Goal: Transaction & Acquisition: Purchase product/service

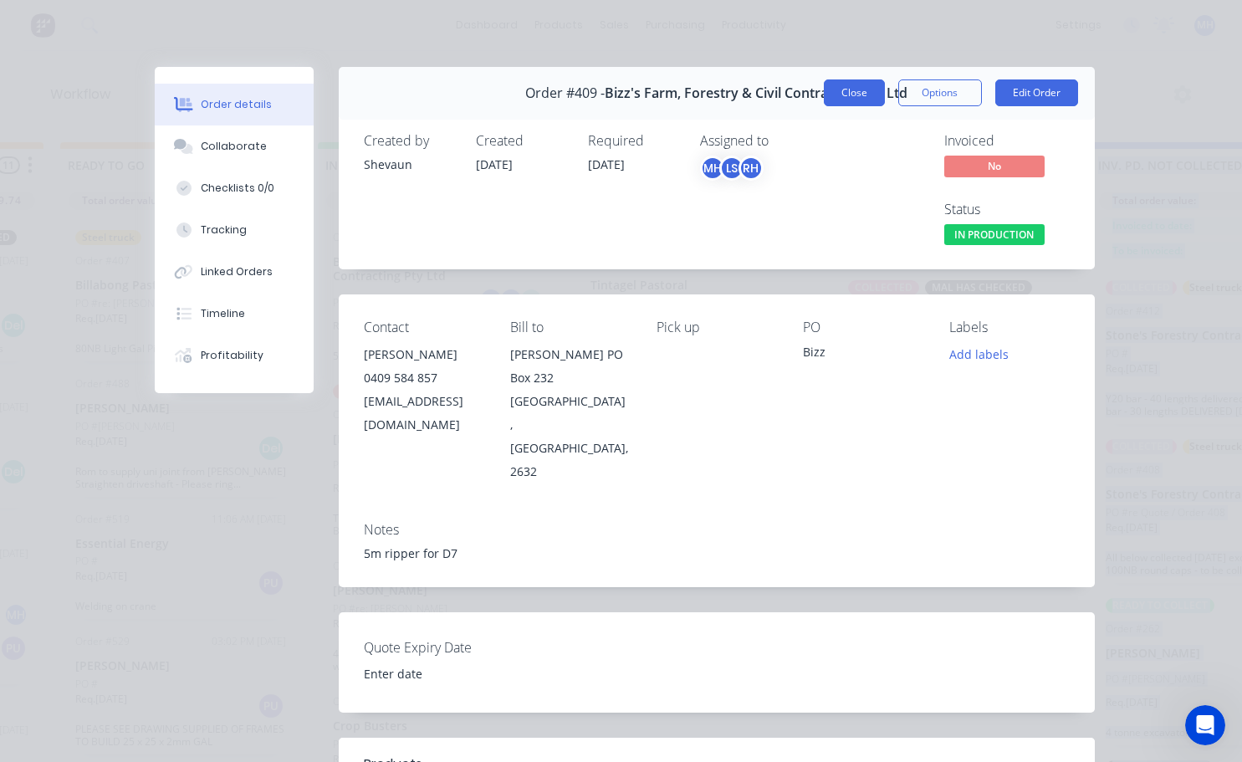
click at [850, 91] on button "Close" at bounding box center [854, 92] width 61 height 27
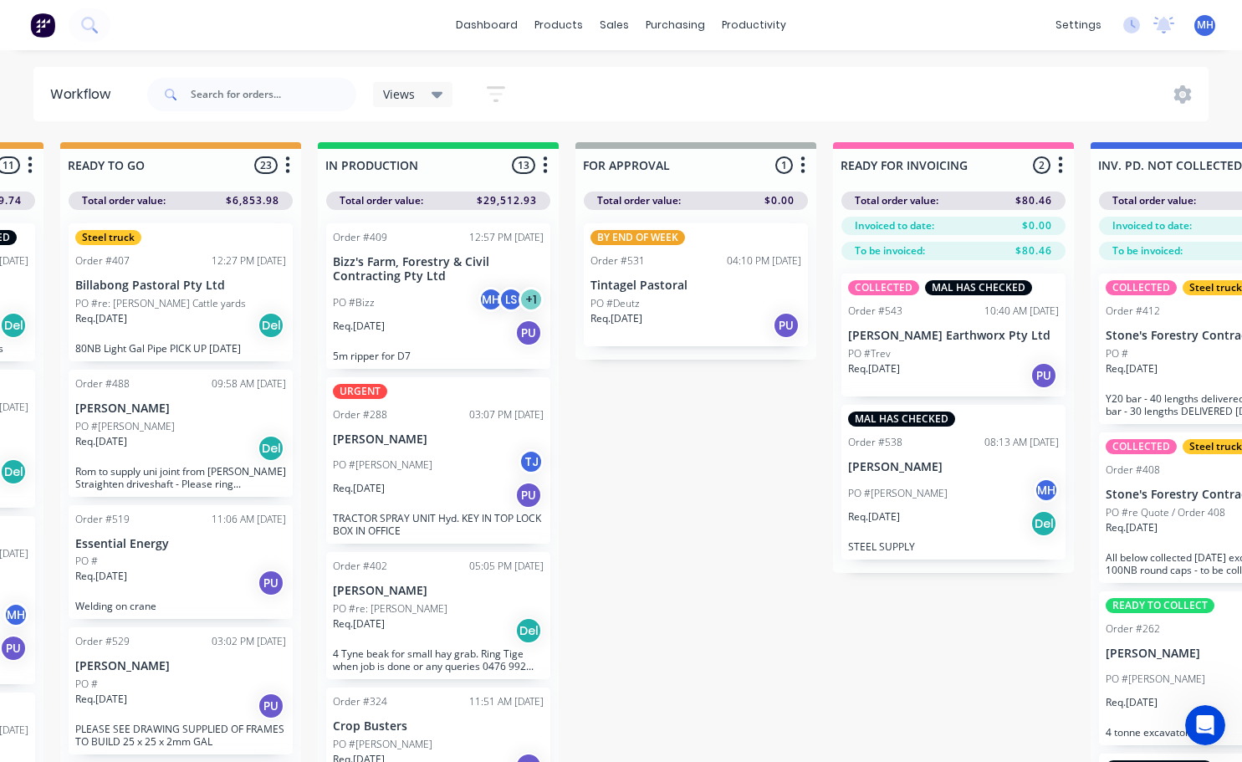
click at [645, 600] on div "QUOTES TO DO 2 Status colour #273444 hex #273444 Save Cancel Notifications Emai…" at bounding box center [633, 481] width 2788 height 679
click at [673, 273] on div "BY END OF WEEK Order #531 04:10 PM [DATE] Tintagel Pastoral PO #Deutz Req. [DAT…" at bounding box center [696, 284] width 224 height 123
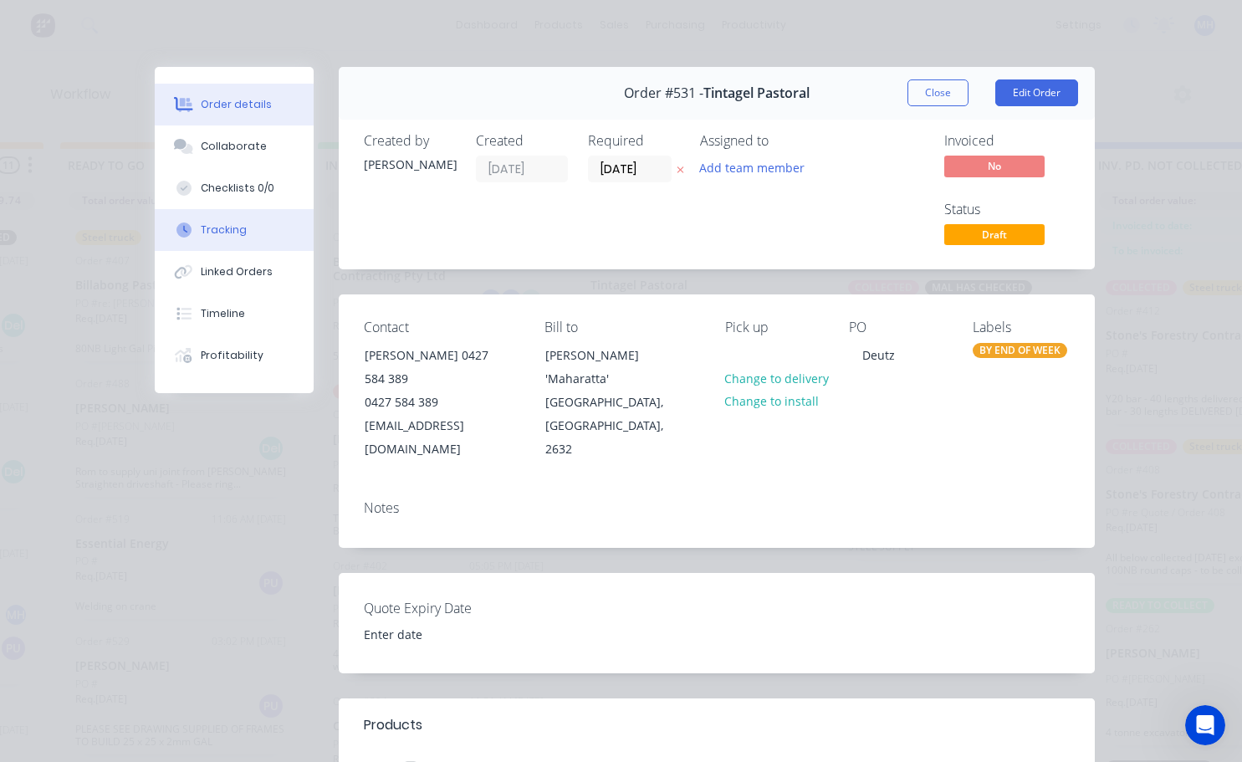
click at [222, 232] on div "Tracking" at bounding box center [224, 229] width 46 height 15
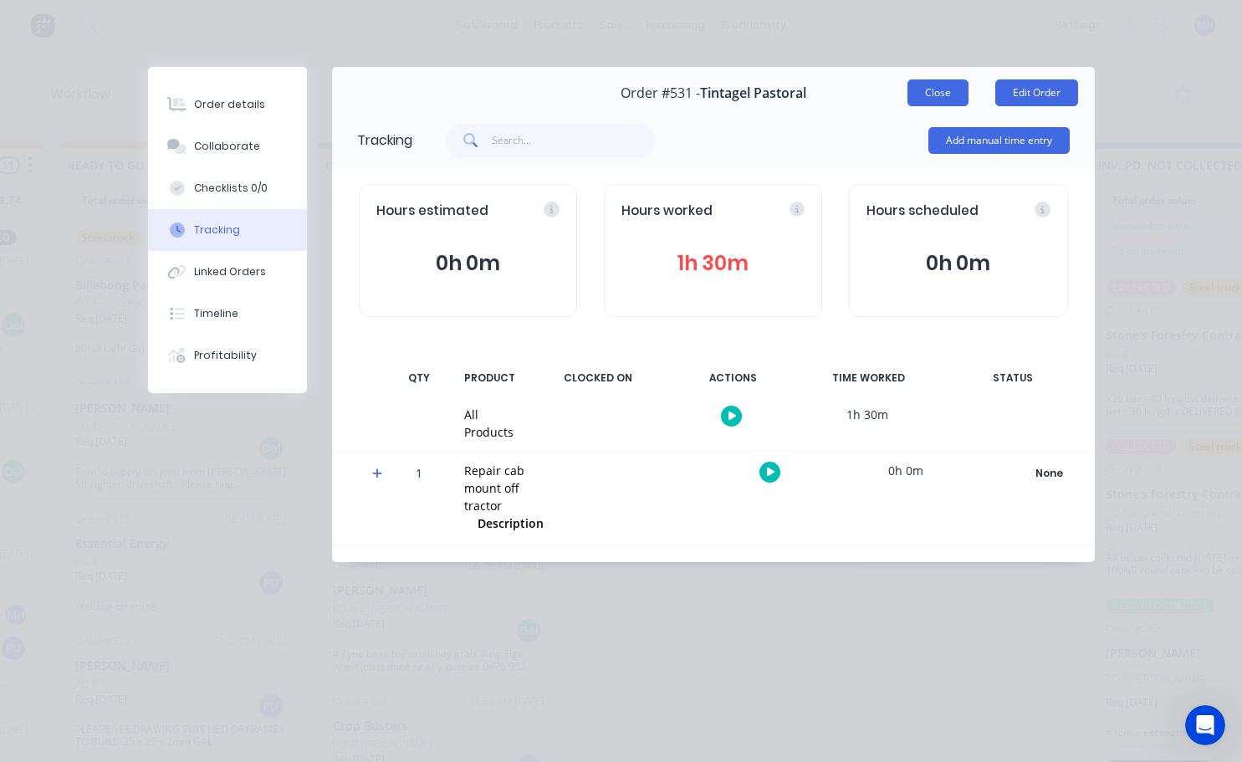
click at [915, 90] on button "Close" at bounding box center [937, 92] width 61 height 27
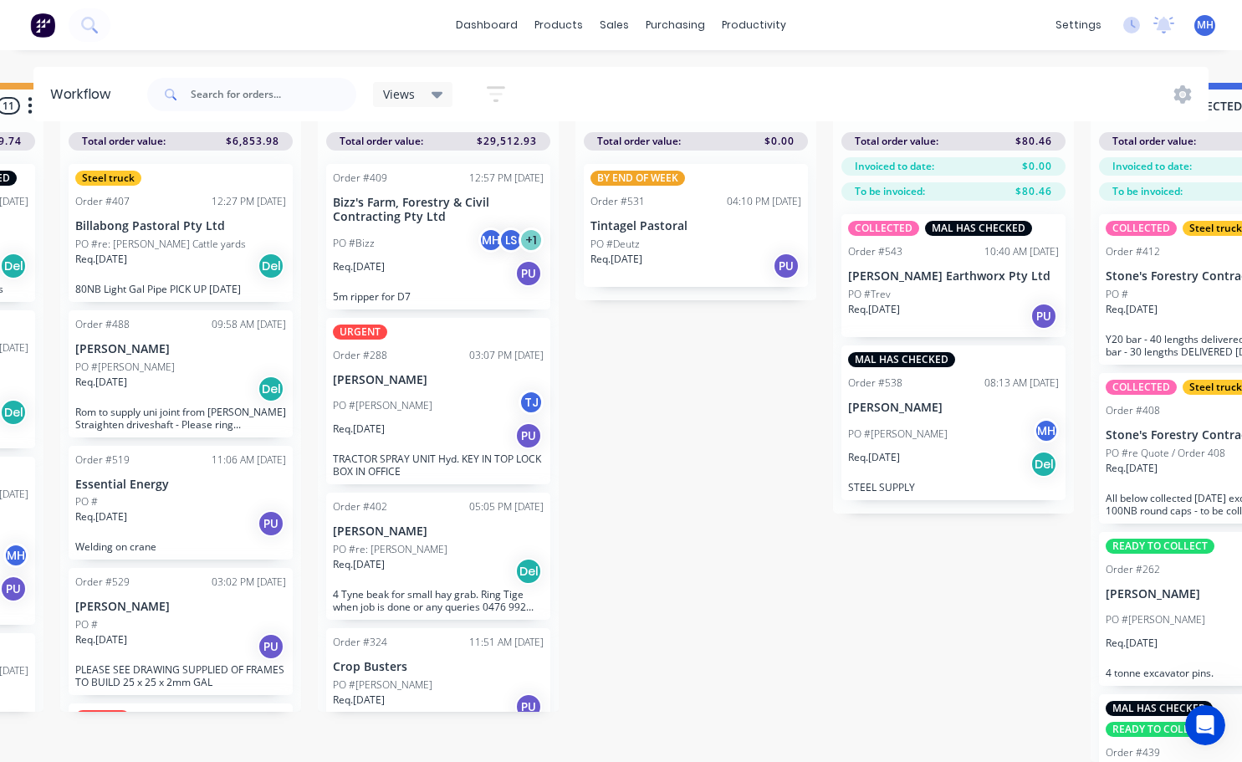
scroll to position [0, 748]
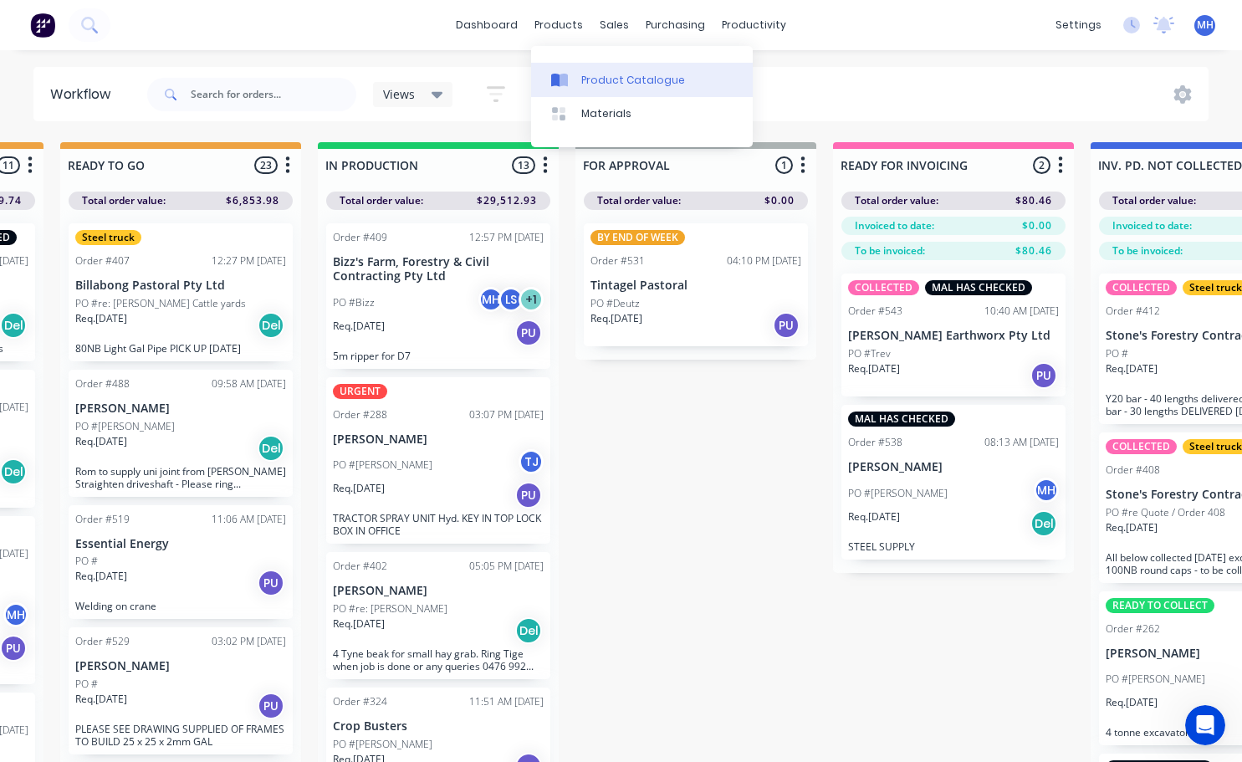
click at [608, 74] on div "Product Catalogue" at bounding box center [633, 80] width 104 height 15
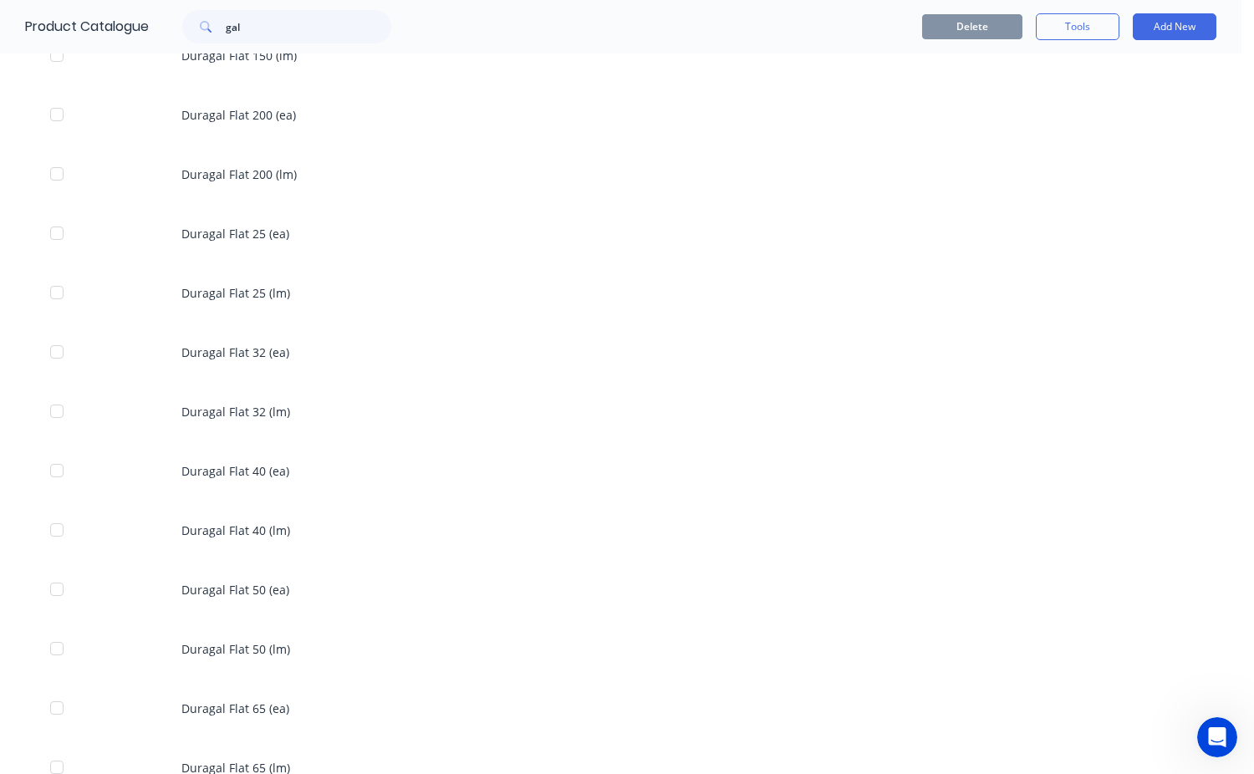
scroll to position [1059, 0]
click at [251, 34] on input "gal" at bounding box center [309, 26] width 166 height 33
type input "g"
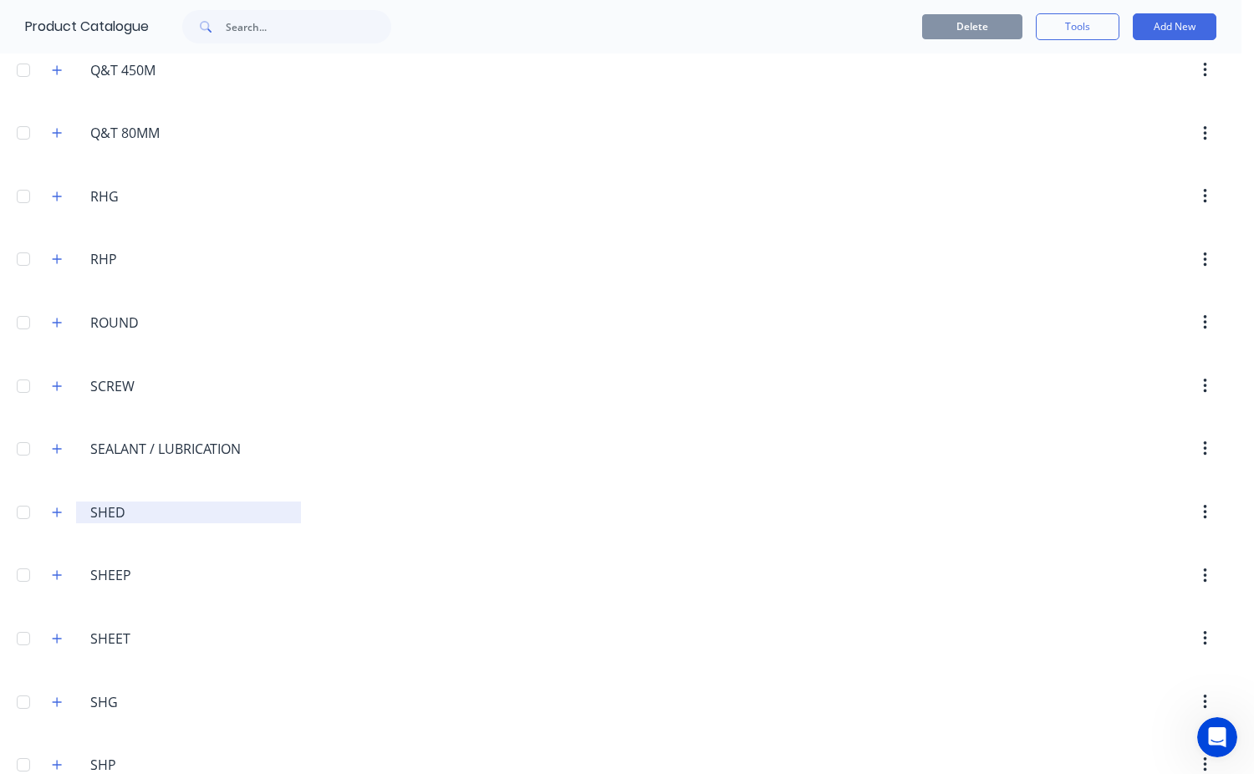
scroll to position [5267, 0]
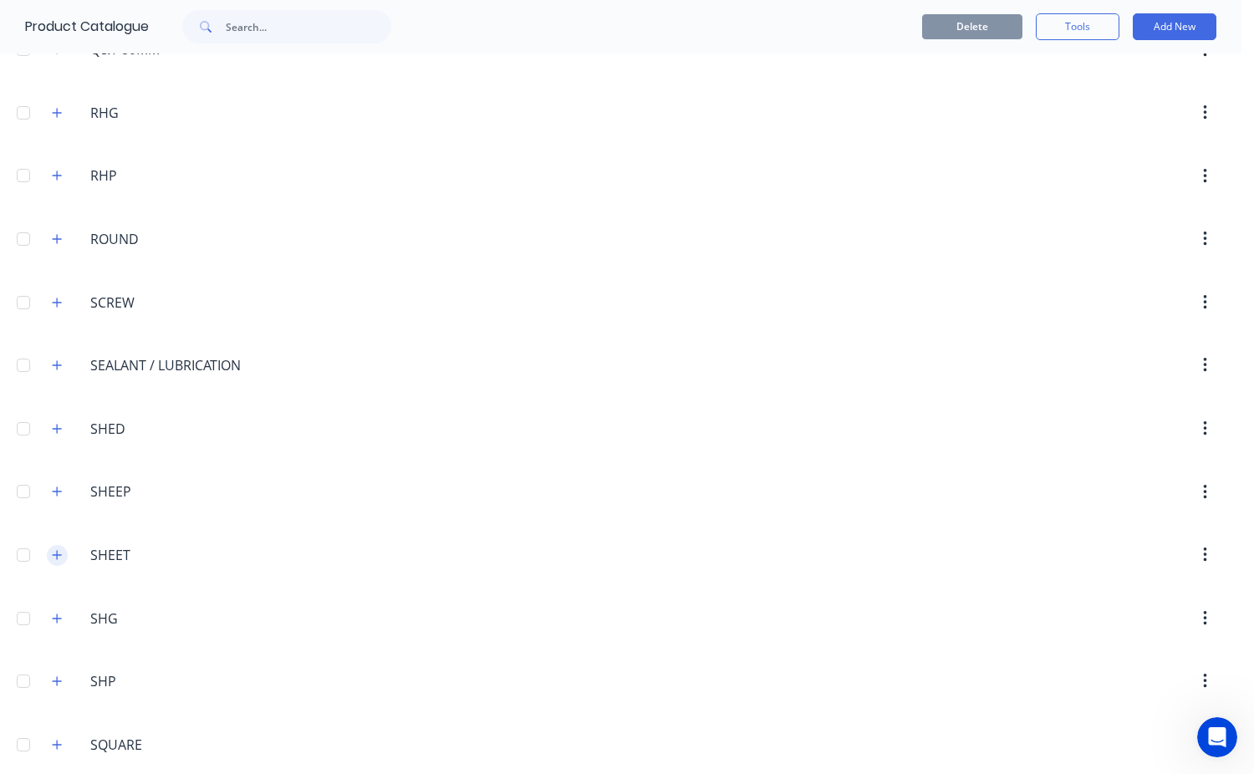
click at [56, 557] on icon "button" at bounding box center [57, 555] width 10 height 12
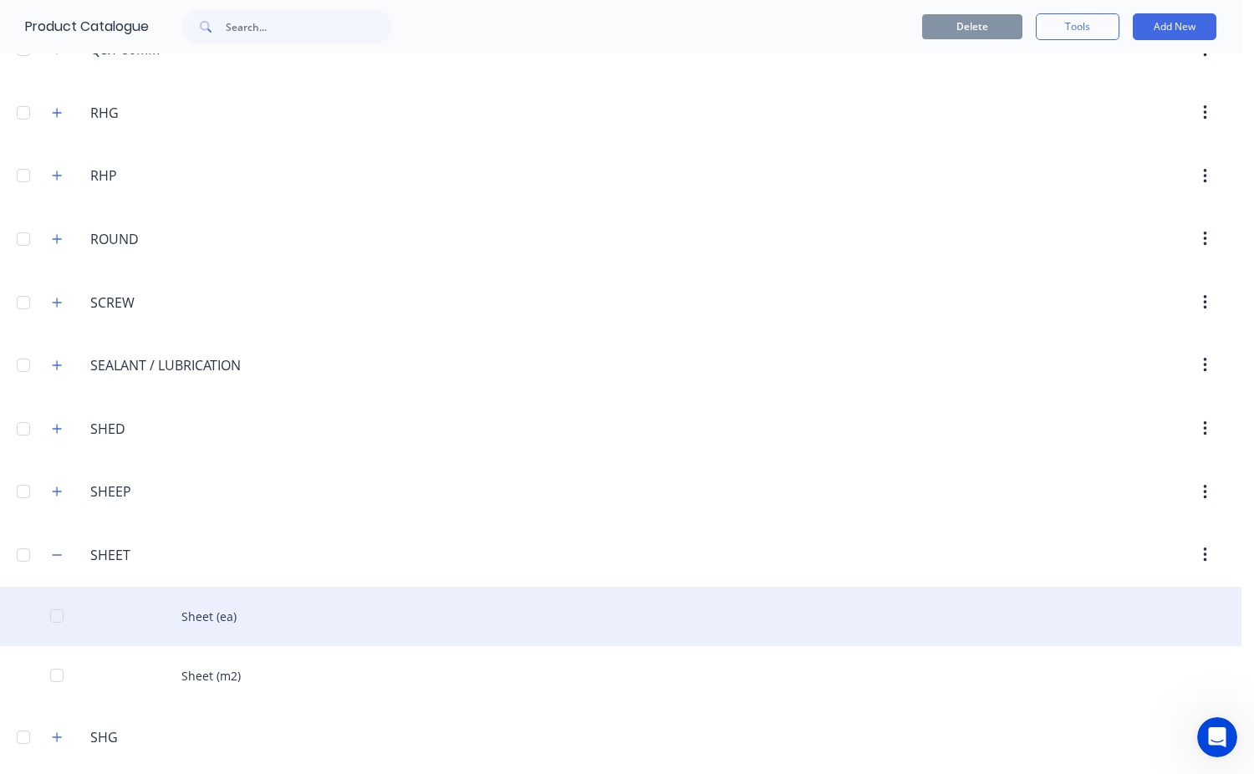
click at [206, 624] on div "Sheet (ea)" at bounding box center [621, 616] width 1242 height 59
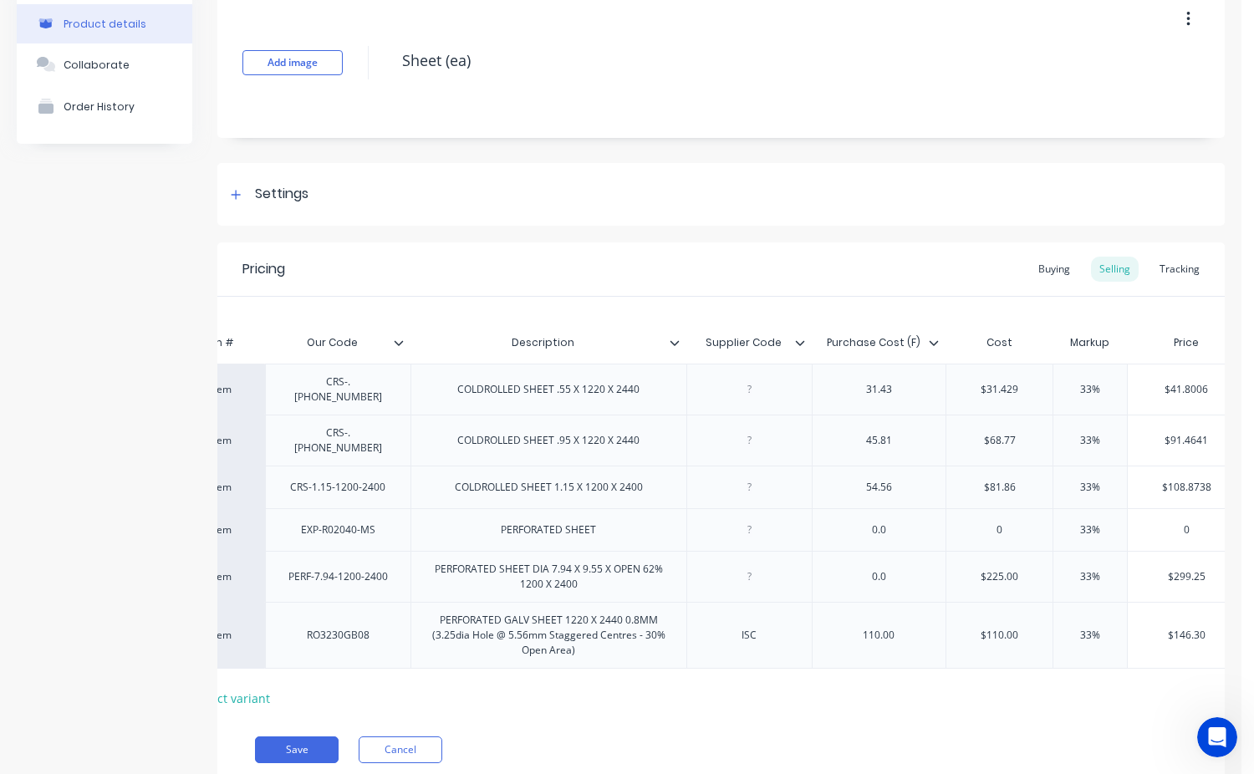
scroll to position [0, 133]
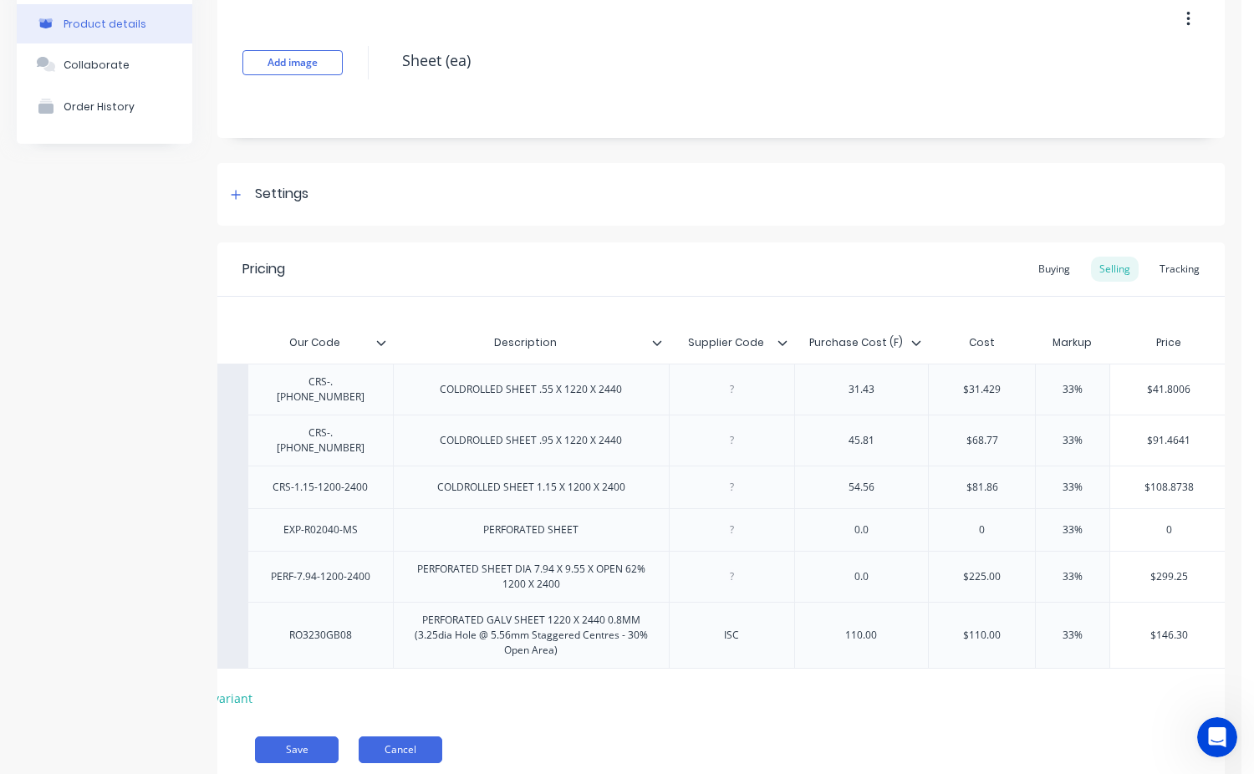
click at [416, 742] on button "Cancel" at bounding box center [401, 750] width 84 height 27
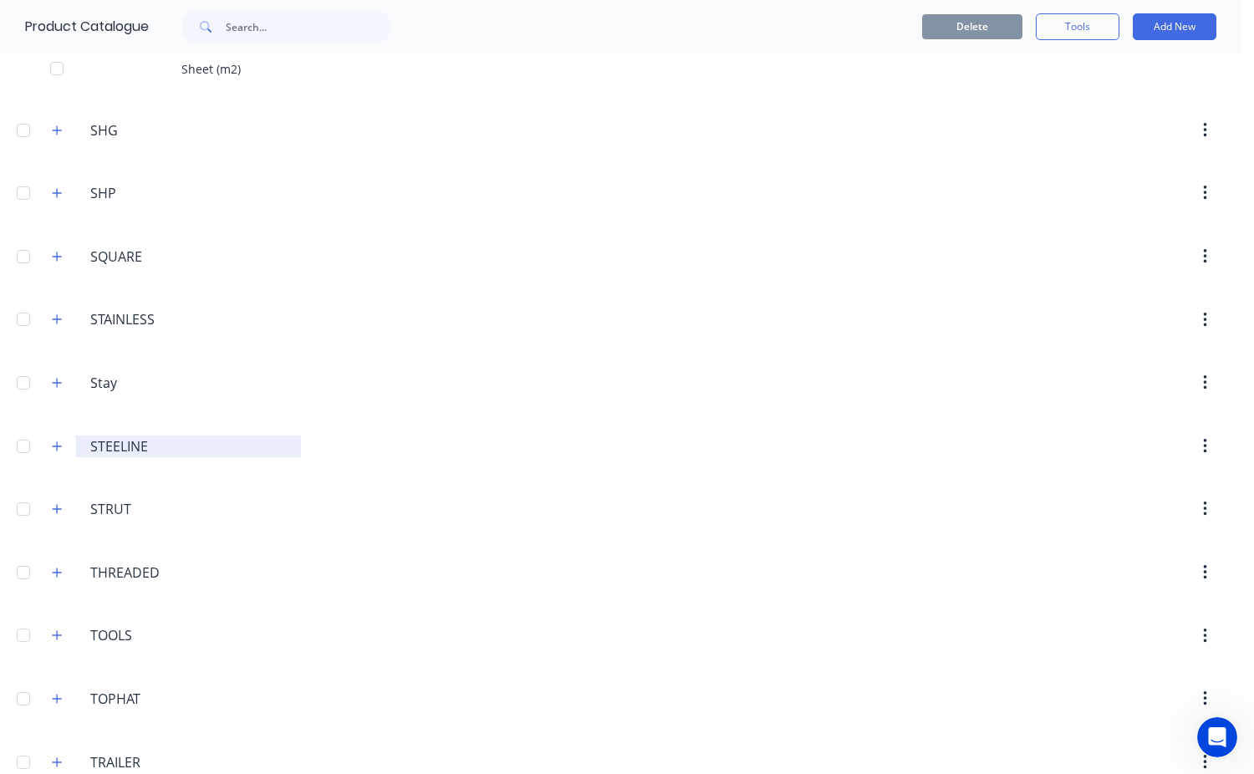
scroll to position [5936, 0]
click at [54, 385] on icon "button" at bounding box center [57, 384] width 9 height 9
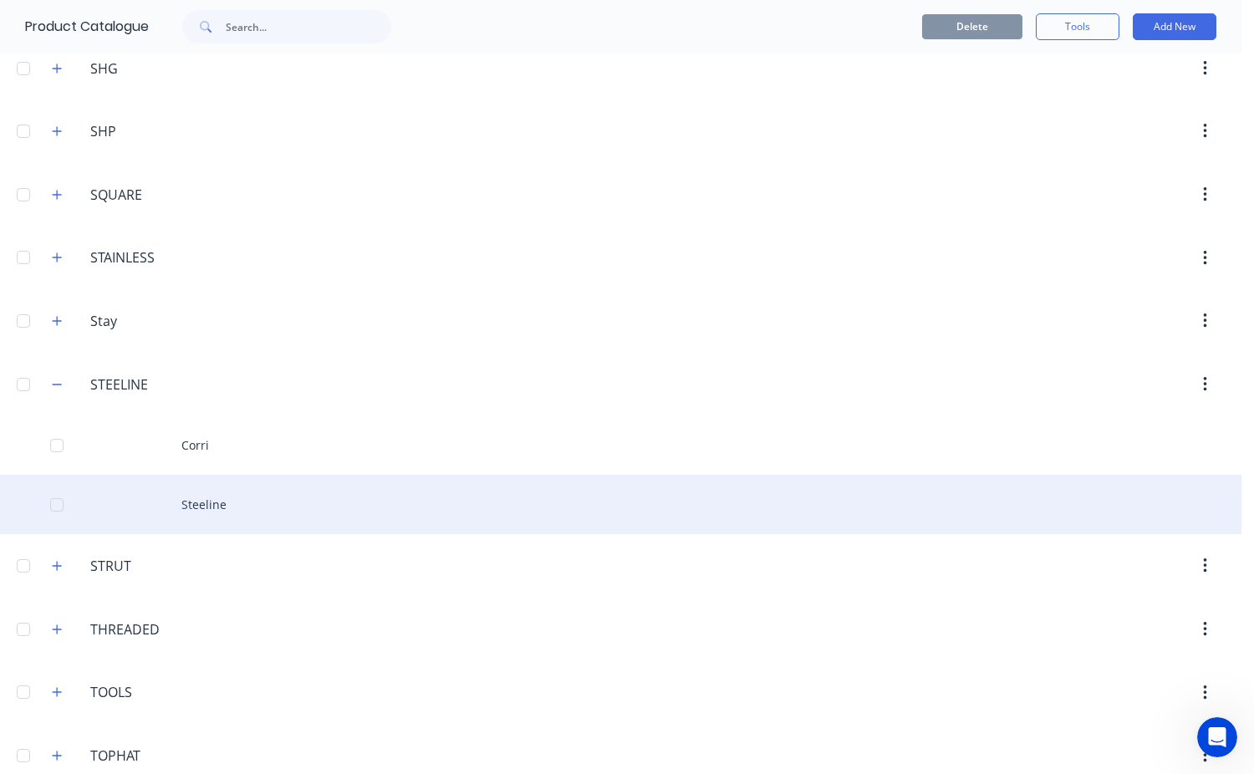
click at [215, 512] on div "Steeline" at bounding box center [621, 504] width 1242 height 59
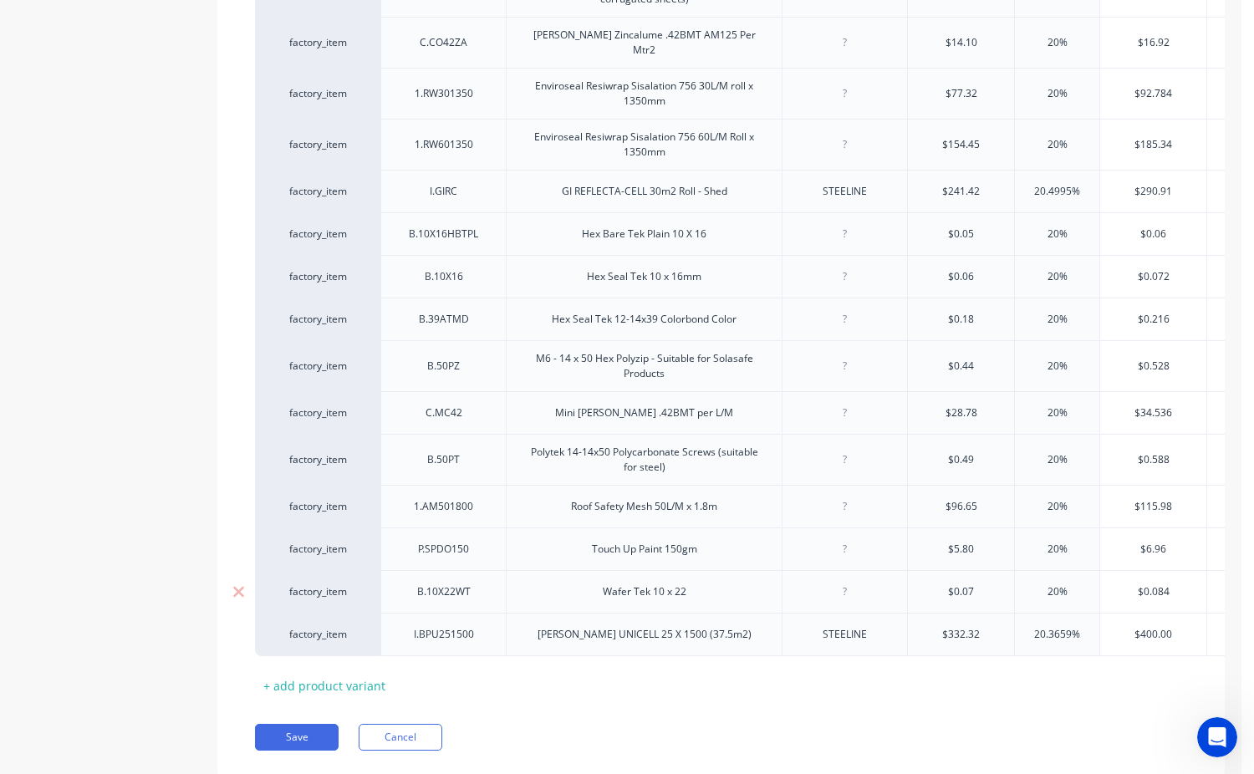
scroll to position [798, 0]
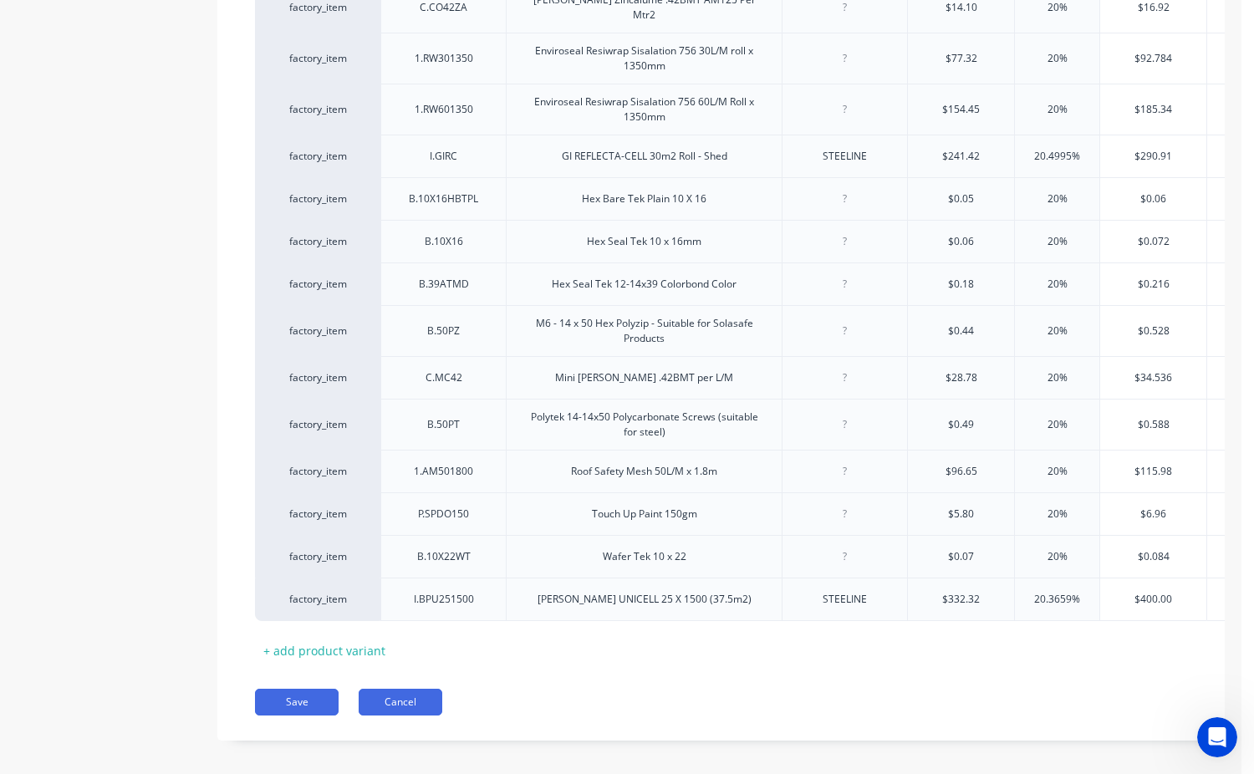
click at [403, 689] on button "Cancel" at bounding box center [401, 702] width 84 height 27
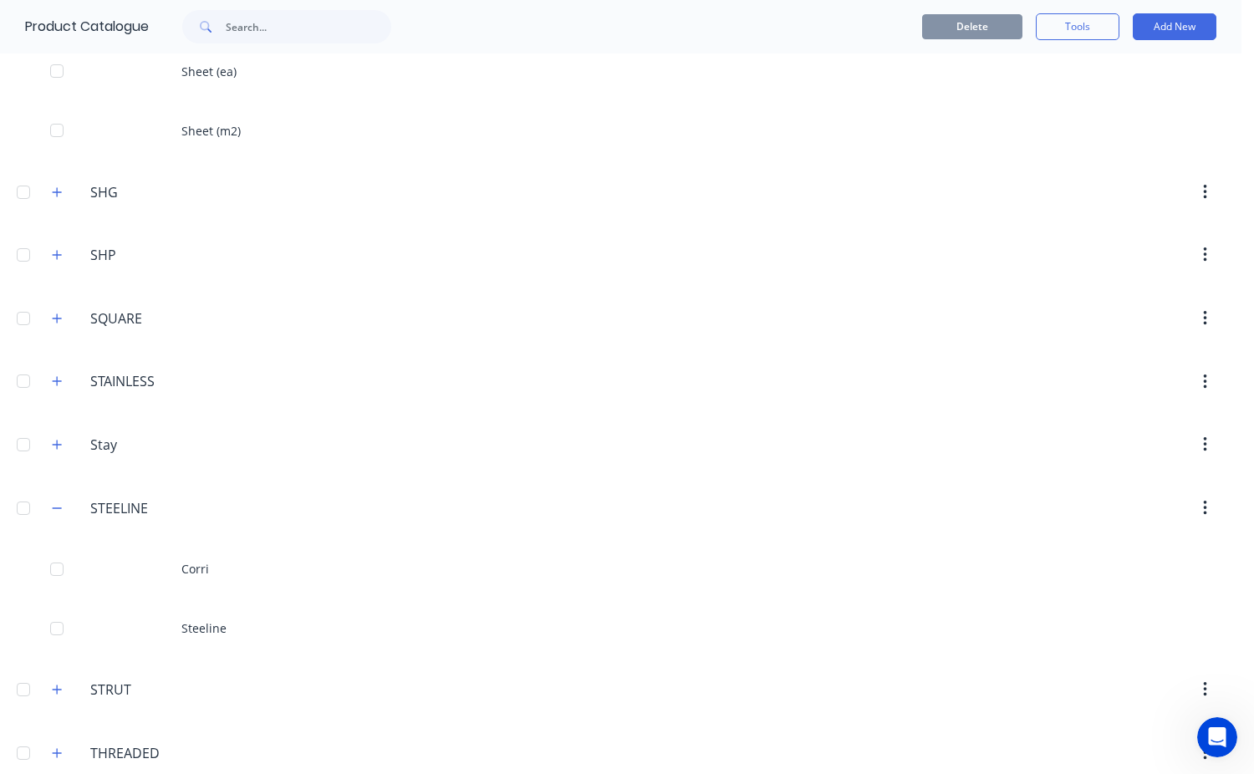
scroll to position [5853, 0]
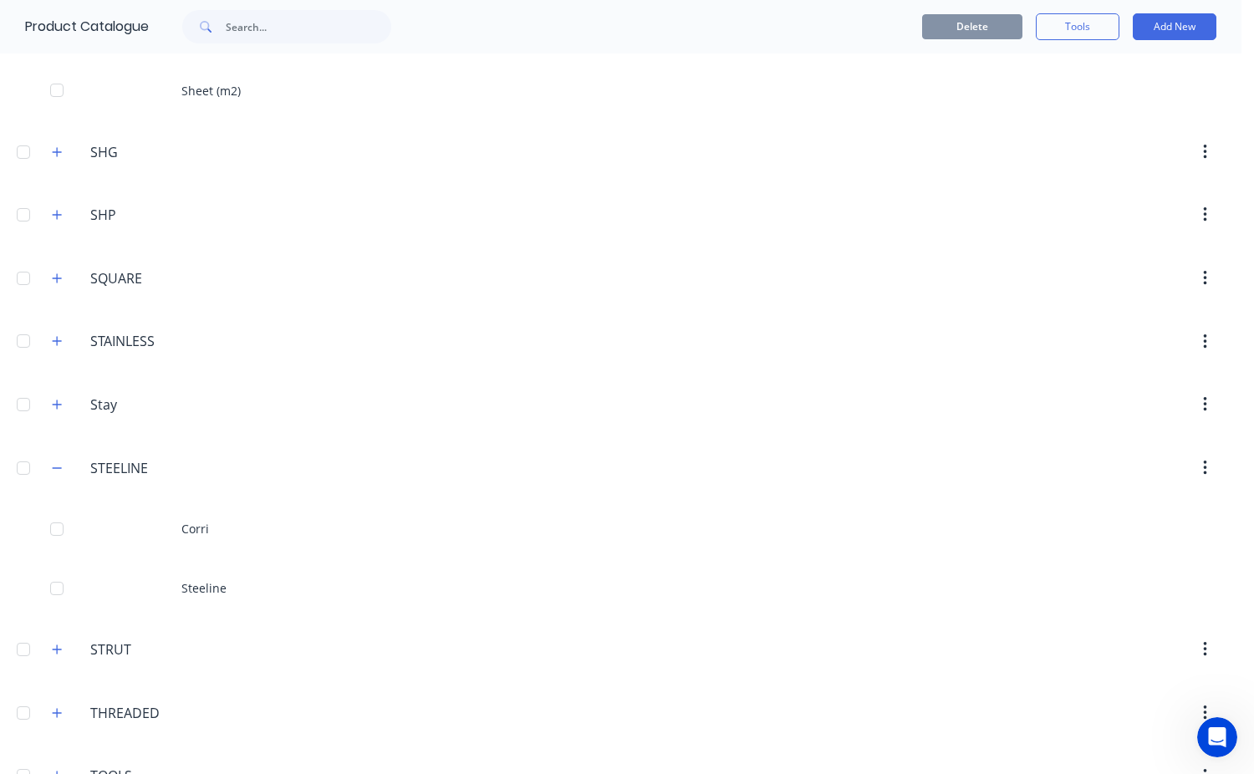
click at [25, 467] on div at bounding box center [23, 467] width 33 height 33
click at [20, 466] on div at bounding box center [23, 467] width 33 height 33
click at [52, 471] on icon "button" at bounding box center [57, 468] width 10 height 12
click at [1203, 472] on icon "button" at bounding box center [1204, 468] width 3 height 15
click at [216, 412] on input "Stay" at bounding box center [189, 405] width 198 height 20
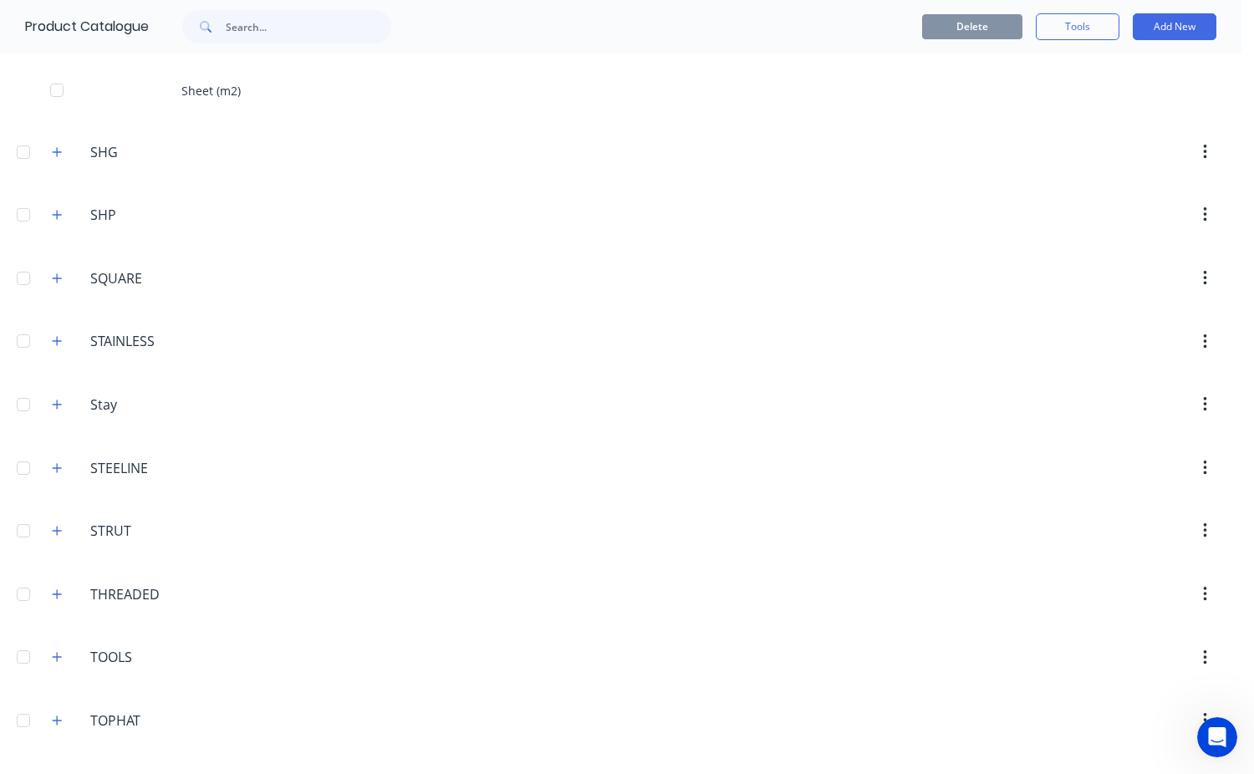
click at [215, 434] on header "Stay Stay" at bounding box center [621, 405] width 1242 height 64
click at [1070, 27] on button "Tools" at bounding box center [1078, 26] width 84 height 27
click at [1167, 27] on button "Add New" at bounding box center [1175, 26] width 84 height 27
click at [57, 279] on icon "button" at bounding box center [57, 277] width 9 height 9
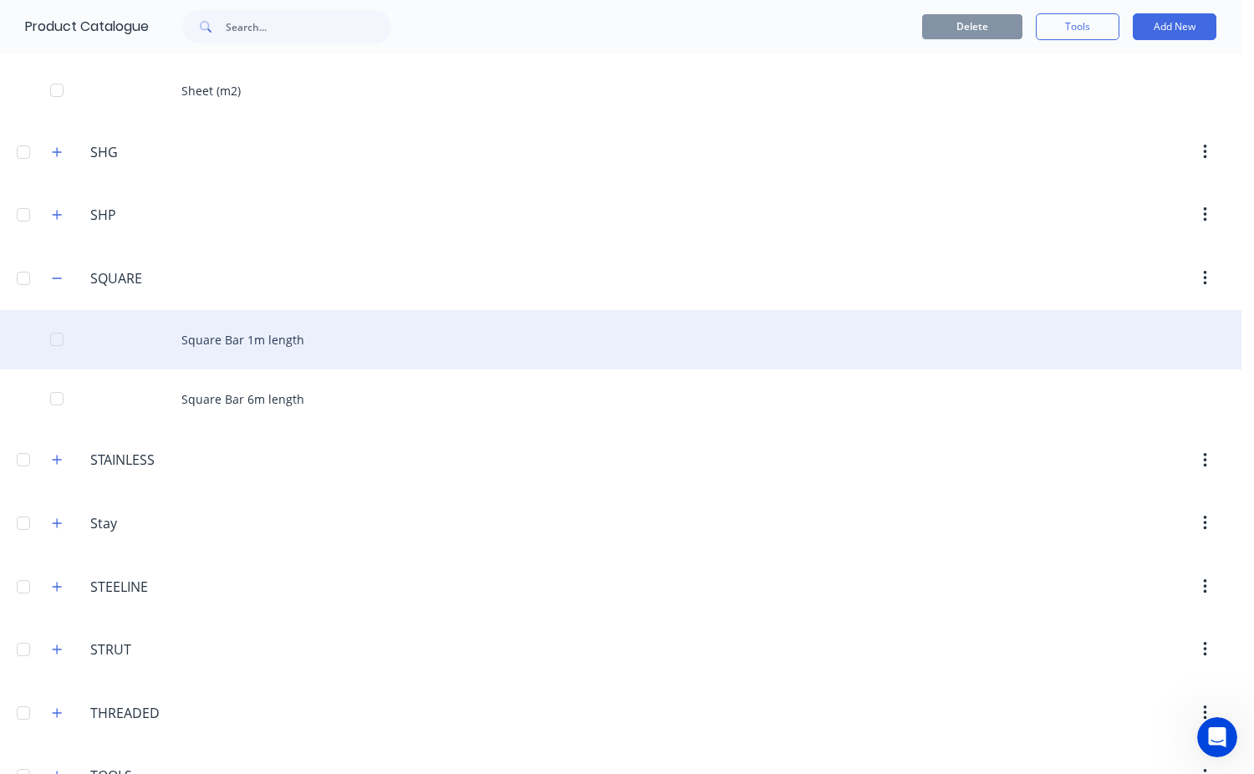
click at [222, 355] on div "Square Bar 1m length" at bounding box center [621, 339] width 1242 height 59
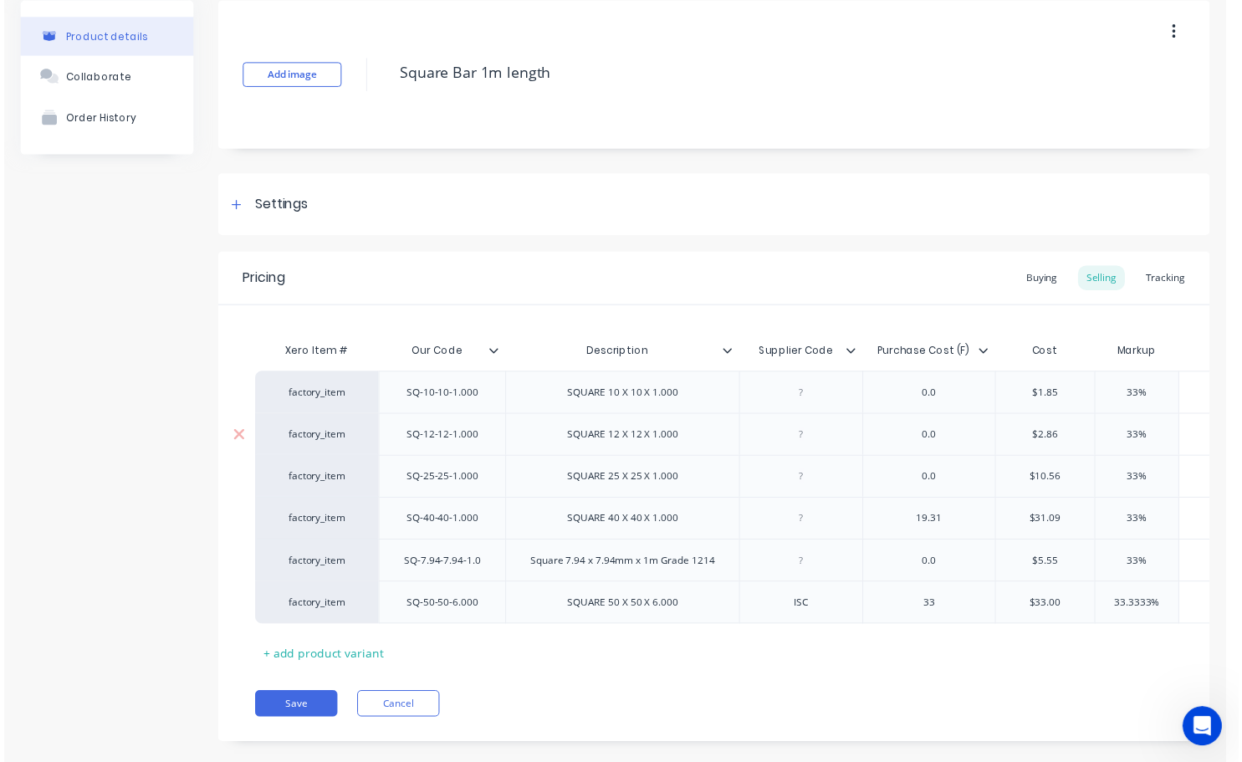
scroll to position [108, 0]
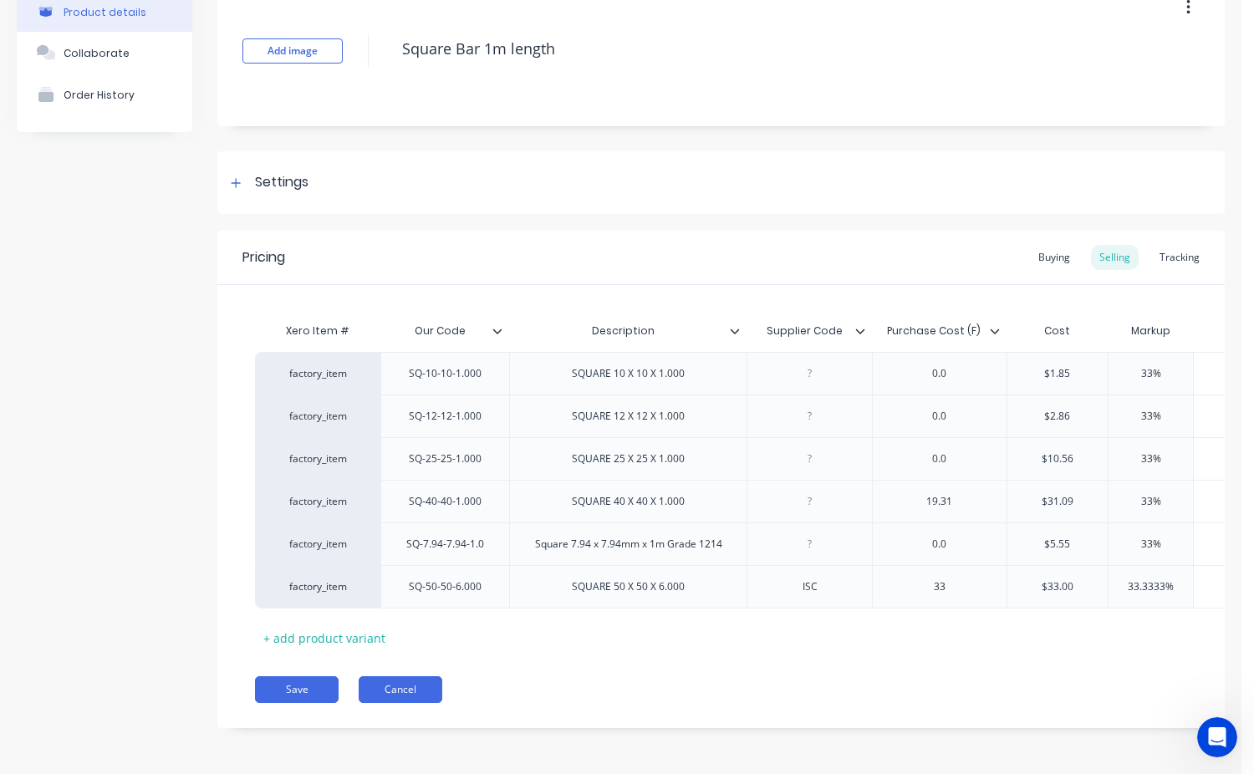
click at [403, 689] on button "Cancel" at bounding box center [401, 689] width 84 height 27
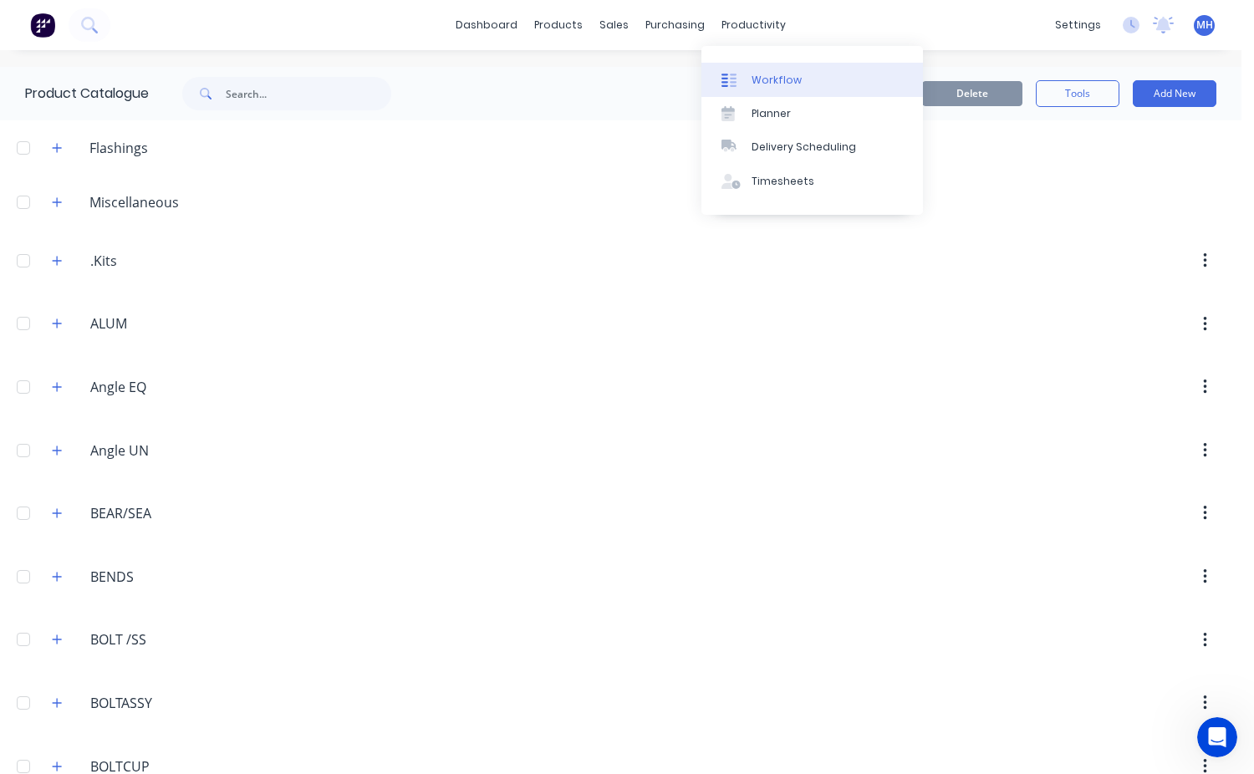
click at [745, 76] on div at bounding box center [734, 80] width 25 height 15
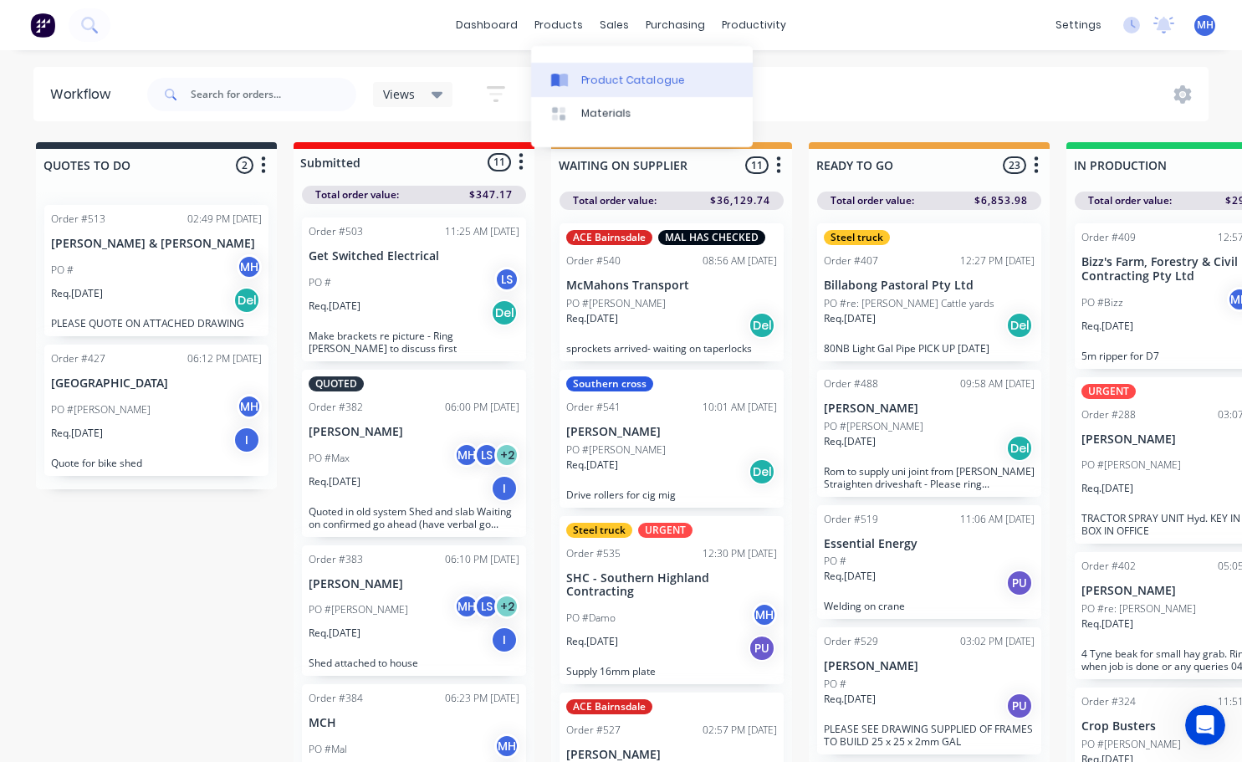
click at [593, 77] on div "Product Catalogue" at bounding box center [633, 80] width 104 height 15
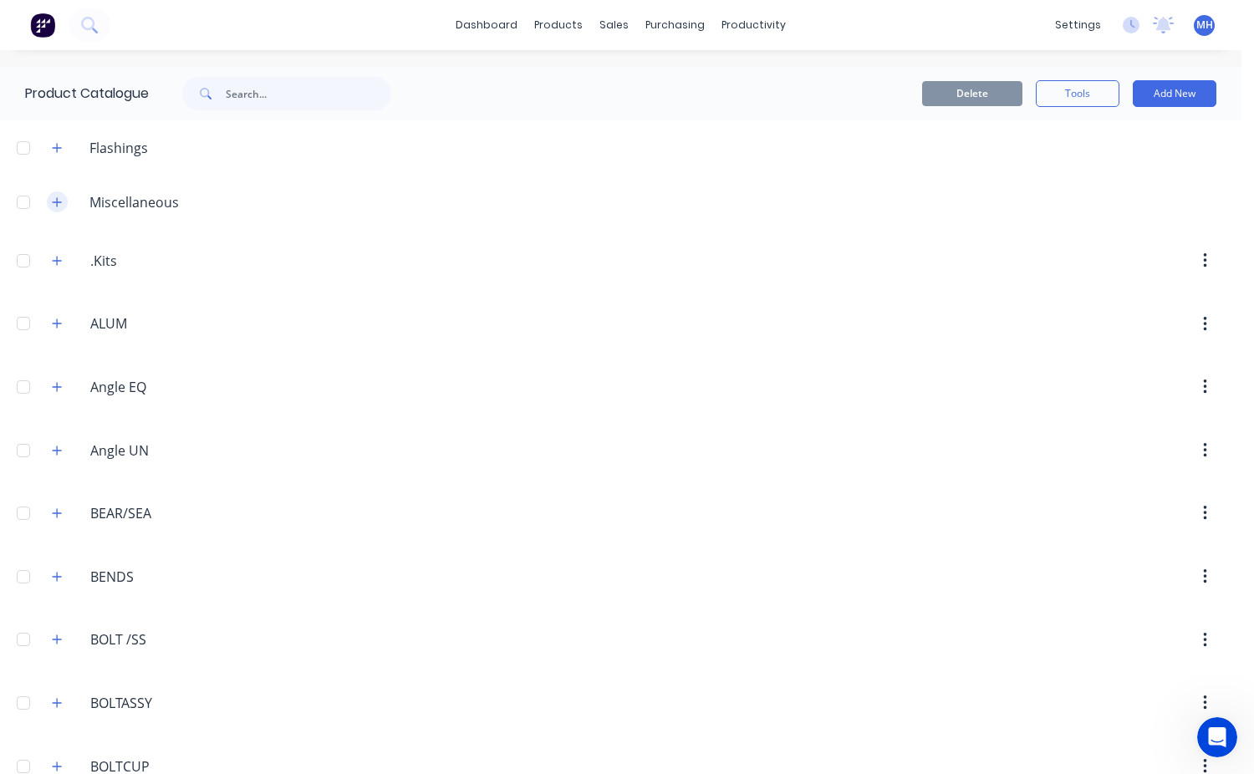
click at [59, 201] on icon "button" at bounding box center [57, 202] width 10 height 12
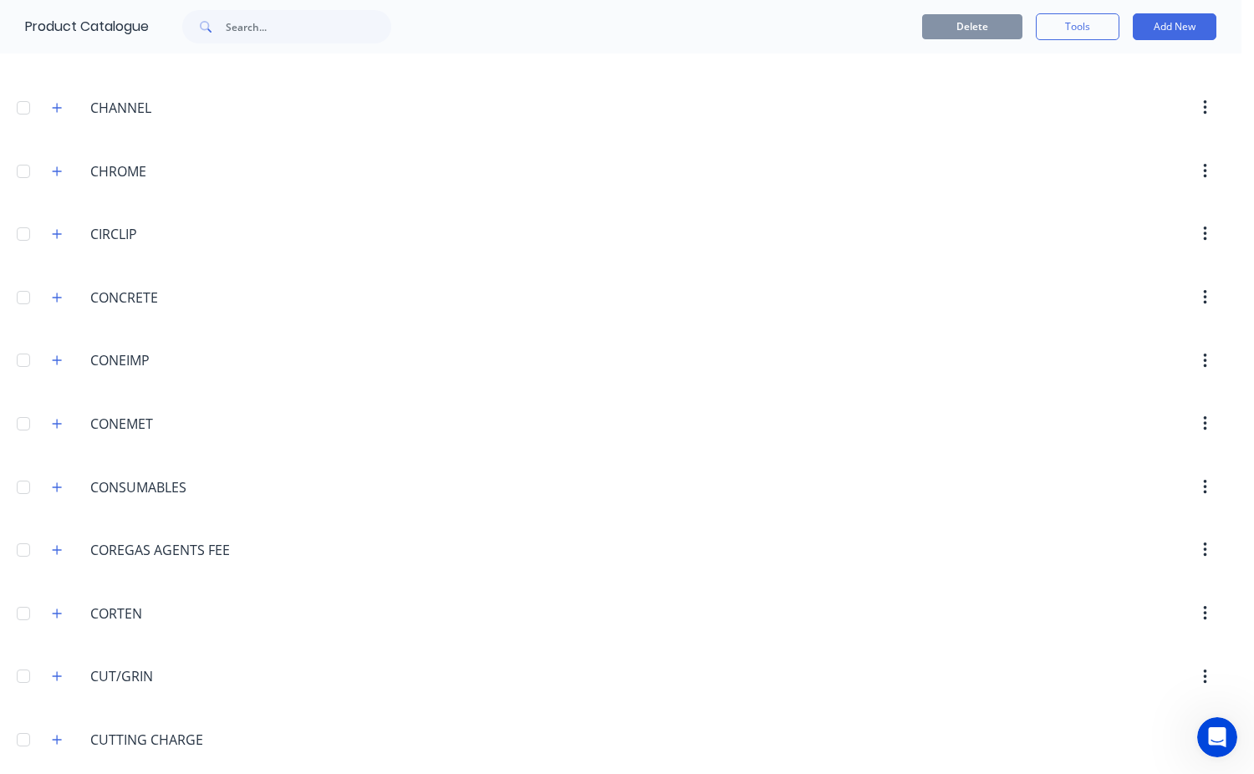
scroll to position [2843, 0]
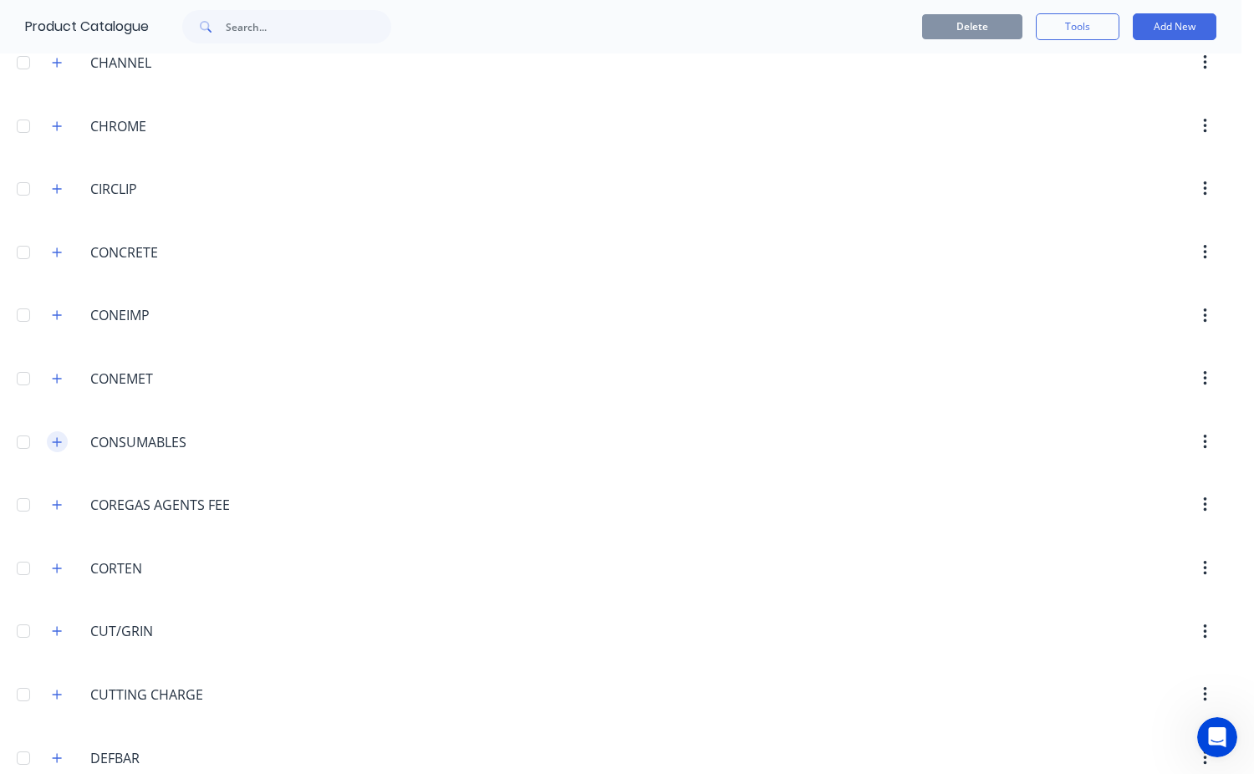
click at [58, 440] on icon "button" at bounding box center [57, 441] width 9 height 9
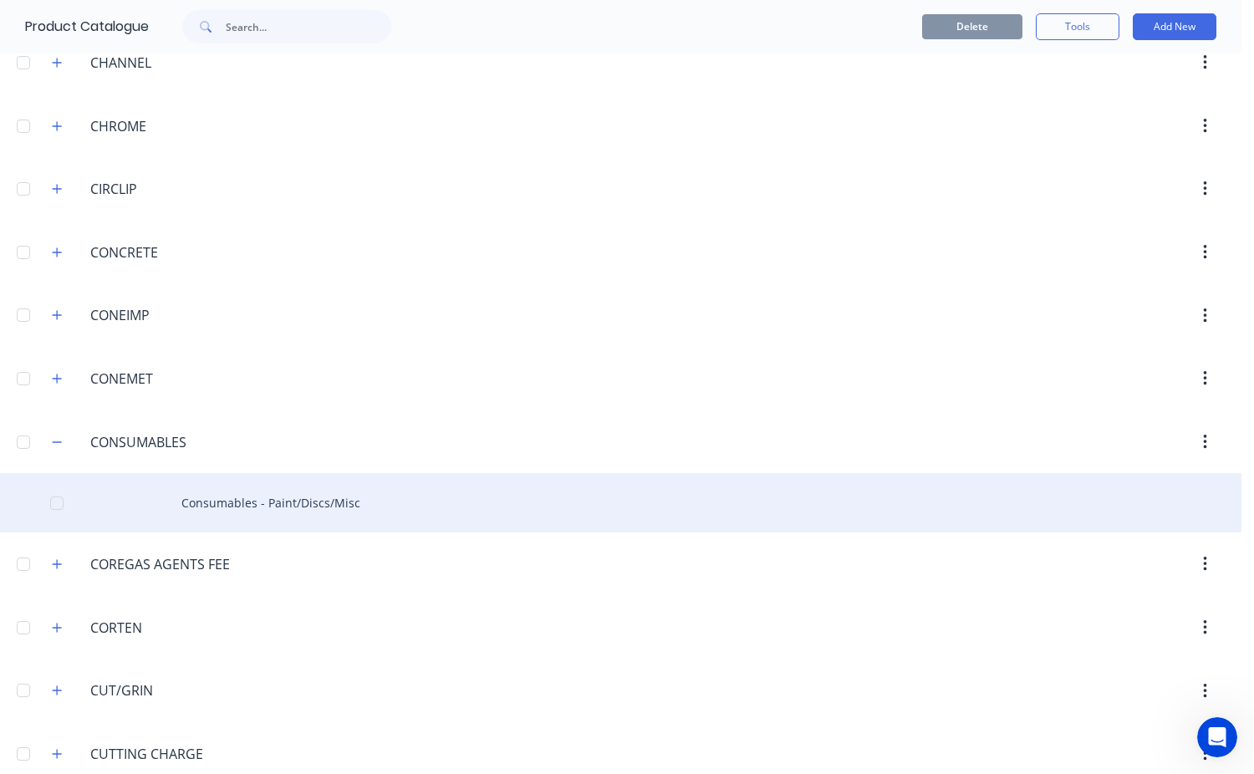
click at [293, 492] on div "Consumables - Paint/Discs/Misc" at bounding box center [621, 502] width 1242 height 59
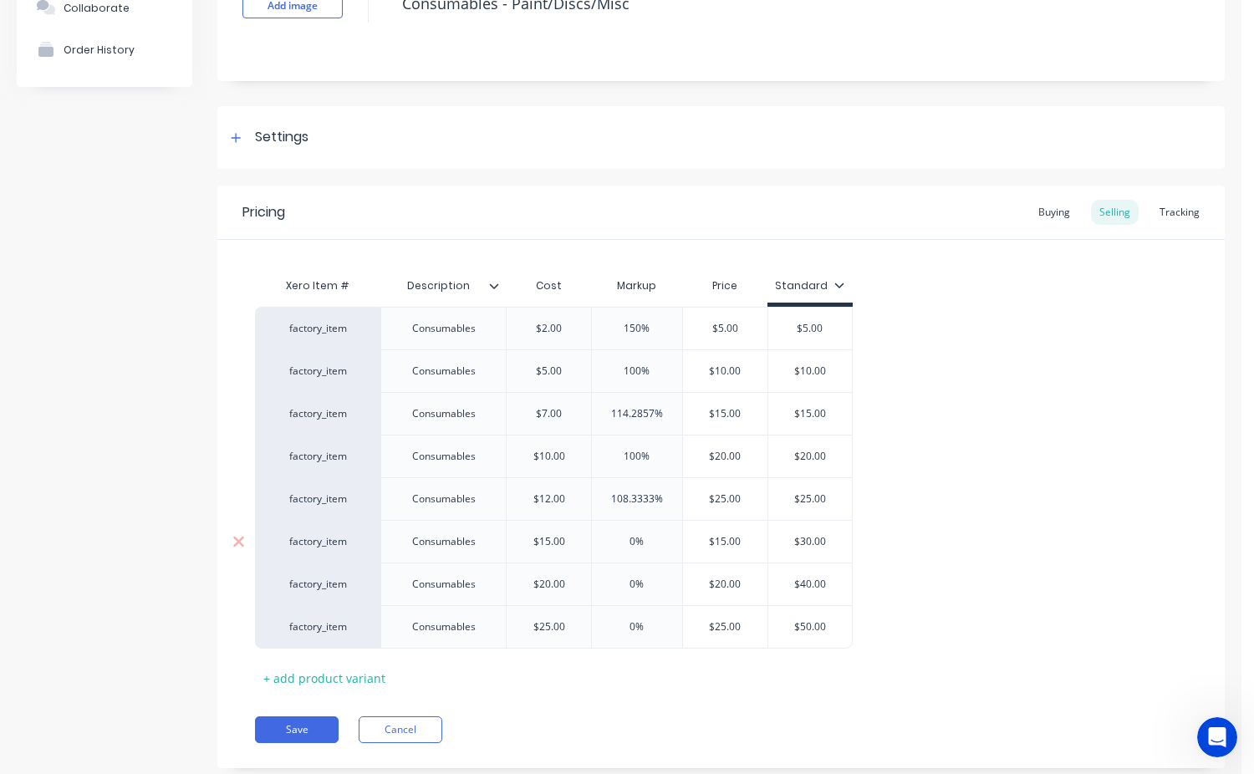
scroll to position [181, 0]
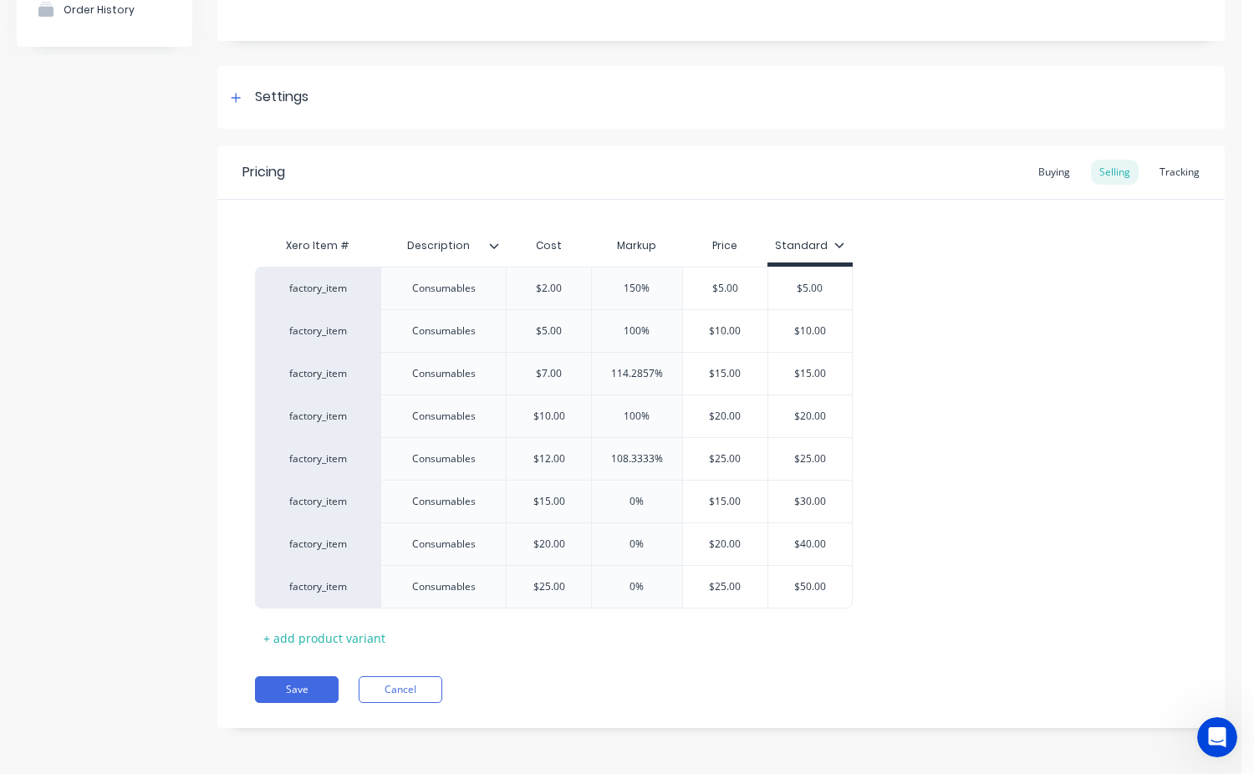
click at [836, 240] on icon at bounding box center [839, 245] width 10 height 10
click at [883, 288] on div "factory_item Consumables $2.00 150% $5.00 $5.00 factory_item Consumables $5.00 …" at bounding box center [721, 438] width 932 height 342
click at [426, 692] on button "Cancel" at bounding box center [401, 689] width 84 height 27
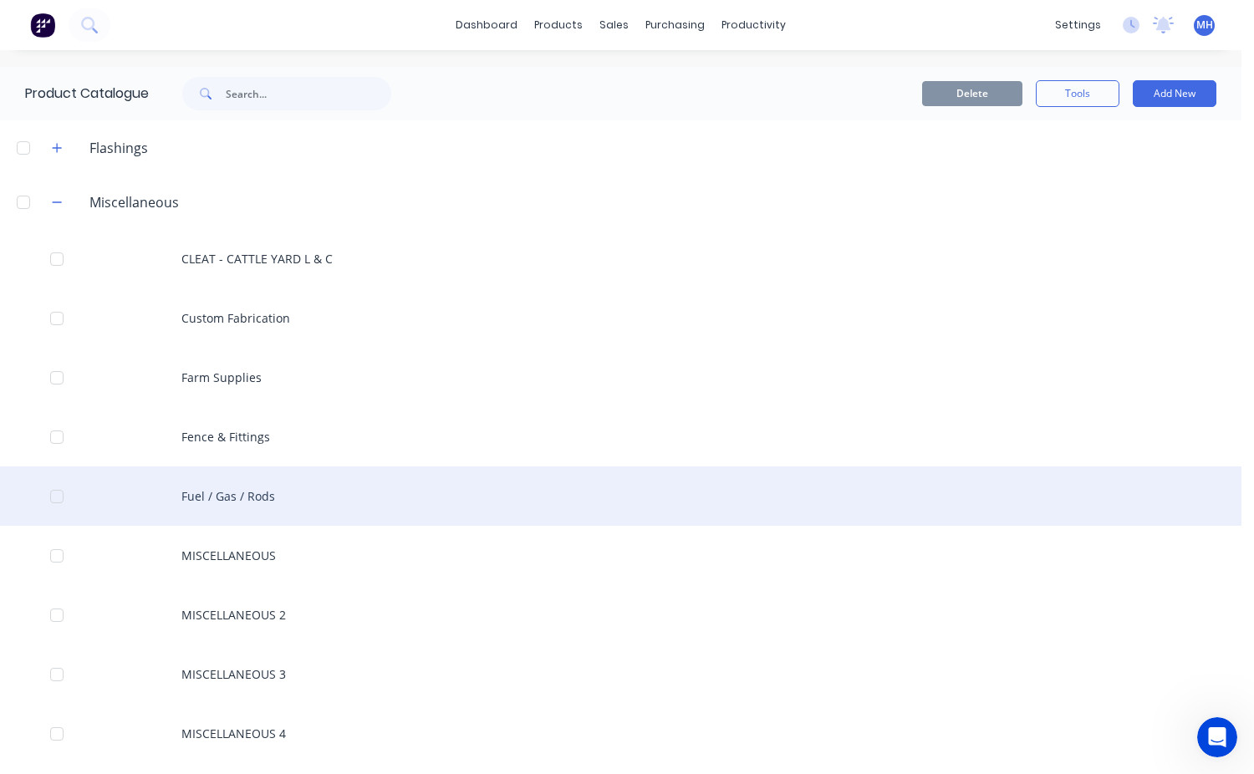
click at [291, 486] on div "Fuel / Gas / Rods" at bounding box center [621, 496] width 1242 height 59
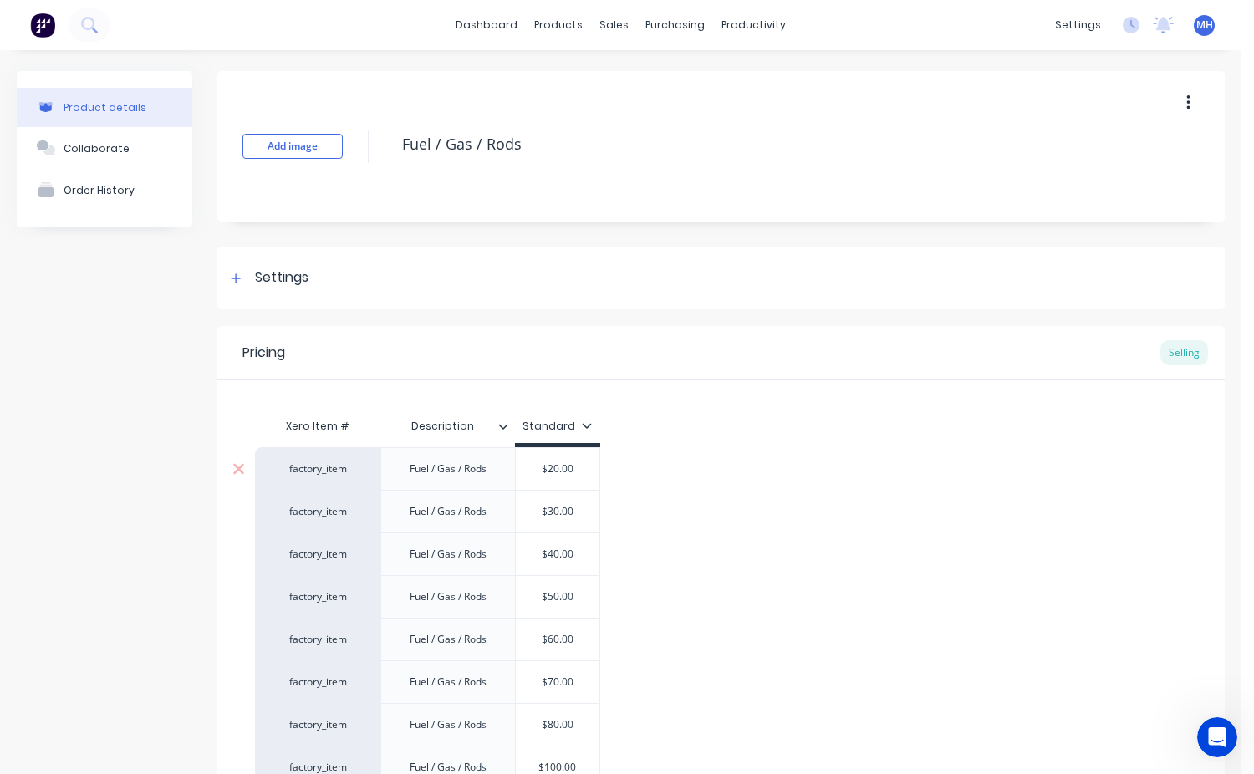
type textarea "x"
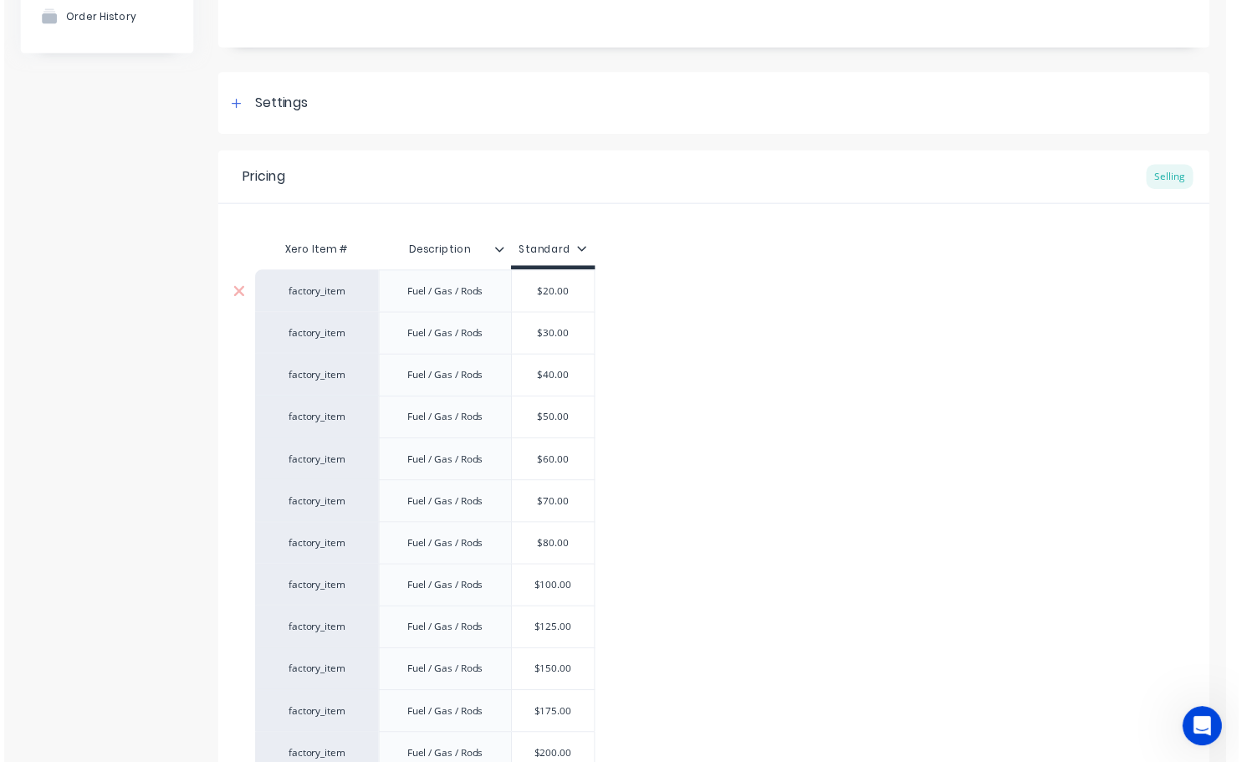
scroll to position [334, 0]
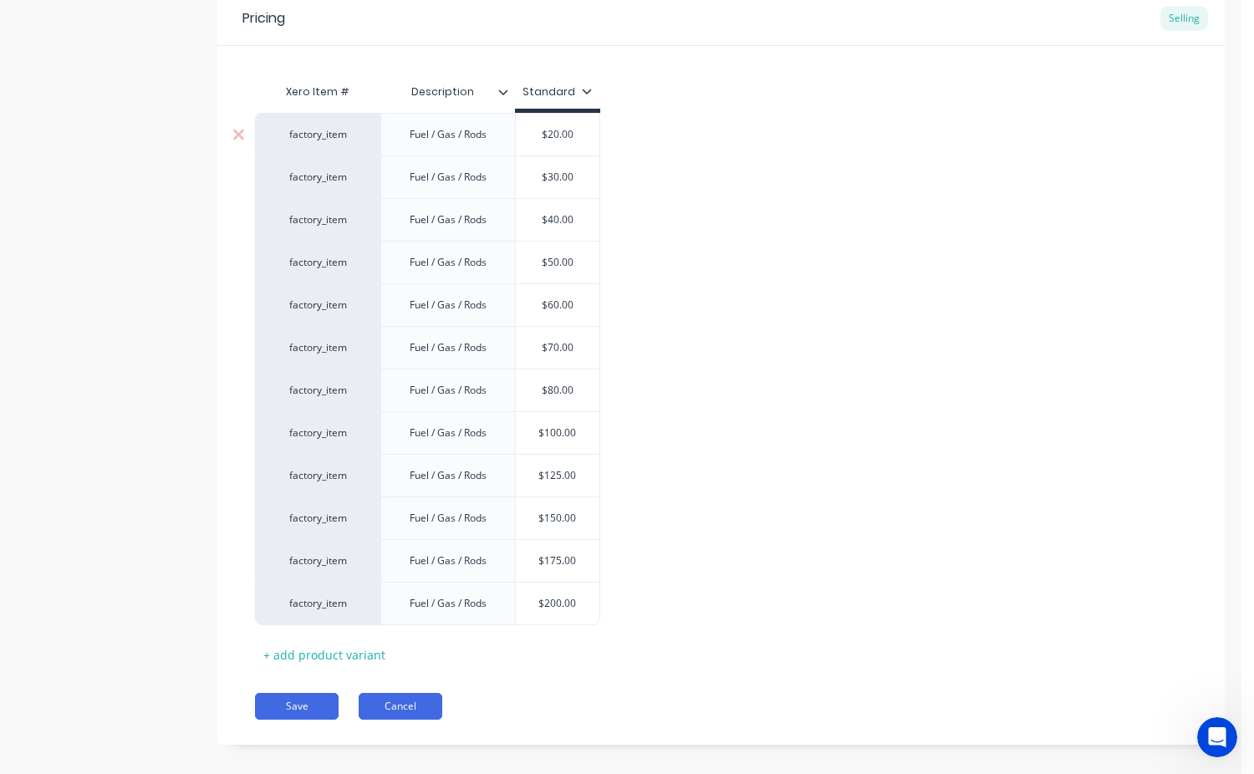
click at [405, 703] on button "Cancel" at bounding box center [401, 706] width 84 height 27
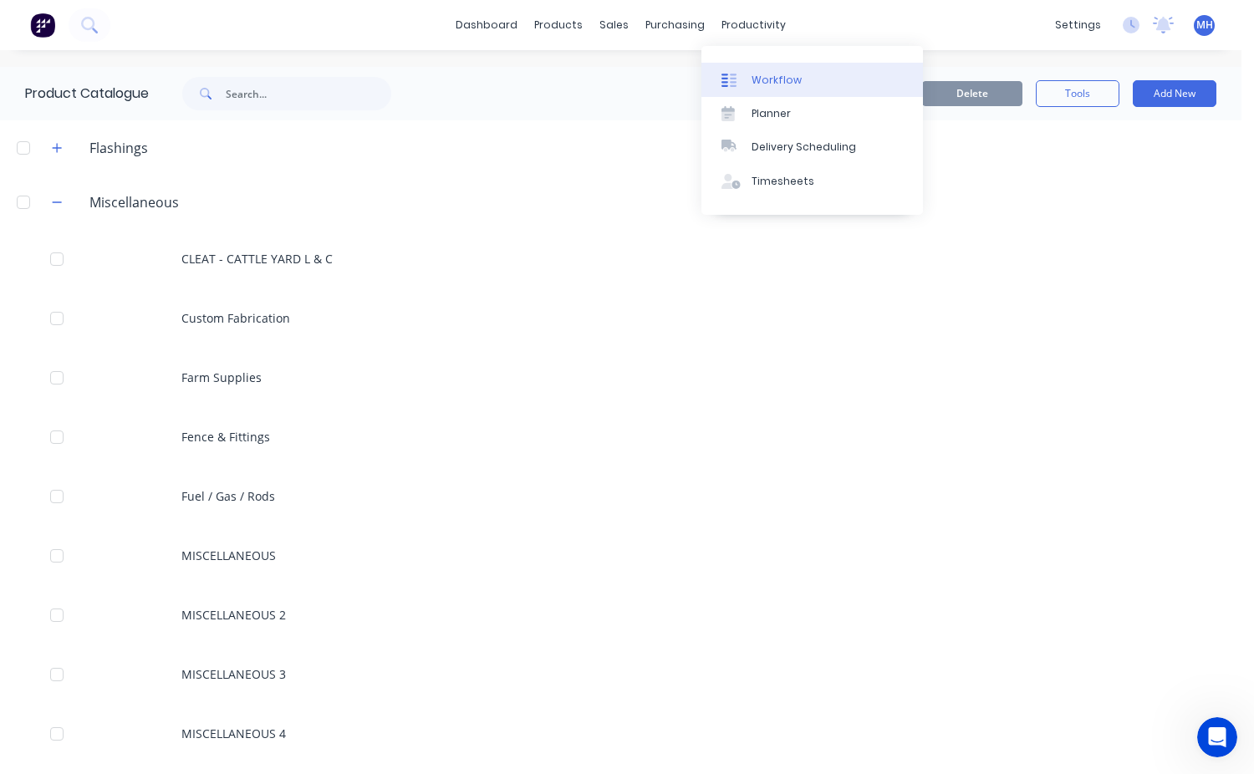
click at [759, 79] on div "Workflow" at bounding box center [777, 80] width 50 height 15
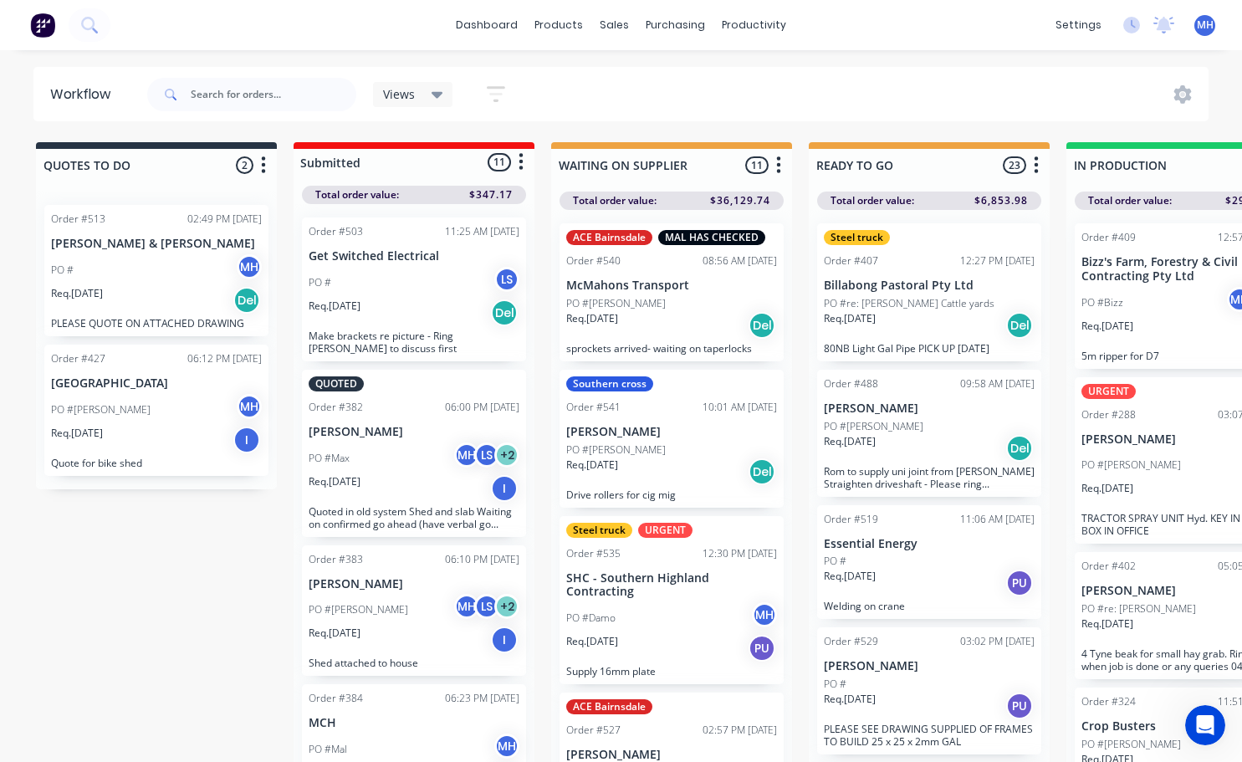
click at [421, 307] on div "Req. [DATE] Del" at bounding box center [414, 312] width 211 height 28
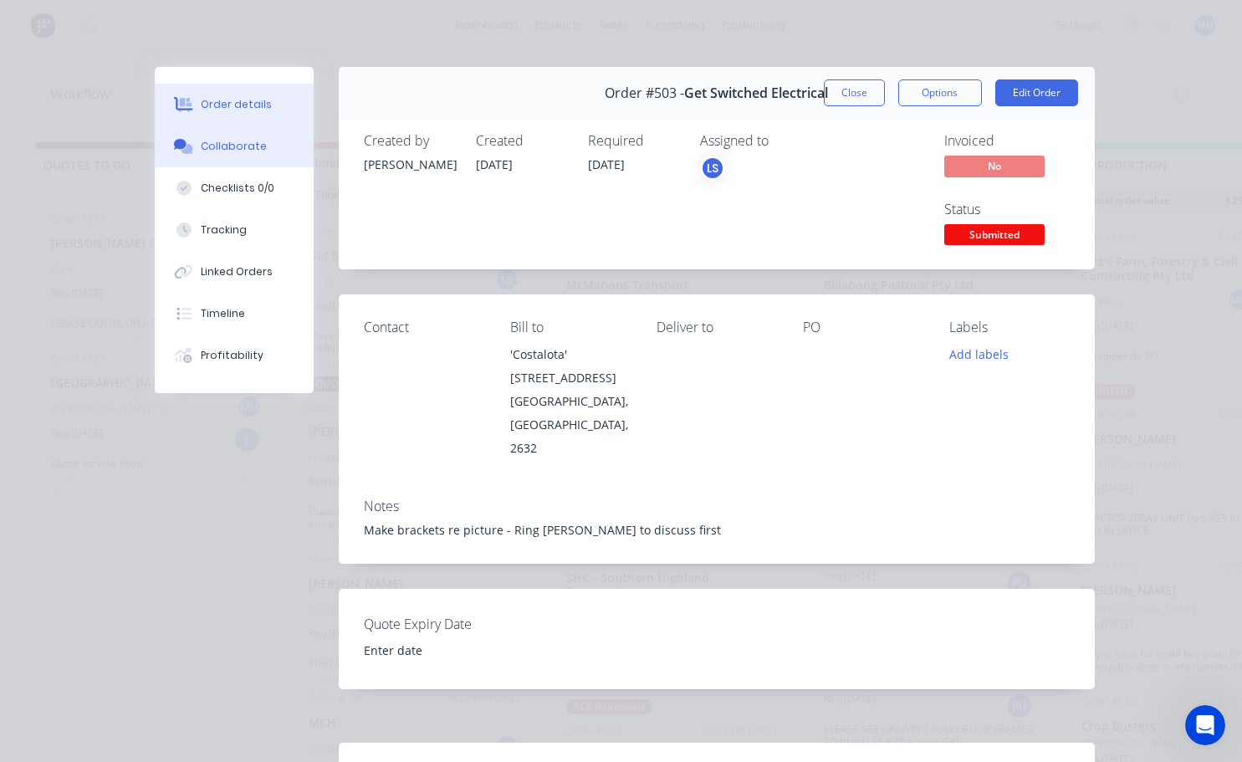
click at [225, 145] on div "Collaborate" at bounding box center [234, 146] width 66 height 15
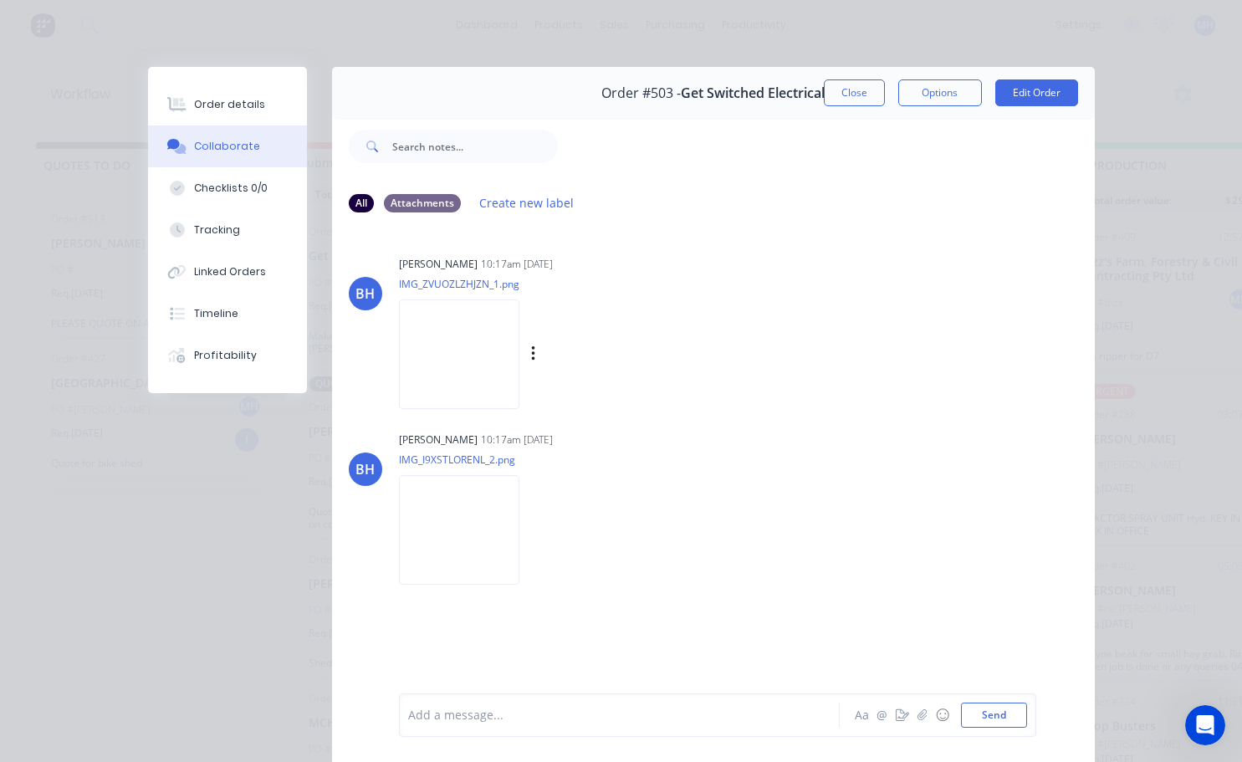
click at [449, 343] on img at bounding box center [459, 354] width 120 height 110
click at [447, 533] on img at bounding box center [459, 530] width 120 height 110
click at [849, 94] on button "Close" at bounding box center [854, 92] width 61 height 27
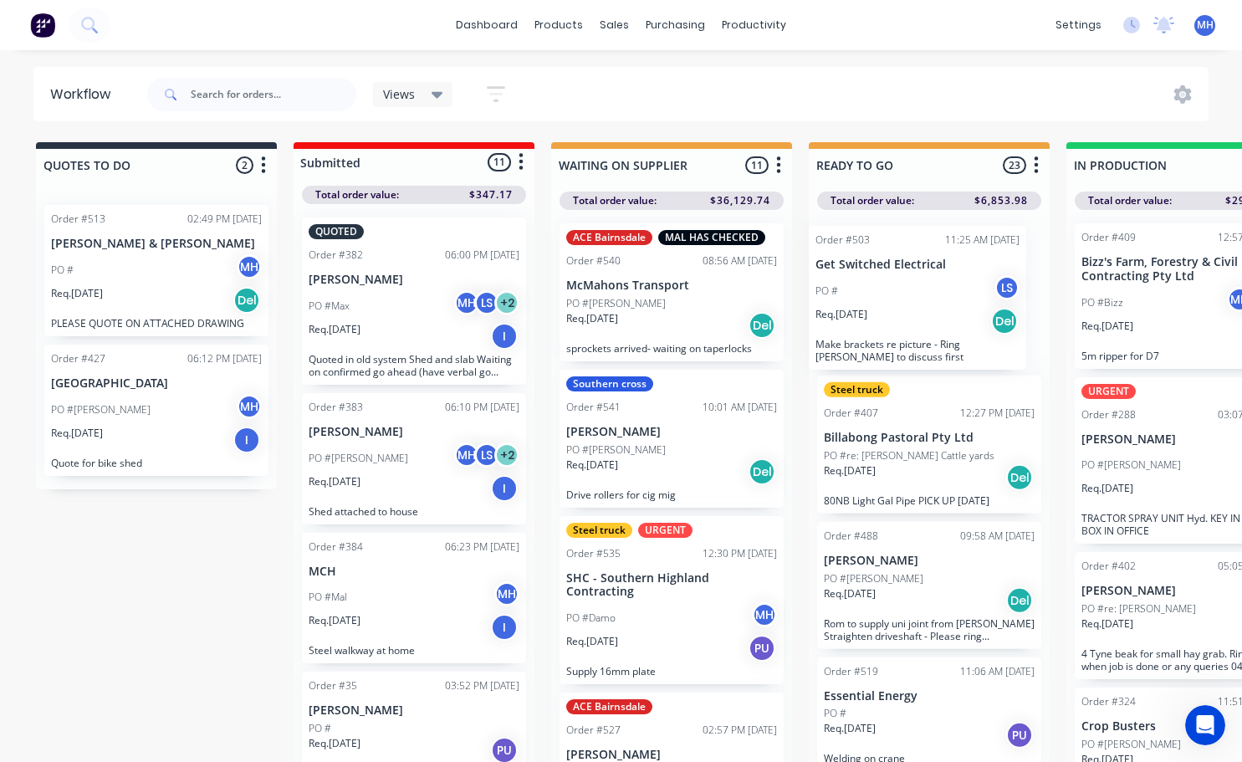
drag, startPoint x: 400, startPoint y: 304, endPoint x: 908, endPoint y: 313, distance: 508.4
click at [864, 399] on div "Steel truck Order #407 12:27 PM [DATE] Billabong Pastoral Pty Ltd PO #re: [PERS…" at bounding box center [929, 444] width 224 height 138
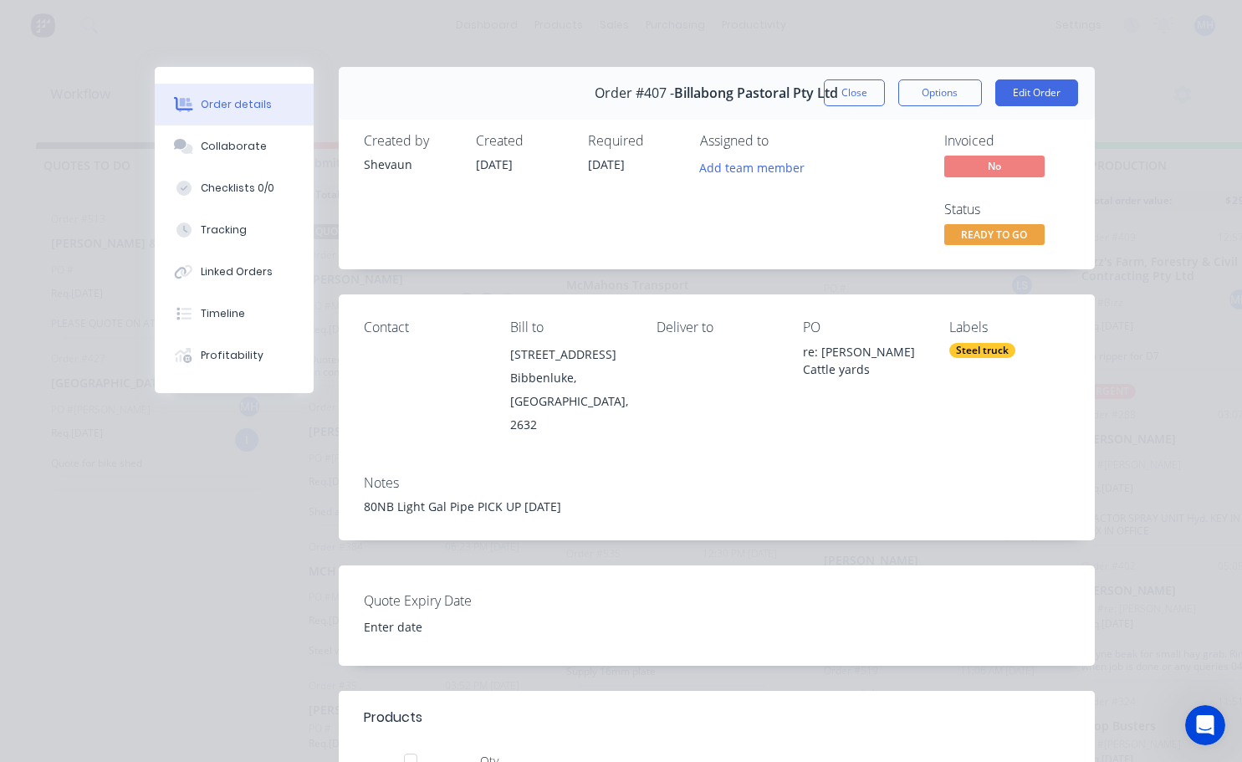
click at [963, 354] on div "Steel truck" at bounding box center [982, 350] width 66 height 15
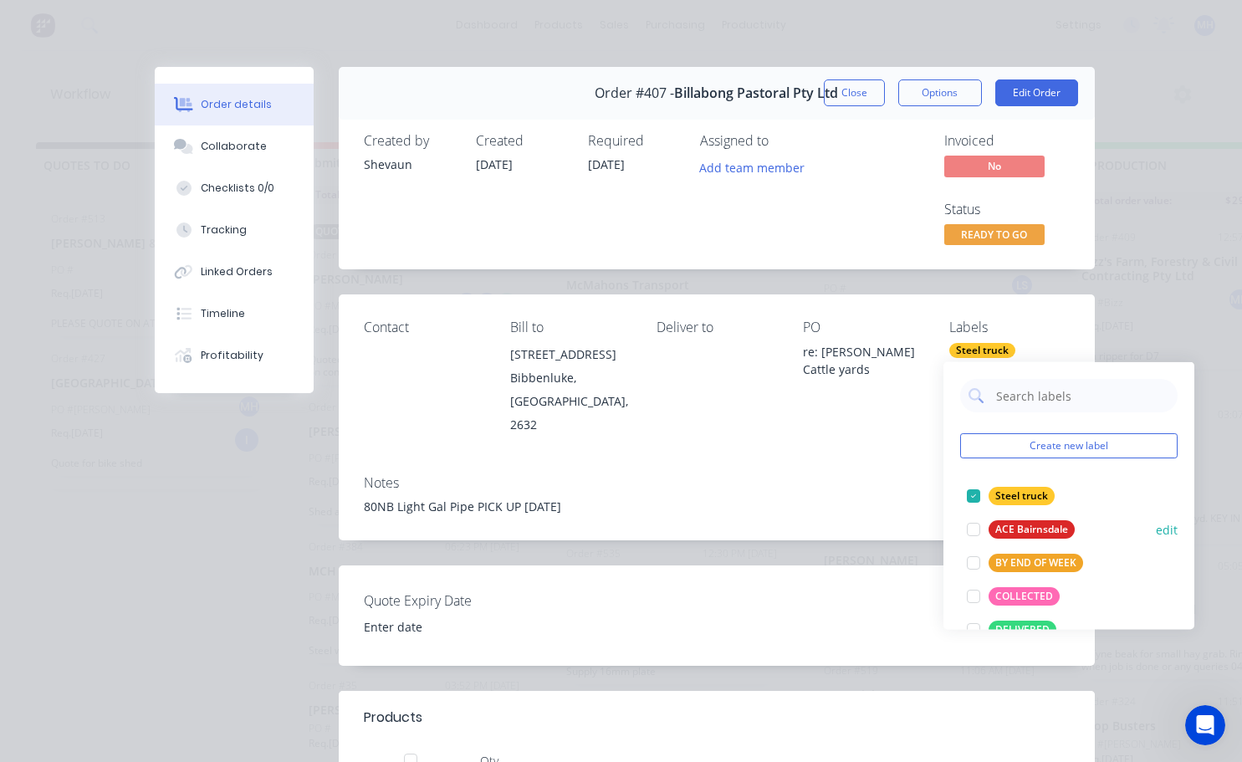
click at [968, 495] on div at bounding box center [972, 495] width 33 height 33
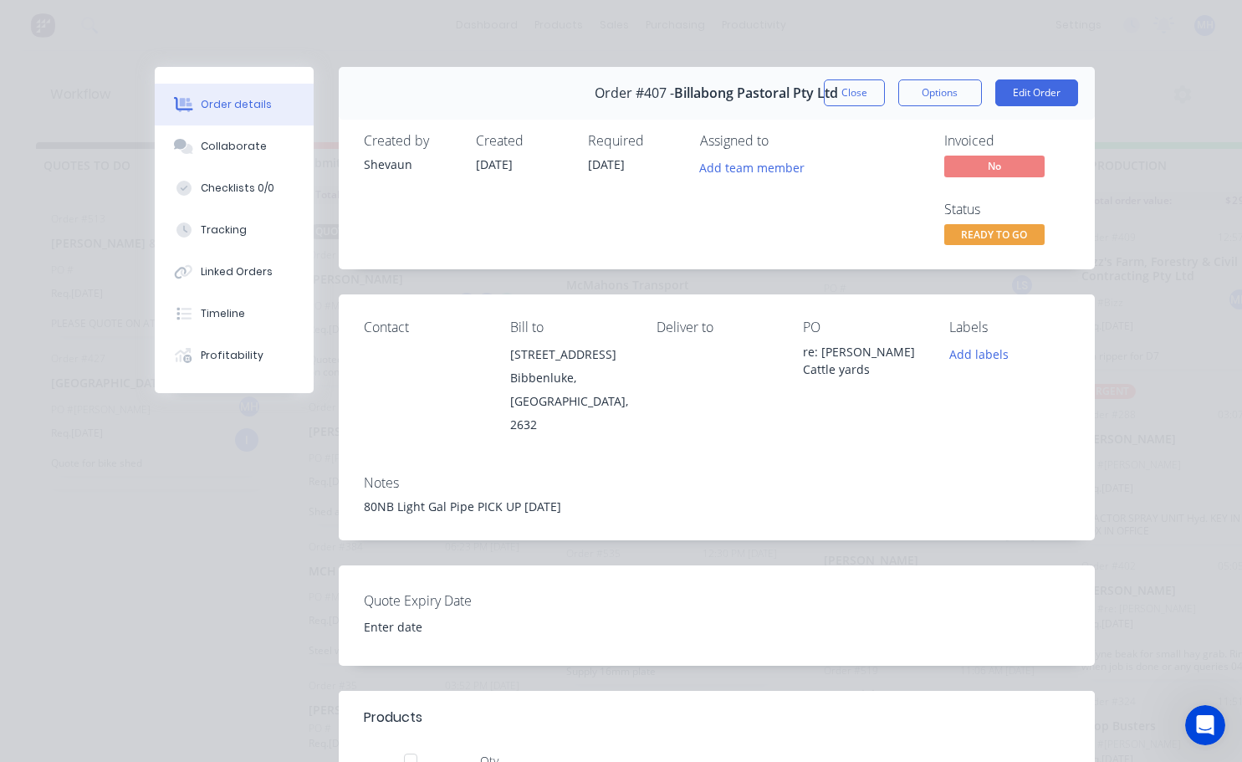
click at [905, 478] on div "Notes" at bounding box center [717, 483] width 706 height 16
click at [847, 91] on button "Close" at bounding box center [854, 92] width 61 height 27
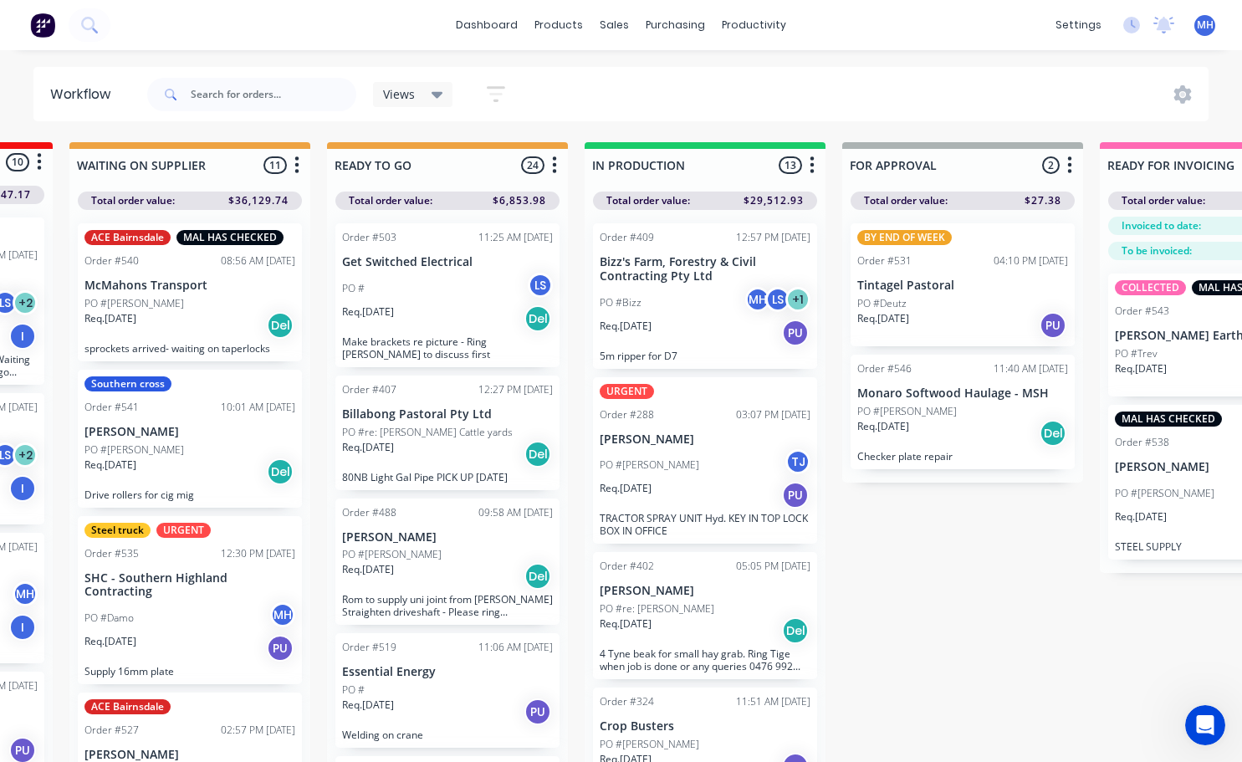
scroll to position [0, 482]
click at [908, 428] on p "Req. [DATE]" at bounding box center [882, 426] width 52 height 15
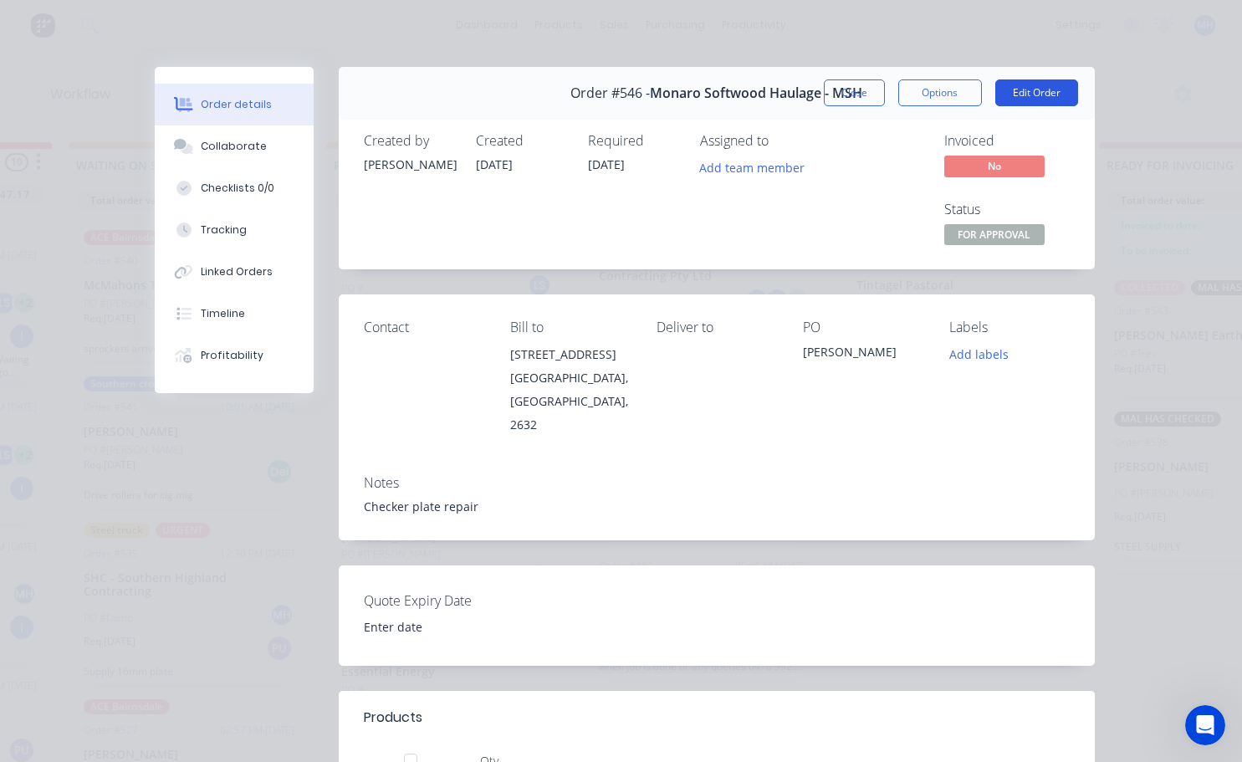
click at [1019, 91] on button "Edit Order" at bounding box center [1036, 92] width 83 height 27
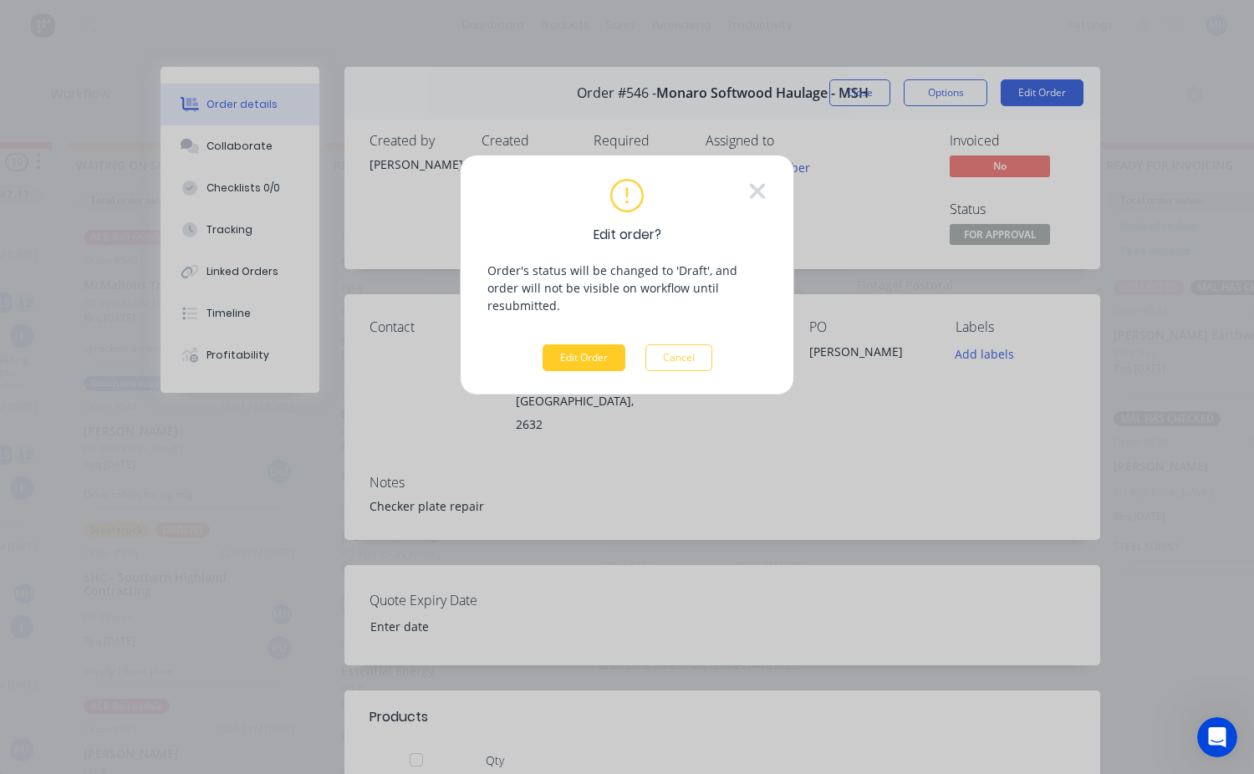
click at [603, 344] on button "Edit Order" at bounding box center [584, 357] width 83 height 27
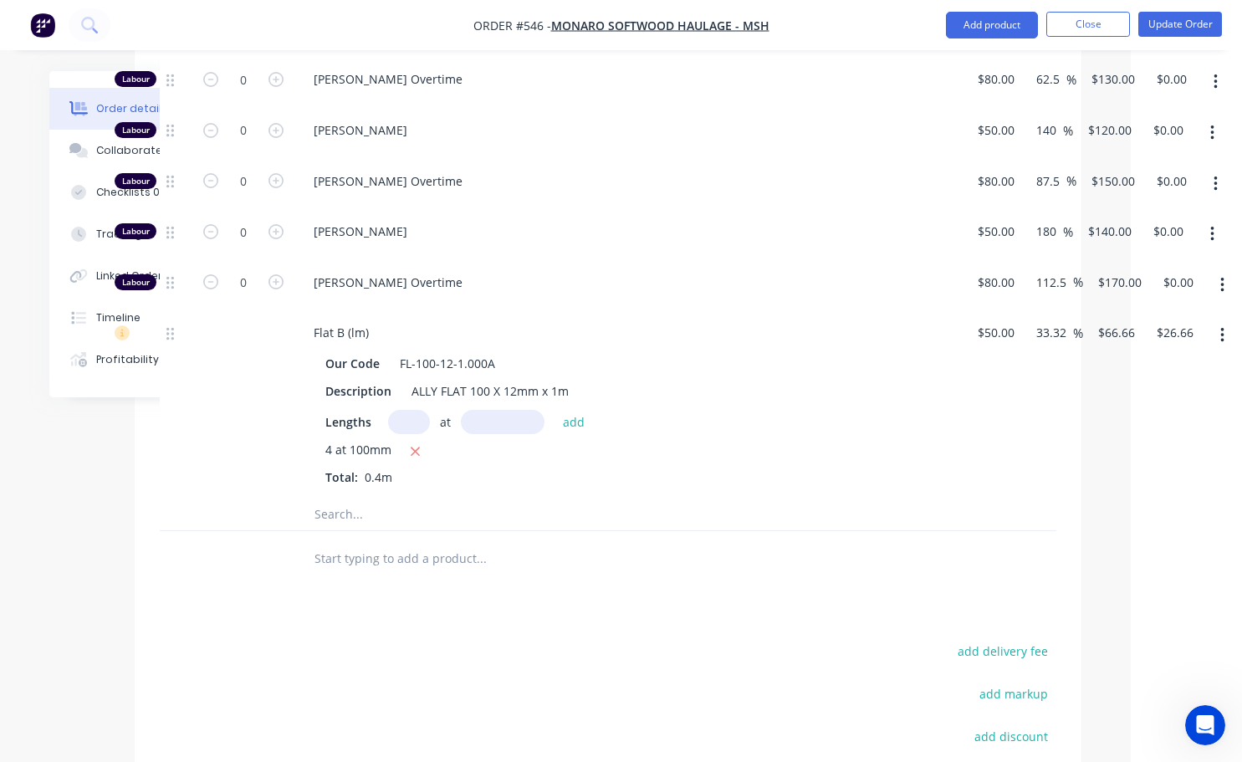
scroll to position [955, 99]
click at [1178, 338] on input "26.66" at bounding box center [1177, 333] width 45 height 24
type input "36"
click at [949, 470] on div "Our Code FL-100-12-1.000A Description ALLY FLAT 100 X 12mm x 1m Lengths at add …" at bounding box center [627, 418] width 655 height 138
type input "80"
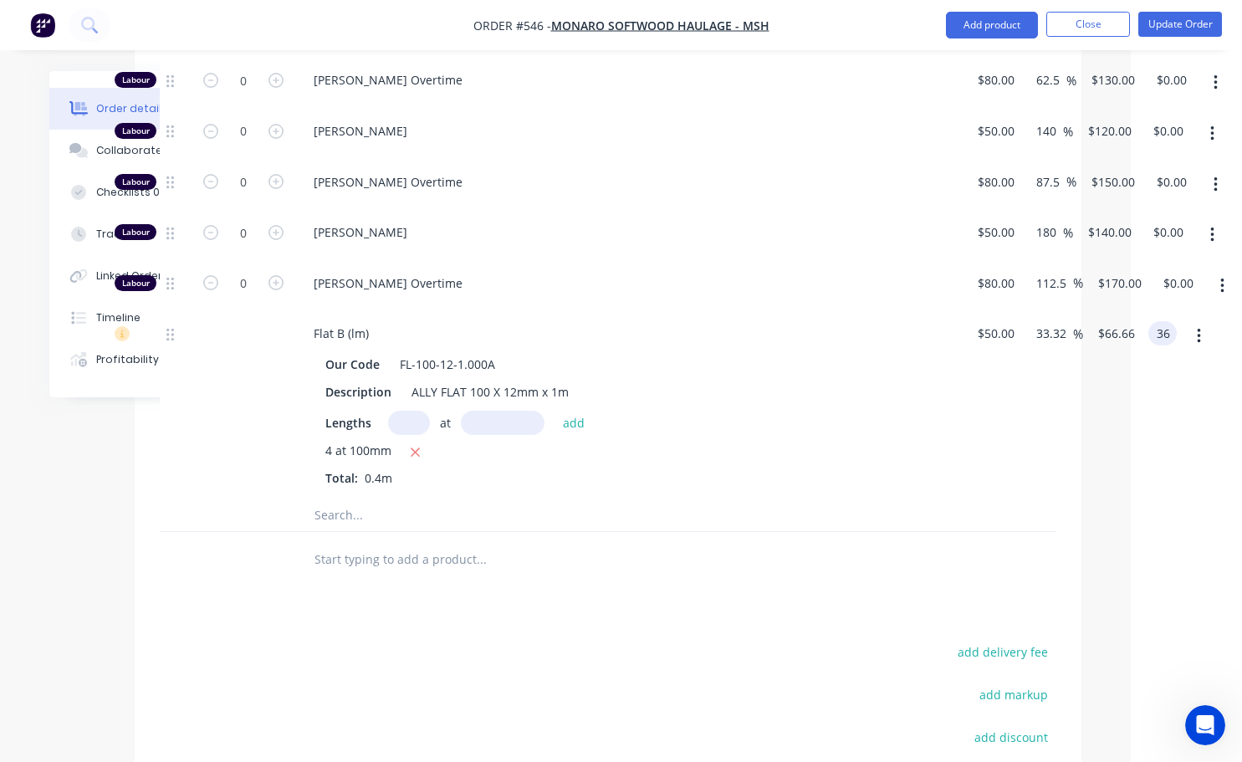
type input "$90.00"
type input "$36.00"
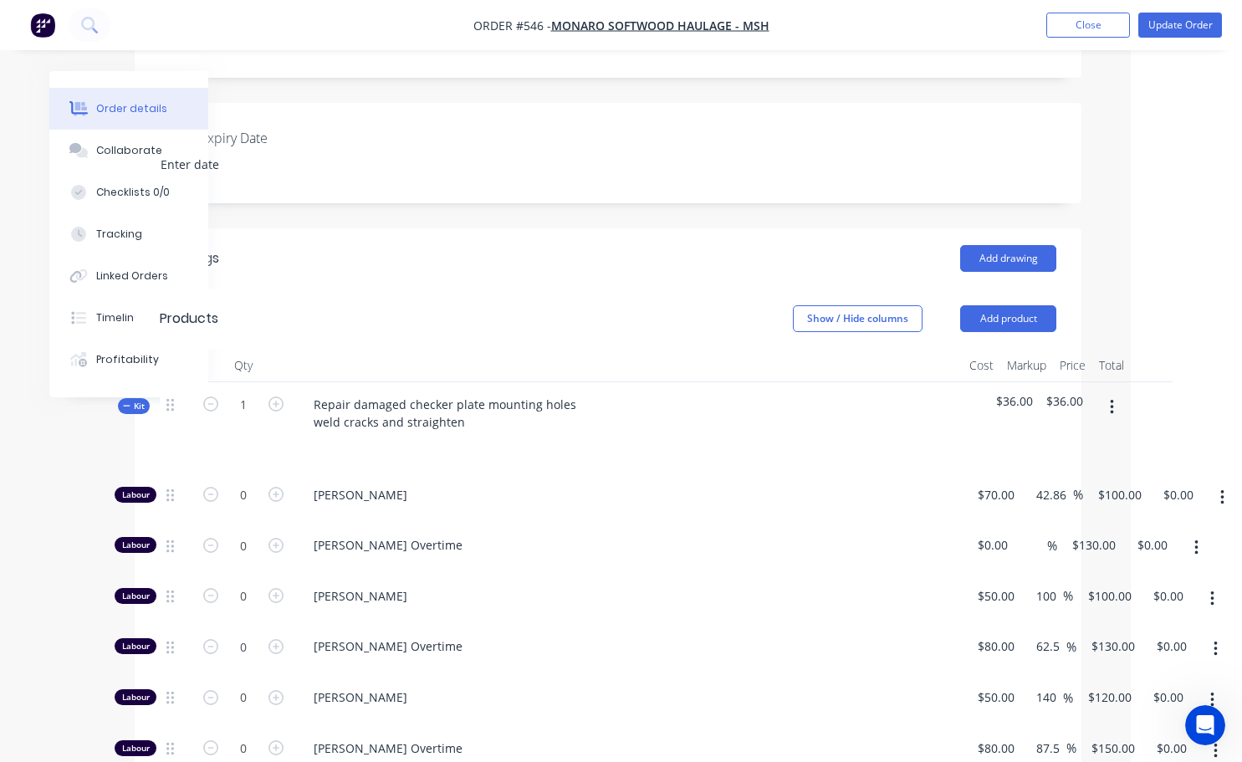
scroll to position [370, 99]
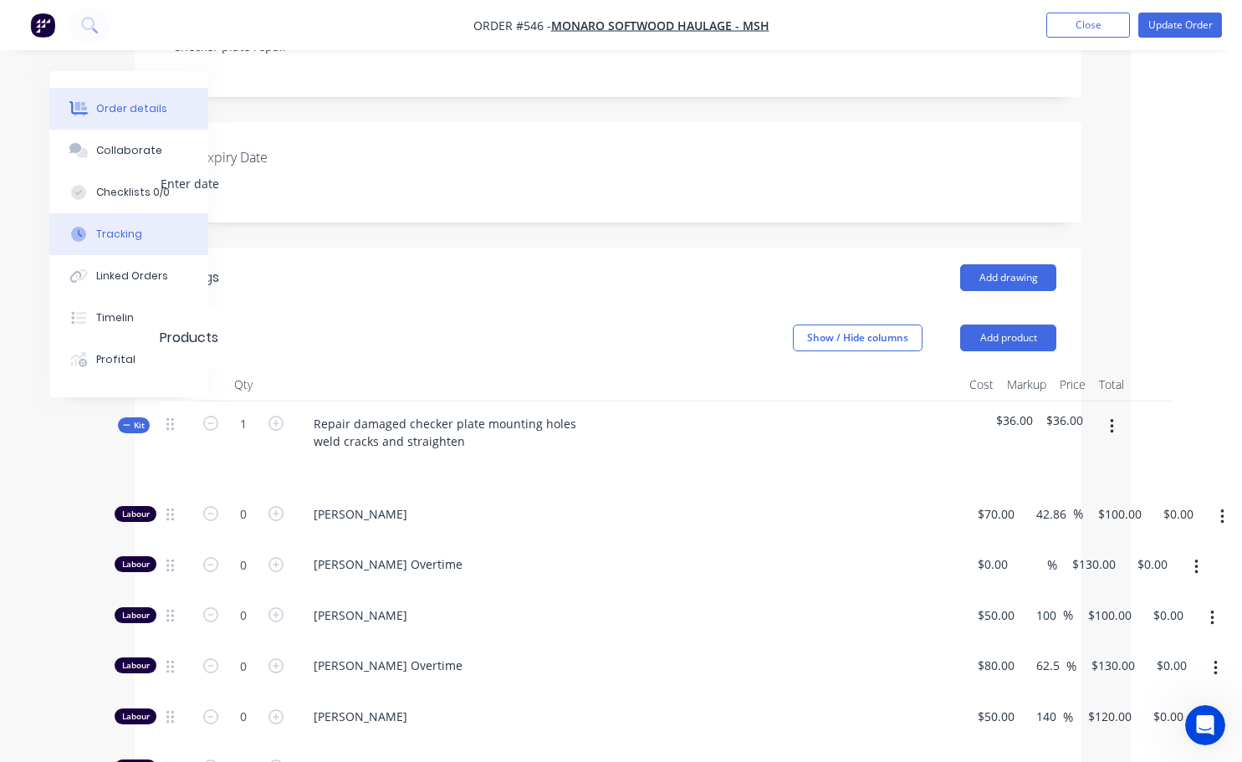
click at [113, 236] on div "Tracking" at bounding box center [119, 234] width 46 height 15
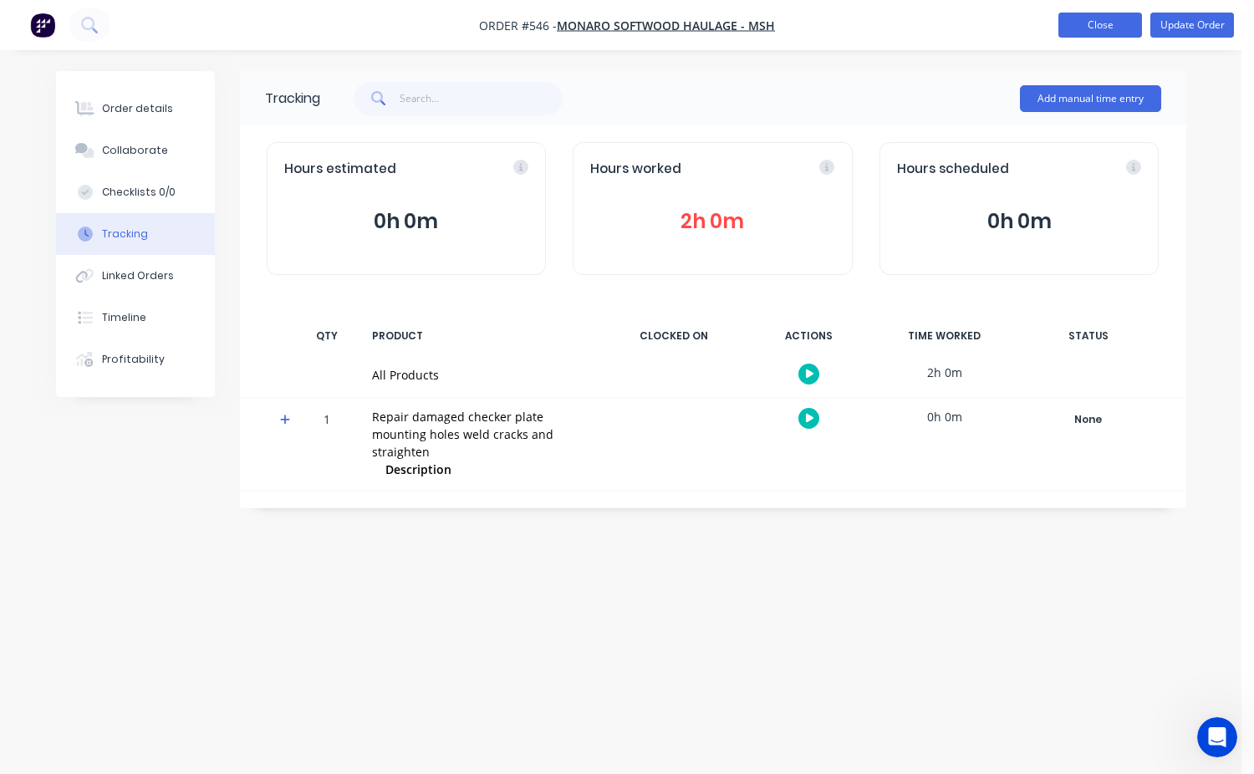
click at [1091, 28] on button "Close" at bounding box center [1100, 25] width 84 height 25
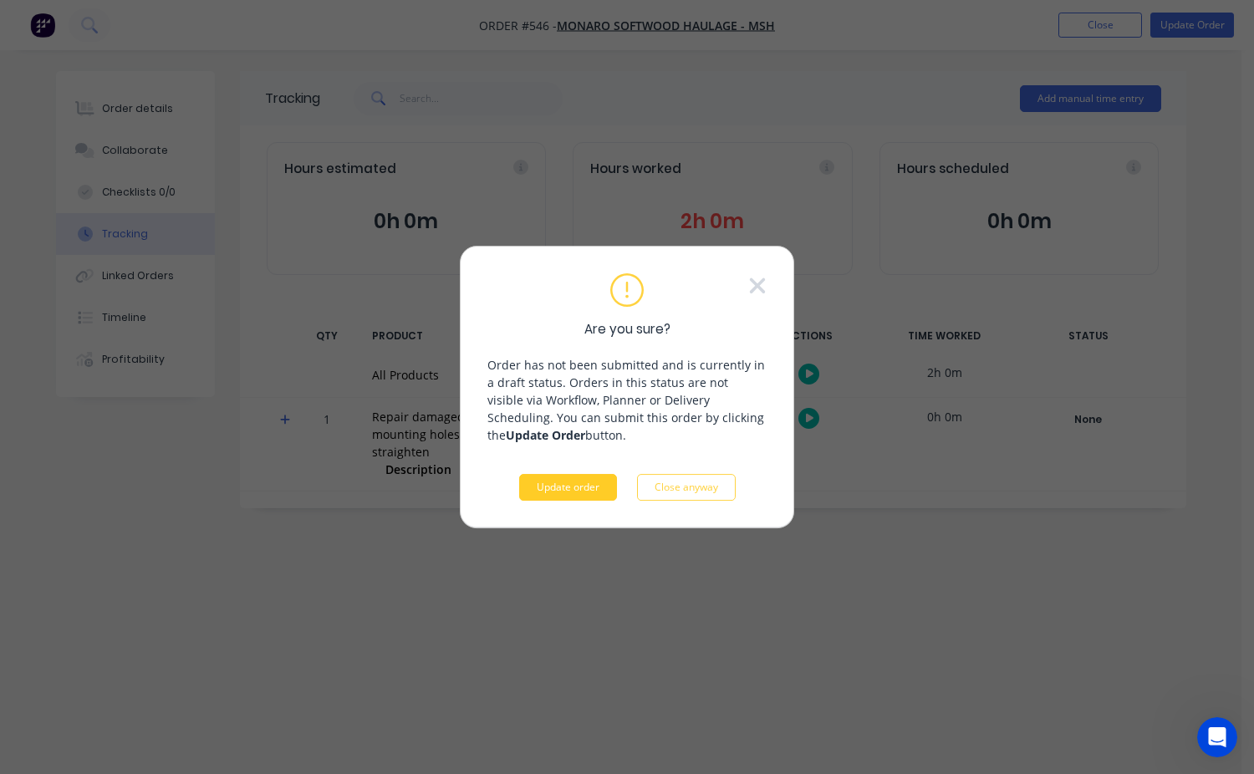
click at [597, 478] on button "Update order" at bounding box center [568, 487] width 98 height 27
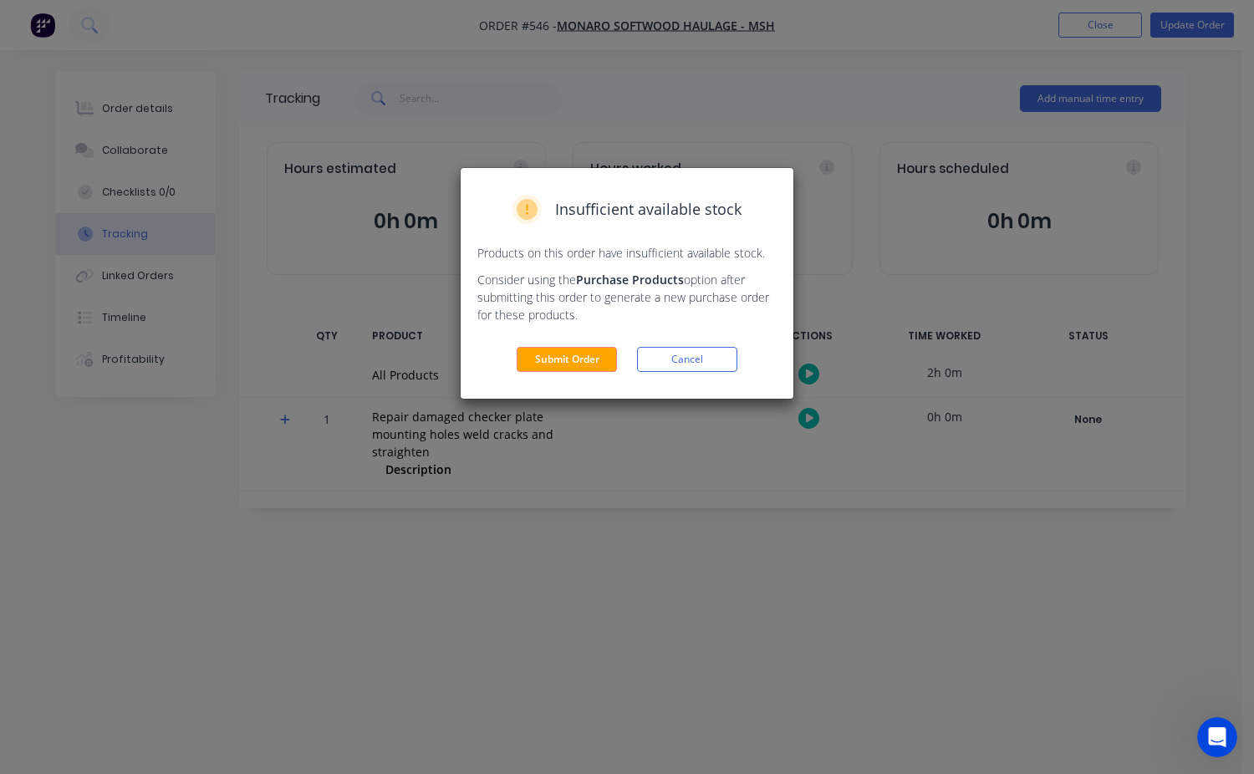
click at [616, 371] on div "Submit Order Cancel" at bounding box center [626, 359] width 299 height 25
click at [593, 359] on button "Submit Order" at bounding box center [567, 359] width 100 height 25
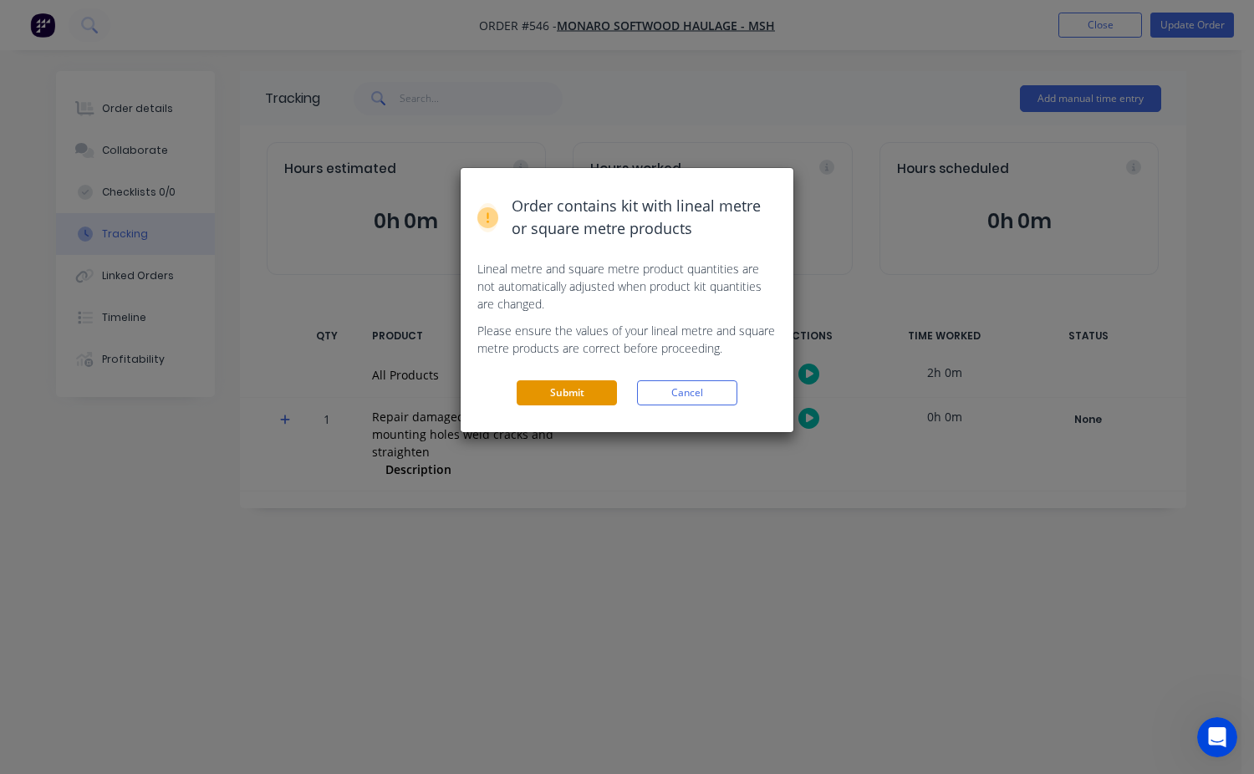
click at [600, 392] on button "Submit" at bounding box center [567, 392] width 100 height 25
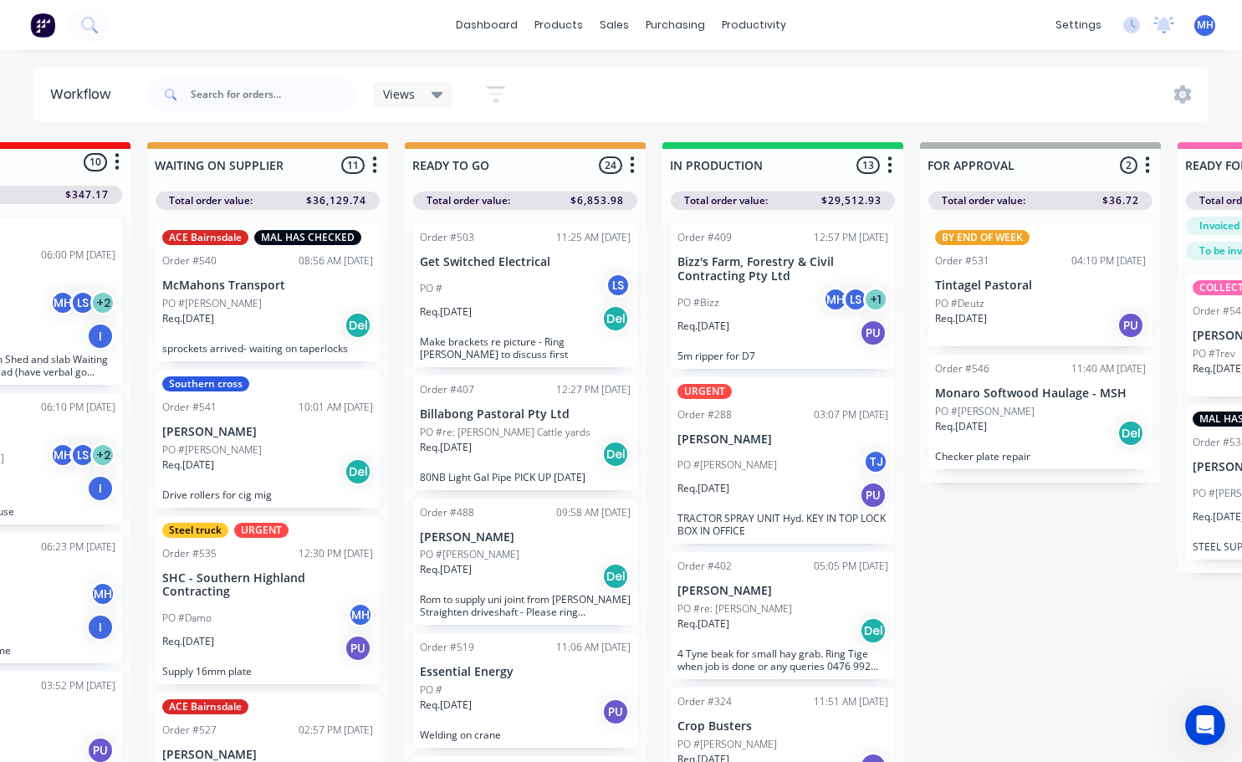
scroll to position [0, 427]
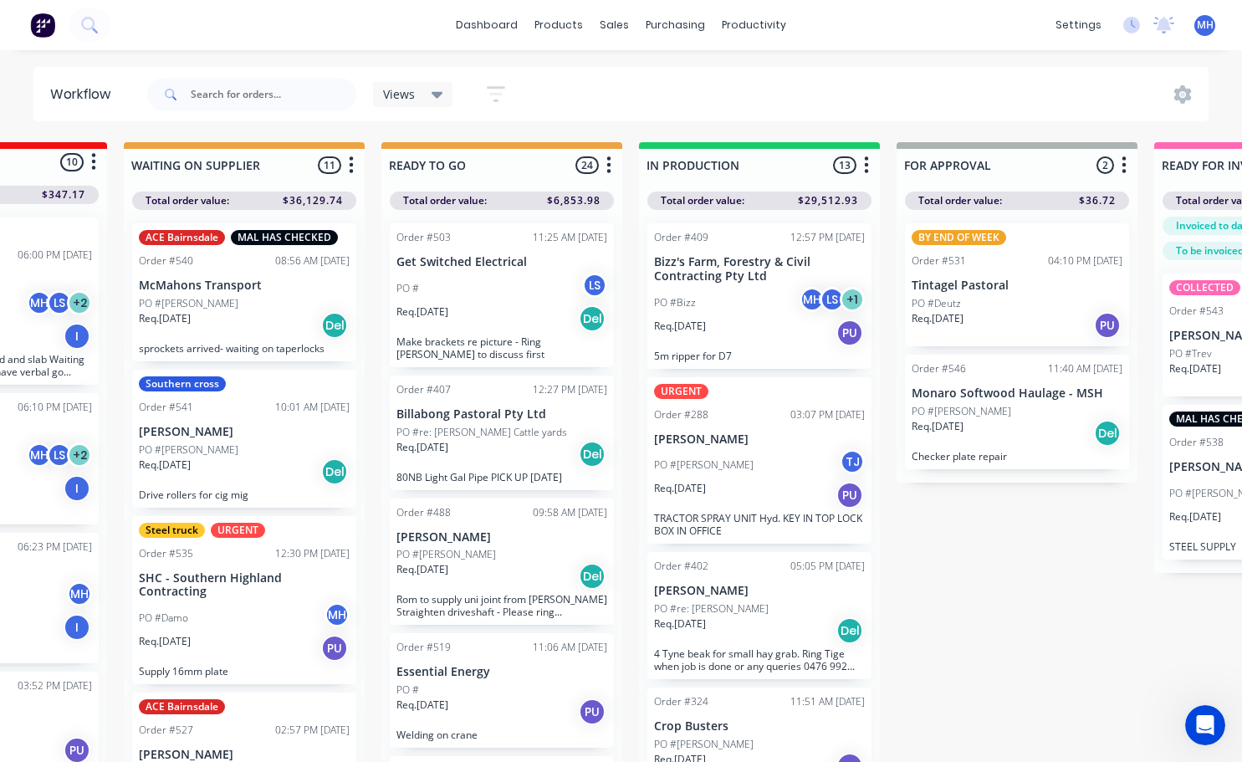
click at [466, 319] on div "Req. [DATE] Del" at bounding box center [501, 318] width 211 height 28
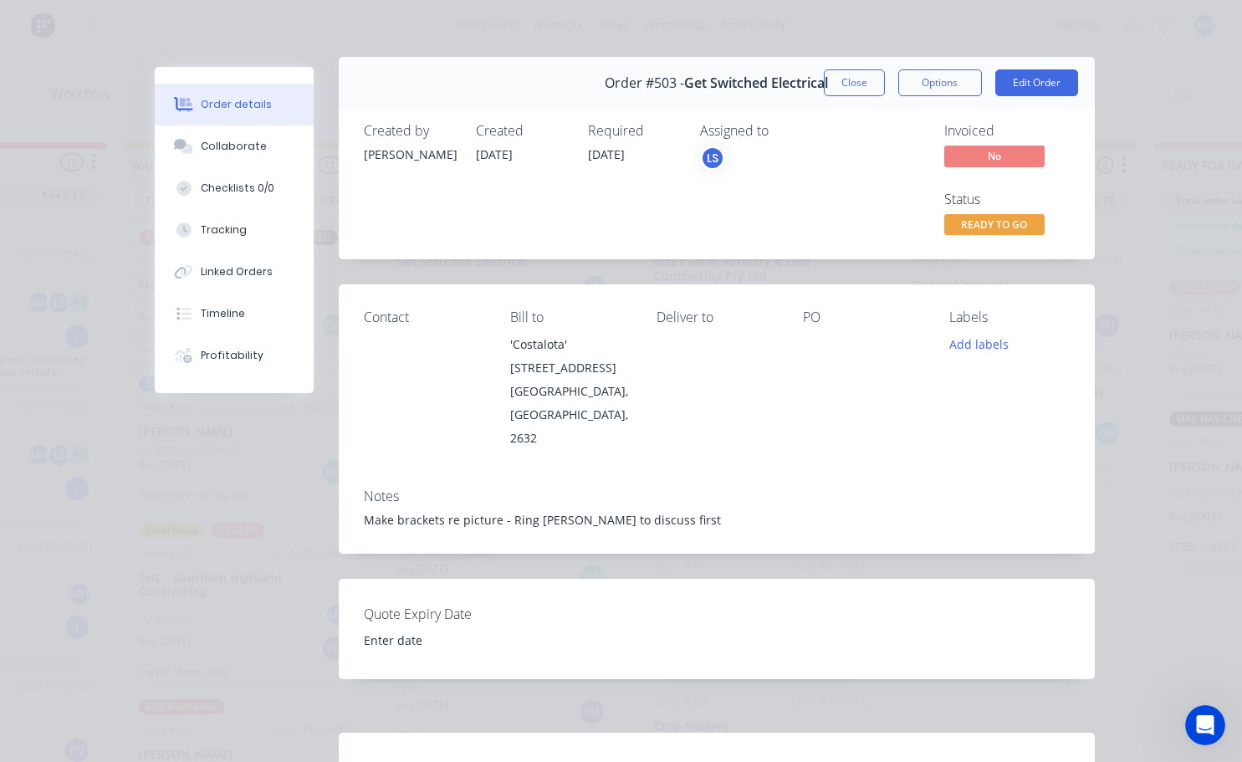
scroll to position [0, 0]
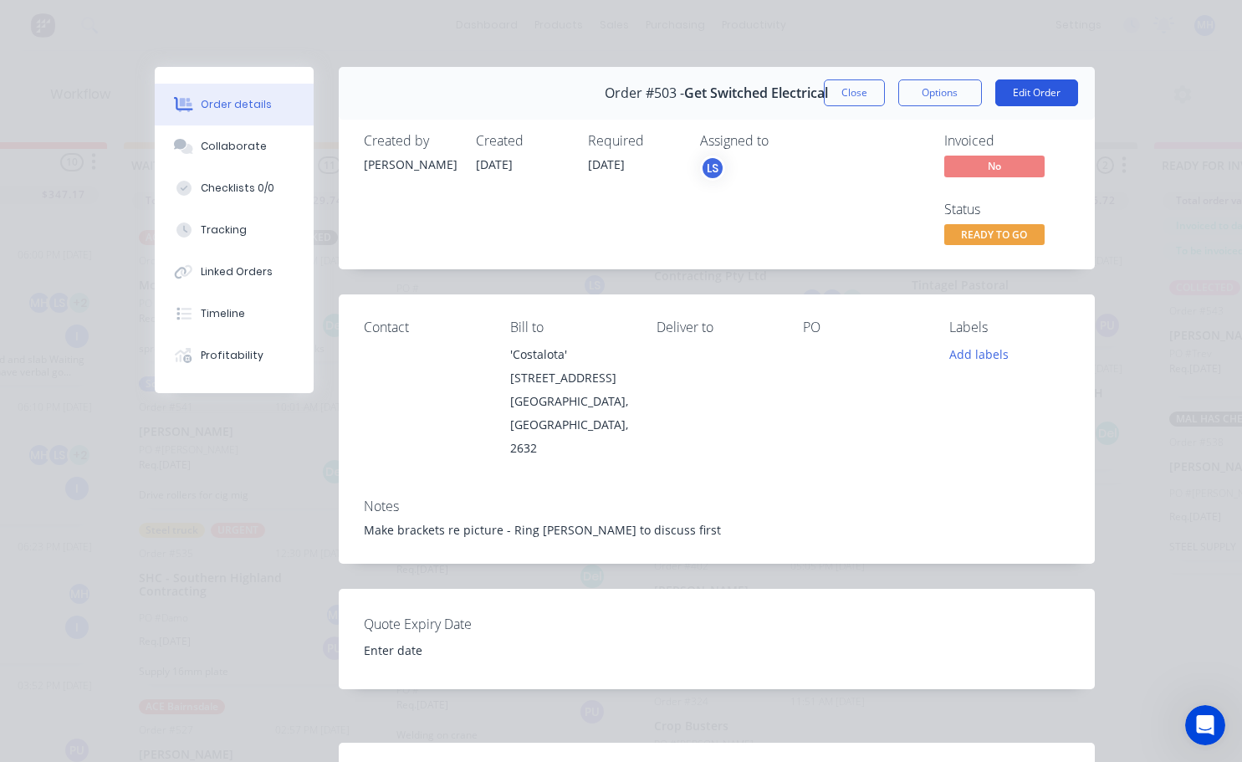
click at [1037, 93] on button "Edit Order" at bounding box center [1036, 92] width 83 height 27
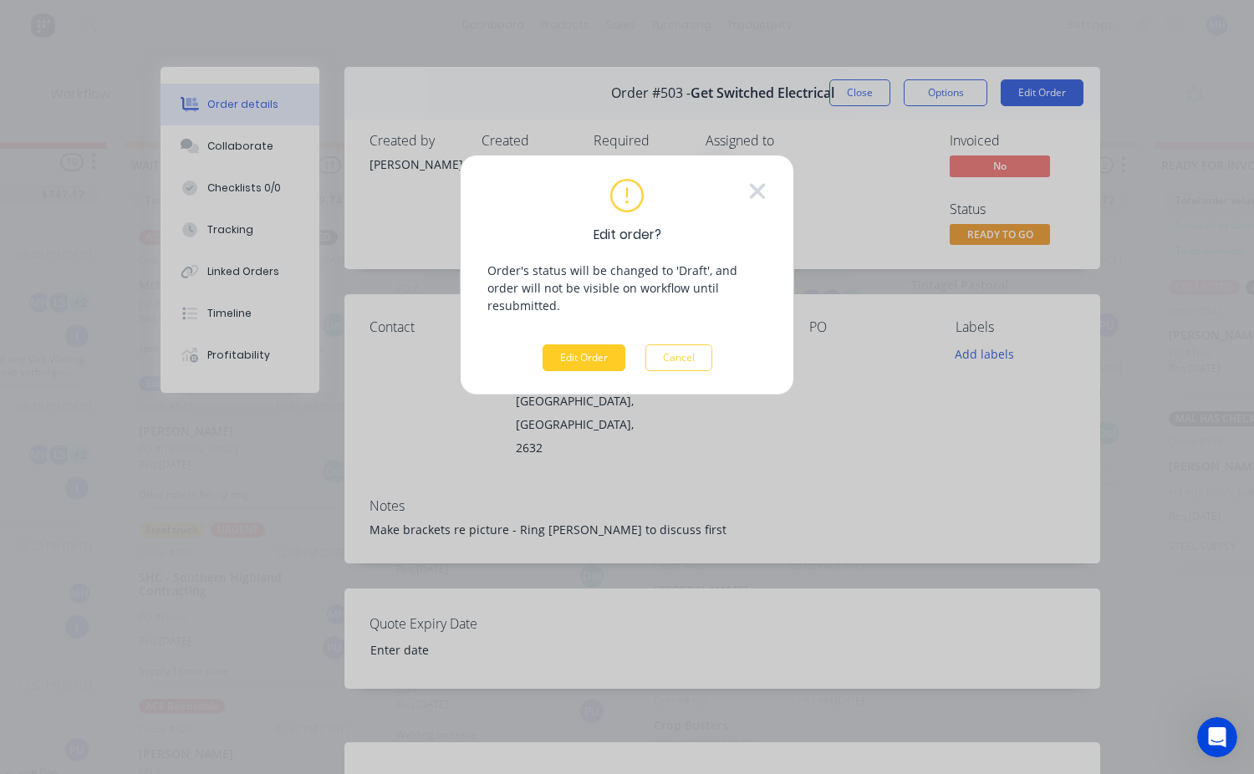
click at [602, 344] on button "Edit Order" at bounding box center [584, 357] width 83 height 27
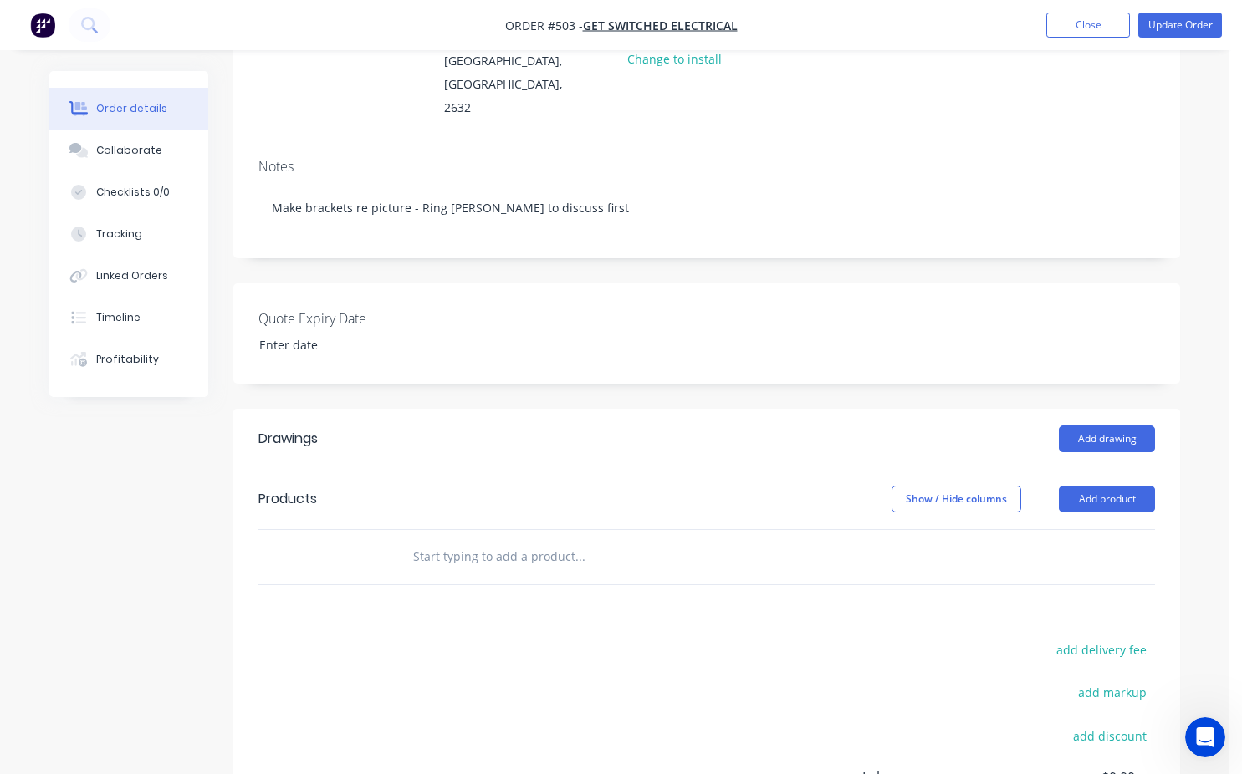
scroll to position [251, 0]
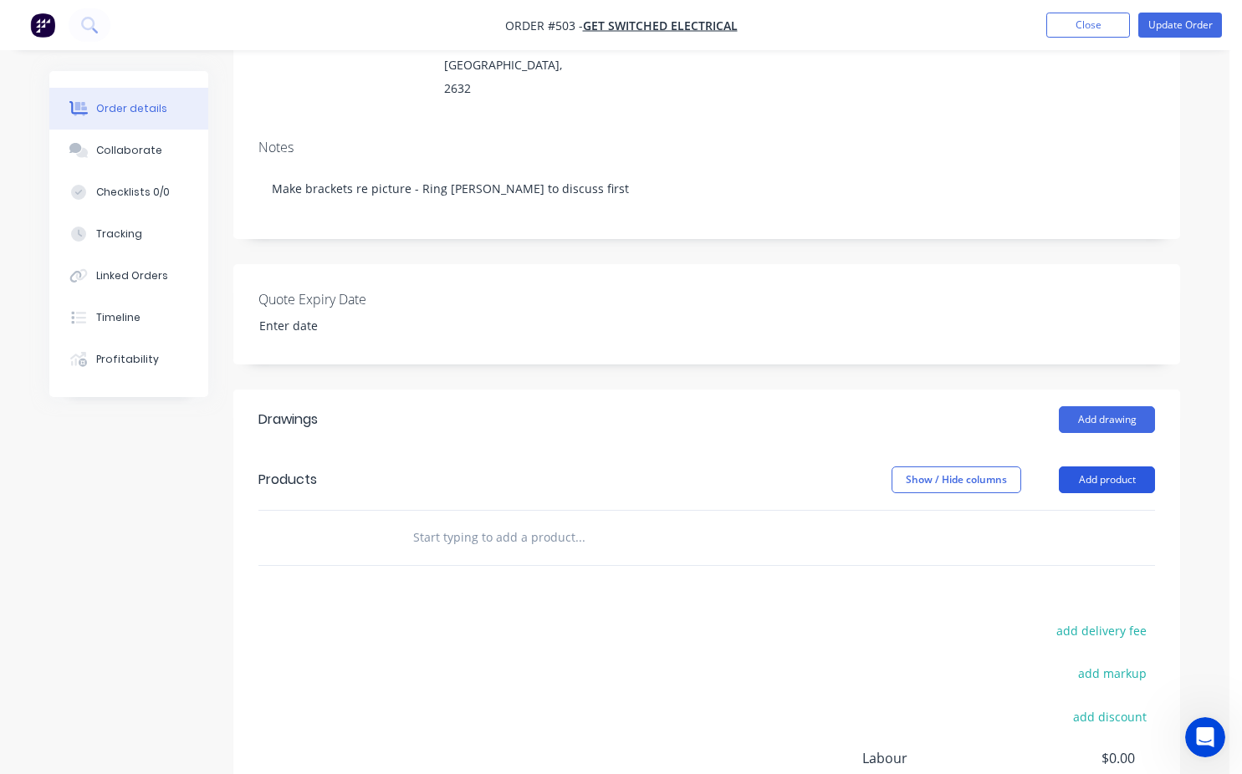
click at [1120, 467] on button "Add product" at bounding box center [1106, 480] width 96 height 27
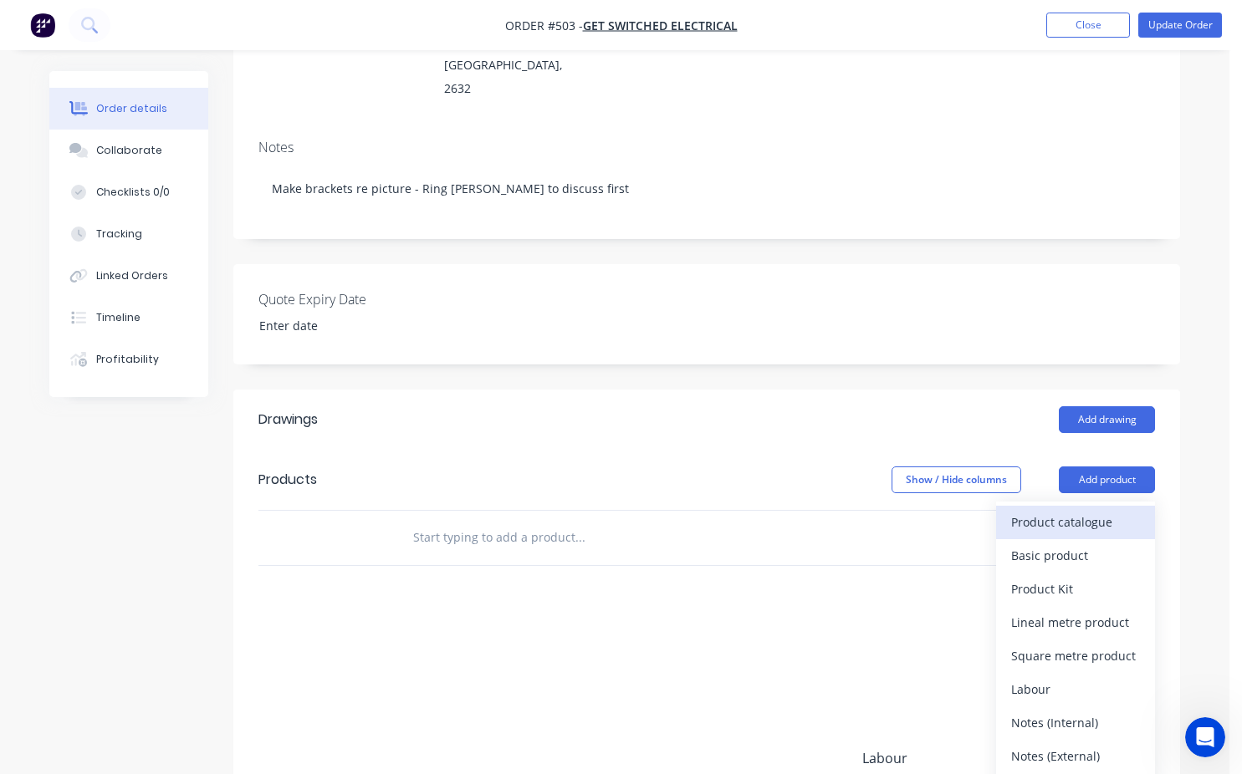
click at [1031, 510] on div "Product catalogue" at bounding box center [1075, 522] width 129 height 24
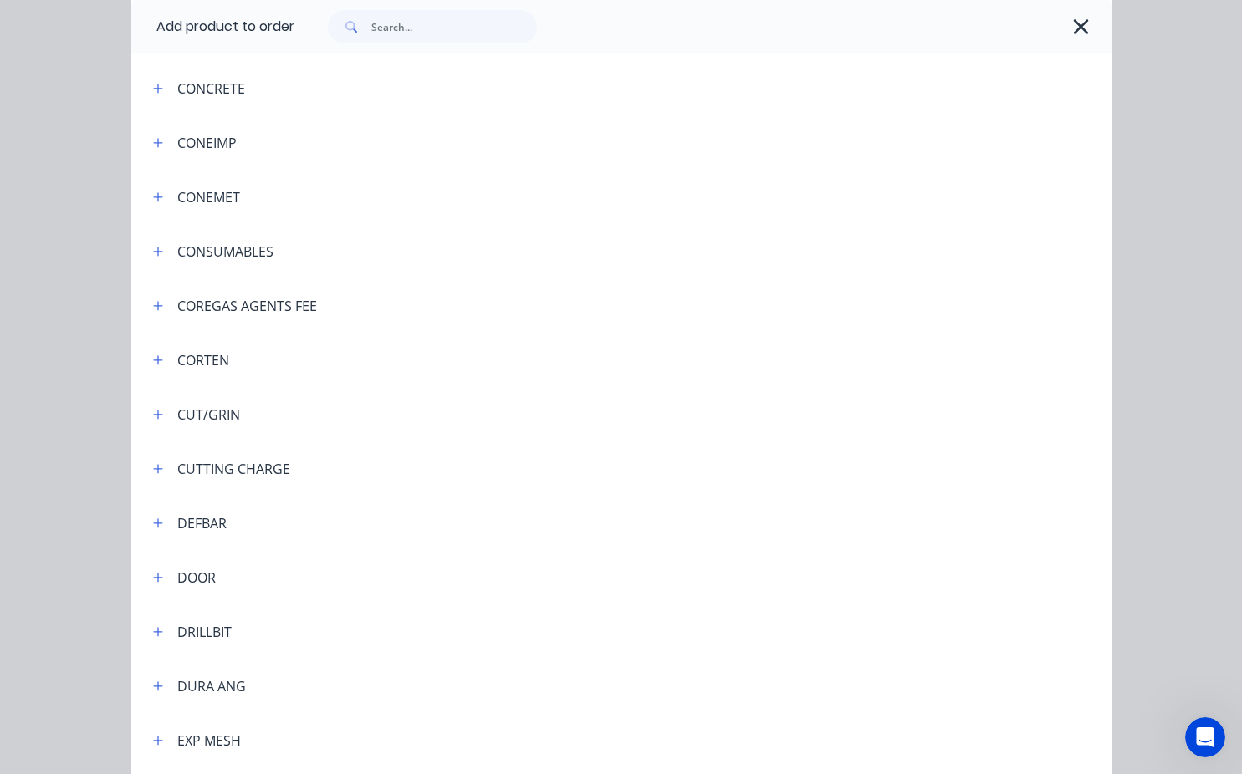
scroll to position [1589, 0]
click at [155, 250] on icon "button" at bounding box center [158, 253] width 10 height 12
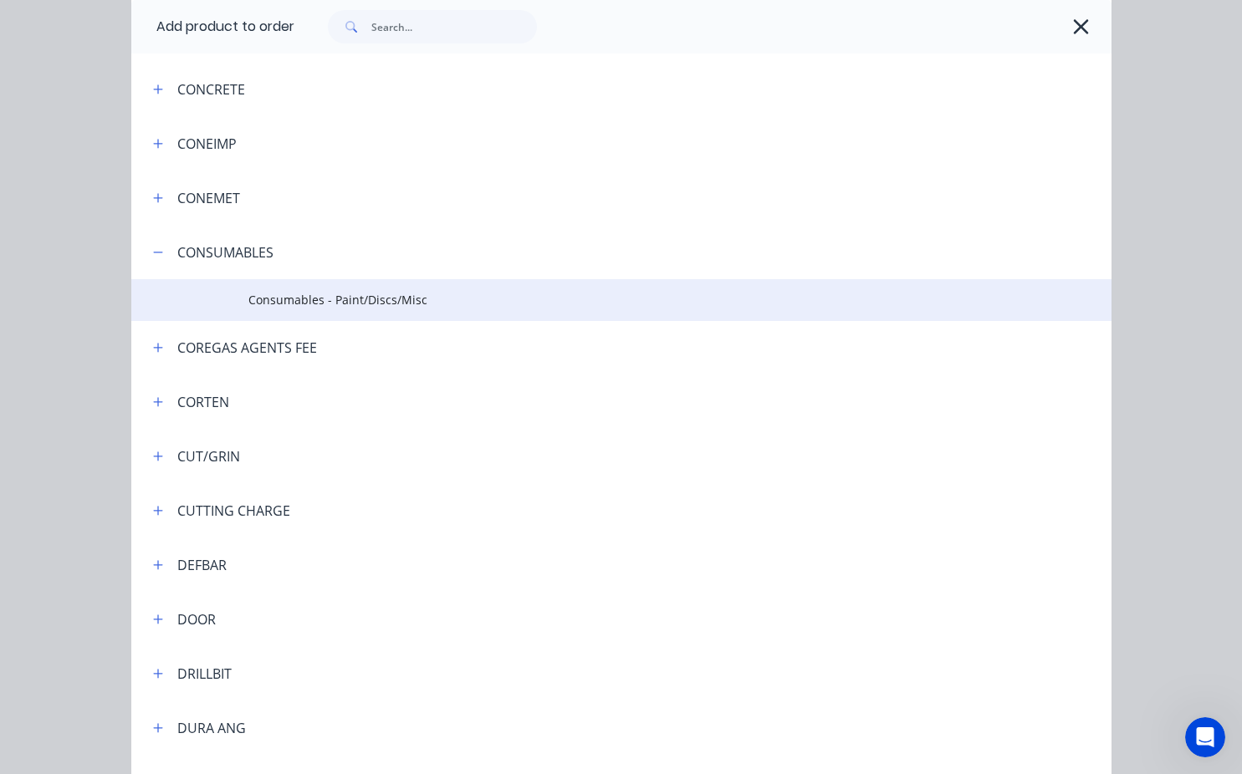
click at [308, 303] on span "Consumables - Paint/Discs/Misc" at bounding box center [593, 300] width 690 height 18
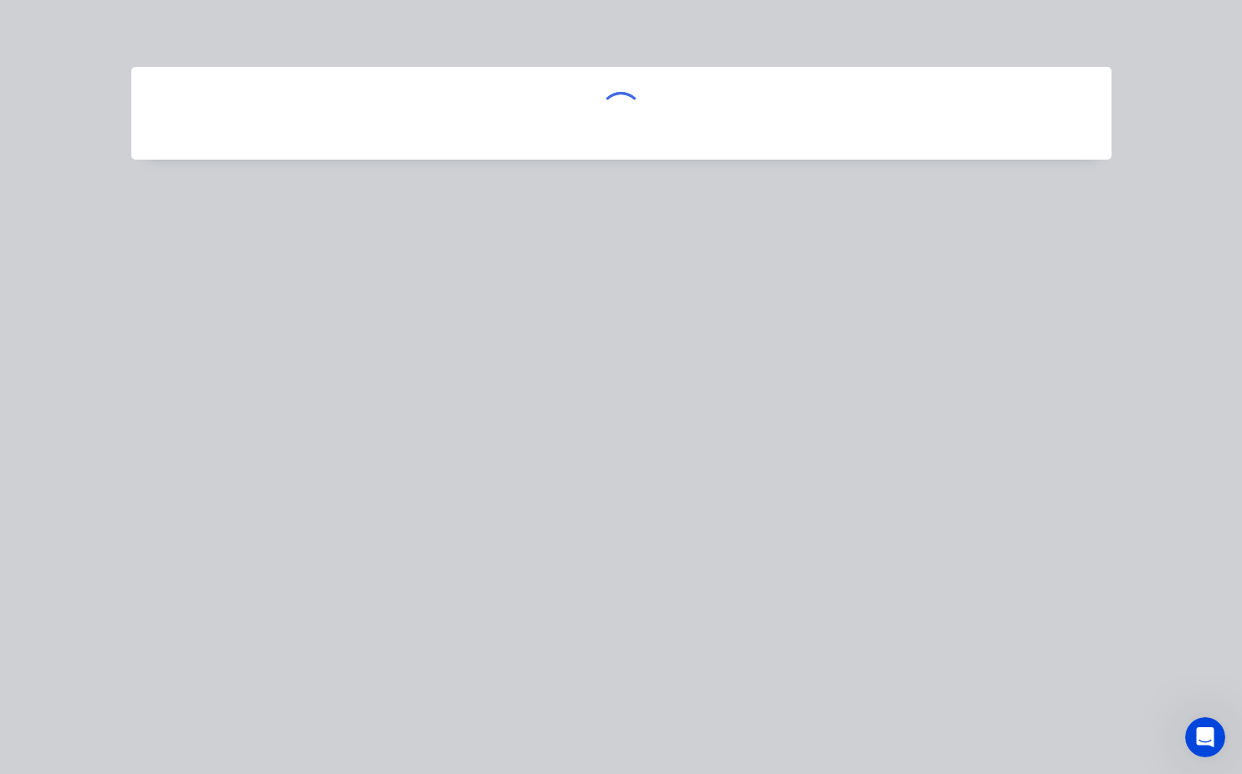
scroll to position [0, 0]
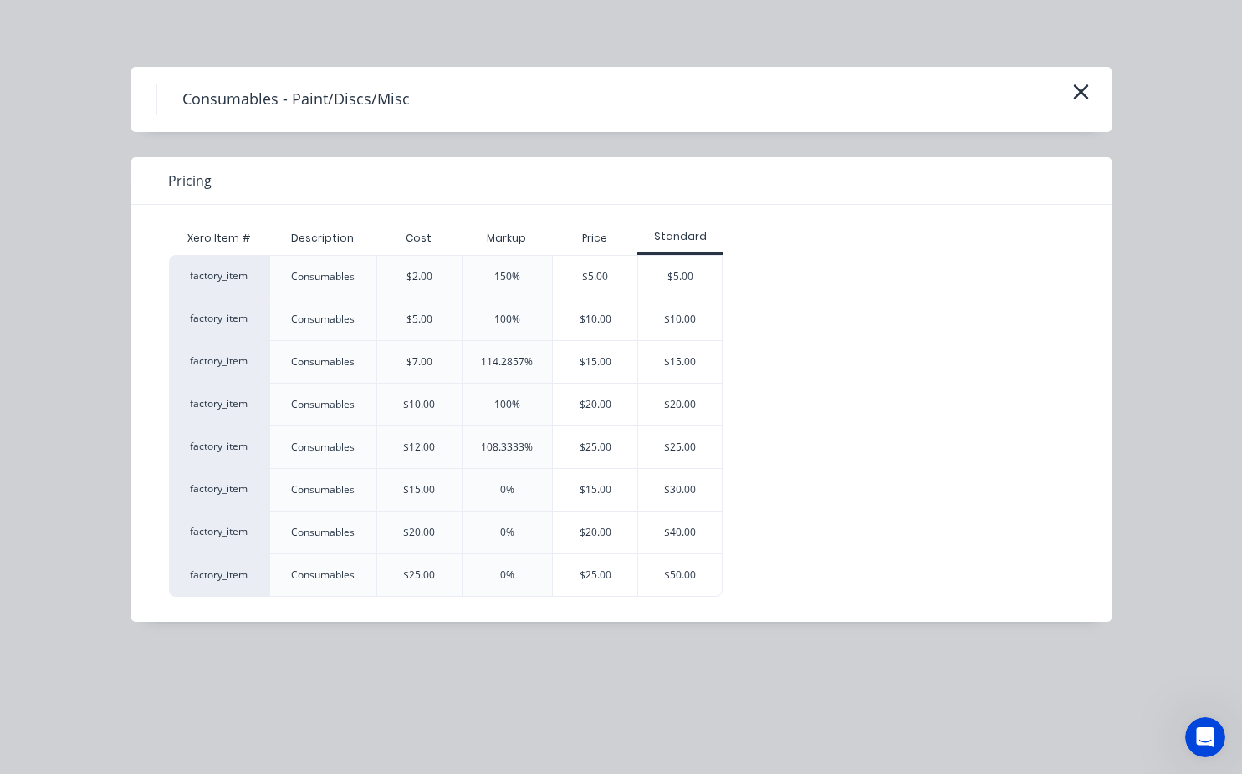
click at [435, 356] on div "$7.00" at bounding box center [418, 361] width 85 height 43
click at [429, 365] on div "$7.00" at bounding box center [419, 361] width 26 height 15
click at [1078, 93] on icon "button" at bounding box center [1080, 91] width 15 height 15
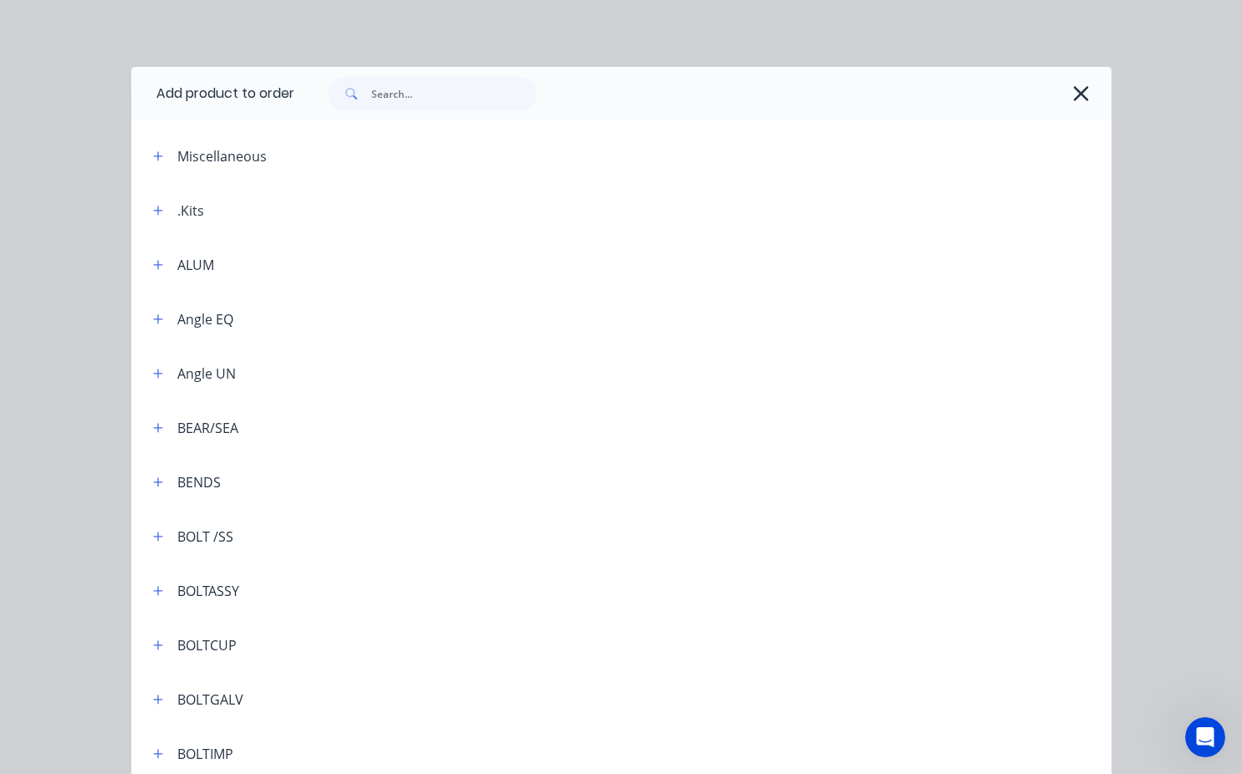
scroll to position [1813, 0]
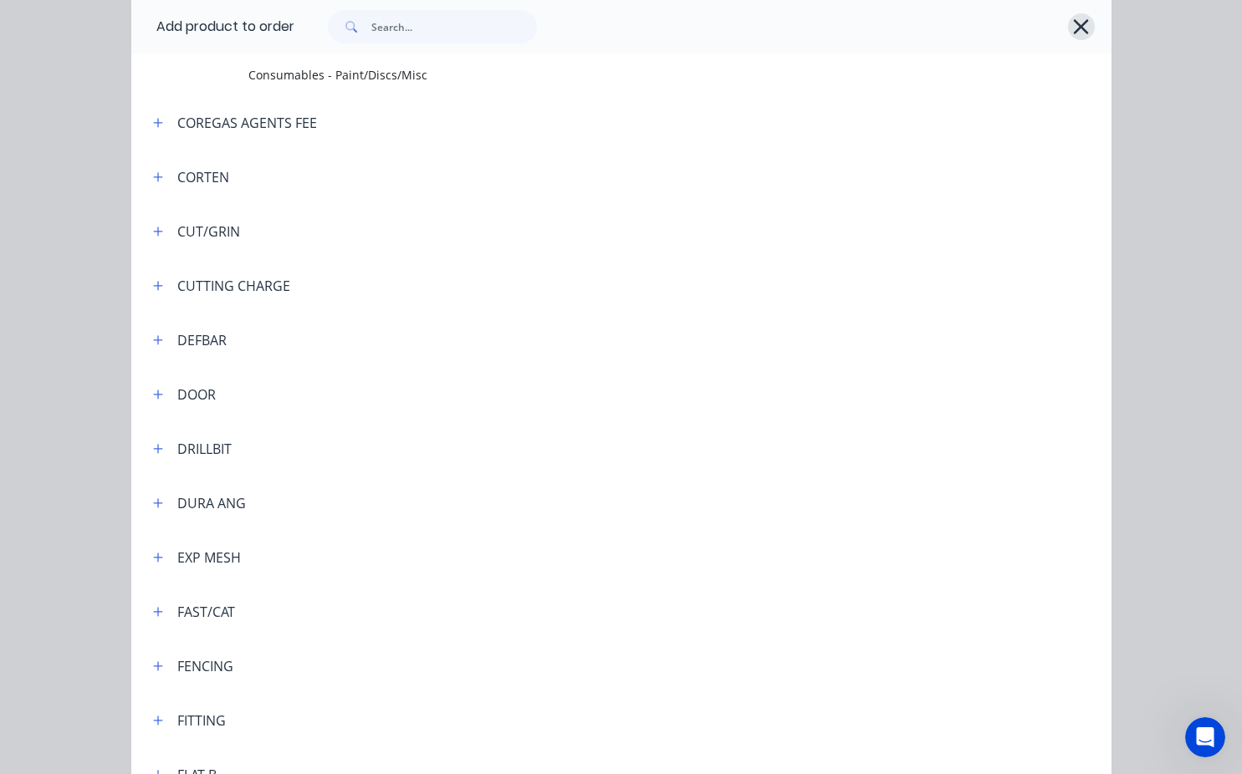
click at [1077, 31] on icon "button" at bounding box center [1081, 26] width 18 height 23
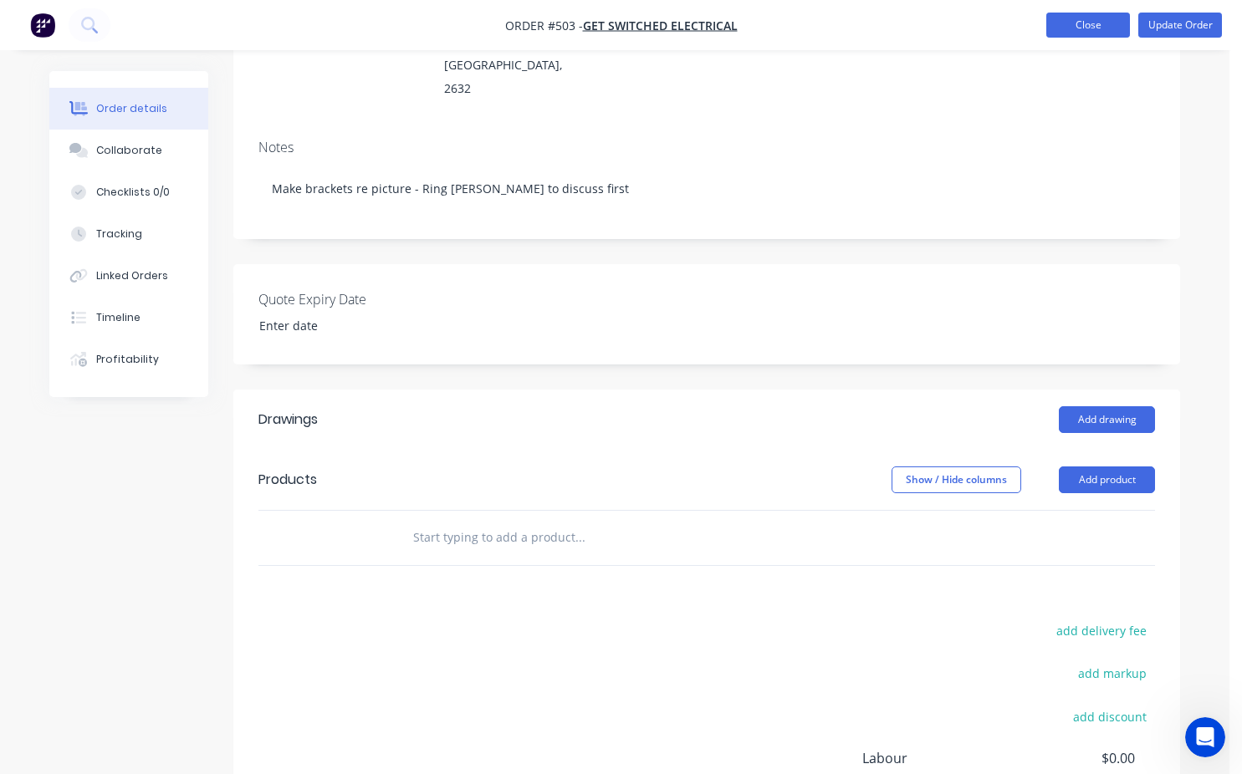
click at [1069, 25] on button "Close" at bounding box center [1088, 25] width 84 height 25
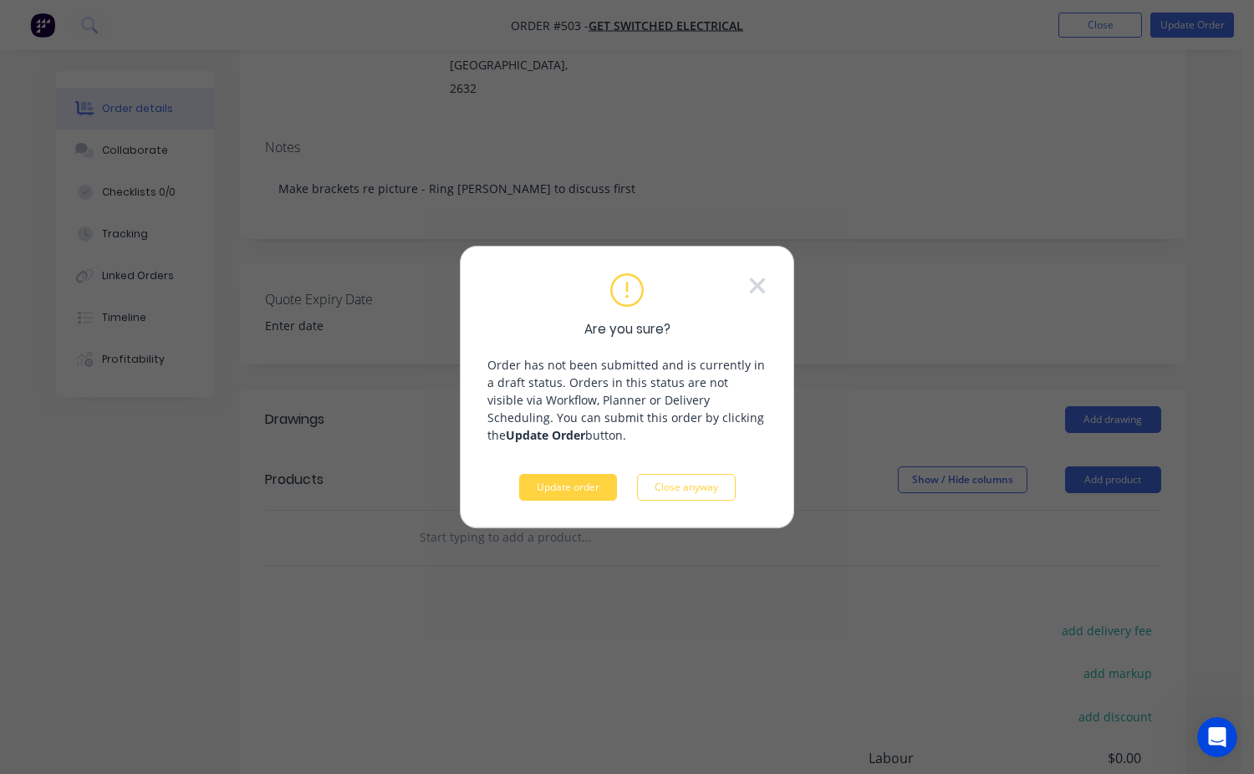
click at [555, 488] on button "Update order" at bounding box center [568, 487] width 98 height 27
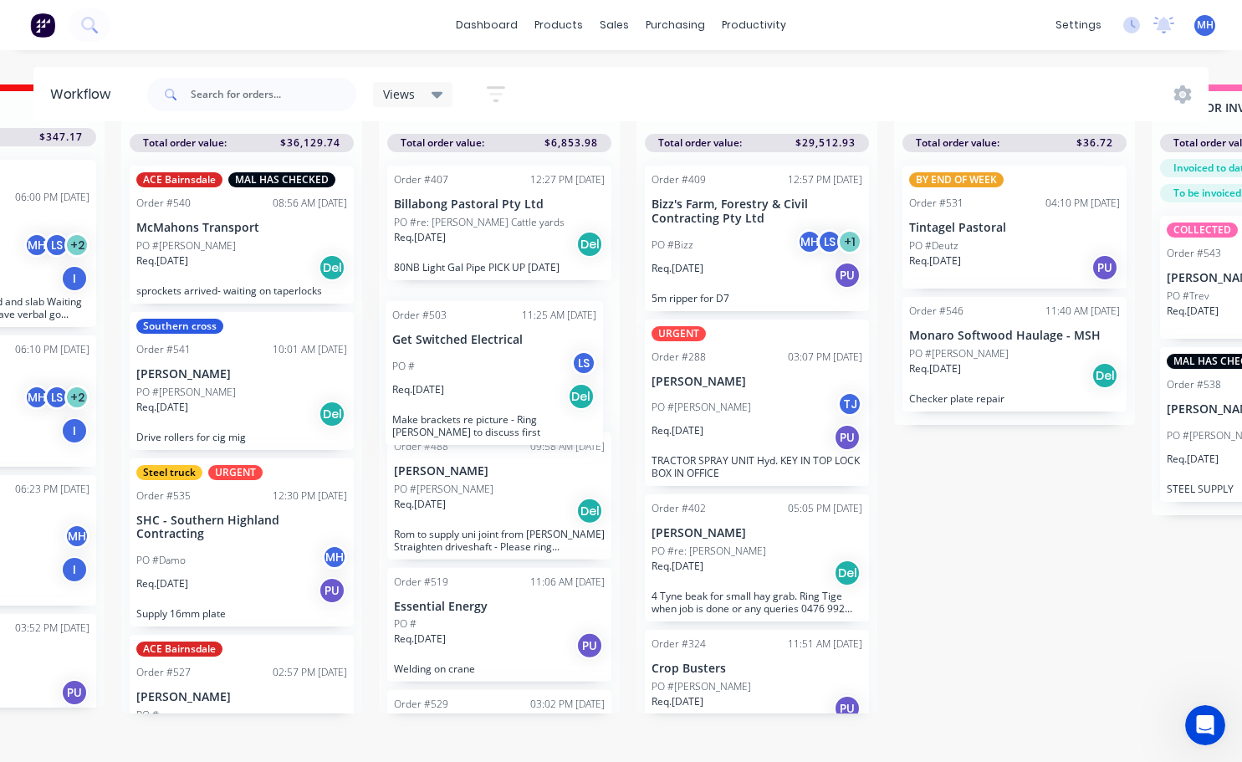
drag, startPoint x: 482, startPoint y: 644, endPoint x: 481, endPoint y: 386, distance: 257.5
click at [481, 386] on div "Order #407 12:27 PM [DATE] Billabong Pastoral Pty Ltd PO #re: [PERSON_NAME] Cat…" at bounding box center [499, 432] width 241 height 561
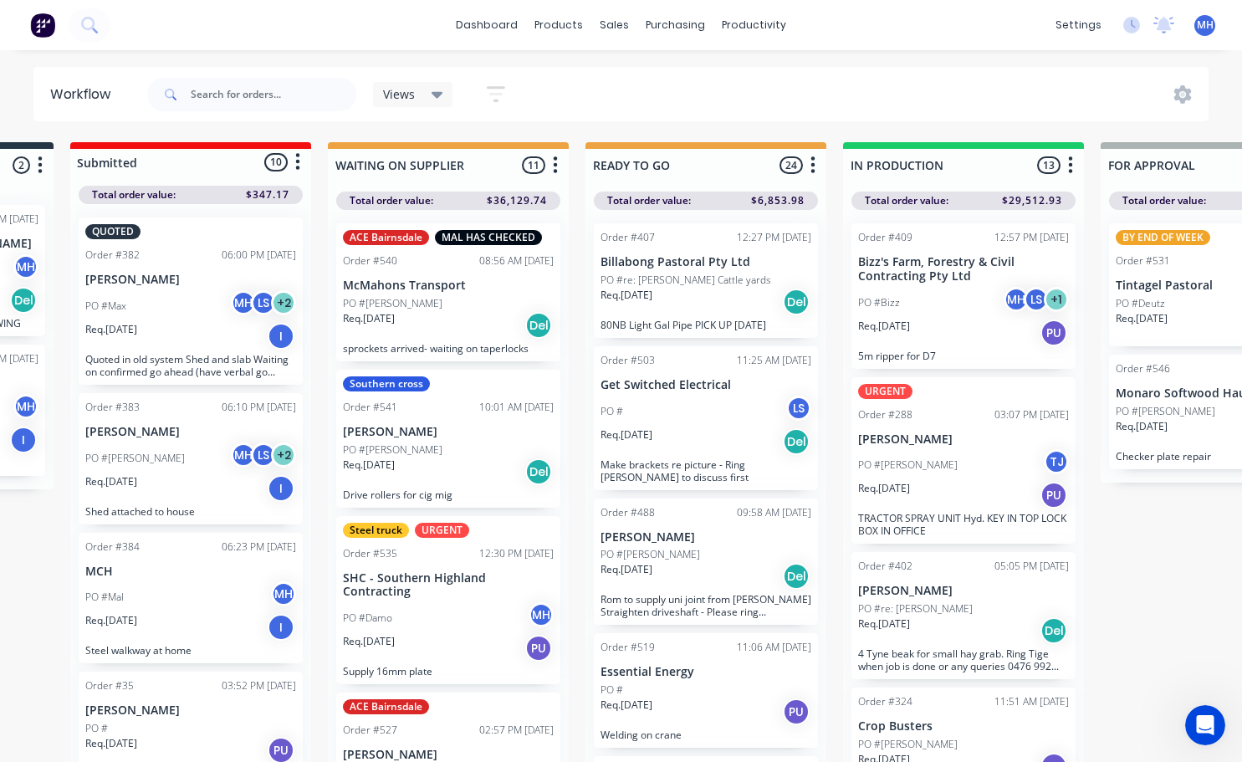
scroll to position [0, 222]
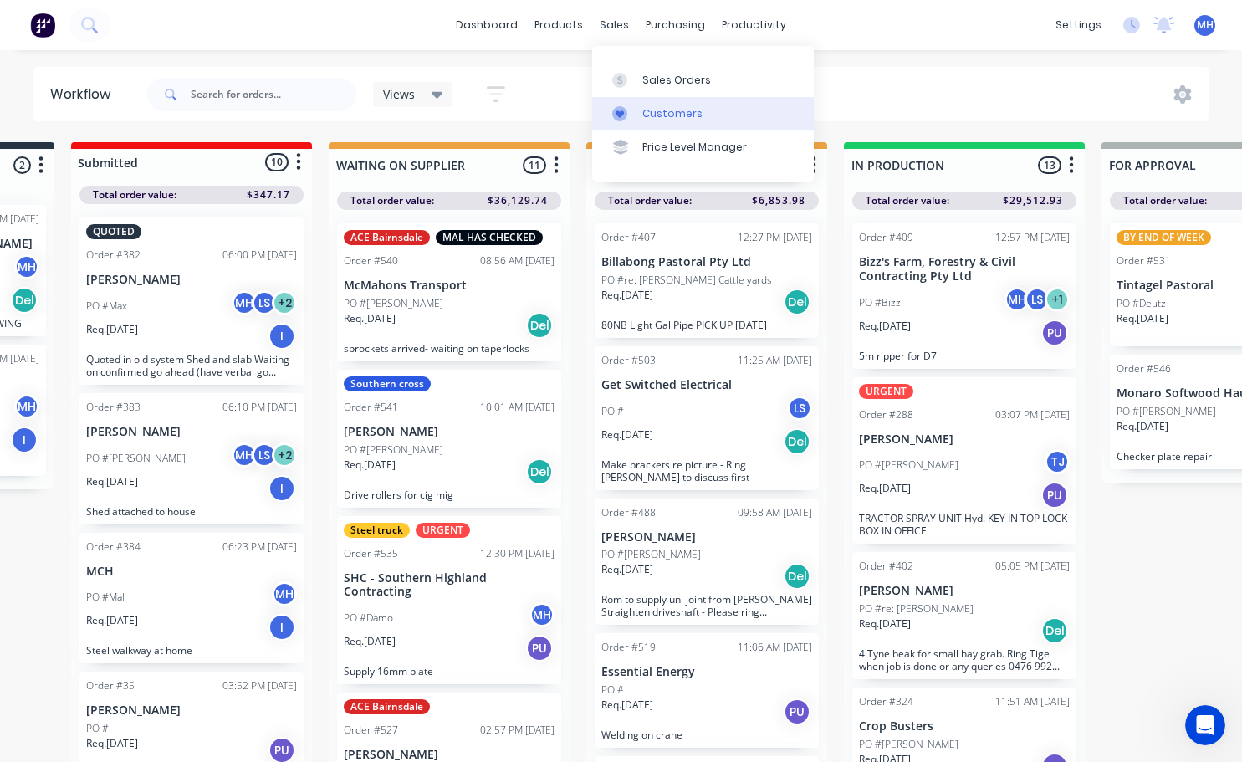
click at [642, 115] on div "Customers" at bounding box center [672, 113] width 60 height 15
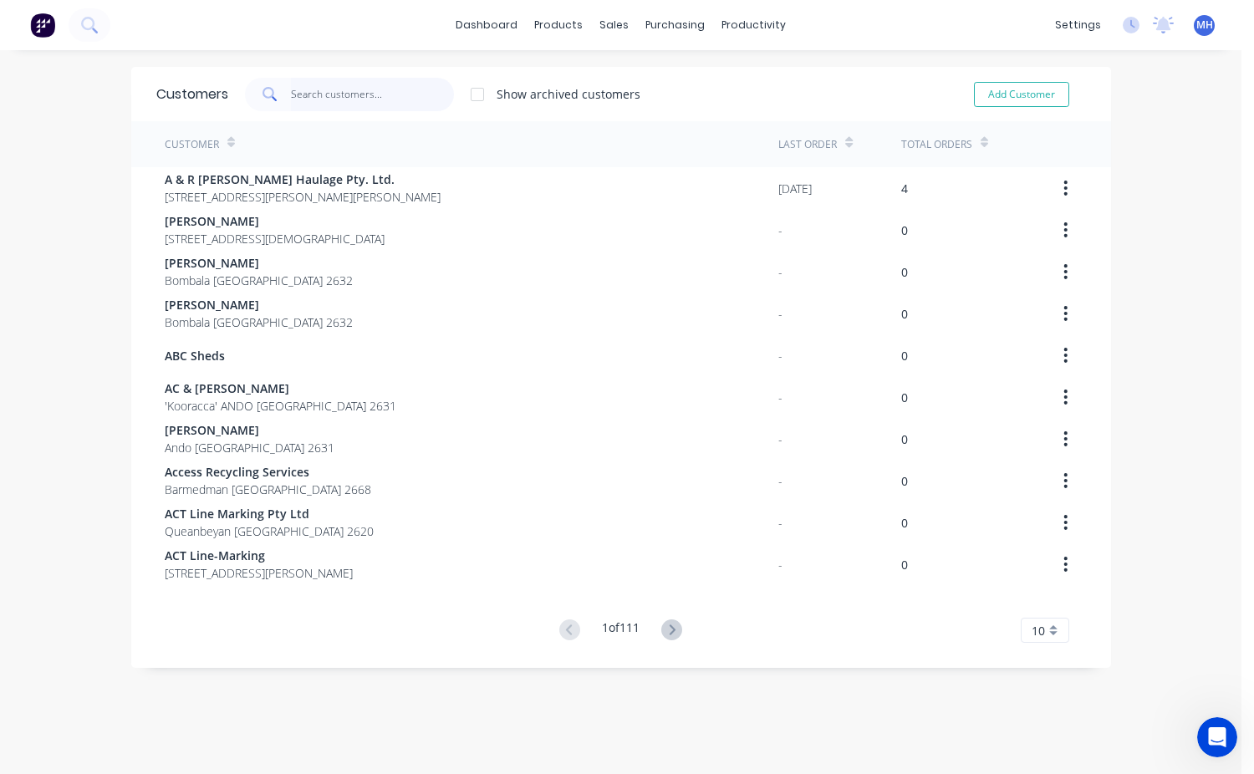
click at [309, 89] on input "text" at bounding box center [372, 94] width 163 height 33
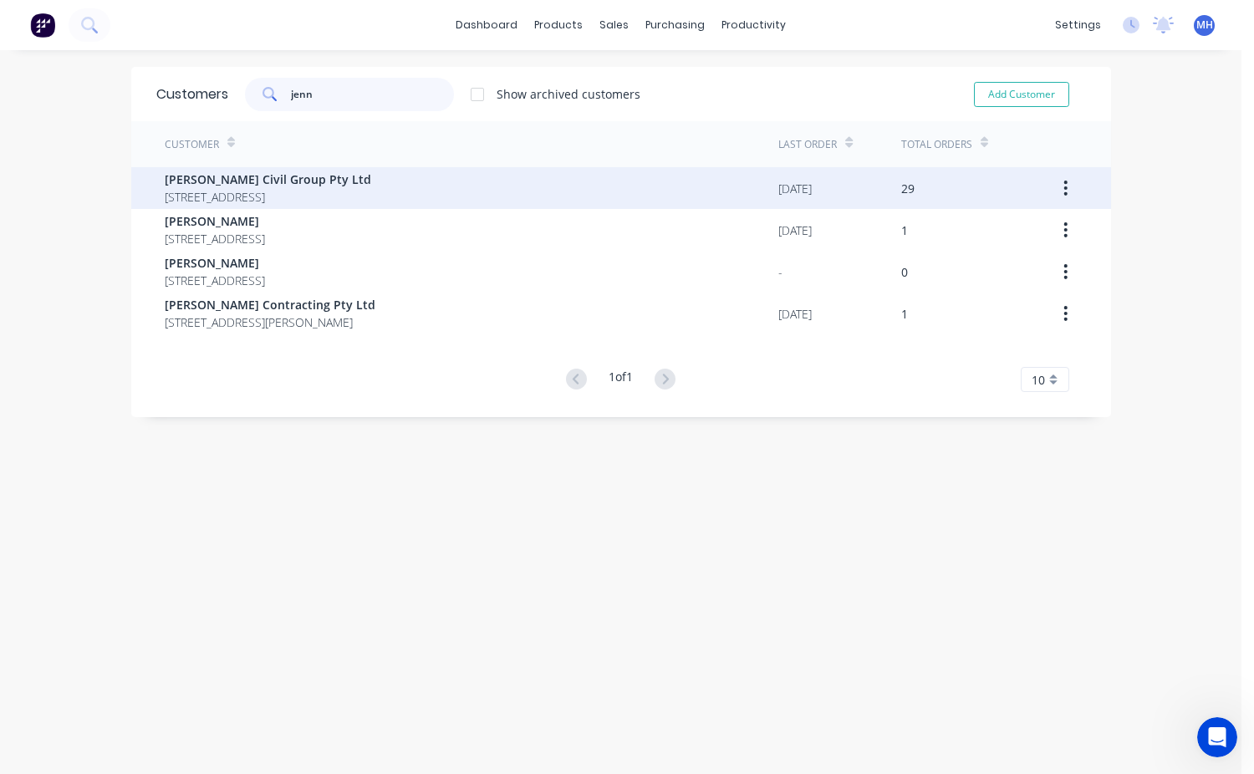
type input "jenn"
click at [252, 186] on span "[PERSON_NAME] Civil Group Pty Ltd" at bounding box center [268, 180] width 207 height 18
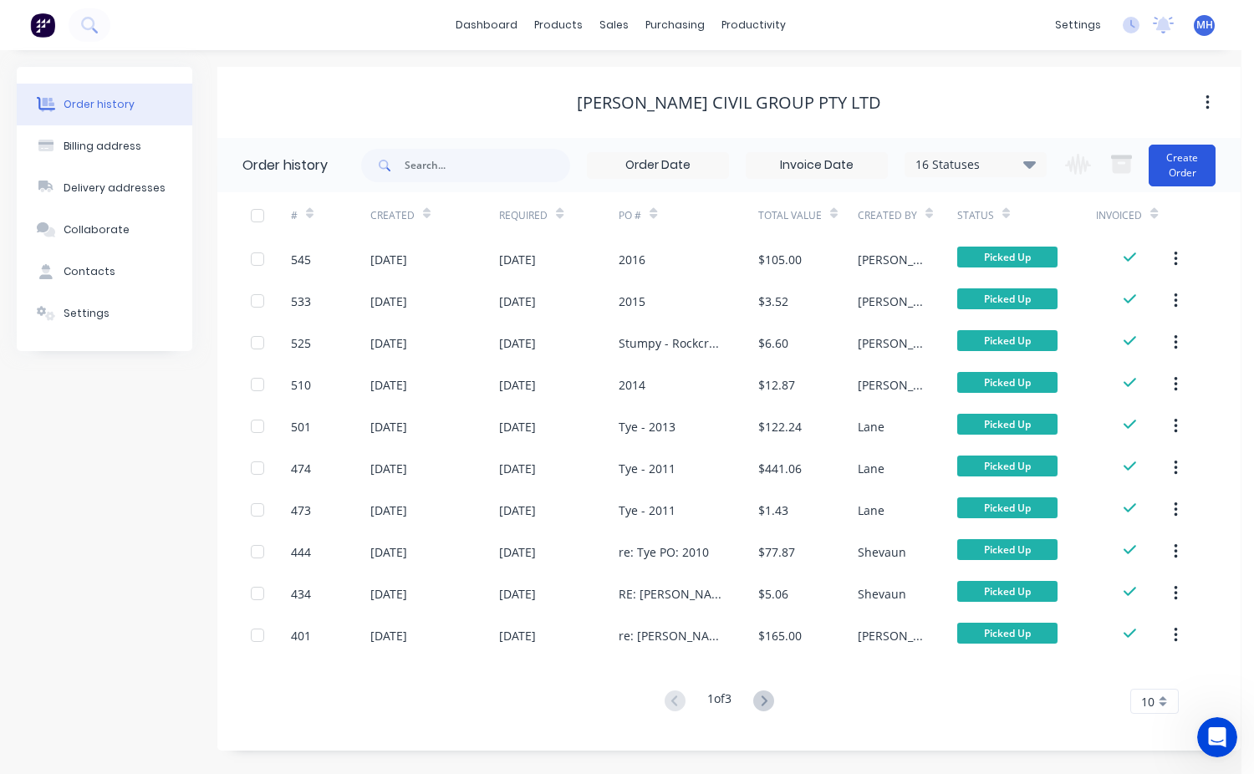
click at [1184, 175] on button "Create Order" at bounding box center [1182, 166] width 67 height 42
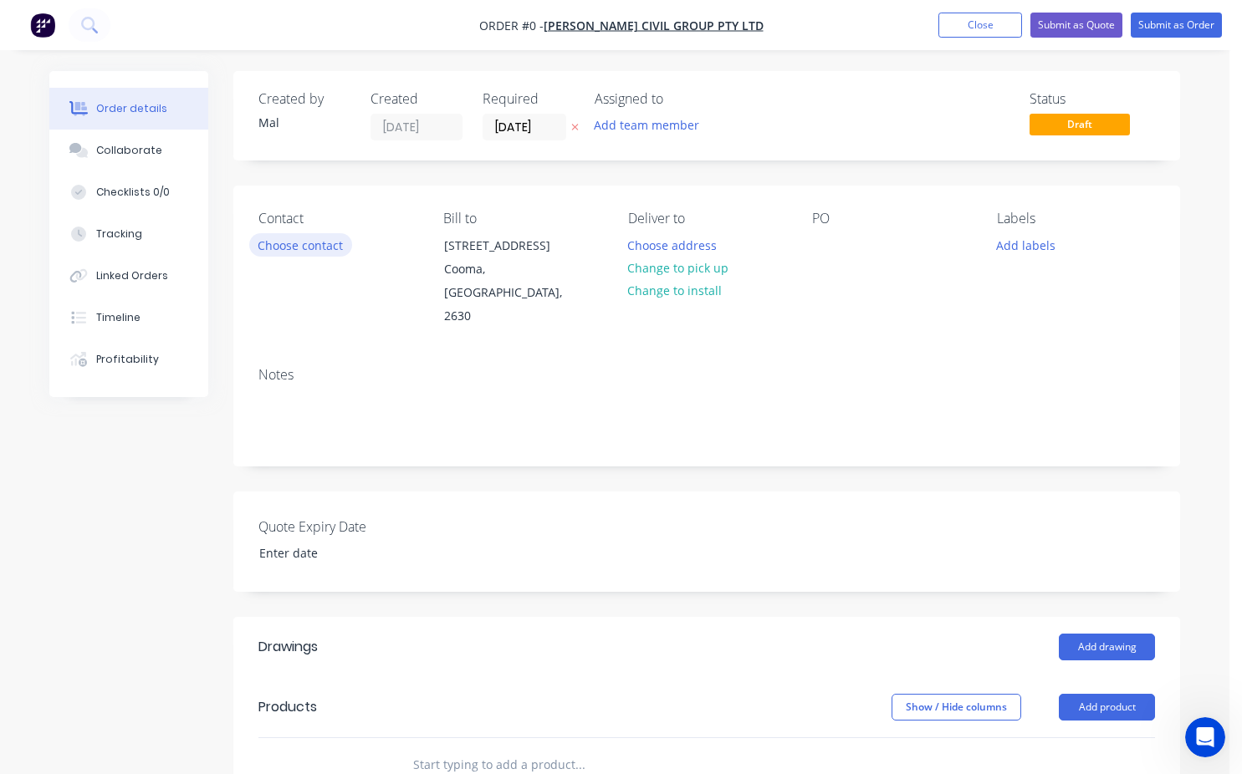
click at [280, 242] on button "Choose contact" at bounding box center [300, 244] width 103 height 23
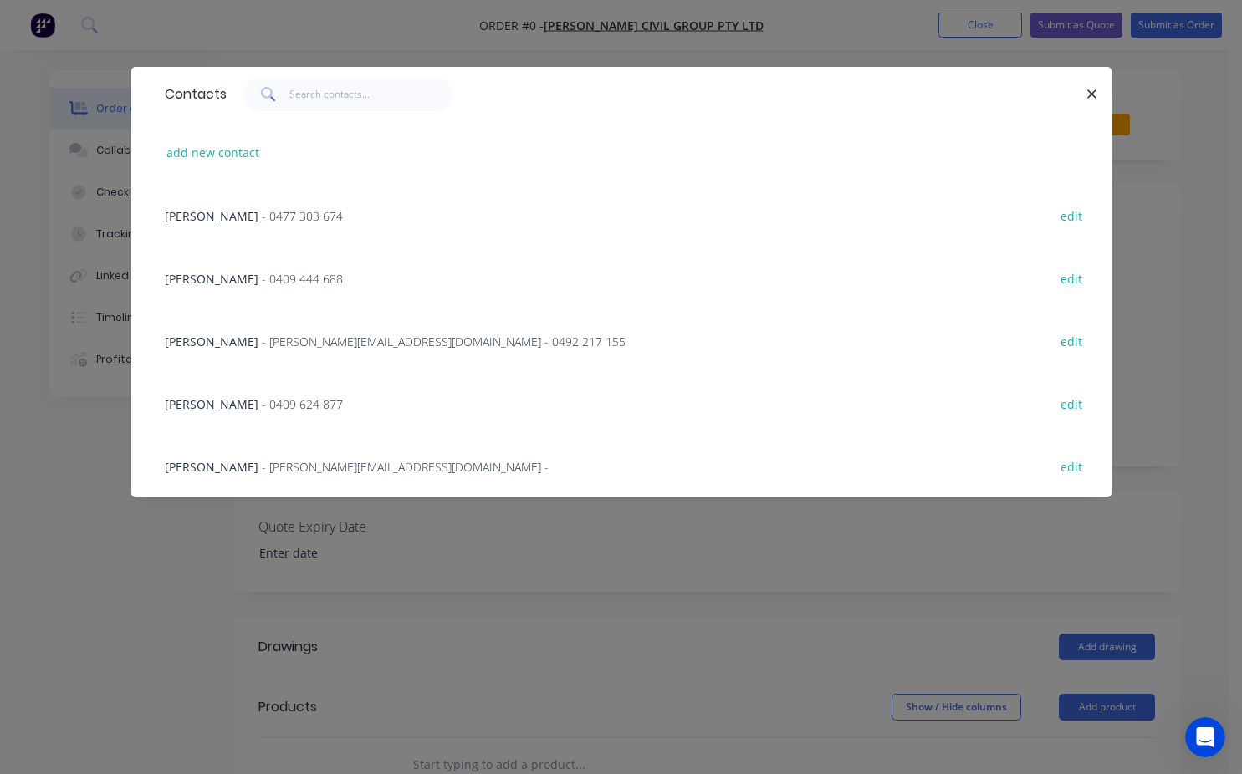
click at [262, 399] on span "- 0409 624 877" at bounding box center [302, 404] width 81 height 16
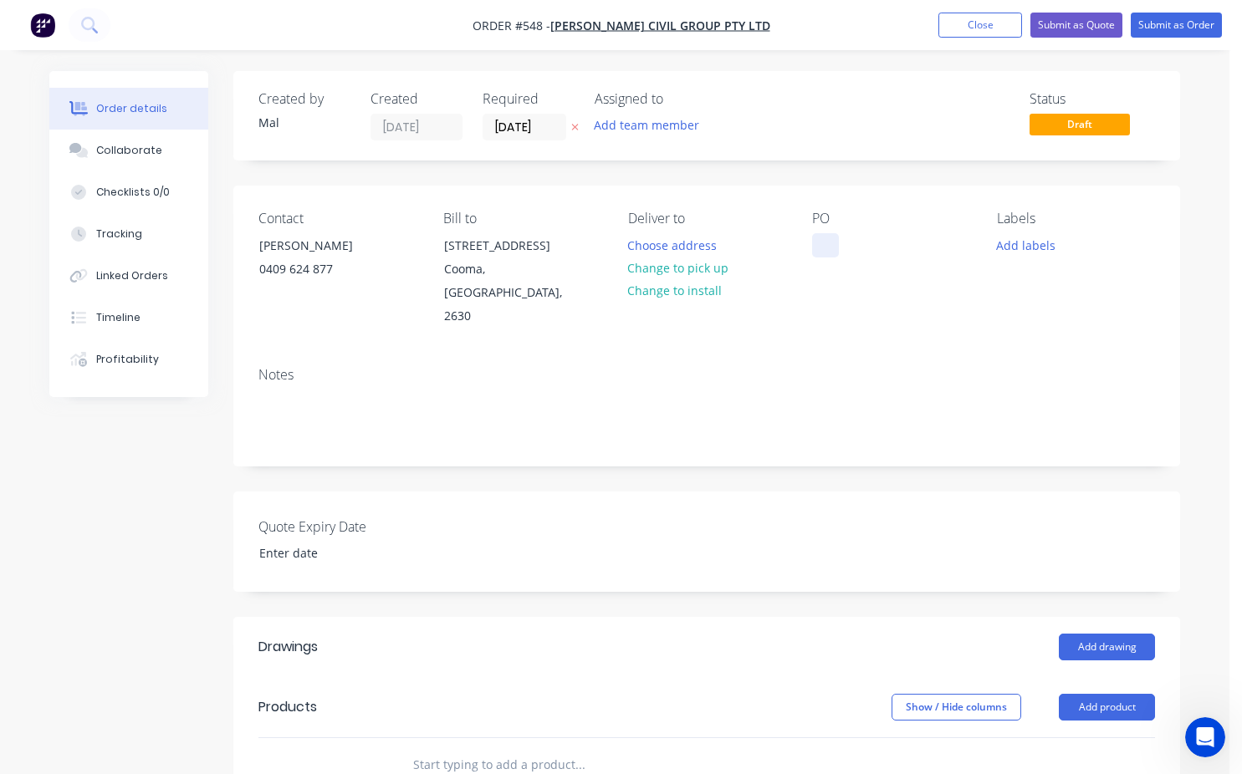
click at [814, 247] on div at bounding box center [825, 245] width 27 height 24
click at [633, 106] on div "Assigned to" at bounding box center [677, 99] width 167 height 16
click at [635, 126] on button "Add team member" at bounding box center [646, 125] width 123 height 23
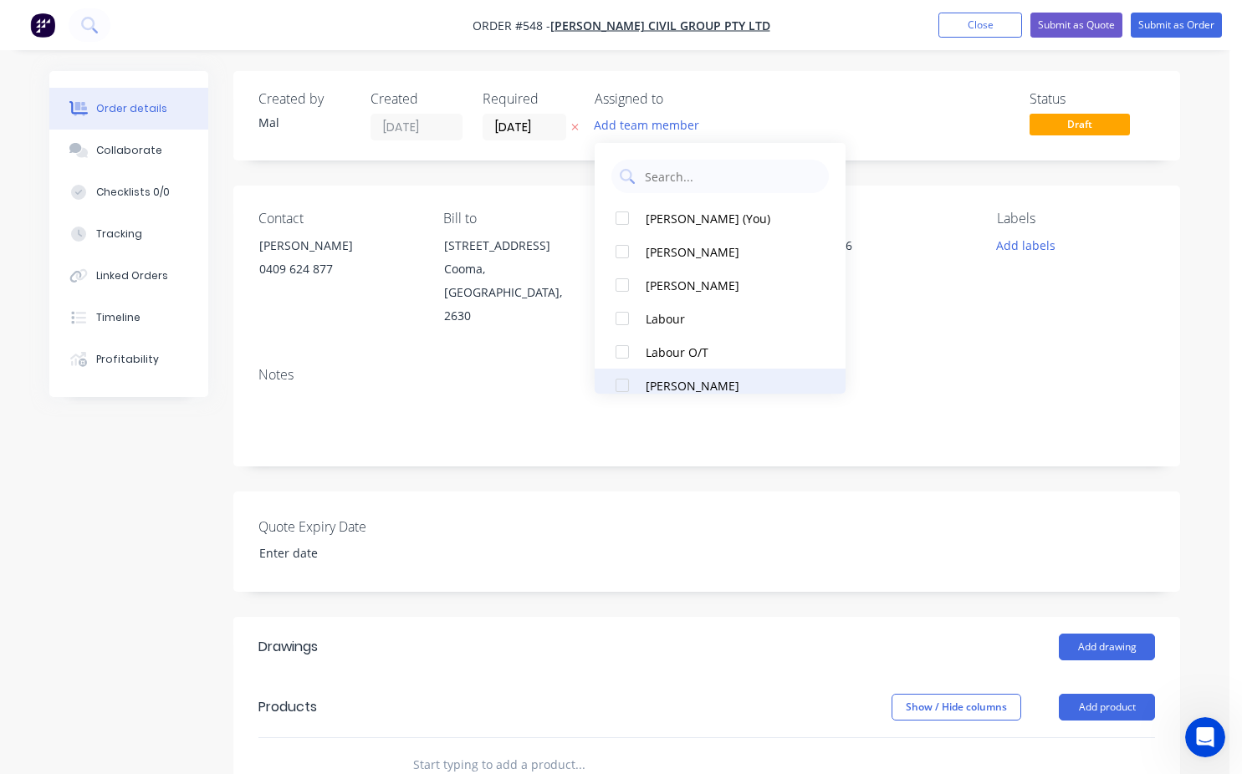
click at [627, 392] on div at bounding box center [621, 385] width 33 height 33
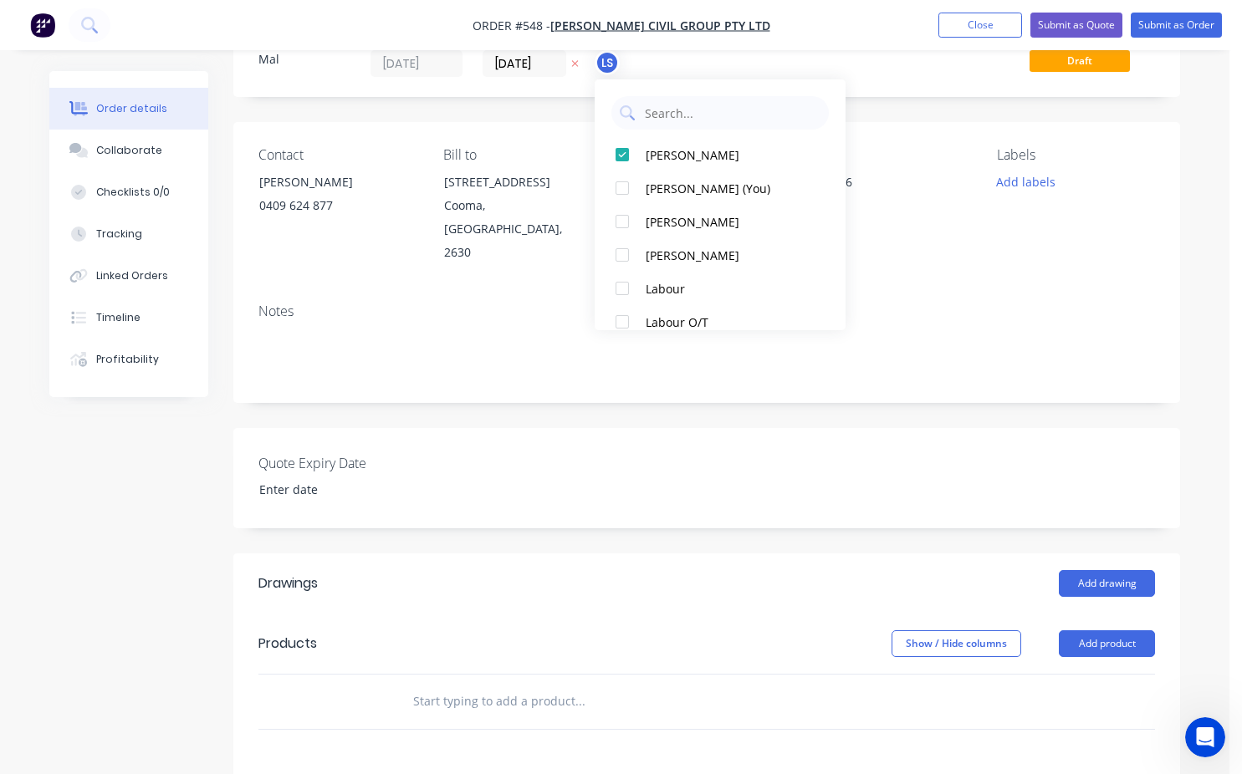
scroll to position [84, 0]
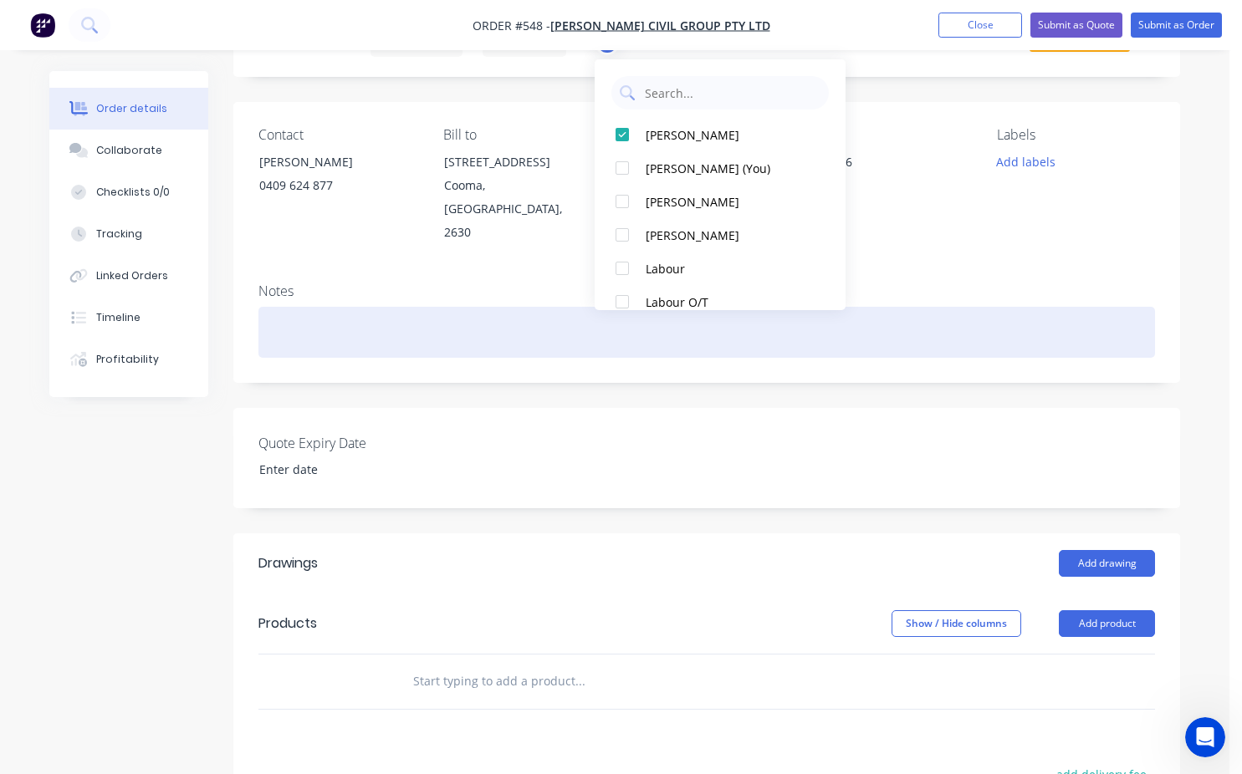
click at [333, 316] on div at bounding box center [706, 332] width 896 height 51
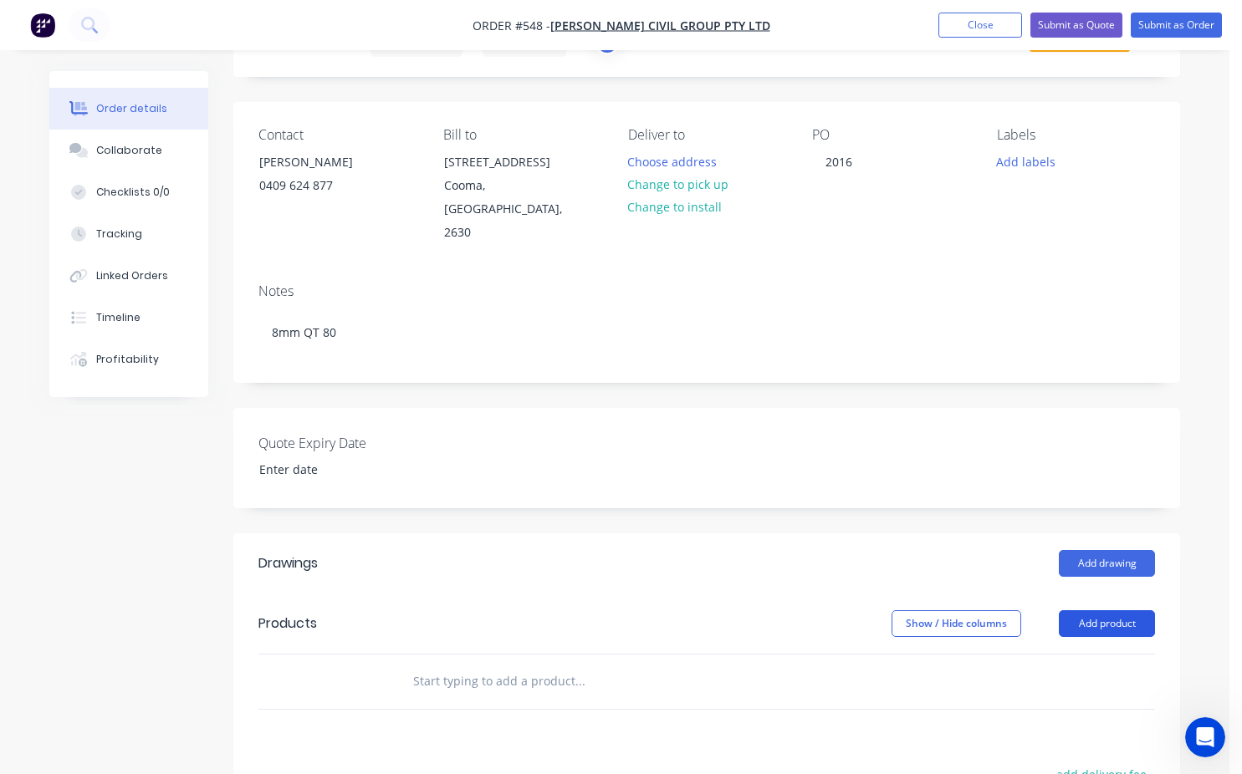
click at [1078, 610] on button "Add product" at bounding box center [1106, 623] width 96 height 27
click at [1057, 654] on div "Product catalogue" at bounding box center [1075, 666] width 129 height 24
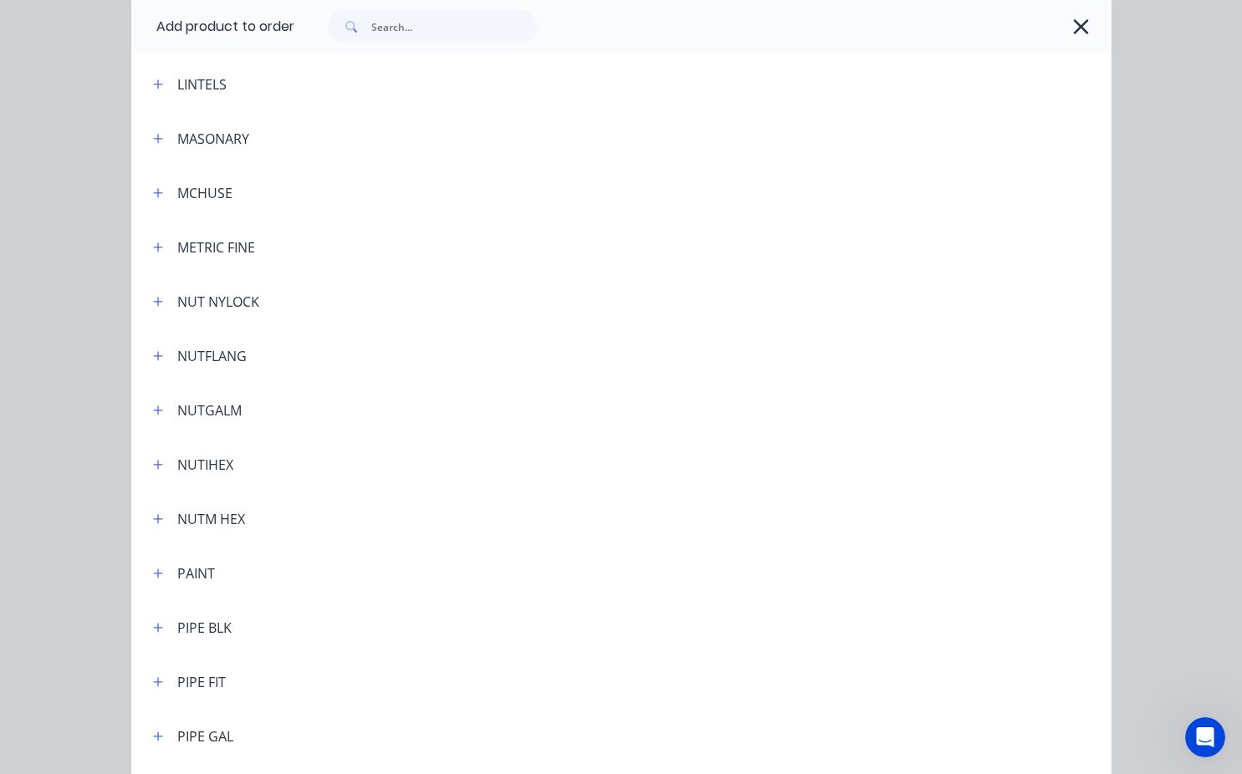
scroll to position [3679, 0]
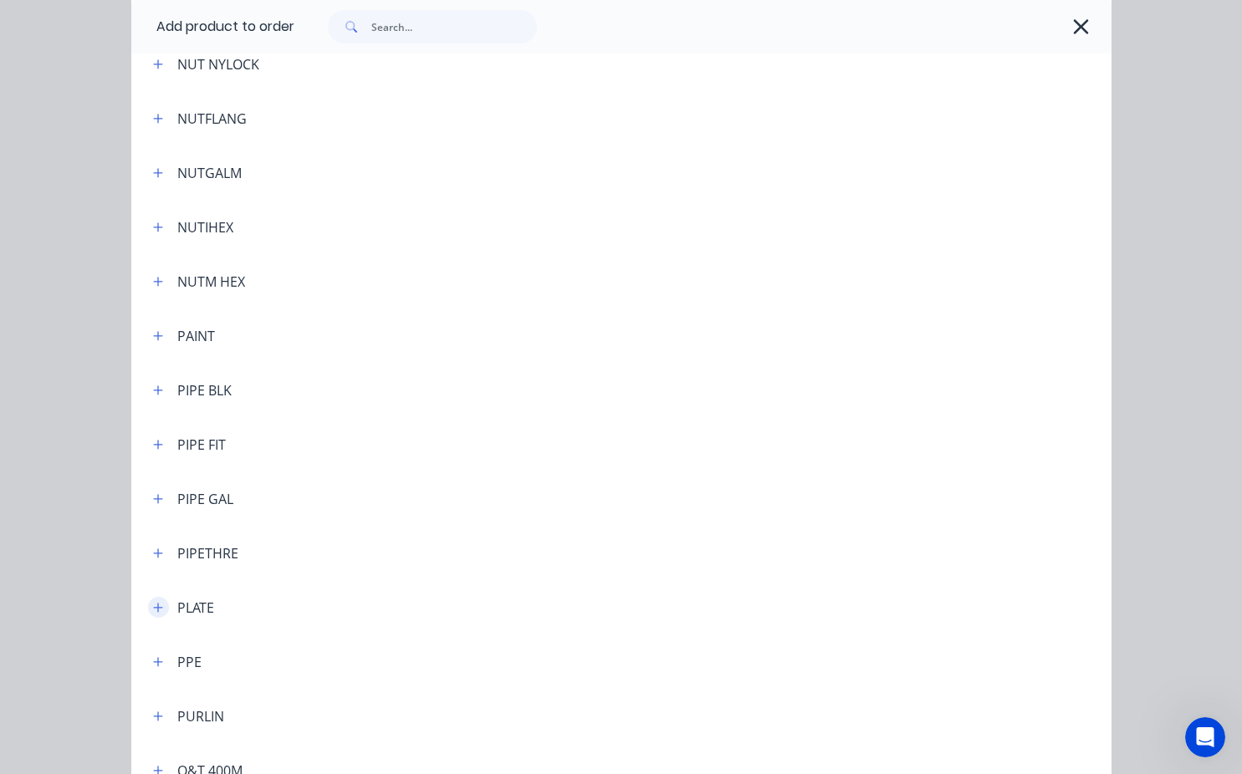
click at [157, 606] on button "button" at bounding box center [158, 607] width 21 height 21
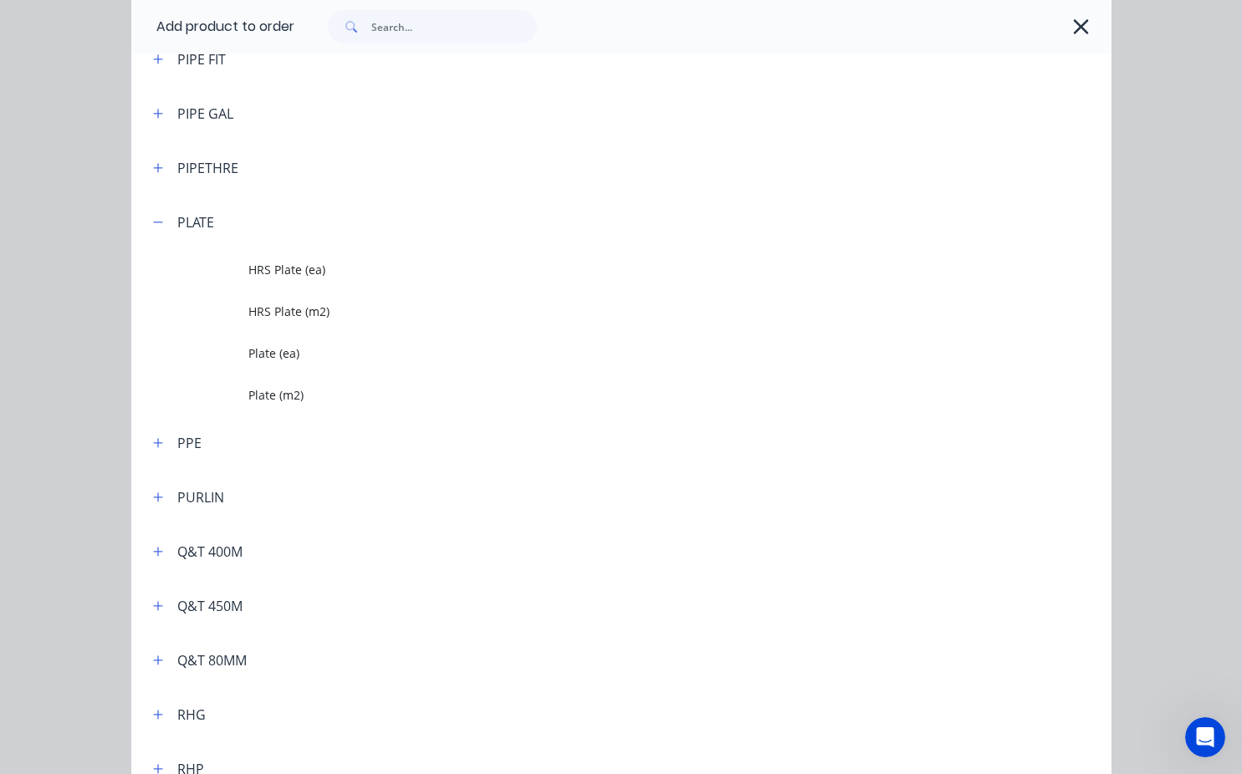
scroll to position [4097, 0]
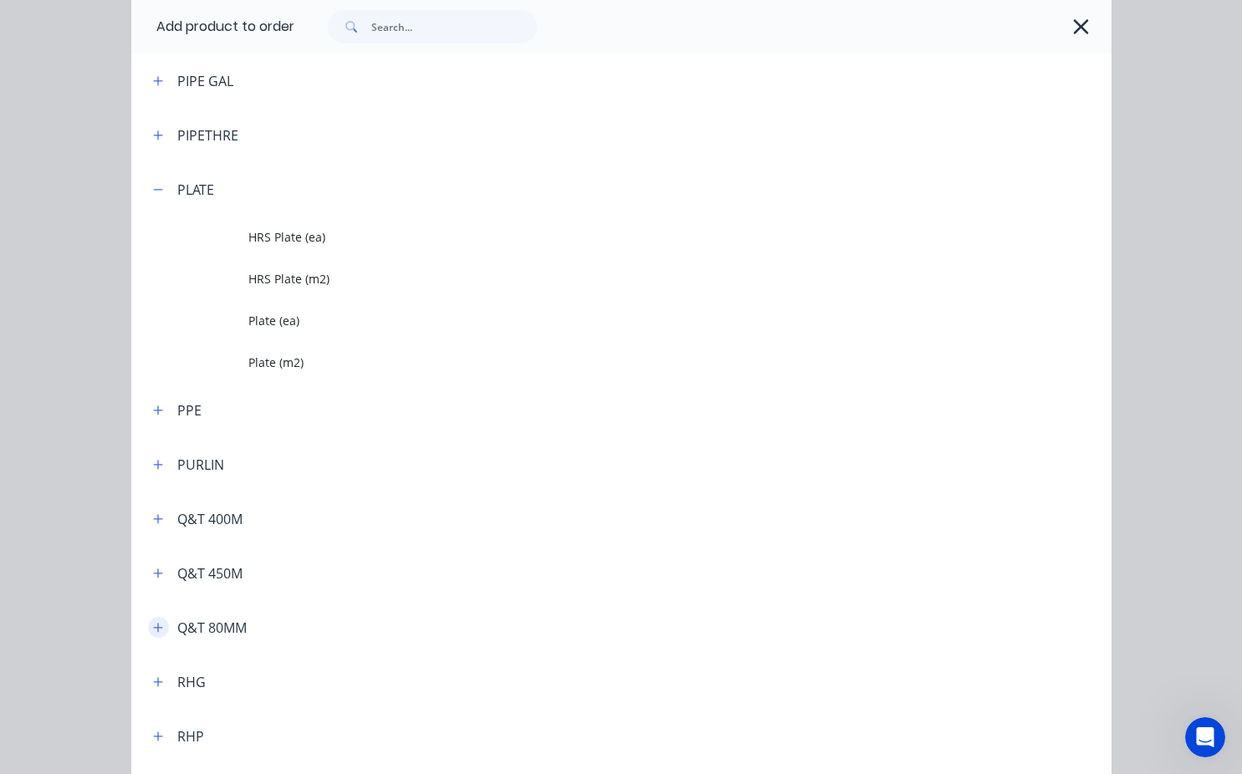
click at [156, 634] on icon "button" at bounding box center [158, 628] width 10 height 12
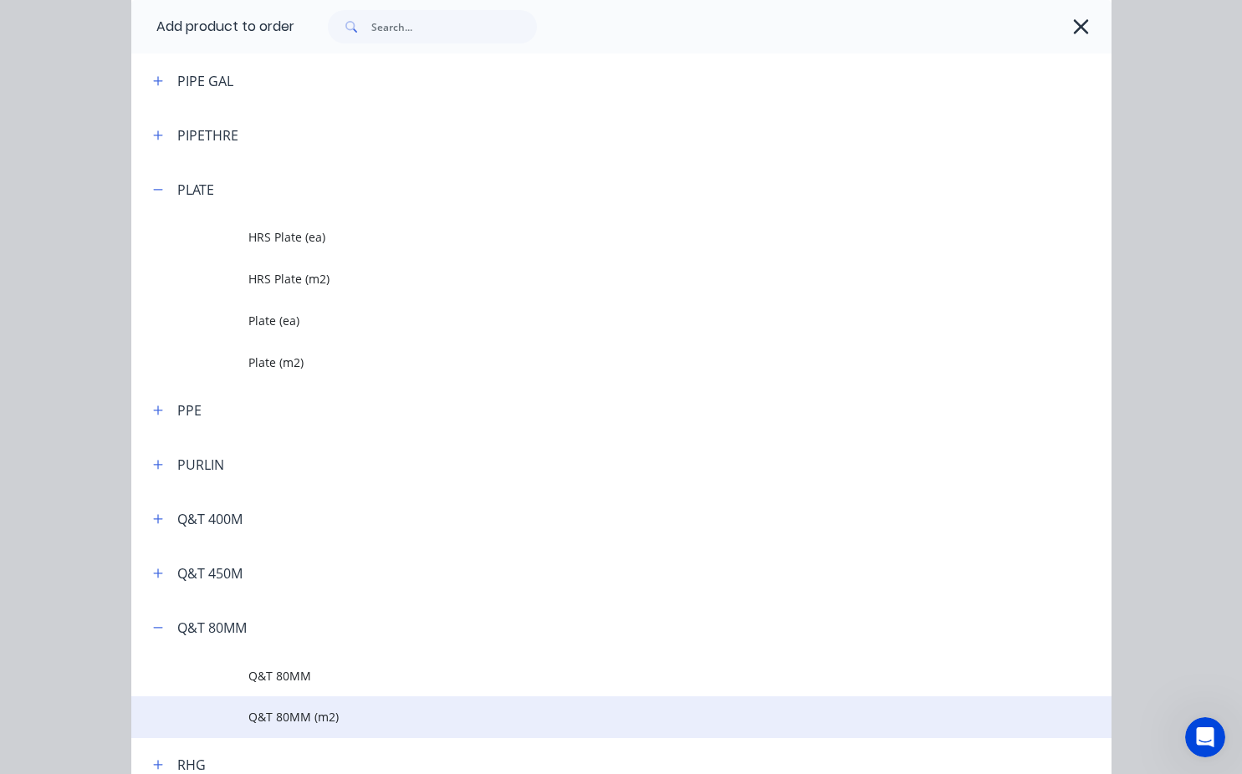
click at [293, 722] on span "Q&T 80MM (m2)" at bounding box center [593, 717] width 690 height 18
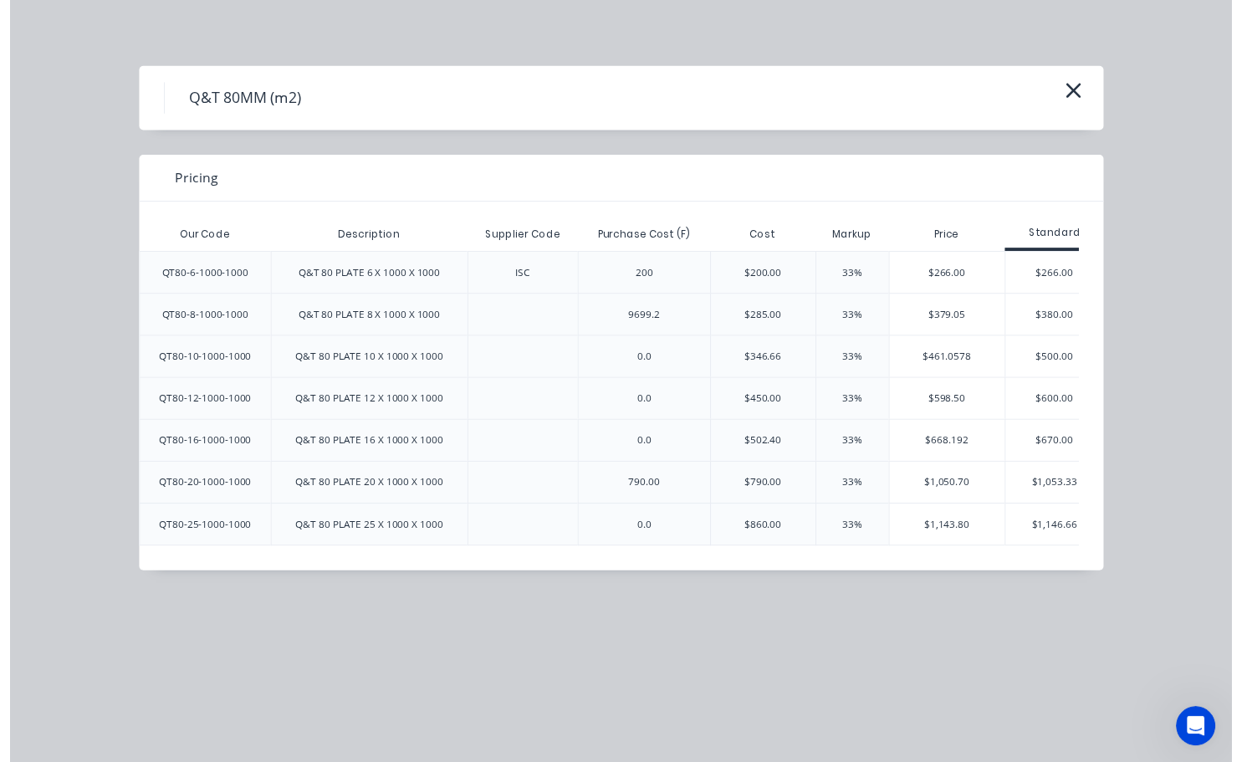
scroll to position [0, 164]
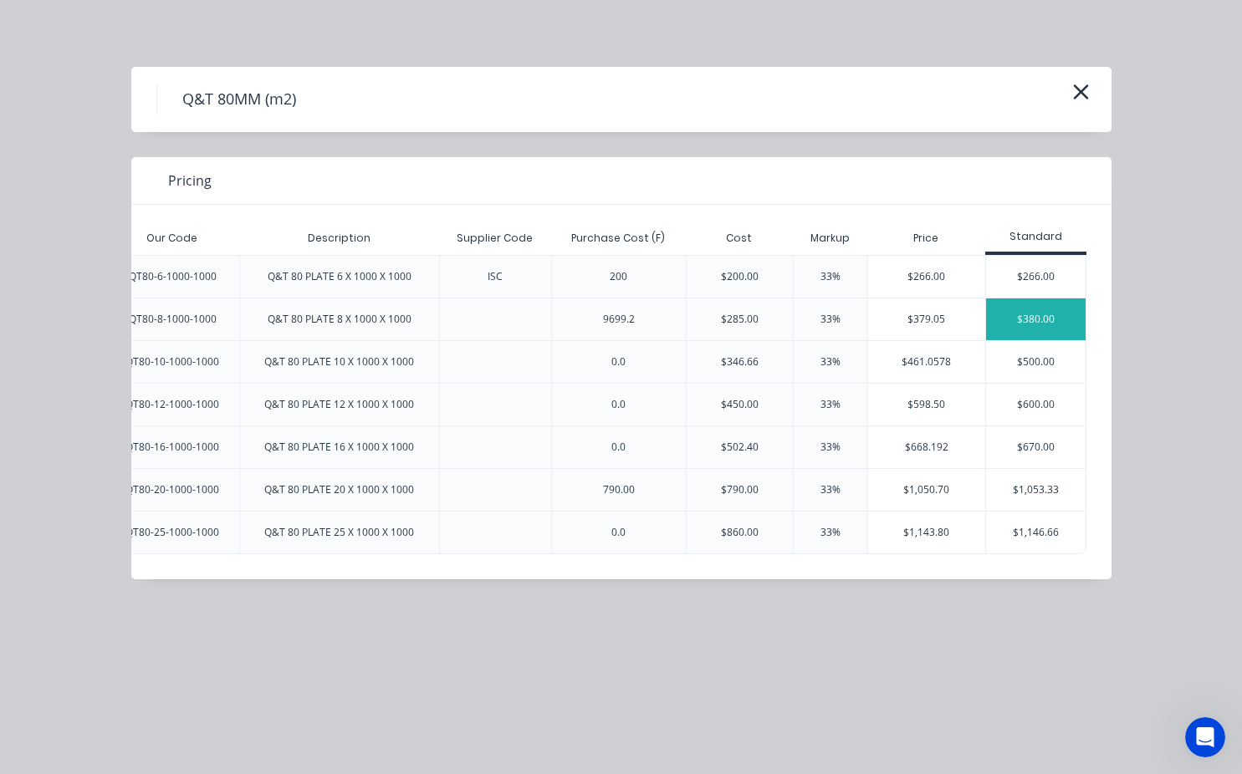
click at [993, 319] on div "$380.00" at bounding box center [1036, 319] width 100 height 42
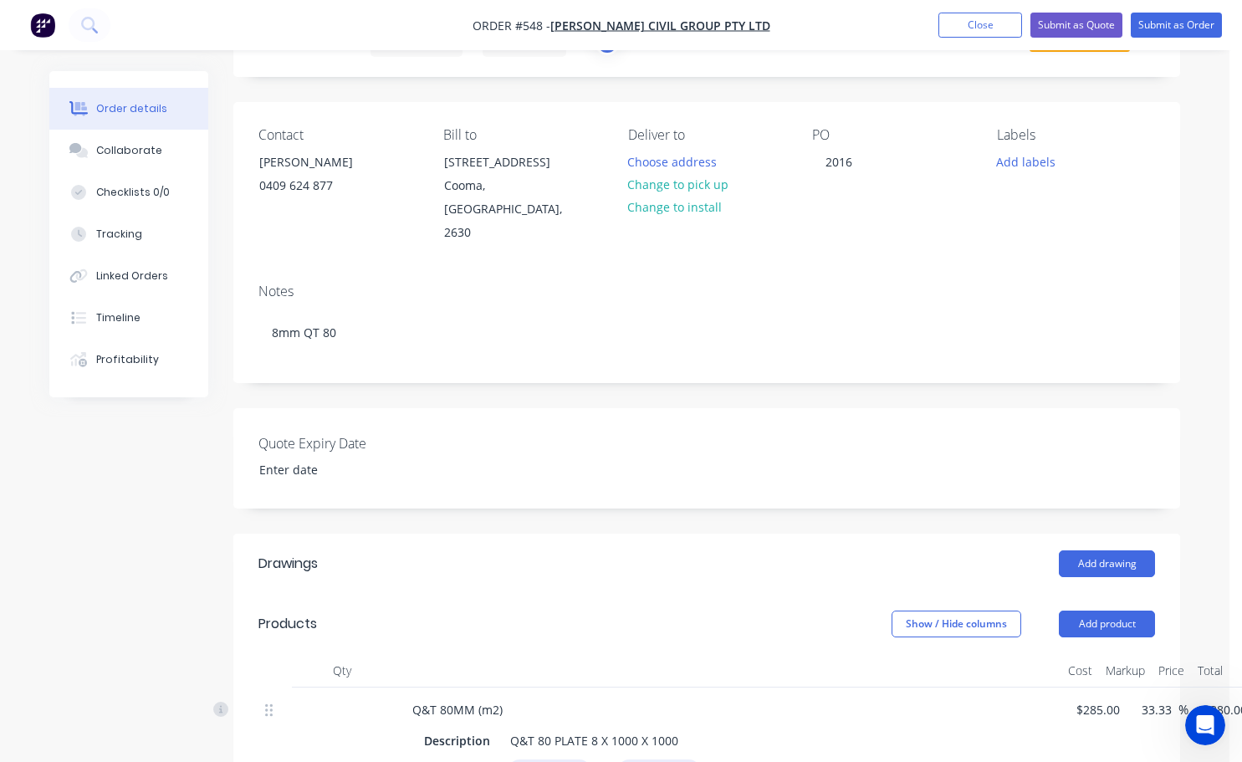
scroll to position [167, 0]
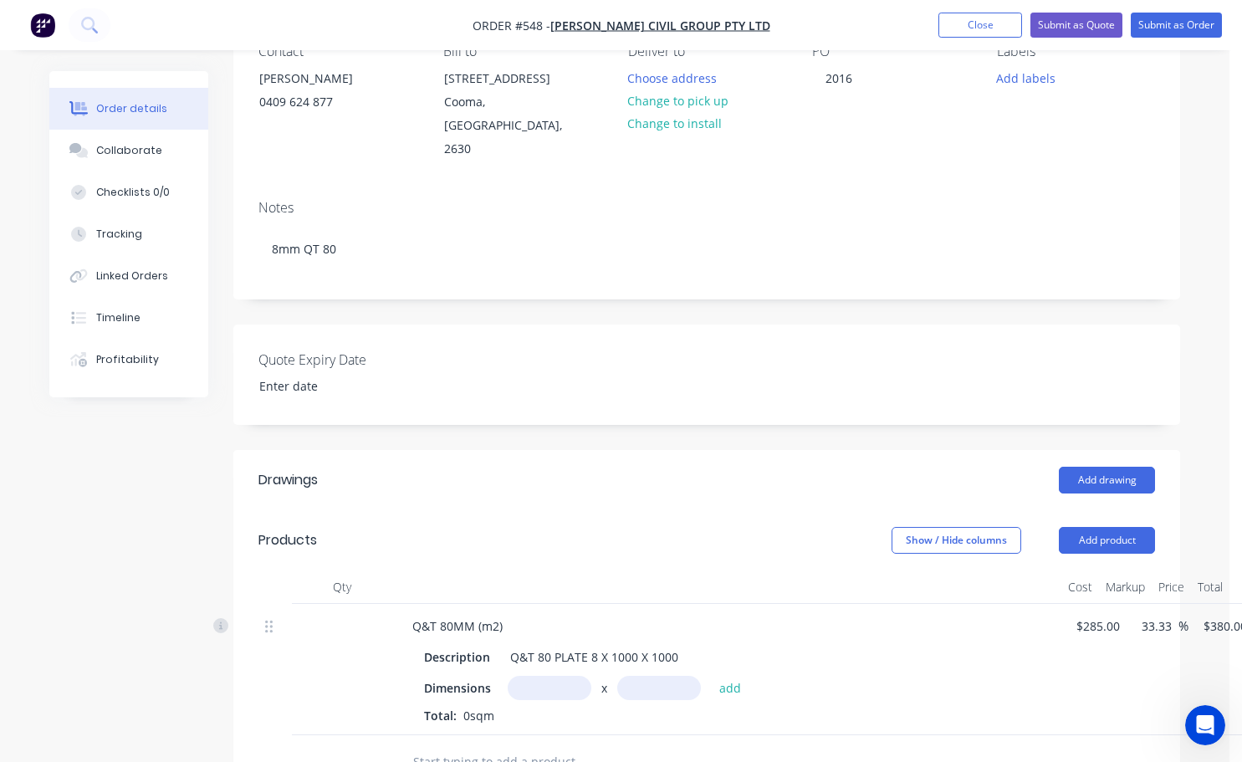
click at [522, 676] on input "text" at bounding box center [550, 688] width 84 height 24
type input "1.2m"
click at [657, 676] on input "text" at bounding box center [659, 688] width 84 height 24
type input "1m"
click at [728, 676] on button "add" at bounding box center [730, 687] width 39 height 23
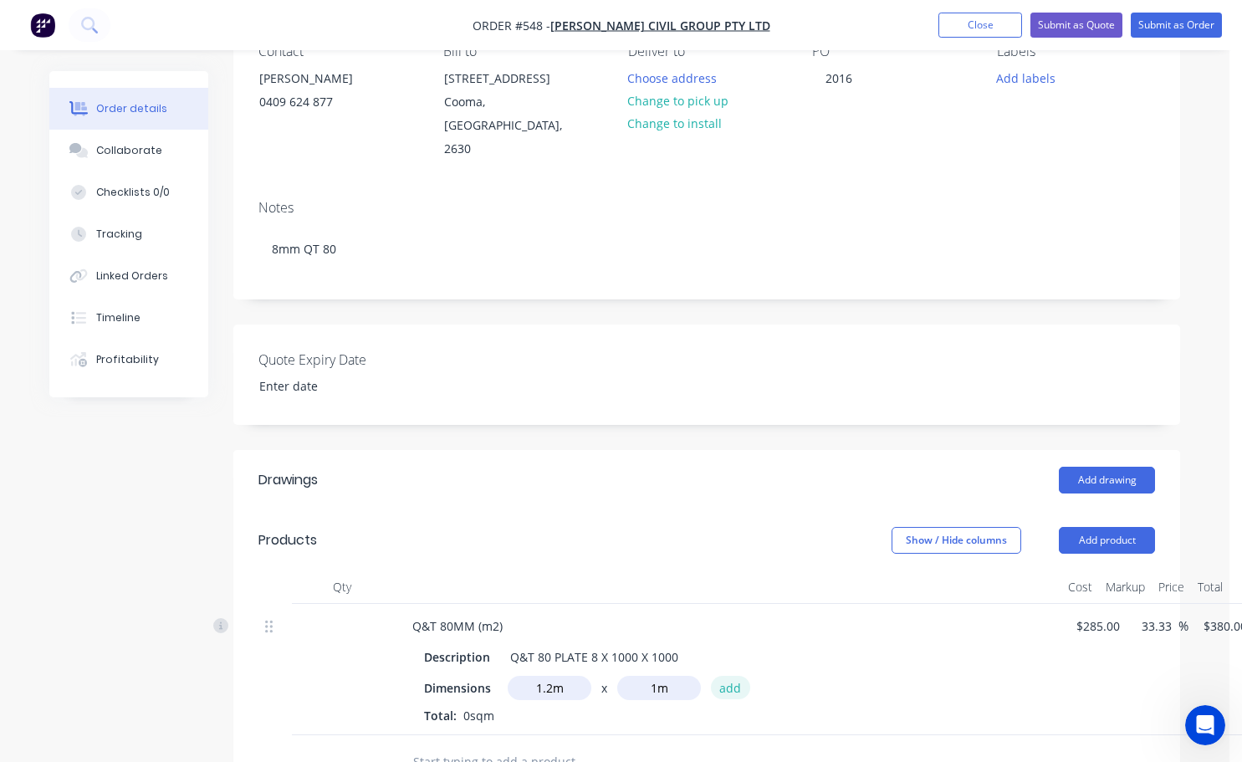
type input "$456.00"
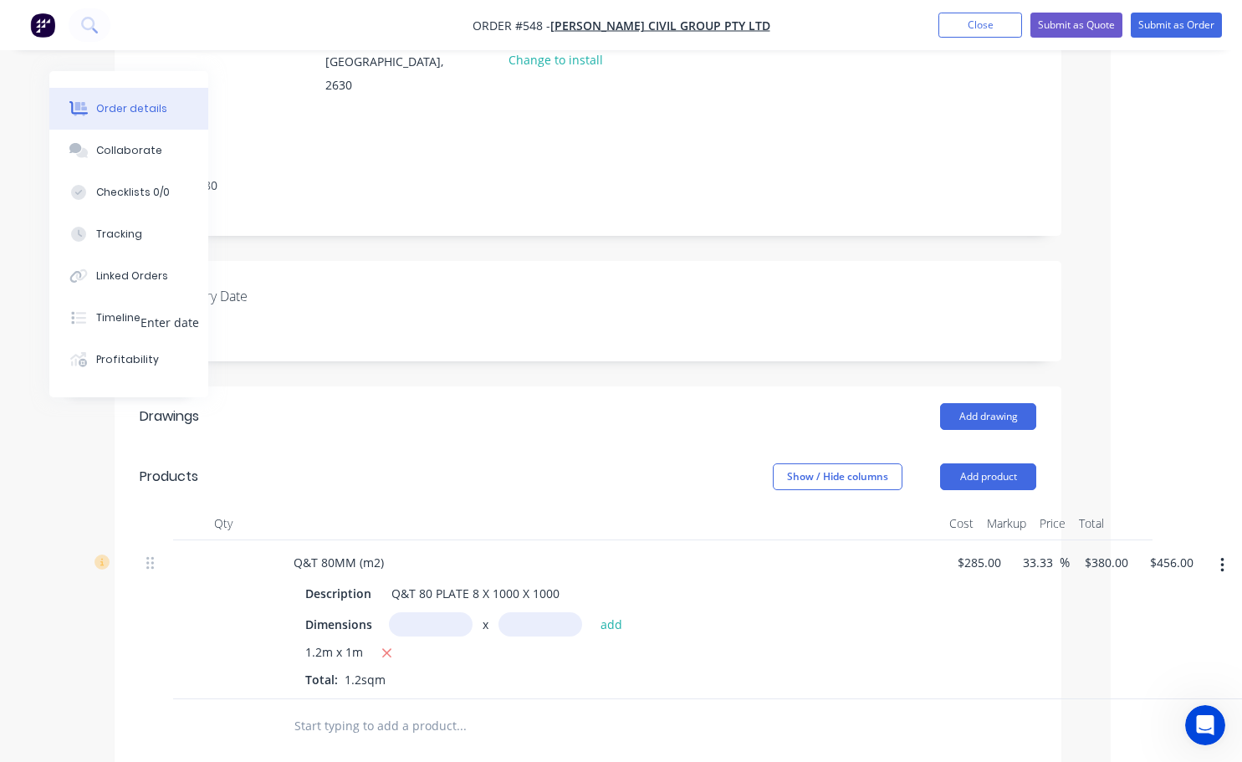
scroll to position [334, 119]
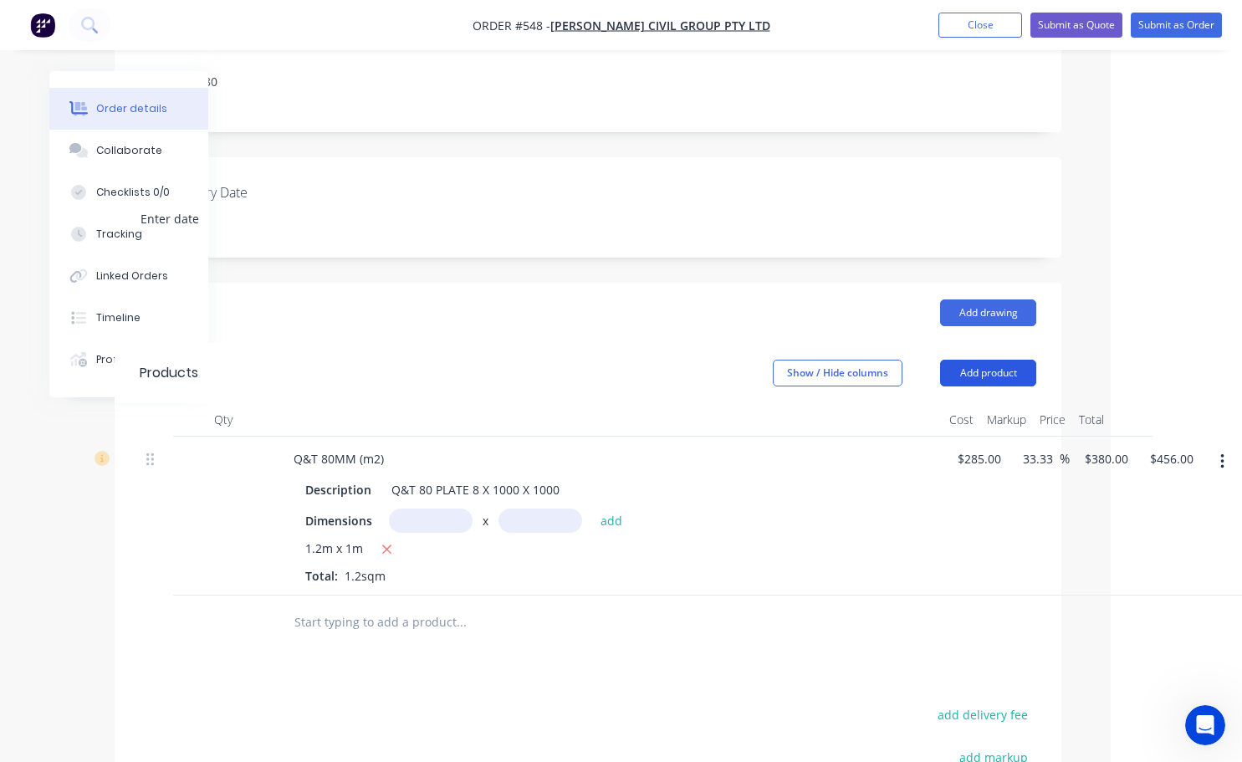
click at [978, 360] on button "Add product" at bounding box center [988, 373] width 96 height 27
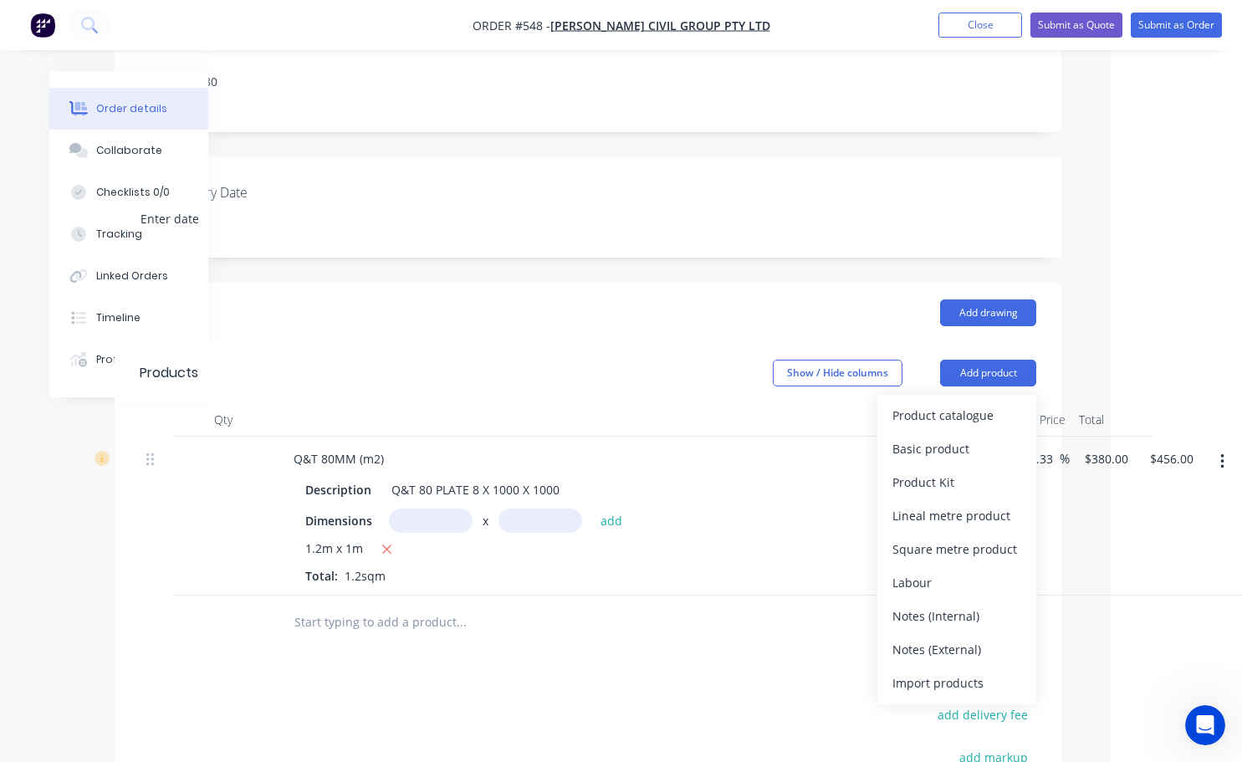
click at [1222, 454] on icon "button" at bounding box center [1221, 461] width 3 height 15
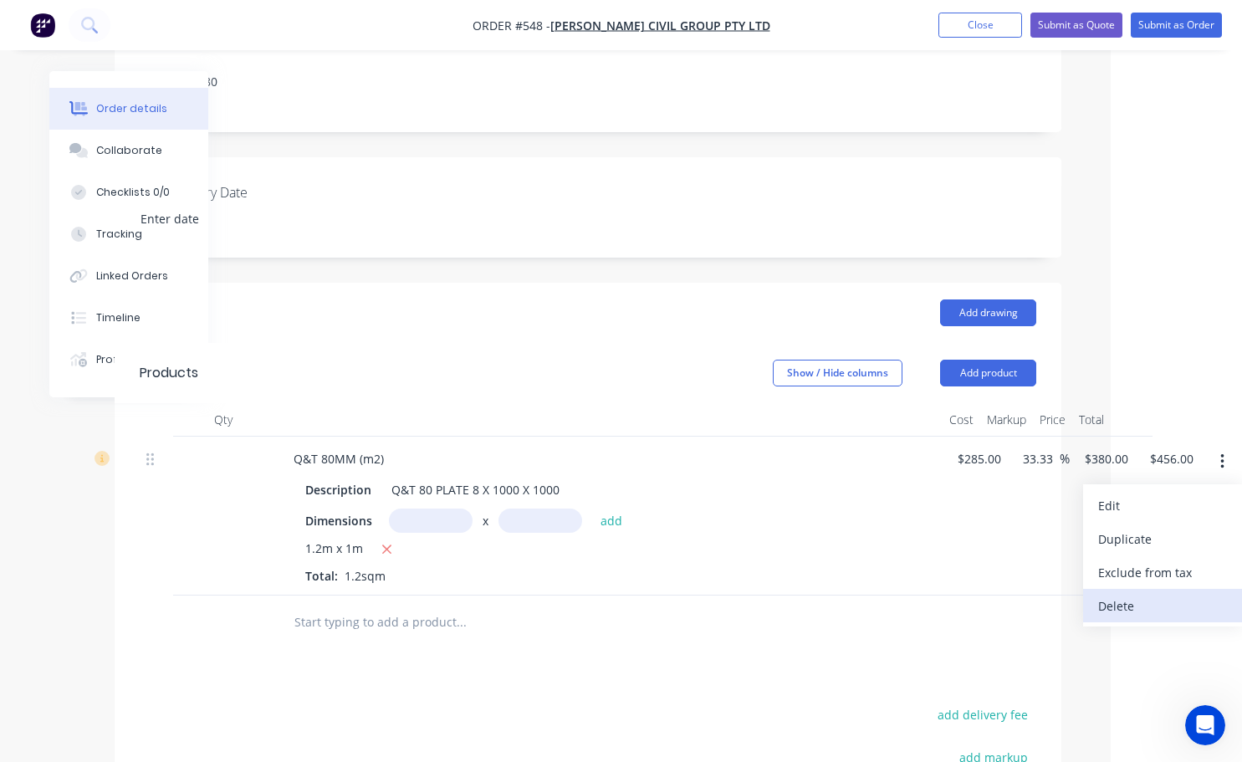
click at [1121, 594] on div "Delete" at bounding box center [1162, 606] width 129 height 24
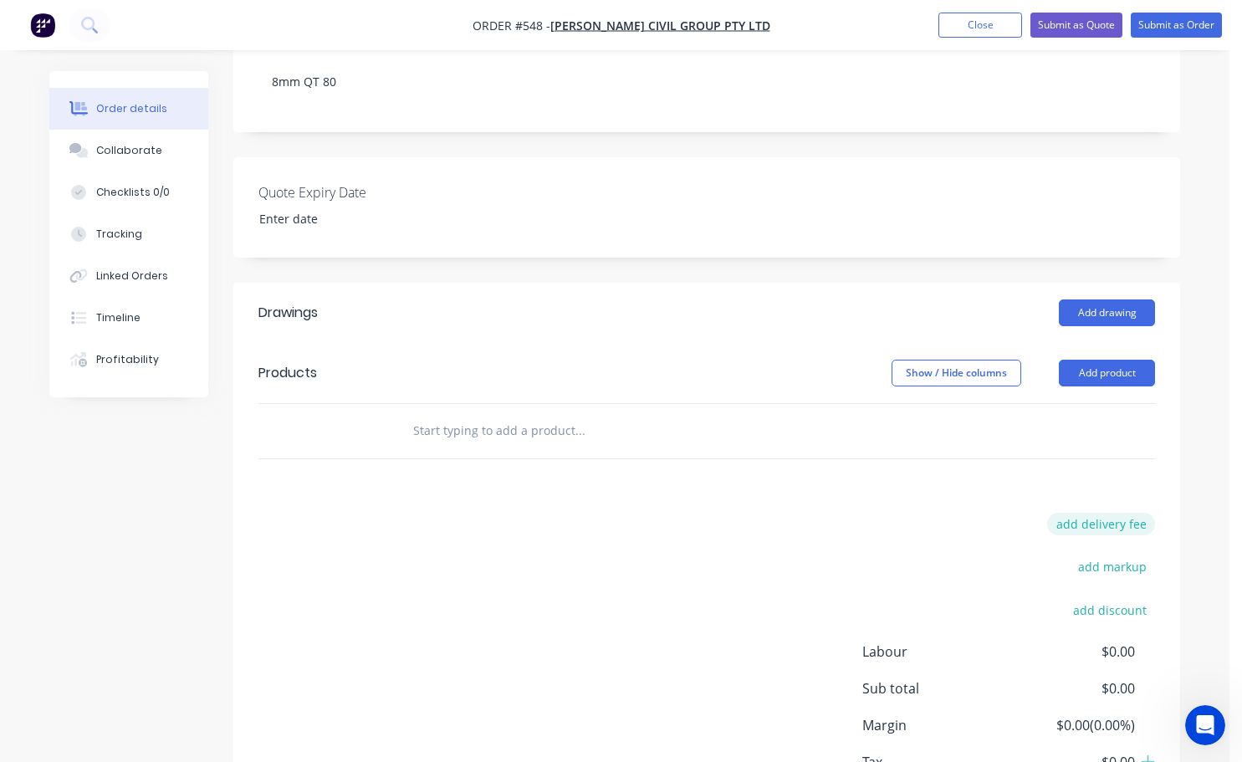
scroll to position [334, 0]
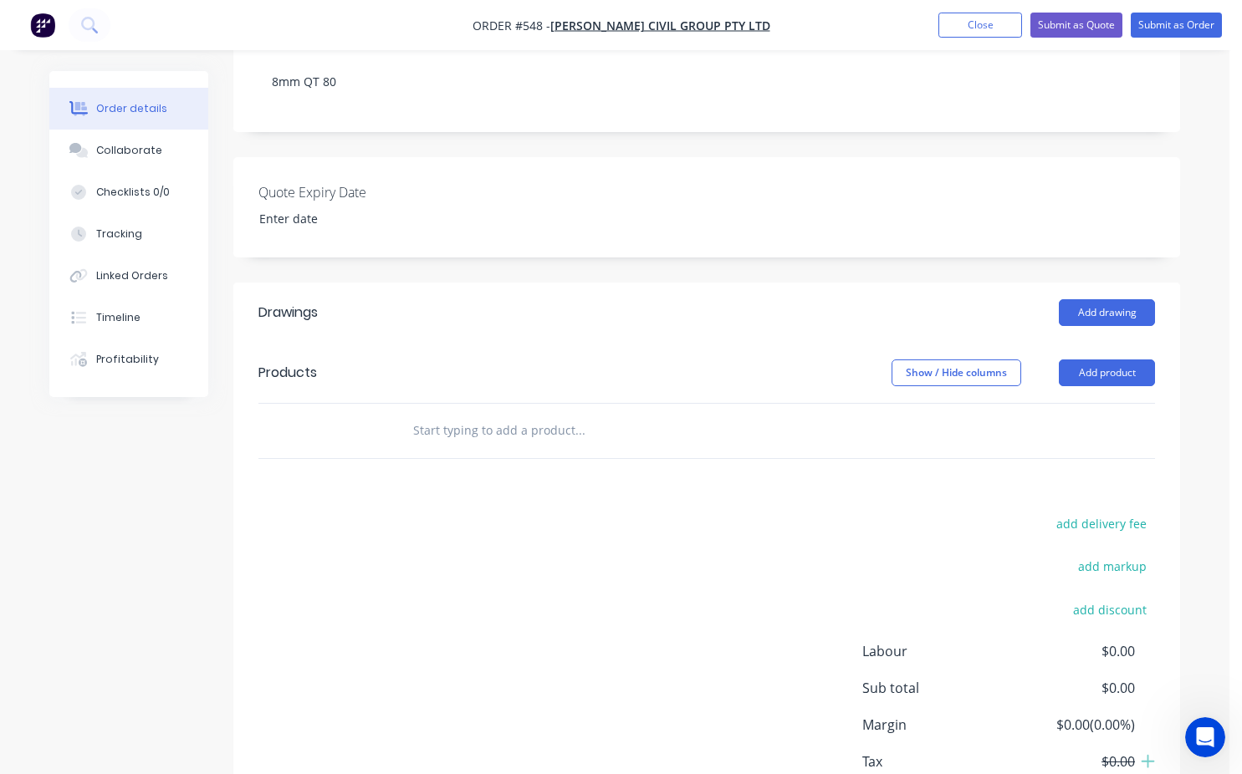
click at [426, 414] on input "text" at bounding box center [579, 430] width 334 height 33
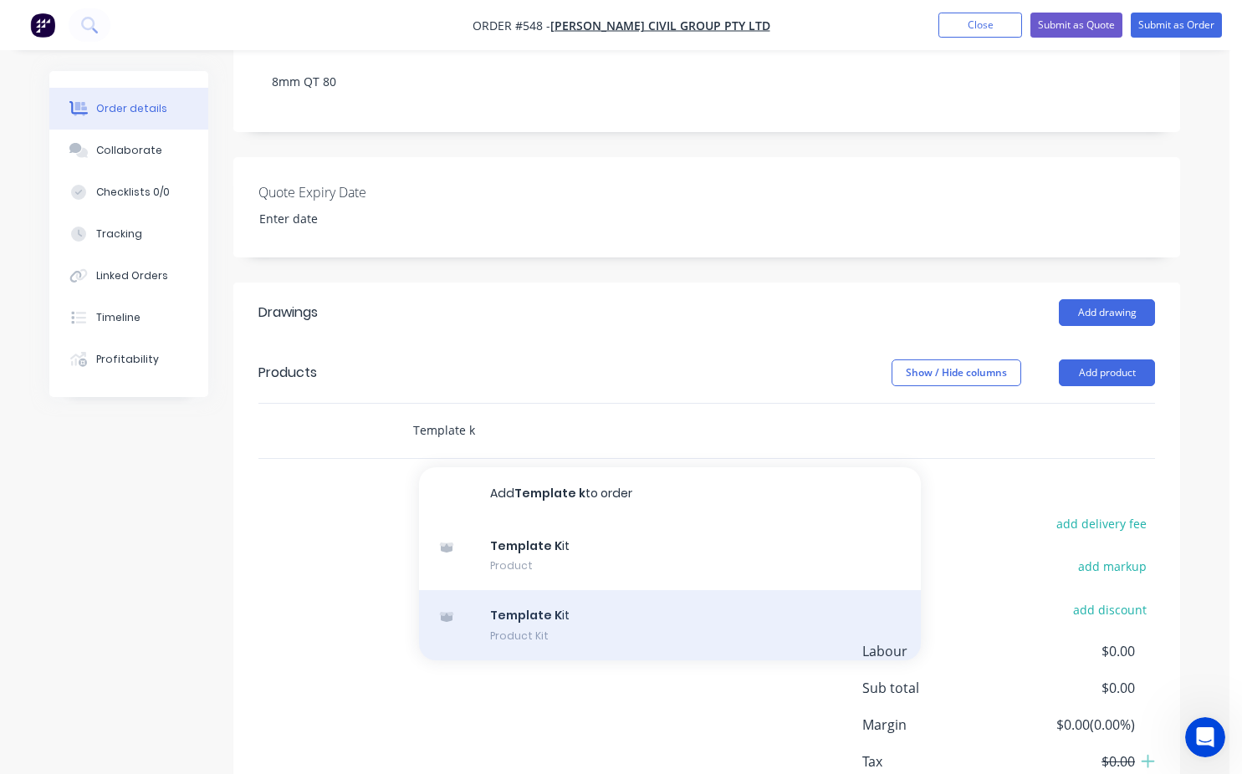
type input "Template k"
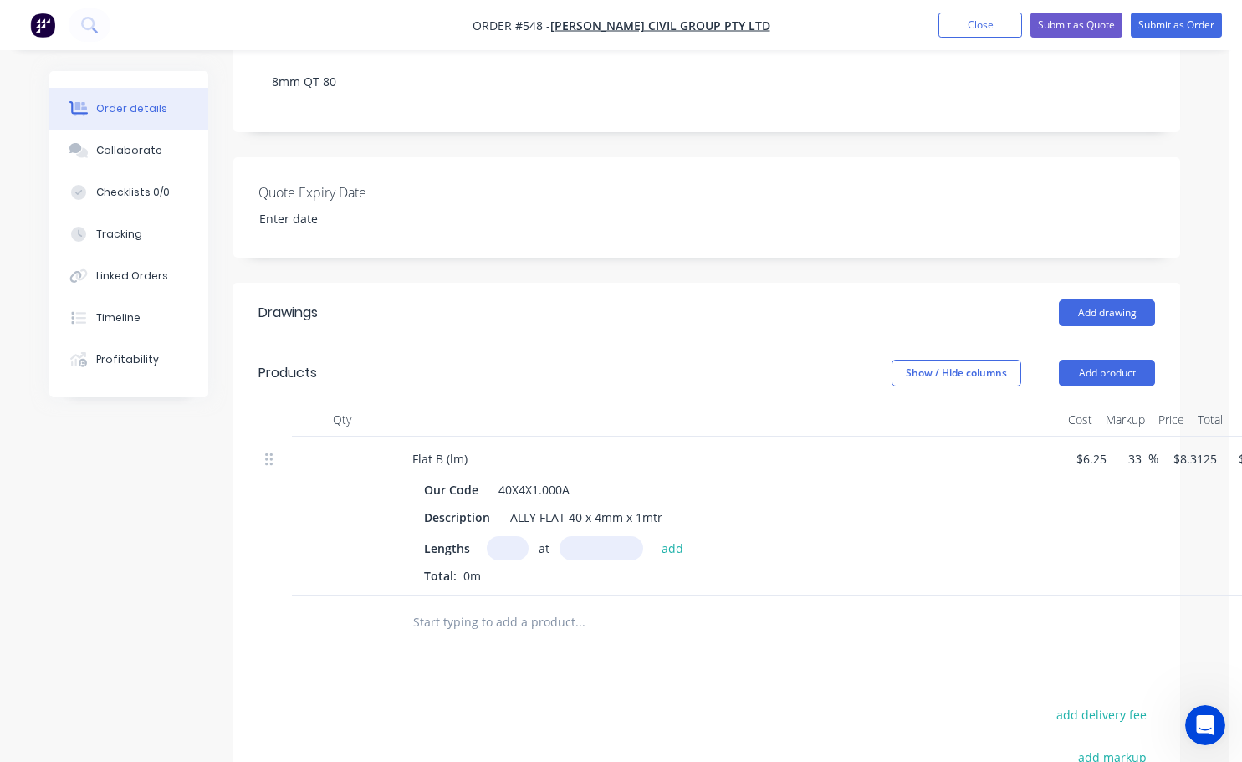
scroll to position [334, 75]
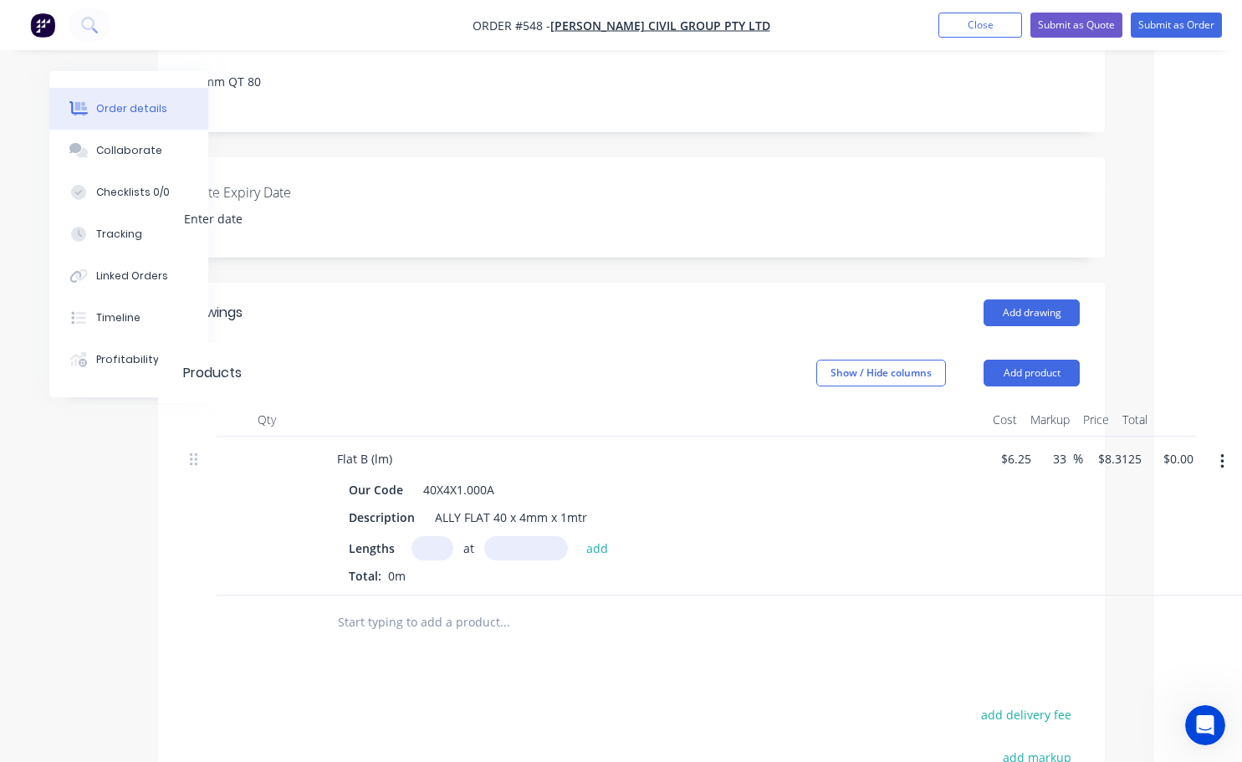
click at [1222, 454] on icon "button" at bounding box center [1221, 461] width 3 height 15
click at [1141, 594] on div "Delete" at bounding box center [1162, 606] width 129 height 24
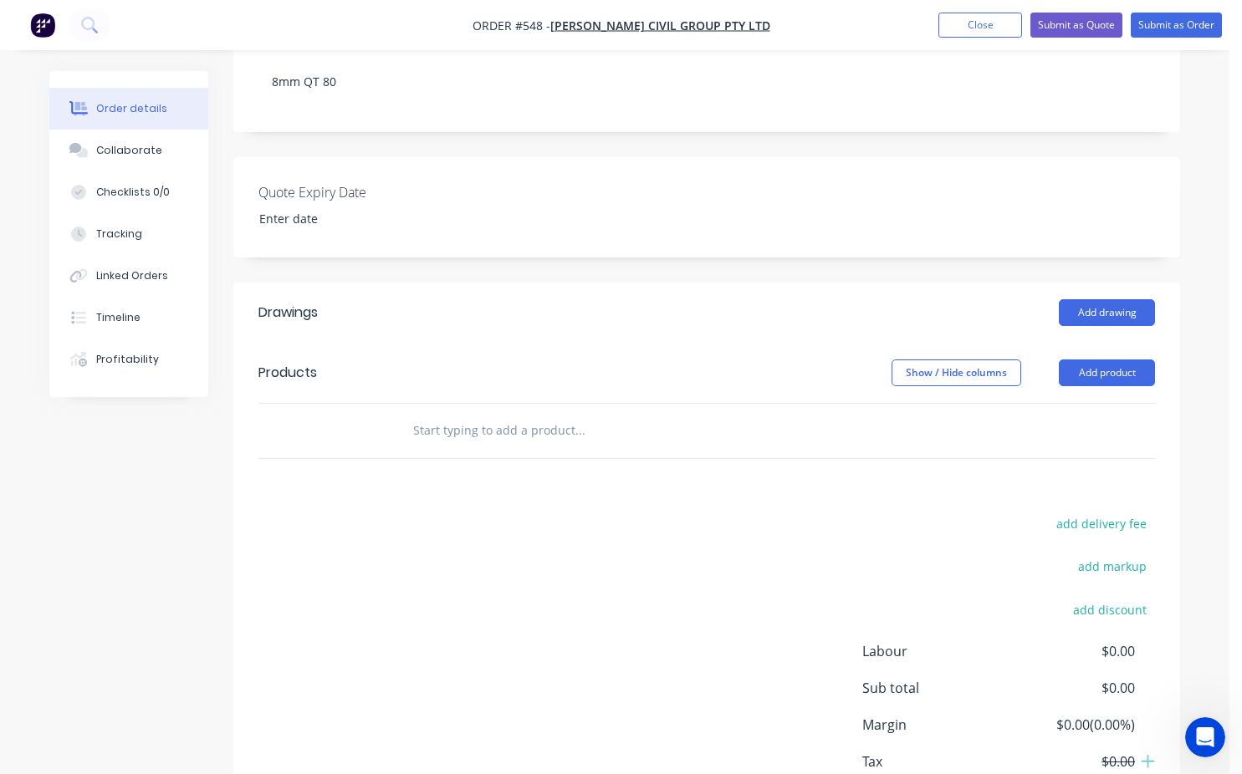
click at [413, 414] on input "text" at bounding box center [579, 430] width 334 height 33
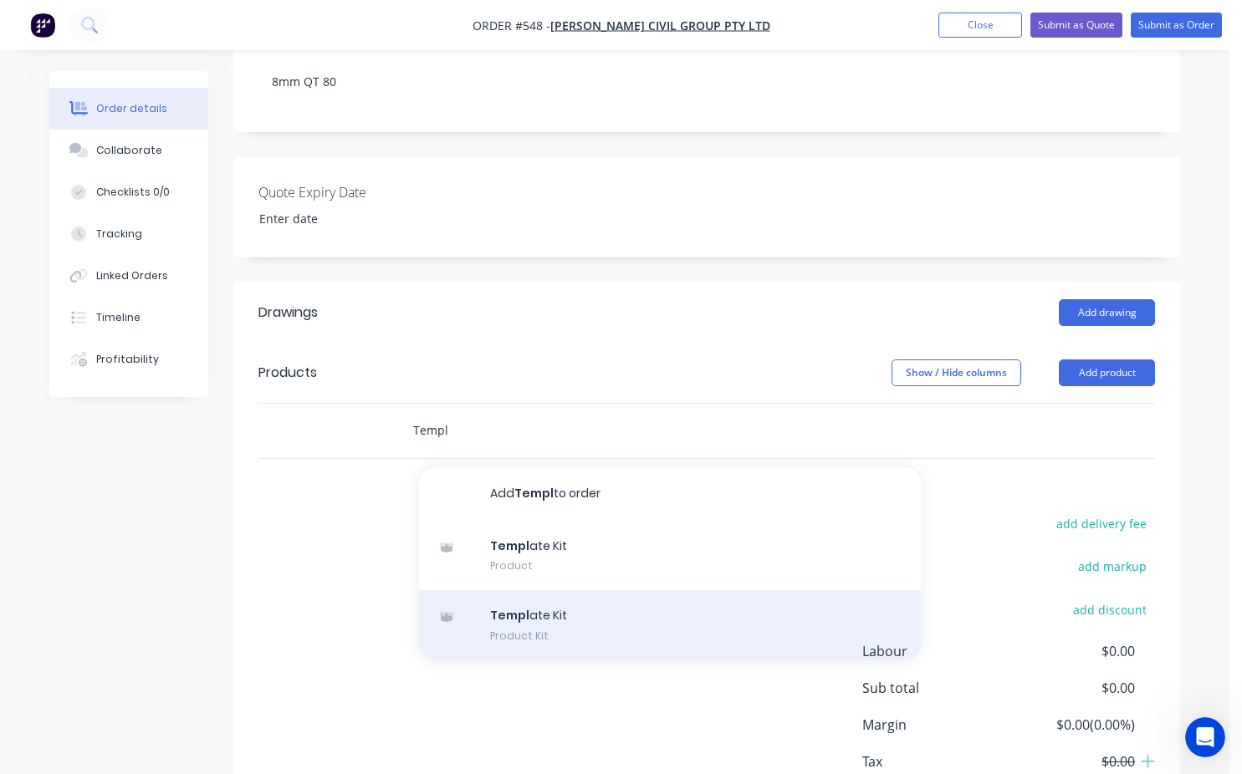
type input "Templ"
click at [534, 596] on div "Templ ate Kit Product Kit" at bounding box center [670, 625] width 502 height 70
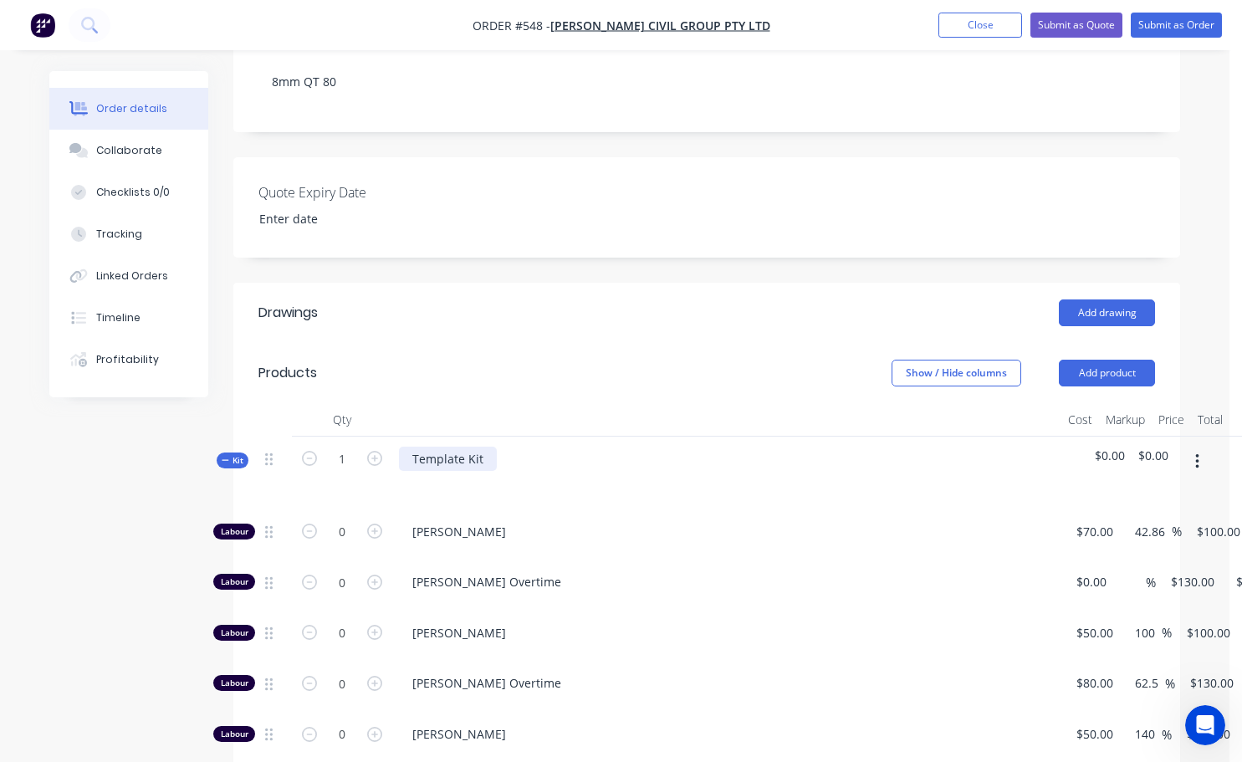
click at [477, 446] on div "Template Kit" at bounding box center [448, 458] width 98 height 24
click at [481, 446] on div "Template Kit" at bounding box center [448, 458] width 98 height 24
click at [513, 446] on div "Supply and cut 1.2 x 1m" at bounding box center [479, 458] width 161 height 24
click at [565, 446] on div "Supply and cut 1.2m x 1m" at bounding box center [487, 458] width 176 height 24
click at [1165, 446] on span "$0.00" at bounding box center [1153, 455] width 30 height 18
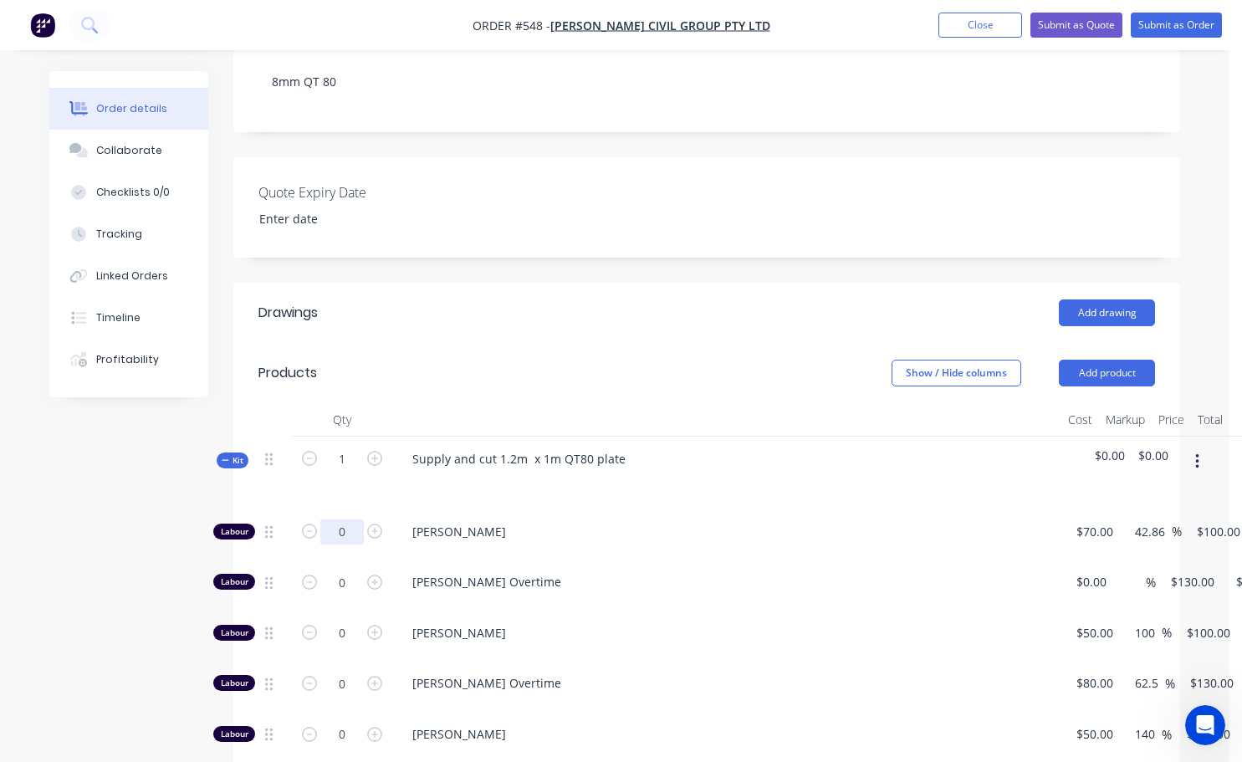
click at [356, 519] on input "0" at bounding box center [341, 531] width 43 height 25
type input "0.6"
type input "$60.00"
click at [669, 624] on span "[PERSON_NAME]" at bounding box center [733, 633] width 642 height 18
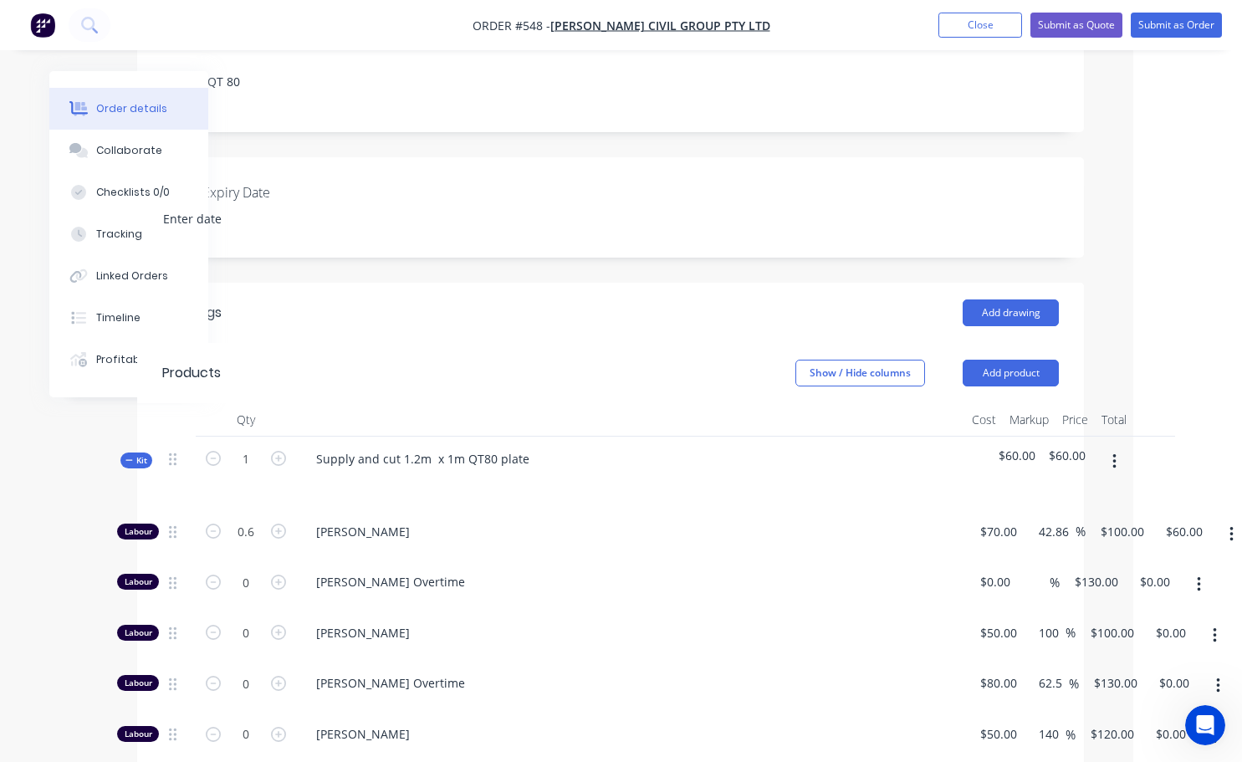
scroll to position [334, 99]
click at [255, 519] on input "0.6" at bounding box center [242, 531] width 43 height 25
type input "0.7"
type input "$70.00"
click at [611, 633] on div "[PERSON_NAME]" at bounding box center [627, 635] width 669 height 51
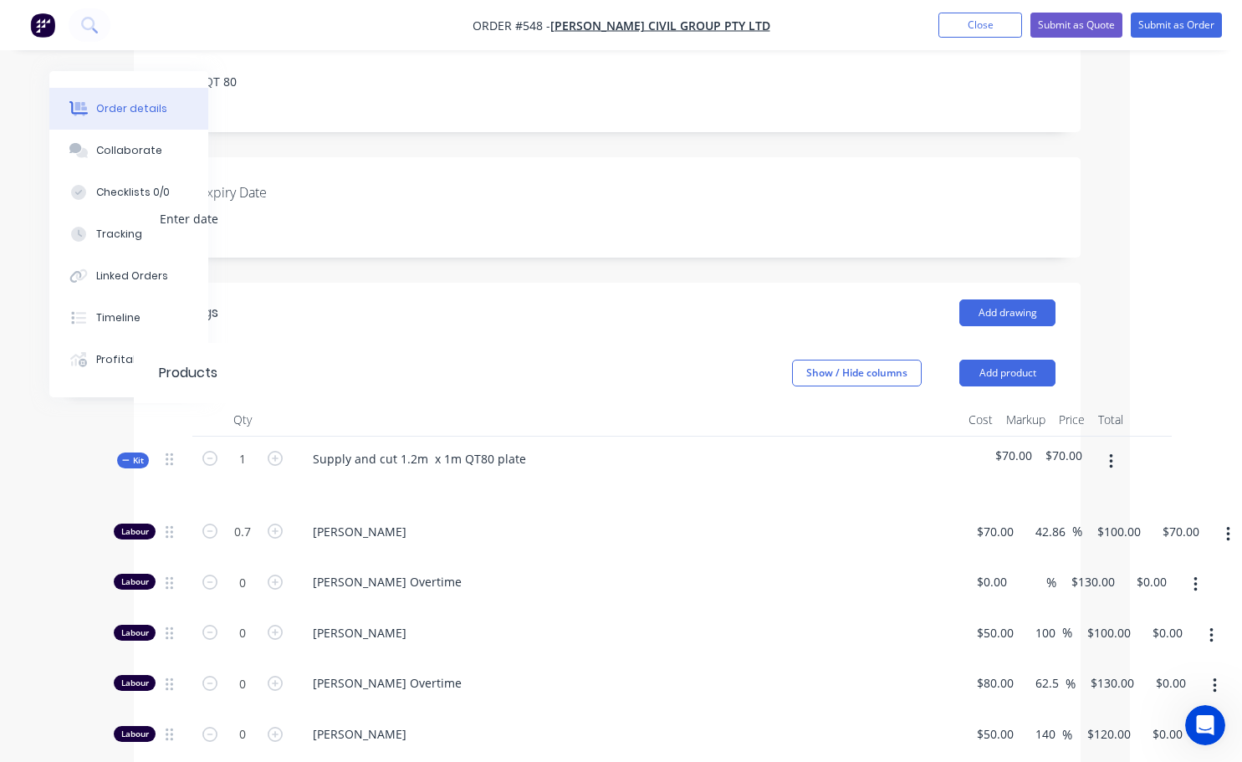
click at [1066, 446] on span "$70.00" at bounding box center [1063, 455] width 37 height 18
click at [244, 519] on input "0.7" at bounding box center [242, 531] width 43 height 25
type input "0.6"
type input "$60.00"
click at [551, 624] on span "[PERSON_NAME]" at bounding box center [634, 633] width 642 height 18
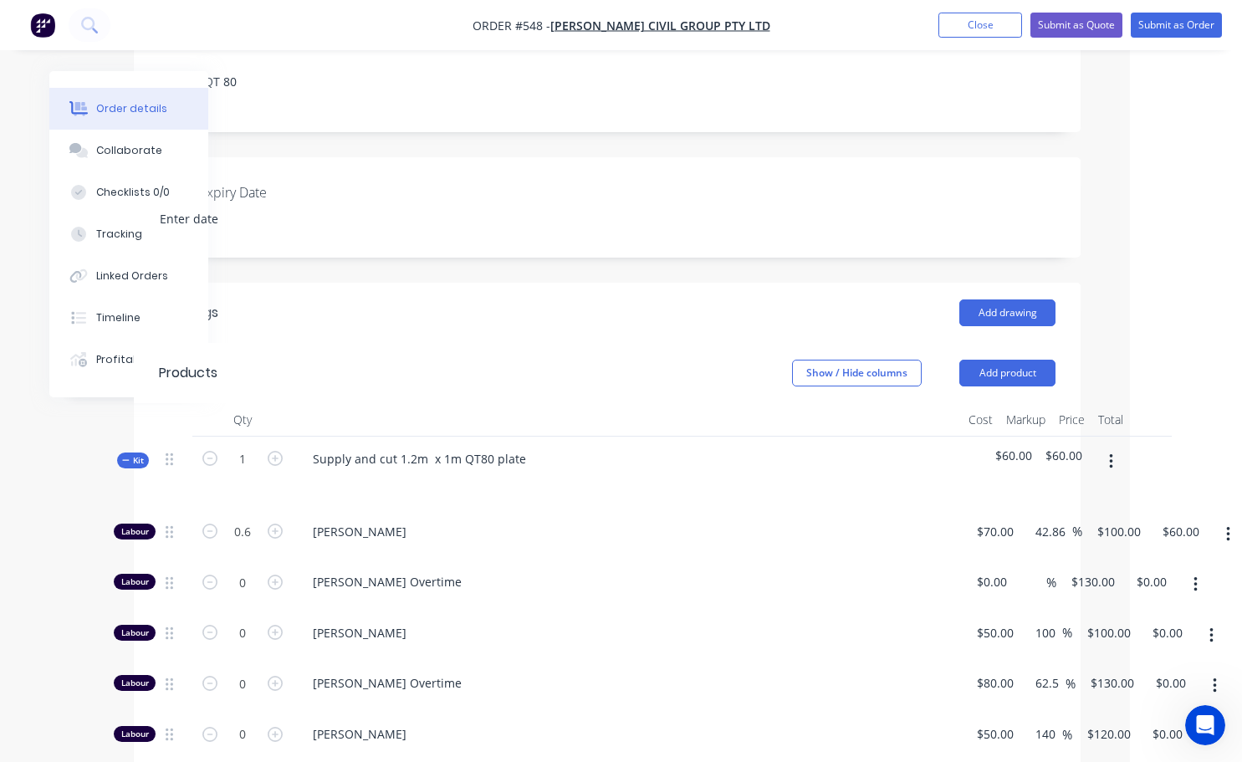
click at [1109, 452] on icon "button" at bounding box center [1111, 461] width 4 height 18
click at [1041, 493] on div "Add product to kit" at bounding box center [1051, 505] width 129 height 24
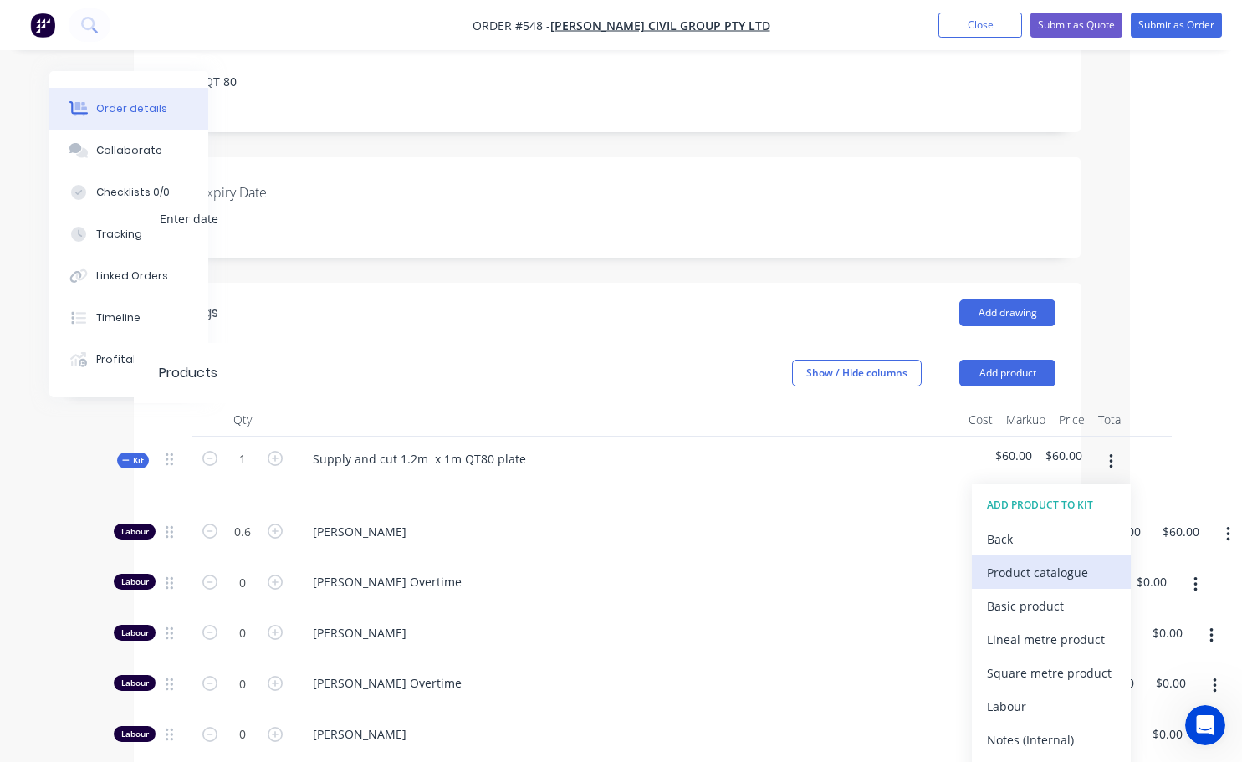
click at [1033, 560] on div "Product catalogue" at bounding box center [1051, 572] width 129 height 24
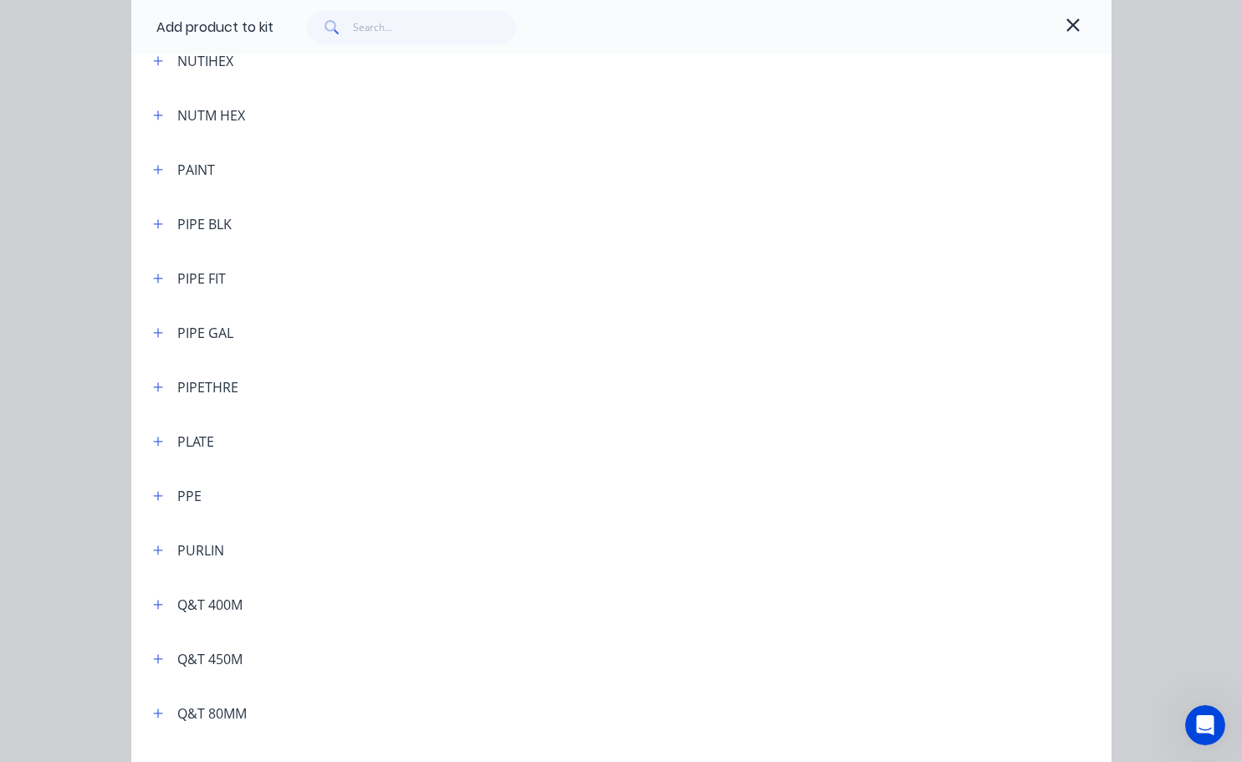
scroll to position [3930, 0]
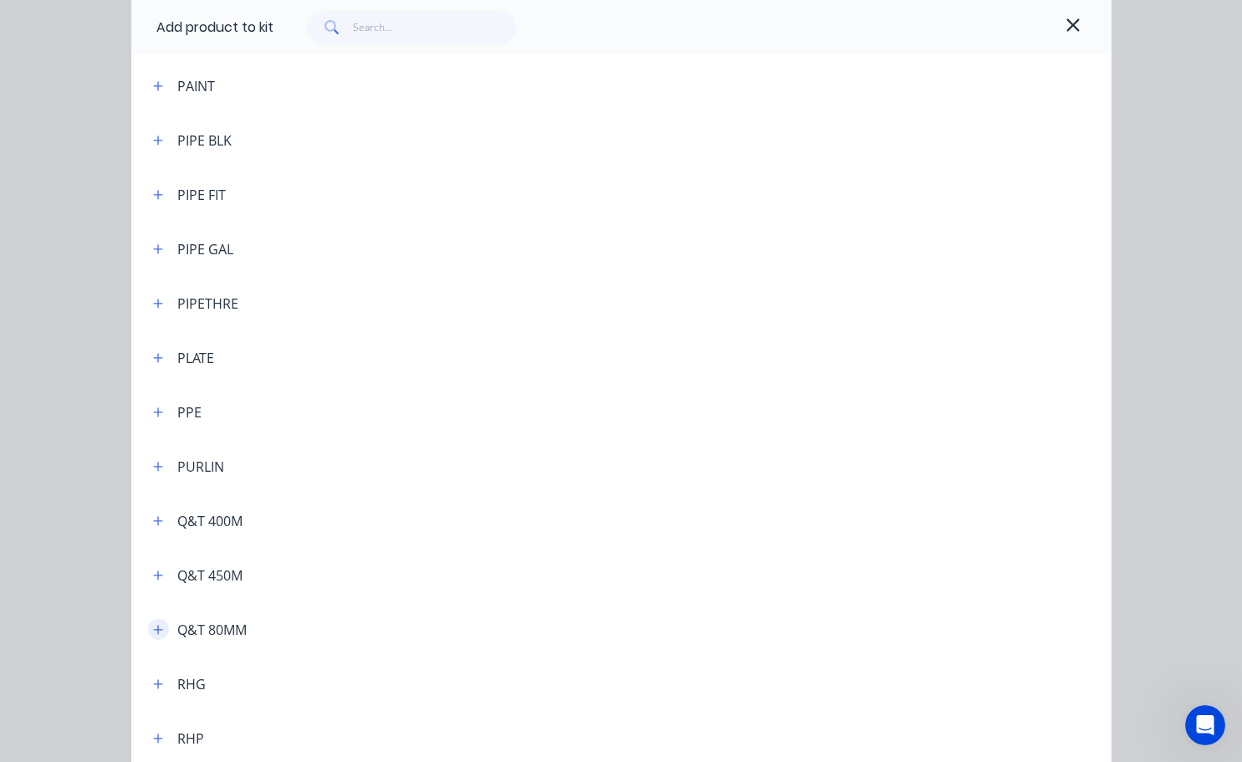
click at [153, 626] on icon "button" at bounding box center [158, 630] width 10 height 12
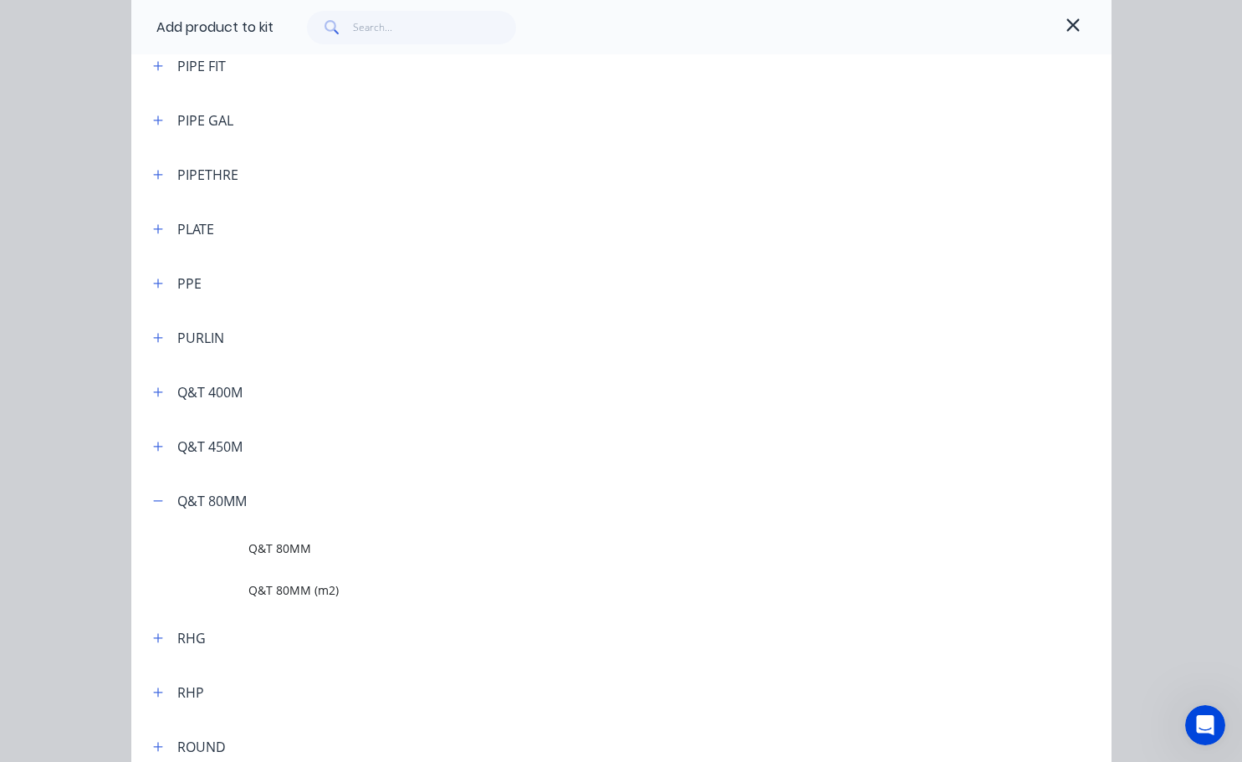
scroll to position [4097, 0]
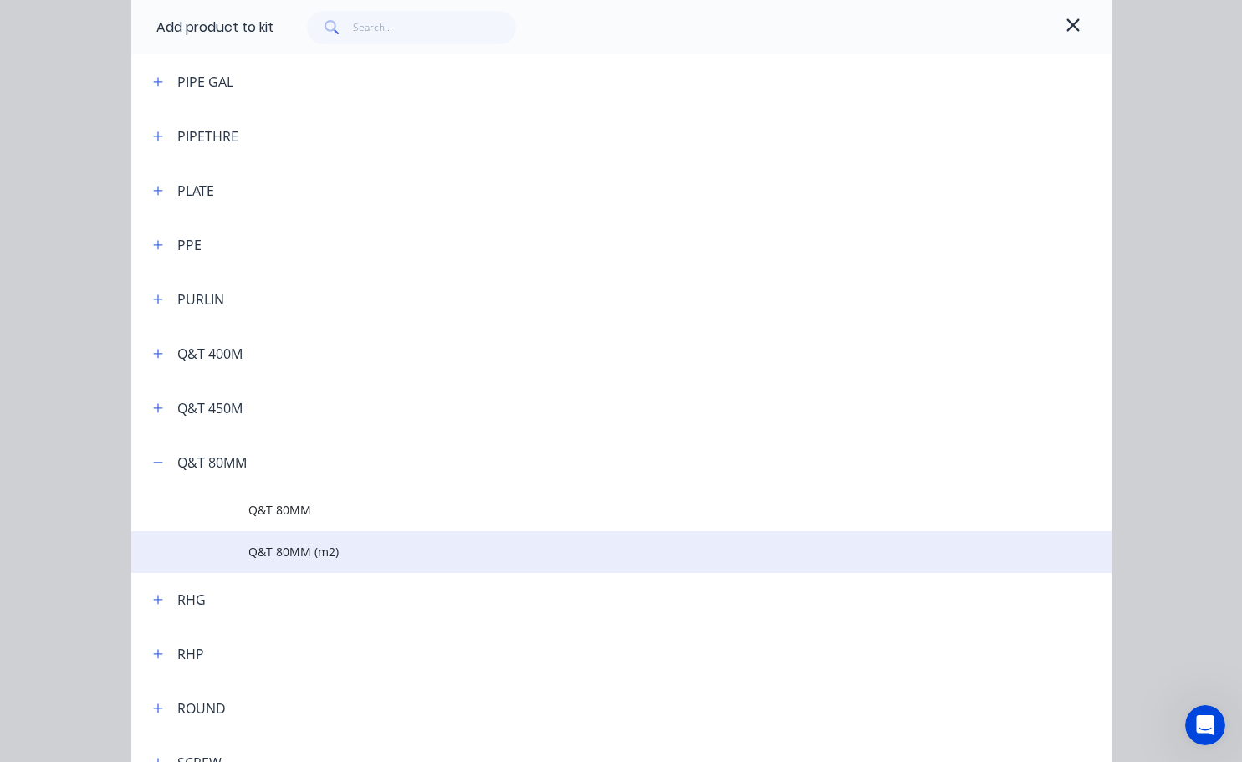
click at [278, 552] on span "Q&T 80MM (m2)" at bounding box center [593, 552] width 690 height 18
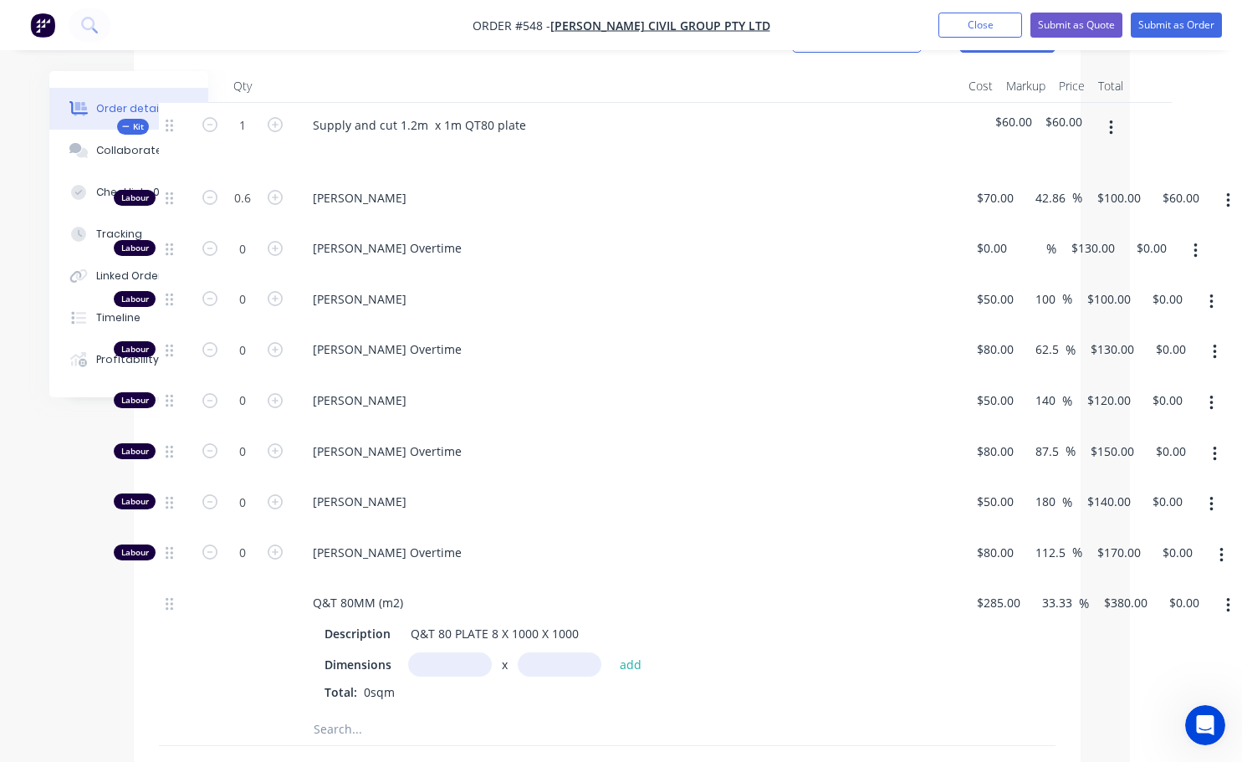
scroll to position [669, 99]
drag, startPoint x: 460, startPoint y: 644, endPoint x: 464, endPoint y: 636, distance: 8.6
click at [460, 651] on input "text" at bounding box center [450, 663] width 84 height 24
type input "1.2m"
click at [569, 651] on input "text" at bounding box center [560, 663] width 84 height 24
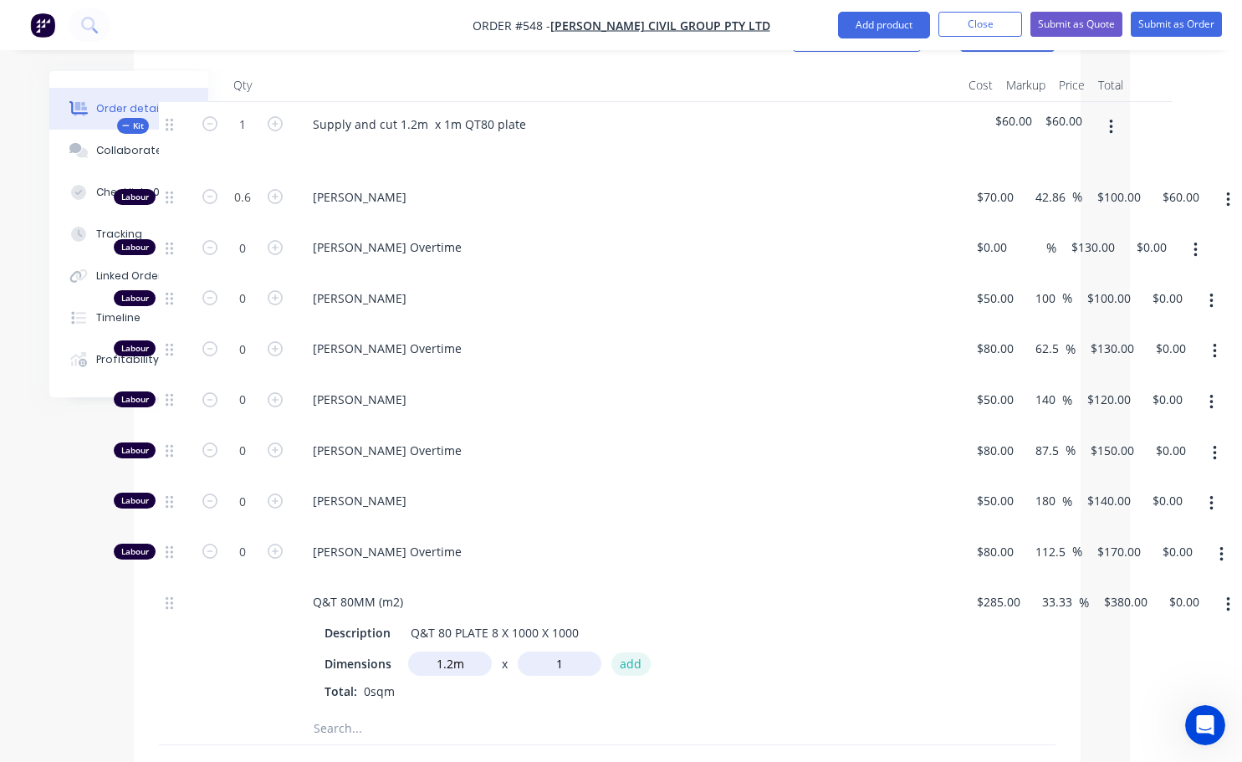
type input "1m"
click at [621, 652] on button "add" at bounding box center [630, 663] width 39 height 23
type input "$456.00"
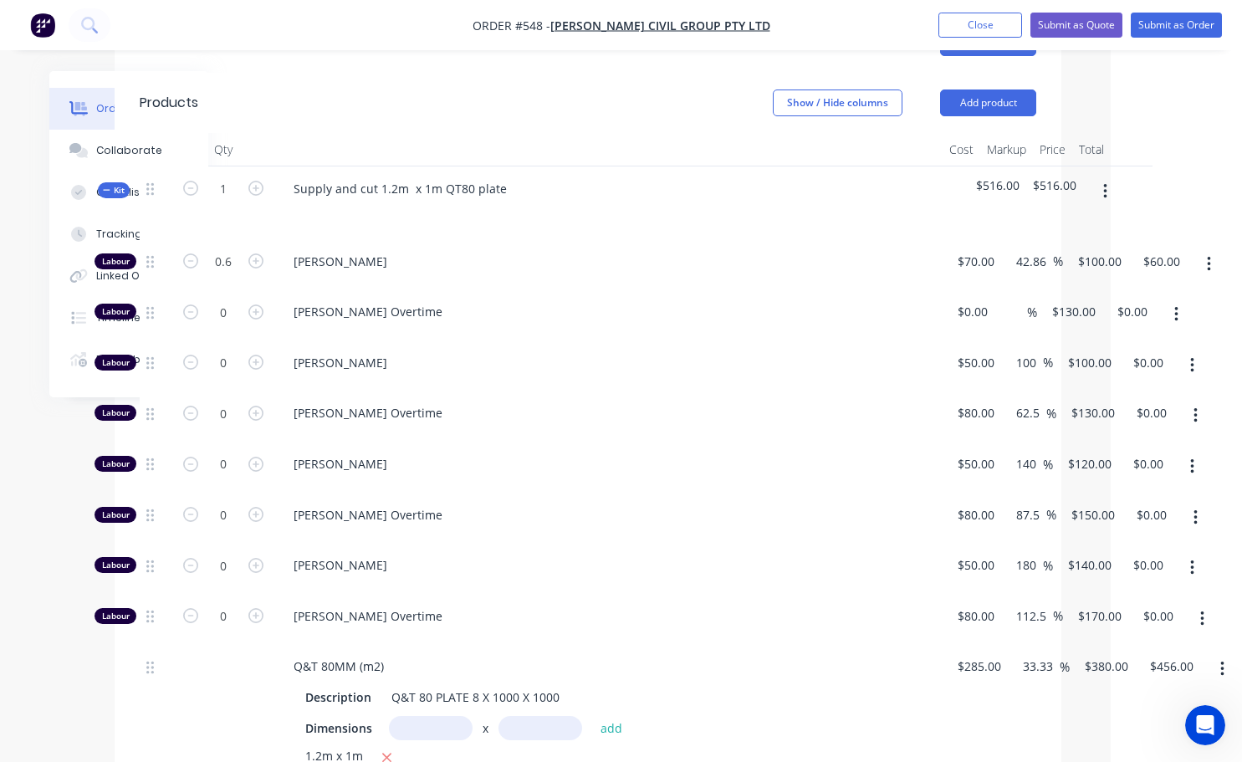
scroll to position [585, 119]
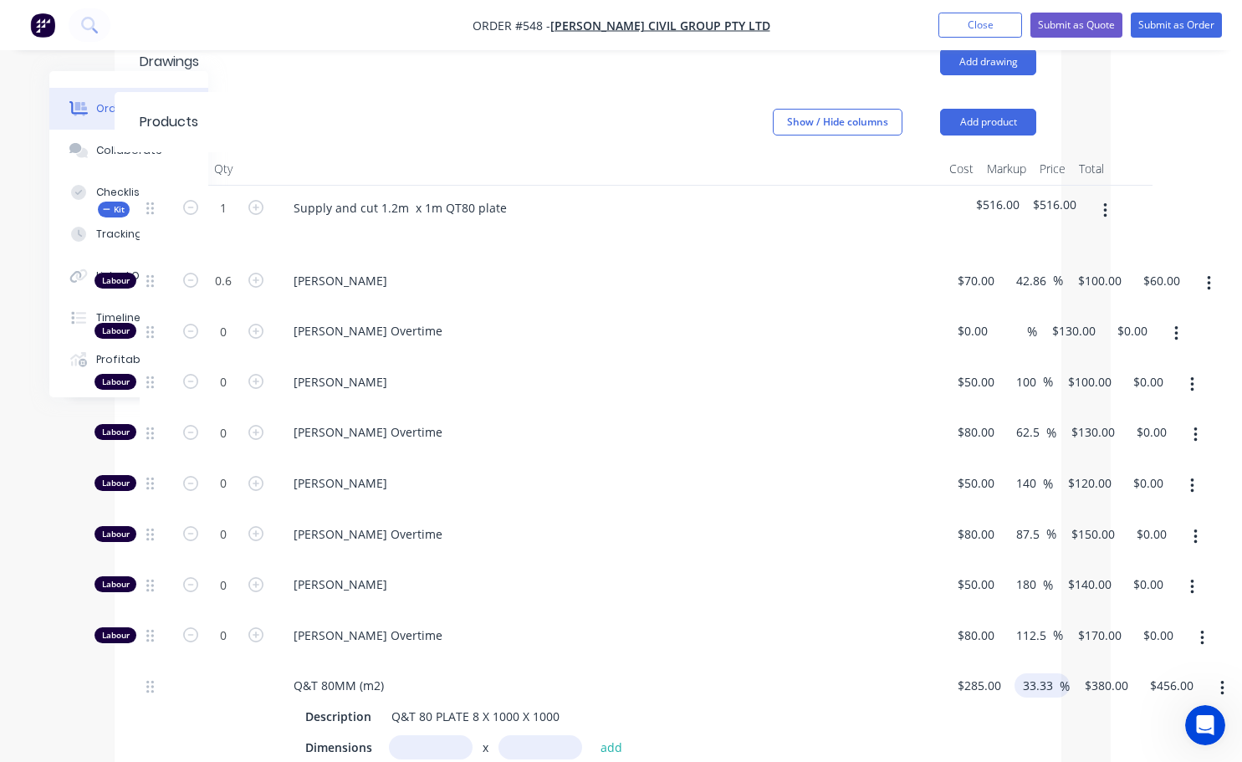
click at [1052, 673] on input "33.33" at bounding box center [1040, 685] width 38 height 24
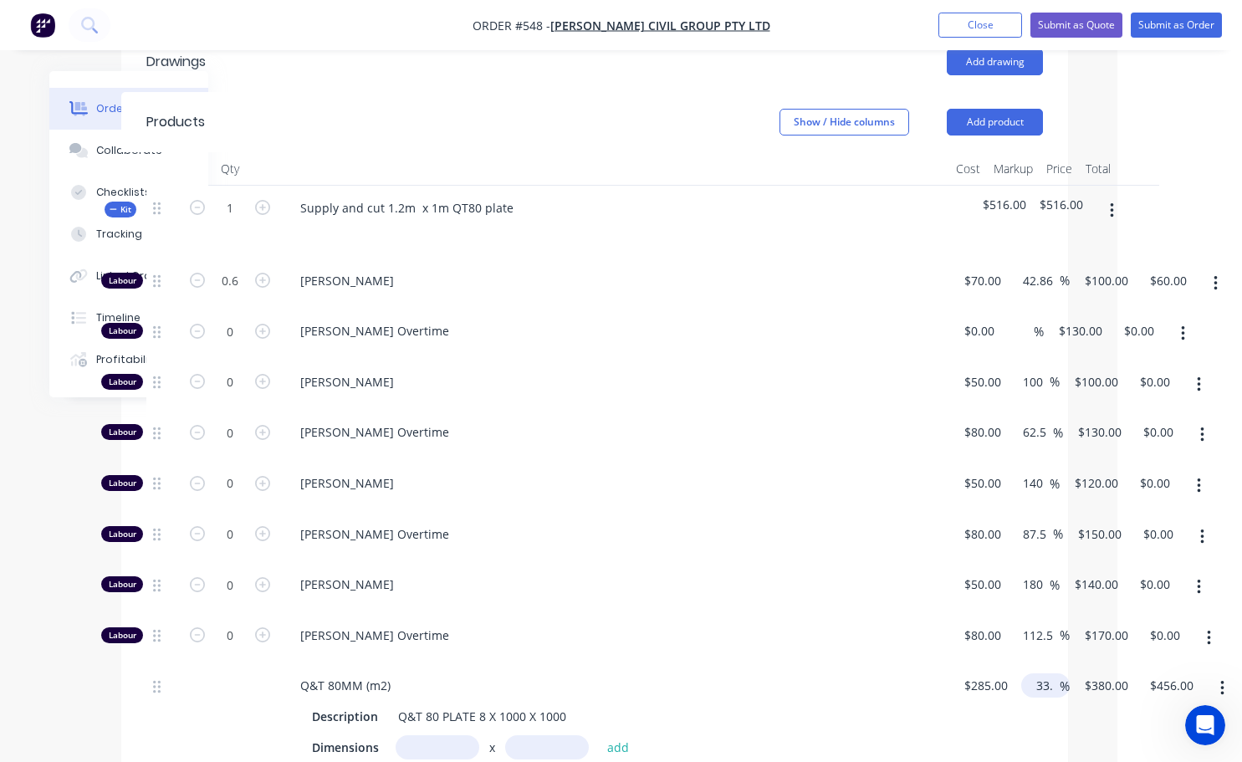
scroll to position [585, 105]
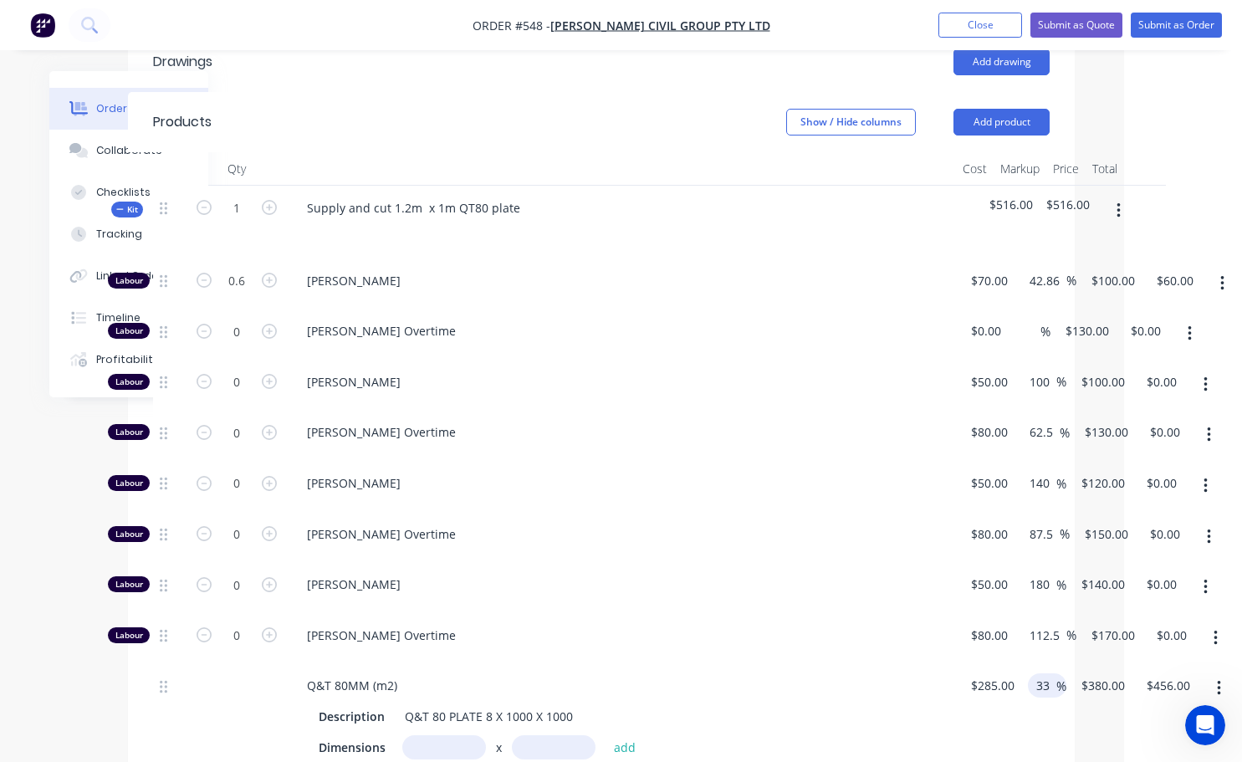
type input "3"
type input "25"
type input "$356.25"
type input "$427.50"
click at [1018, 706] on div "$285.00 $285.00" at bounding box center [988, 742] width 65 height 159
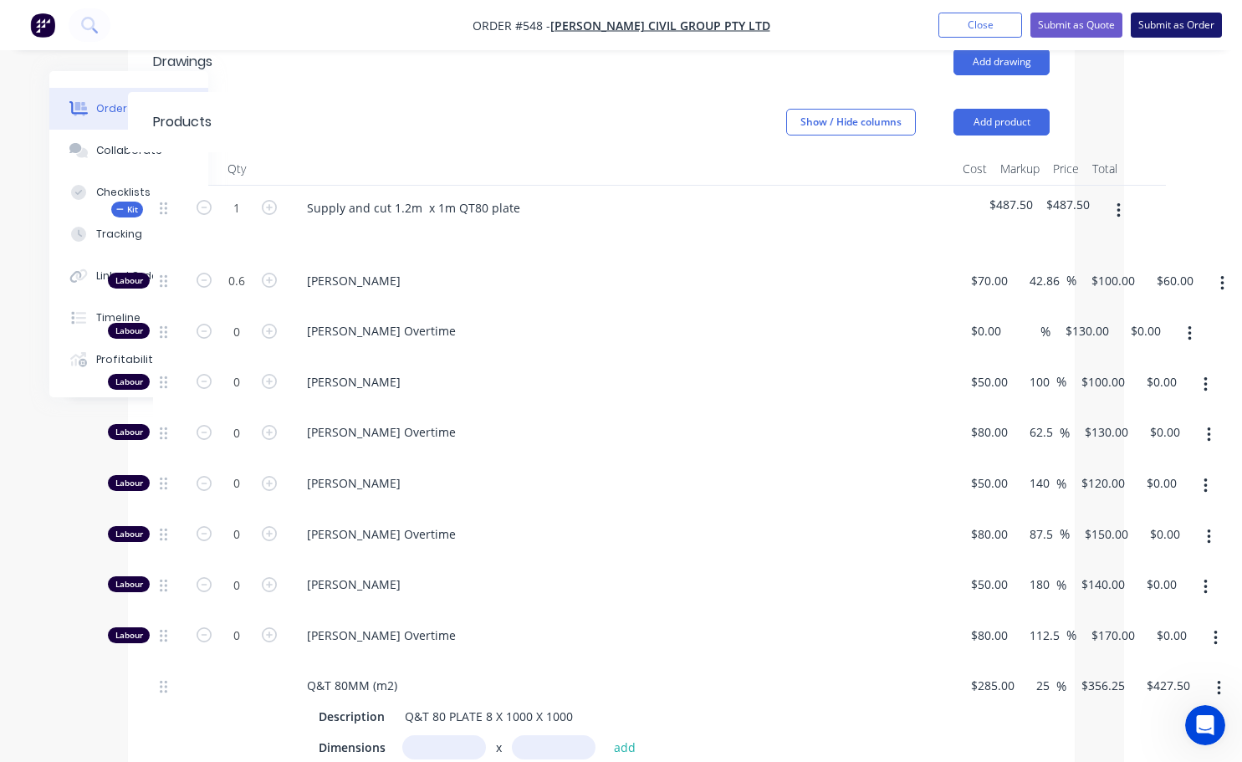
click at [1188, 29] on button "Submit as Order" at bounding box center [1175, 25] width 91 height 25
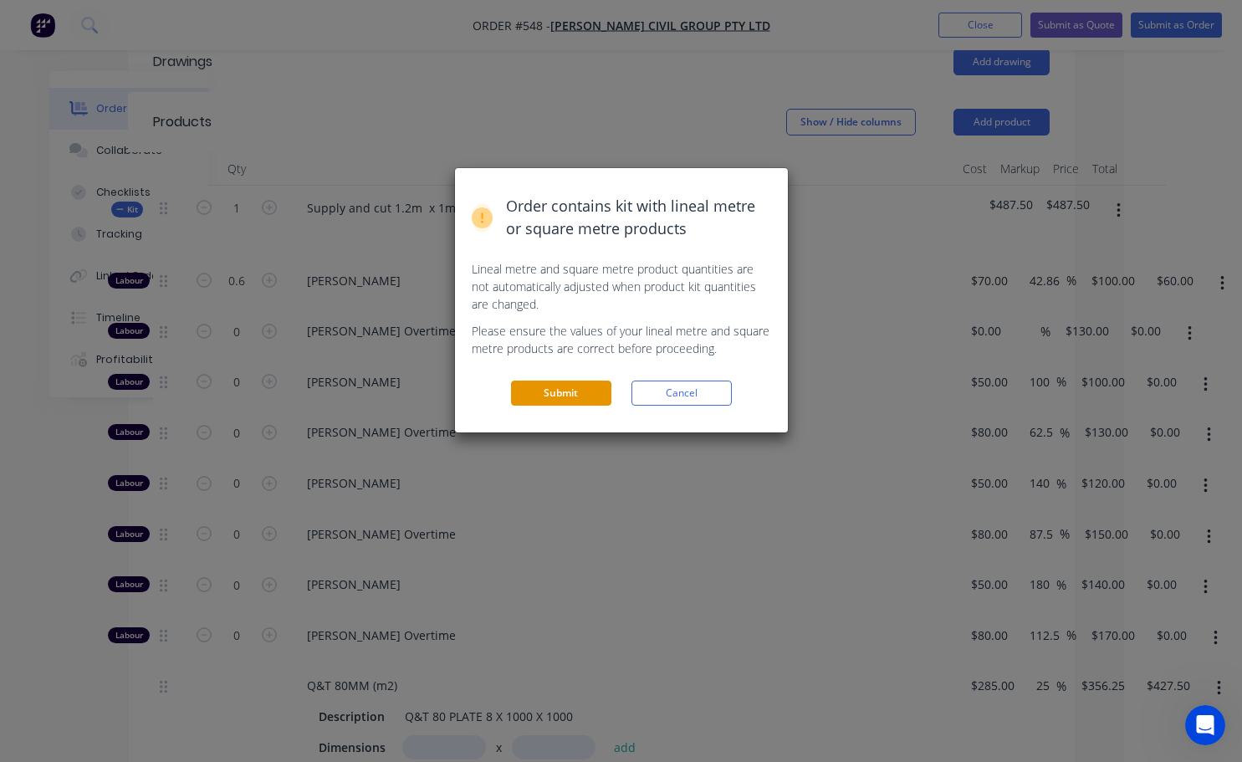
click at [584, 389] on button "Submit" at bounding box center [561, 392] width 100 height 25
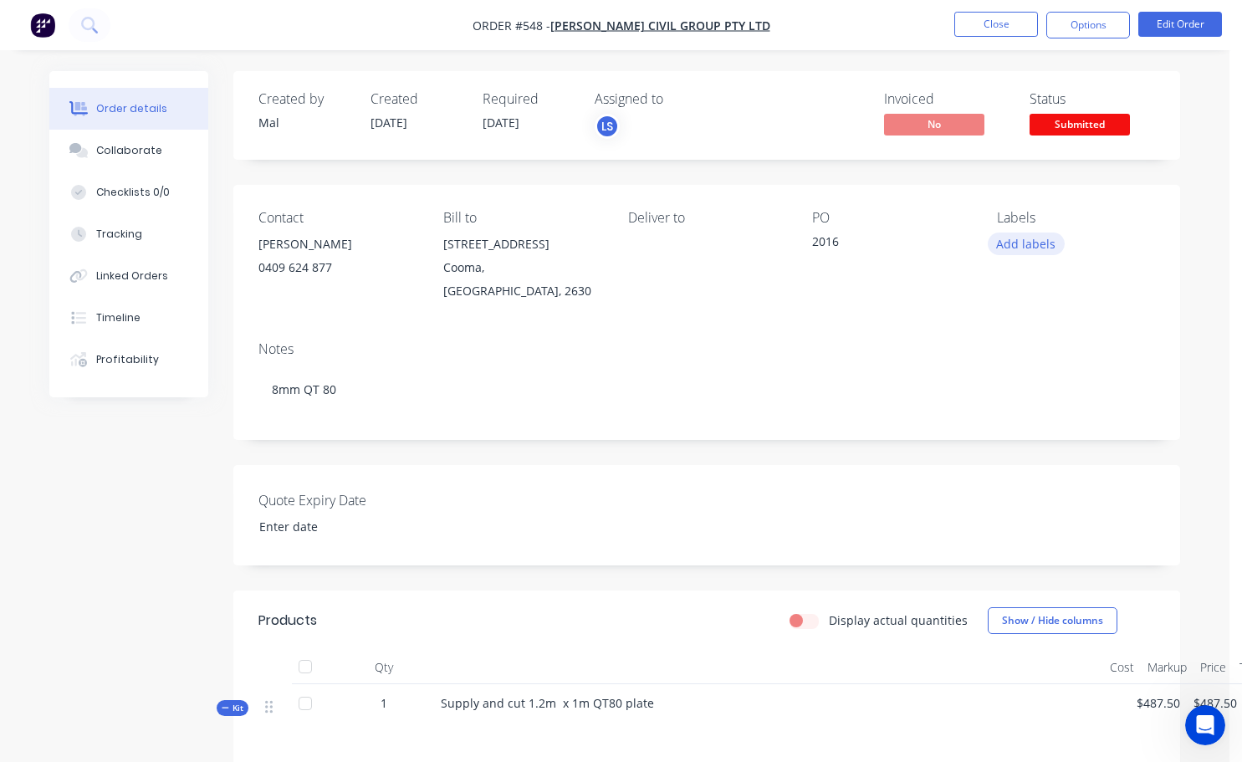
click at [1031, 246] on button "Add labels" at bounding box center [1025, 243] width 77 height 23
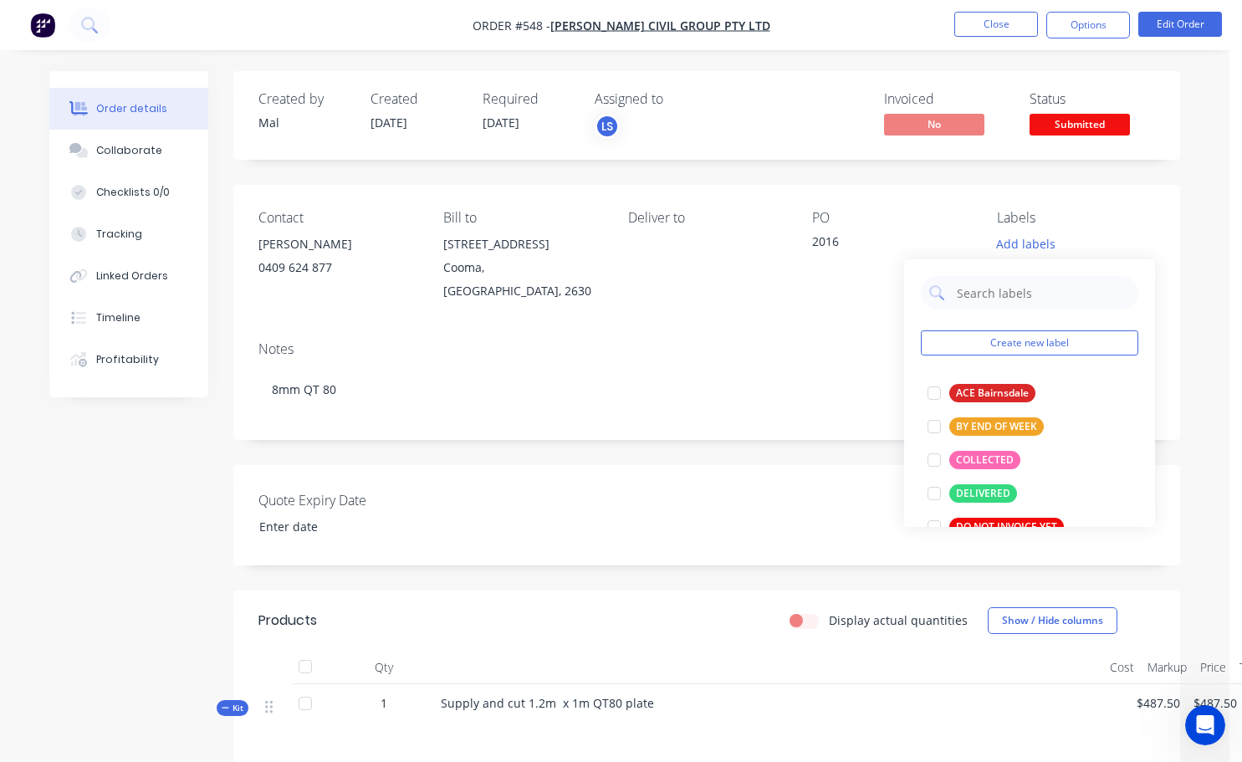
click at [890, 330] on div "Notes 8mm QT 80" at bounding box center [706, 384] width 946 height 112
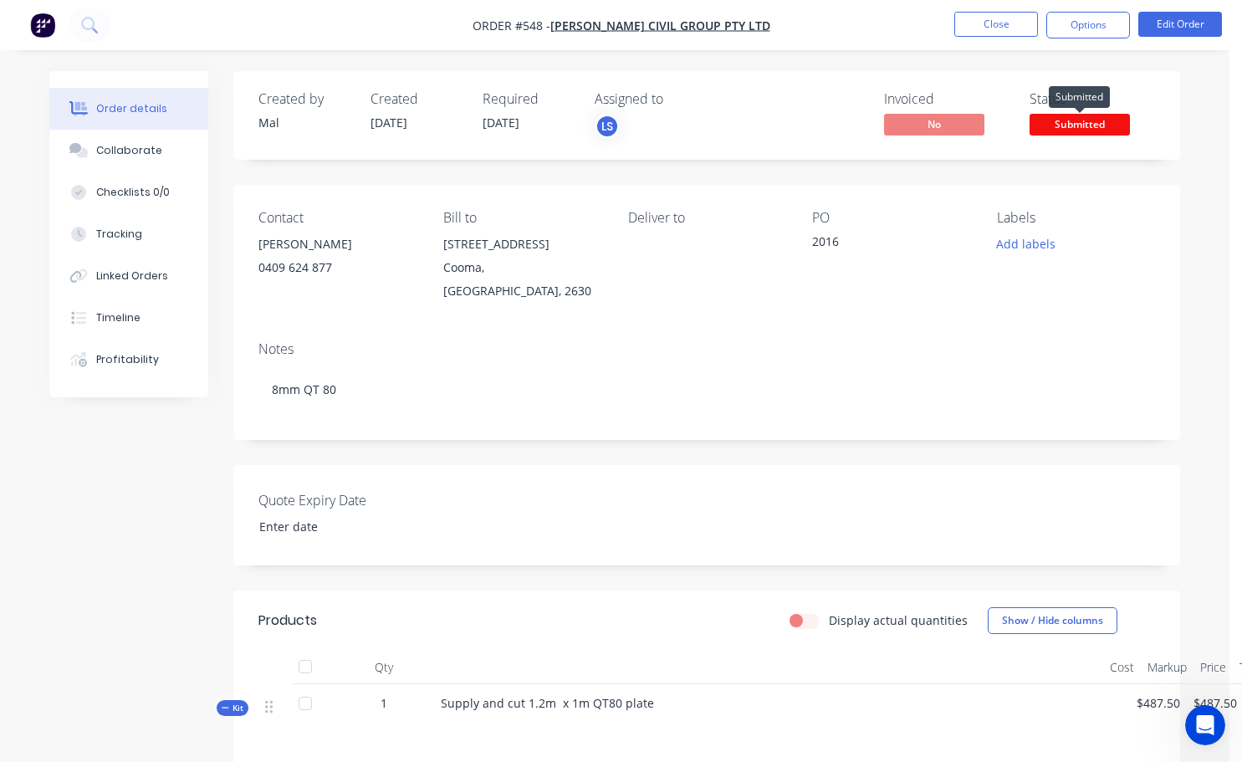
click at [1066, 120] on span "Submitted" at bounding box center [1079, 124] width 100 height 21
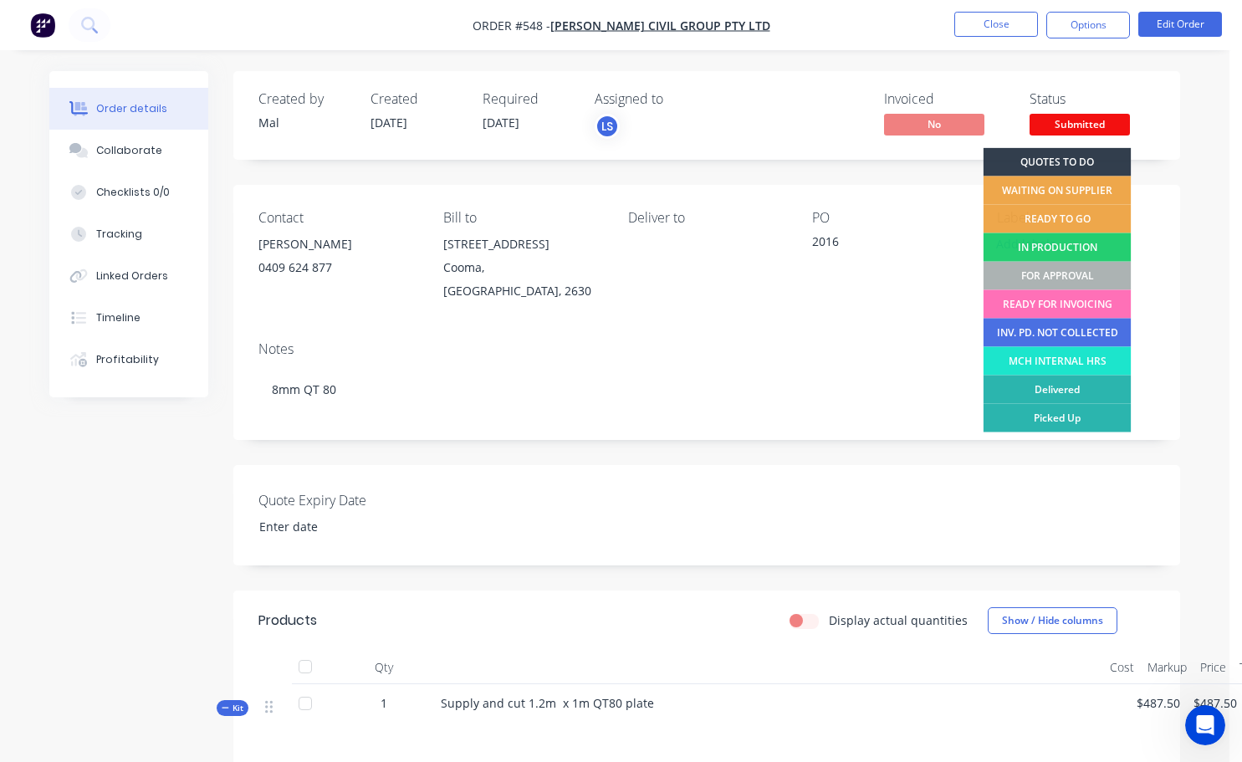
click at [1060, 269] on div "FOR APPROVAL" at bounding box center [1057, 276] width 148 height 28
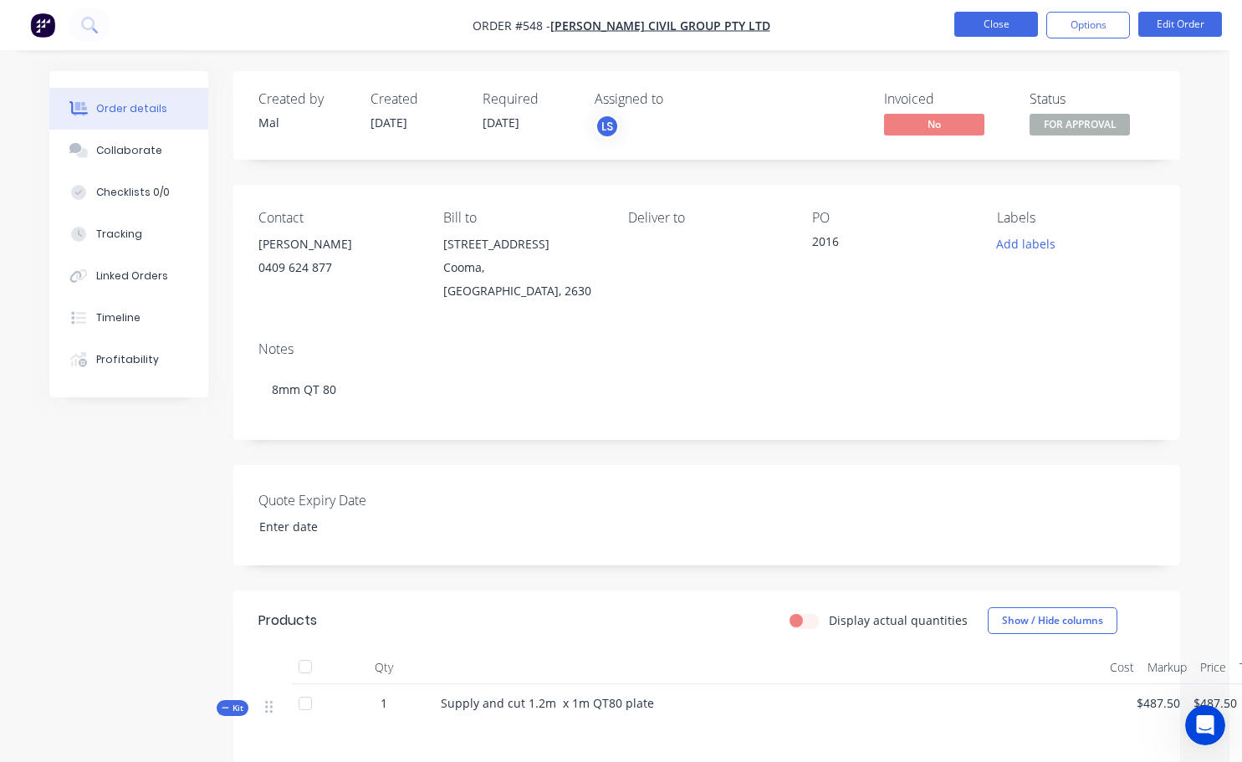
click at [1010, 31] on button "Close" at bounding box center [996, 24] width 84 height 25
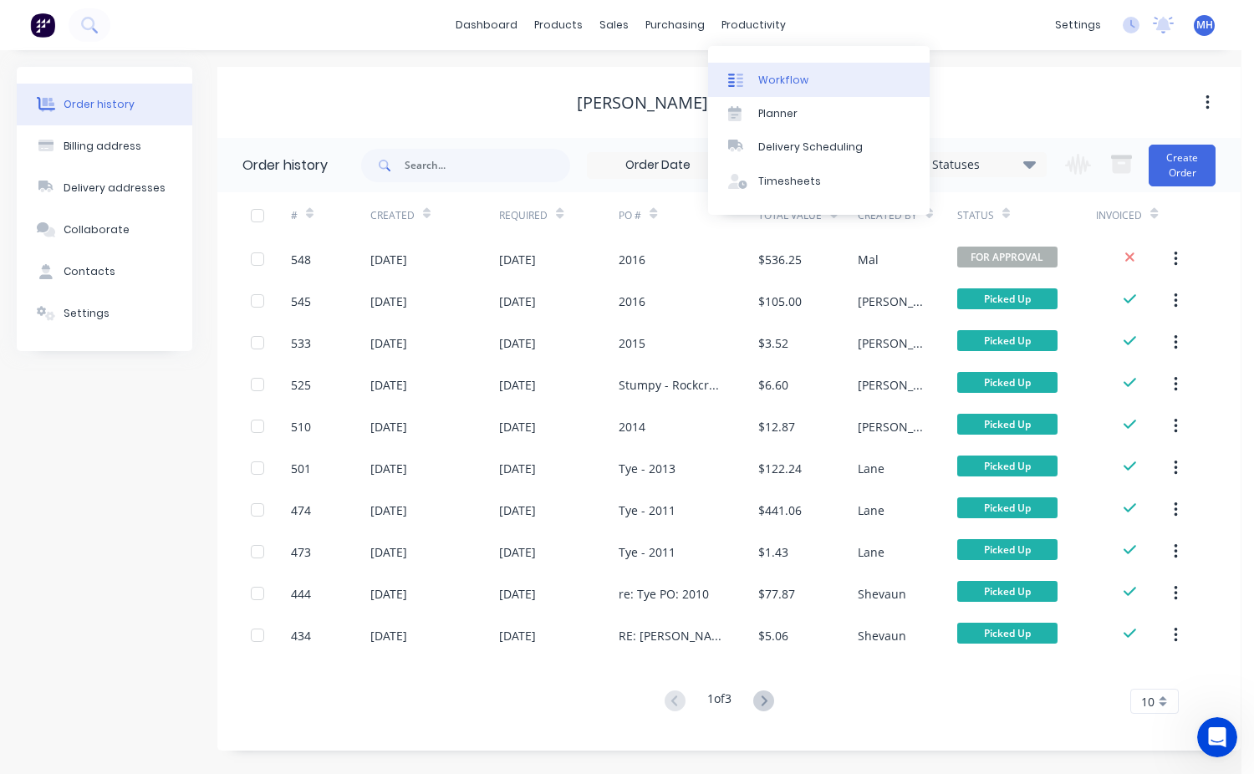
click at [788, 84] on div "Workflow" at bounding box center [783, 80] width 50 height 15
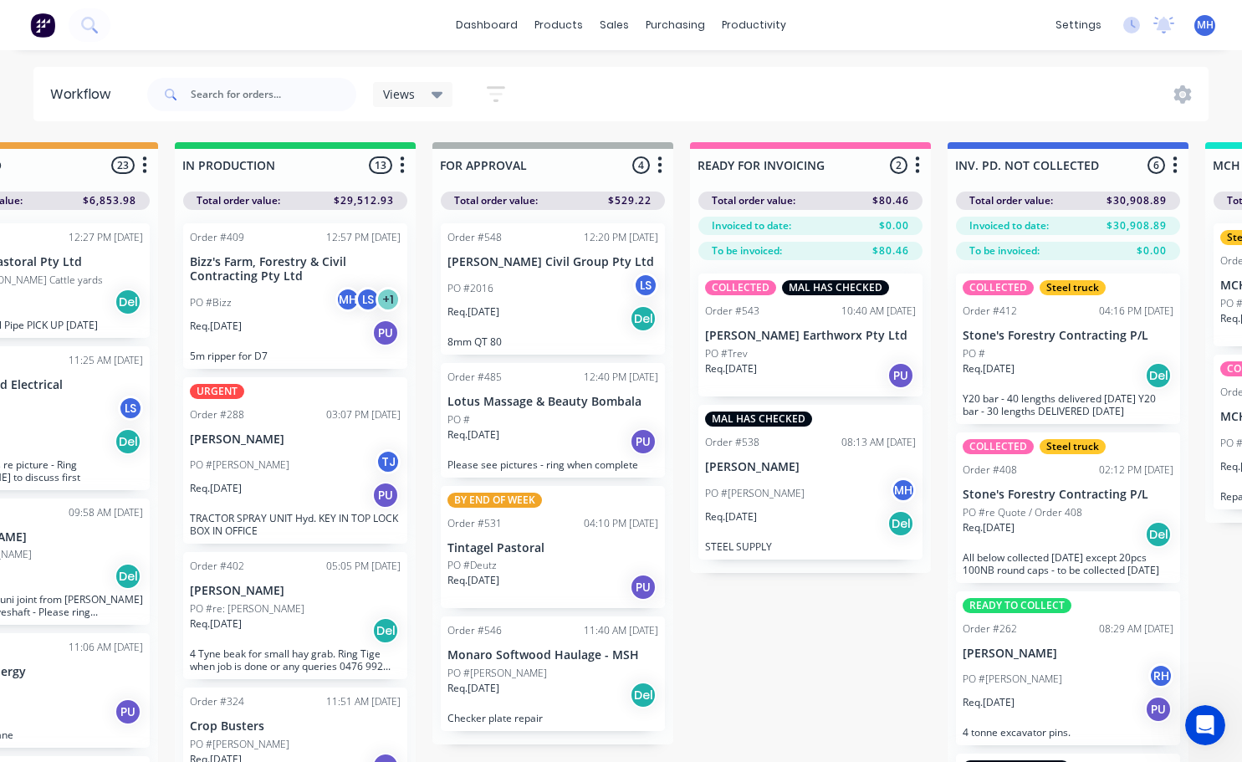
scroll to position [0, 923]
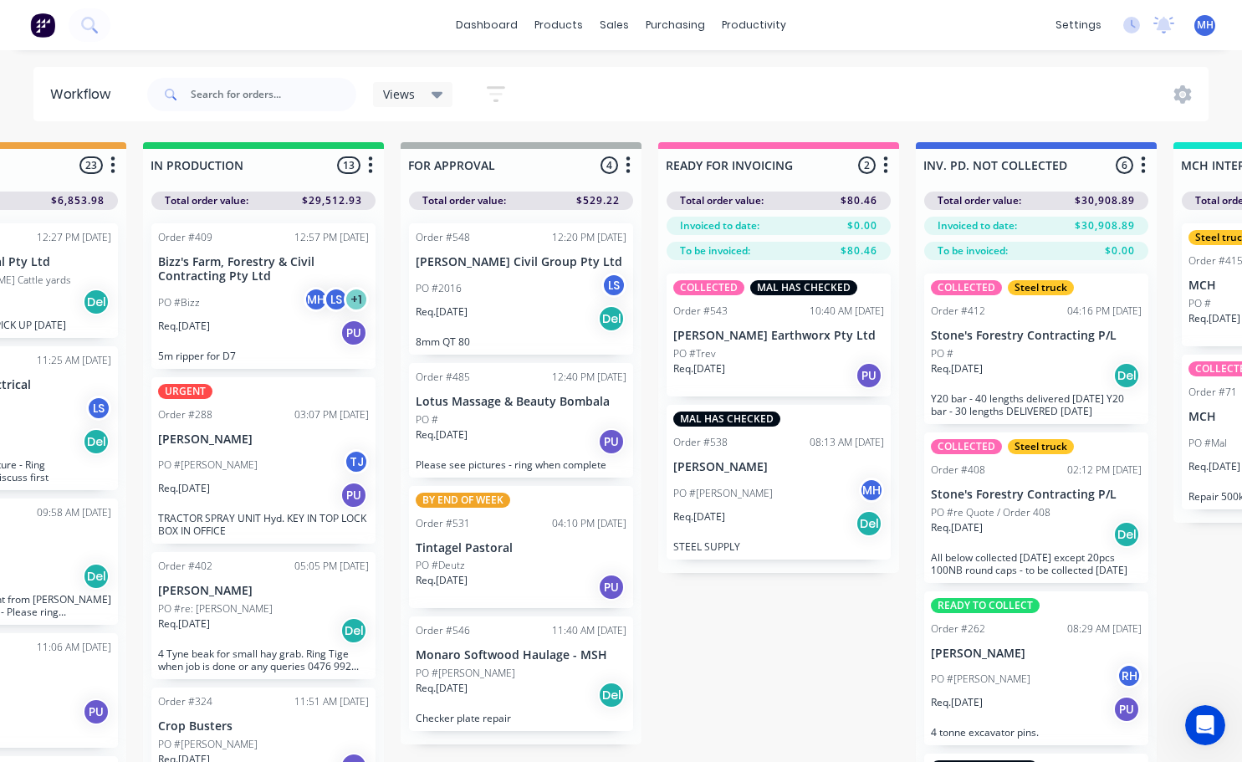
click at [513, 309] on div "Req. [DATE] Del" at bounding box center [521, 318] width 211 height 28
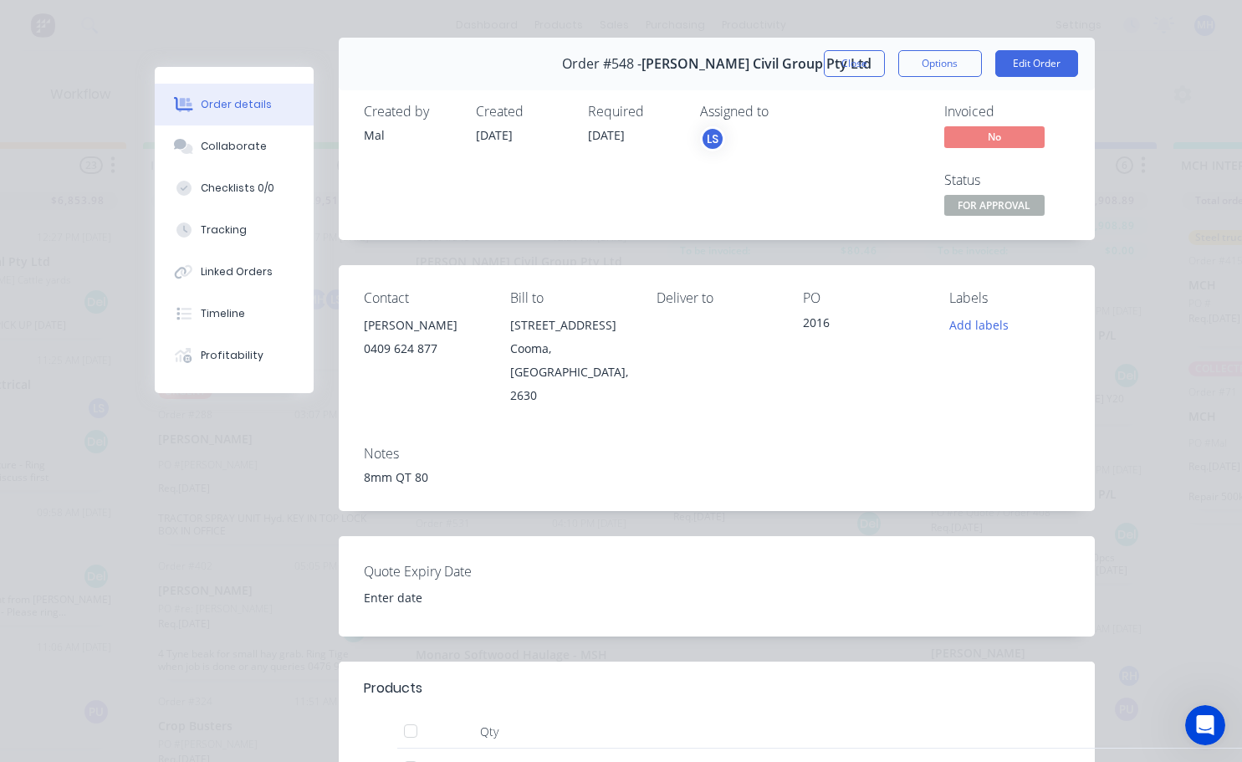
scroll to position [0, 0]
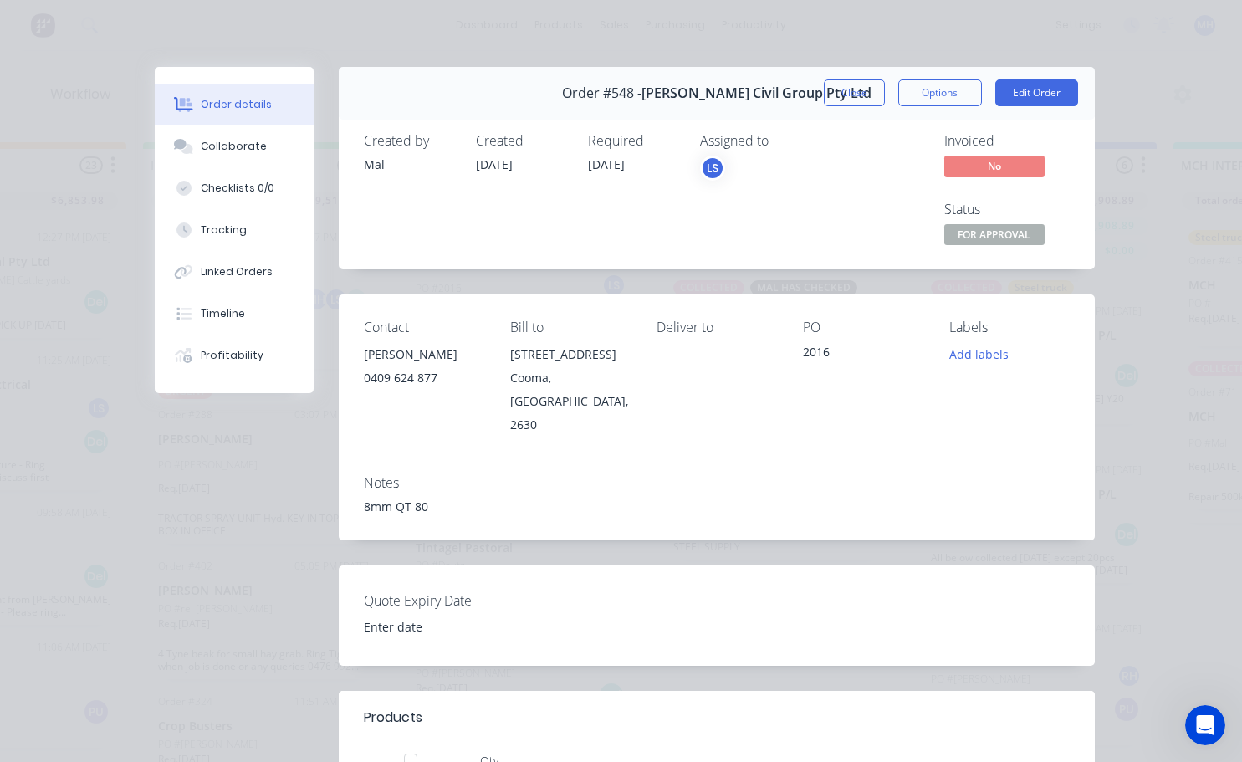
click at [852, 98] on button "Close" at bounding box center [854, 92] width 61 height 27
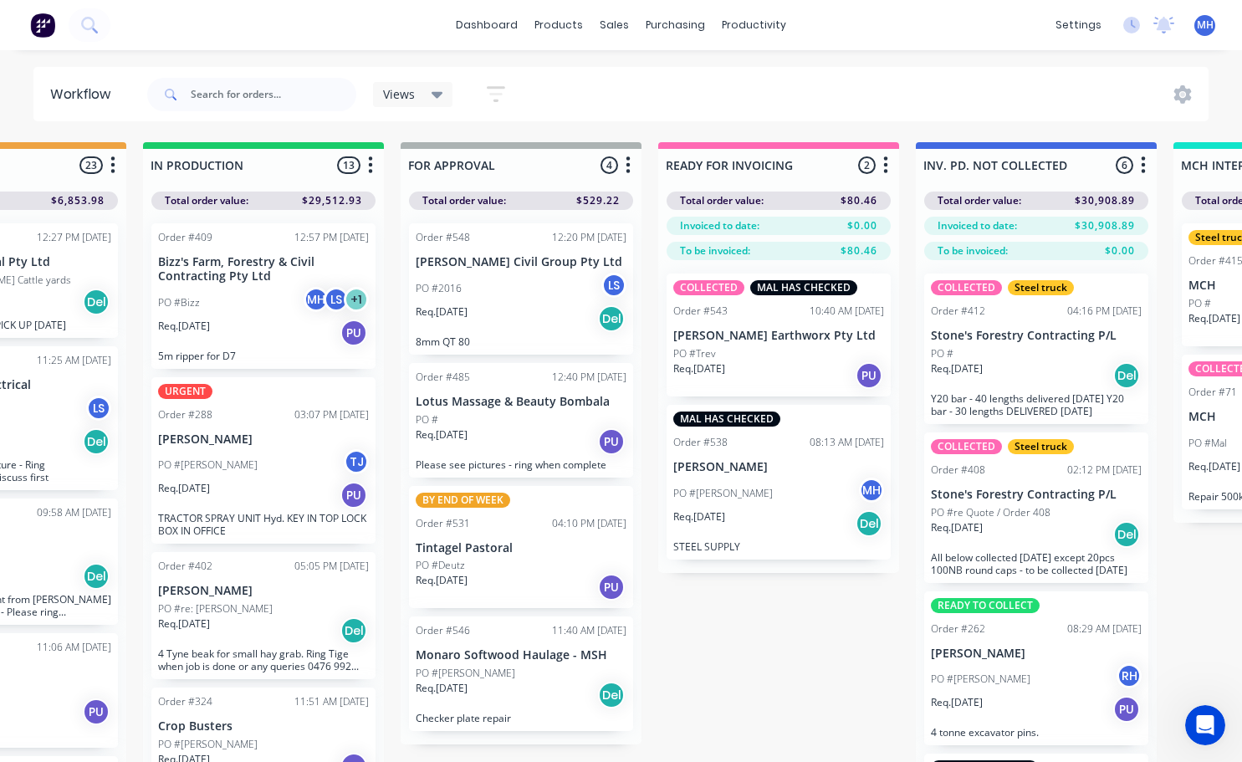
click at [505, 445] on div "Req. [DATE] PU" at bounding box center [521, 441] width 211 height 28
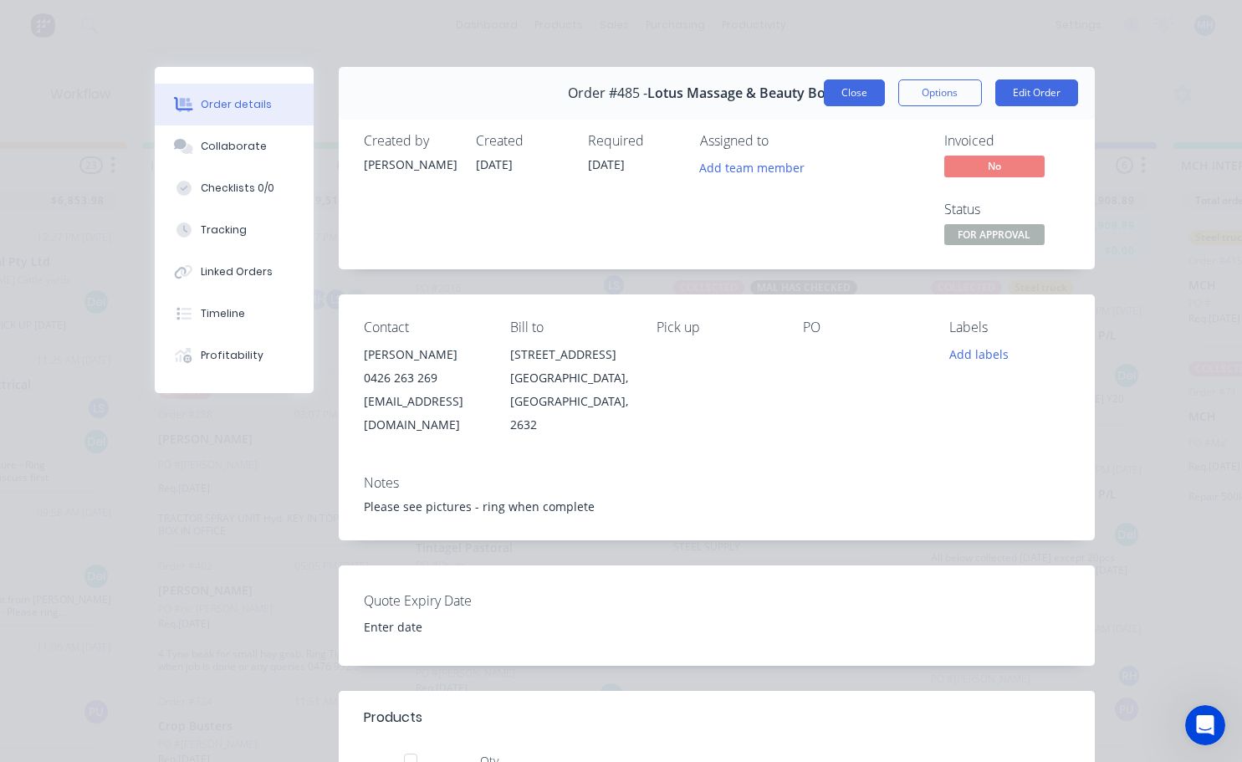
click at [849, 92] on button "Close" at bounding box center [854, 92] width 61 height 27
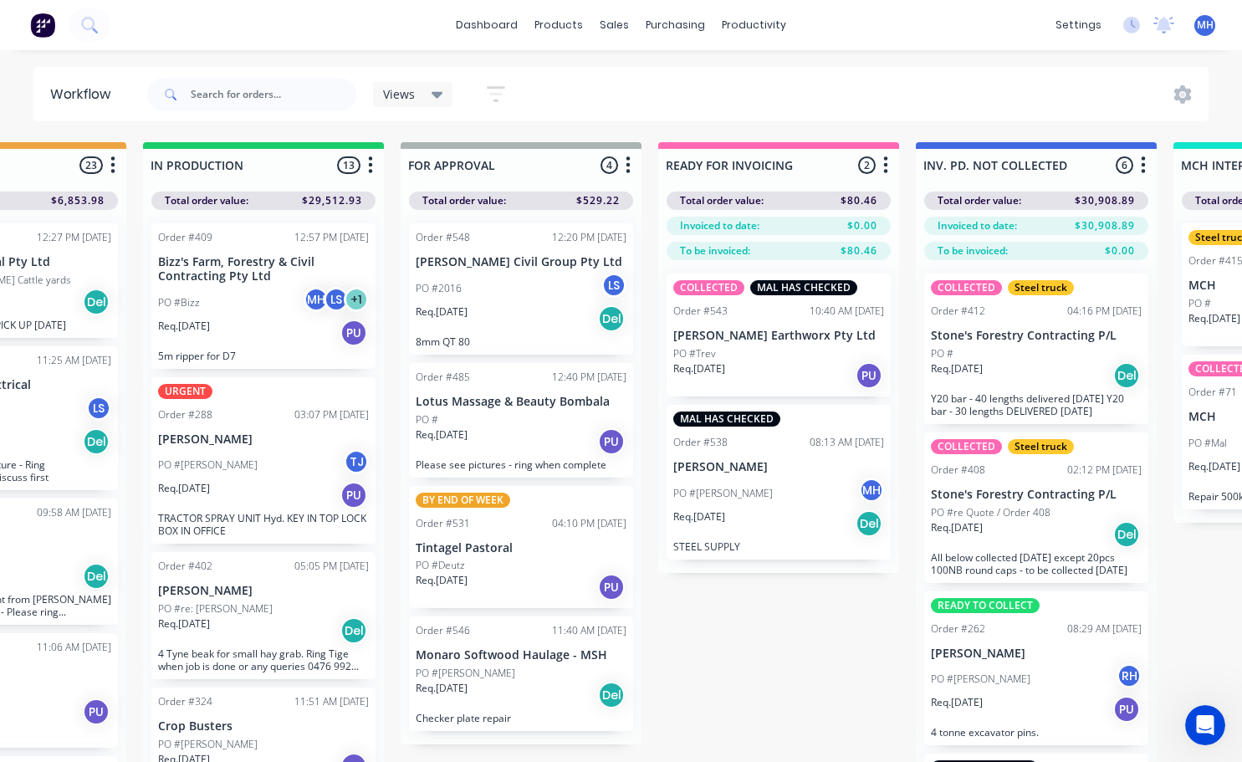
click at [508, 436] on div "Req. [DATE] PU" at bounding box center [521, 441] width 211 height 28
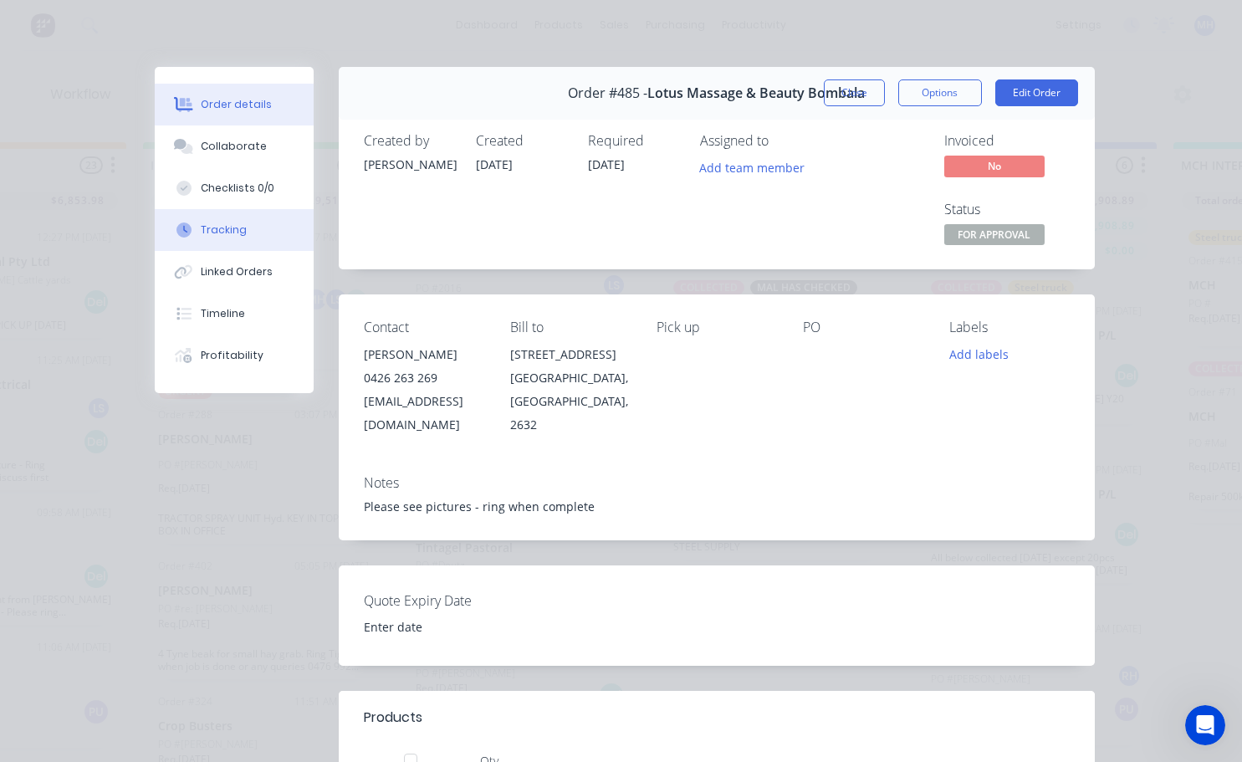
click at [219, 237] on button "Tracking" at bounding box center [234, 230] width 159 height 42
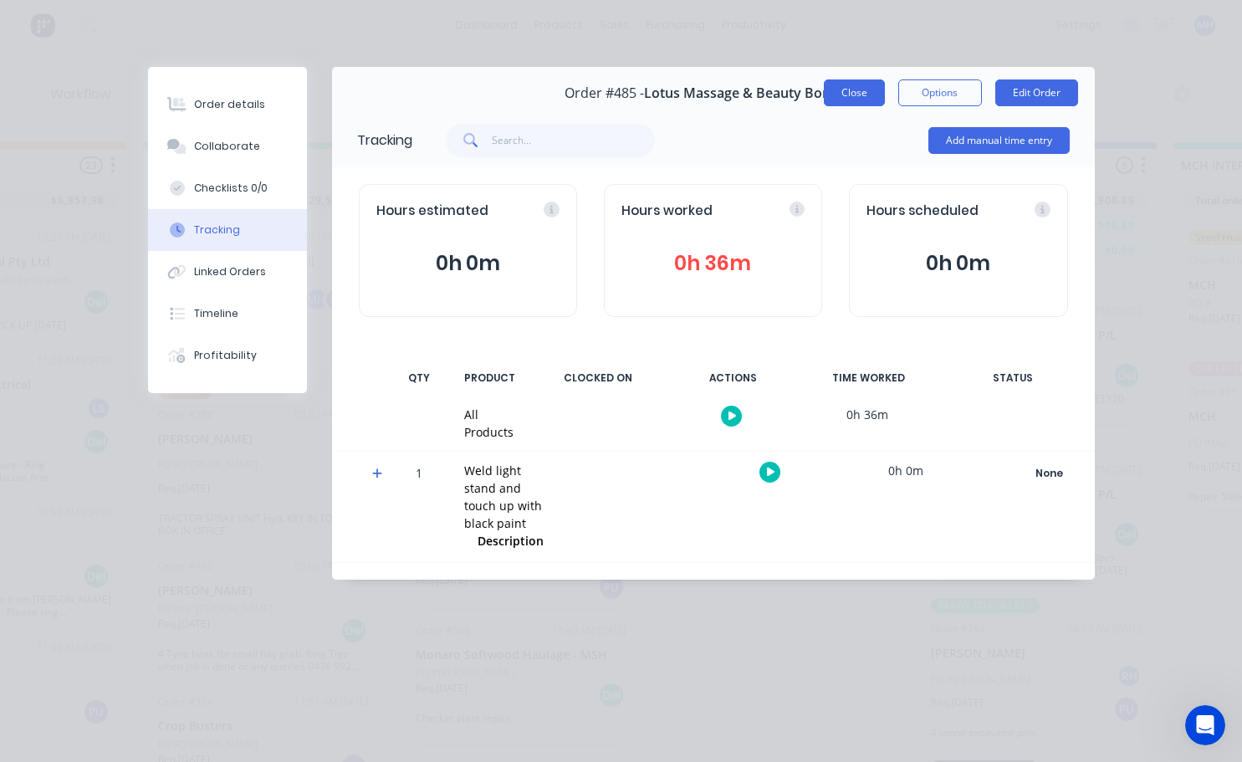
click at [865, 93] on button "Close" at bounding box center [854, 92] width 61 height 27
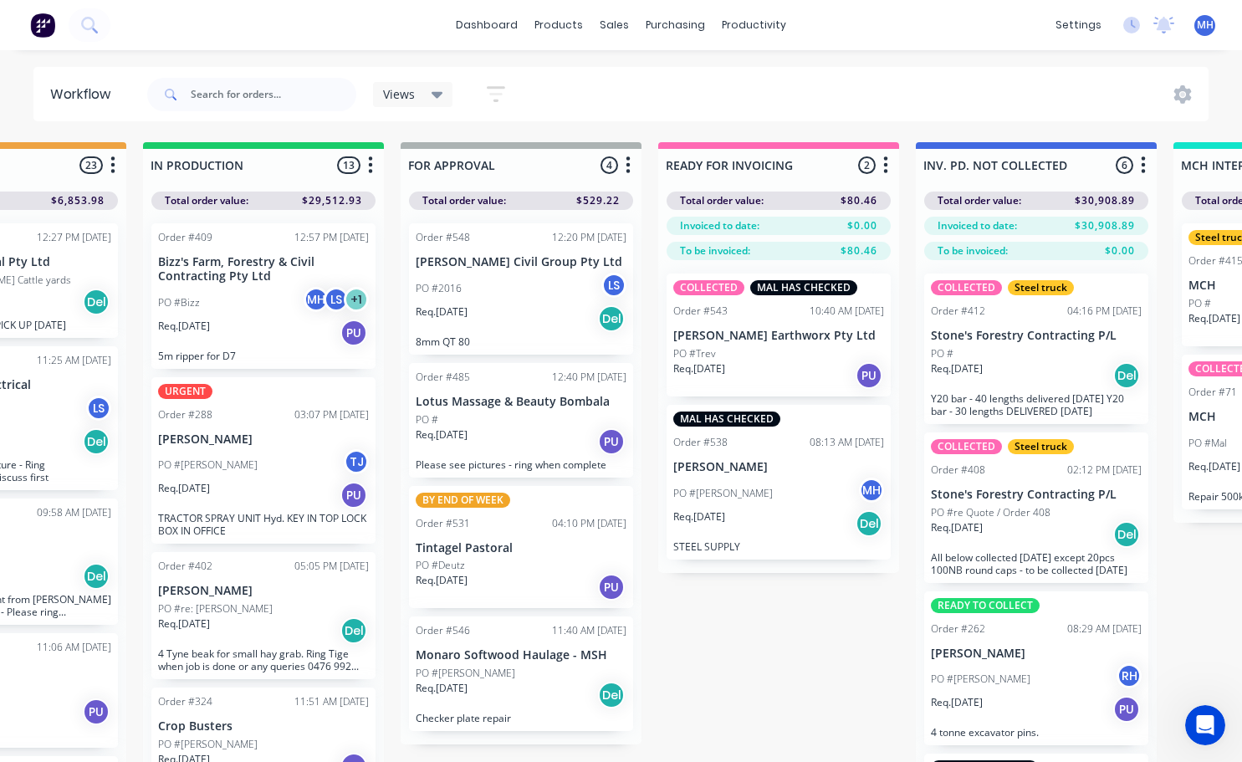
click at [518, 440] on div "Req. [DATE] PU" at bounding box center [521, 441] width 211 height 28
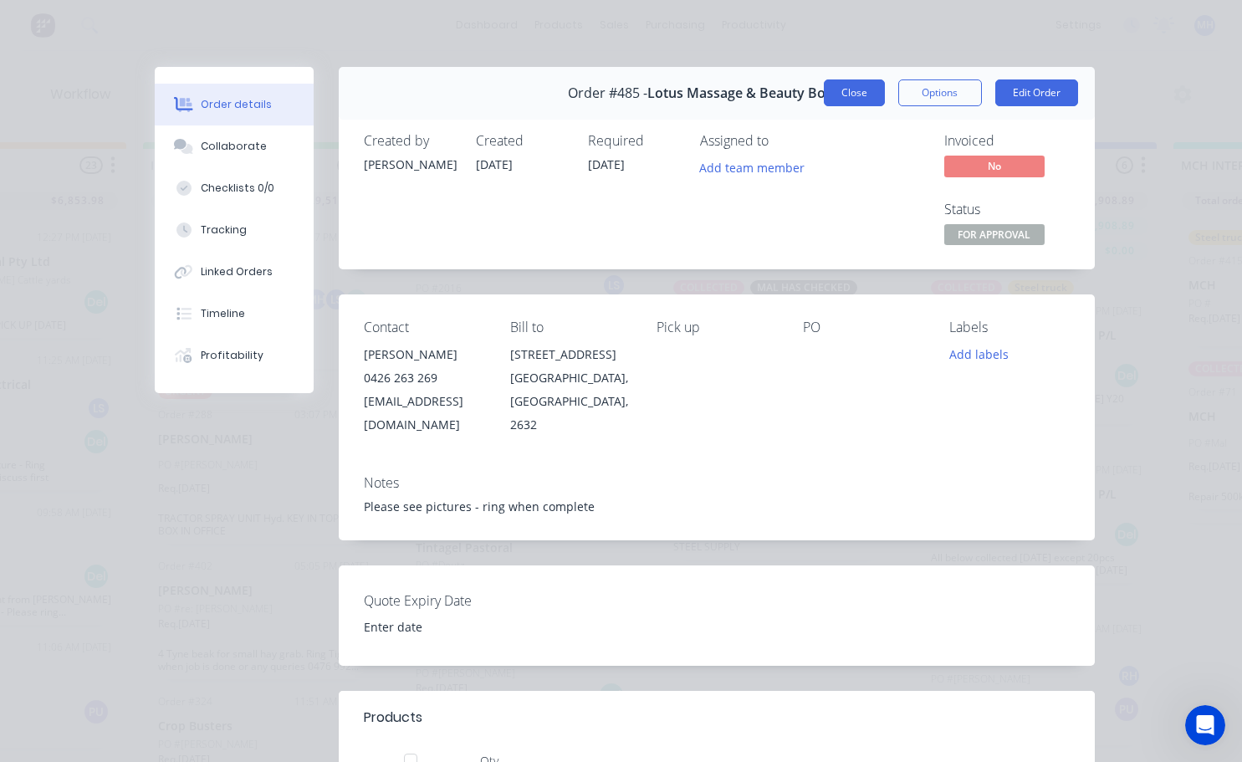
click at [846, 97] on button "Close" at bounding box center [854, 92] width 61 height 27
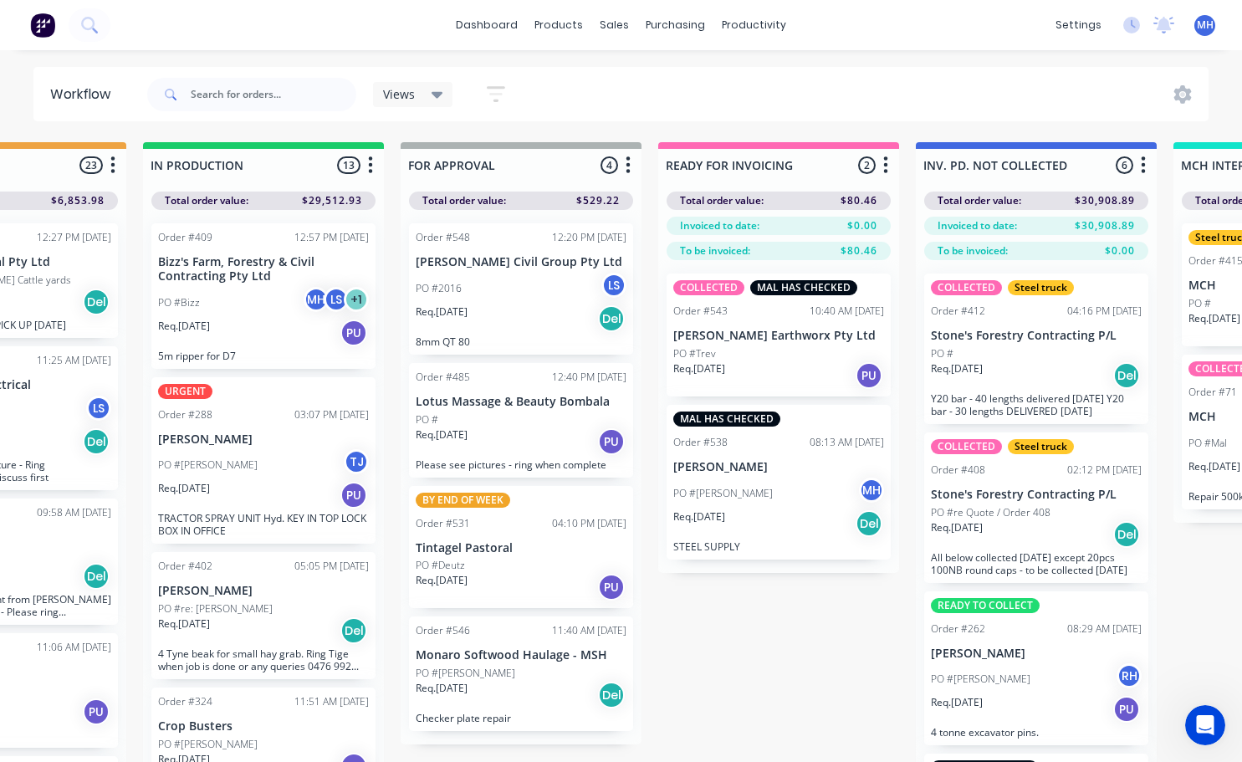
click at [524, 416] on div "PO #" at bounding box center [521, 419] width 211 height 15
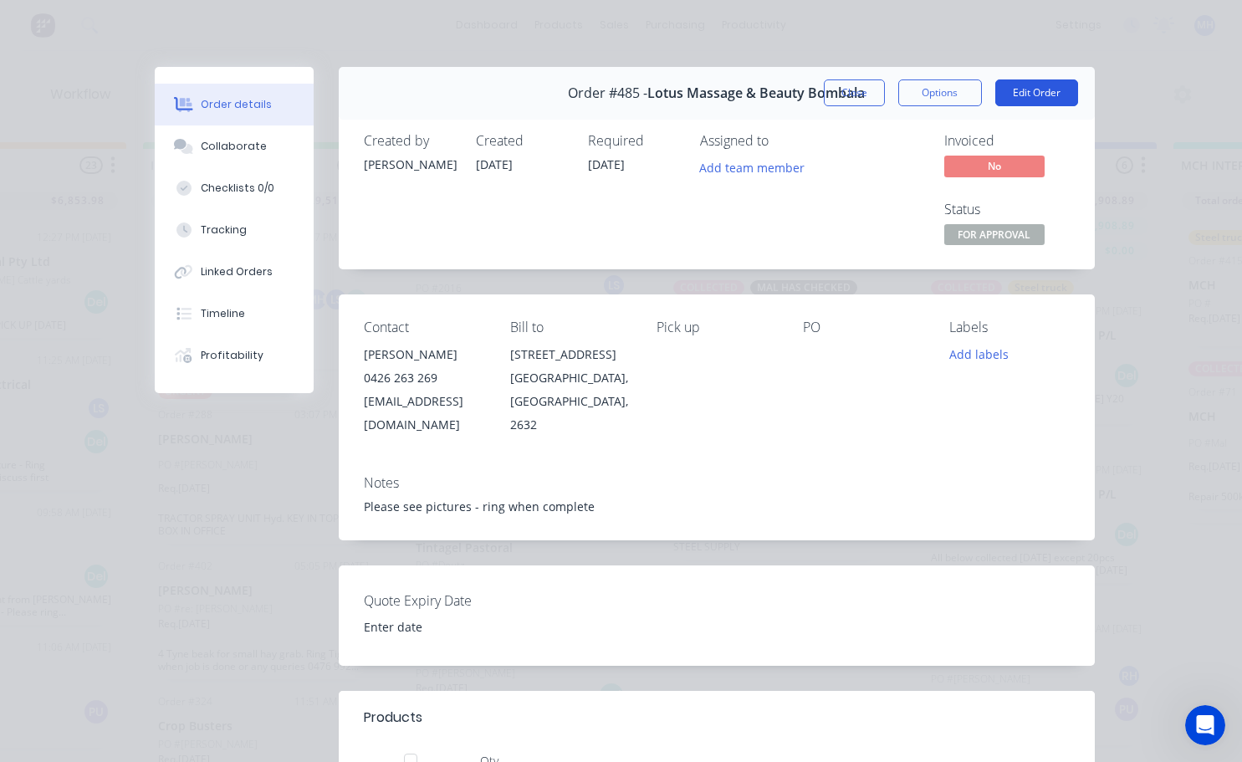
click at [1033, 96] on button "Edit Order" at bounding box center [1036, 92] width 83 height 27
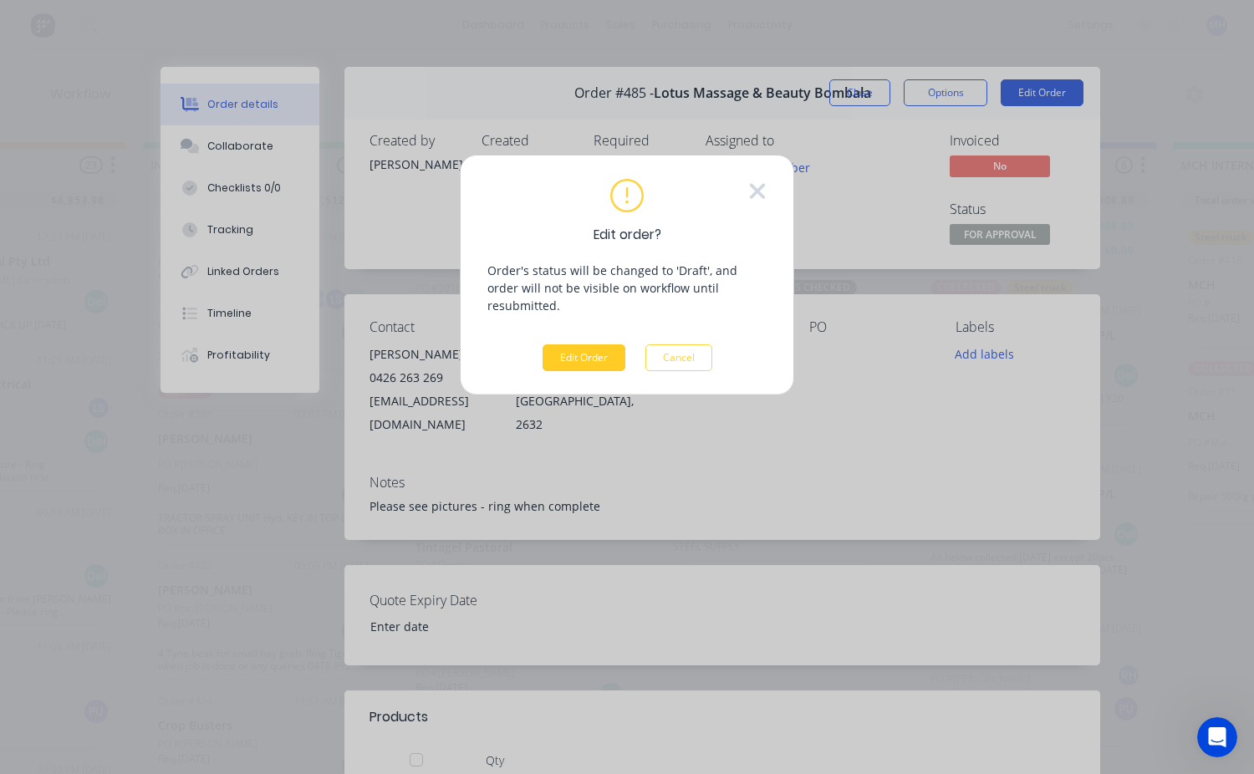
click at [617, 344] on button "Edit Order" at bounding box center [584, 357] width 83 height 27
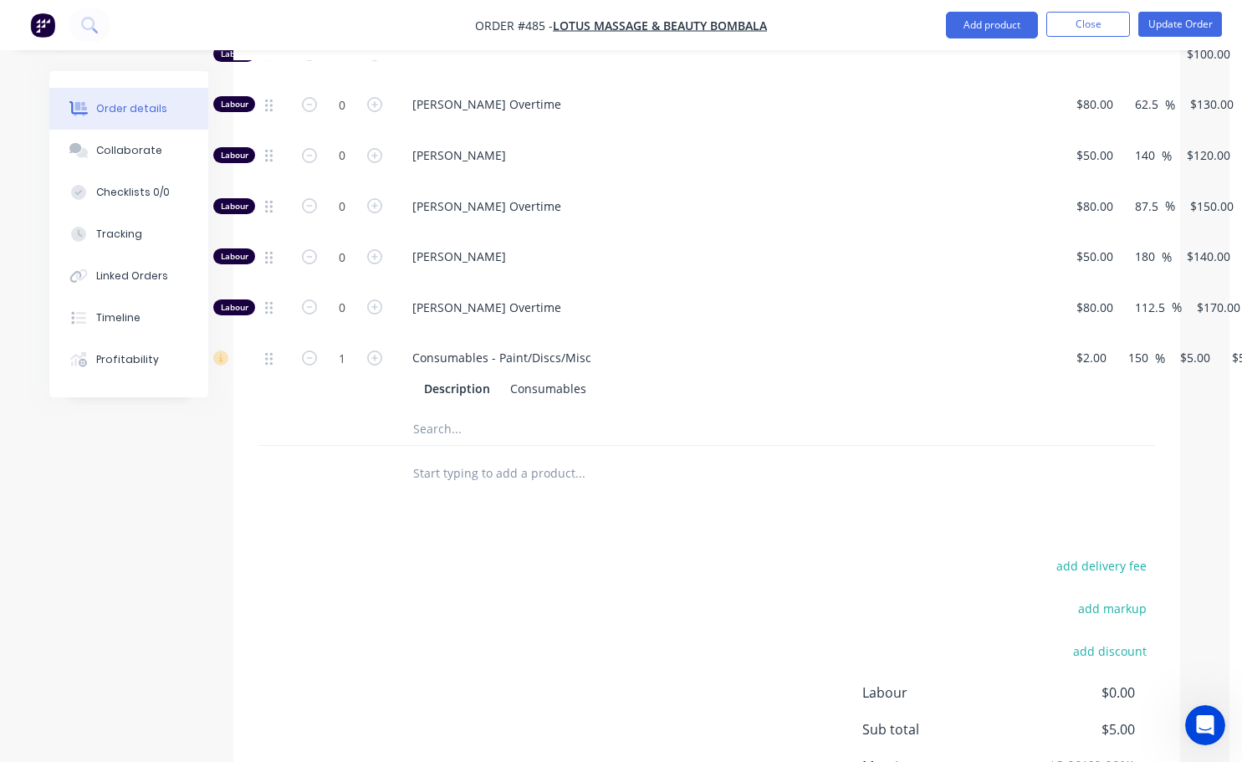
scroll to position [920, 0]
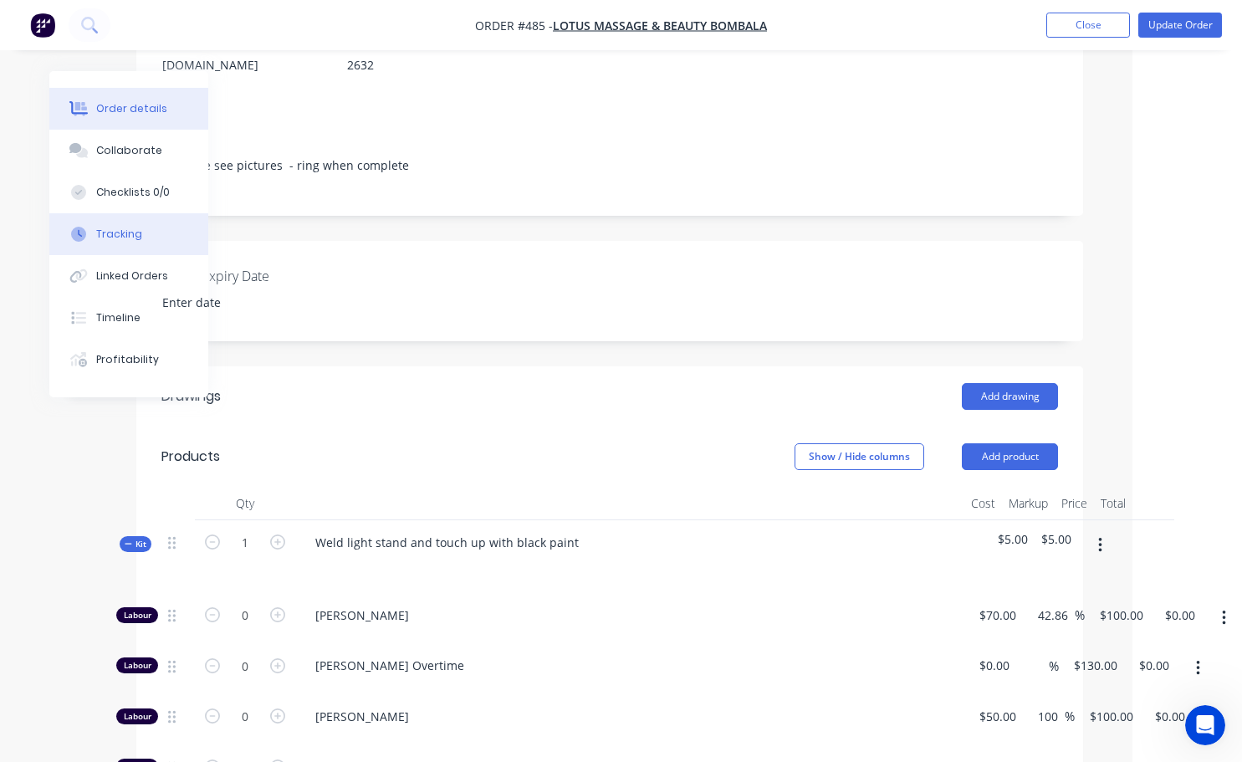
click at [121, 230] on div "Tracking" at bounding box center [119, 234] width 46 height 15
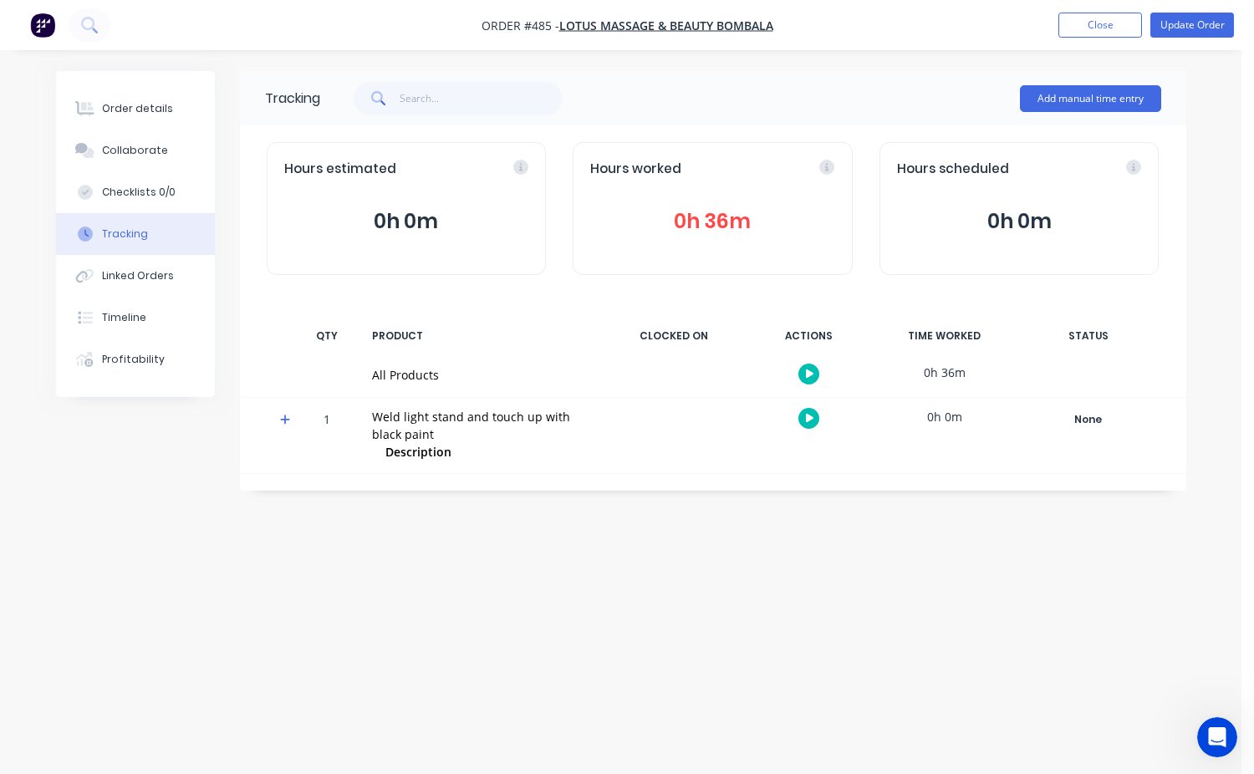
click at [711, 222] on button "0h 36m" at bounding box center [712, 222] width 245 height 32
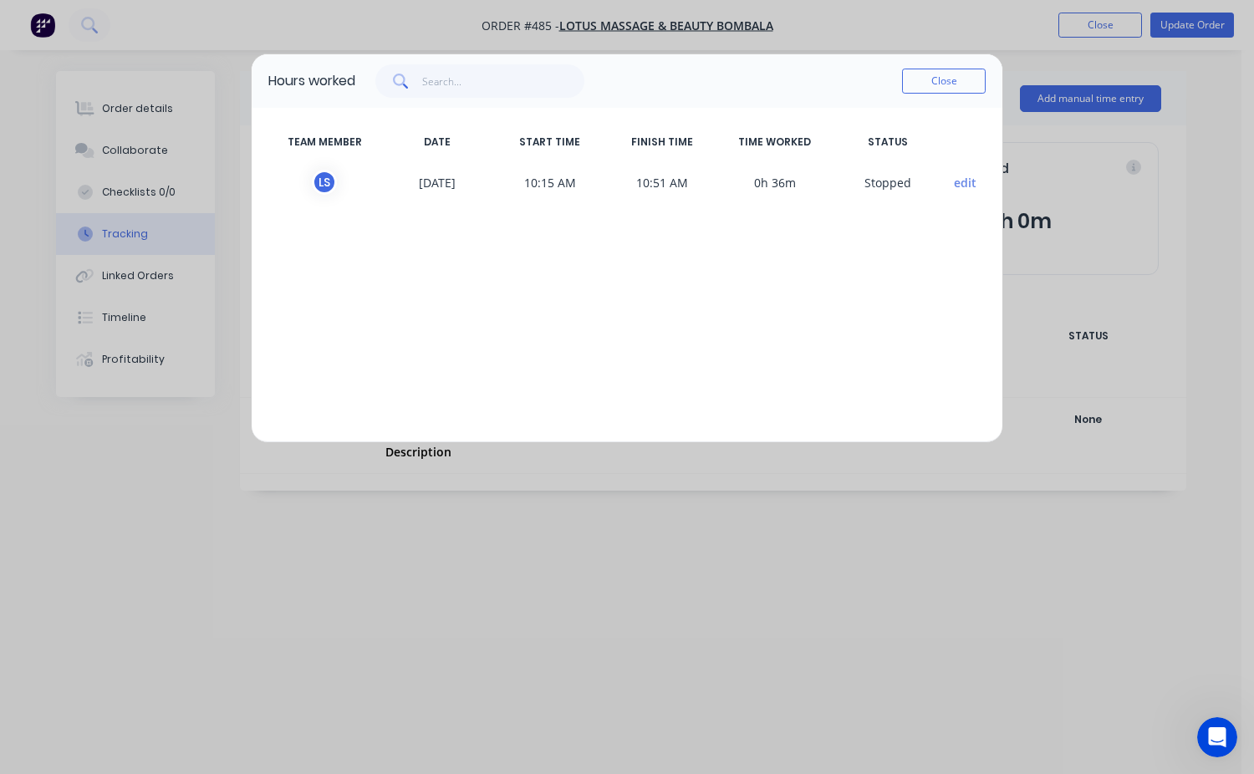
click at [971, 183] on button "edit" at bounding box center [965, 183] width 23 height 18
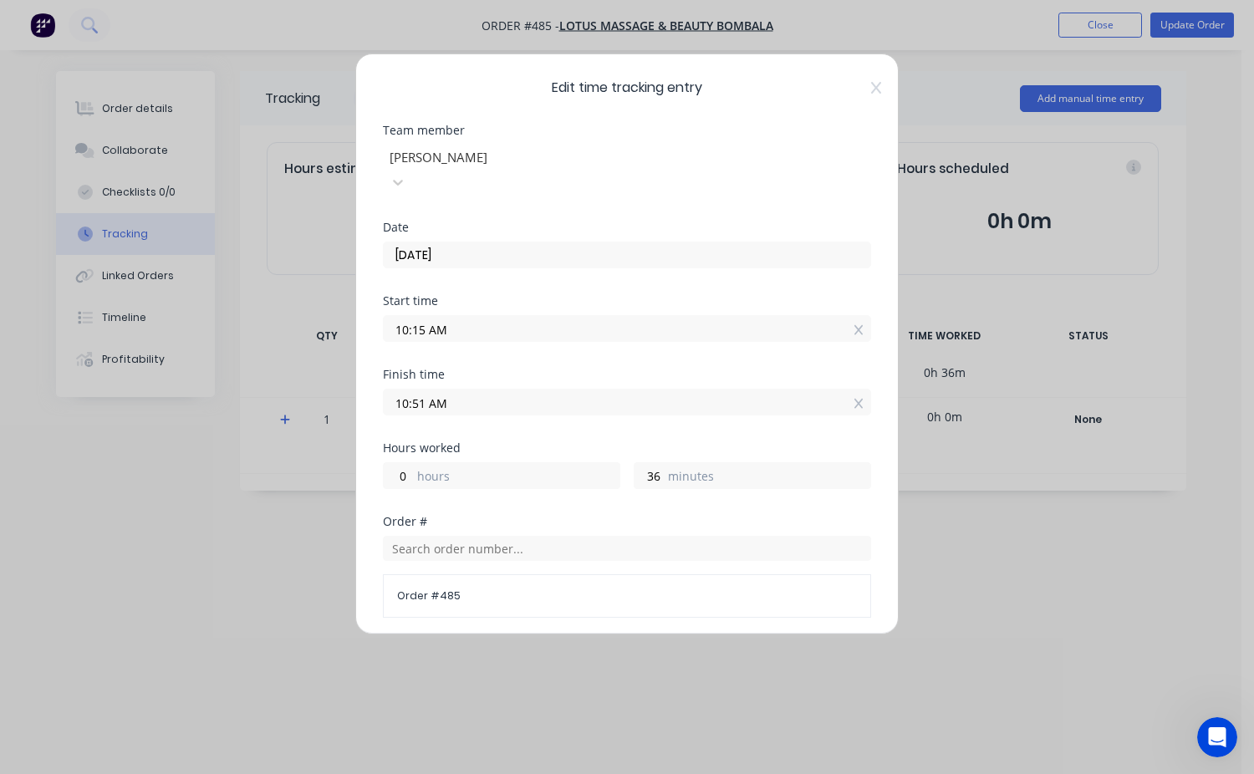
click at [658, 462] on div "36 minutes" at bounding box center [752, 475] width 237 height 27
click at [651, 463] on input "36" at bounding box center [649, 475] width 29 height 25
type input "3"
type input "20"
click at [871, 85] on icon at bounding box center [876, 87] width 10 height 13
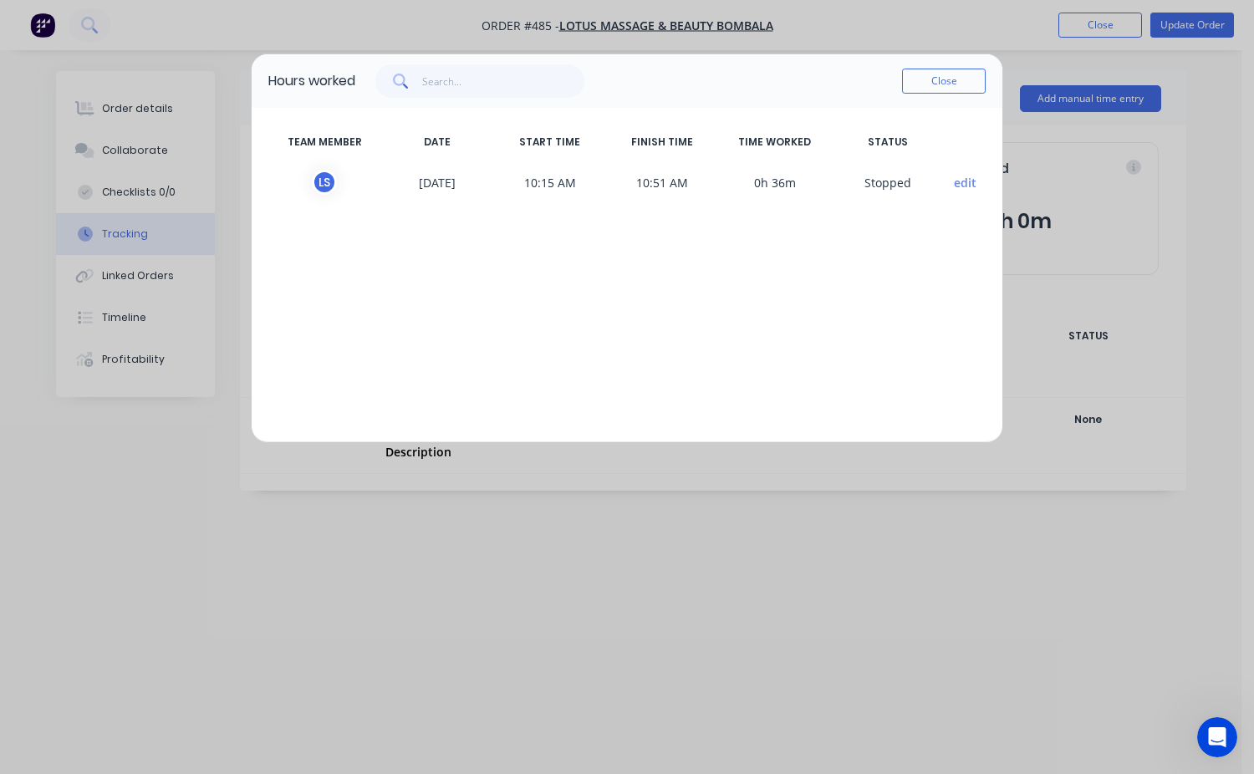
click at [960, 187] on button "edit" at bounding box center [965, 183] width 23 height 18
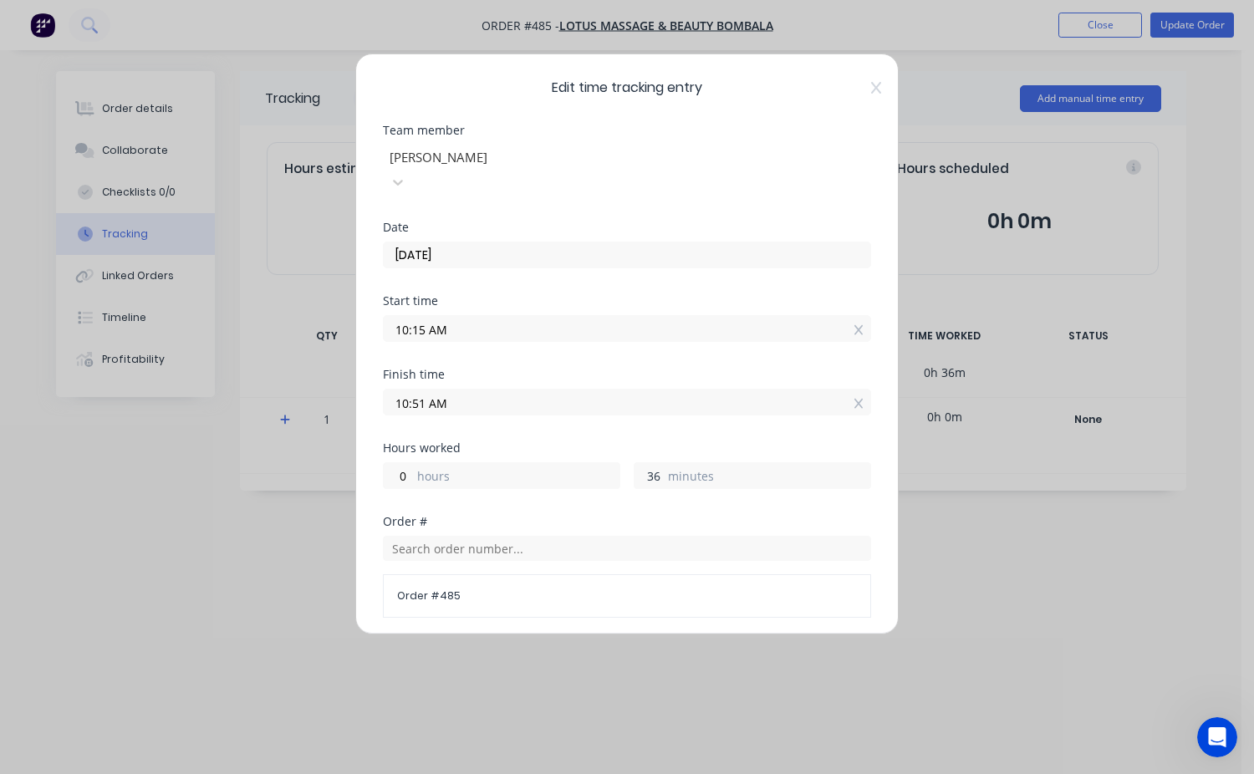
click at [654, 463] on input "36" at bounding box center [649, 475] width 29 height 25
type input "3"
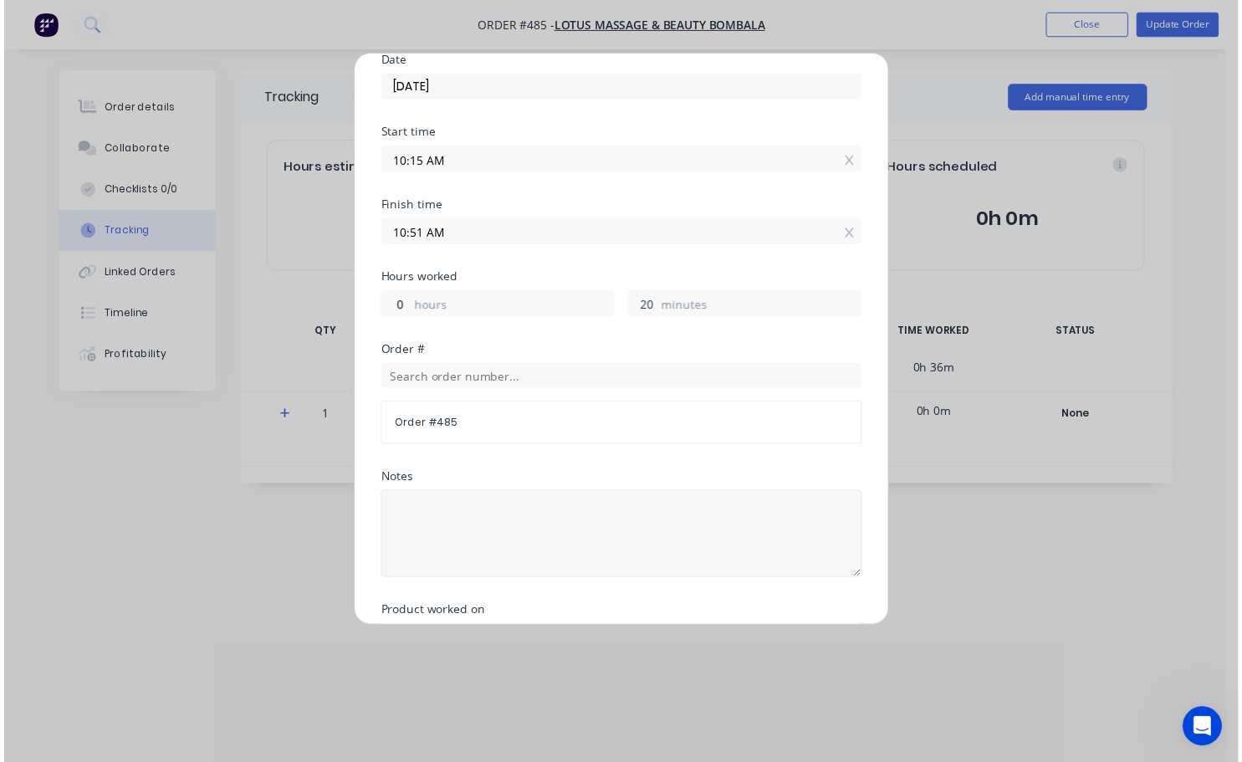
scroll to position [300, 0]
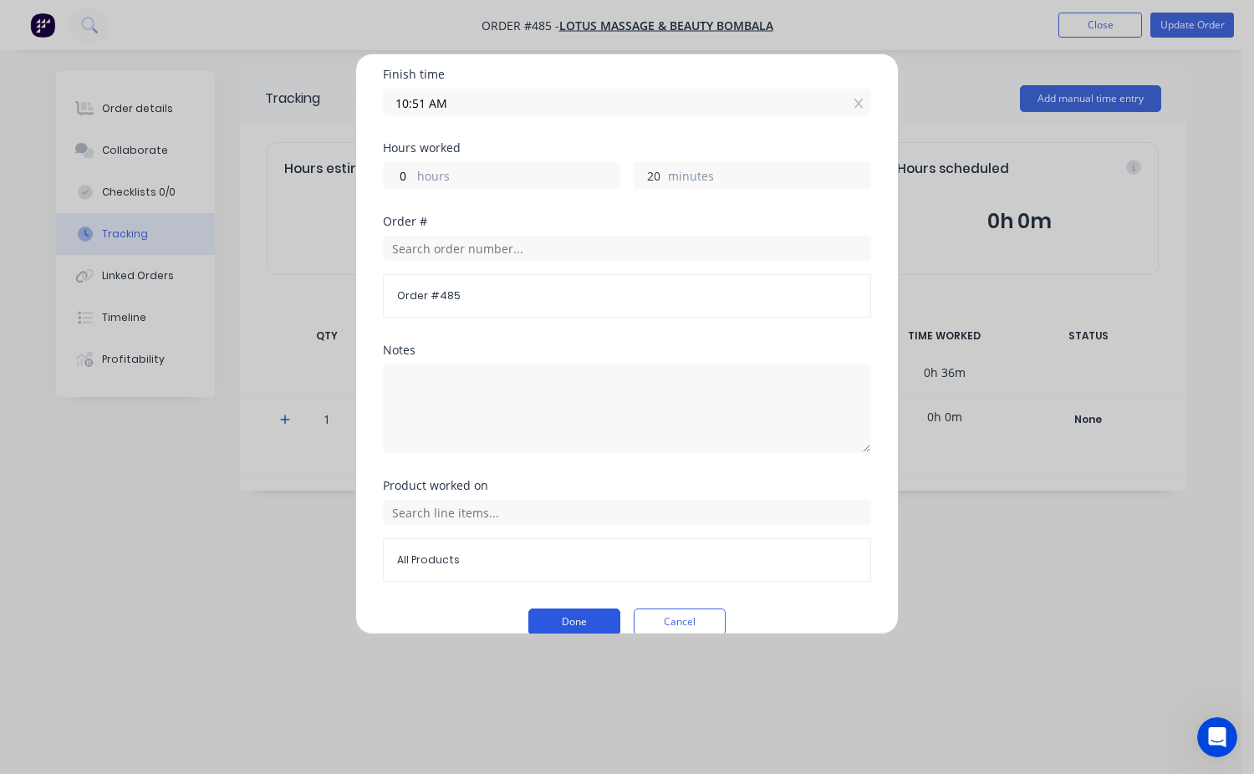
type input "20"
type input "10:35 AM"
click at [576, 609] on button "Done" at bounding box center [574, 622] width 92 height 27
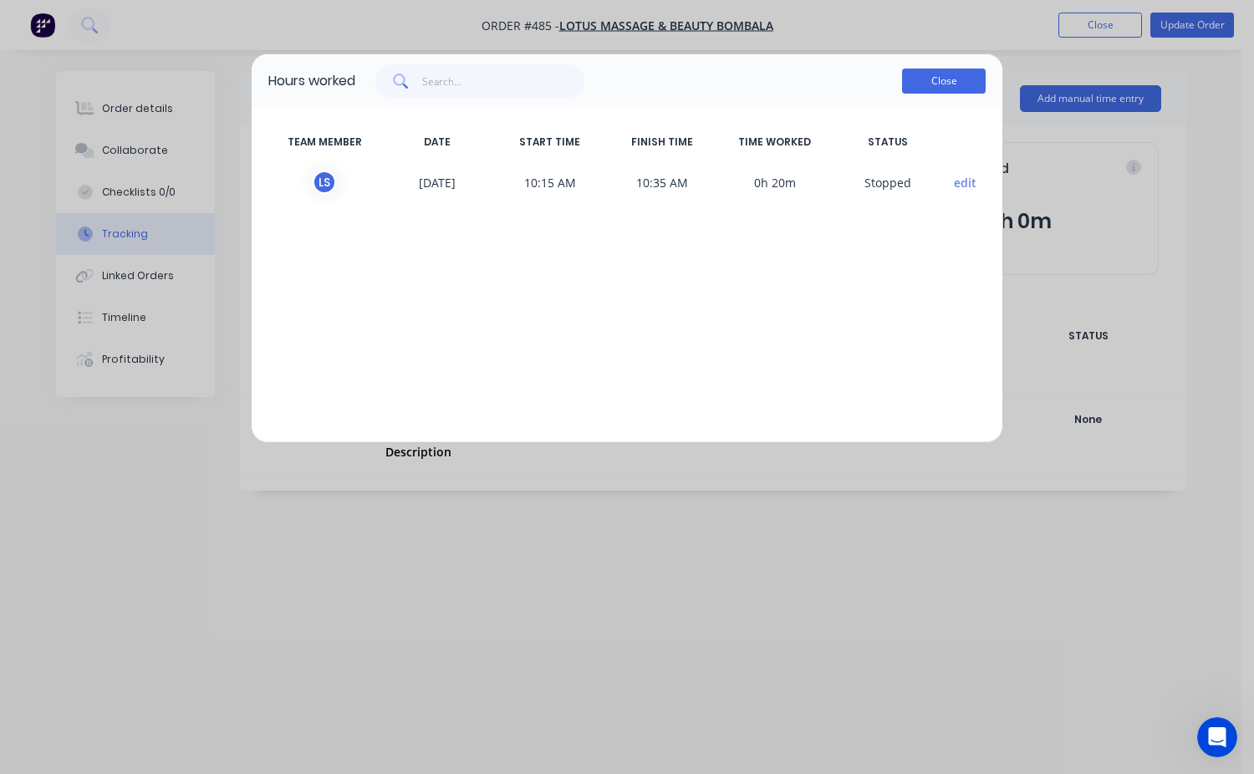
click at [941, 78] on button "Close" at bounding box center [944, 81] width 84 height 25
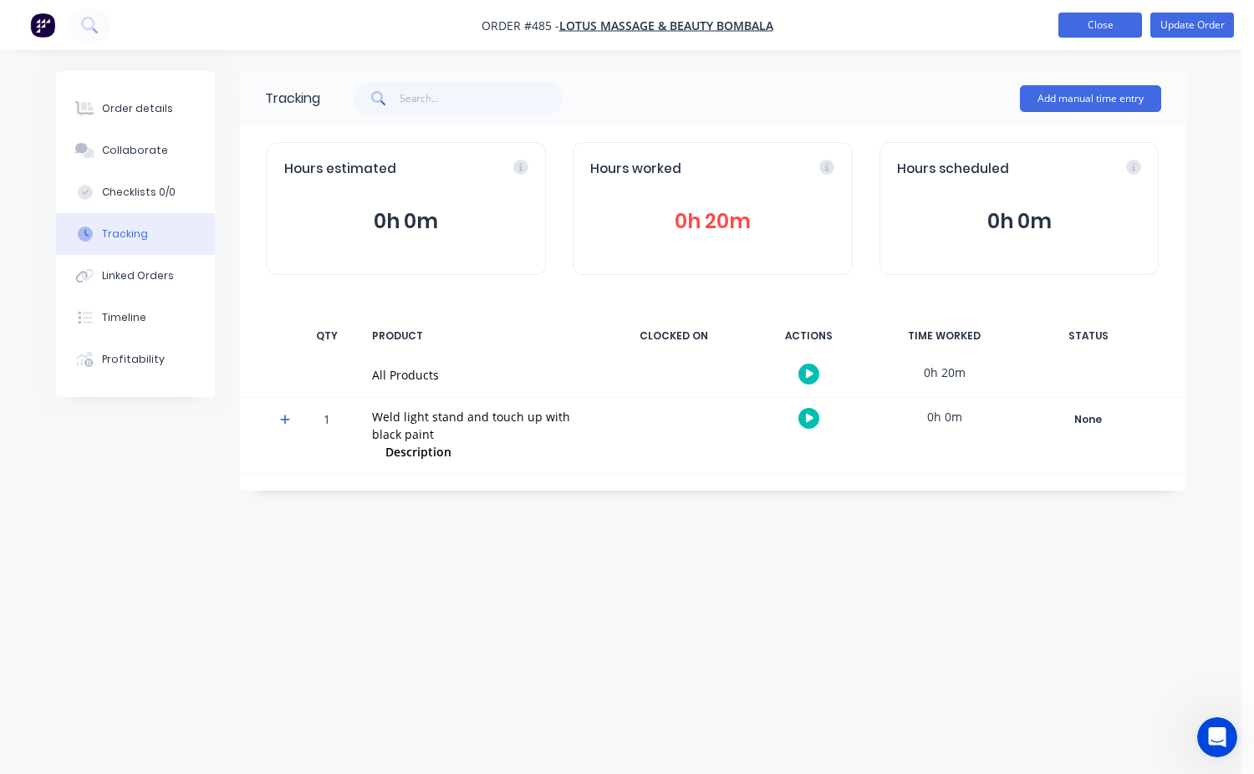
click at [1080, 23] on button "Close" at bounding box center [1100, 25] width 84 height 25
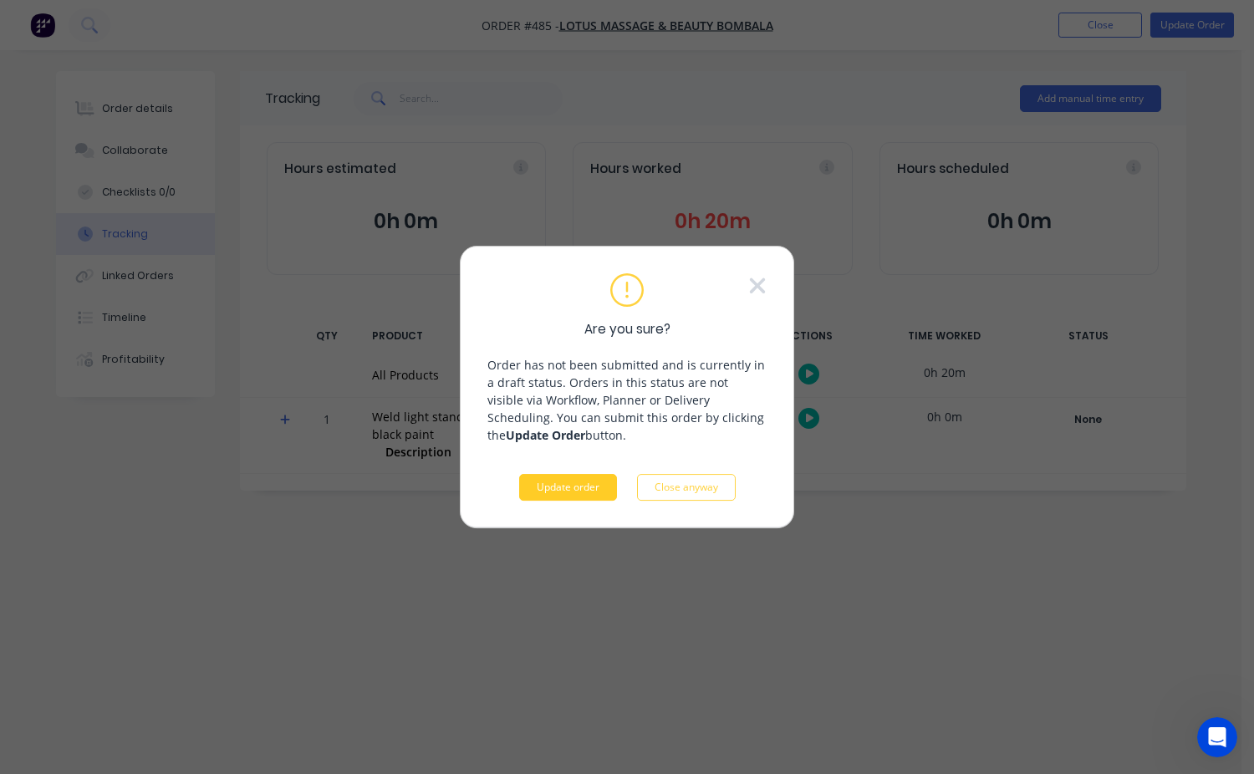
click at [579, 482] on button "Update order" at bounding box center [568, 487] width 98 height 27
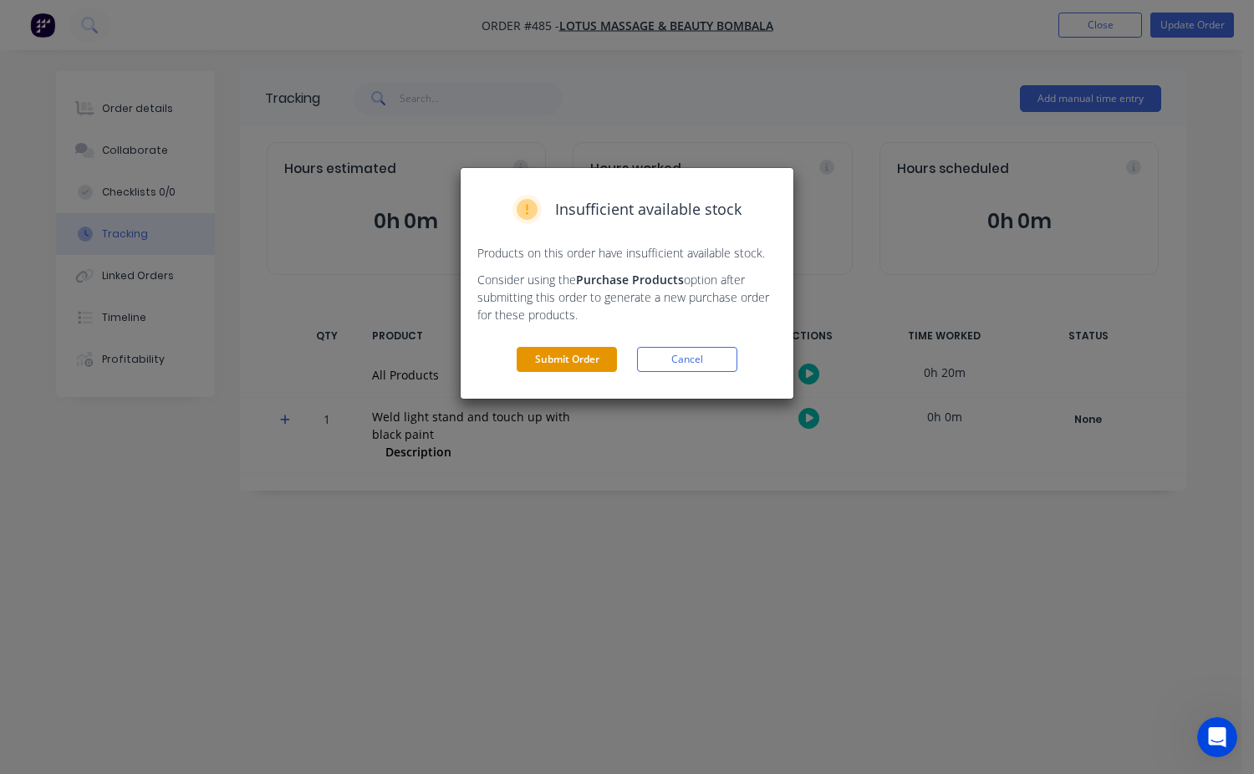
click at [568, 356] on button "Submit Order" at bounding box center [567, 359] width 100 height 25
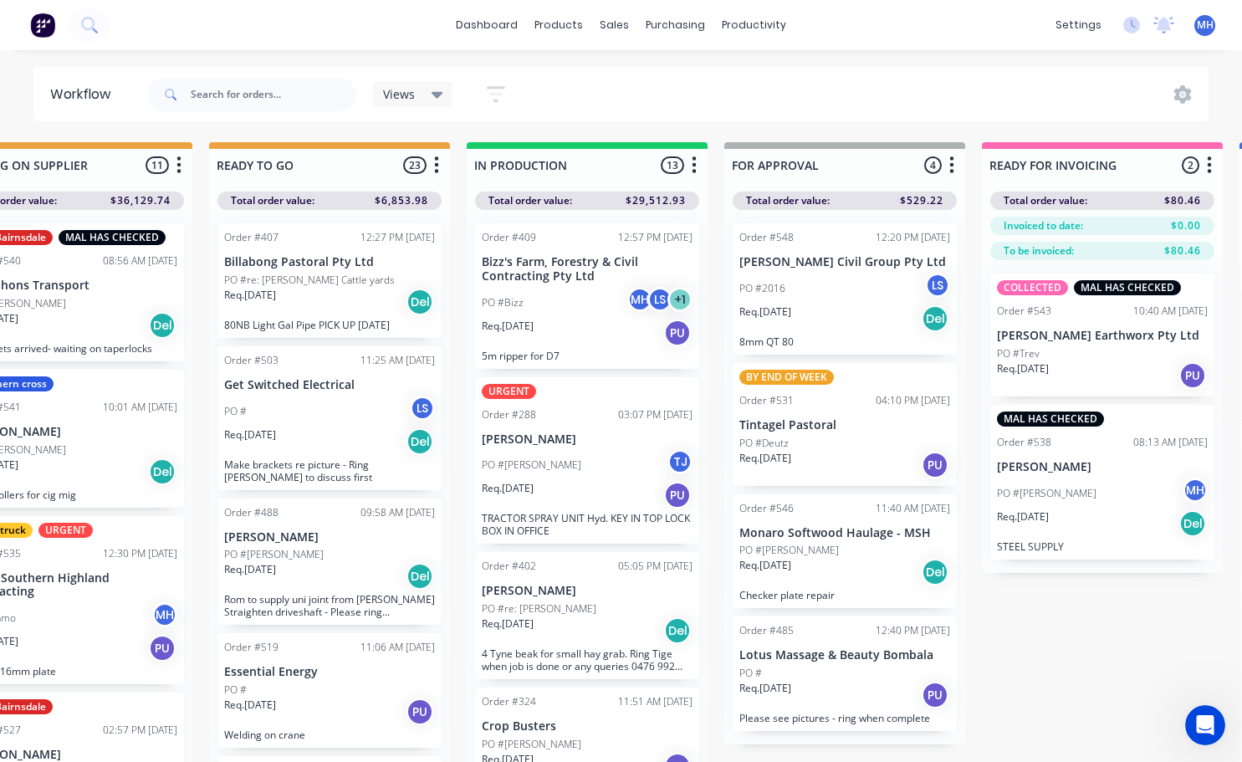
scroll to position [72, 599]
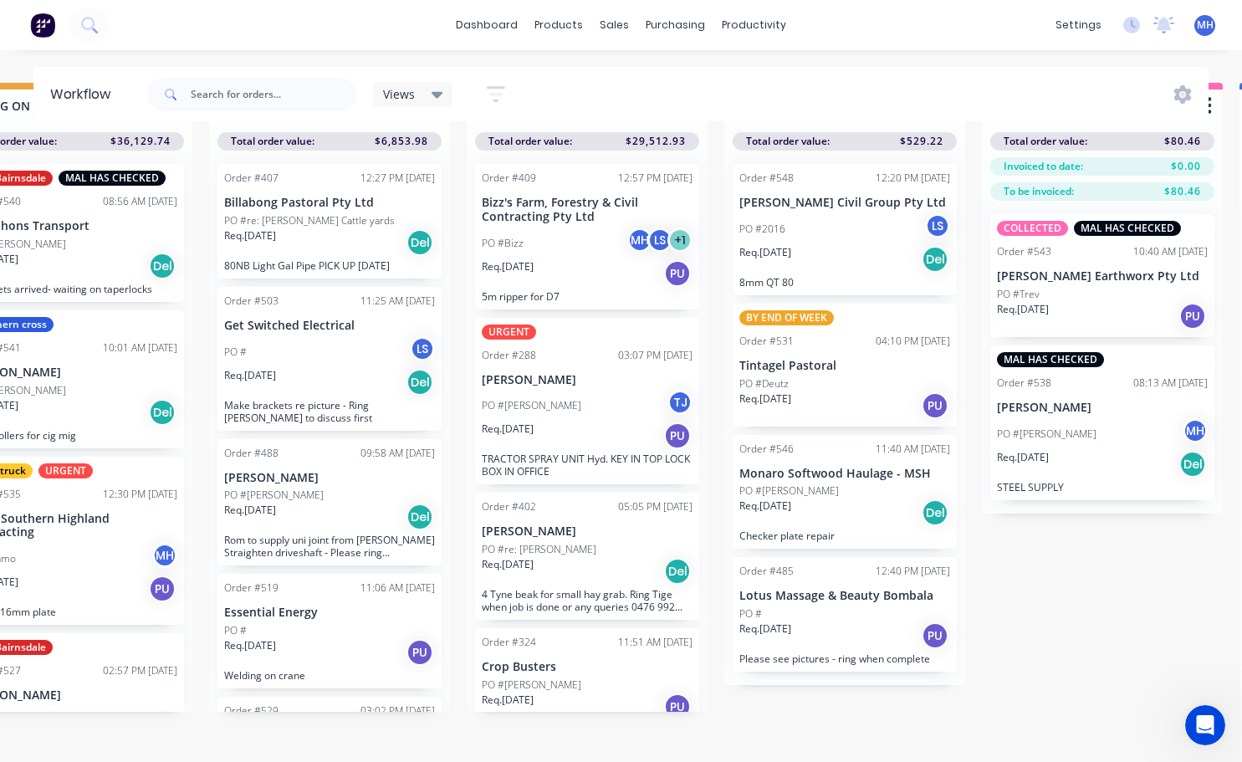
click at [844, 625] on div "Req. [DATE] PU" at bounding box center [844, 635] width 211 height 28
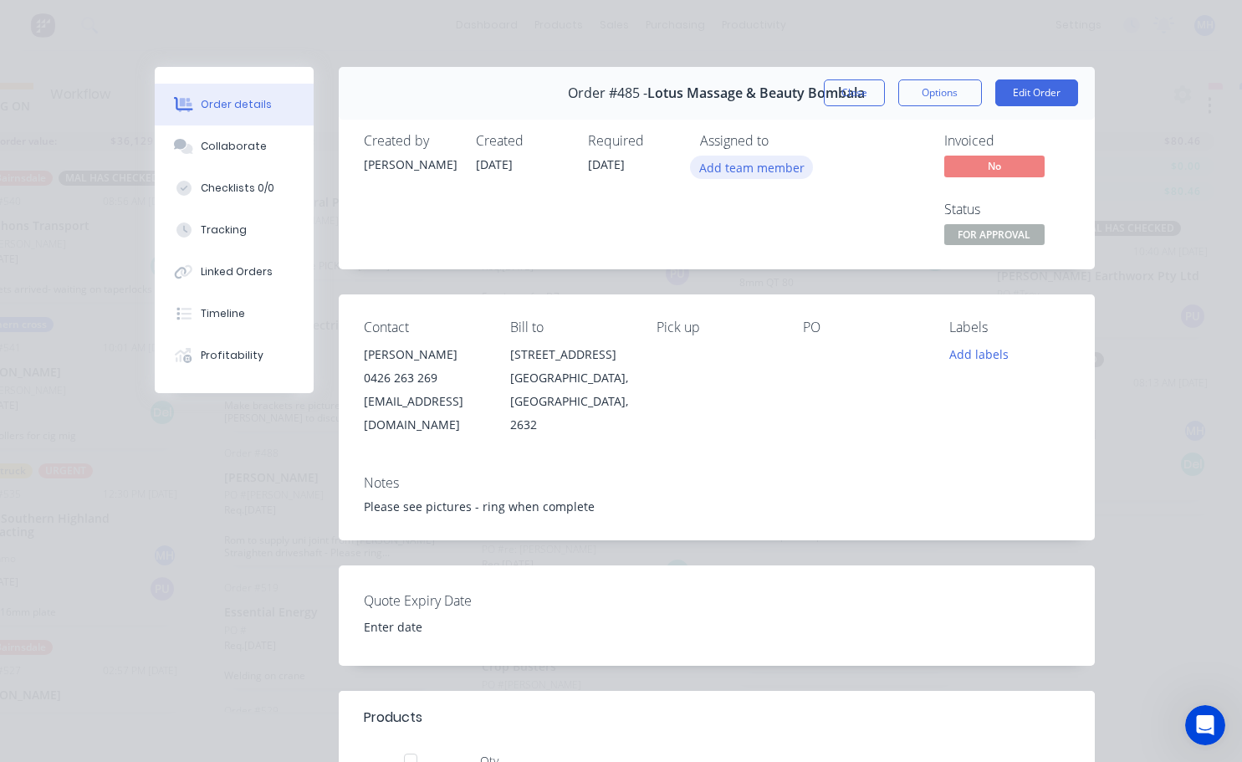
click at [760, 176] on button "Add team member" at bounding box center [751, 167] width 123 height 23
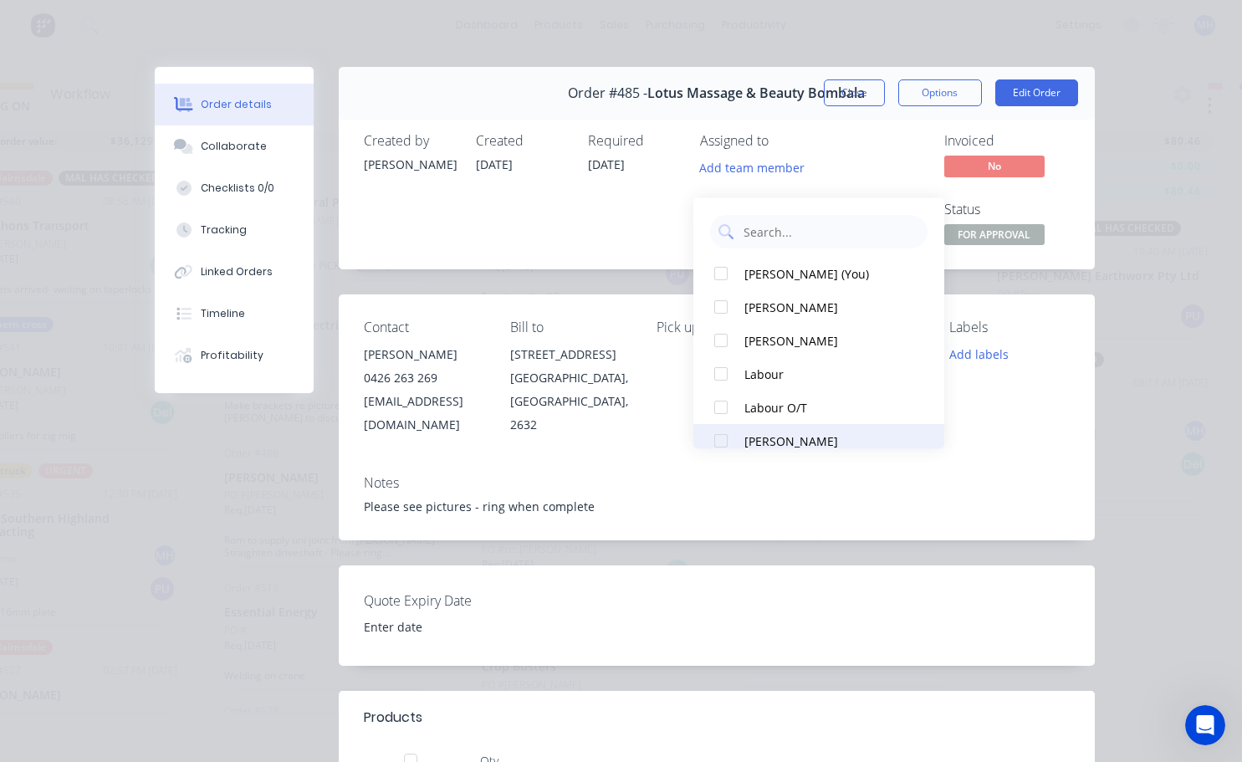
click at [722, 427] on div at bounding box center [720, 440] width 33 height 33
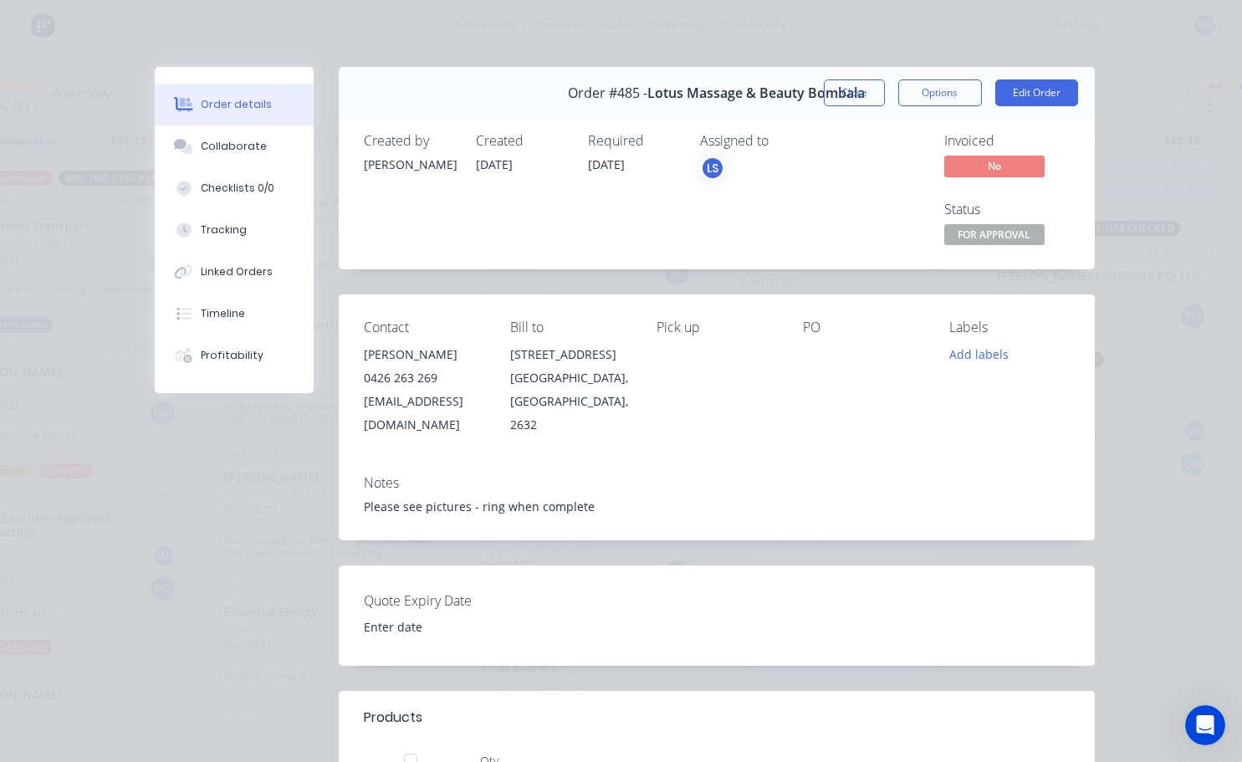
click at [622, 209] on div "Required [DATE]" at bounding box center [634, 191] width 92 height 116
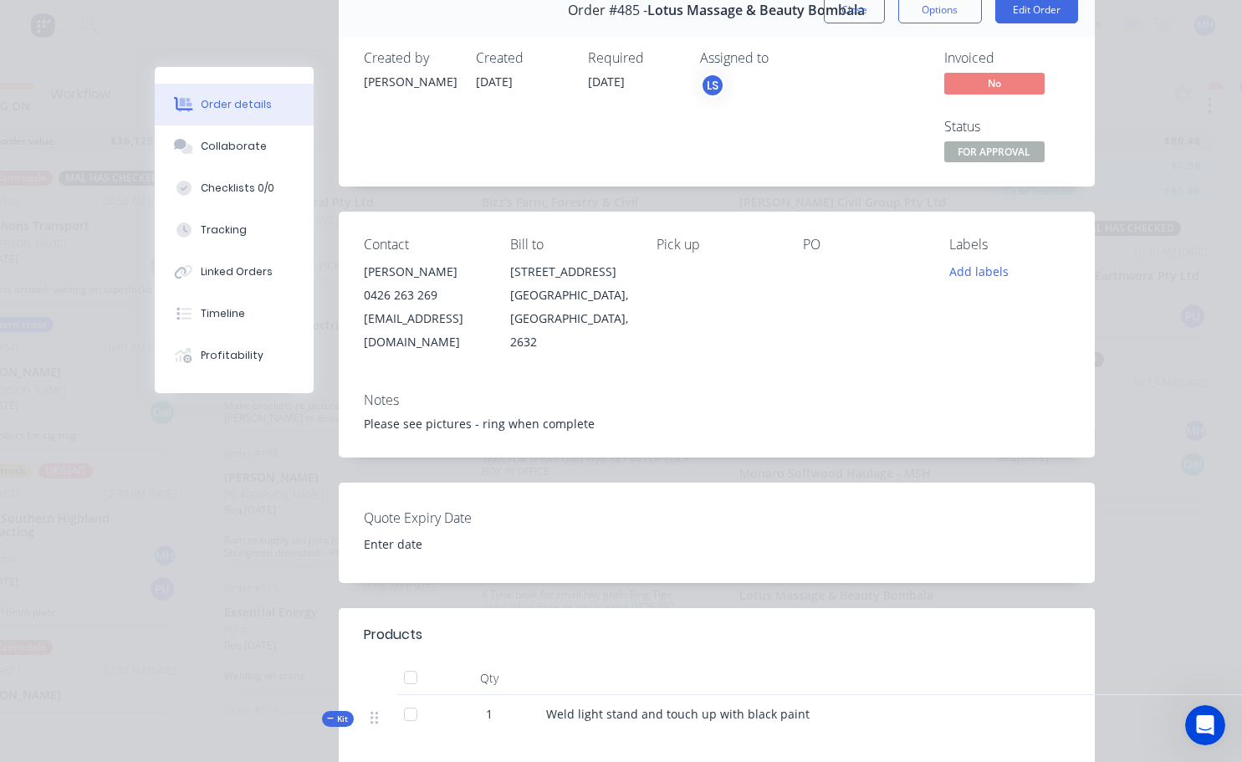
scroll to position [0, 0]
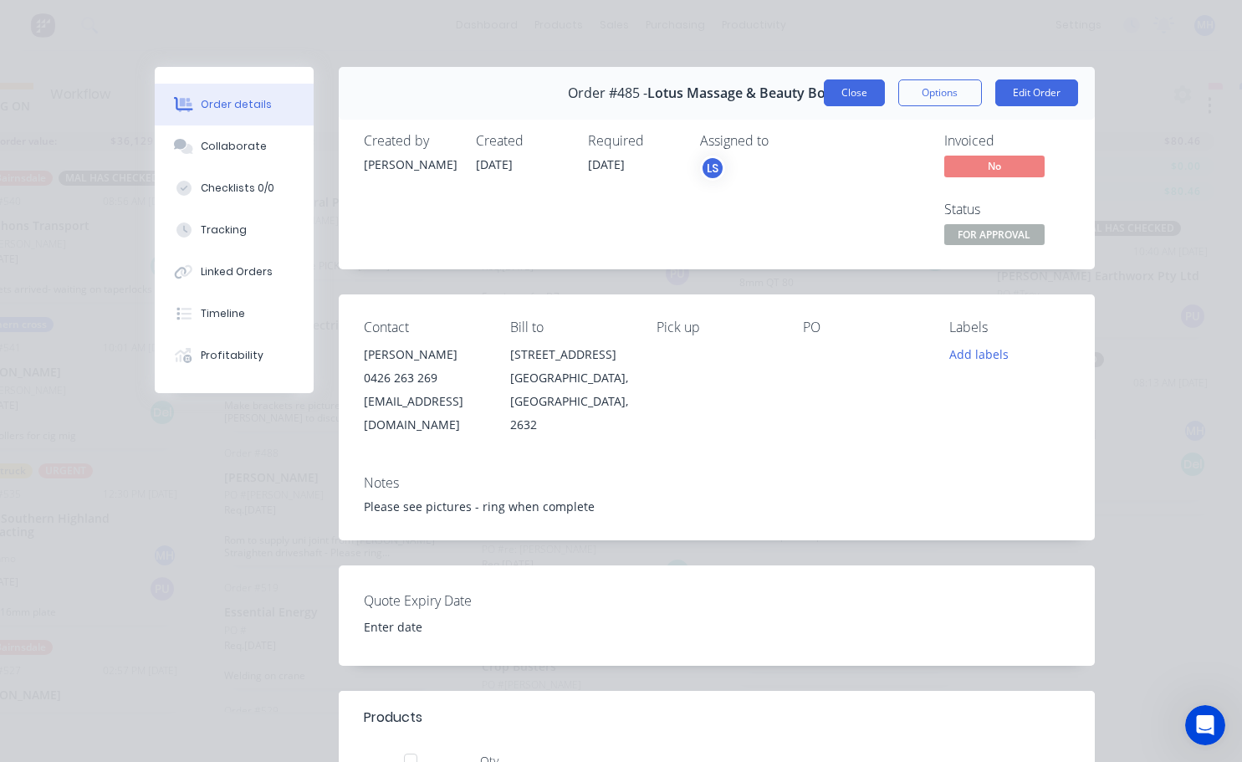
click at [856, 98] on button "Close" at bounding box center [854, 92] width 61 height 27
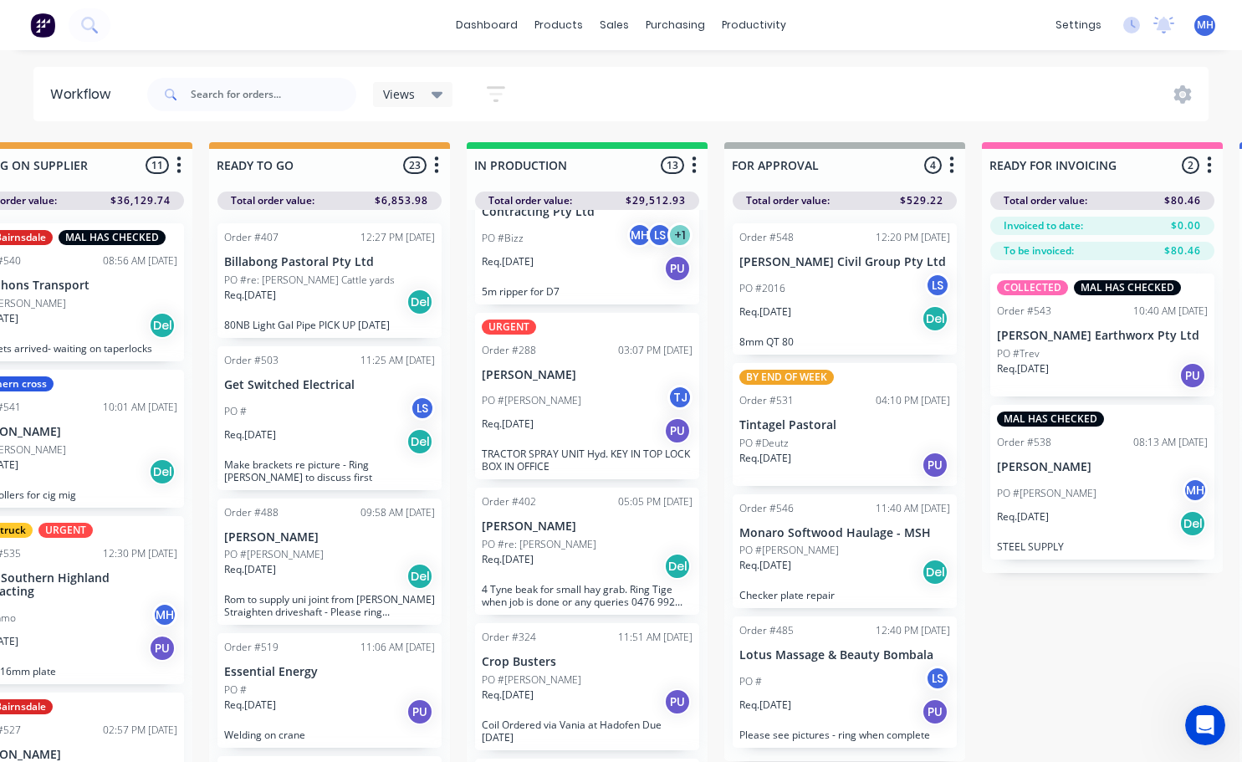
scroll to position [84, 0]
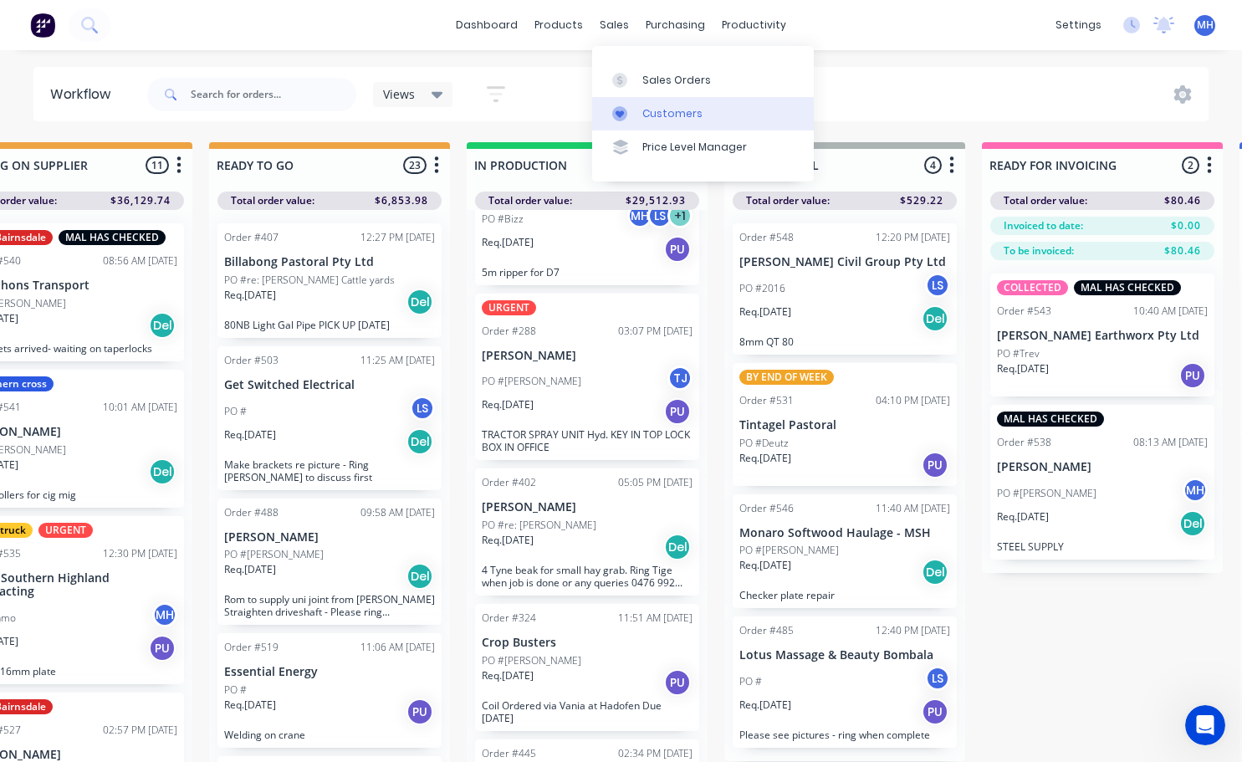
click at [666, 108] on div "Customers" at bounding box center [672, 113] width 60 height 15
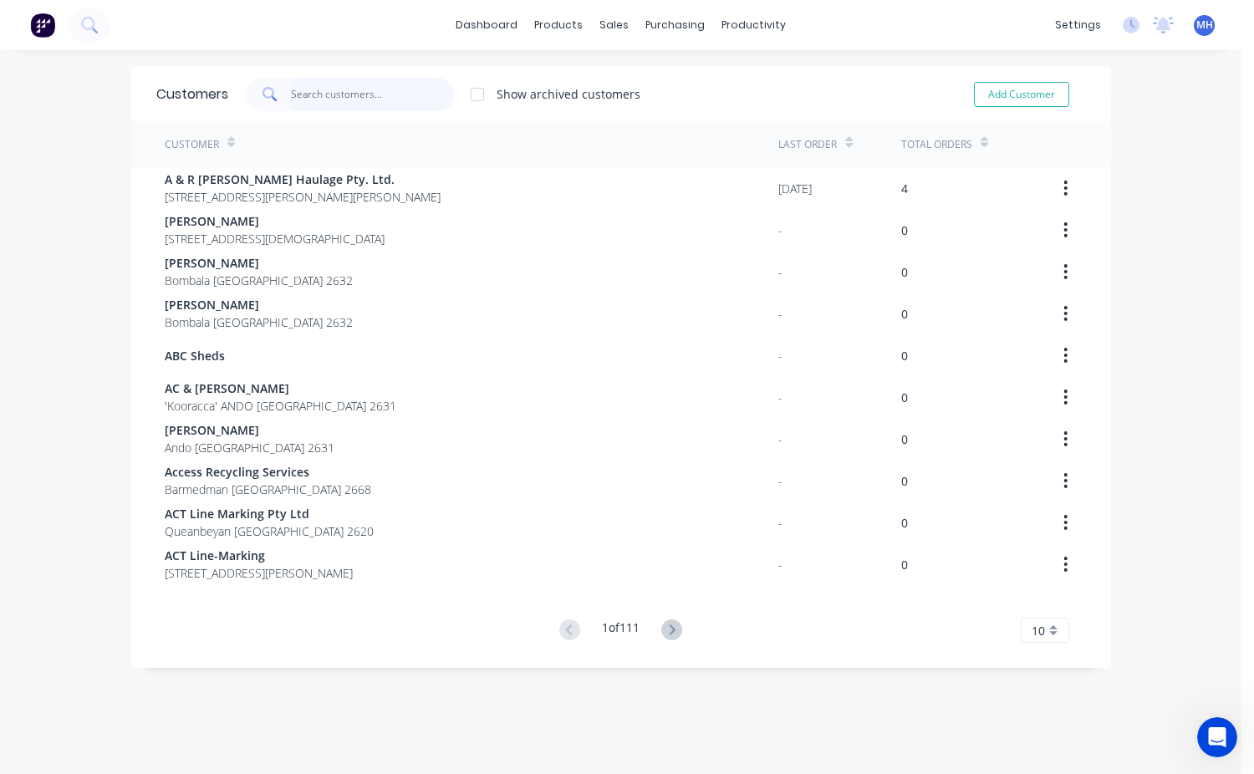
click at [296, 96] on input "text" at bounding box center [372, 94] width 163 height 33
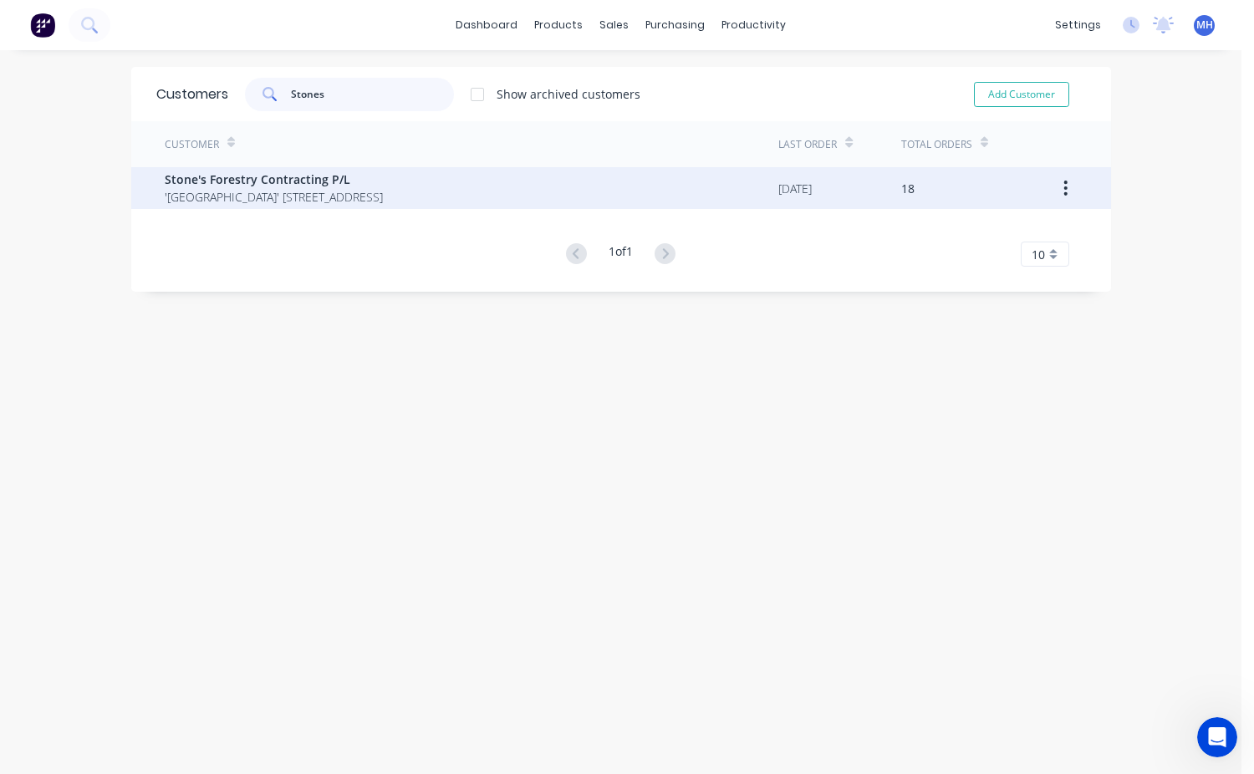
type input "Stones"
click at [278, 185] on span "Stone's Forestry Contracting P/L" at bounding box center [274, 180] width 218 height 18
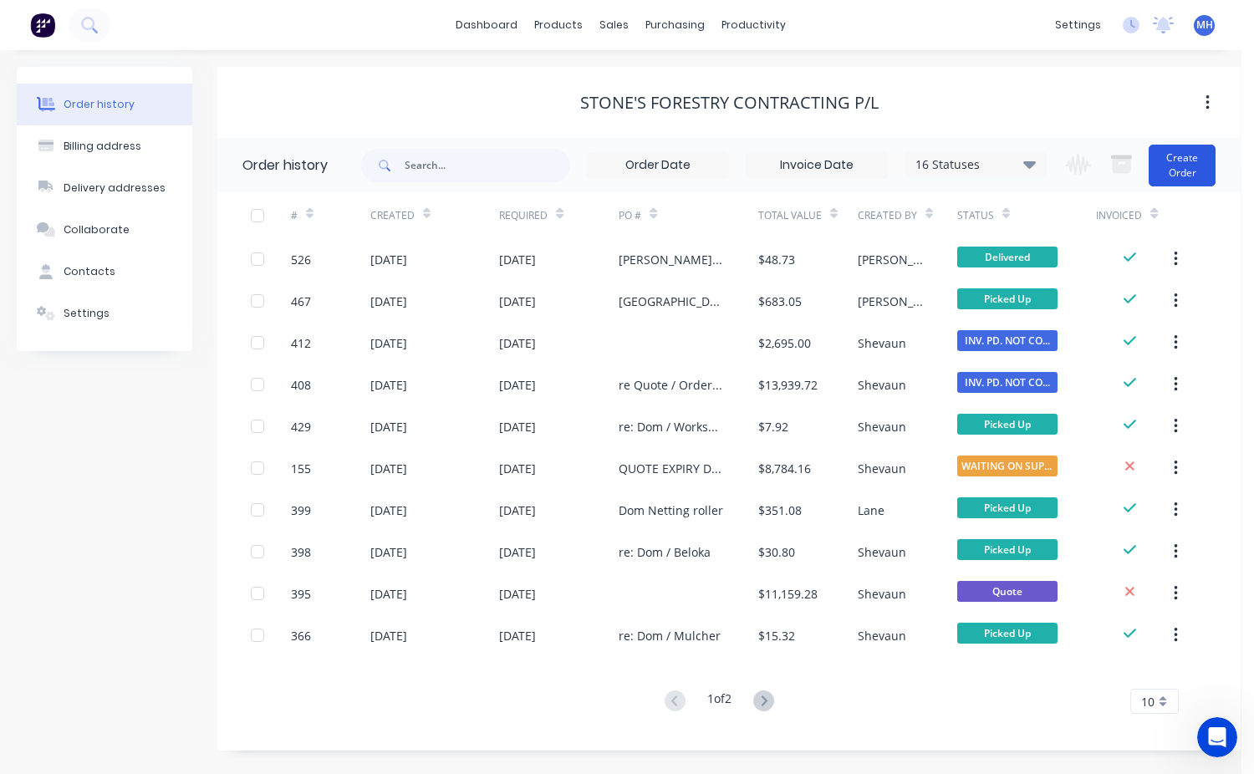
click at [1188, 167] on button "Create Order" at bounding box center [1182, 166] width 67 height 42
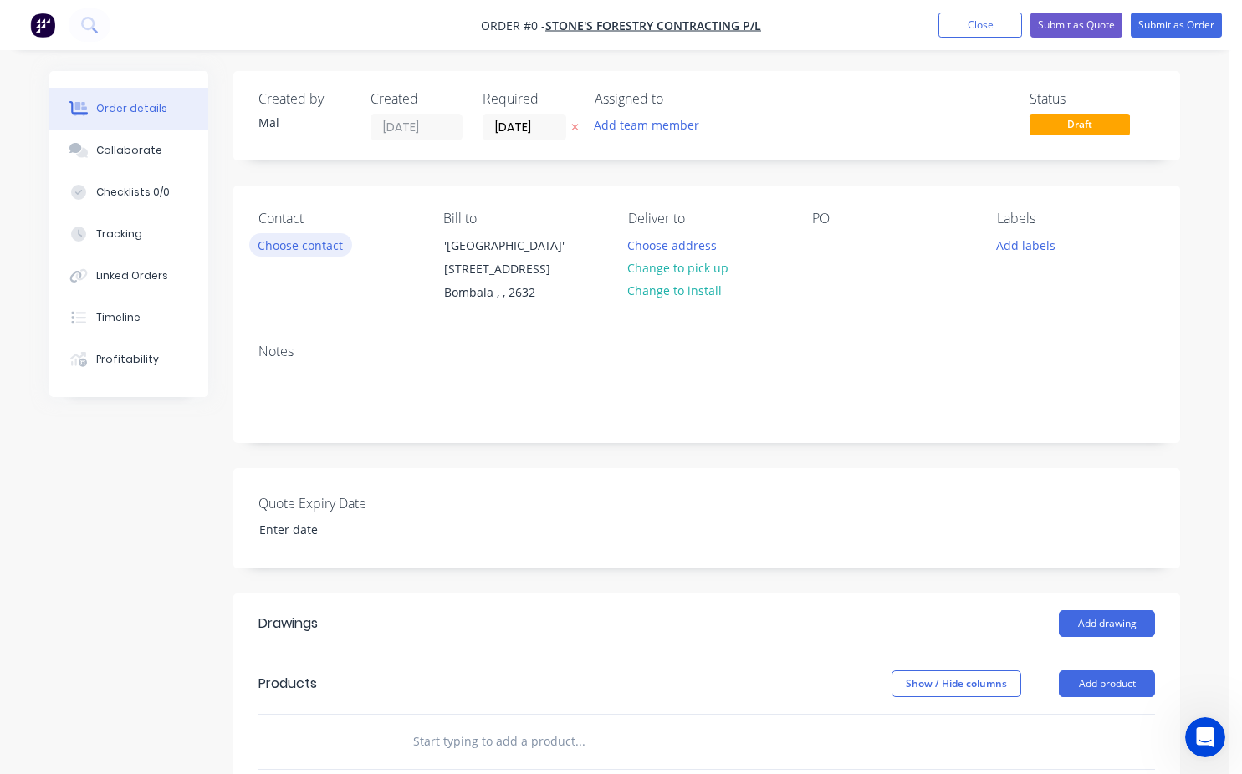
click at [316, 248] on button "Choose contact" at bounding box center [300, 244] width 103 height 23
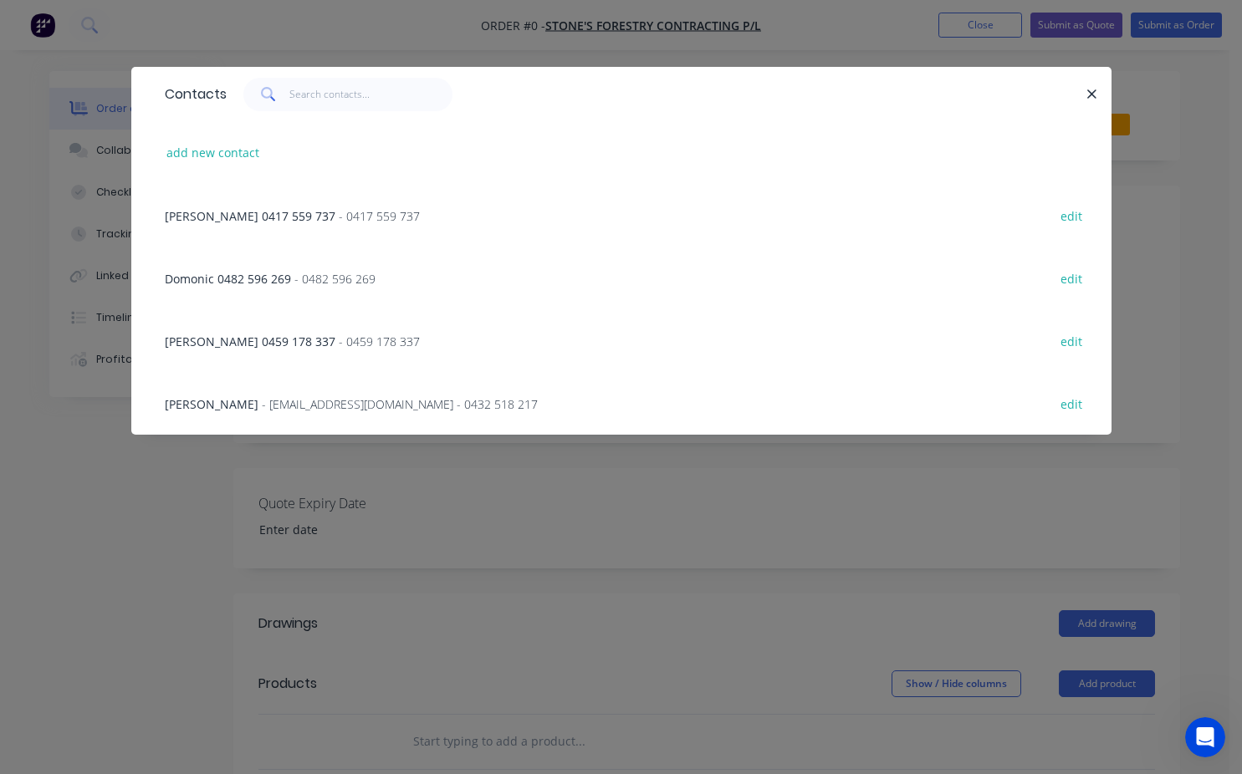
click at [244, 278] on span "Domonic 0482 596 269" at bounding box center [228, 279] width 126 height 16
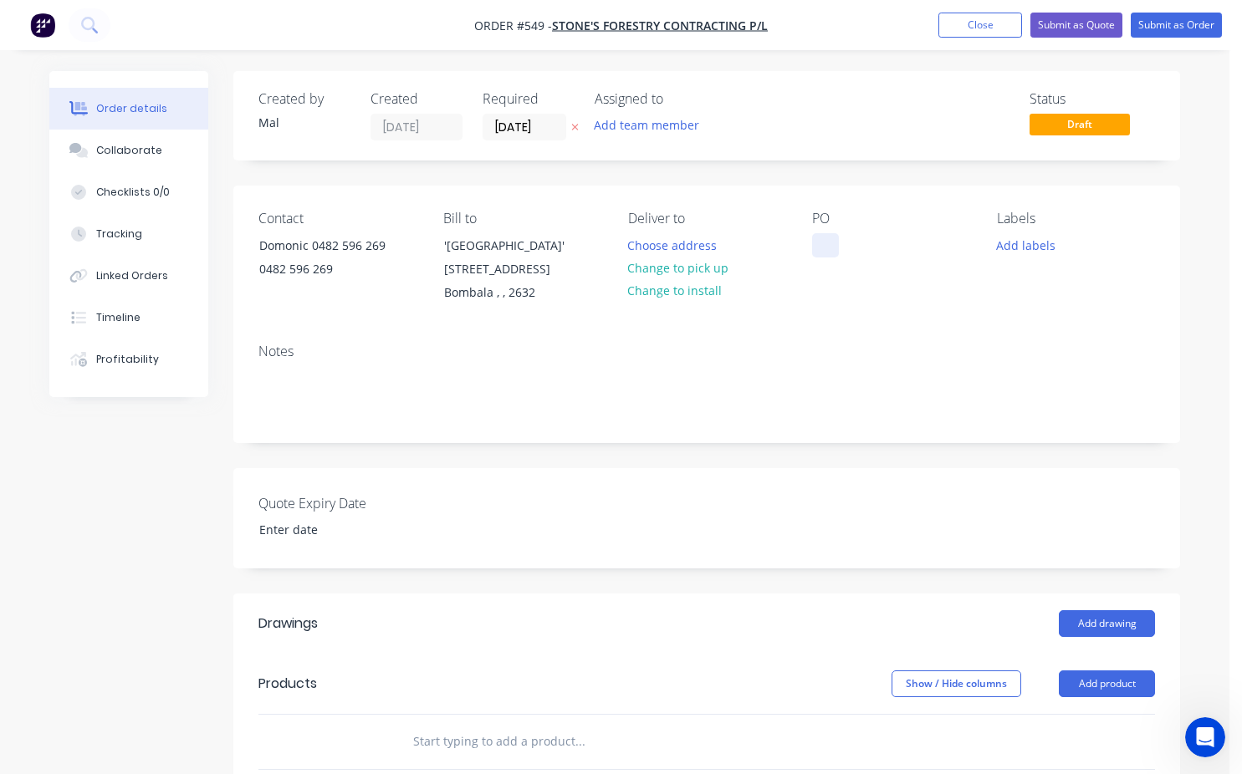
click at [822, 238] on div at bounding box center [825, 245] width 27 height 24
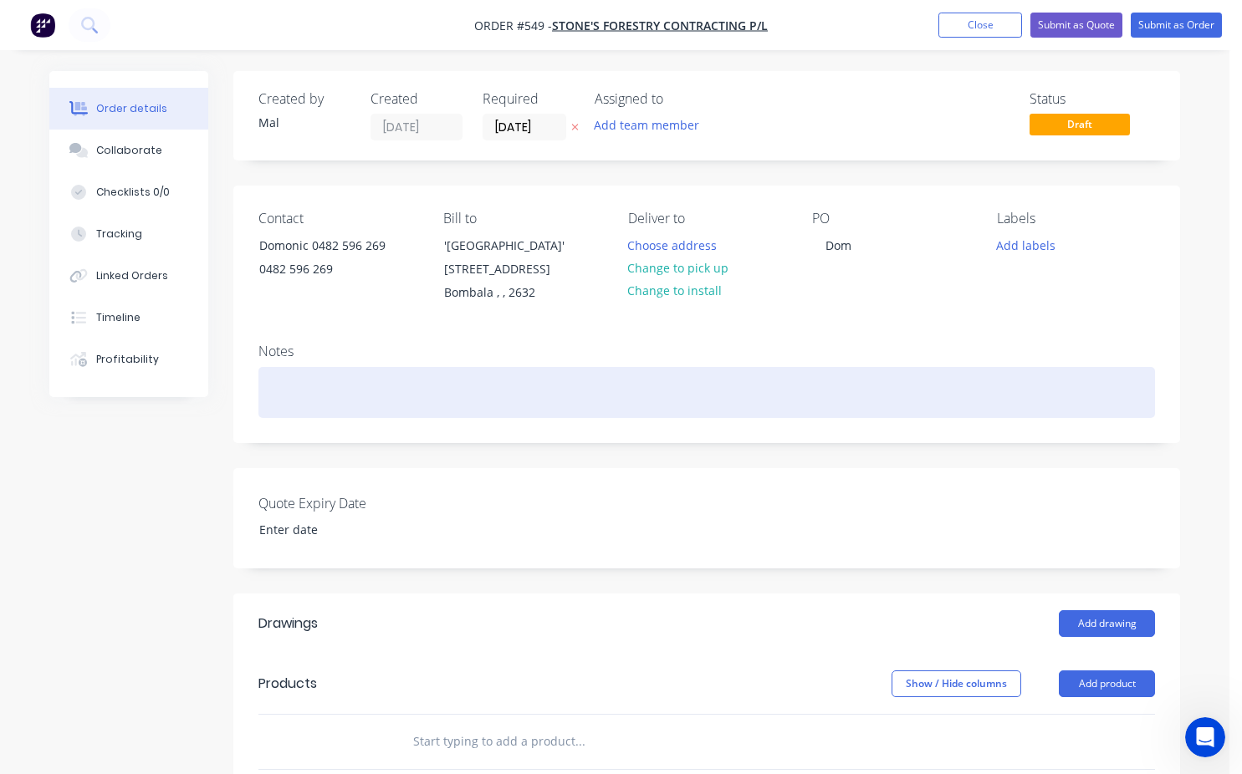
click at [293, 400] on div at bounding box center [706, 392] width 896 height 51
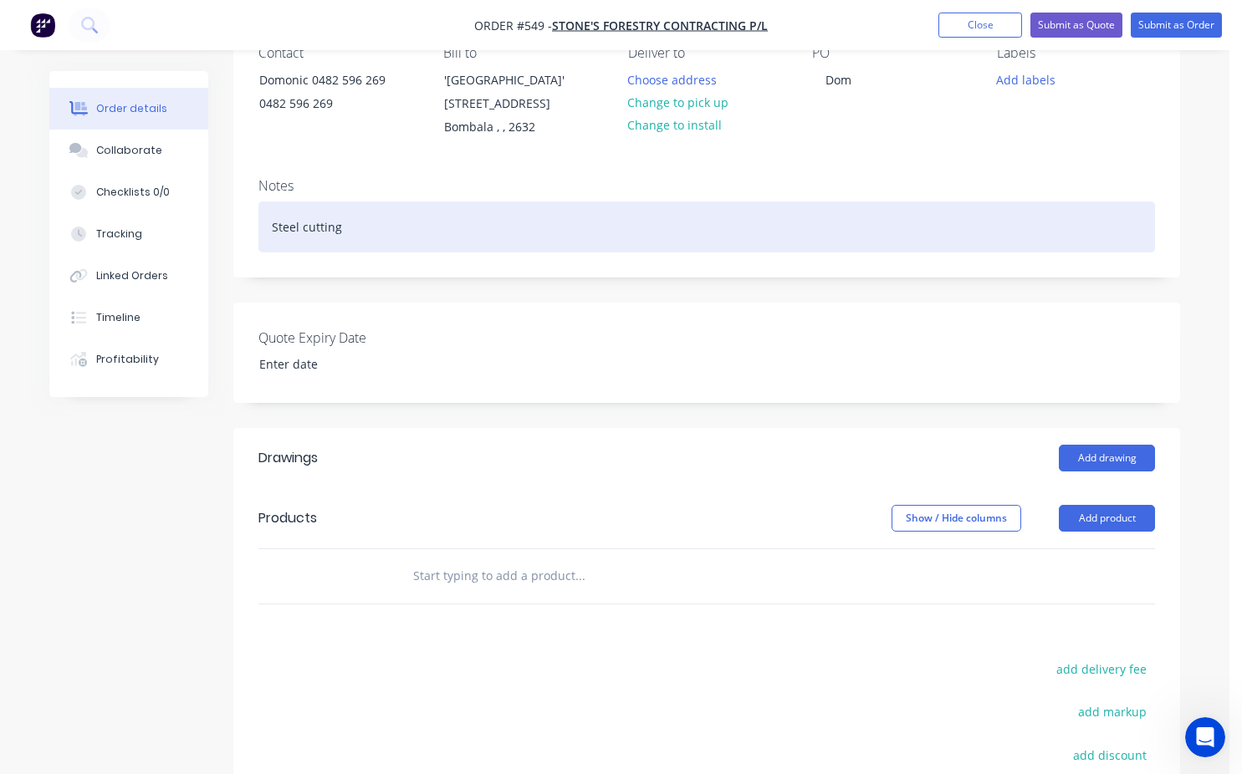
scroll to position [167, 0]
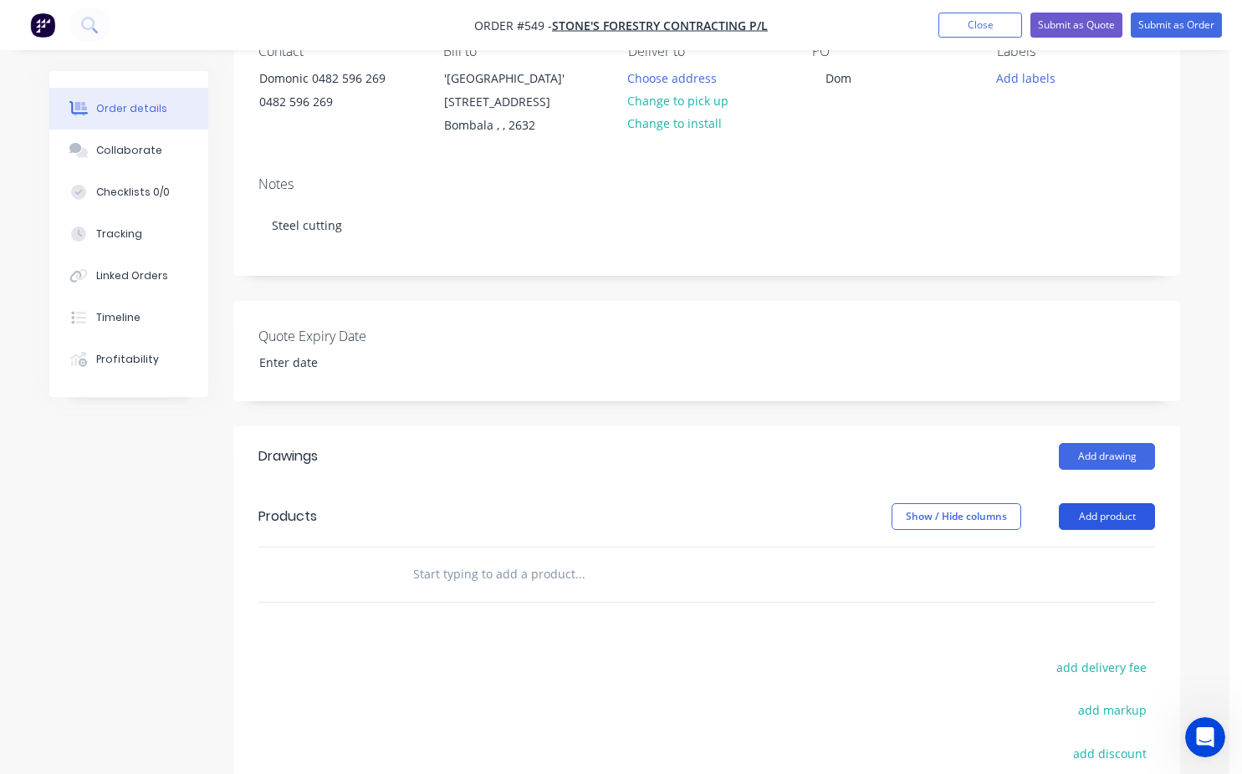
click at [1104, 517] on button "Add product" at bounding box center [1106, 516] width 96 height 27
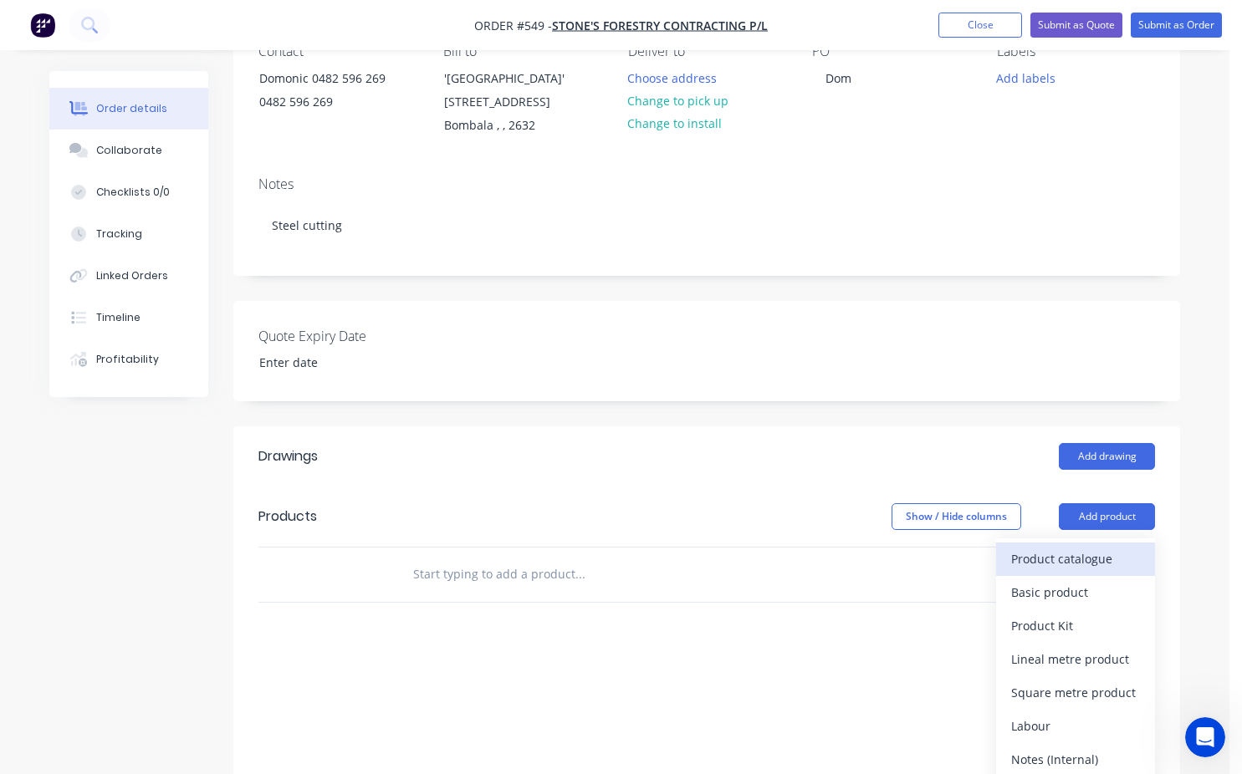
click at [1065, 554] on div "Product catalogue" at bounding box center [1075, 559] width 129 height 24
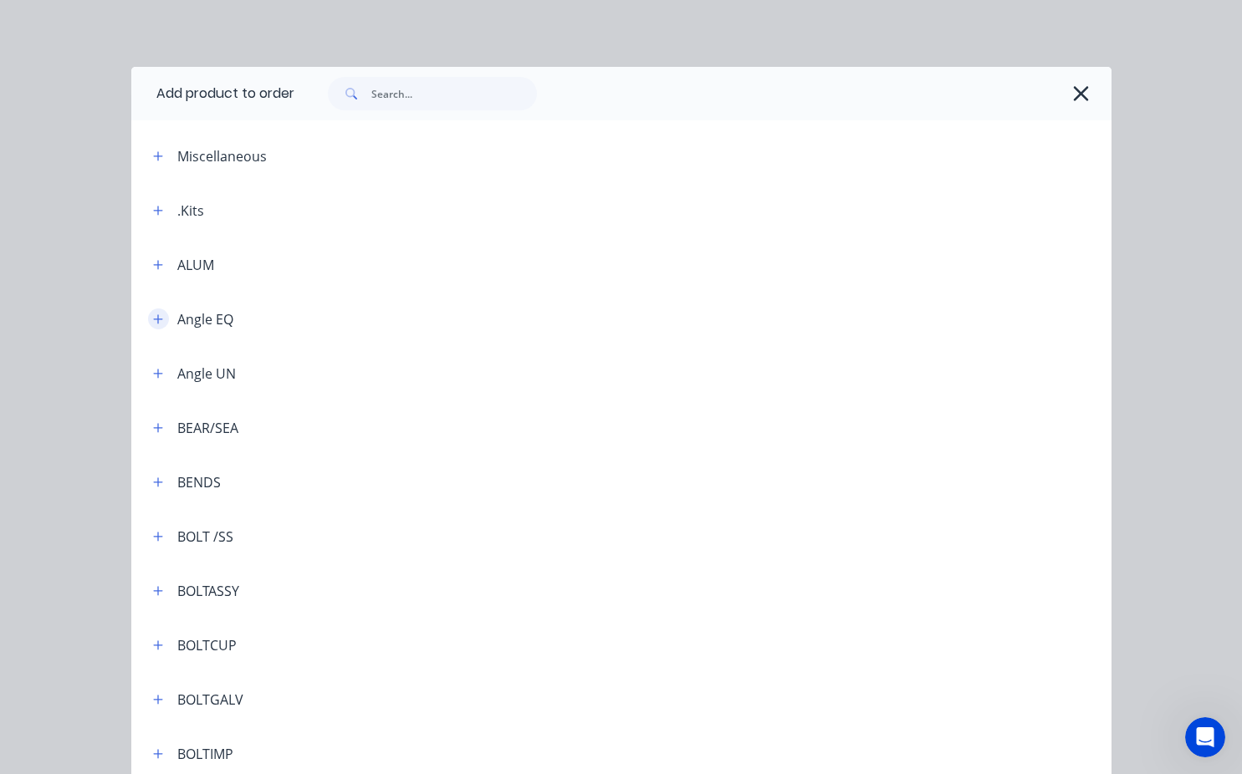
click at [153, 315] on icon "button" at bounding box center [158, 320] width 10 height 12
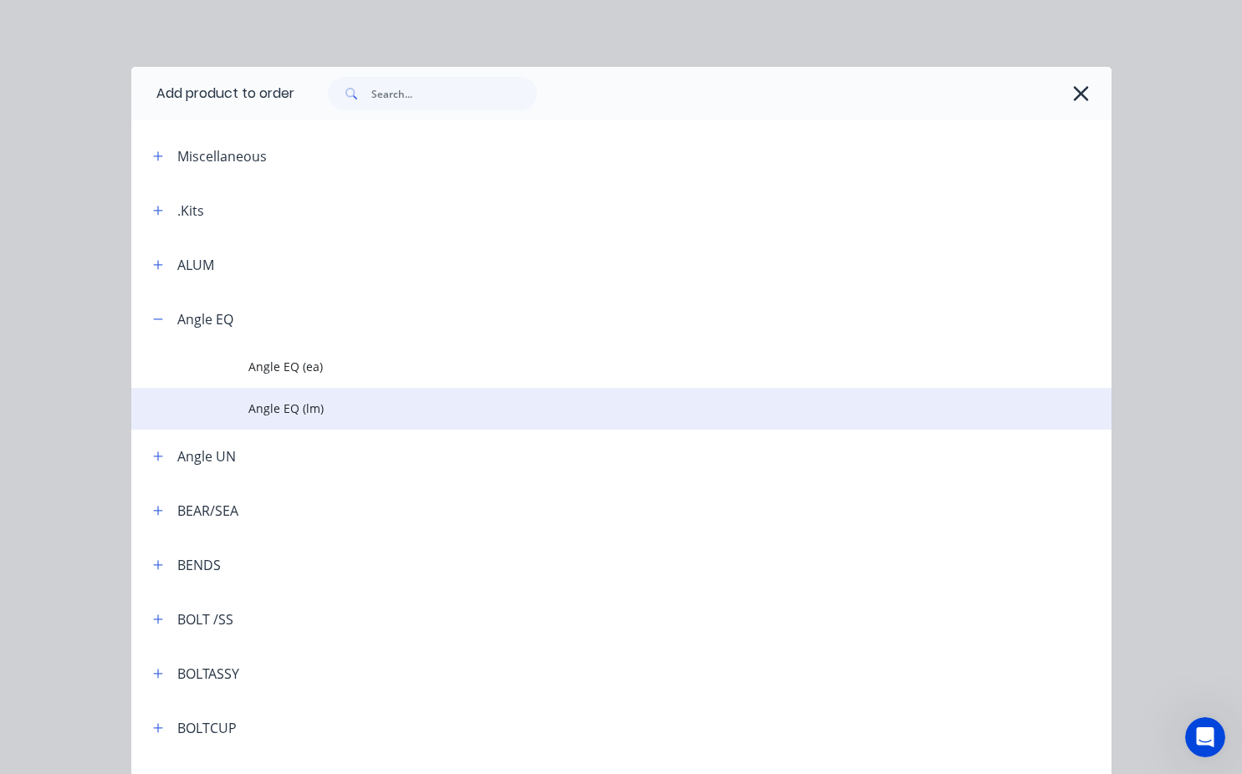
click at [297, 408] on span "Angle EQ (lm)" at bounding box center [593, 409] width 690 height 18
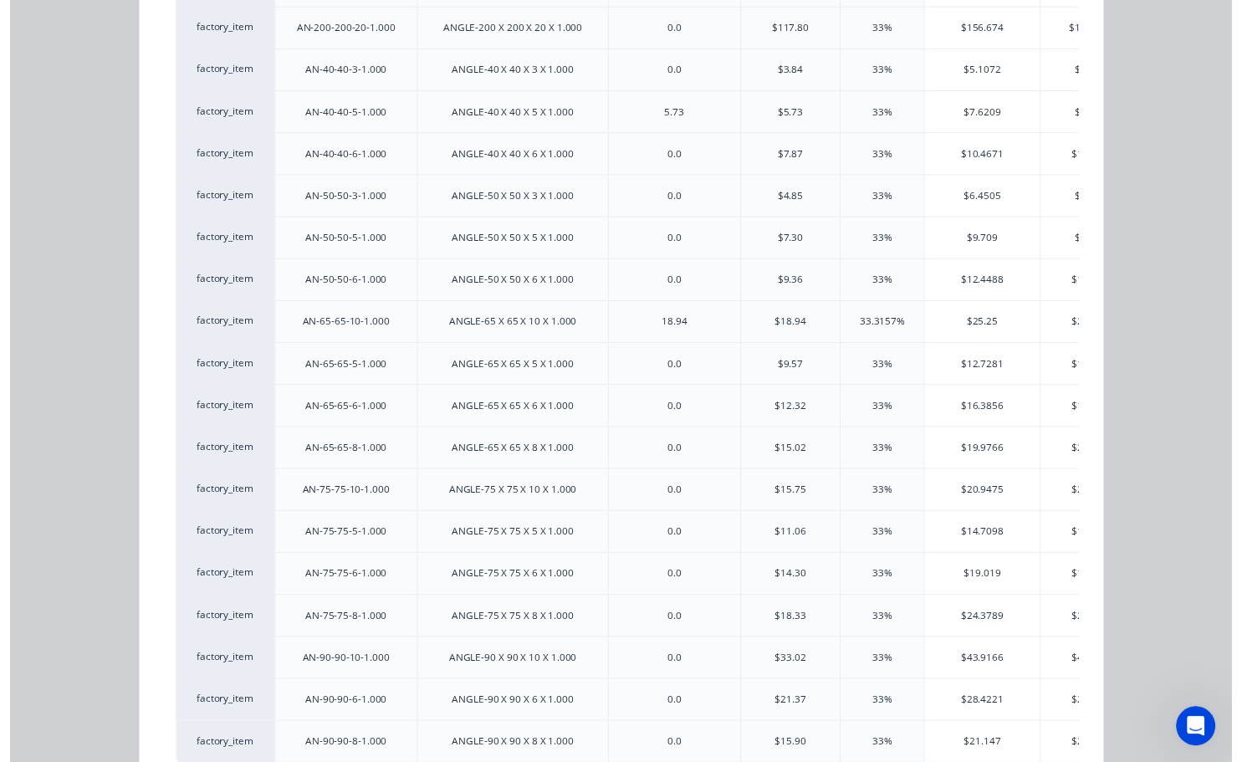
scroll to position [1087, 0]
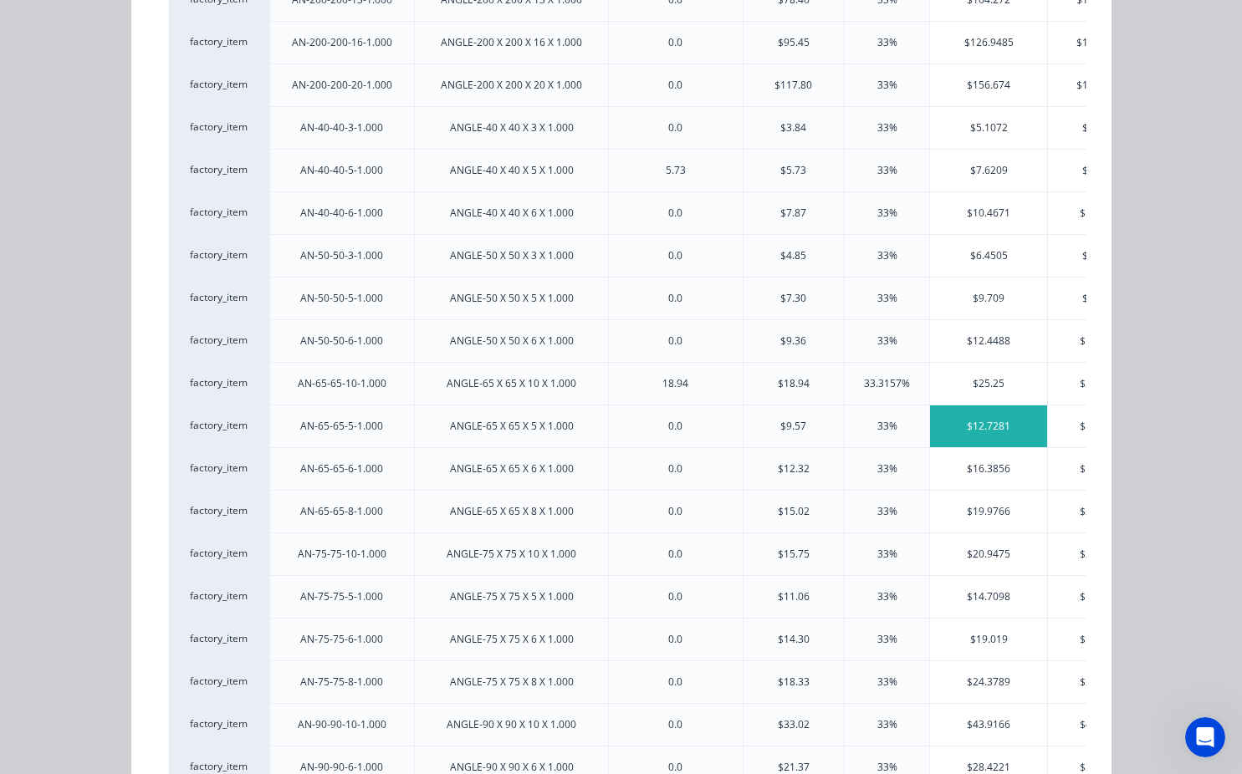
click at [989, 420] on div "$12.7281" at bounding box center [988, 426] width 117 height 42
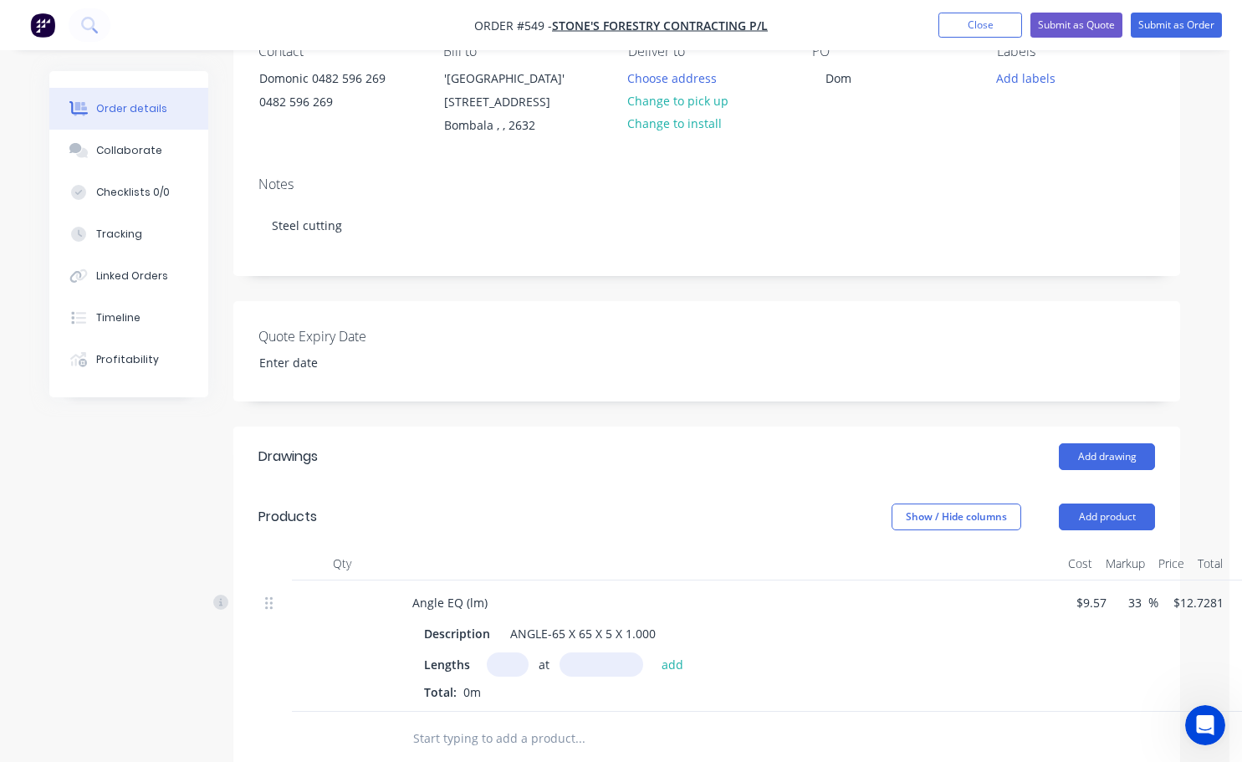
click at [518, 666] on input "text" at bounding box center [508, 664] width 42 height 24
type input "1"
click at [564, 657] on input "text" at bounding box center [601, 664] width 84 height 24
type input "1.8mm"
click at [671, 672] on button "add" at bounding box center [672, 663] width 39 height 23
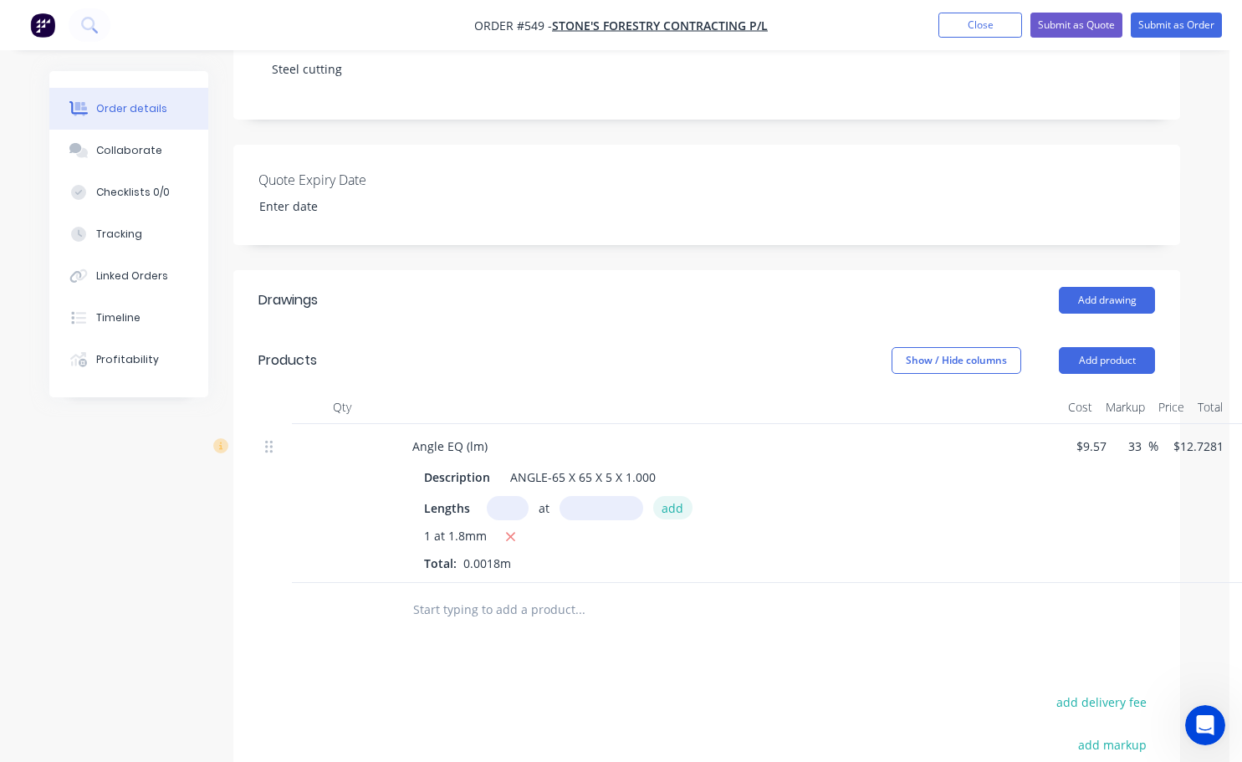
scroll to position [334, 0]
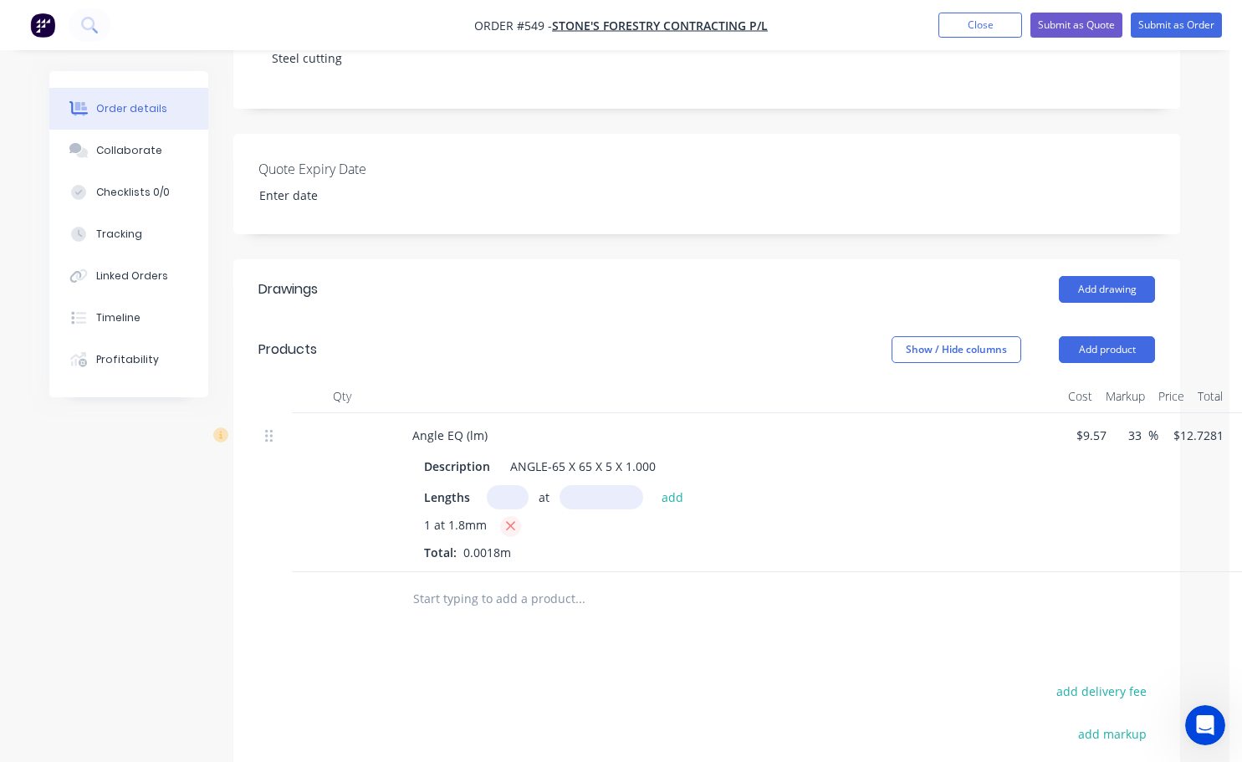
click at [512, 521] on icon "button" at bounding box center [510, 525] width 11 height 15
type input "$0.00"
click at [510, 502] on input "text" at bounding box center [508, 497] width 42 height 24
type input "1"
click at [584, 498] on input "text" at bounding box center [601, 497] width 84 height 24
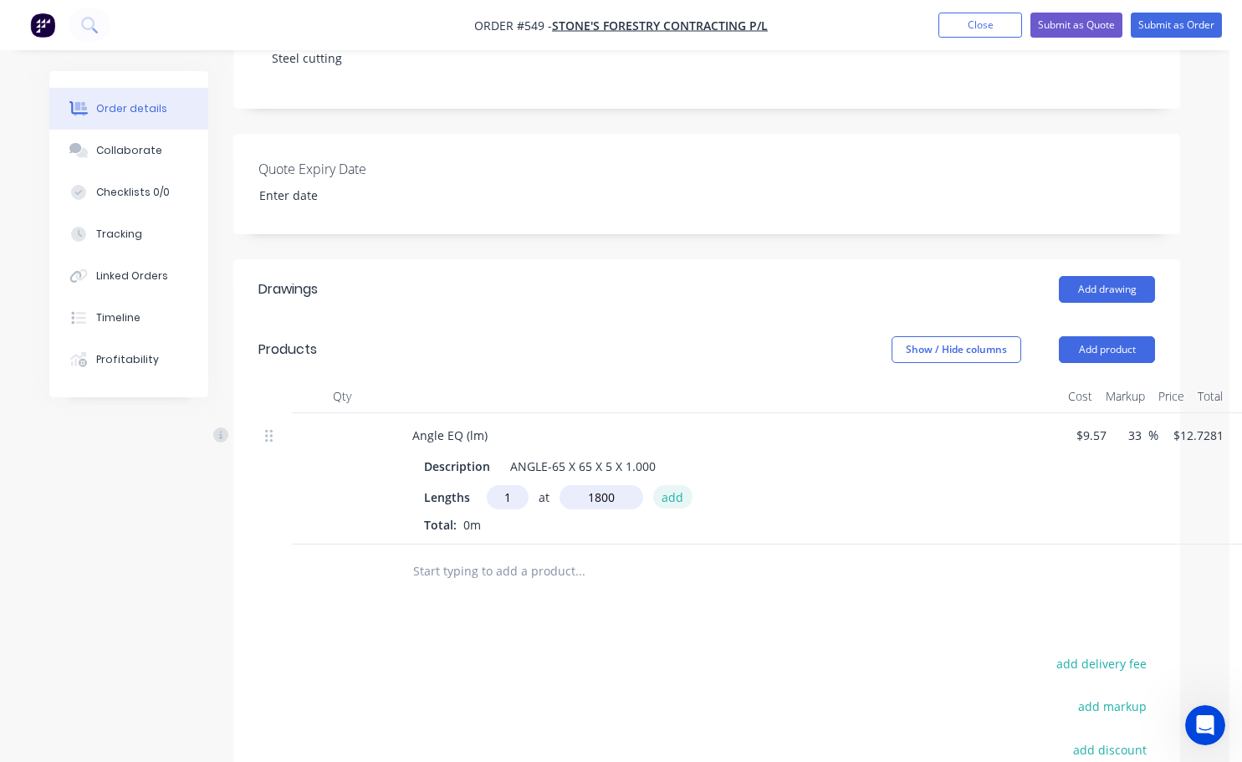
type input "1800mm"
click at [671, 501] on button "add" at bounding box center [672, 496] width 39 height 23
type input "$22.91"
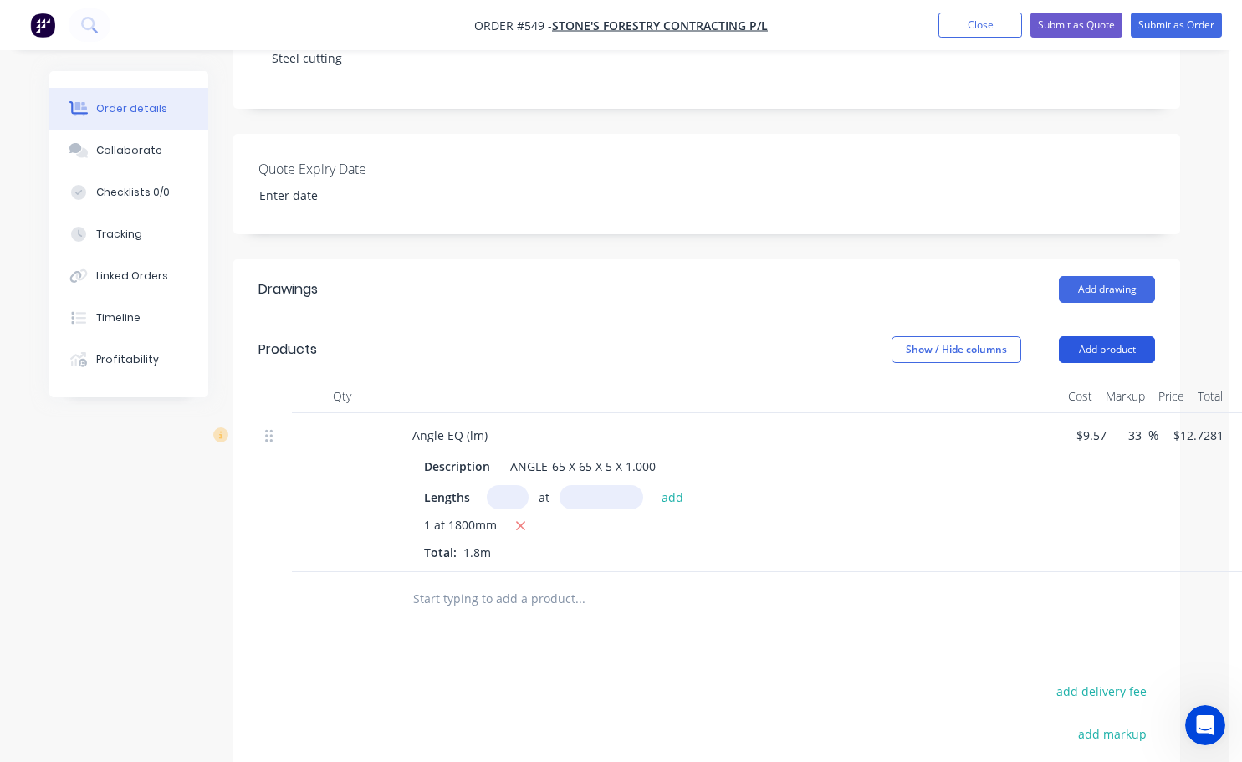
click at [1128, 354] on button "Add product" at bounding box center [1106, 349] width 96 height 27
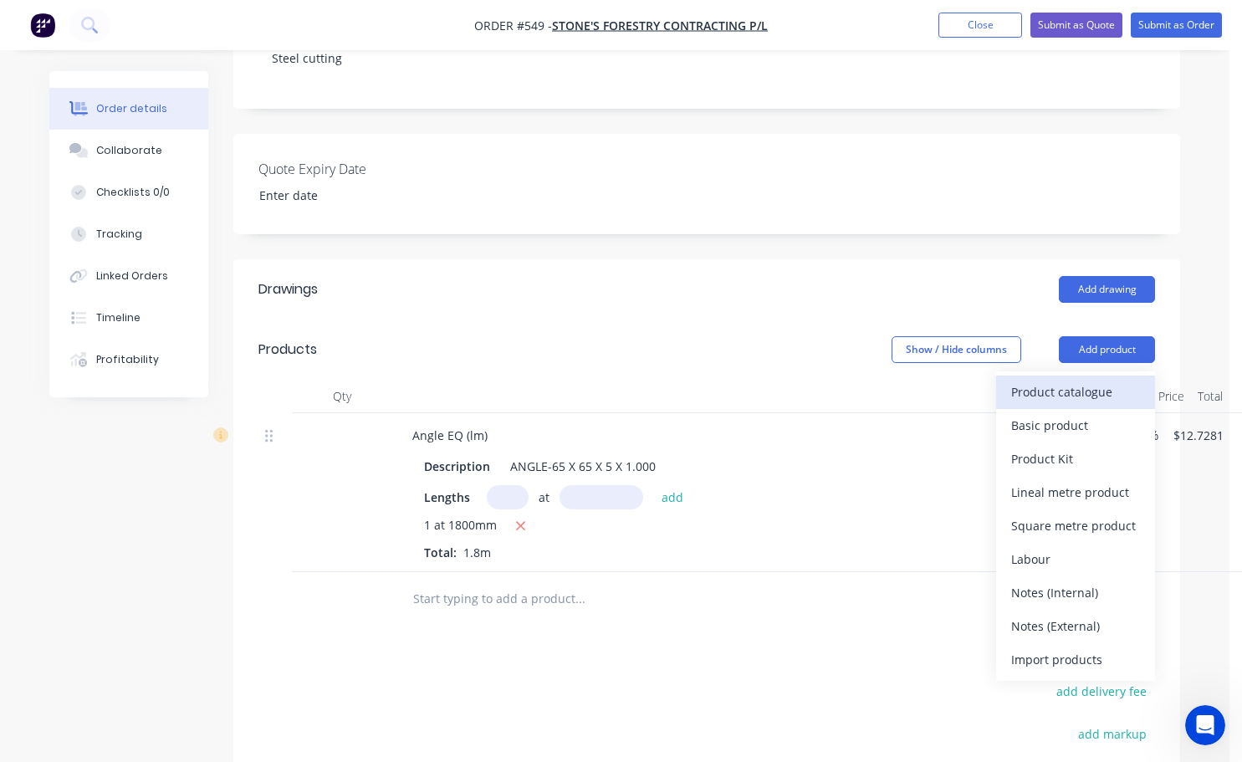
click at [1031, 390] on div "Product catalogue" at bounding box center [1075, 392] width 129 height 24
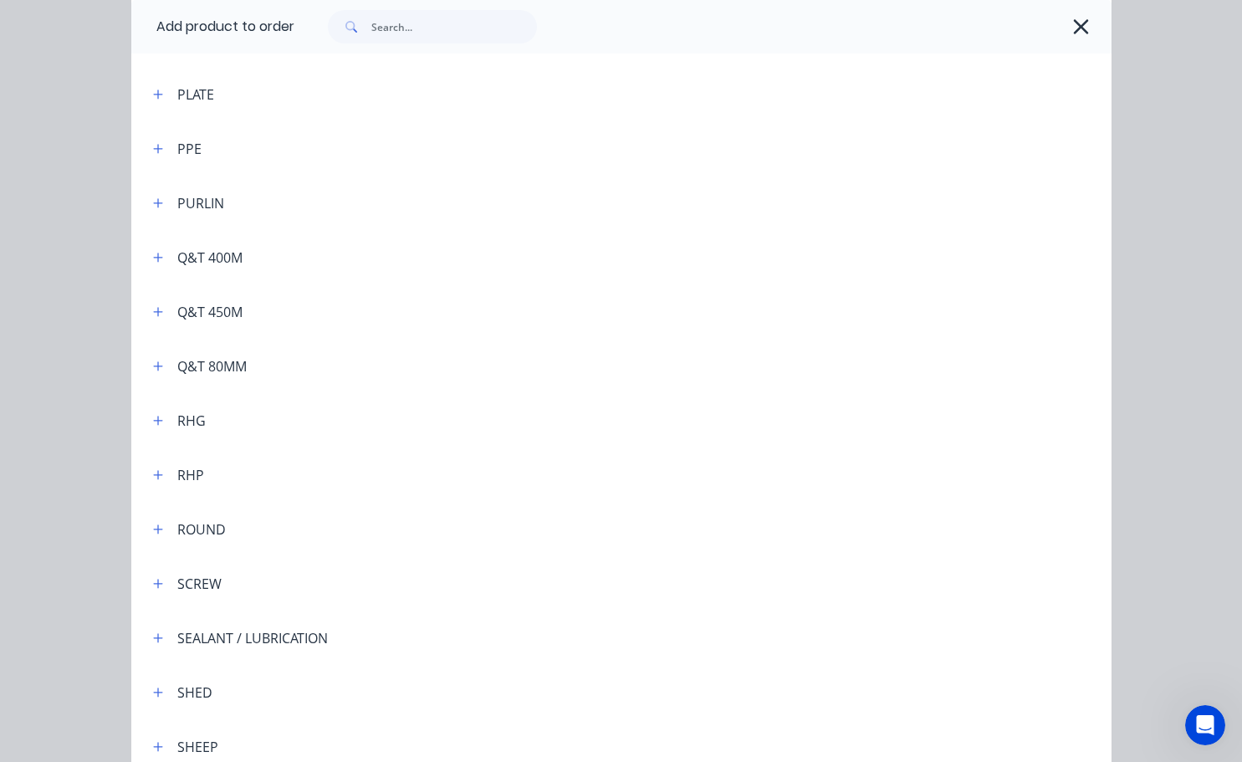
scroll to position [4431, 0]
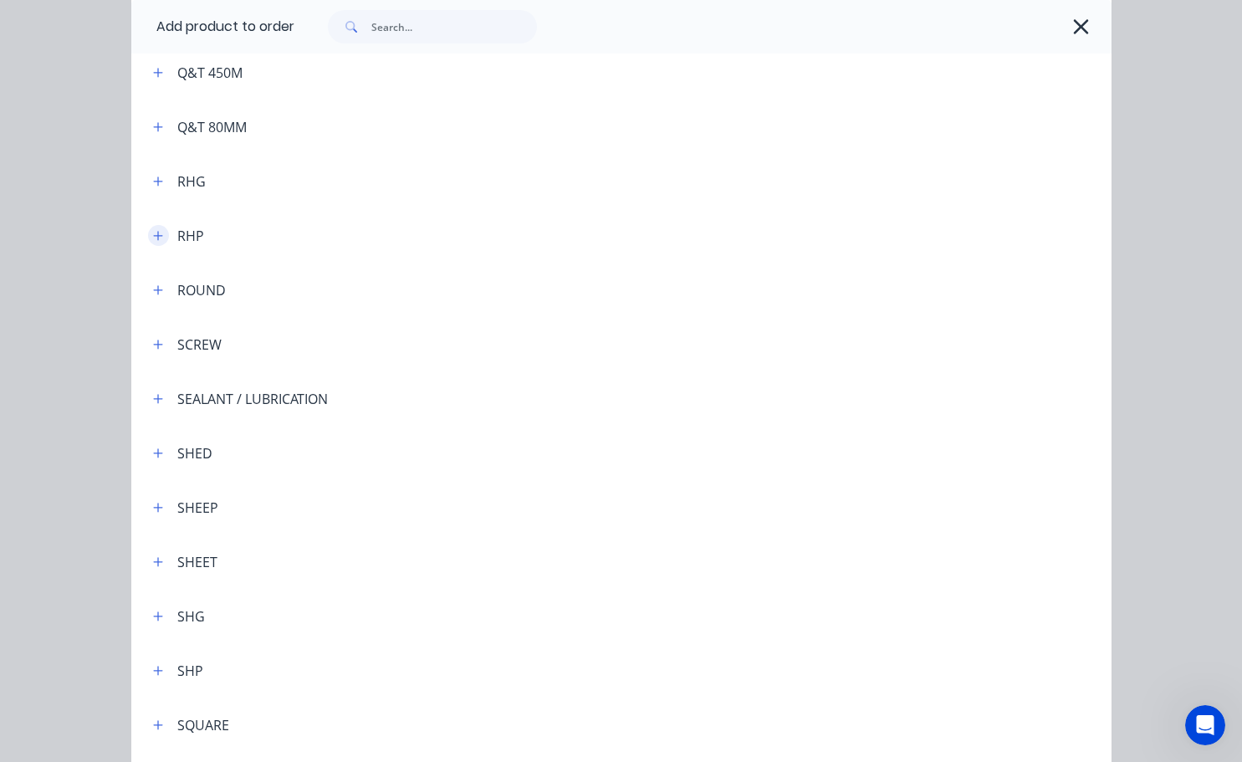
click at [155, 234] on icon "button" at bounding box center [158, 236] width 10 height 12
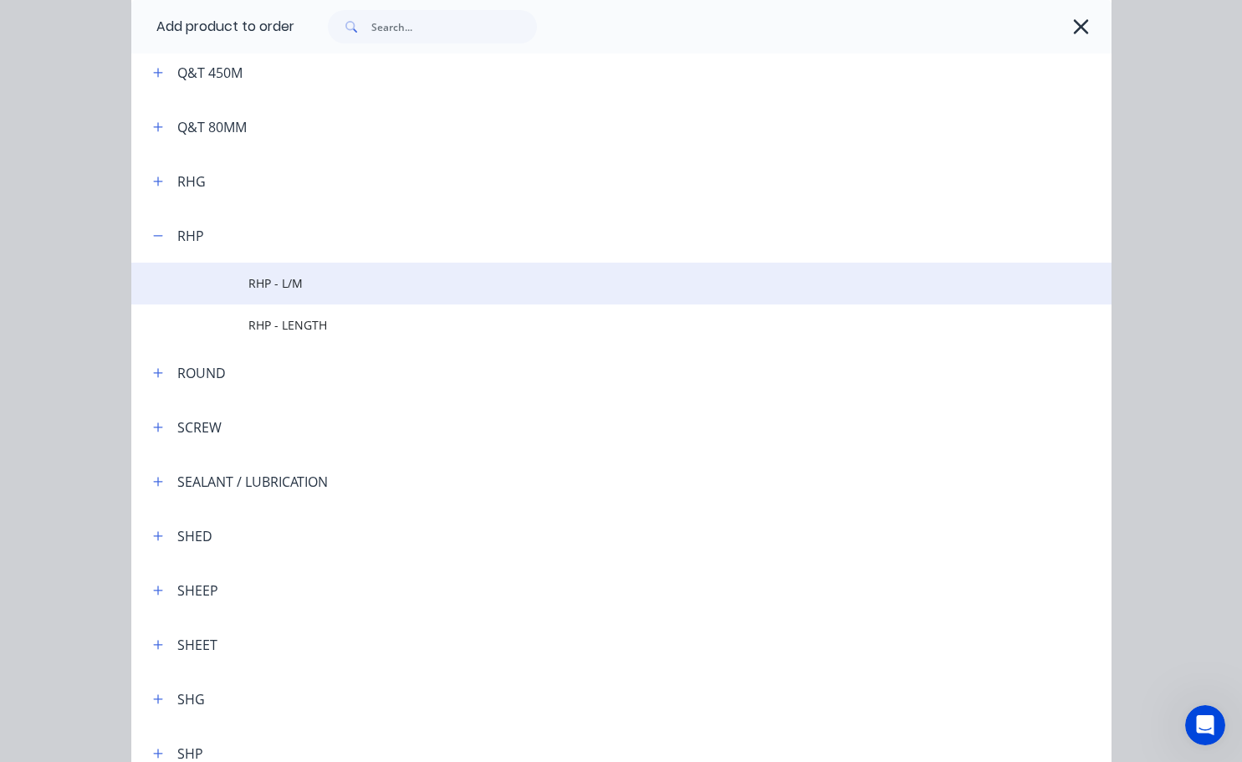
click at [286, 283] on span "RHP - L/M" at bounding box center [593, 283] width 690 height 18
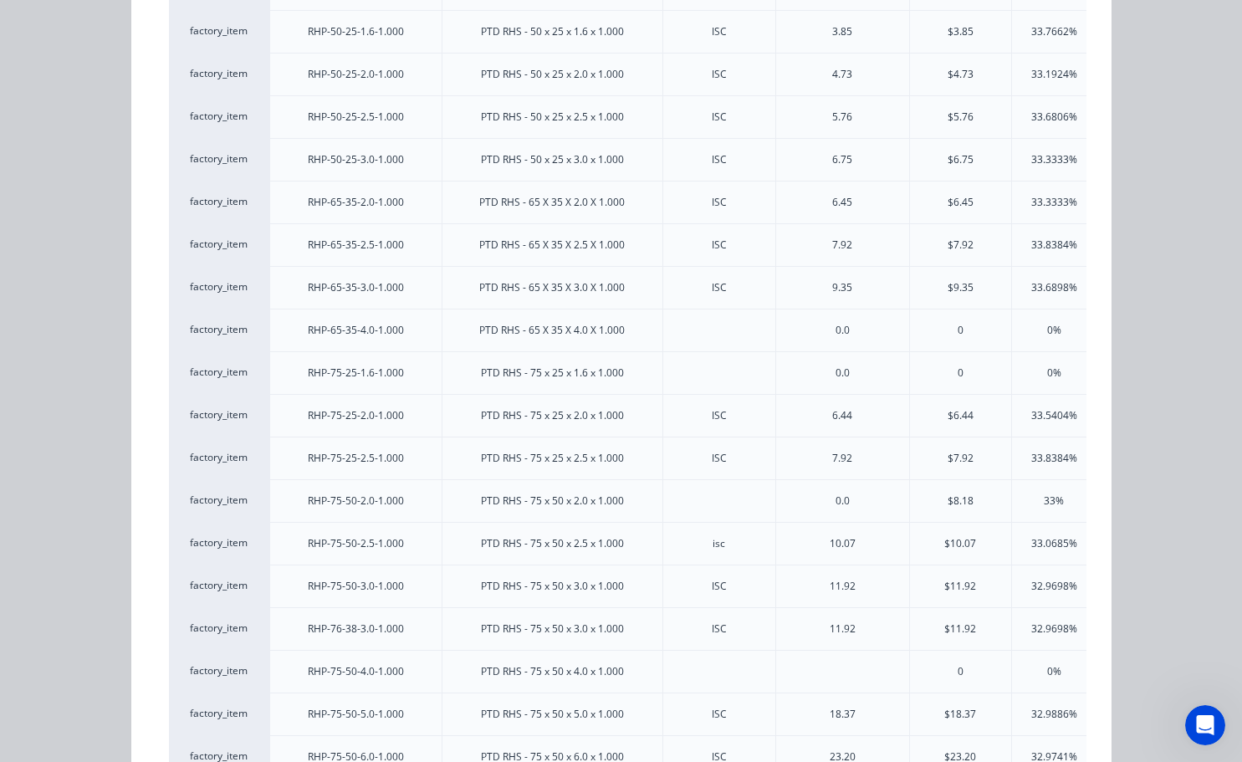
scroll to position [418, 0]
click at [1043, 282] on div "33.6898%" at bounding box center [1054, 285] width 46 height 15
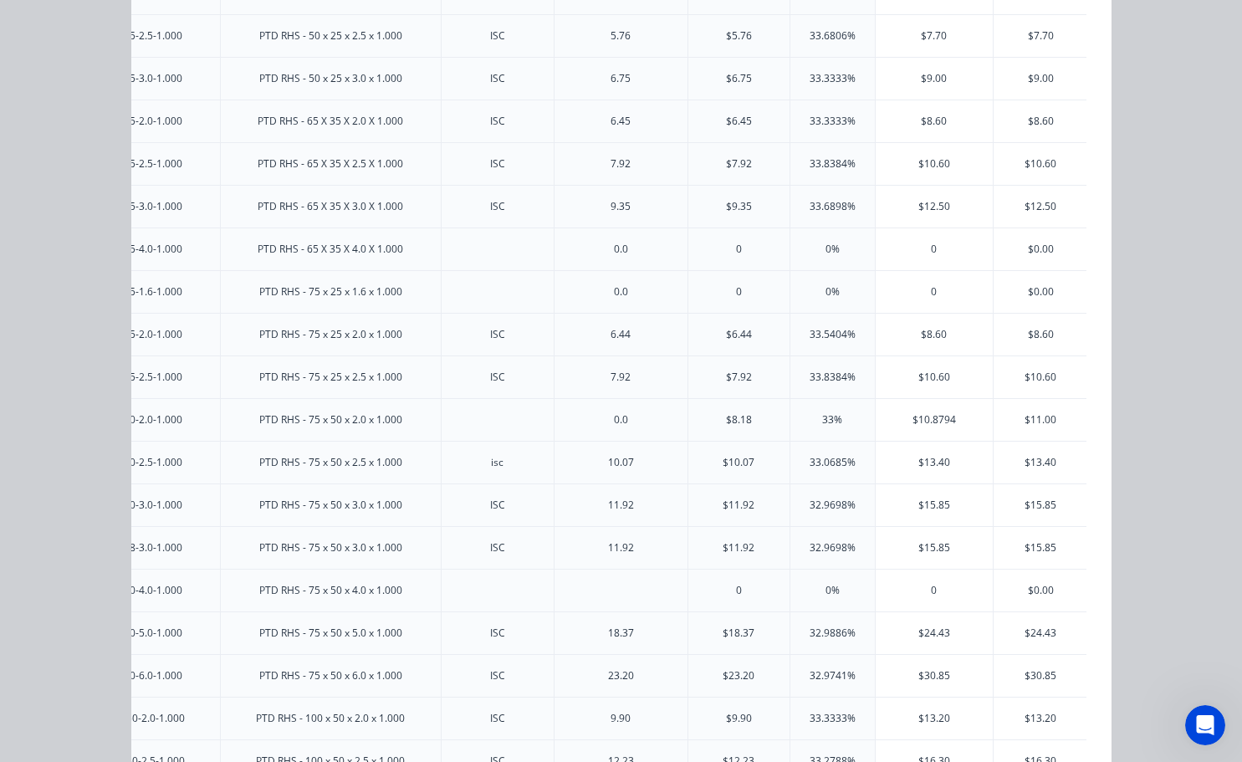
scroll to position [477, 0]
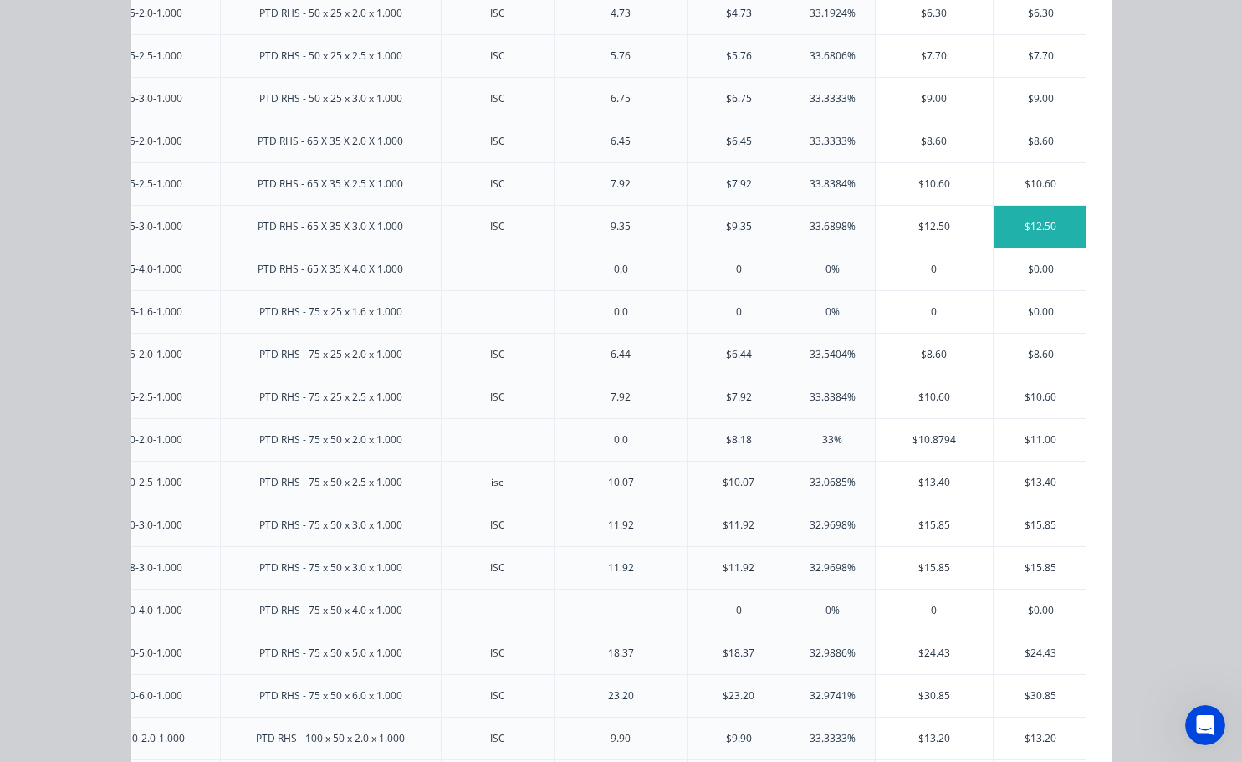
click at [1054, 227] on div "$12.50" at bounding box center [1040, 227] width 94 height 42
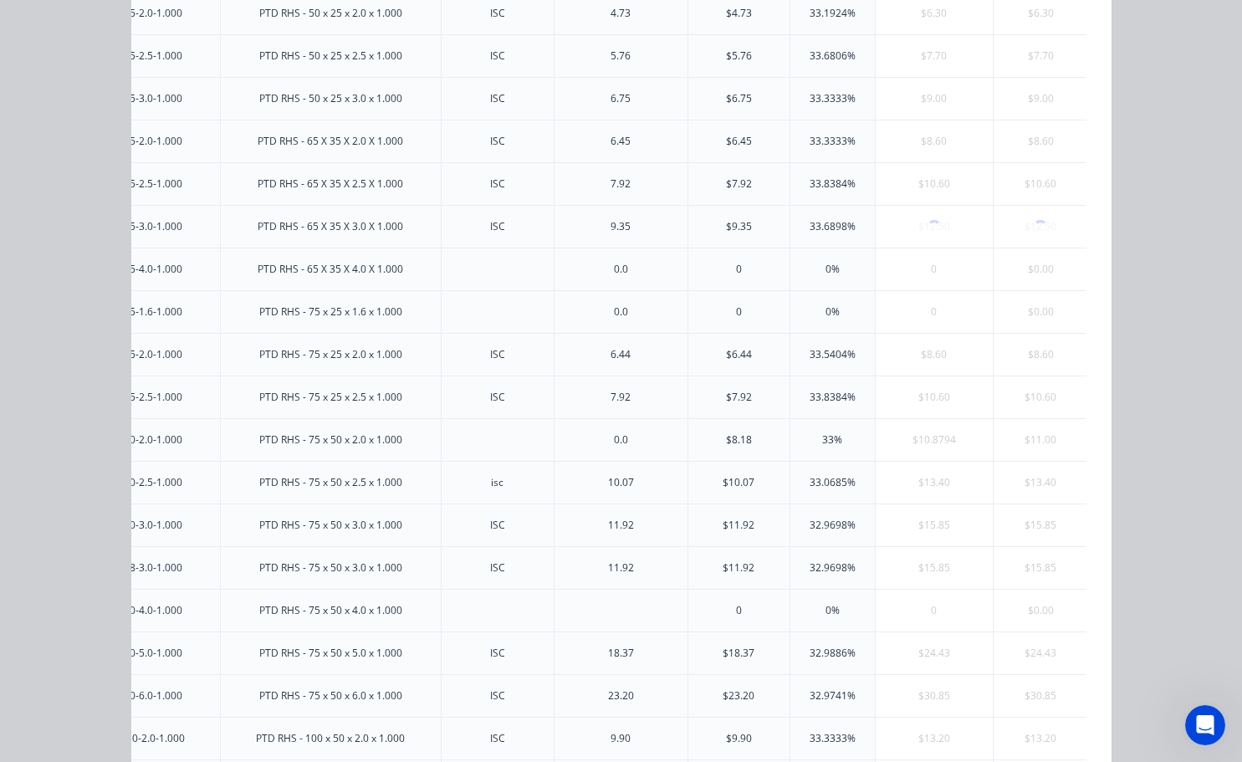
scroll to position [0, 0]
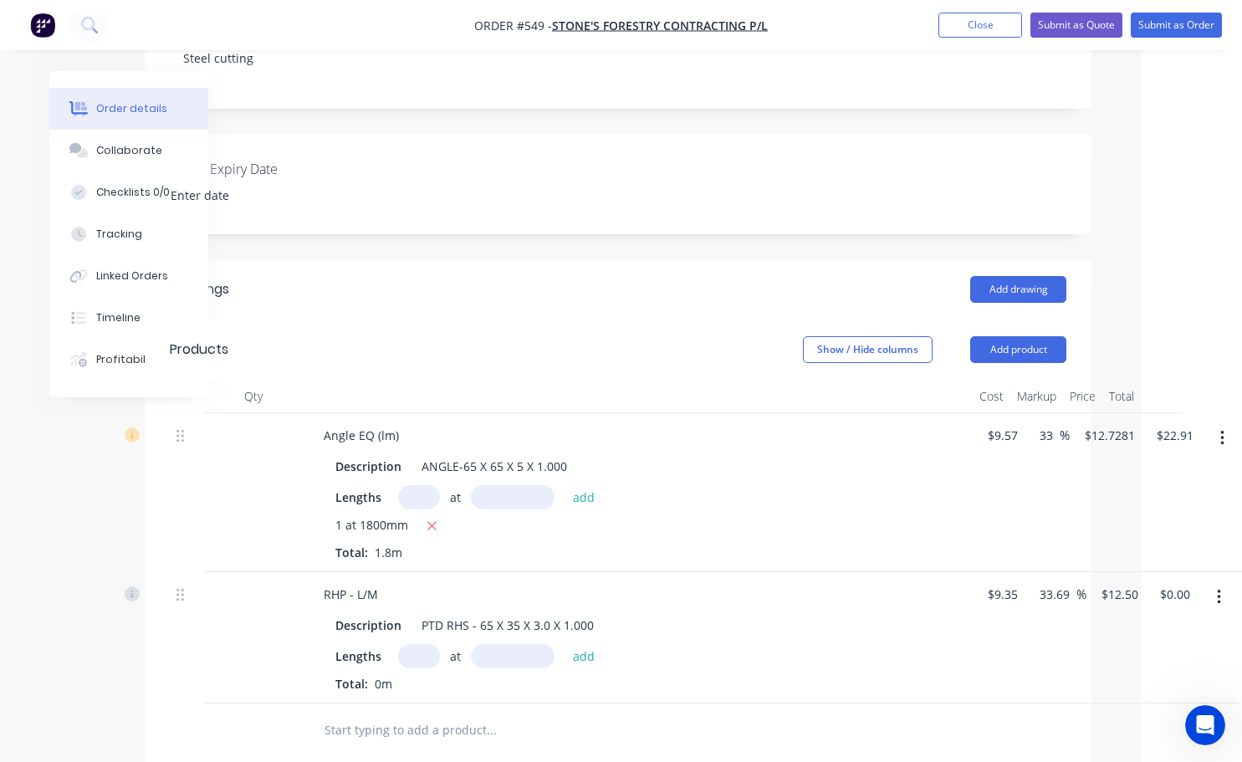
click at [430, 657] on input "text" at bounding box center [419, 656] width 42 height 24
type input "2"
click at [492, 665] on input "text" at bounding box center [513, 656] width 84 height 24
type input "2000mm"
click at [593, 651] on button "add" at bounding box center [583, 655] width 39 height 23
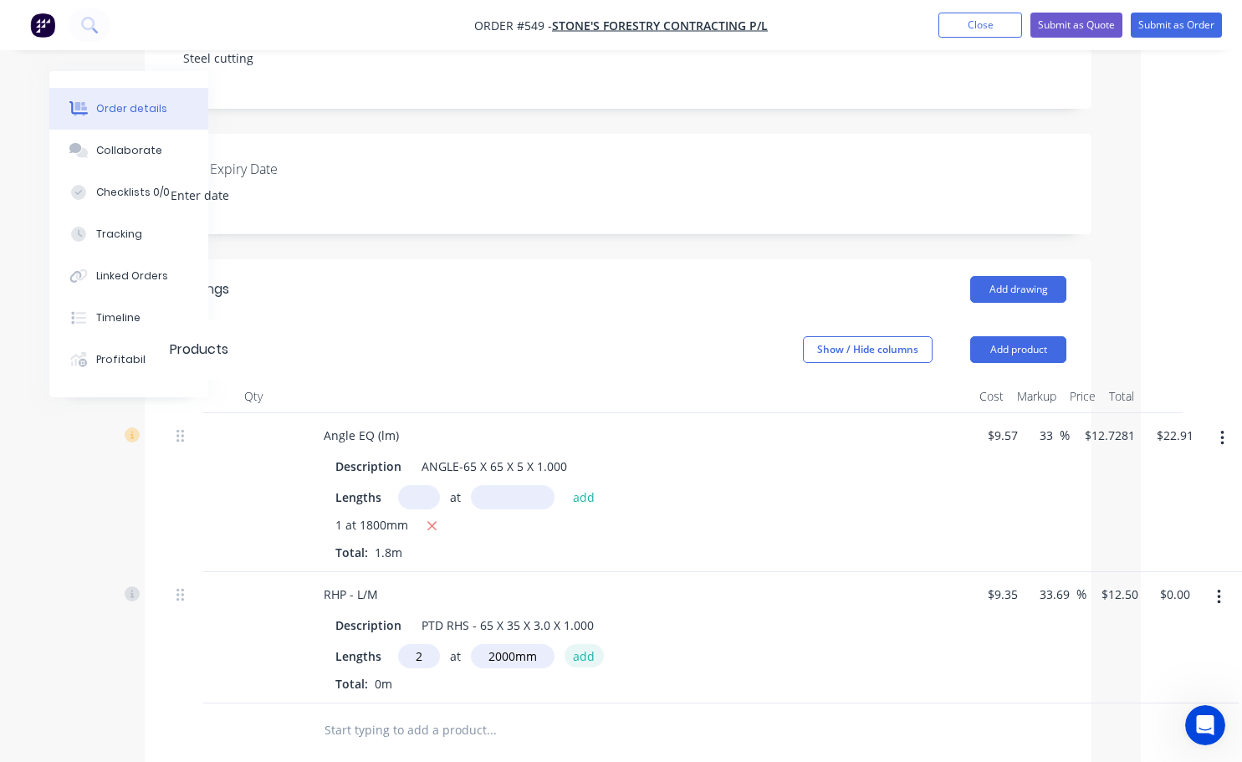
type input "$50.00"
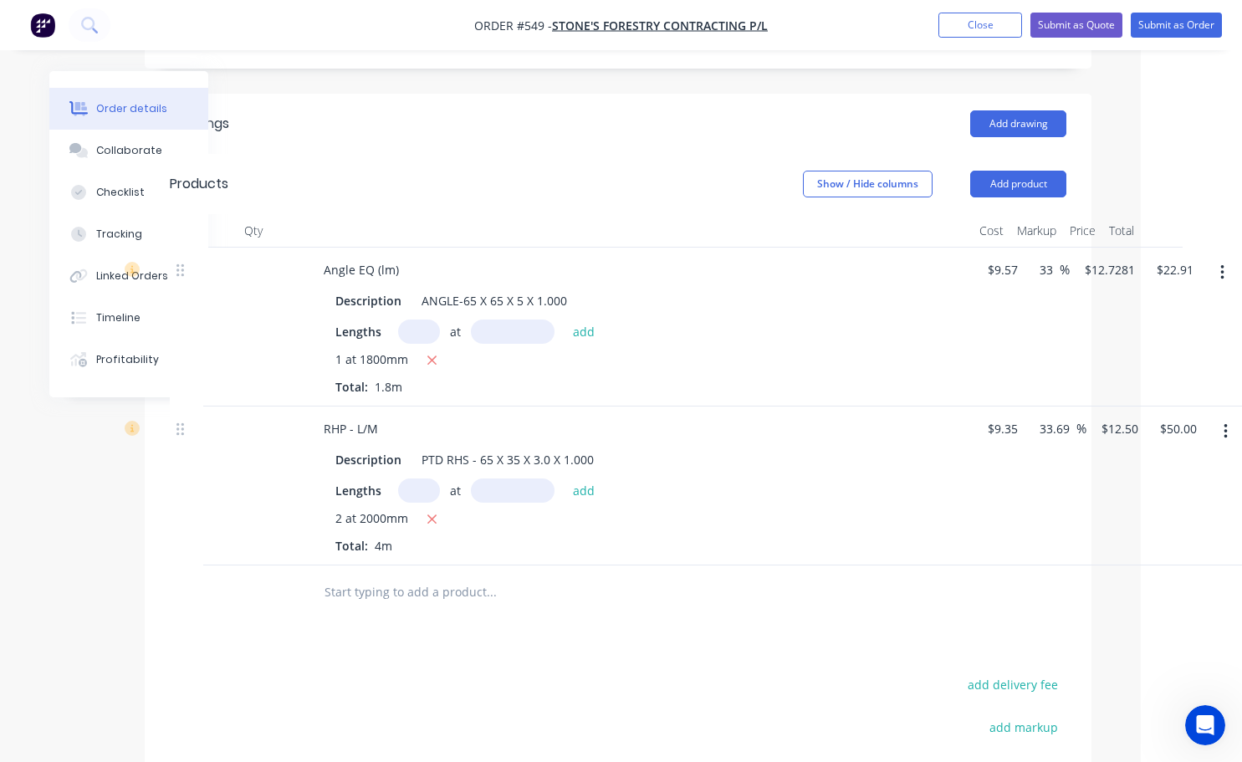
scroll to position [502, 89]
click at [1042, 188] on button "Add product" at bounding box center [1018, 182] width 96 height 27
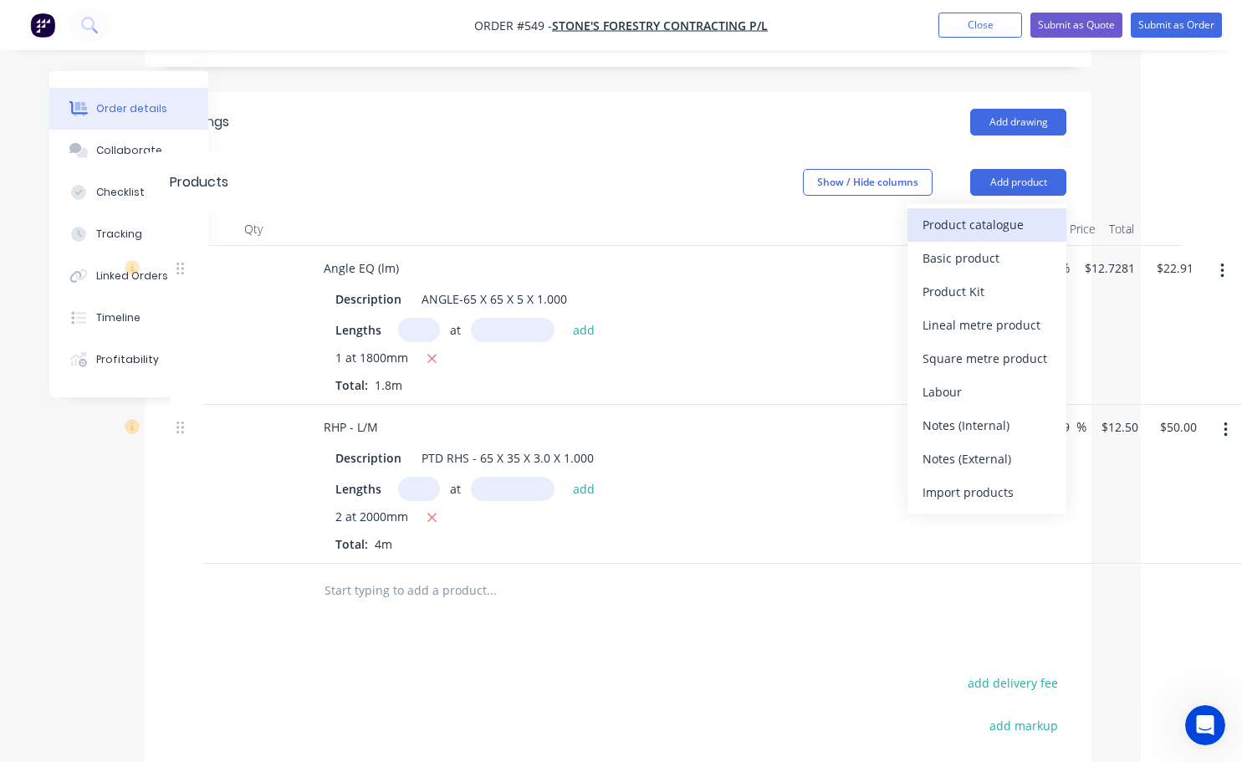
click at [961, 227] on div "Product catalogue" at bounding box center [986, 224] width 129 height 24
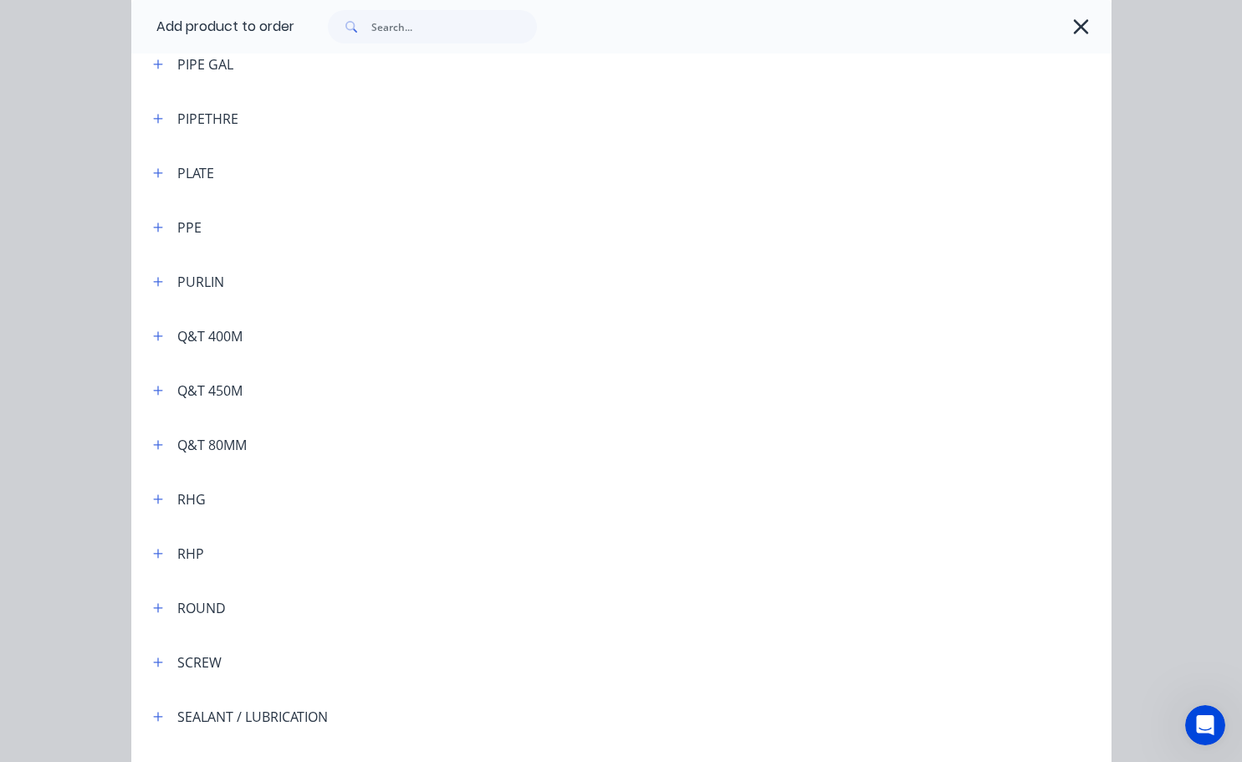
scroll to position [4264, 0]
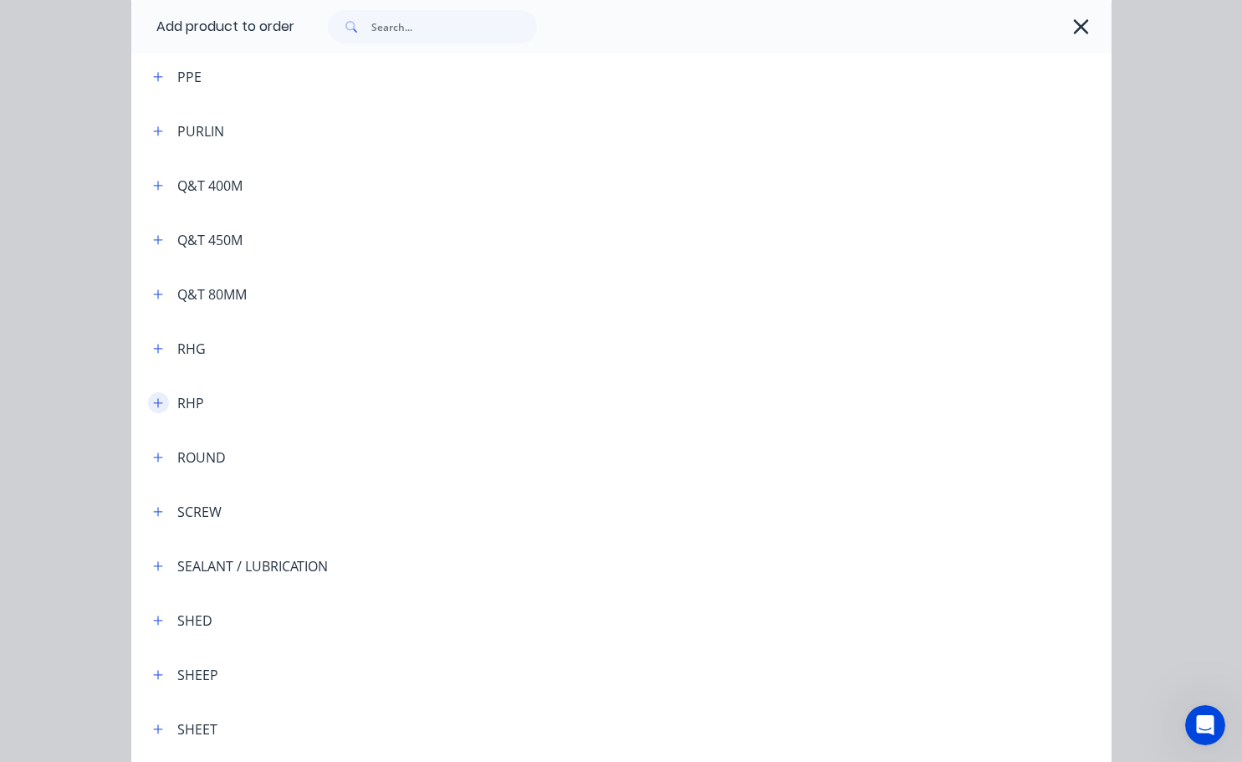
click at [155, 404] on icon "button" at bounding box center [158, 403] width 10 height 12
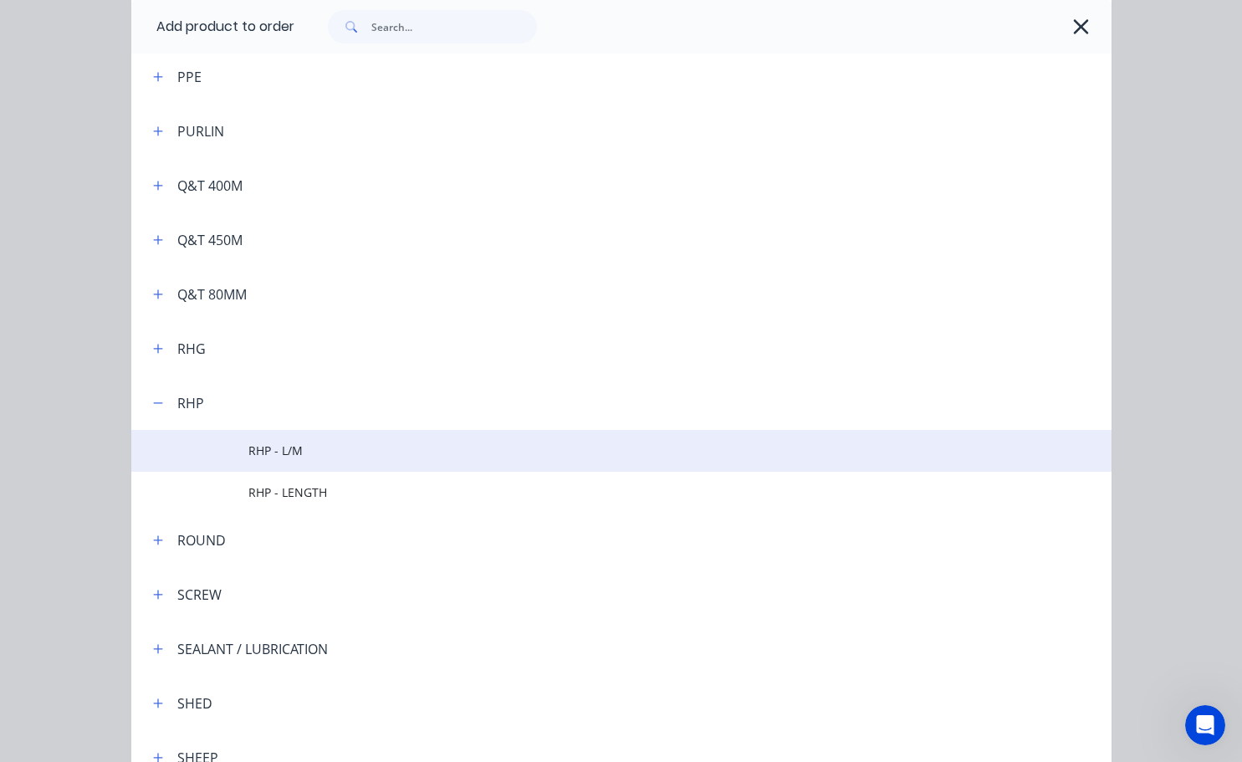
click at [286, 457] on span "RHP - L/M" at bounding box center [593, 450] width 690 height 18
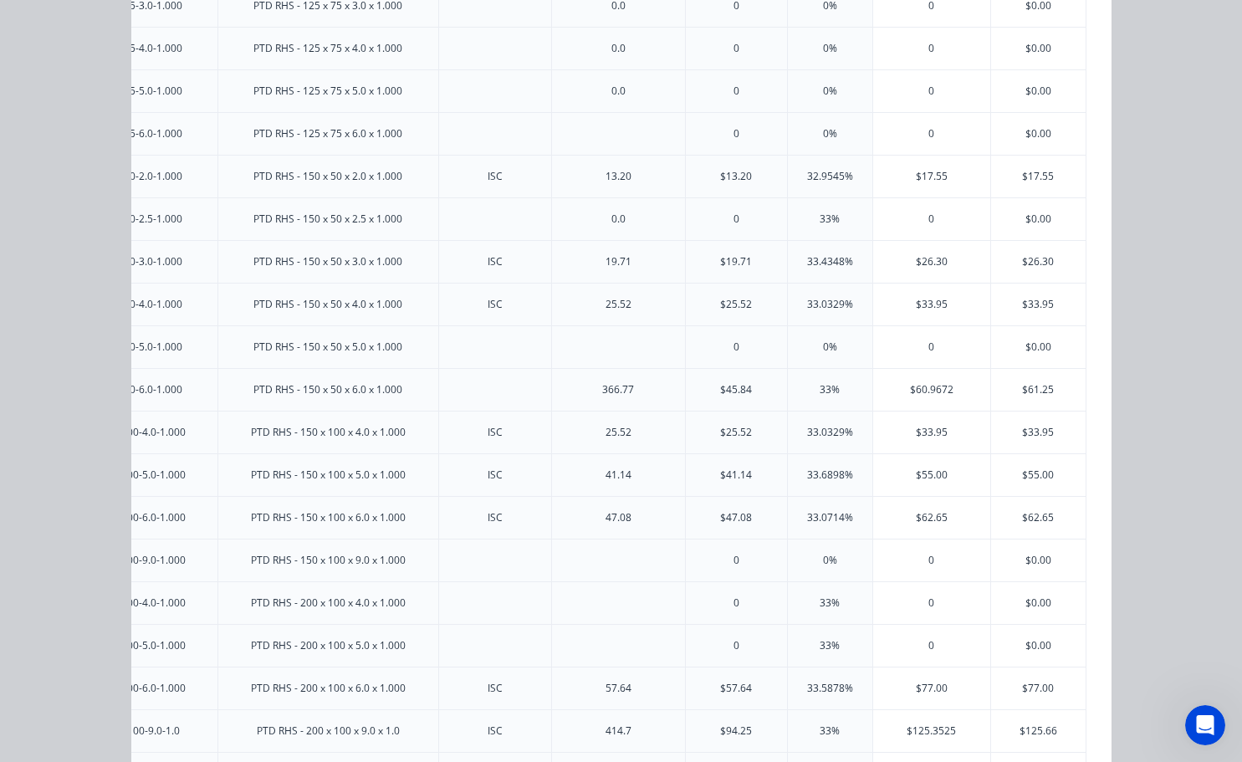
scroll to position [1480, 0]
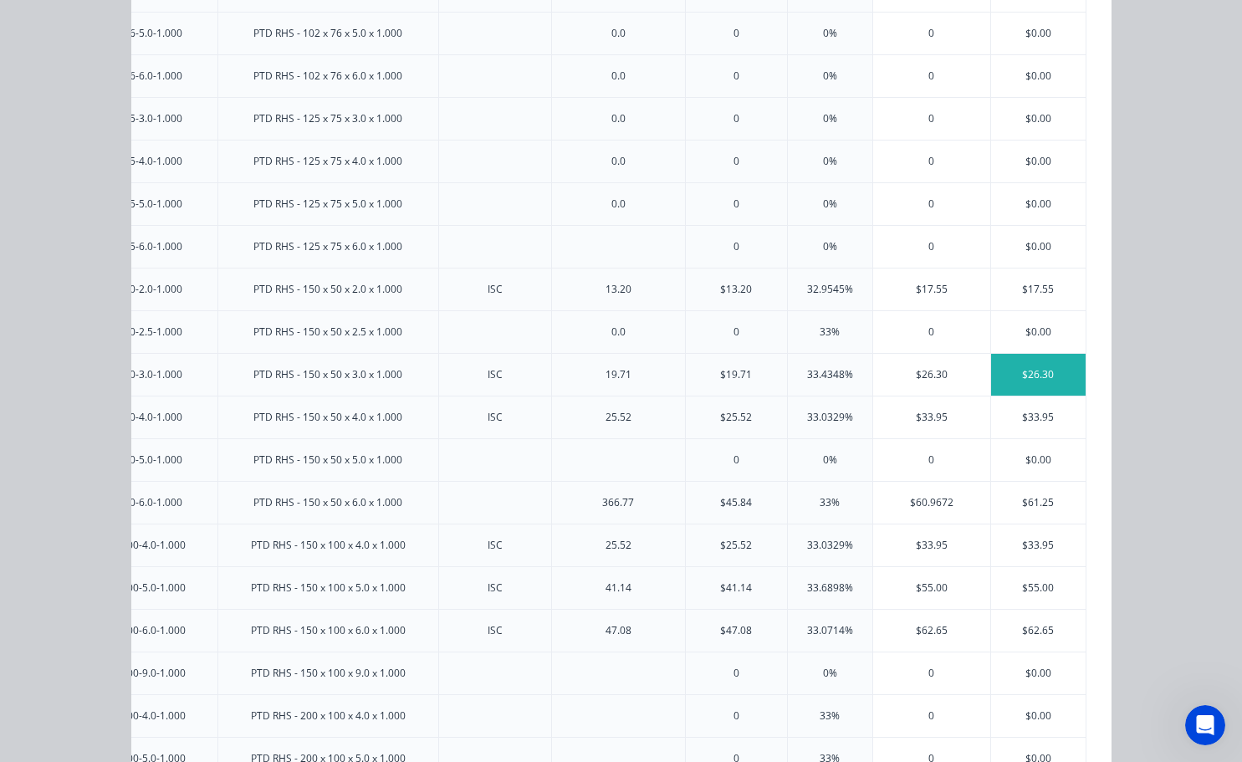
click at [1013, 377] on div "$26.30" at bounding box center [1038, 375] width 94 height 42
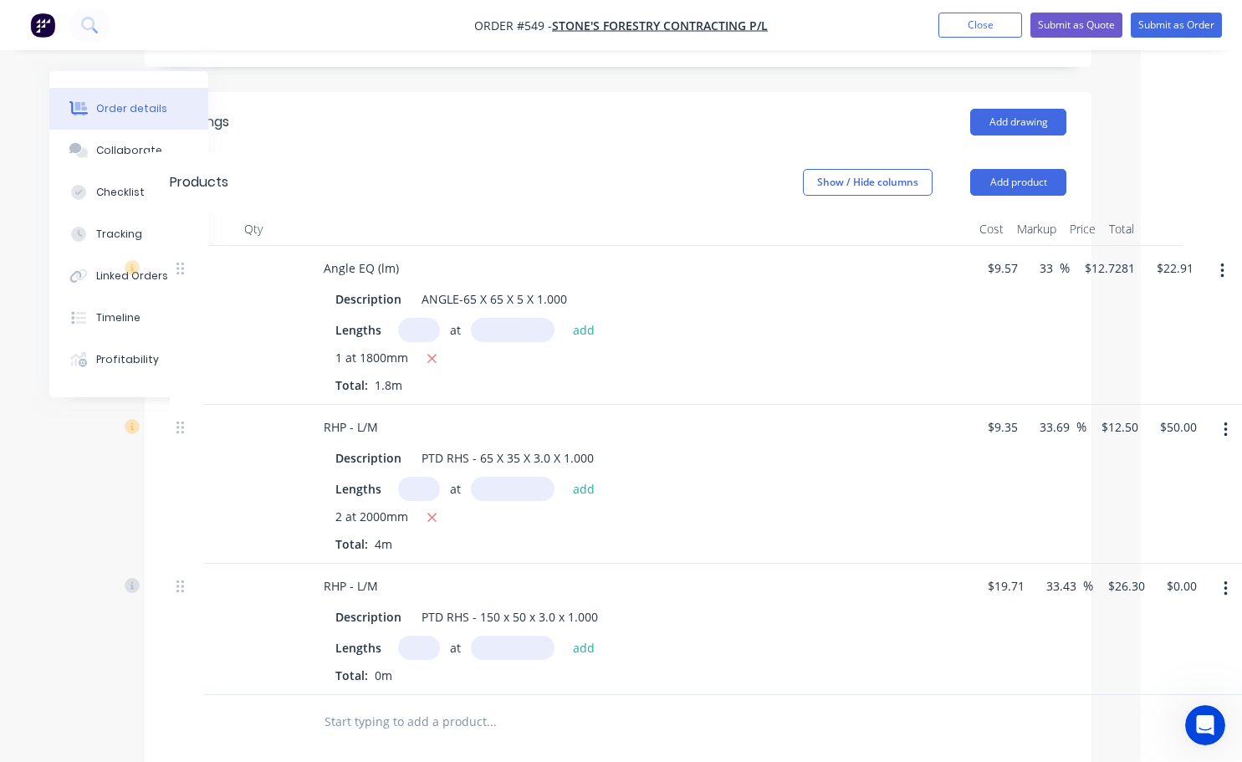
click at [411, 649] on input "text" at bounding box center [419, 647] width 42 height 24
type input "1"
click at [525, 650] on input "text" at bounding box center [513, 647] width 84 height 24
type input "2000mm"
click at [588, 643] on button "add" at bounding box center [583, 646] width 39 height 23
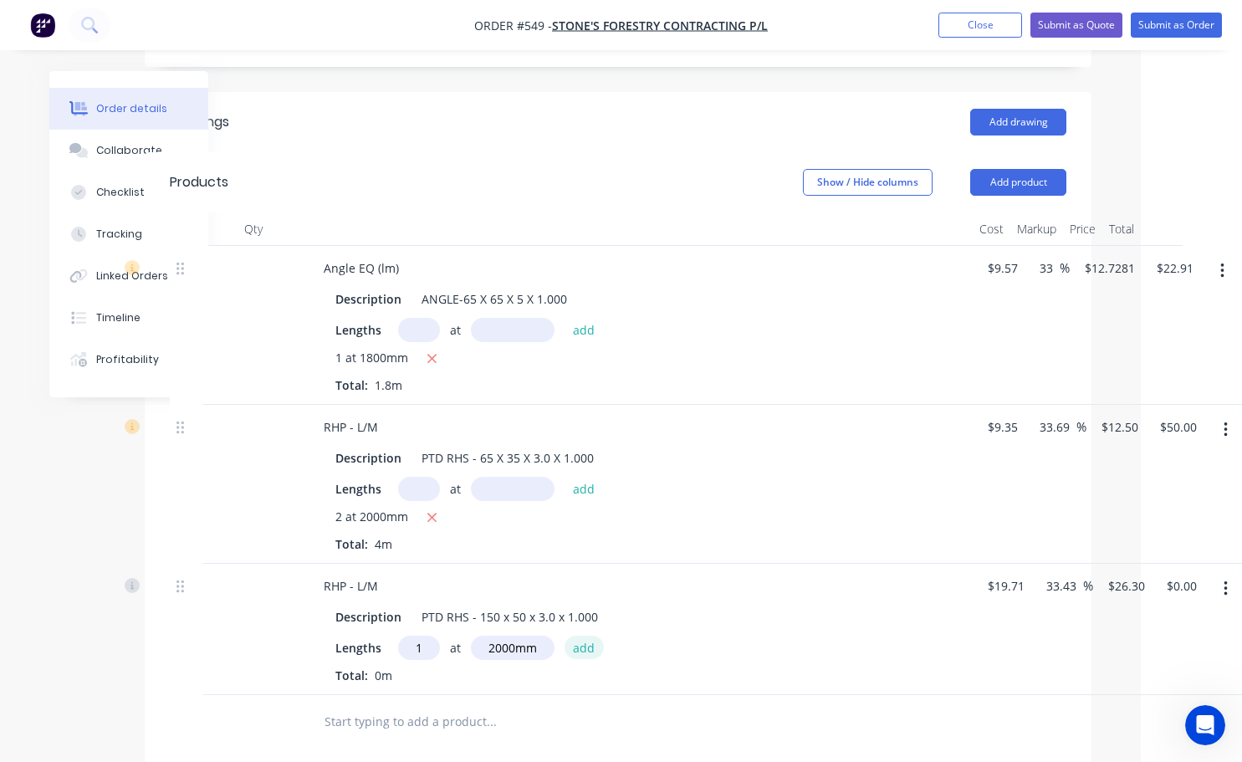
type input "$52.60"
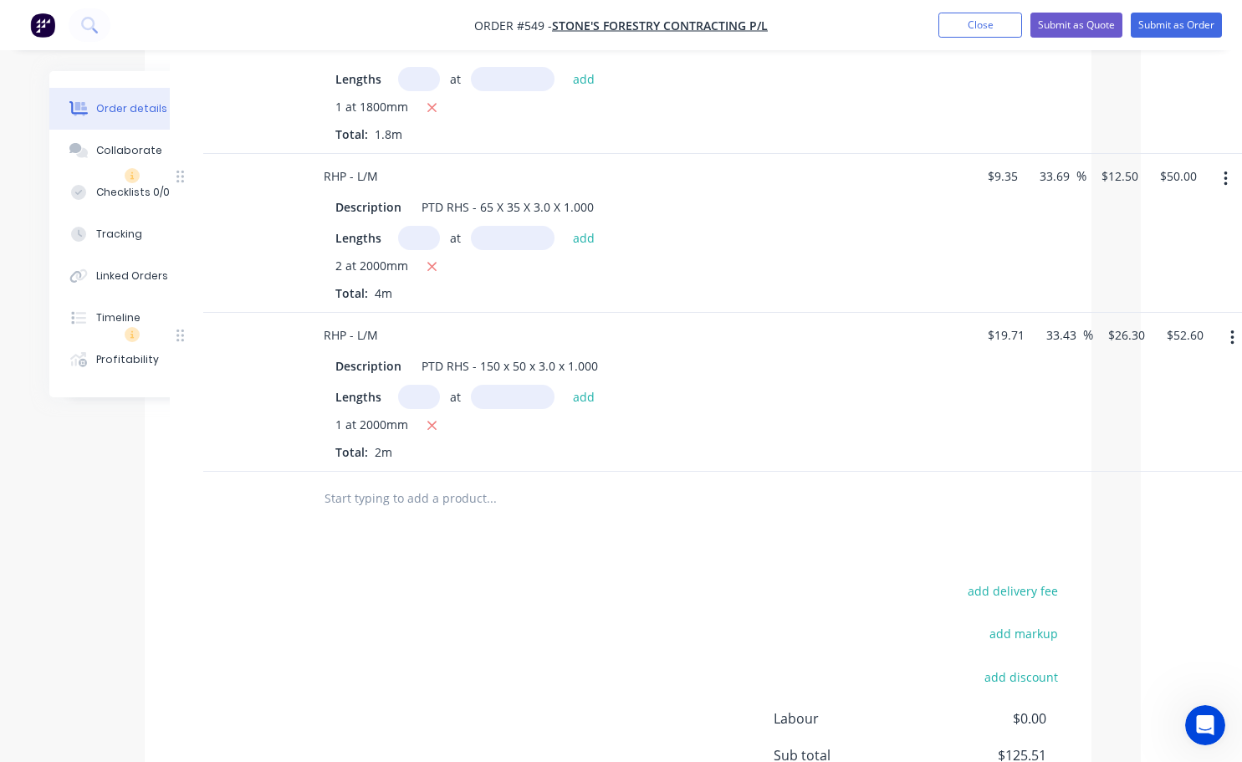
scroll to position [502, 89]
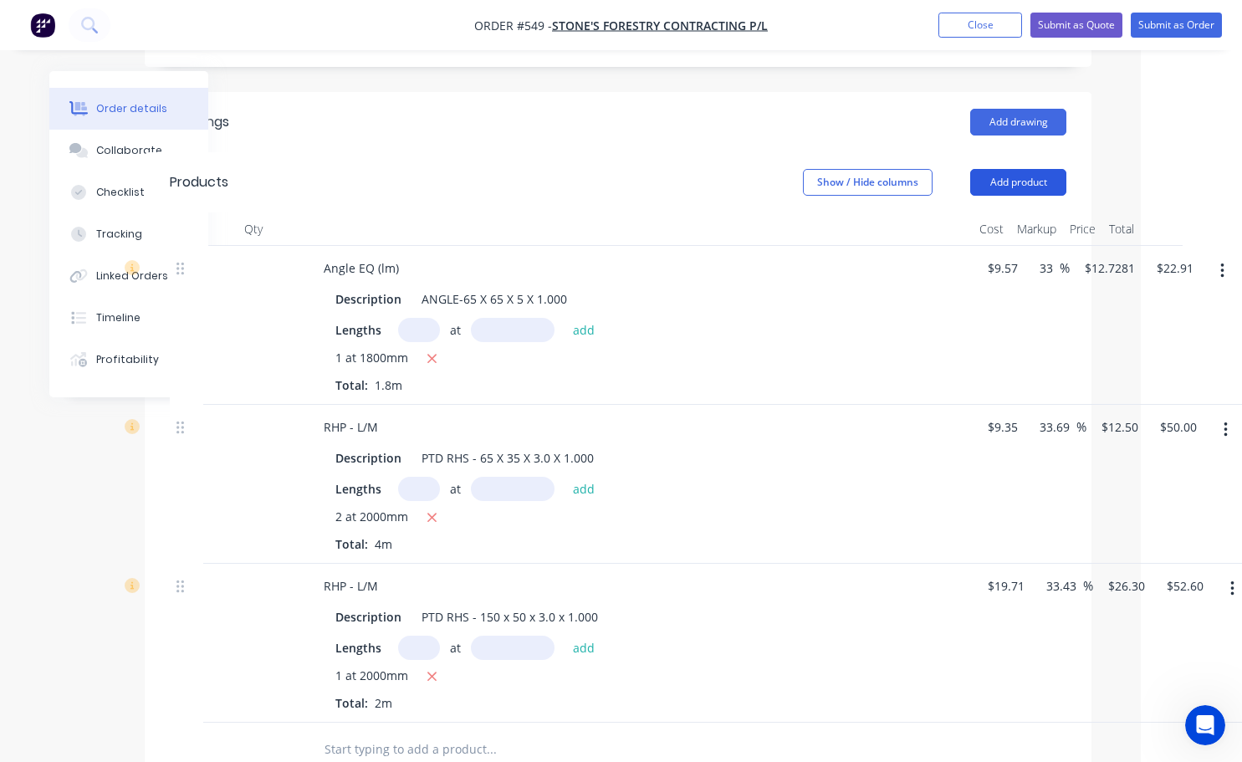
click at [1008, 186] on button "Add product" at bounding box center [1018, 182] width 96 height 27
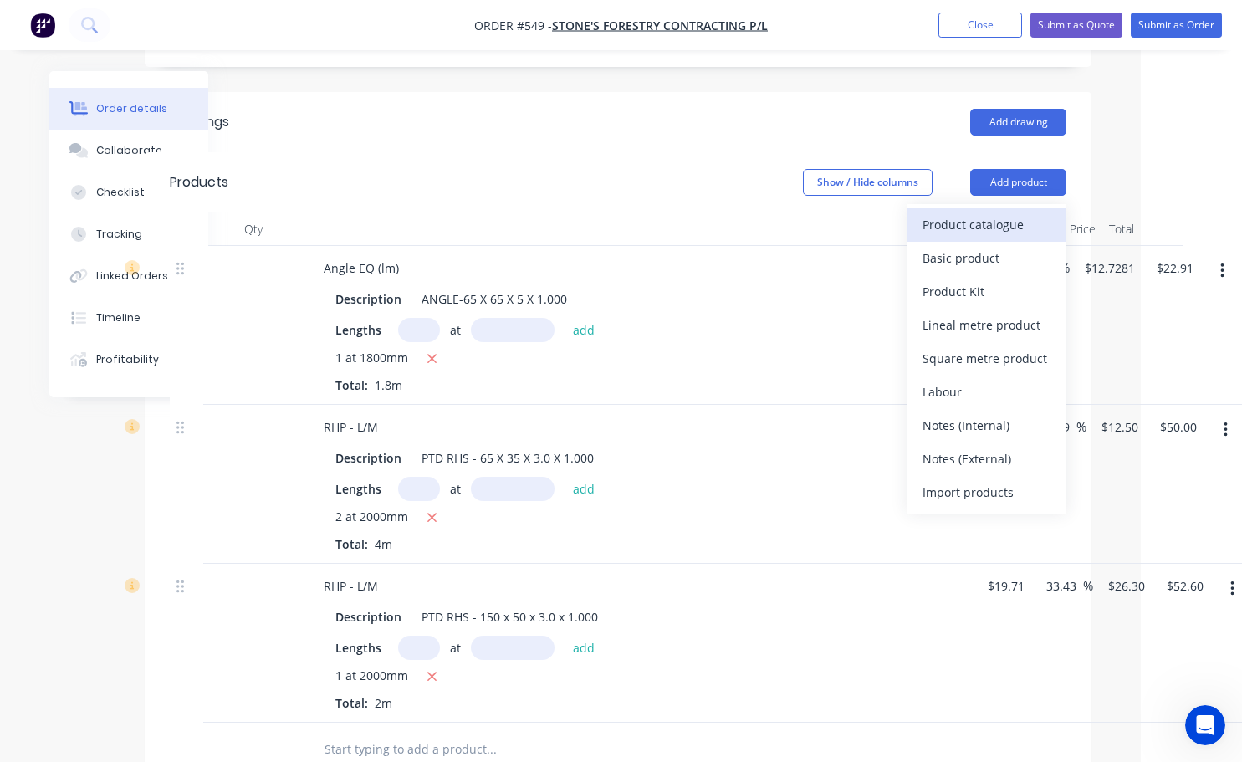
click at [974, 218] on div "Product catalogue" at bounding box center [986, 224] width 129 height 24
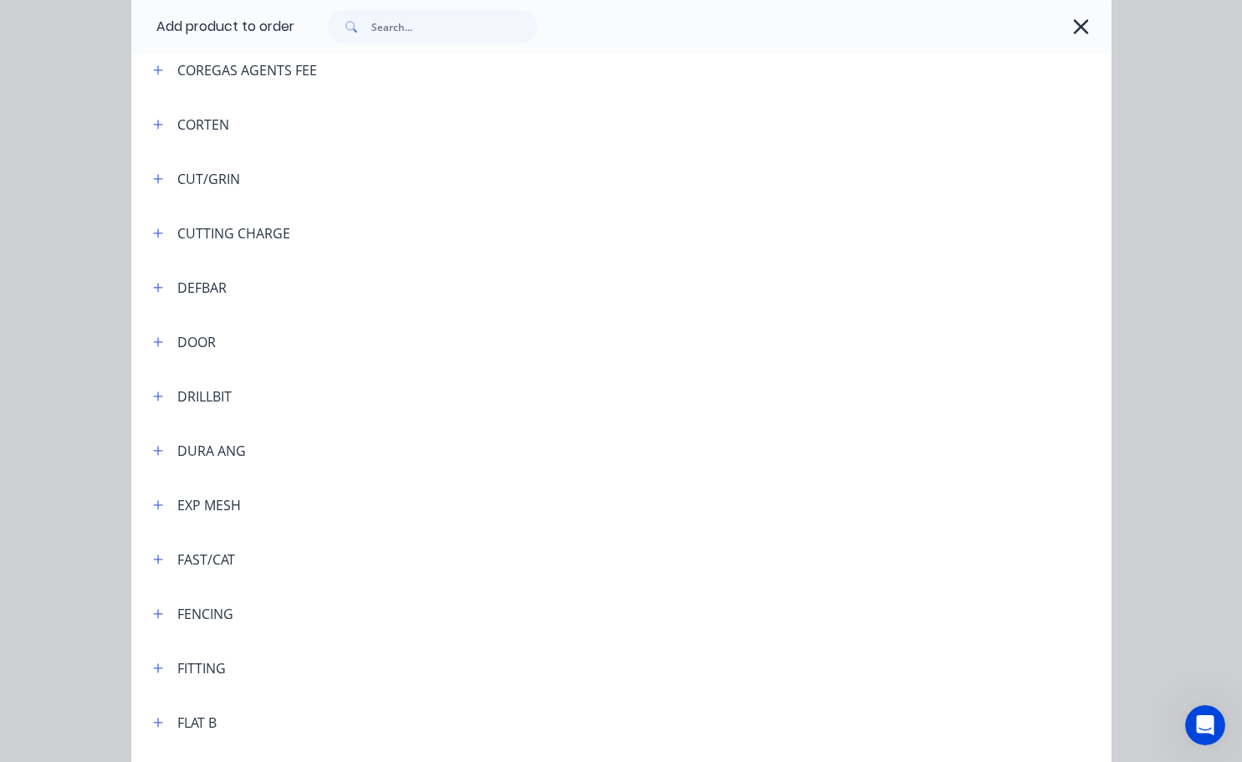
scroll to position [2174, 0]
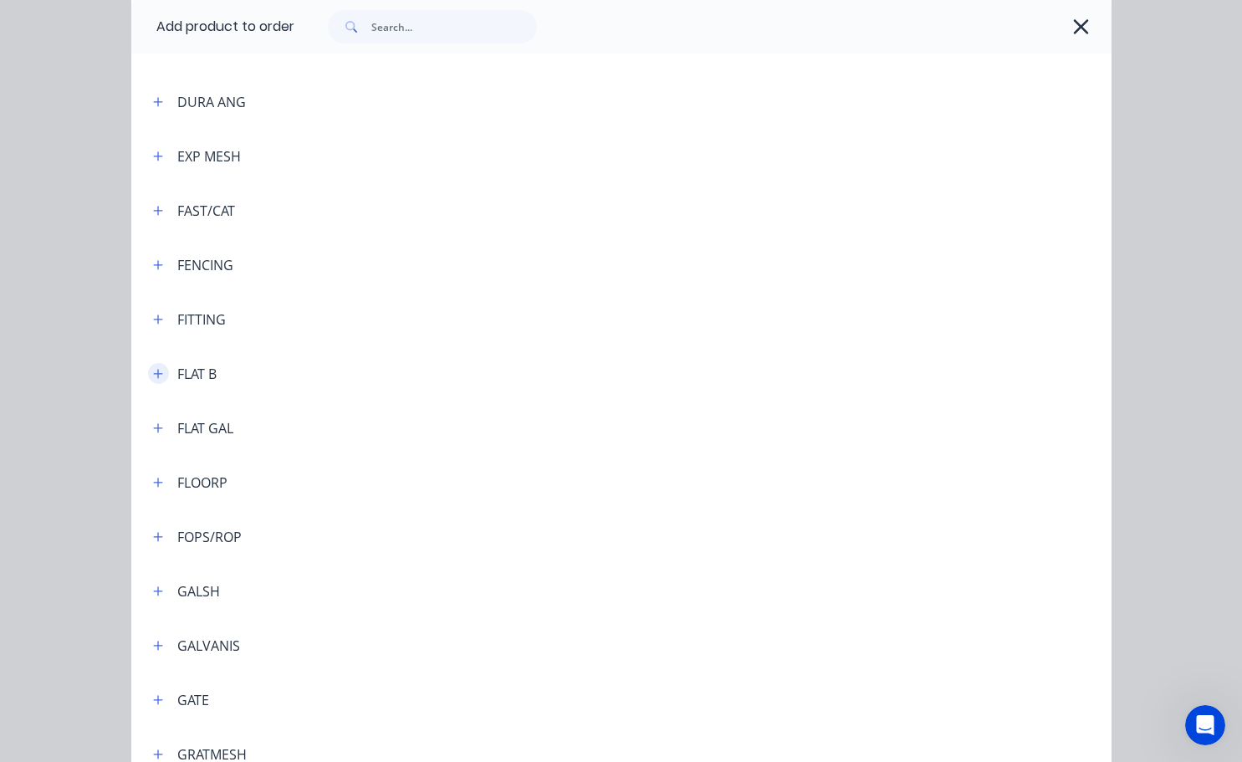
click at [153, 372] on icon "button" at bounding box center [158, 374] width 10 height 12
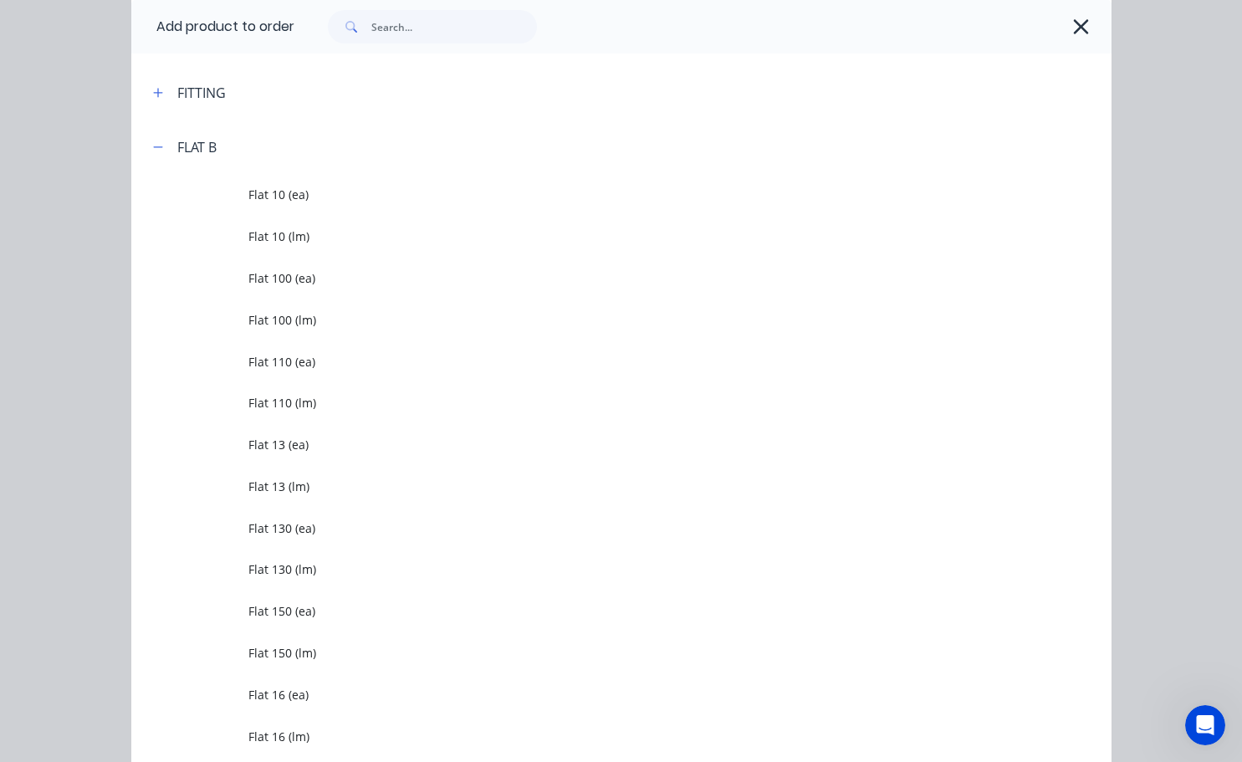
scroll to position [2341, 0]
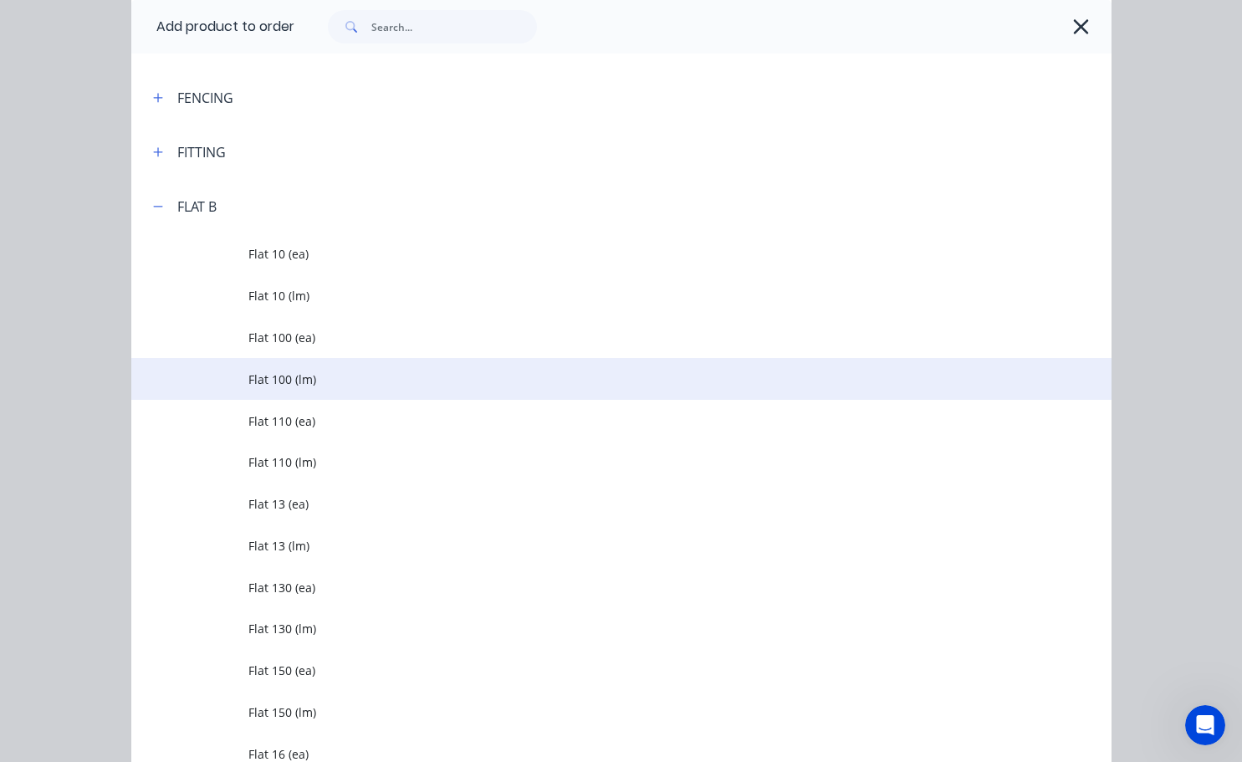
click at [280, 377] on span "Flat 100 (lm)" at bounding box center [593, 379] width 690 height 18
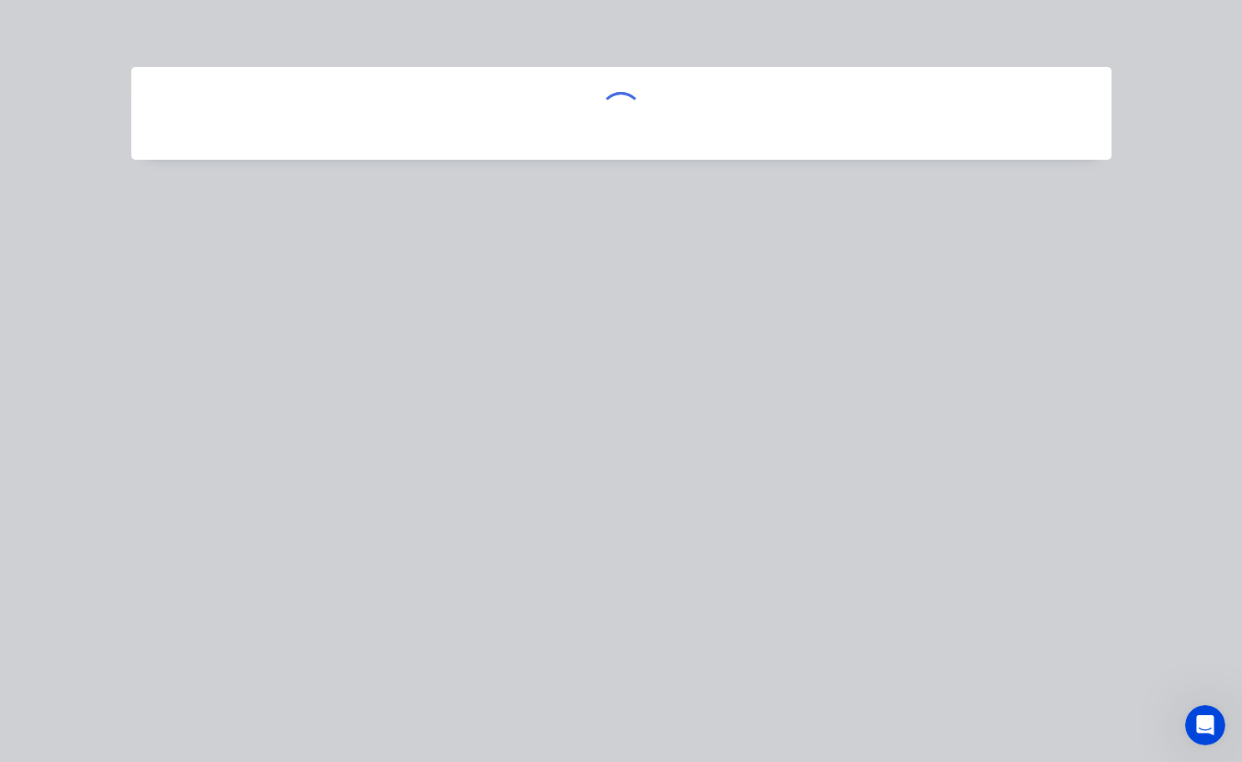
scroll to position [0, 0]
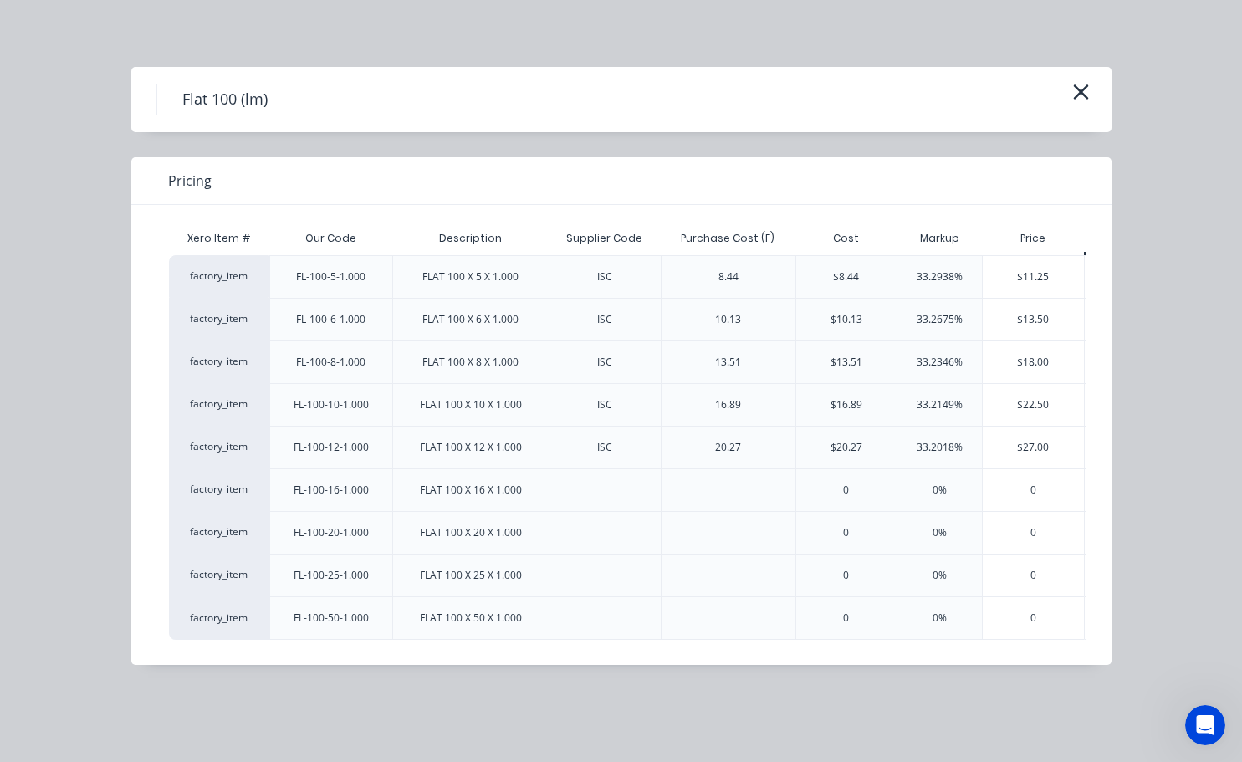
drag, startPoint x: 548, startPoint y: 664, endPoint x: 640, endPoint y: 662, distance: 92.0
click at [640, 663] on div "Xero Item # Our Code Description Supplier Code Purchase Cost (F) Cost Markup Pr…" at bounding box center [608, 435] width 955 height 460
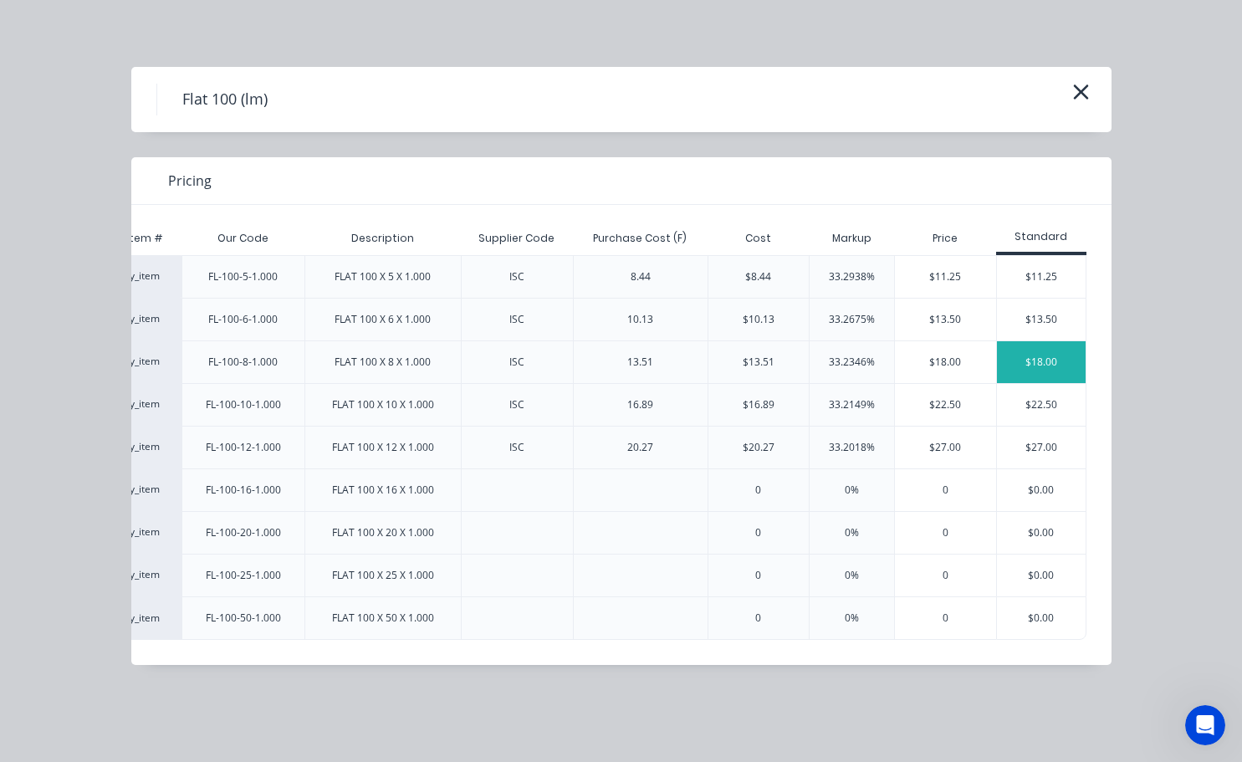
click at [1060, 380] on div "$18.00" at bounding box center [1041, 362] width 89 height 42
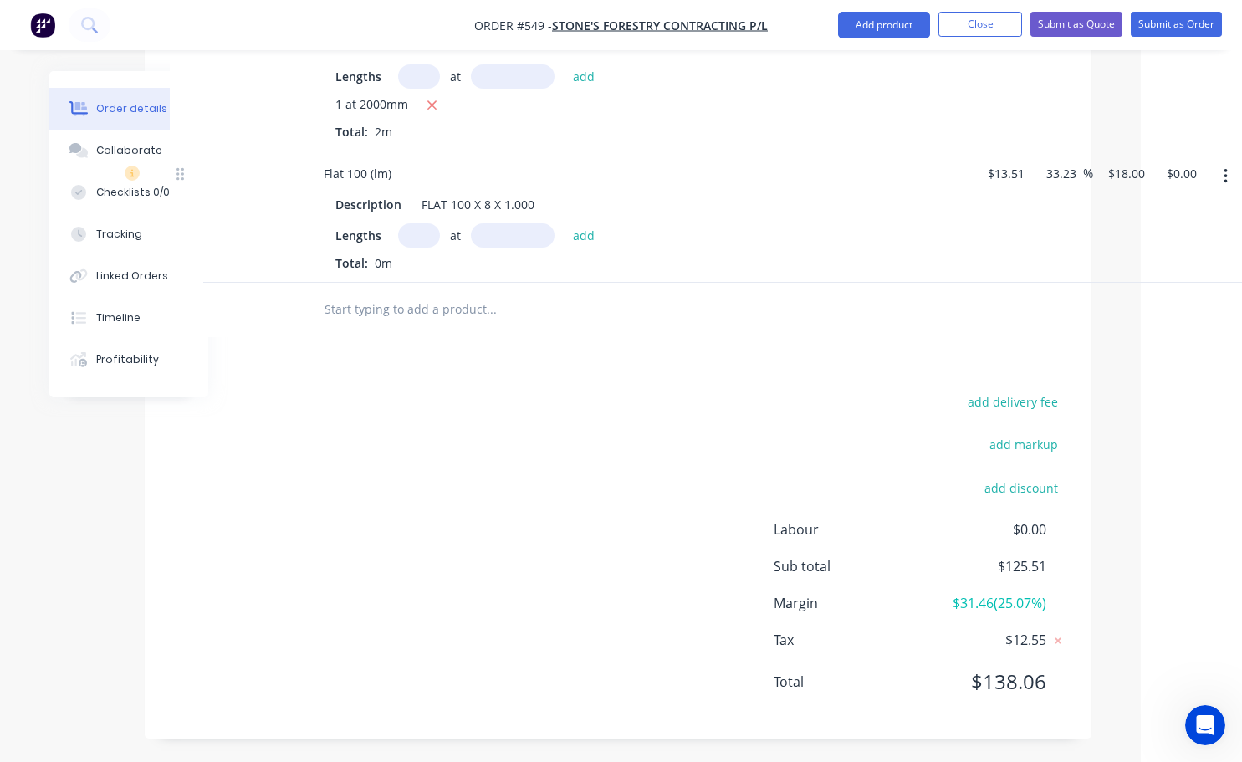
scroll to position [1074, 89]
click at [428, 240] on input "text" at bounding box center [419, 234] width 42 height 24
type input "1"
click at [498, 233] on input "text" at bounding box center [513, 234] width 84 height 24
type input "300mm"
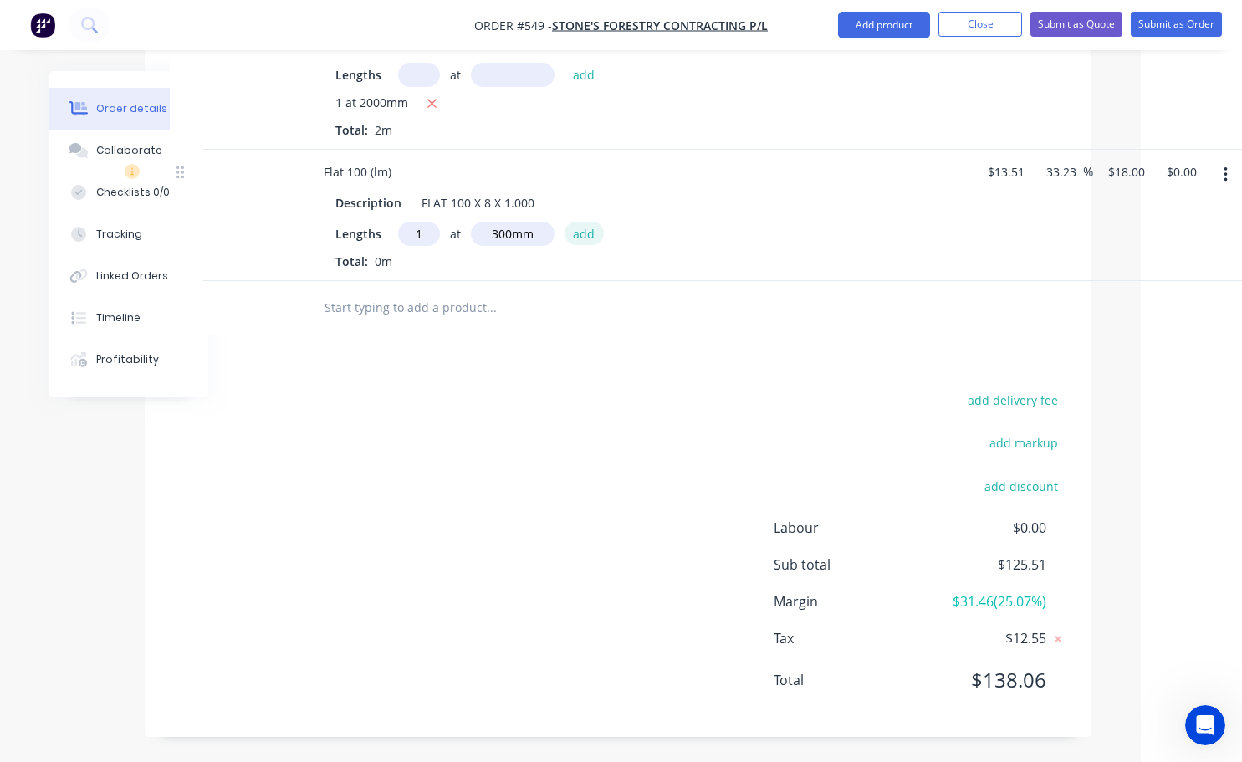
click at [583, 237] on button "add" at bounding box center [583, 233] width 39 height 23
type input "$5.40"
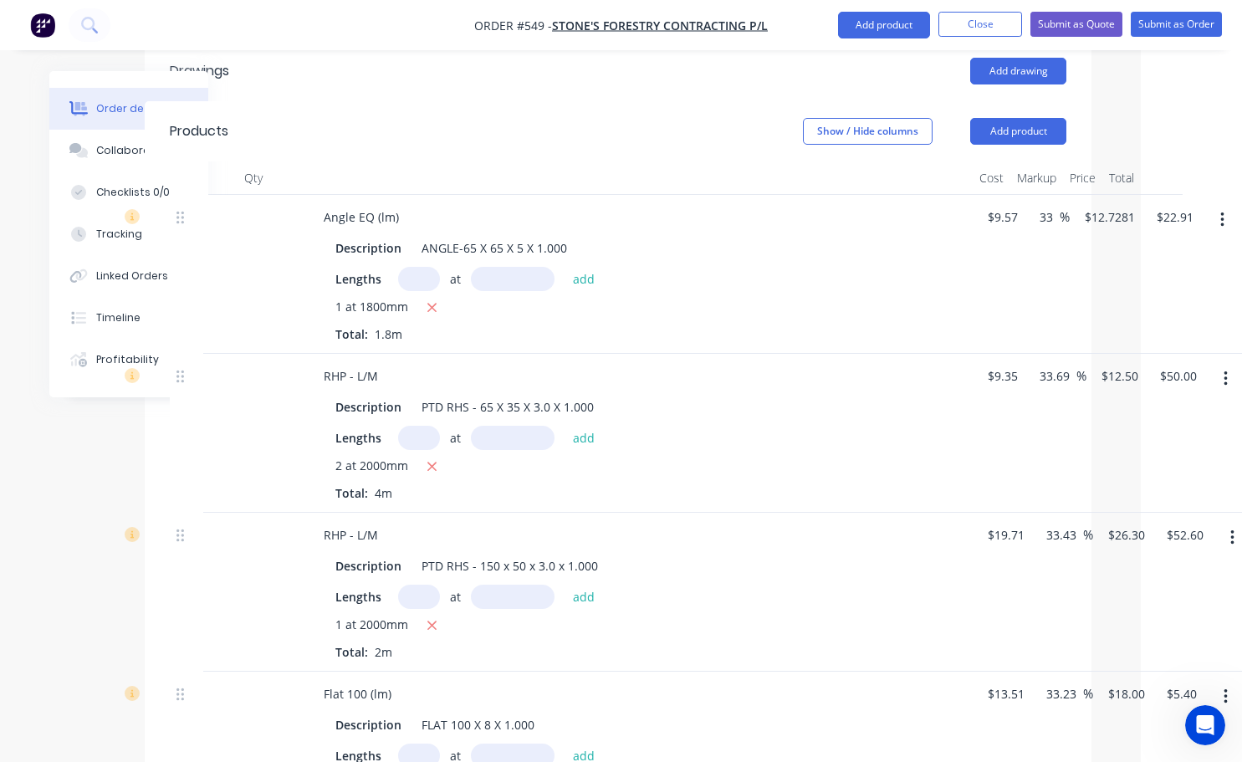
scroll to position [489, 89]
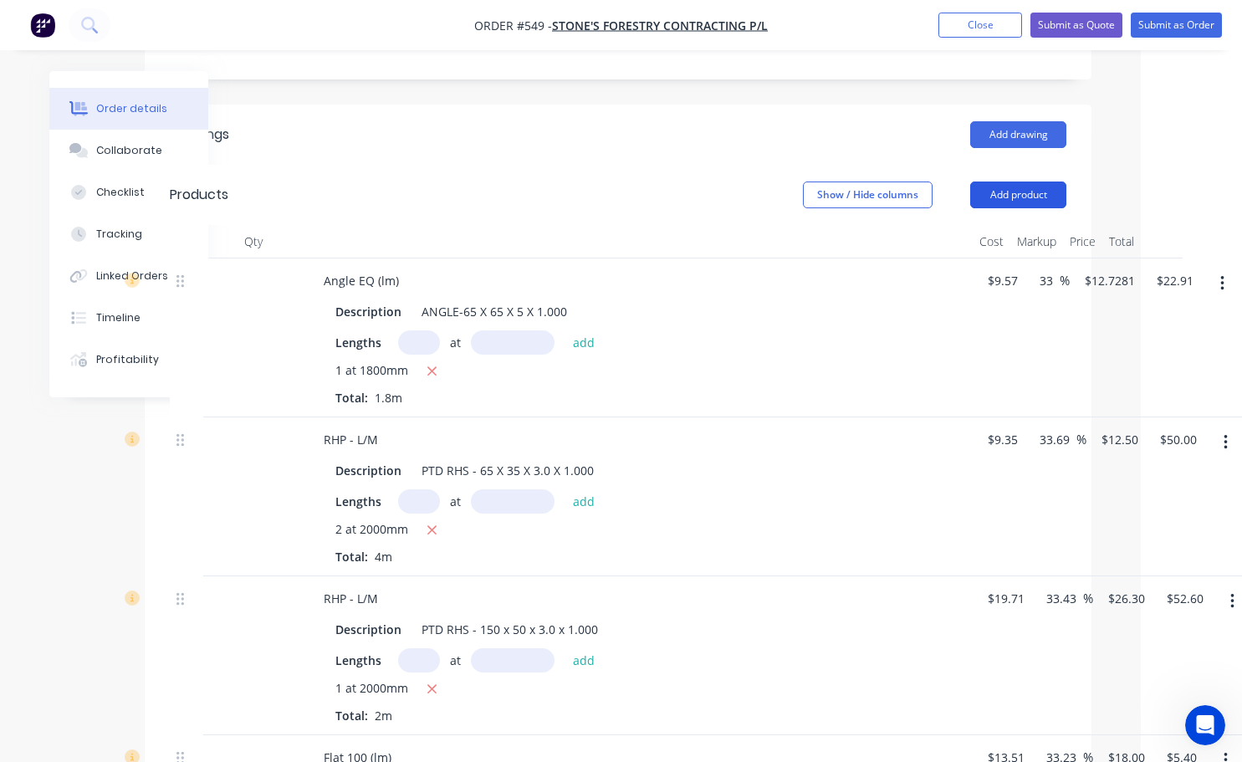
click at [1017, 194] on button "Add product" at bounding box center [1018, 194] width 96 height 27
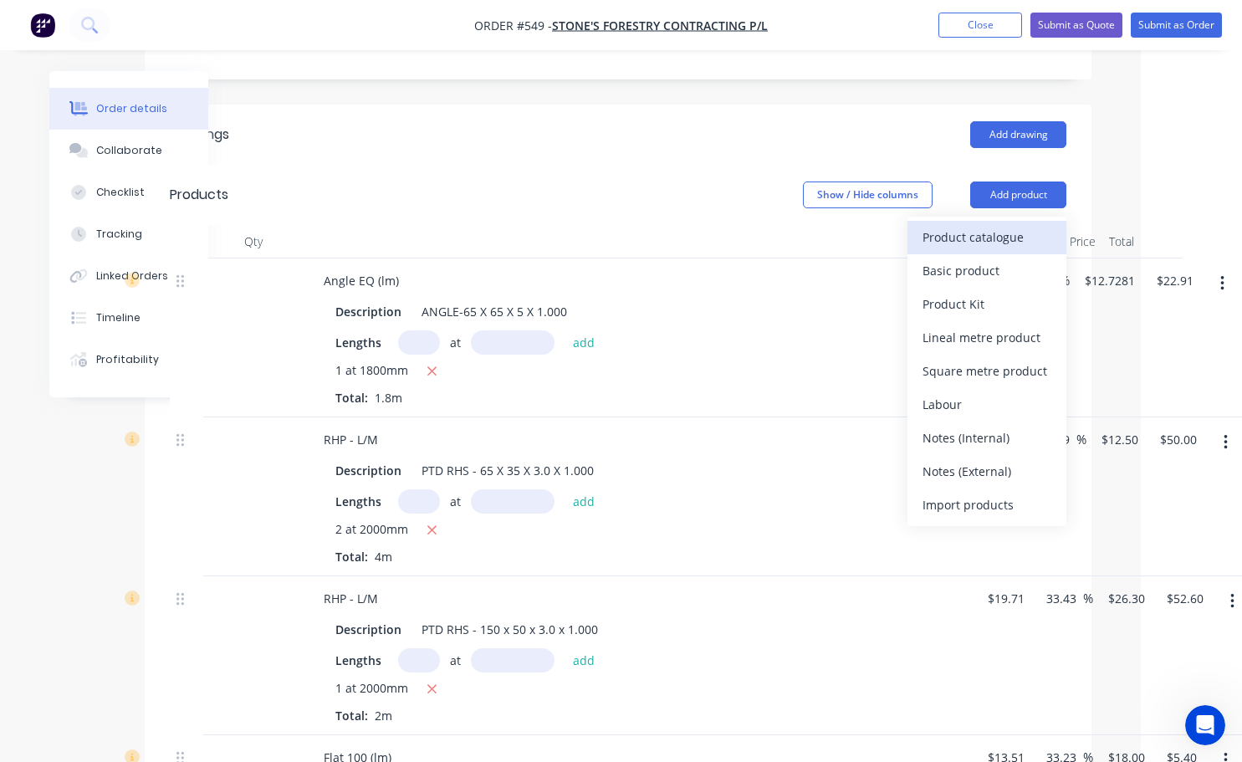
click at [985, 239] on div "Product catalogue" at bounding box center [986, 237] width 129 height 24
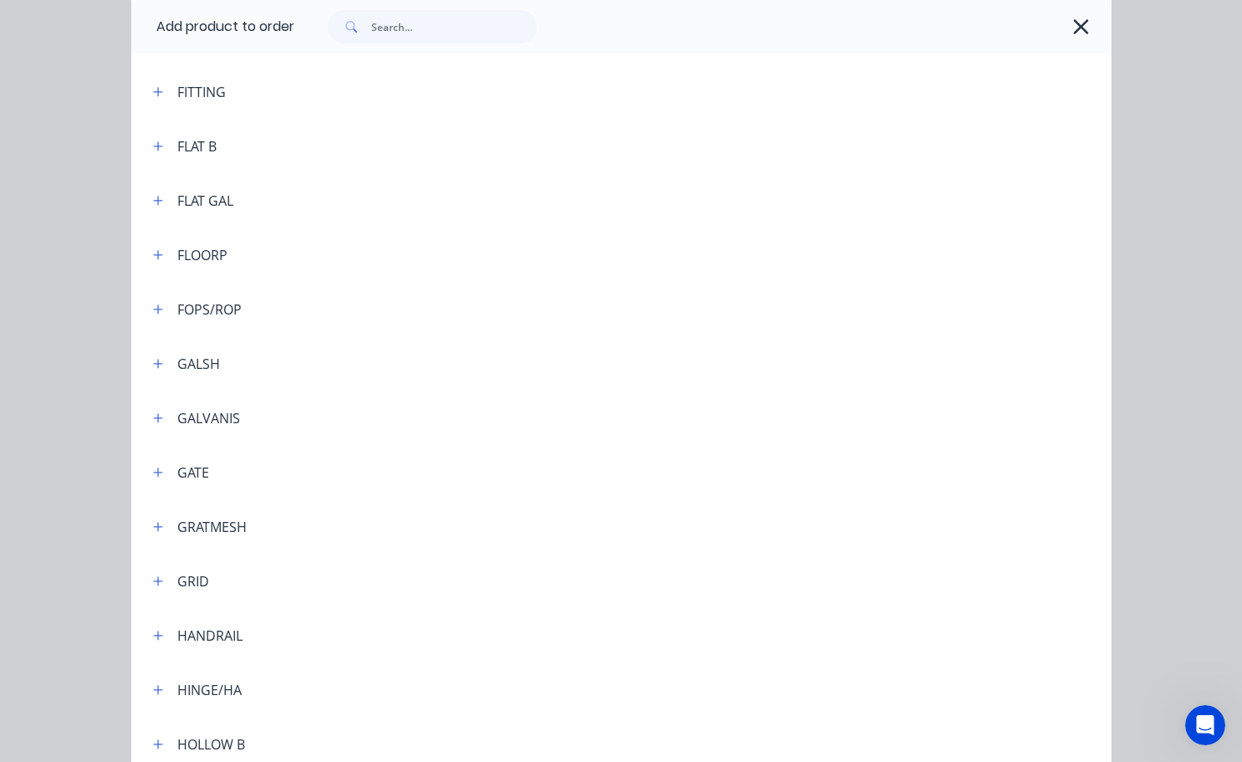
scroll to position [2425, 0]
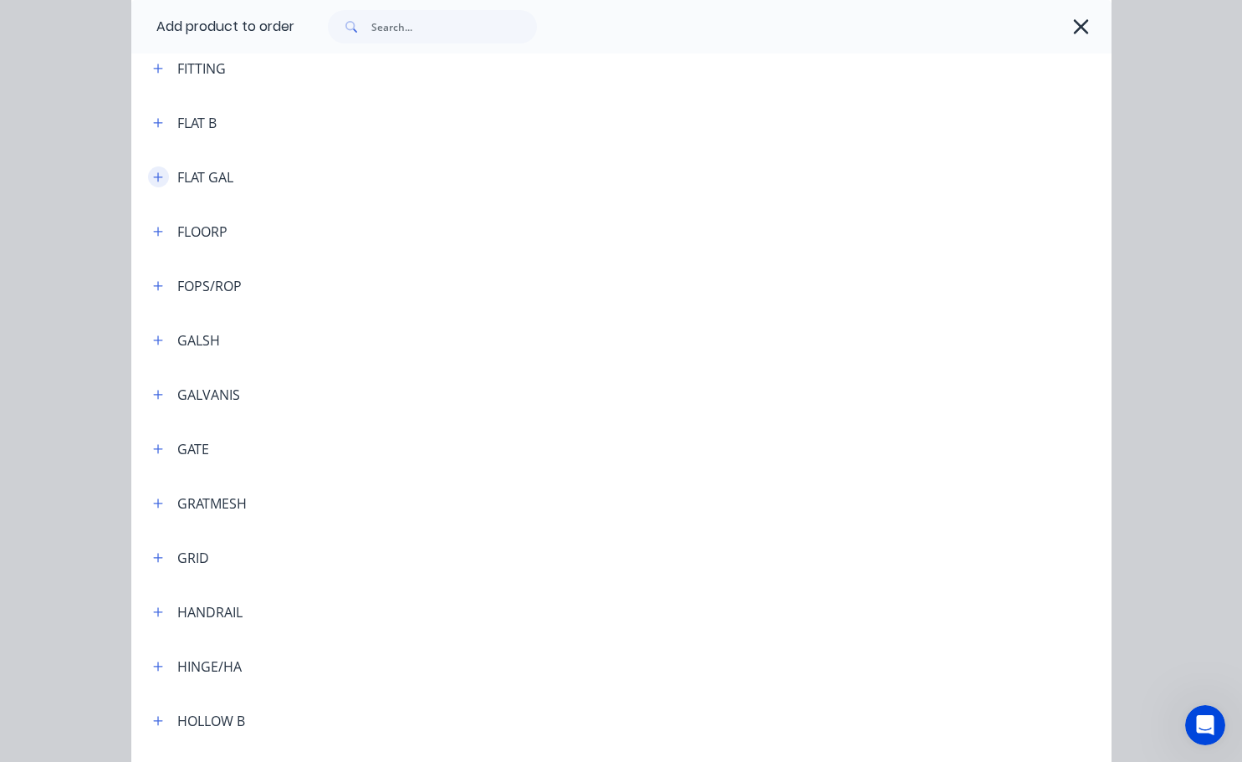
click at [153, 167] on button "button" at bounding box center [158, 176] width 21 height 21
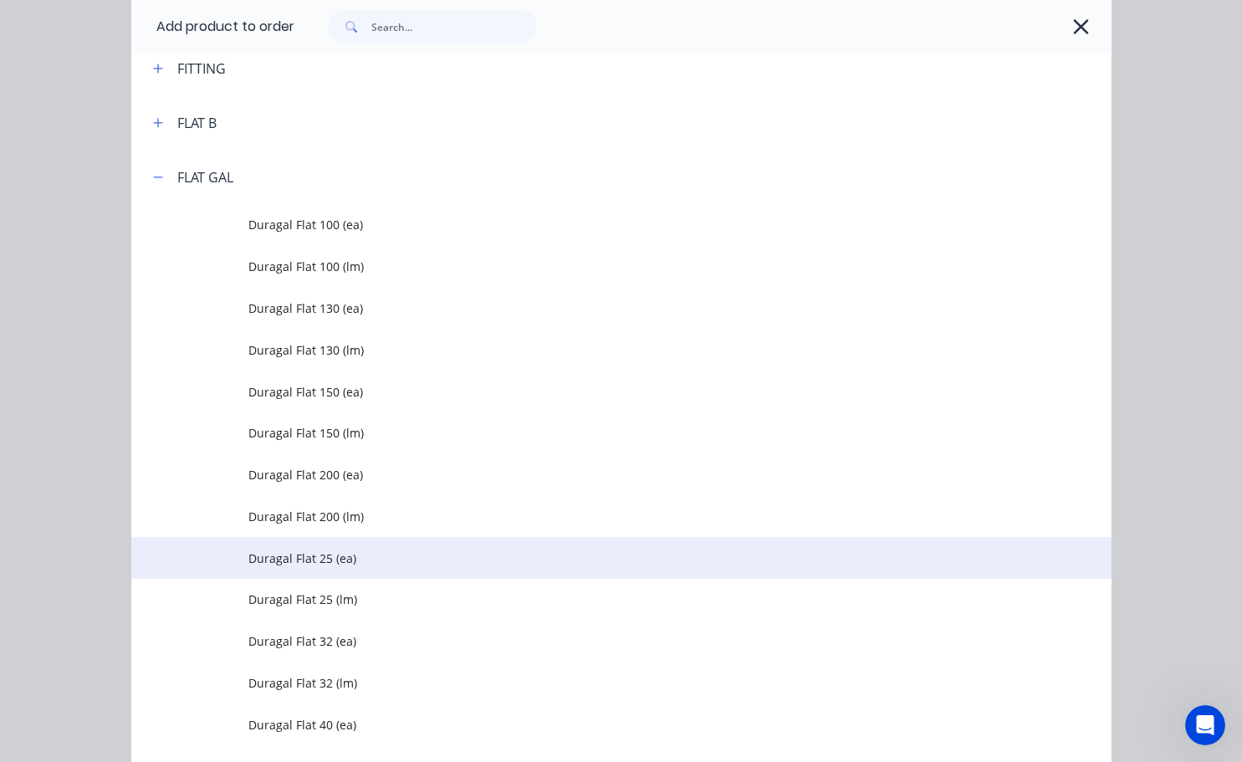
click at [319, 554] on span "Duragal Flat 25 (ea)" at bounding box center [593, 558] width 690 height 18
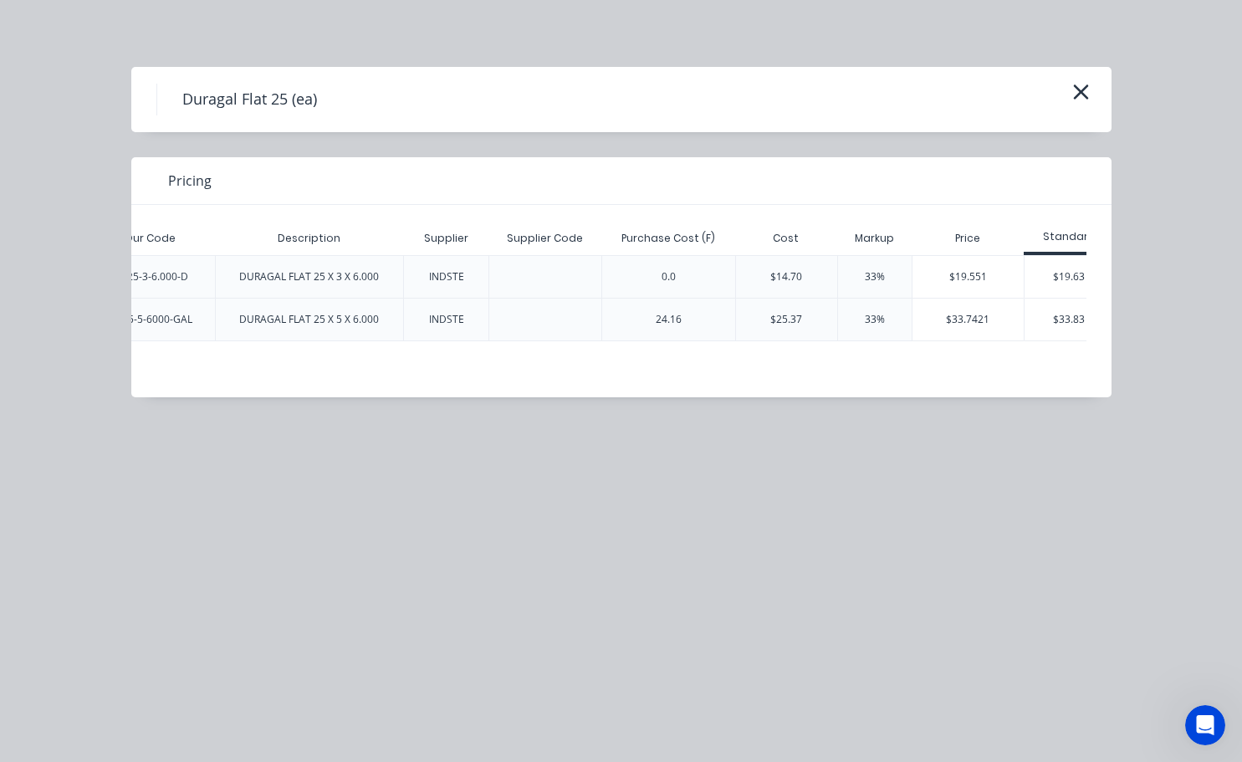
scroll to position [0, 192]
click at [1034, 273] on div "$19.63" at bounding box center [1059, 277] width 89 height 42
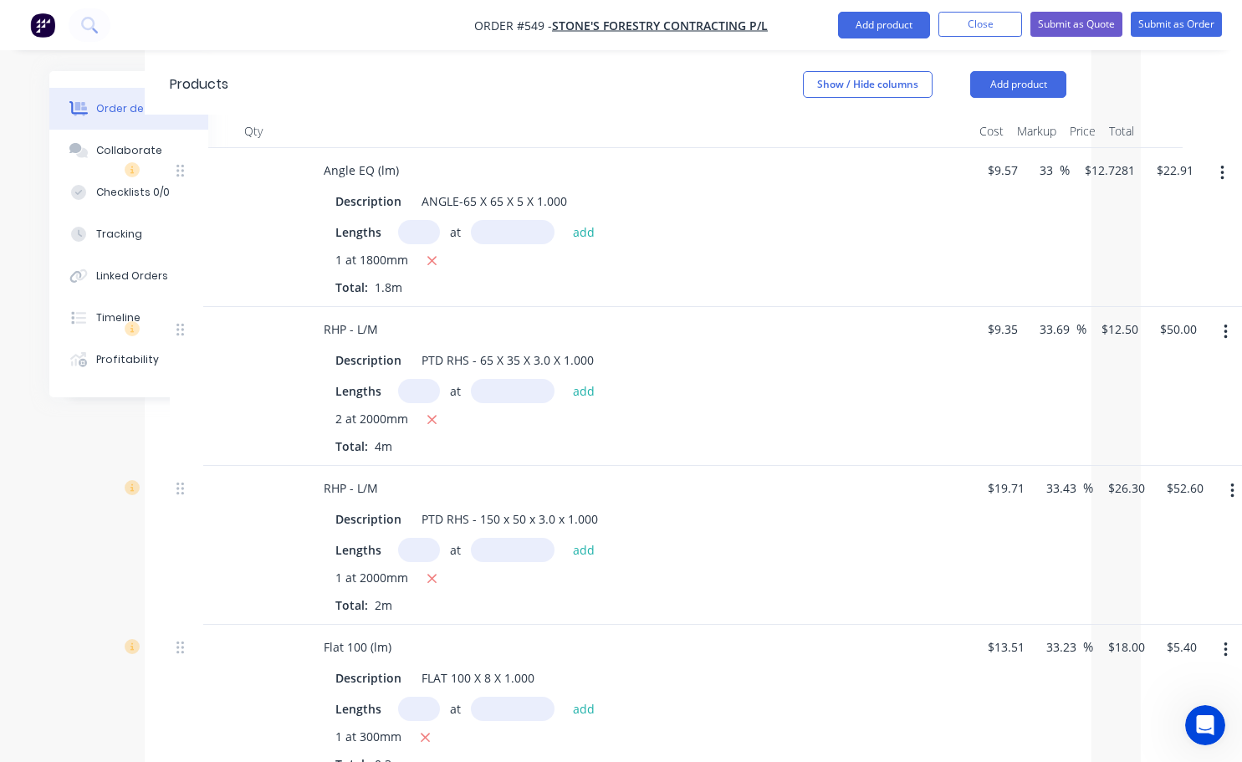
scroll to position [573, 89]
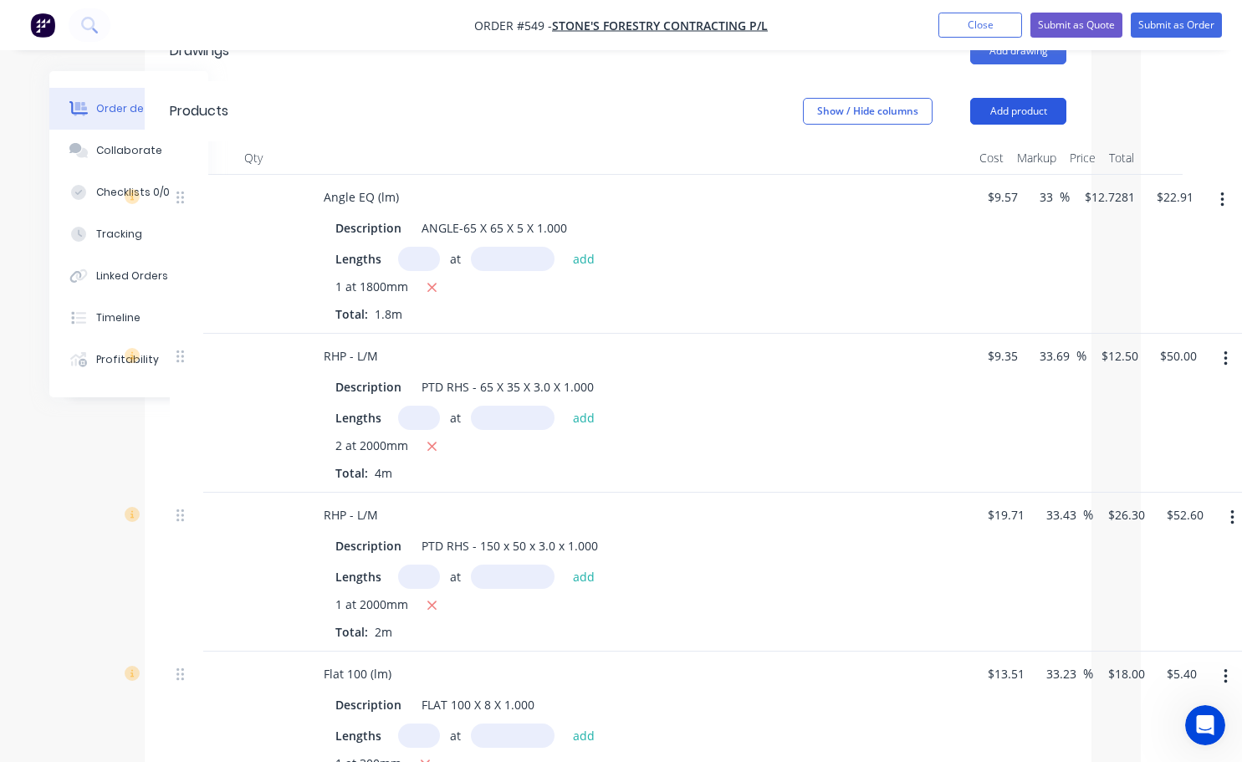
click at [1042, 110] on button "Add product" at bounding box center [1018, 111] width 96 height 27
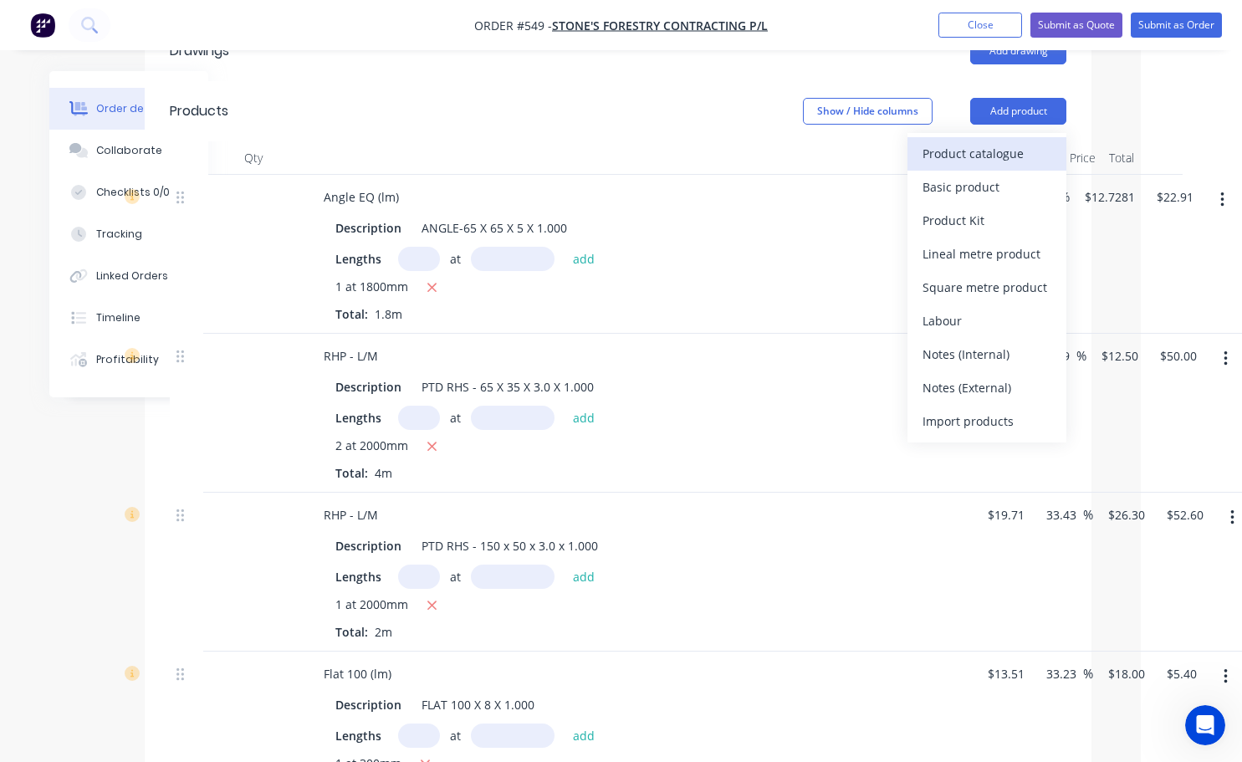
click at [952, 161] on div "Product catalogue" at bounding box center [986, 153] width 129 height 24
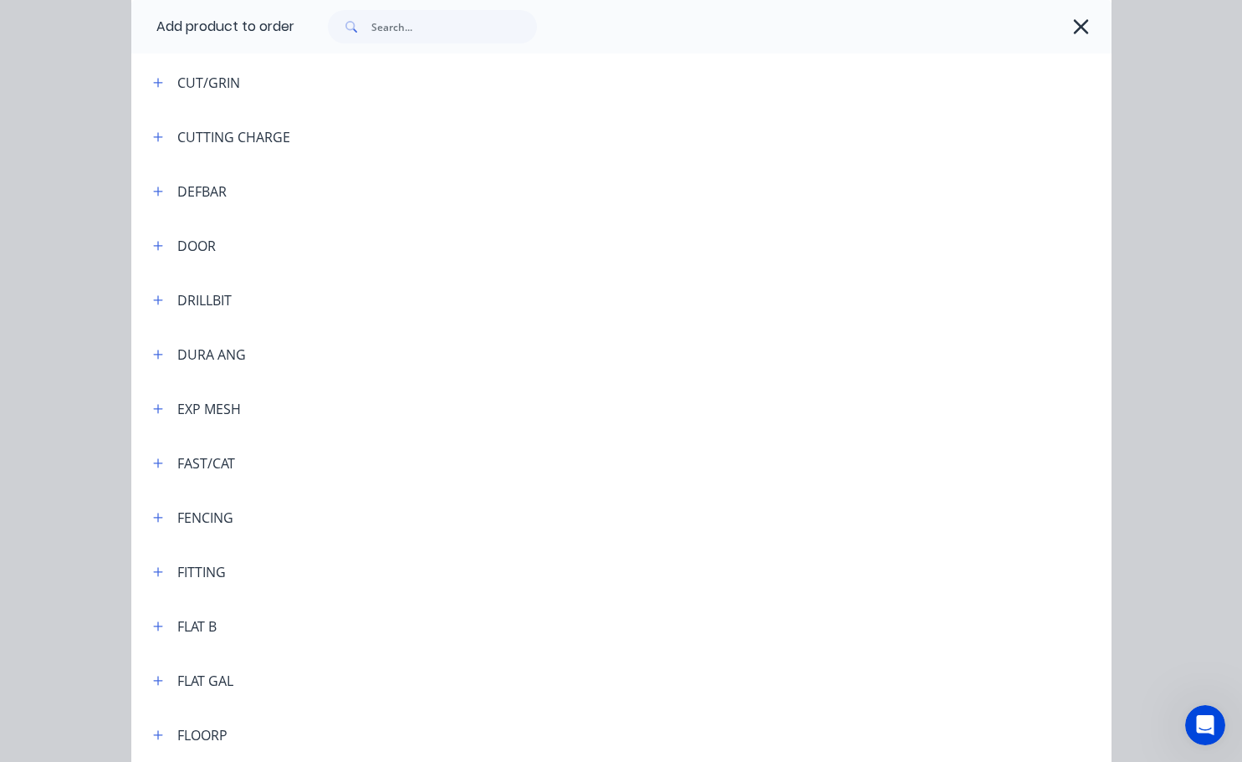
scroll to position [1923, 0]
click at [153, 625] on icon "button" at bounding box center [158, 625] width 10 height 12
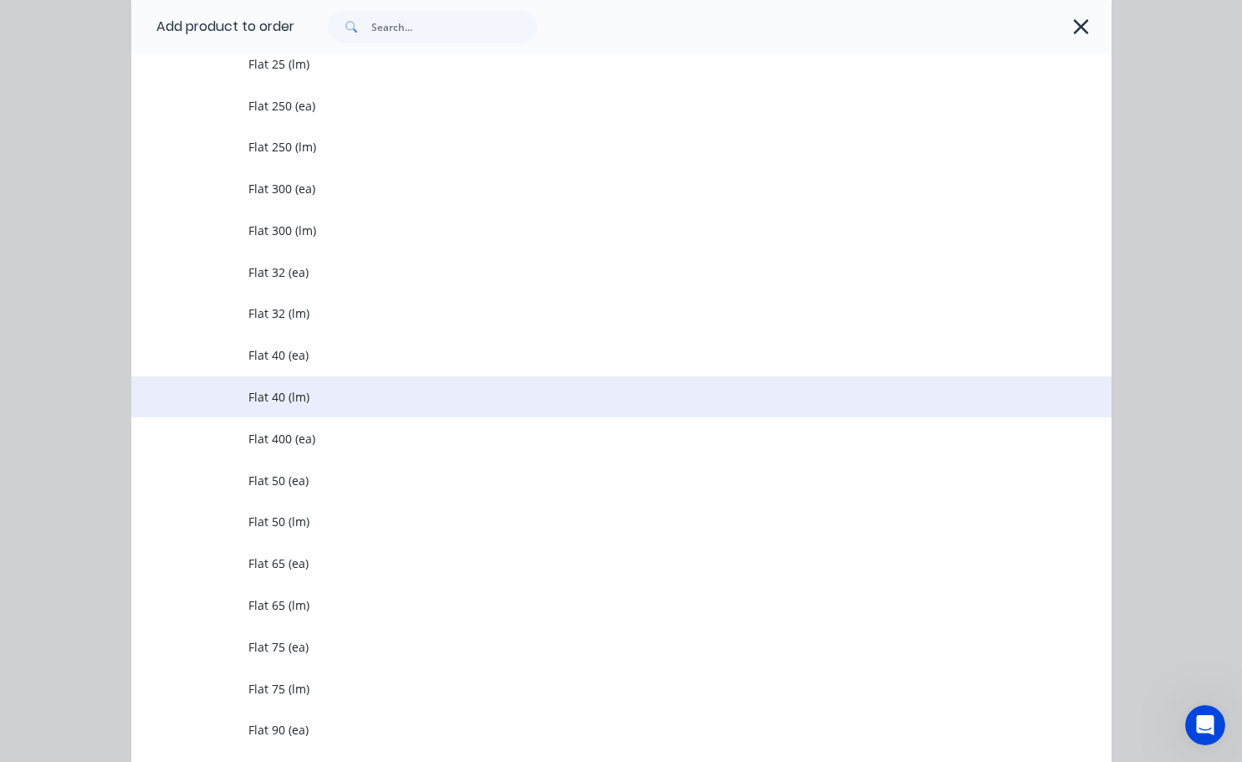
scroll to position [3344, 0]
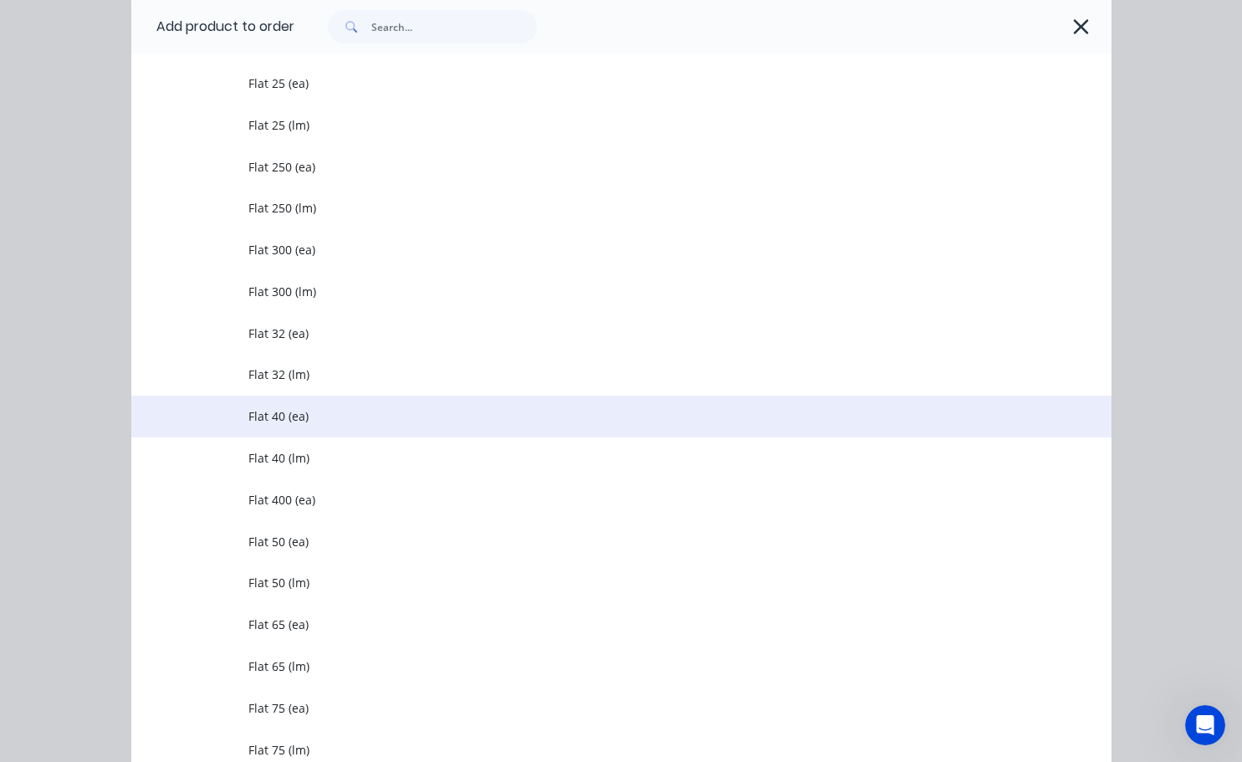
click at [259, 418] on span "Flat 40 (ea)" at bounding box center [593, 416] width 690 height 18
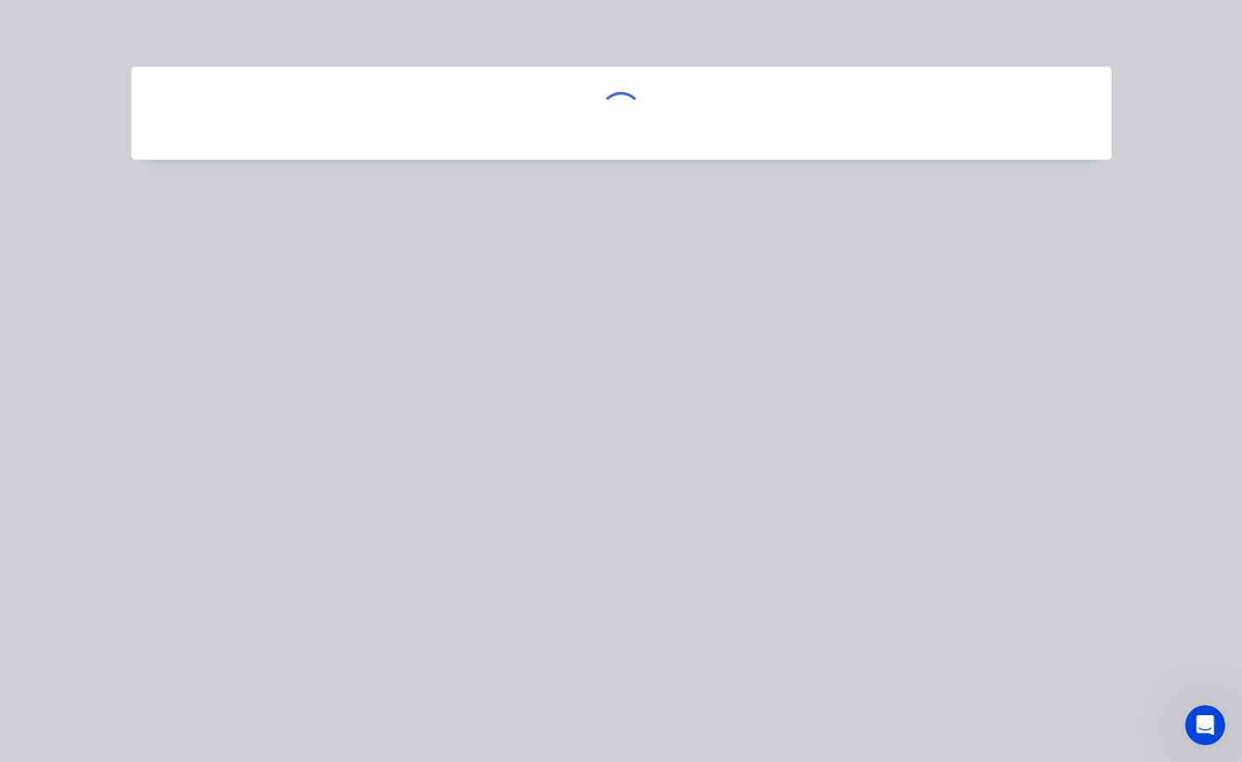
scroll to position [0, 0]
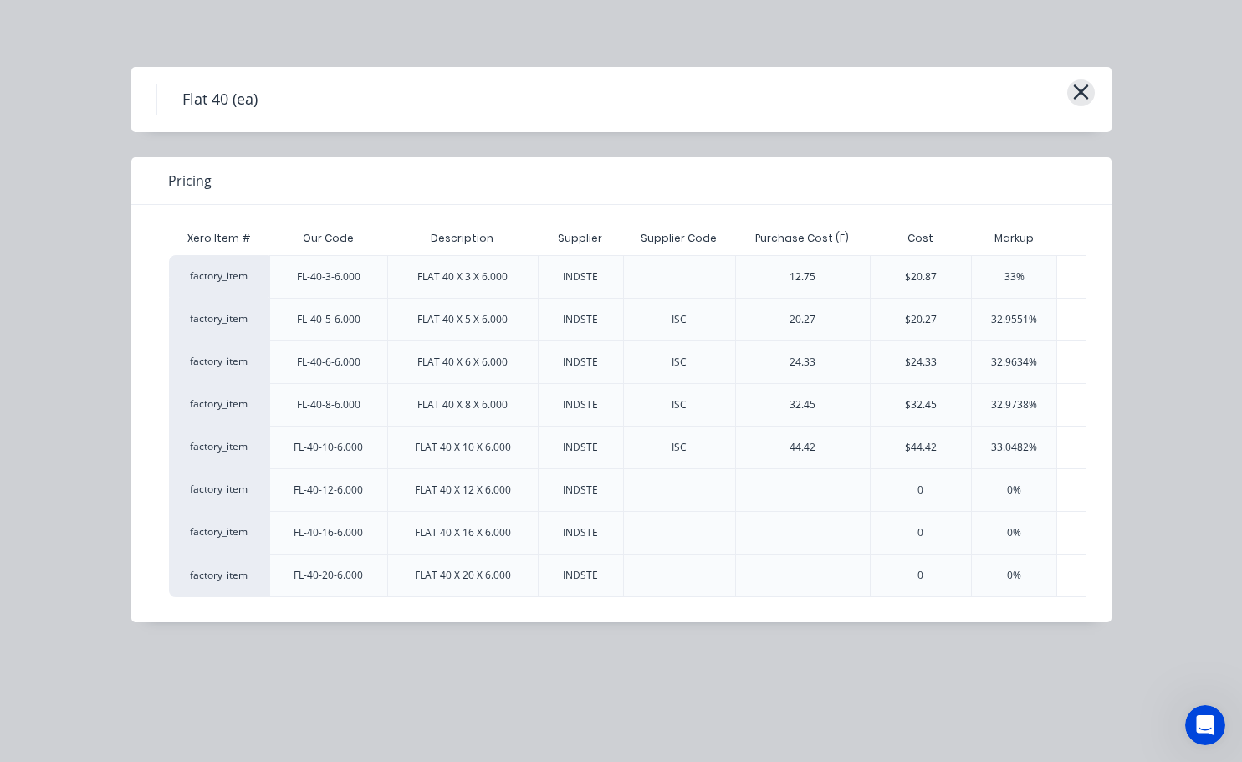
click at [1090, 90] on button "button" at bounding box center [1081, 92] width 28 height 27
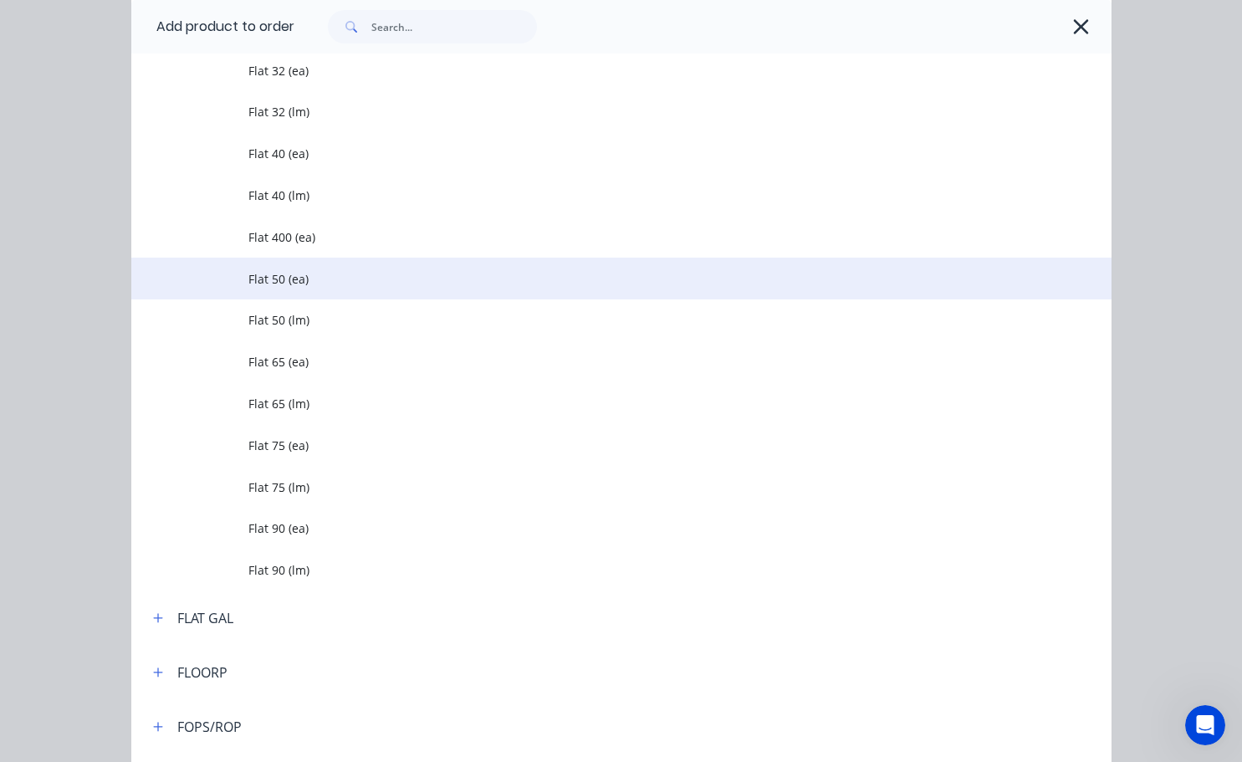
scroll to position [3523, 0]
click at [288, 289] on td "Flat 40 (lm)" at bounding box center [679, 279] width 862 height 42
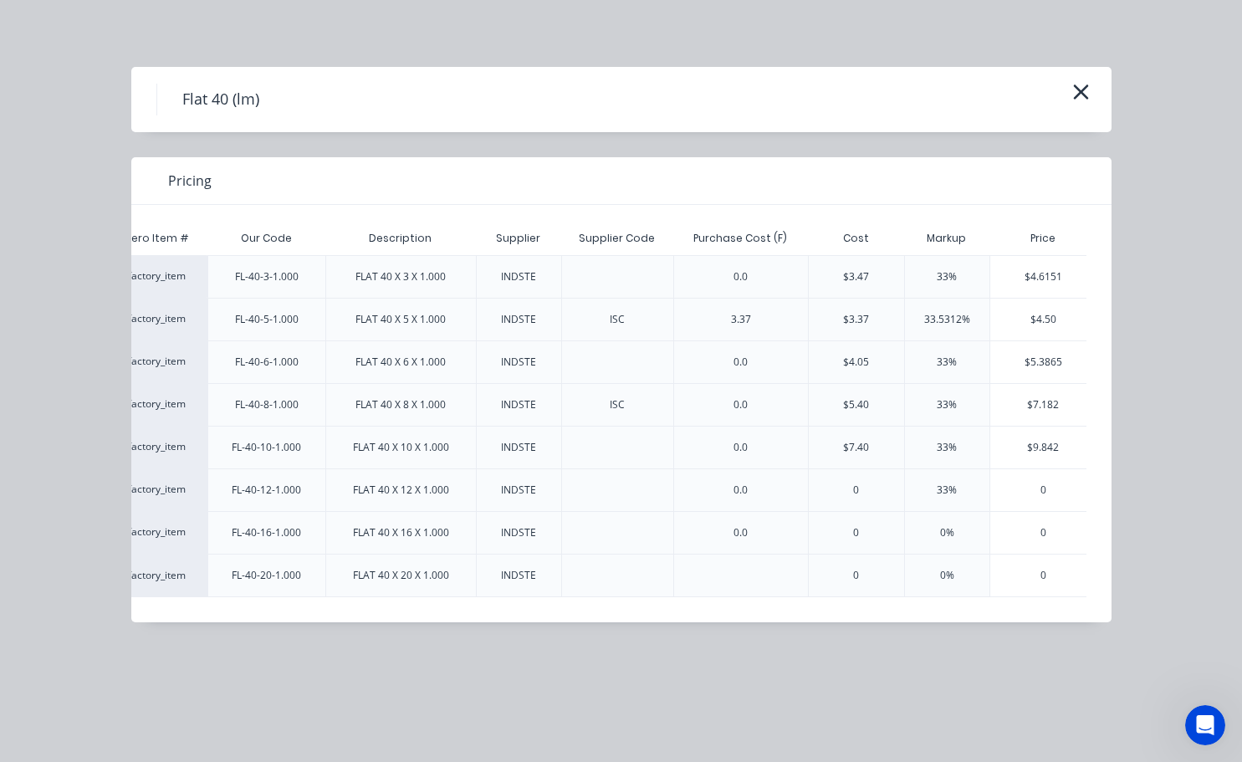
scroll to position [0, 157]
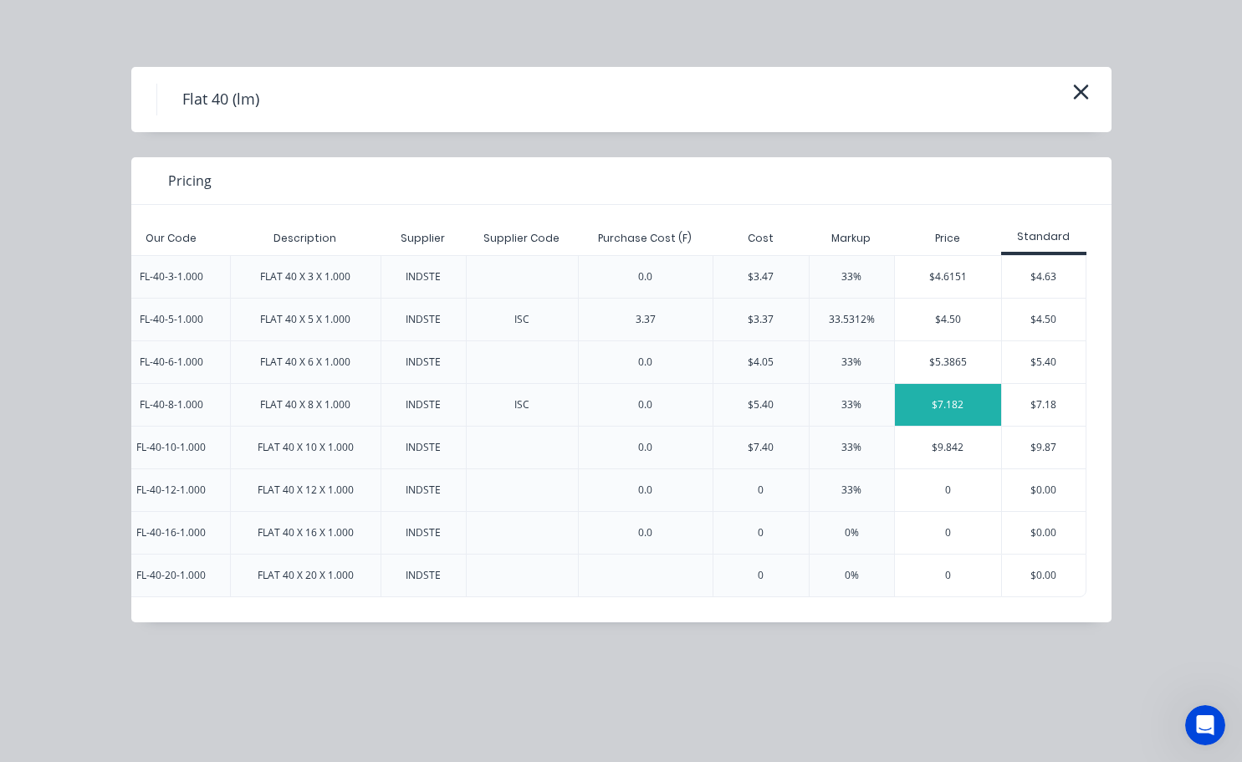
click at [936, 397] on div "$7.182" at bounding box center [948, 405] width 106 height 42
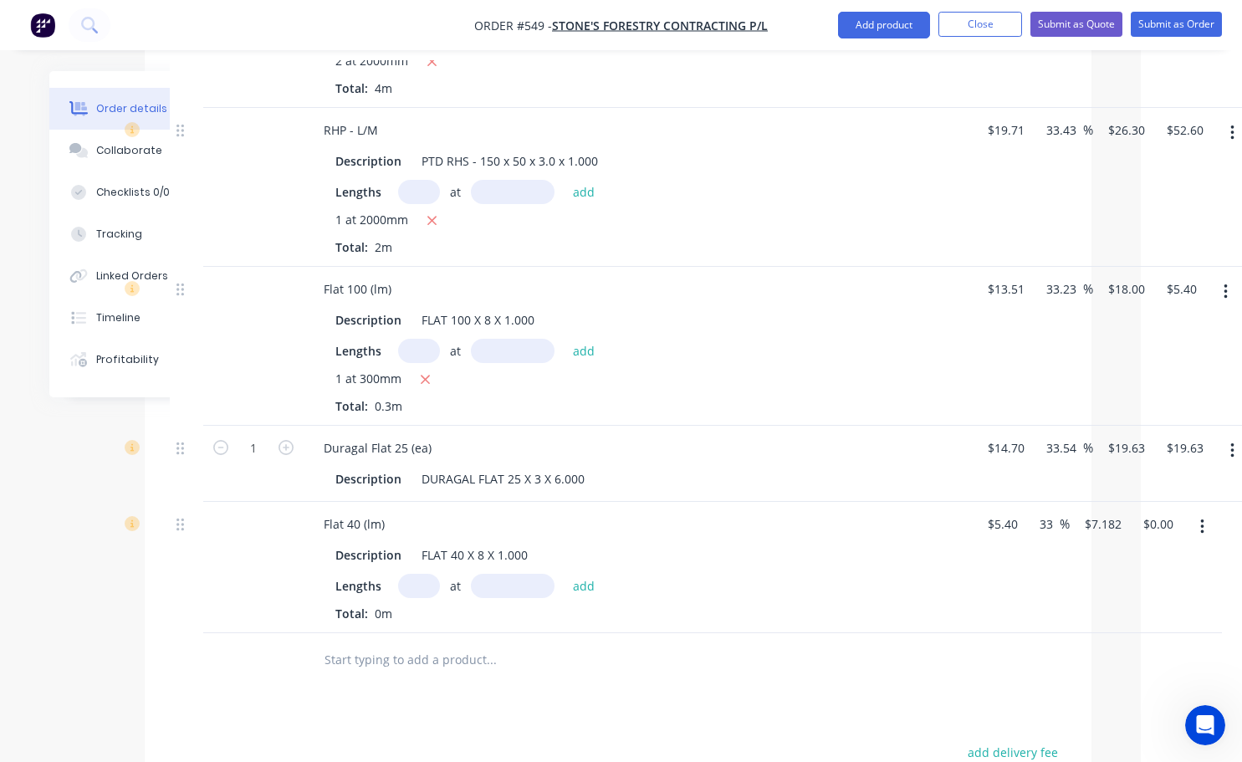
scroll to position [1309, 89]
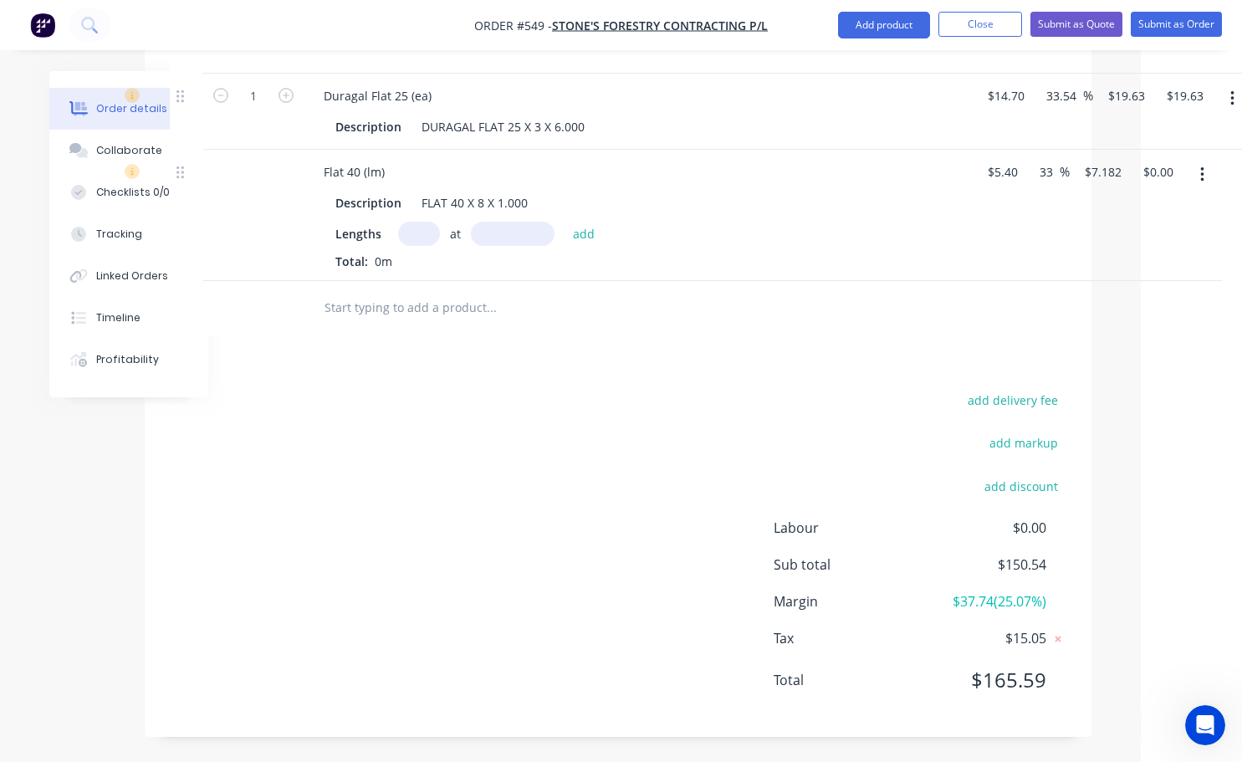
click at [409, 236] on input "text" at bounding box center [419, 234] width 42 height 24
type input "1"
click at [510, 241] on input "text" at bounding box center [513, 234] width 84 height 24
type input "700mm"
click at [581, 237] on button "add" at bounding box center [583, 233] width 39 height 23
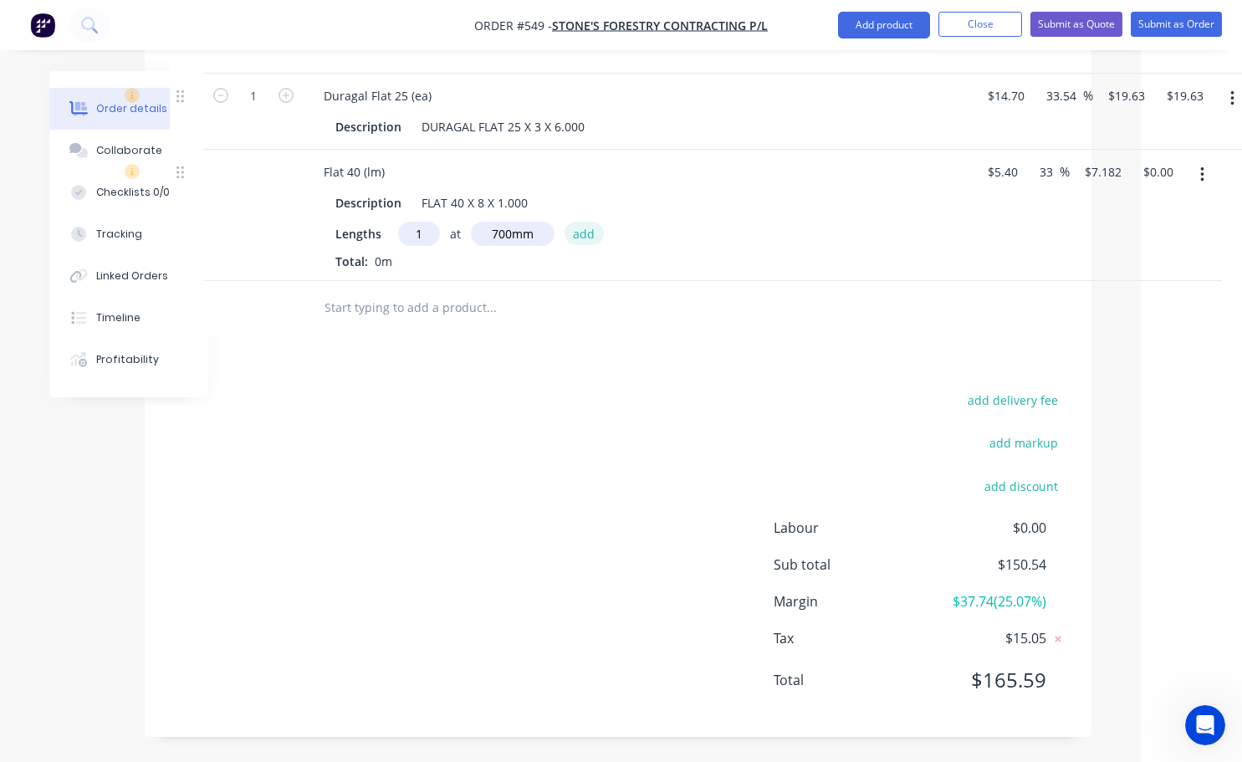
type input "$5.03"
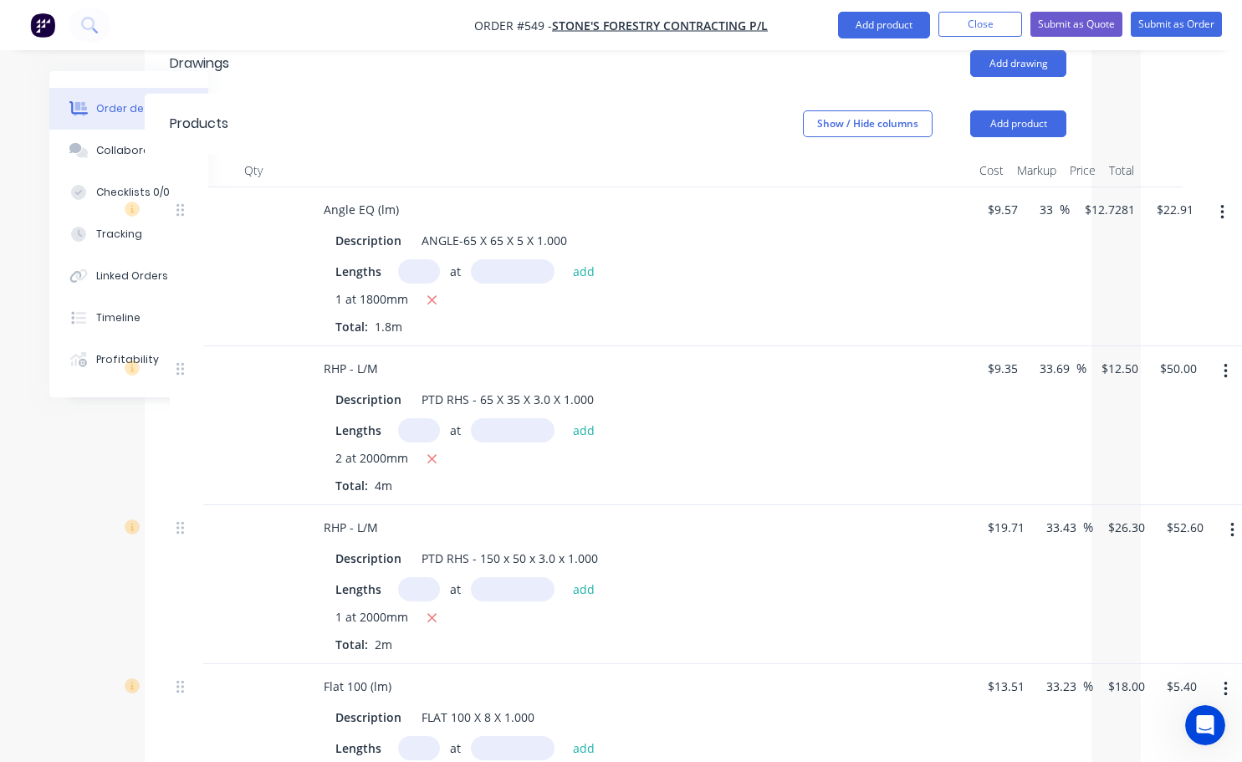
scroll to position [473, 89]
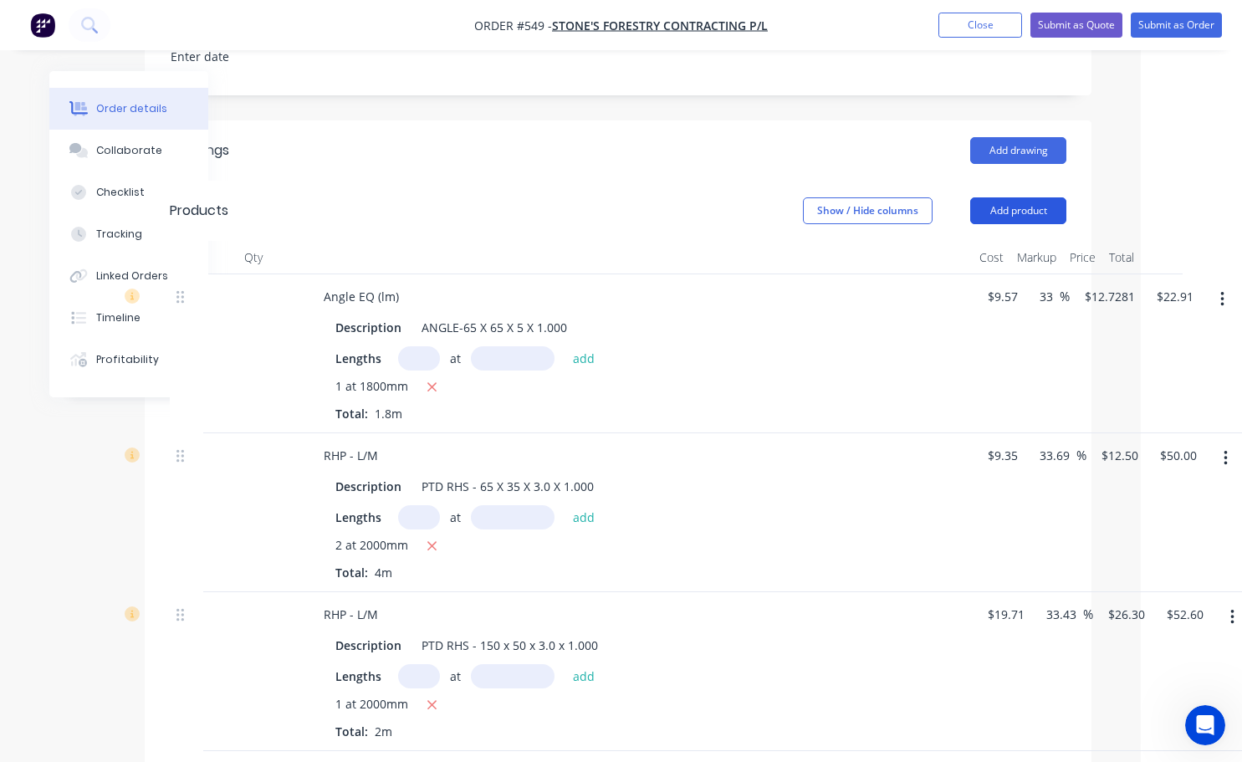
click at [1050, 207] on button "Add product" at bounding box center [1018, 210] width 96 height 27
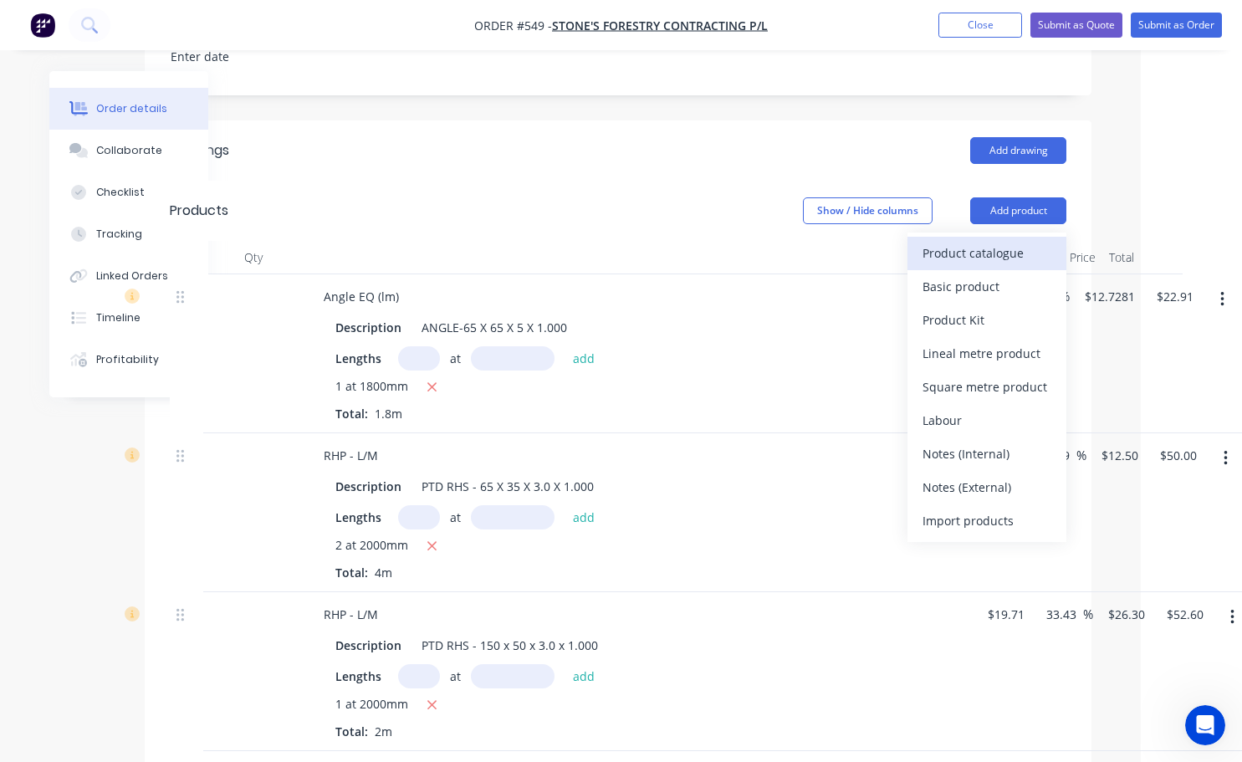
click at [985, 252] on div "Product catalogue" at bounding box center [986, 253] width 129 height 24
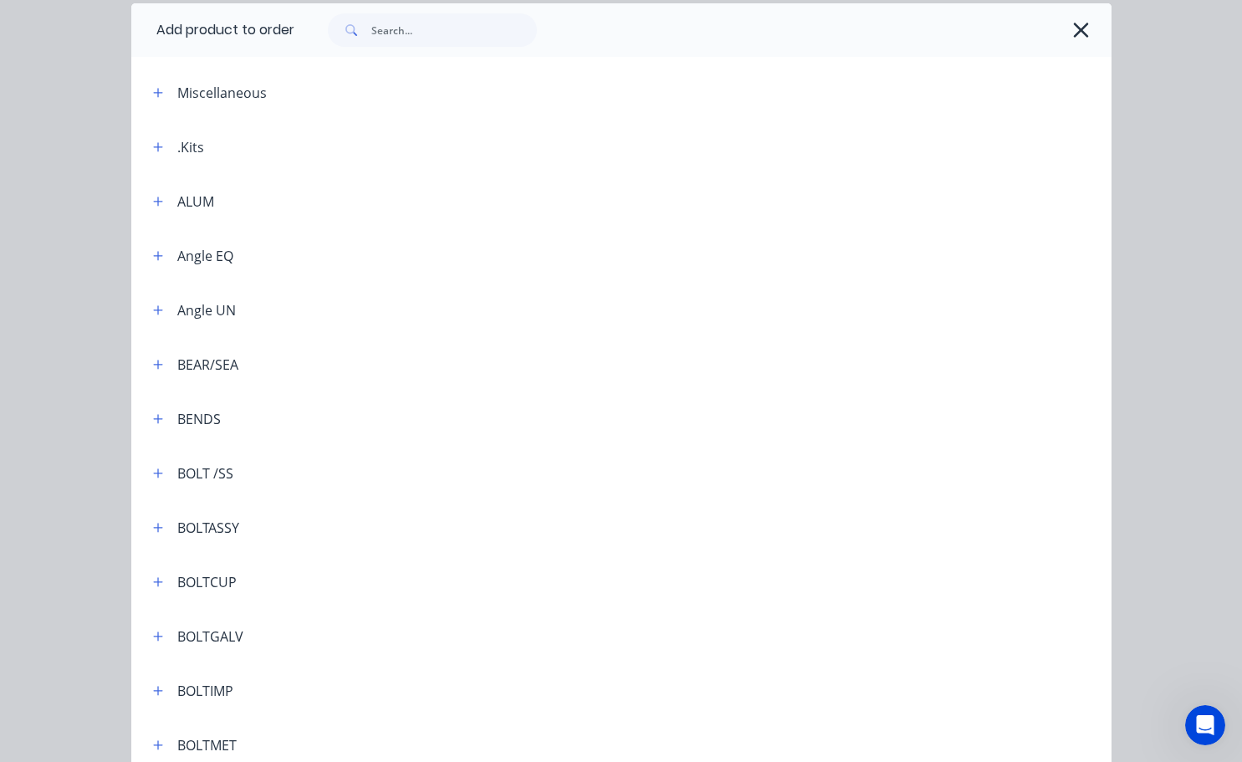
scroll to position [84, 0]
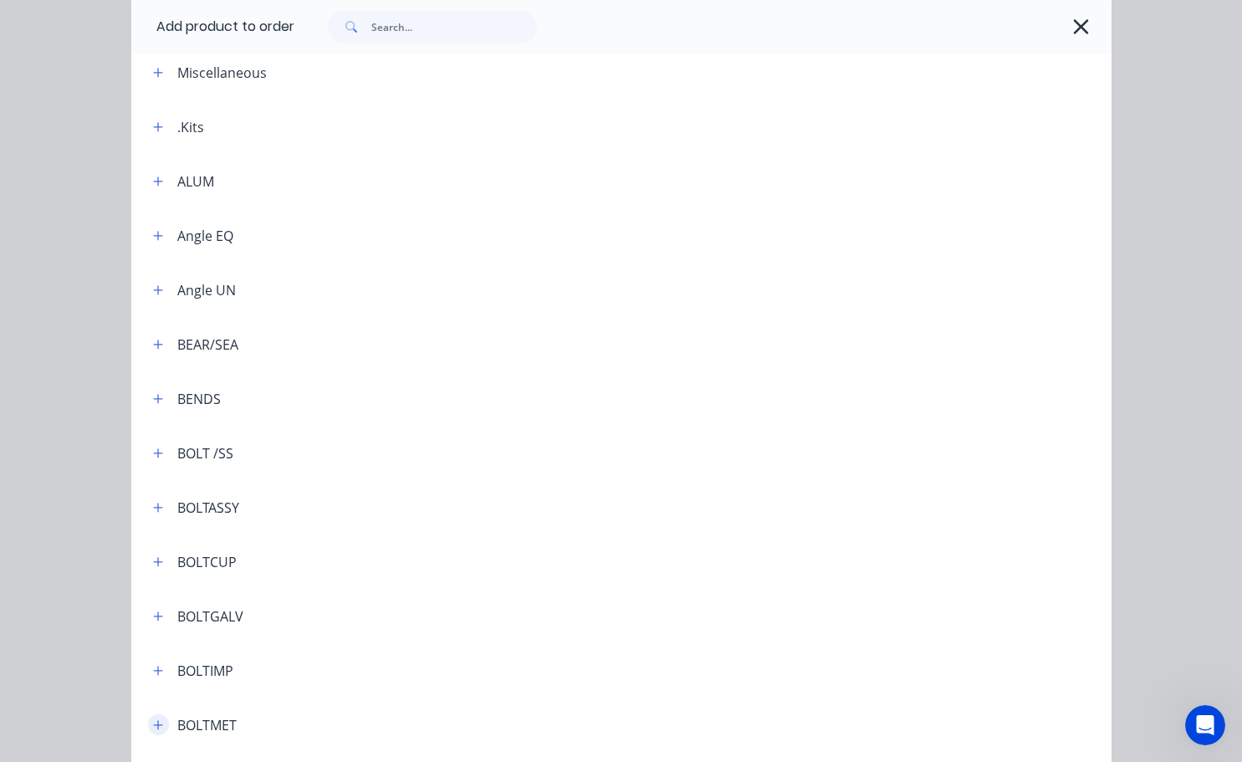
click at [157, 729] on button "button" at bounding box center [158, 724] width 21 height 21
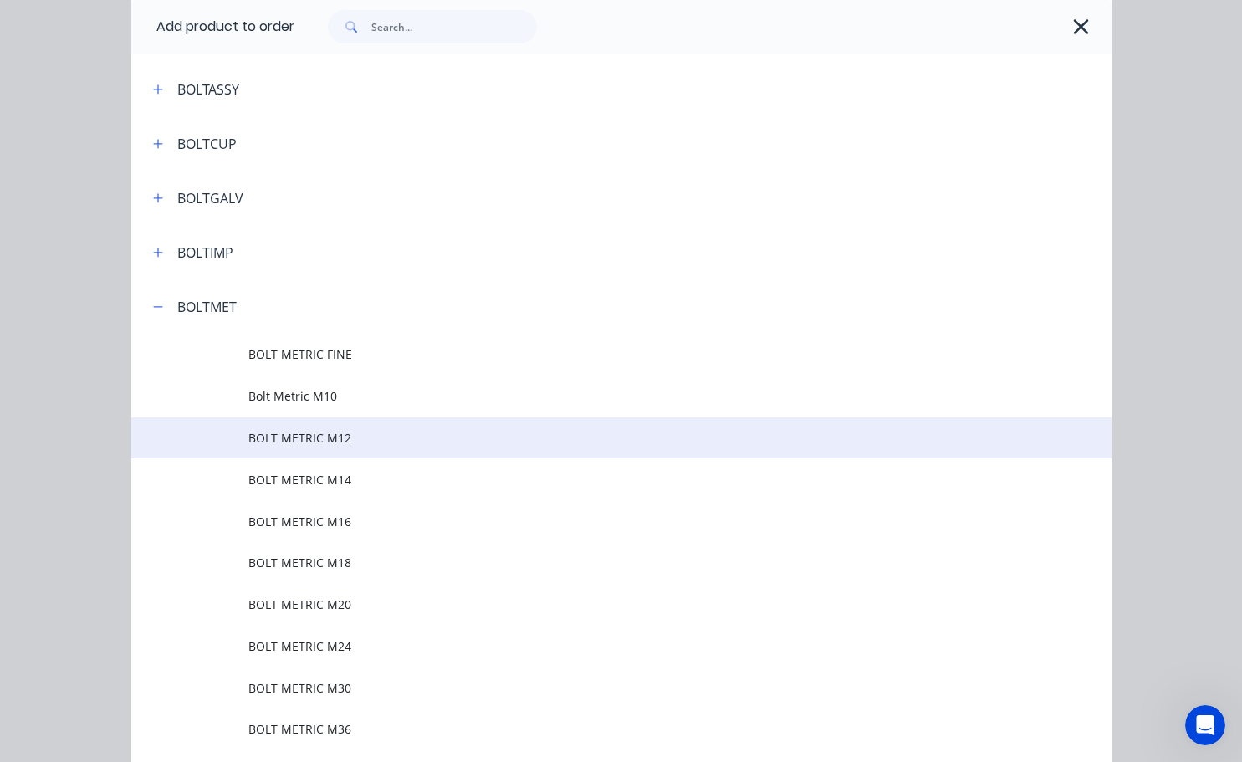
scroll to position [585, 0]
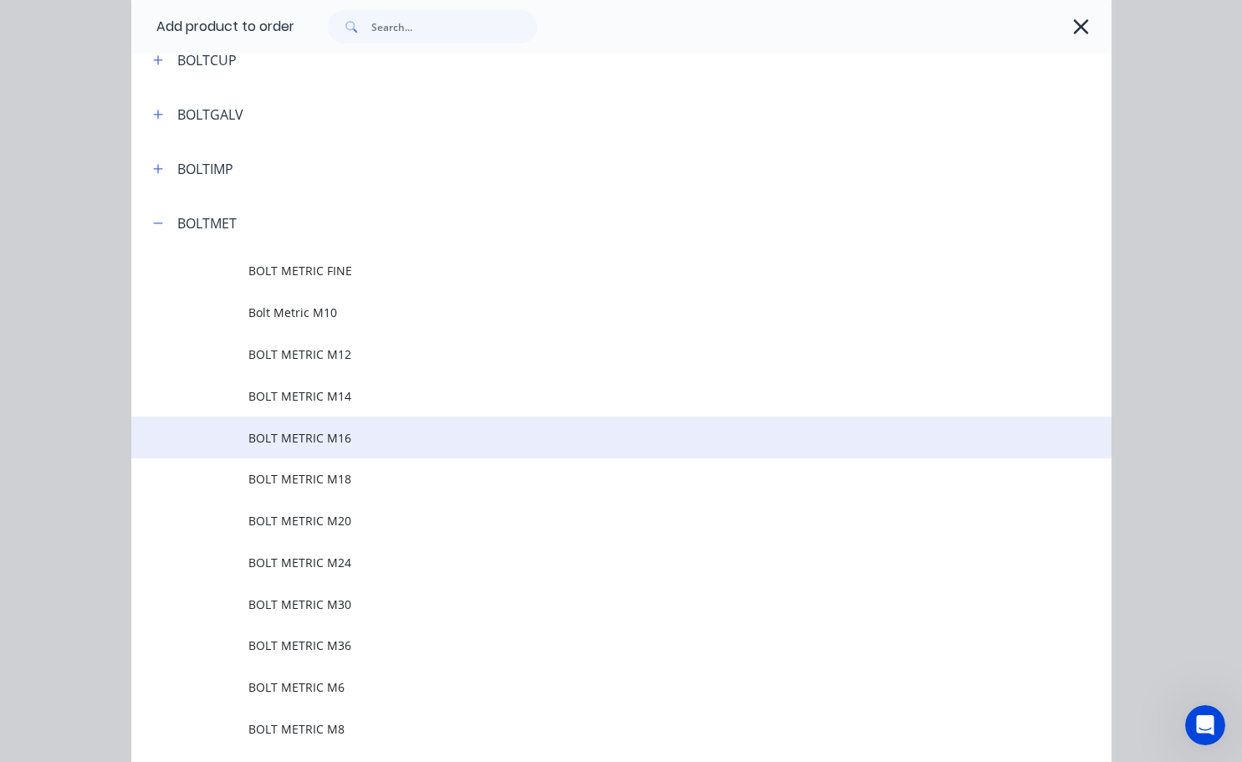
click at [330, 432] on span "BOLT METRIC M16" at bounding box center [593, 438] width 690 height 18
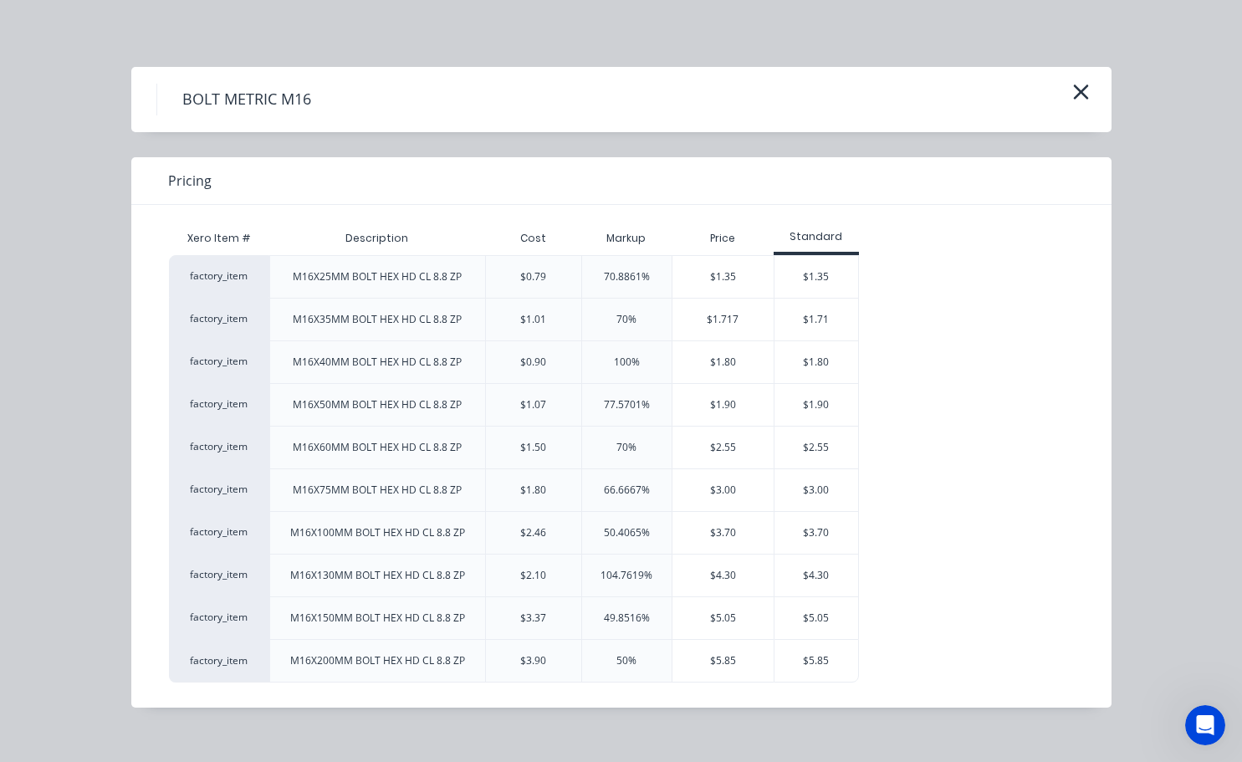
scroll to position [473, 89]
click at [825, 438] on div "$2.55" at bounding box center [816, 447] width 84 height 42
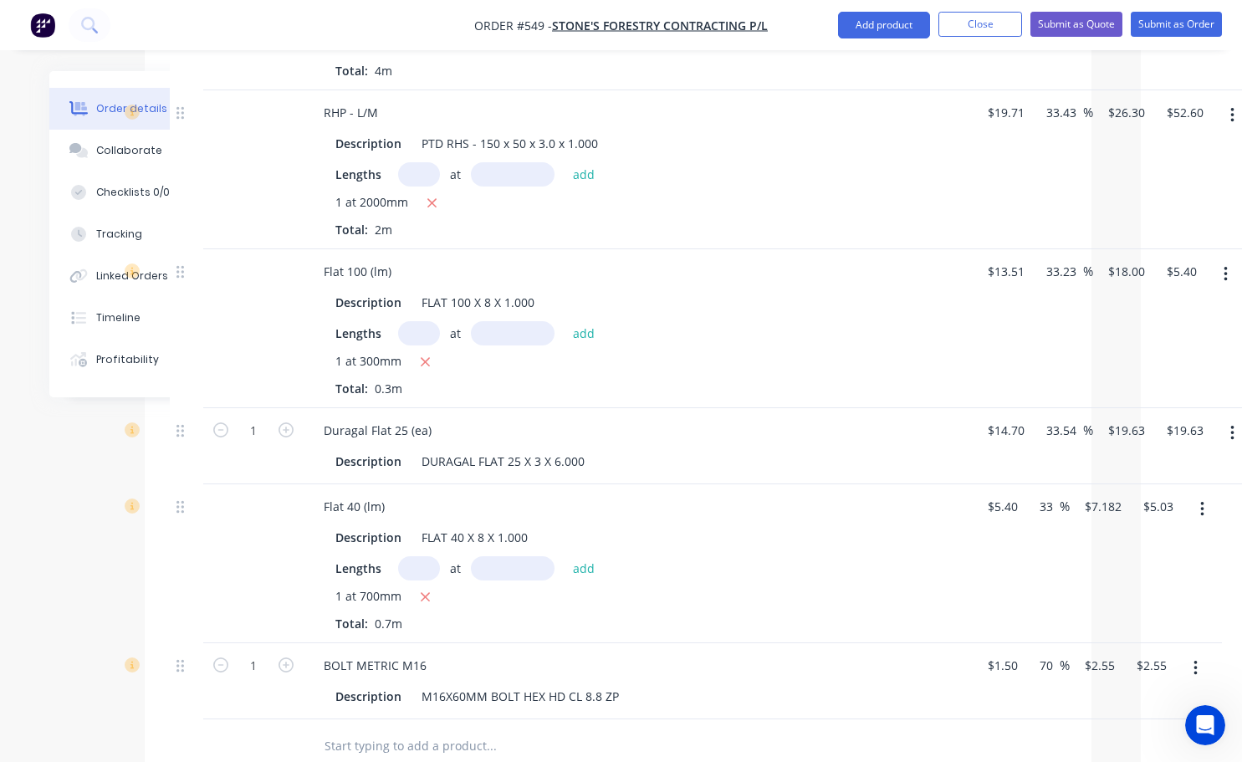
scroll to position [1309, 89]
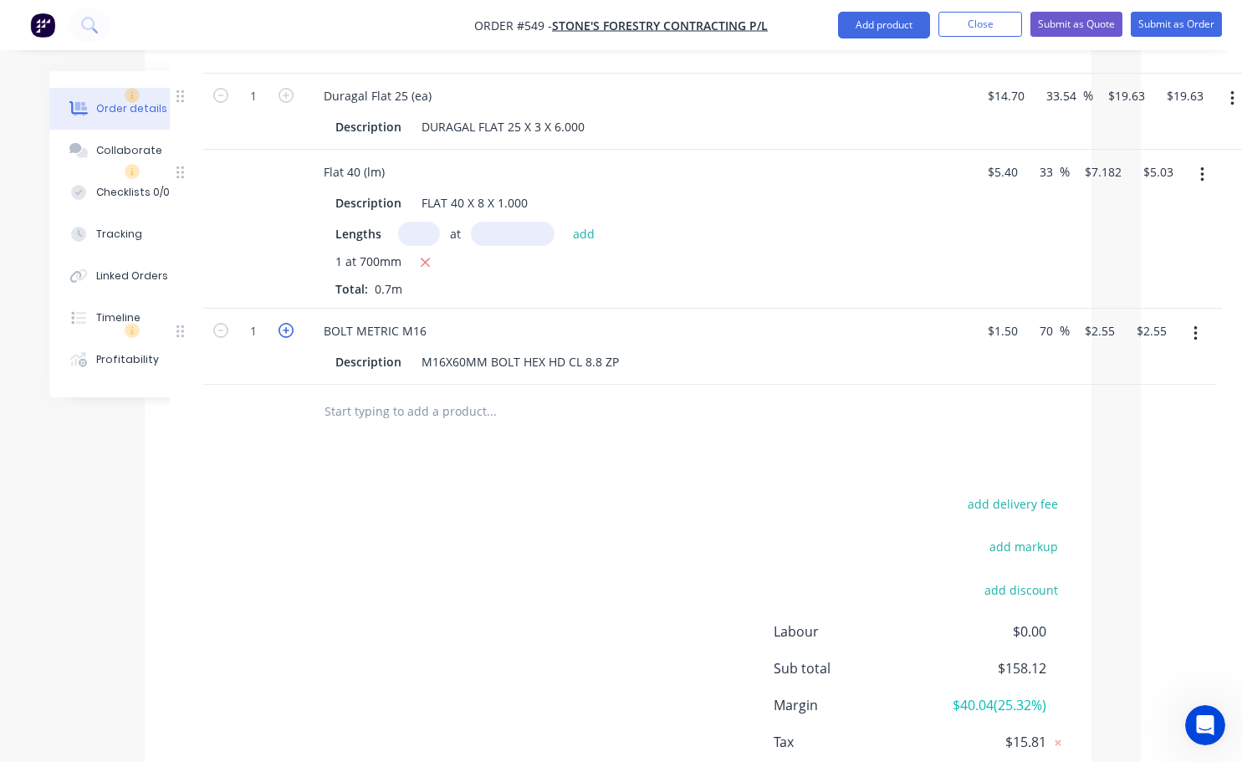
click at [280, 336] on icon "button" at bounding box center [285, 330] width 15 height 15
type input "2"
type input "$5.10"
click at [280, 336] on icon "button" at bounding box center [285, 330] width 15 height 15
type input "3"
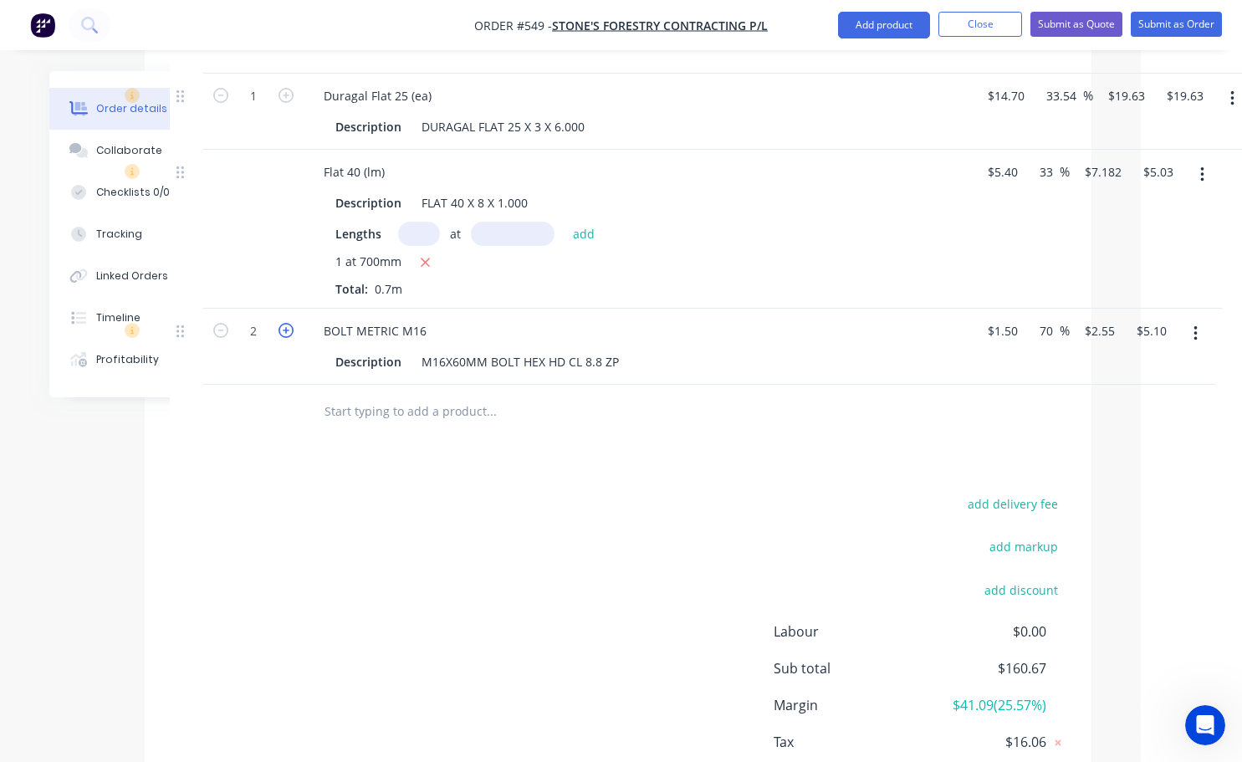
type input "$7.65"
click at [280, 336] on icon "button" at bounding box center [285, 330] width 15 height 15
type input "4"
type input "$10.20"
click at [281, 335] on icon "button" at bounding box center [285, 330] width 15 height 15
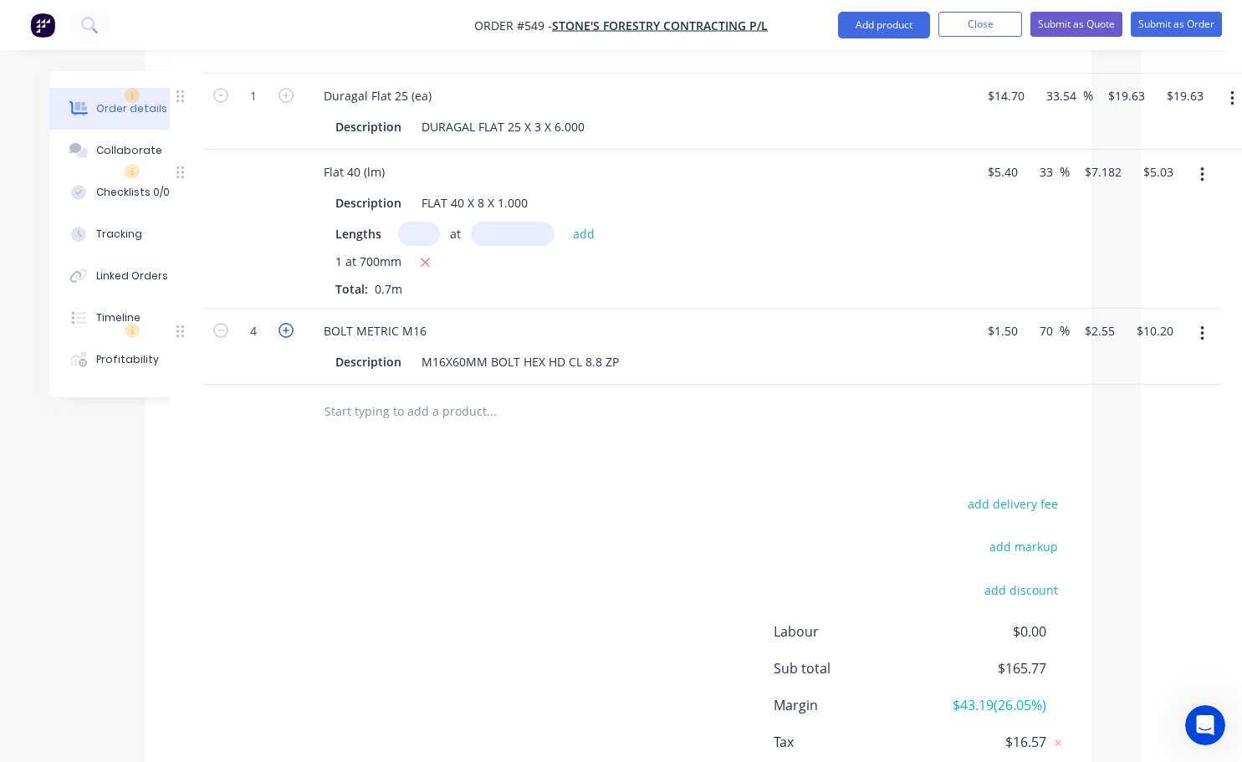
type input "5"
type input "$12.75"
click at [281, 335] on icon "button" at bounding box center [285, 330] width 15 height 15
type input "6"
type input "$15.30"
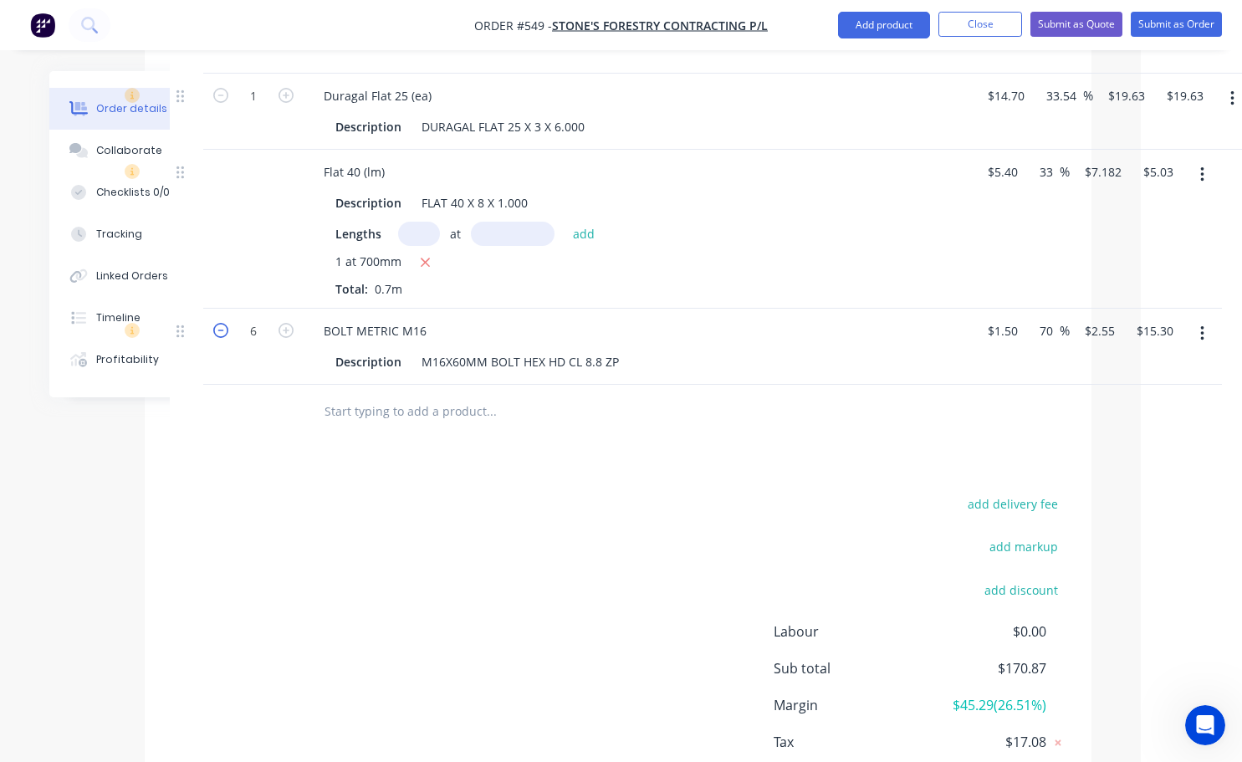
click at [227, 338] on icon "button" at bounding box center [220, 330] width 15 height 15
type input "5"
type input "$12.75"
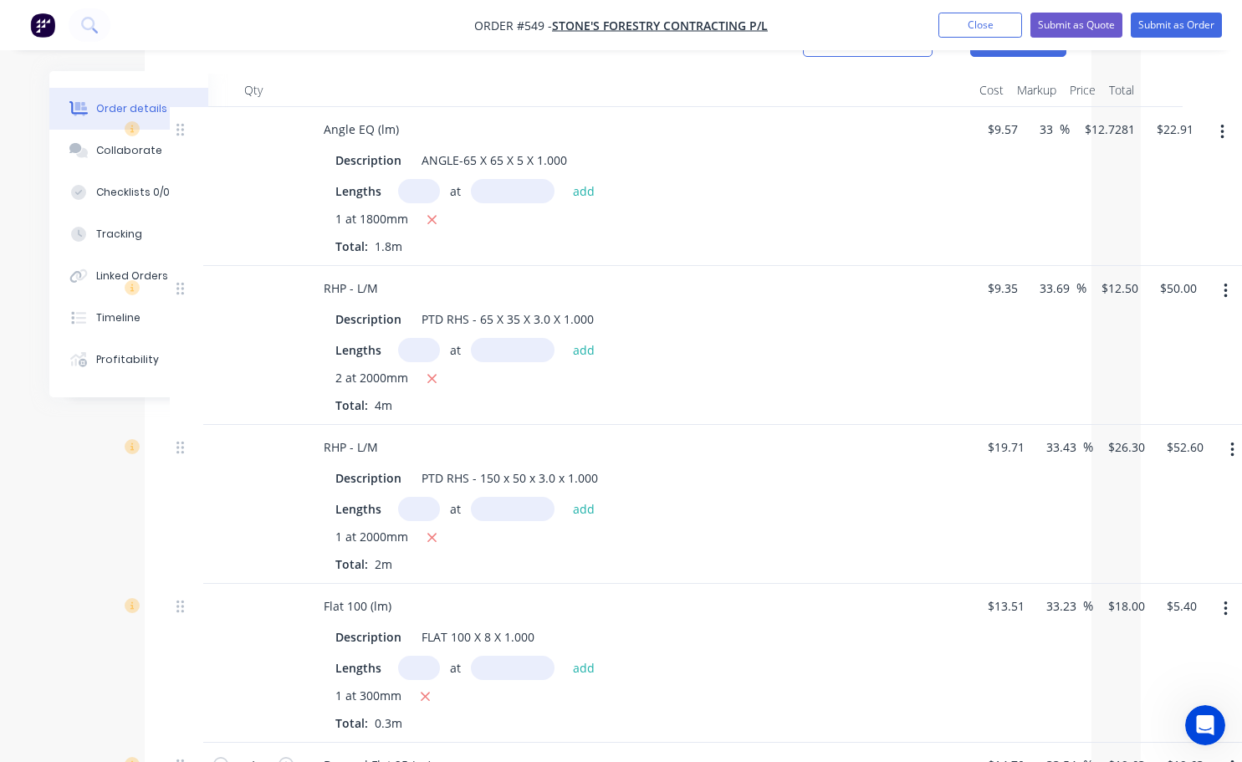
scroll to position [390, 89]
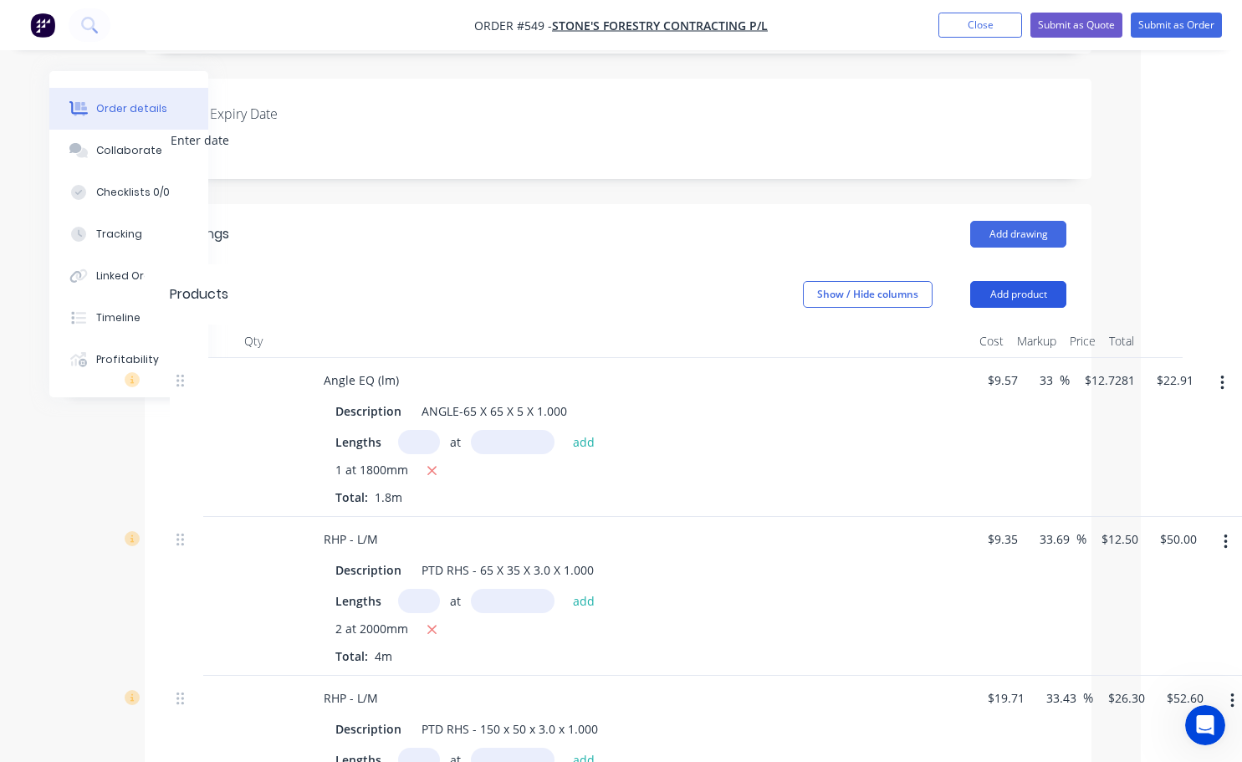
click at [1010, 293] on button "Add product" at bounding box center [1018, 294] width 96 height 27
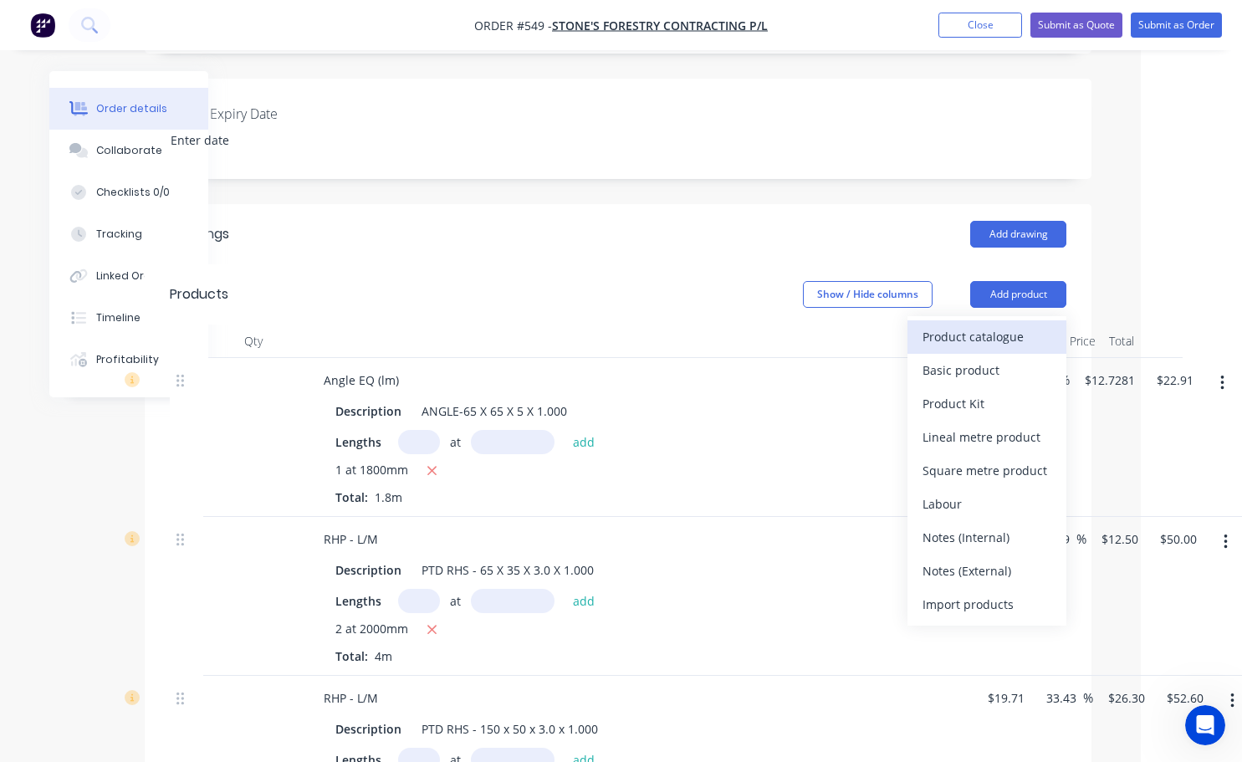
click at [1006, 333] on div "Product catalogue" at bounding box center [986, 336] width 129 height 24
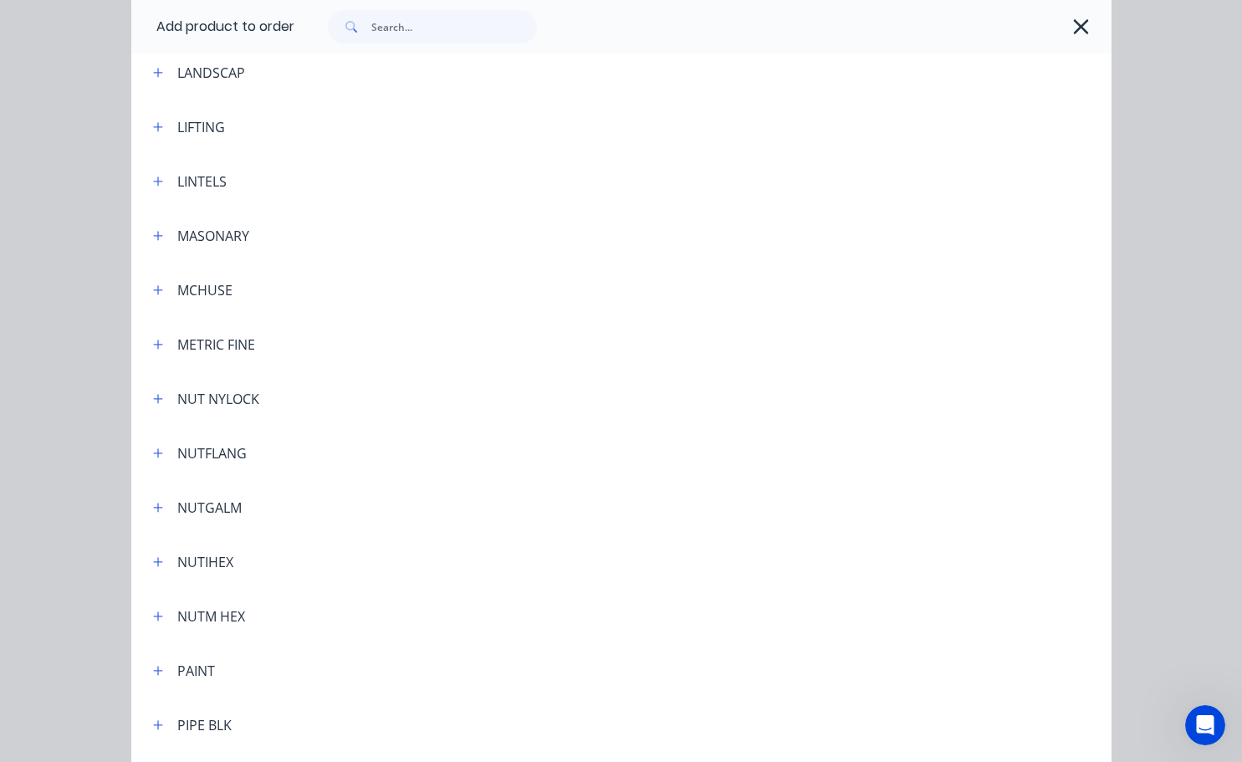
scroll to position [3428, 0]
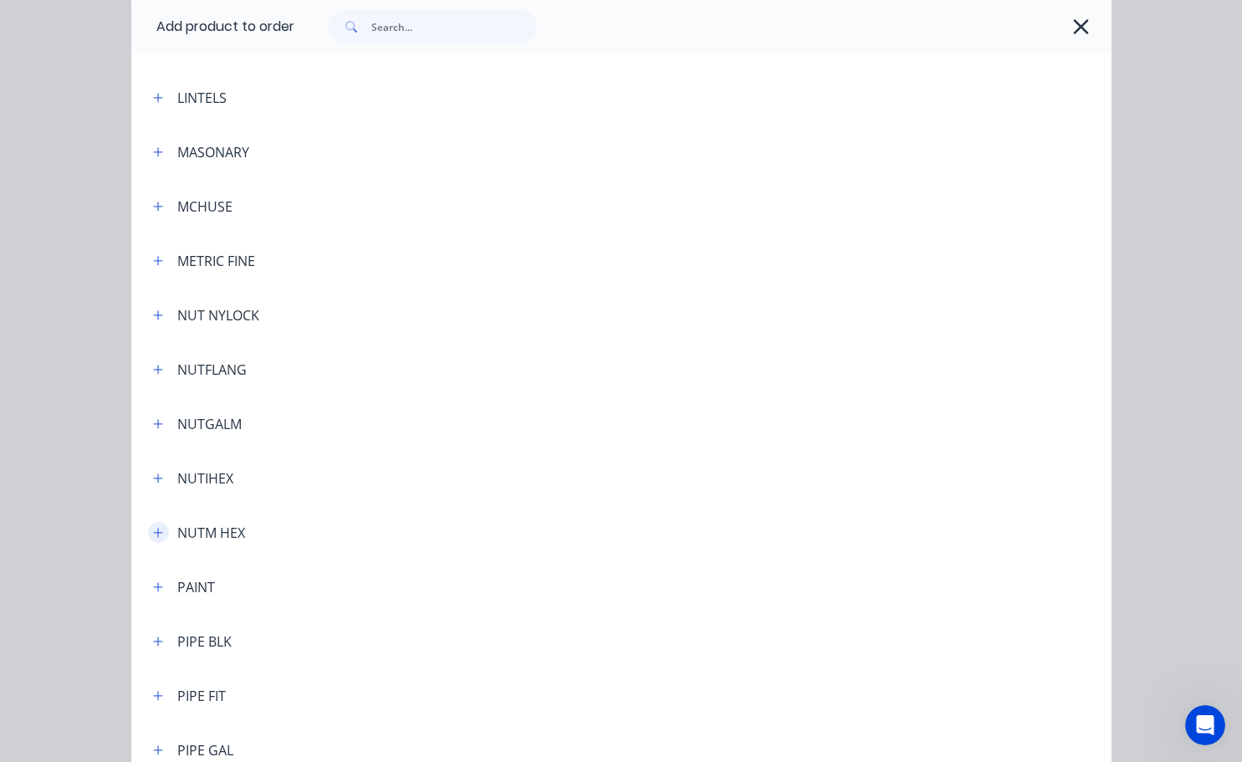
click at [158, 536] on button "button" at bounding box center [158, 532] width 21 height 21
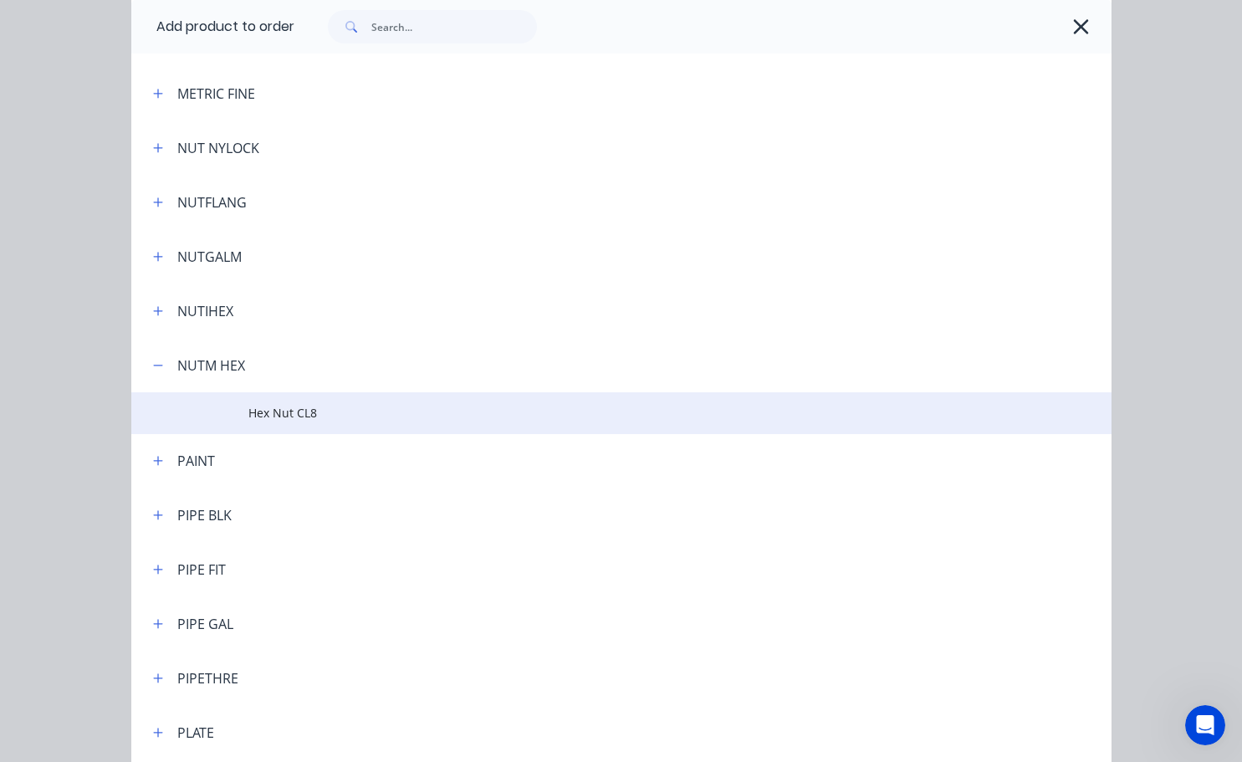
click at [292, 419] on span "Hex Nut CL8" at bounding box center [593, 413] width 690 height 18
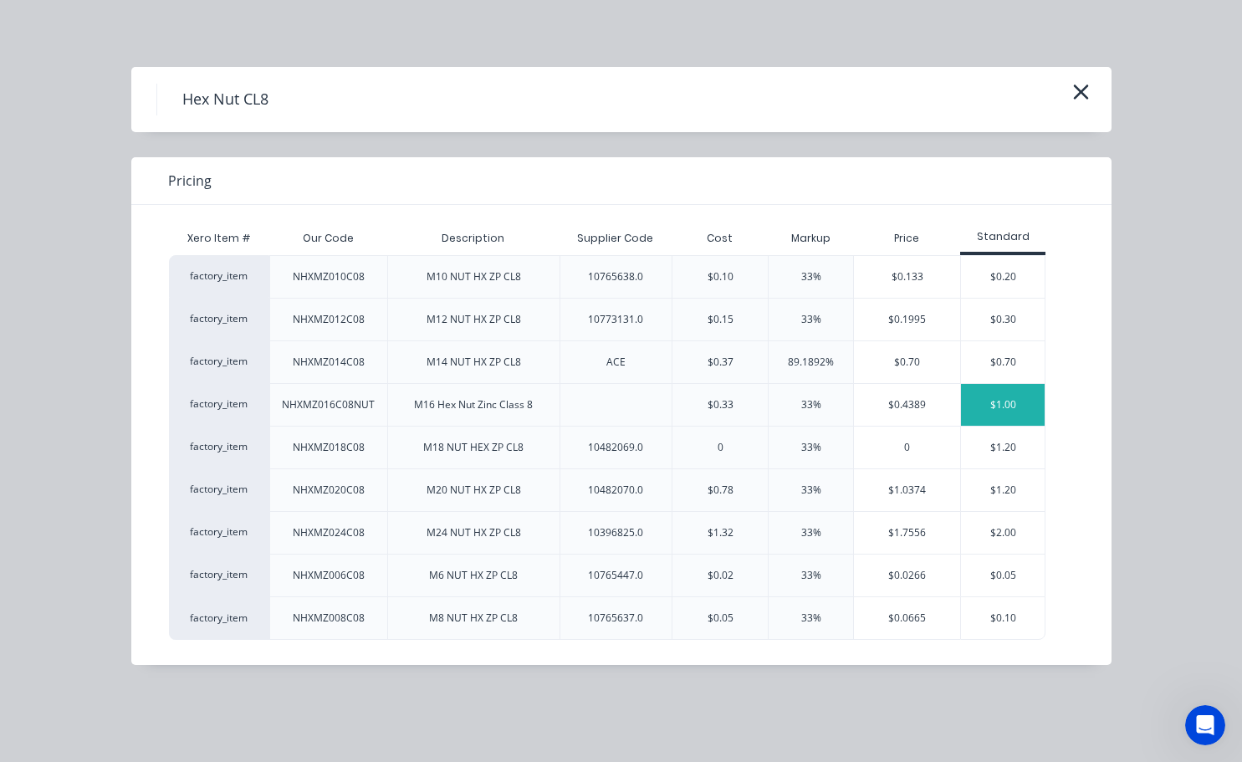
click at [1015, 404] on div "$1.00" at bounding box center [1003, 405] width 84 height 42
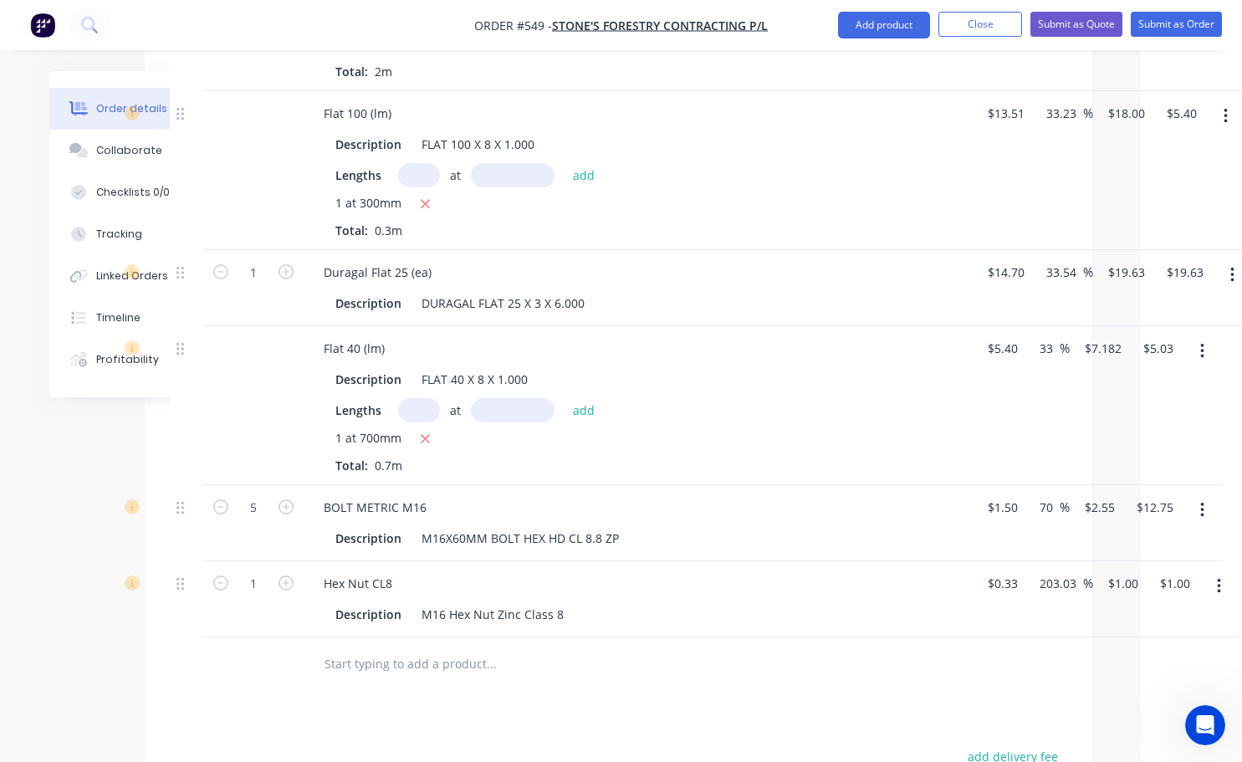
scroll to position [1142, 89]
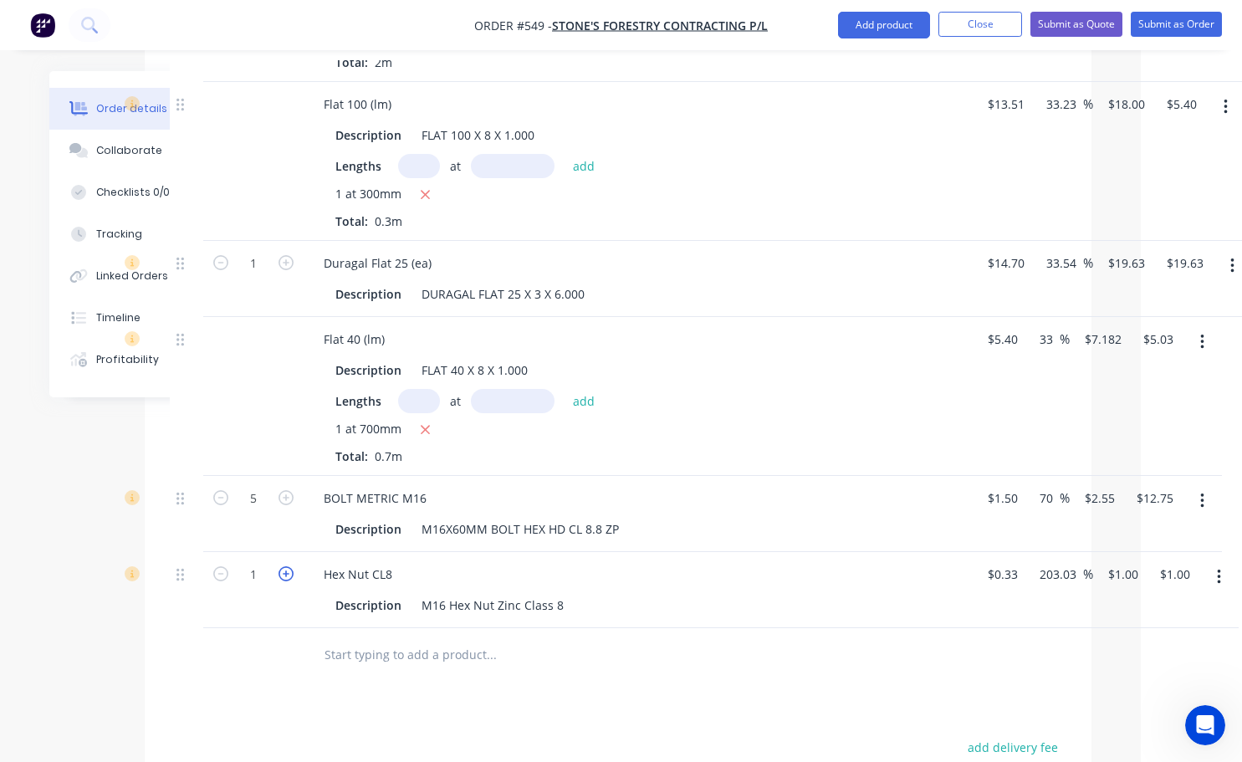
click at [284, 576] on icon "button" at bounding box center [285, 573] width 15 height 15
type input "2"
type input "$2.00"
click at [284, 576] on icon "button" at bounding box center [285, 573] width 15 height 15
type input "3"
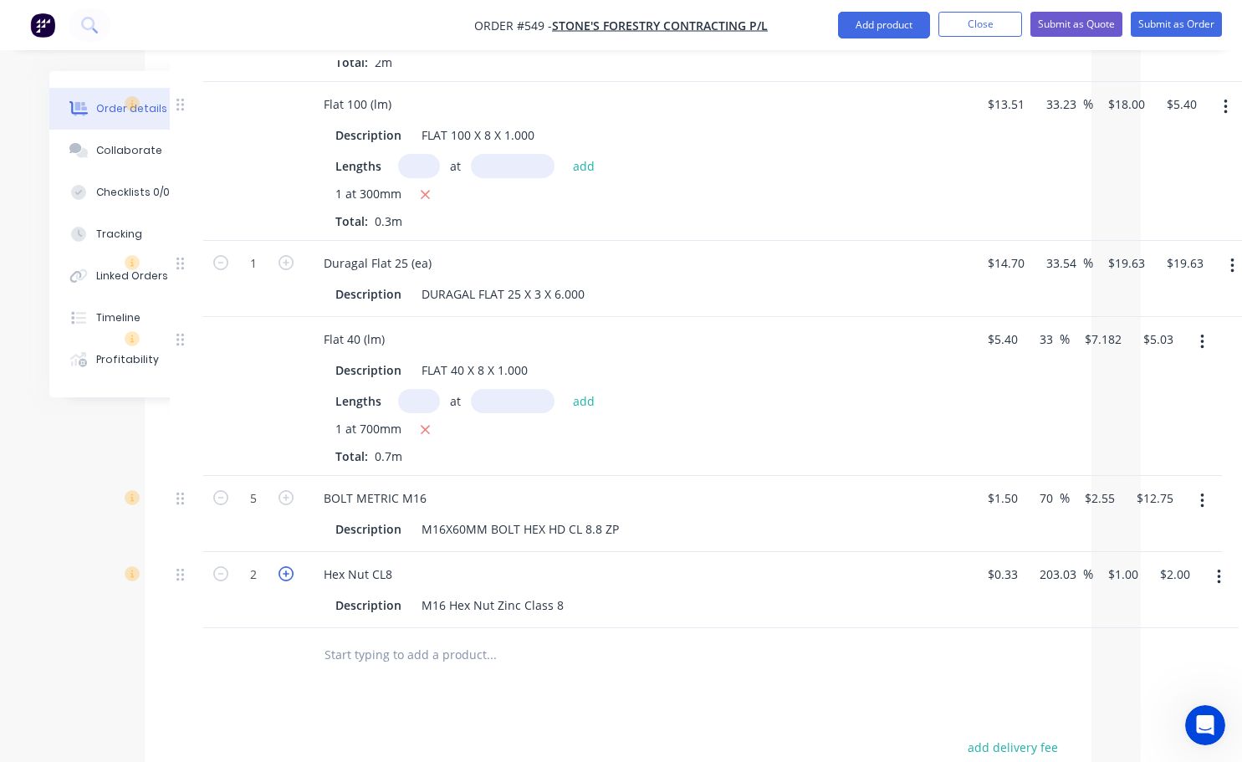
type input "$3.00"
click at [284, 576] on icon "button" at bounding box center [285, 573] width 15 height 15
type input "4"
type input "$4.00"
click at [284, 576] on icon "button" at bounding box center [285, 573] width 15 height 15
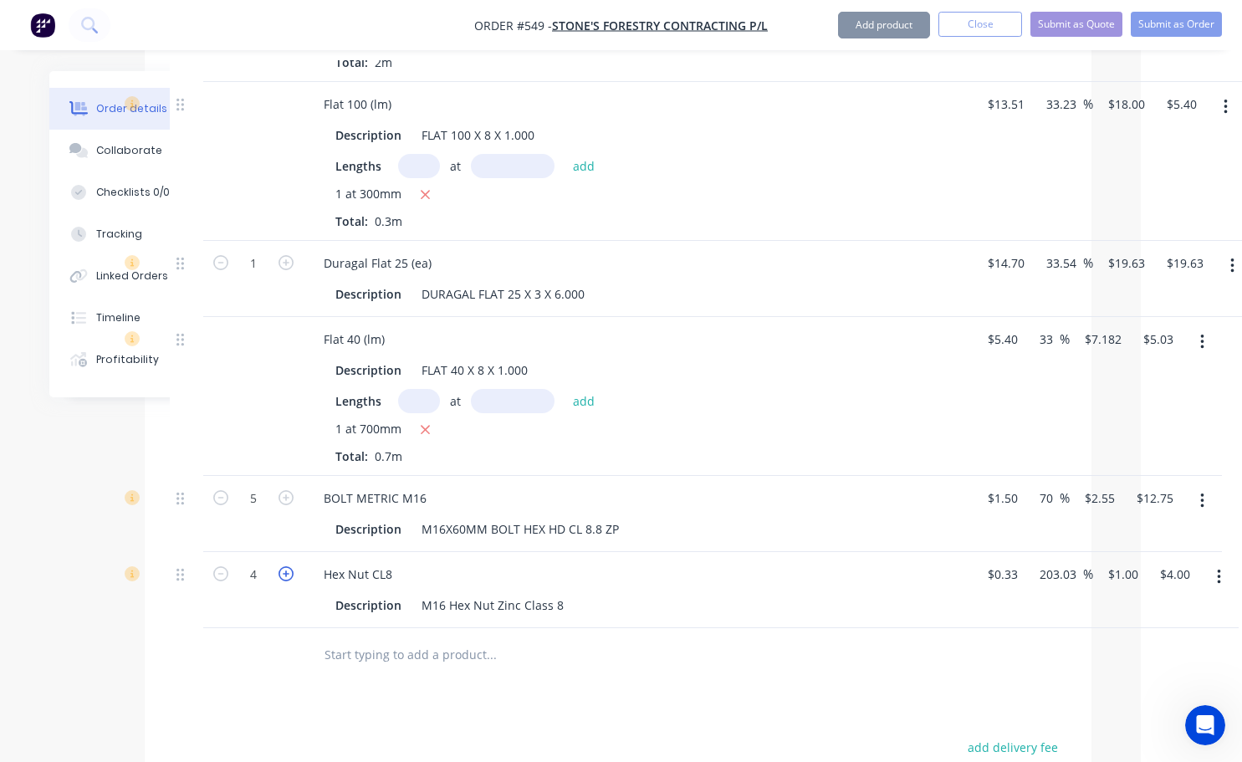
type input "5"
type input "$5.00"
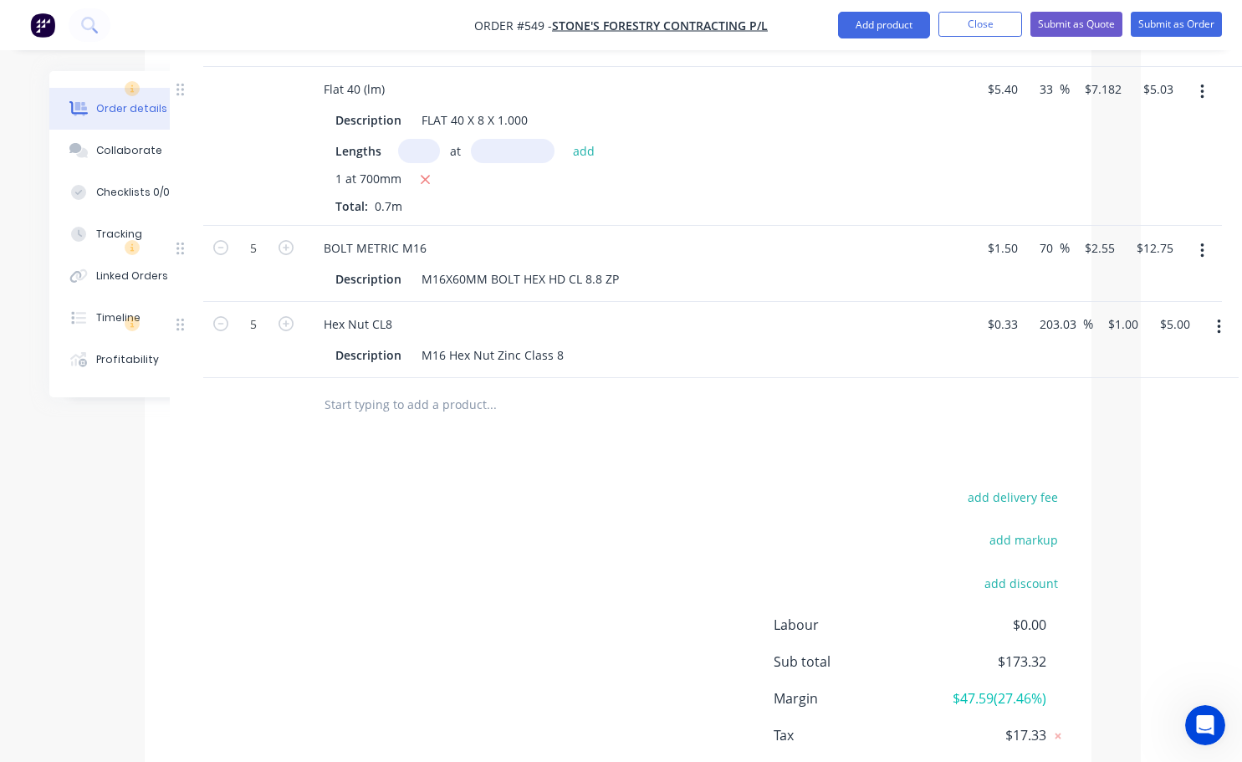
scroll to position [1393, 89]
drag, startPoint x: 492, startPoint y: 586, endPoint x: 362, endPoint y: 635, distance: 139.2
click at [362, 635] on div "add delivery fee add markup add discount Labour $0.00 Sub total $173.32 Margin …" at bounding box center [618, 646] width 896 height 323
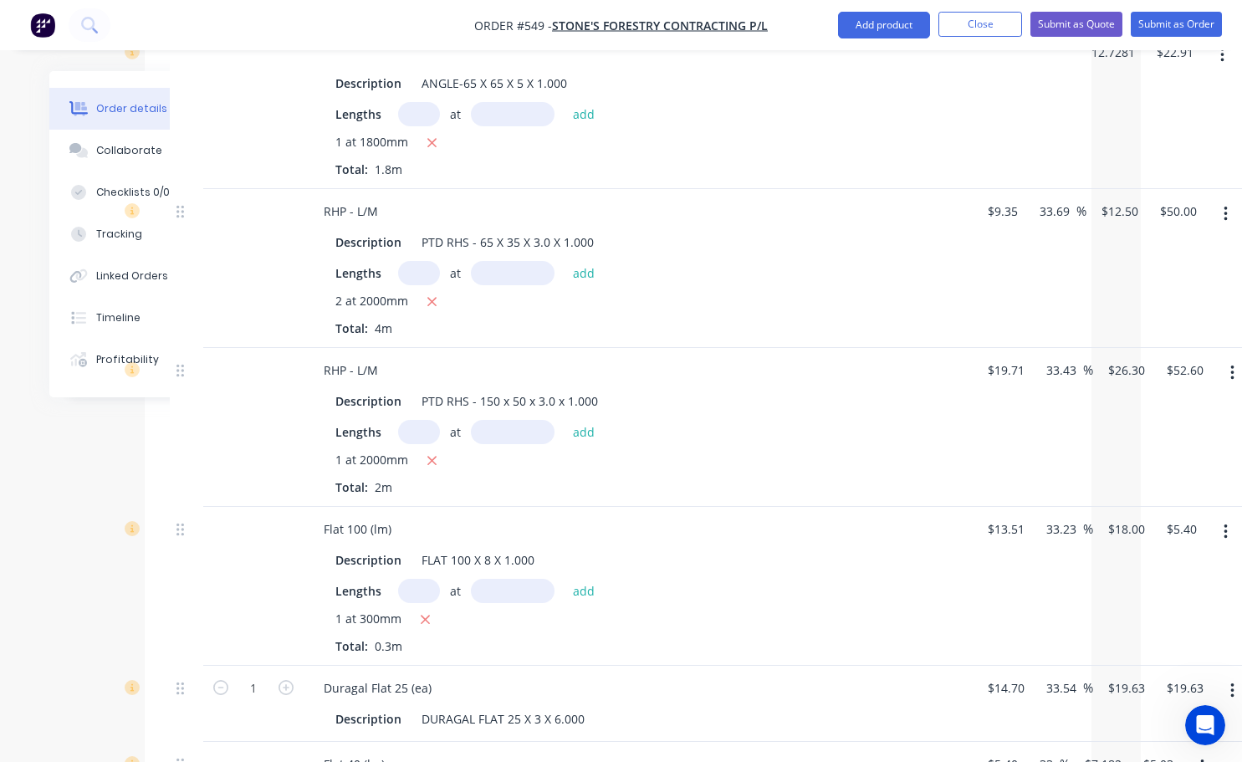
scroll to position [557, 89]
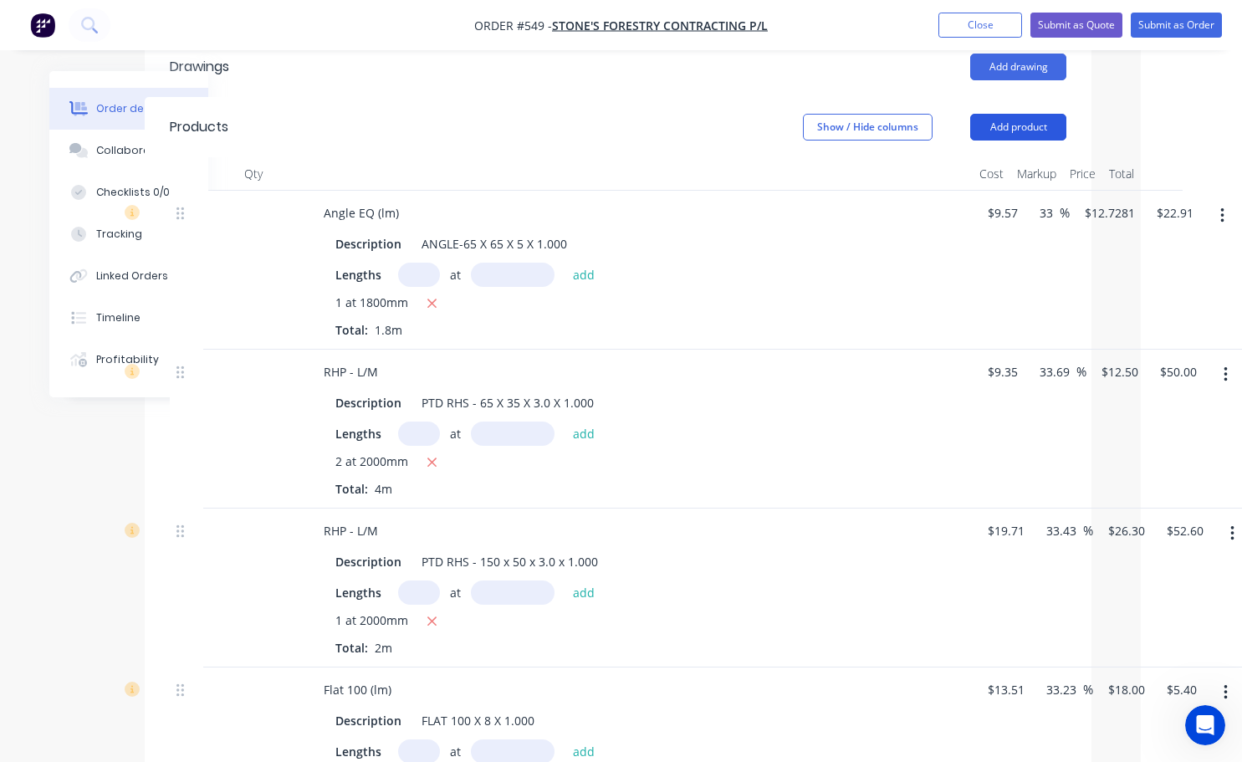
click at [1024, 136] on button "Add product" at bounding box center [1018, 127] width 96 height 27
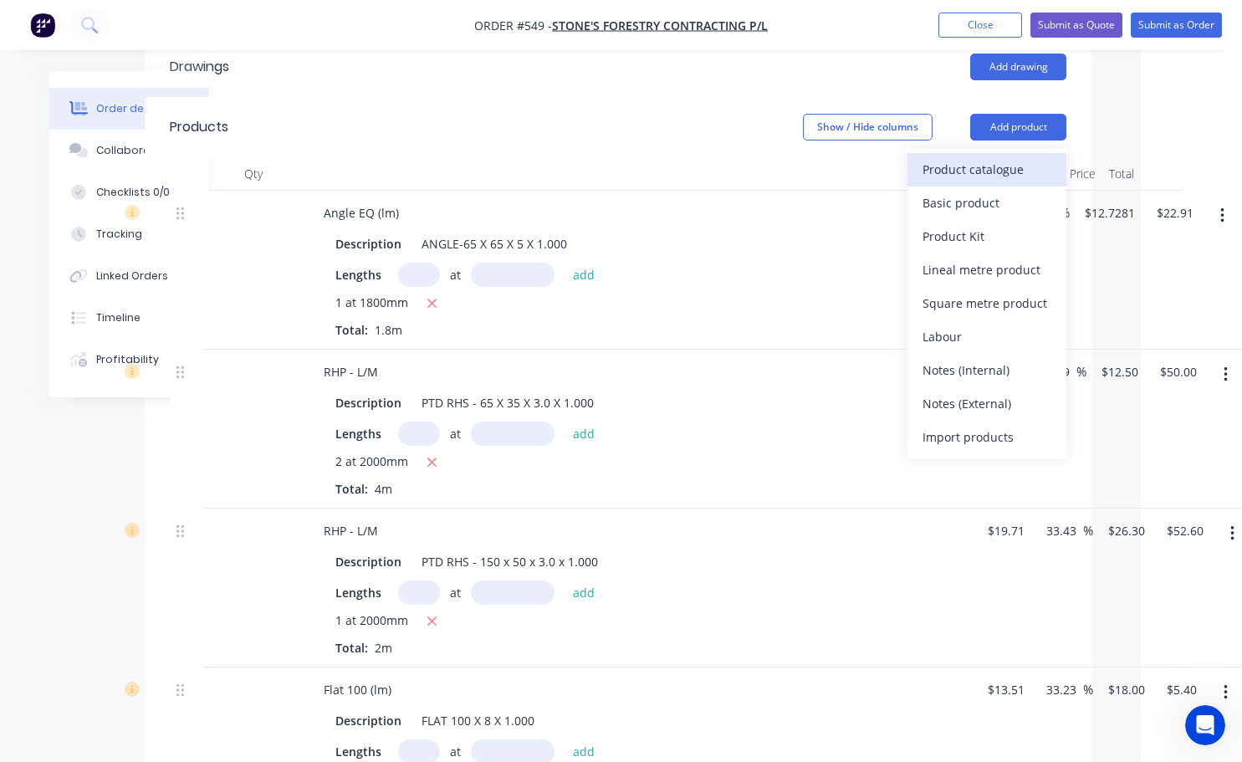
click at [970, 176] on div "Product catalogue" at bounding box center [986, 169] width 129 height 24
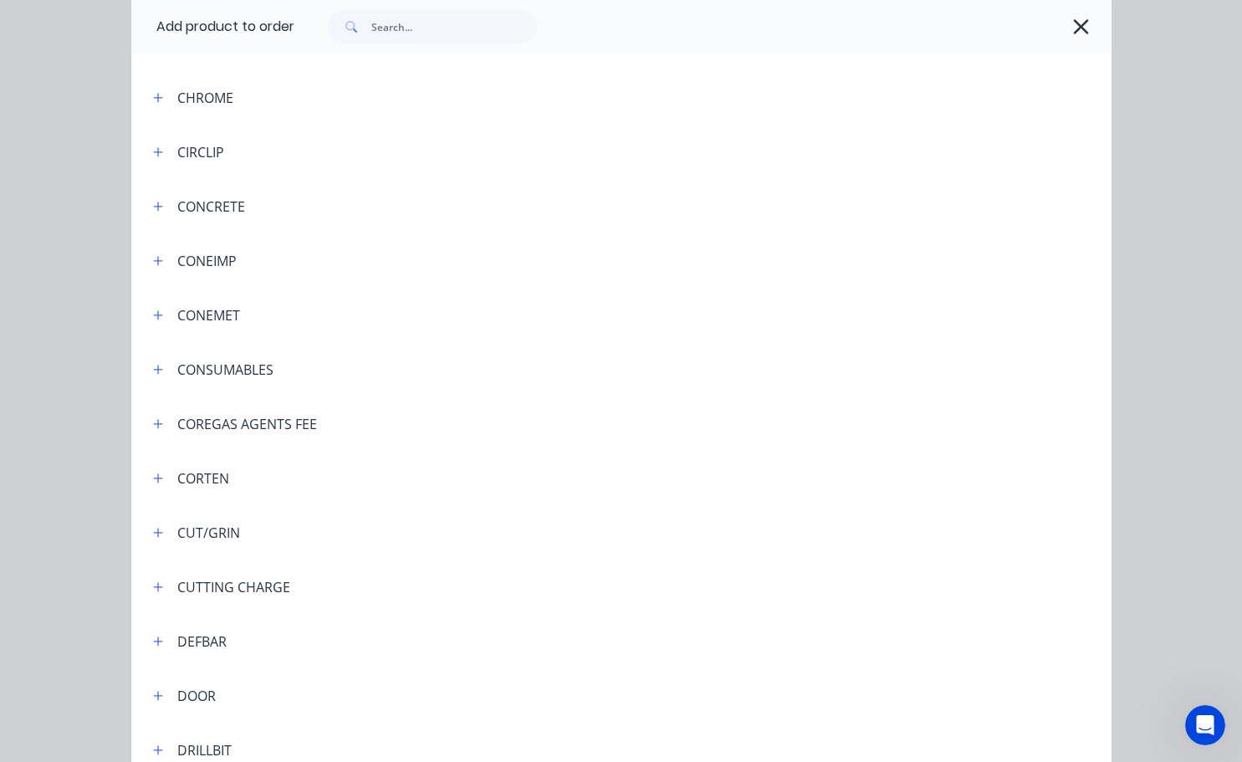
scroll to position [1505, 0]
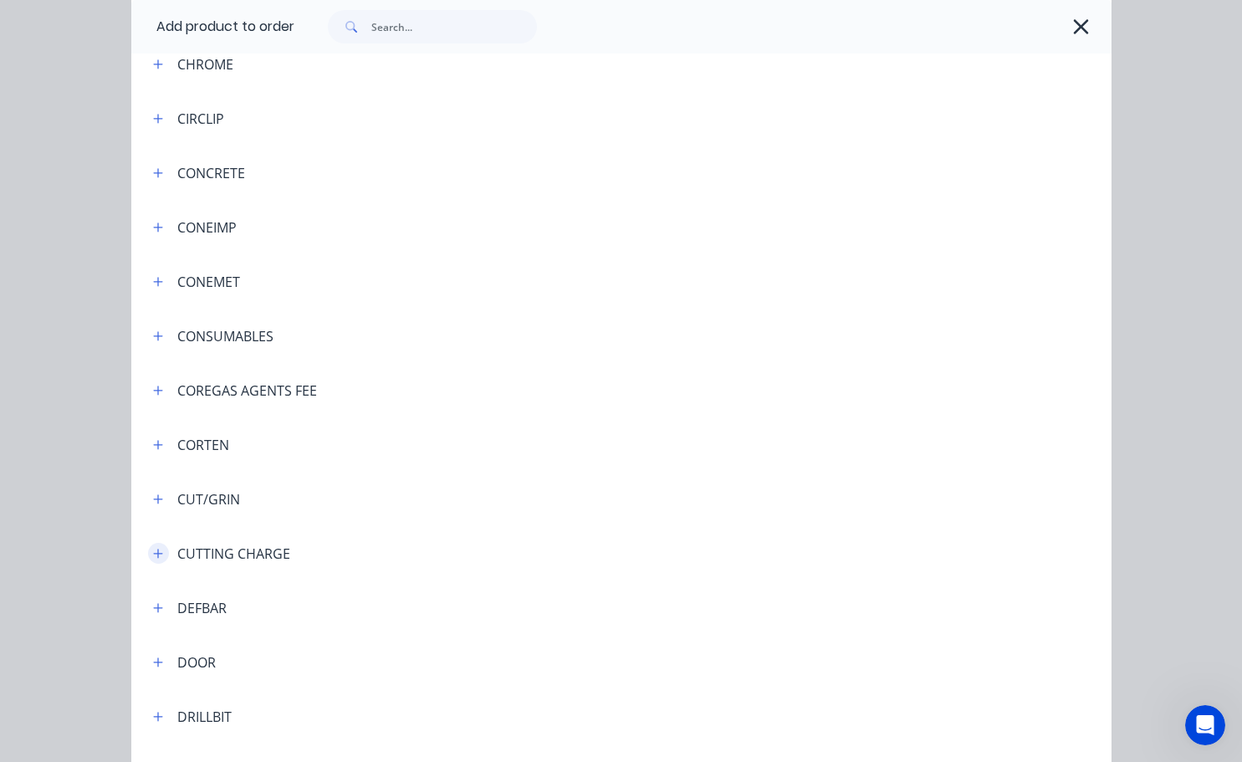
click at [153, 557] on icon "button" at bounding box center [157, 552] width 9 height 9
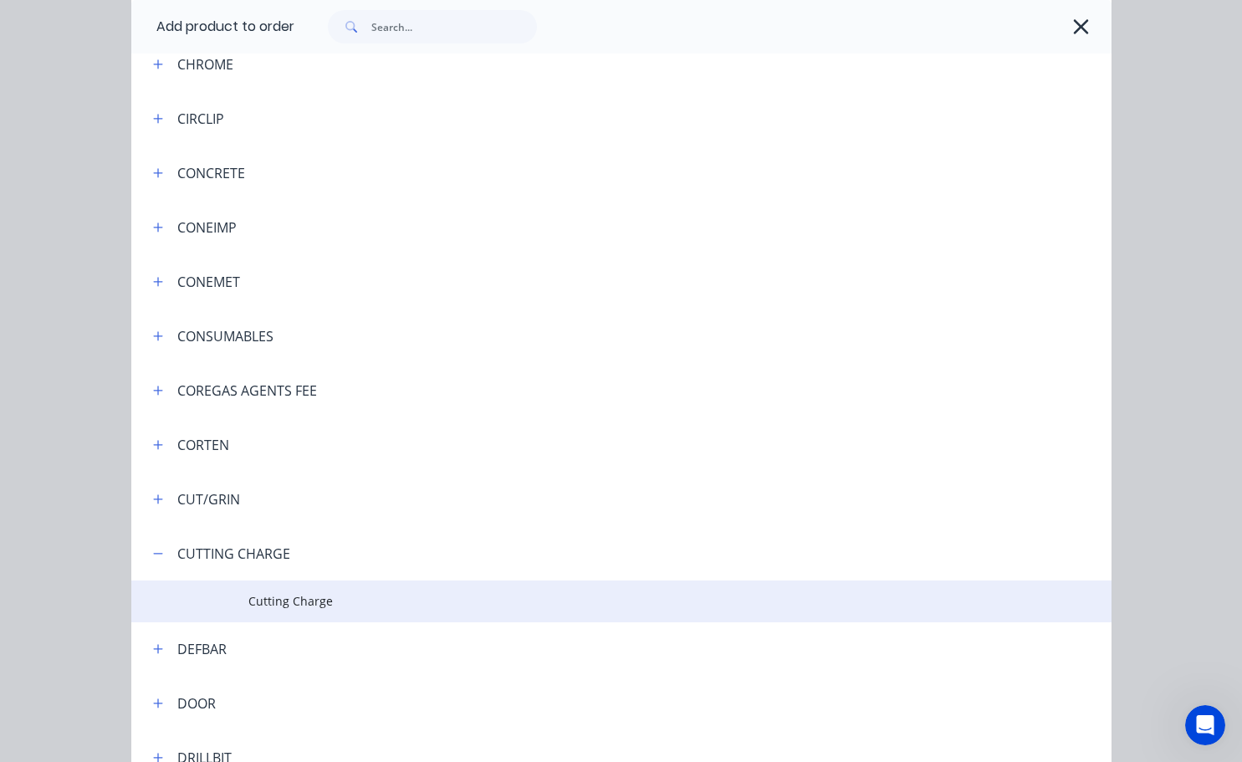
click at [356, 595] on span "Cutting Charge" at bounding box center [593, 601] width 690 height 18
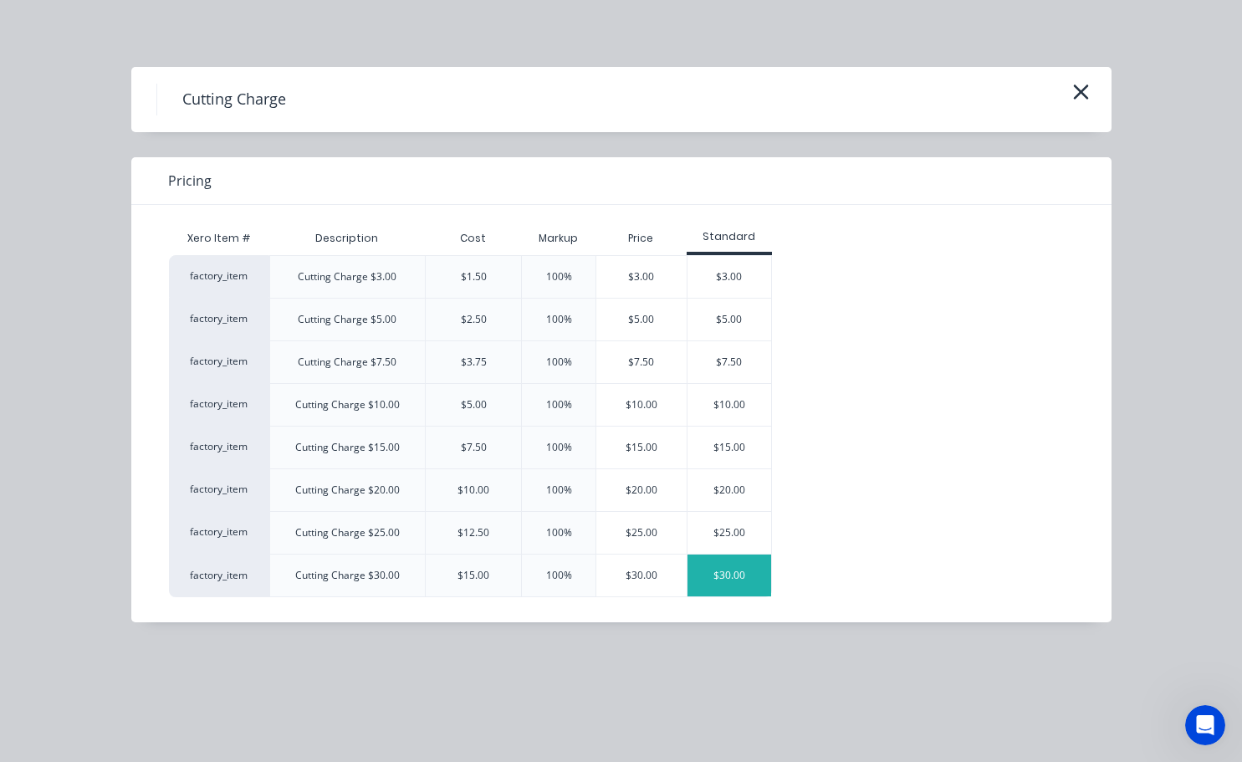
click at [737, 565] on div "$30.00" at bounding box center [729, 575] width 84 height 42
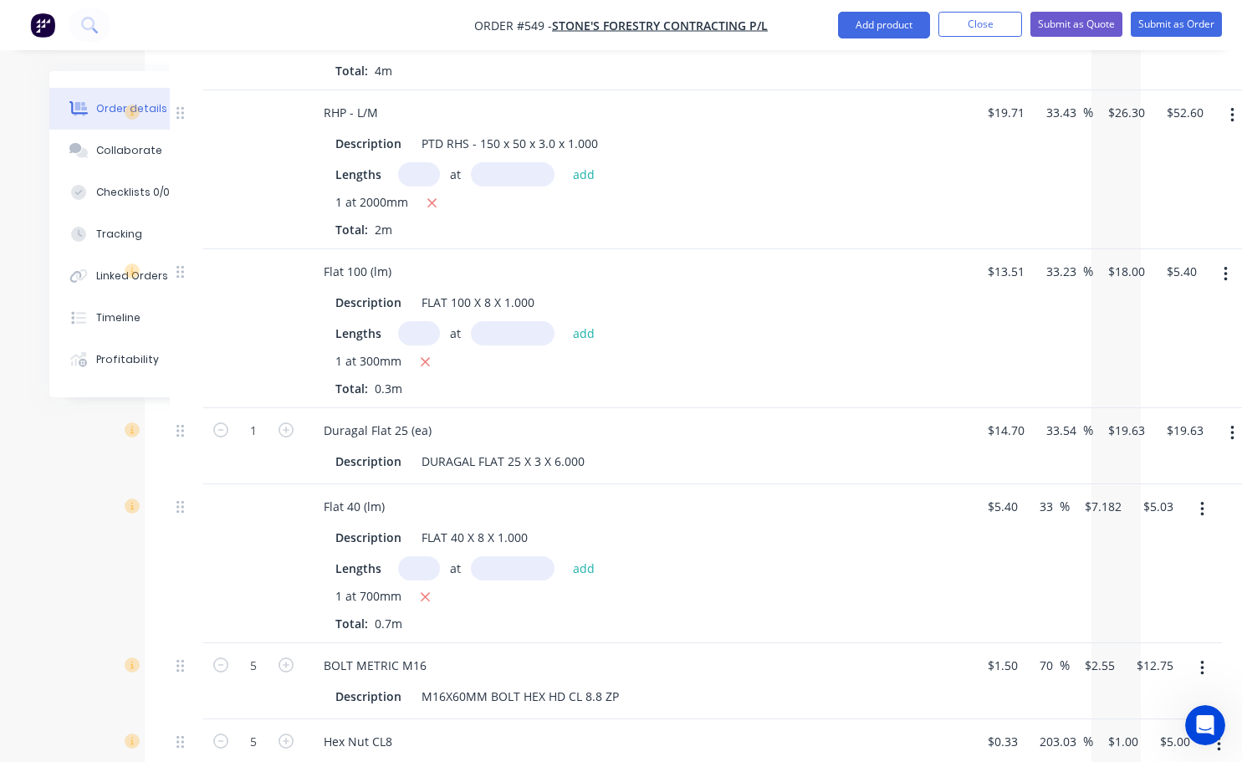
scroll to position [724, 89]
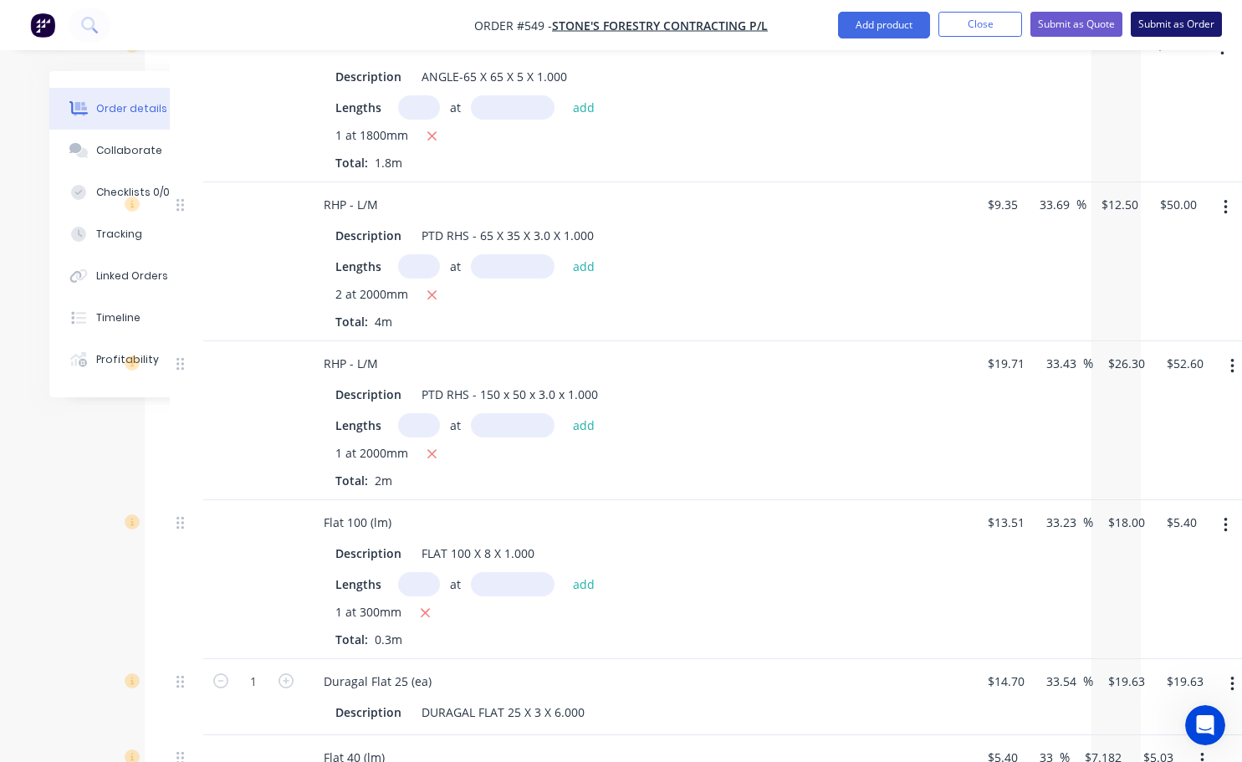
click at [1173, 30] on button "Submit as Order" at bounding box center [1175, 24] width 91 height 25
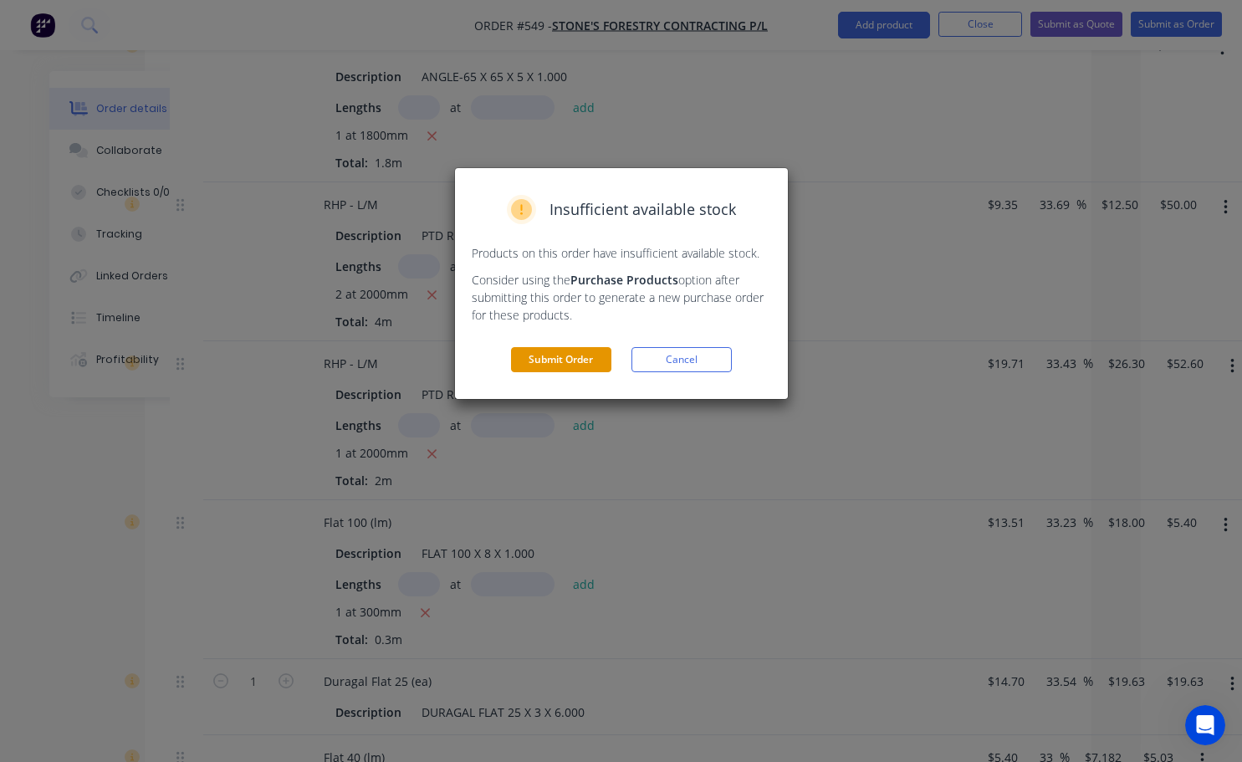
click at [575, 356] on button "Submit Order" at bounding box center [561, 359] width 100 height 25
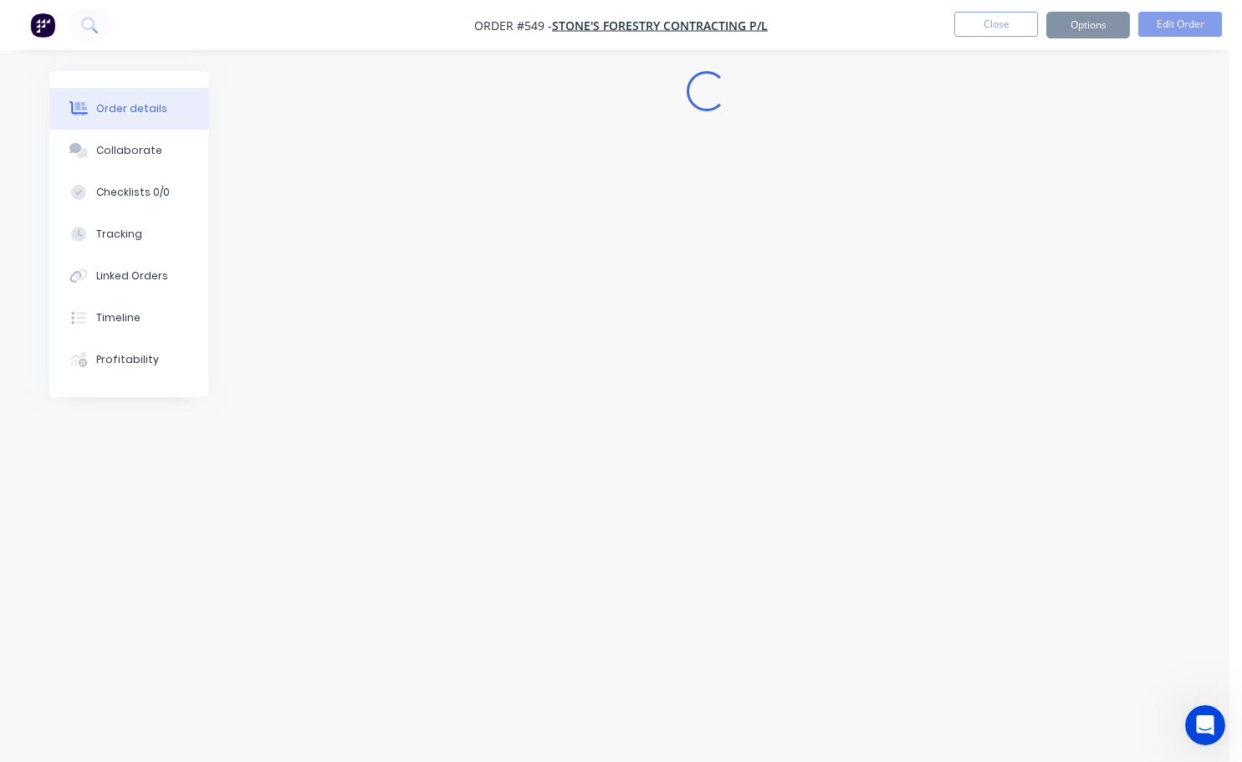
scroll to position [0, 0]
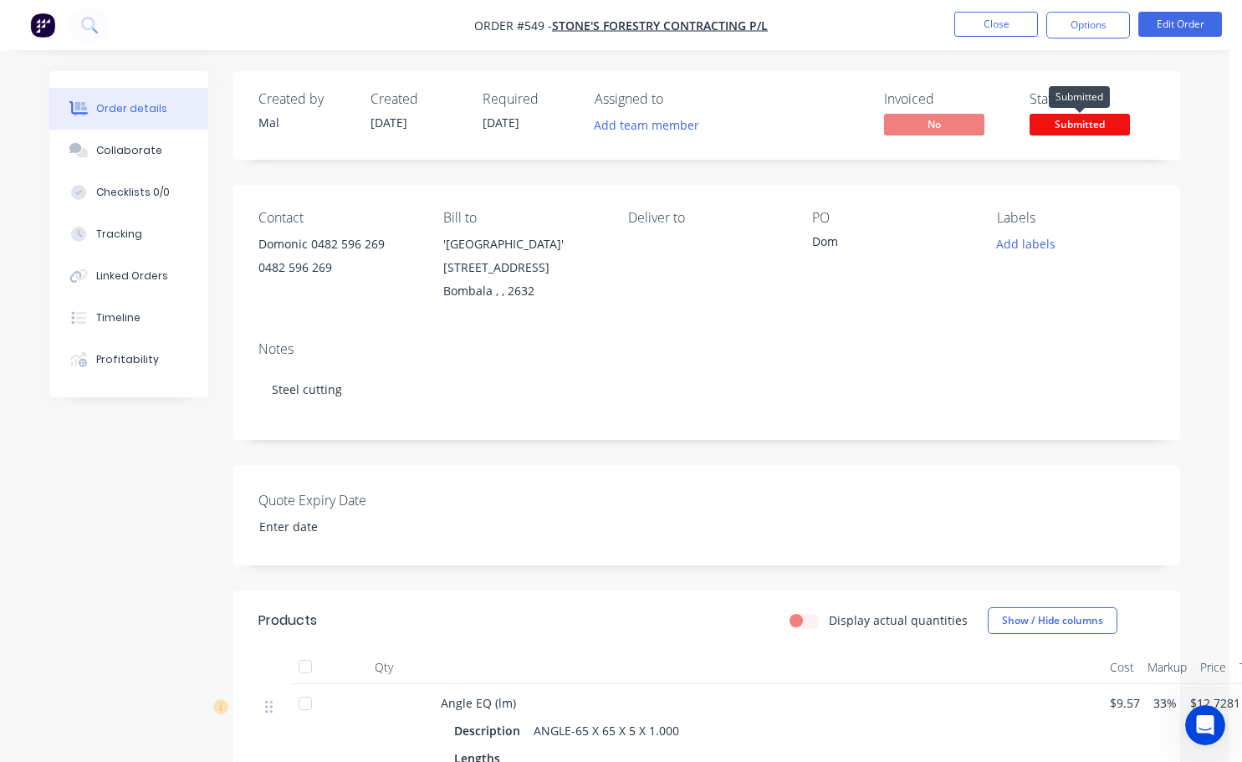
click at [1086, 124] on span "Submitted" at bounding box center [1079, 124] width 100 height 21
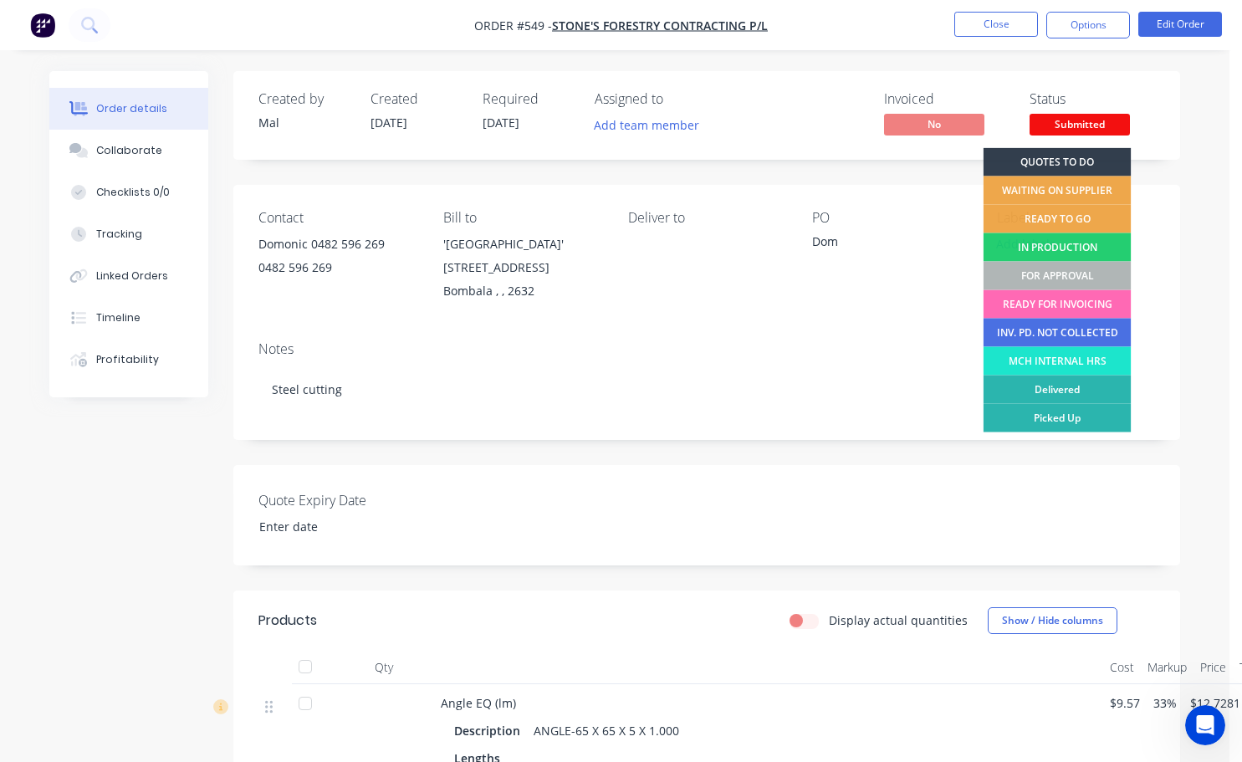
click at [1048, 305] on div "READY FOR INVOICING" at bounding box center [1057, 304] width 148 height 28
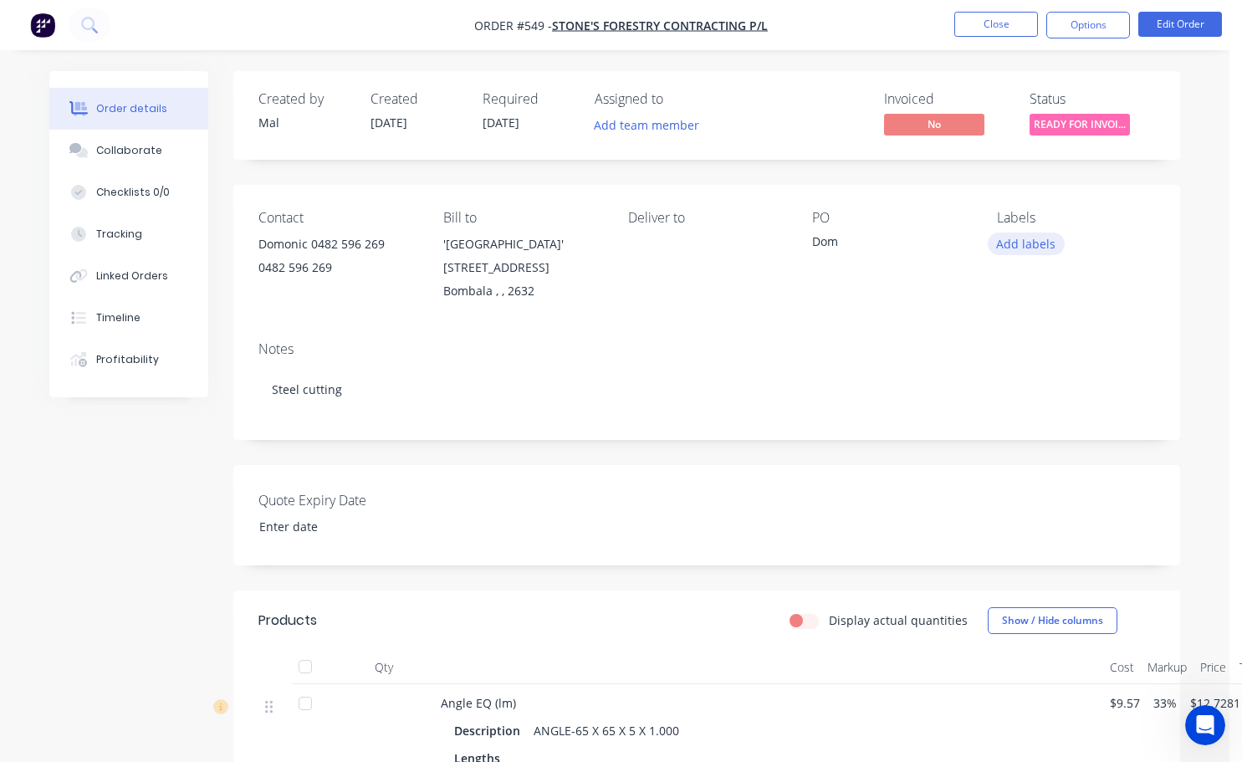
click at [1023, 237] on button "Add labels" at bounding box center [1025, 243] width 77 height 23
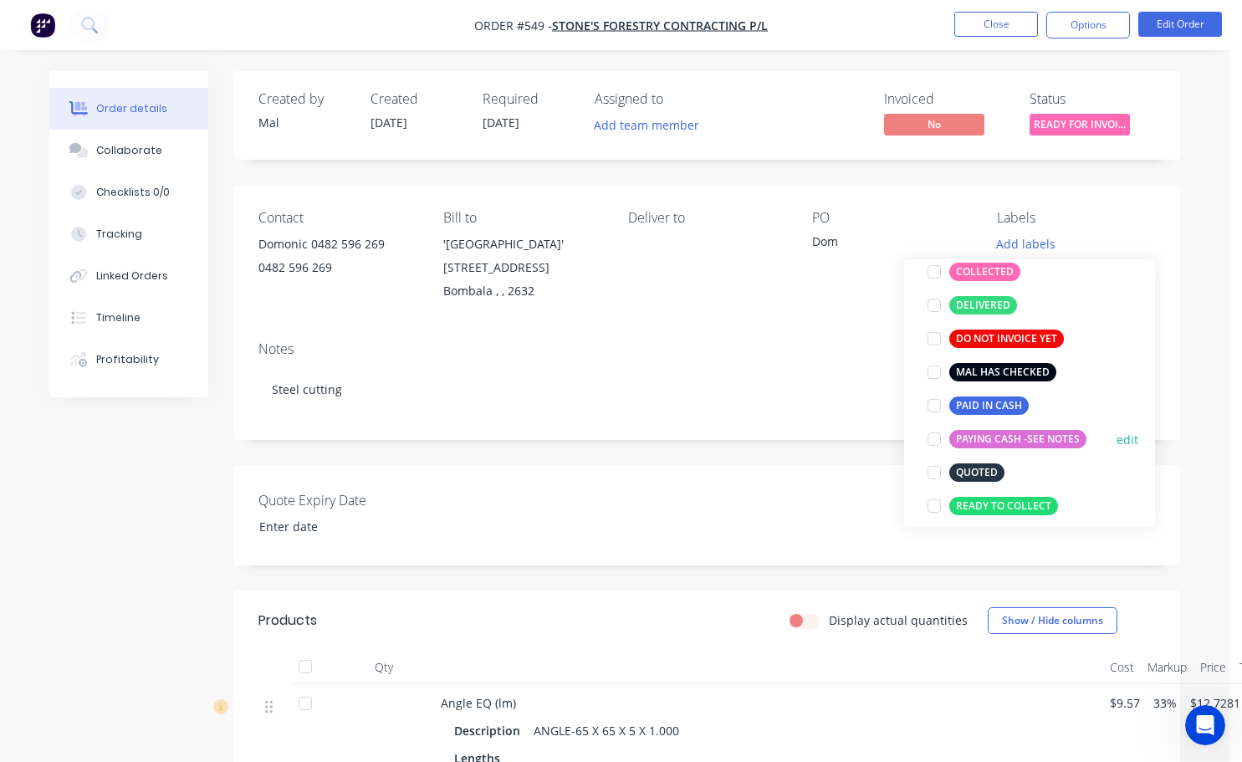
scroll to position [84, 0]
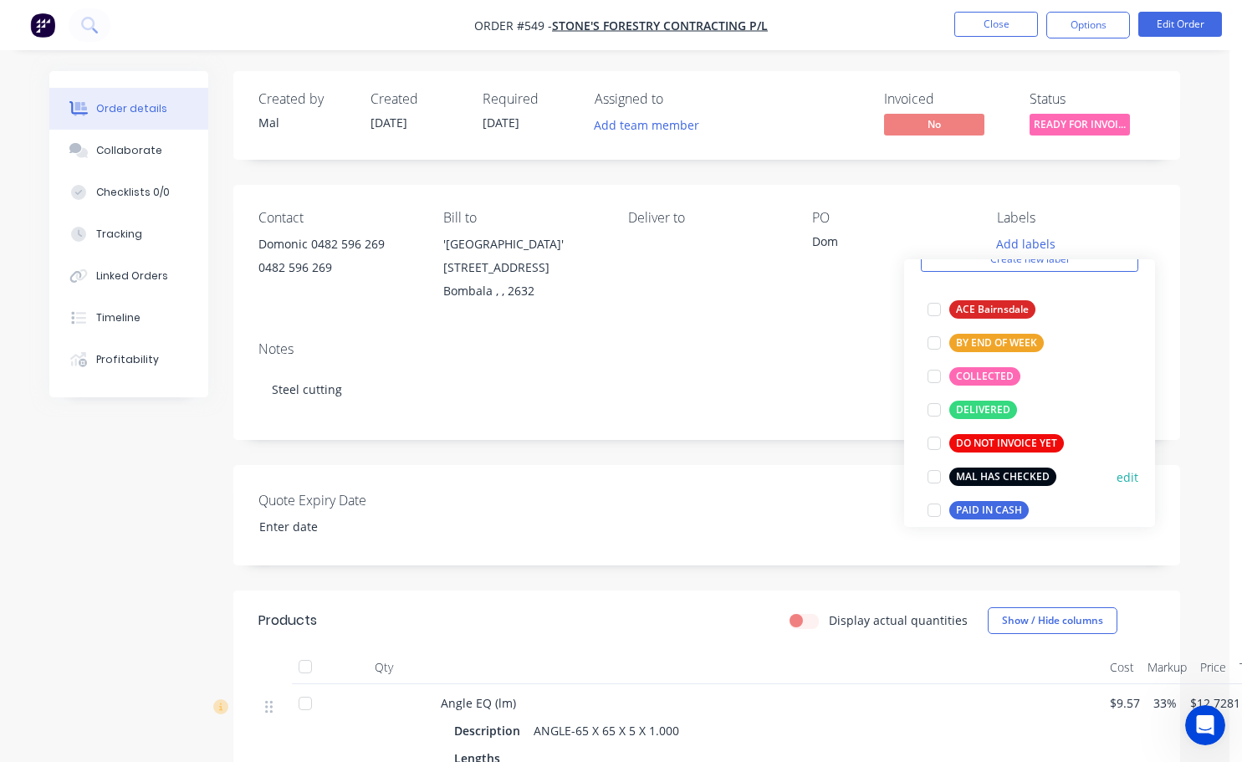
click at [931, 475] on div at bounding box center [933, 476] width 33 height 33
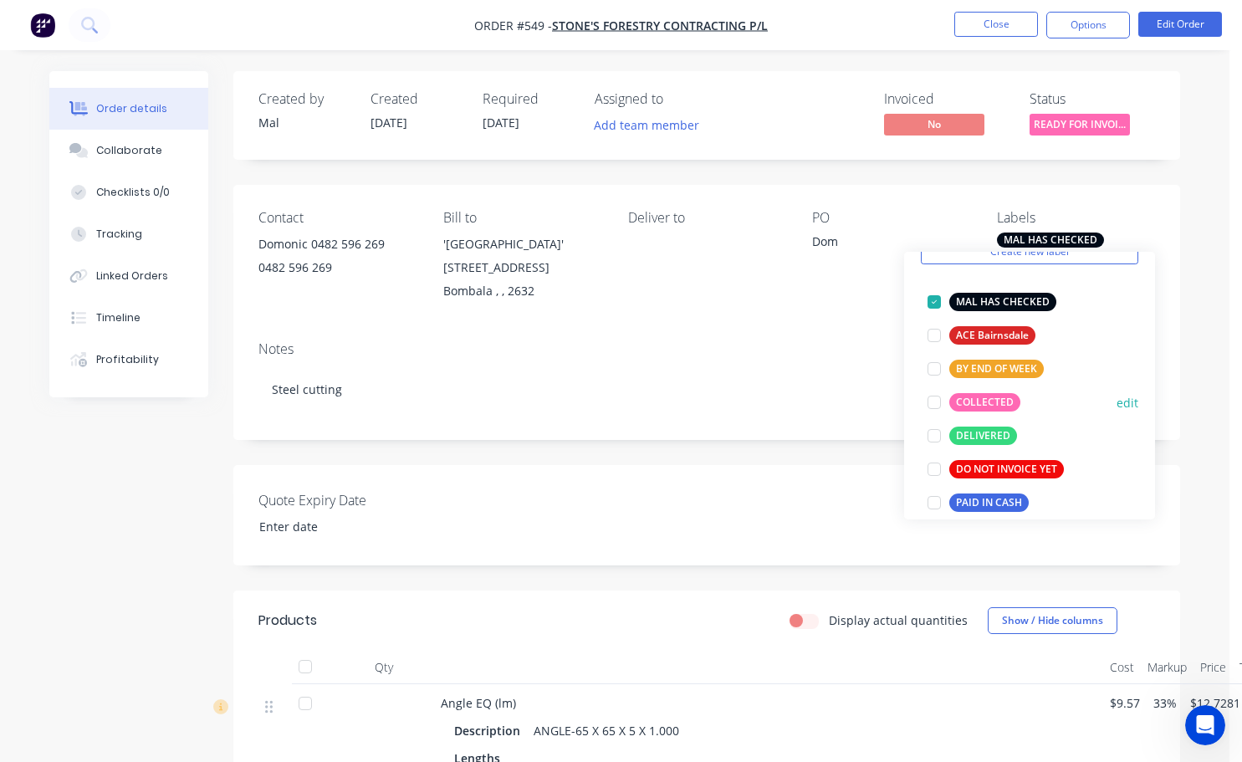
click at [932, 405] on div at bounding box center [933, 401] width 33 height 33
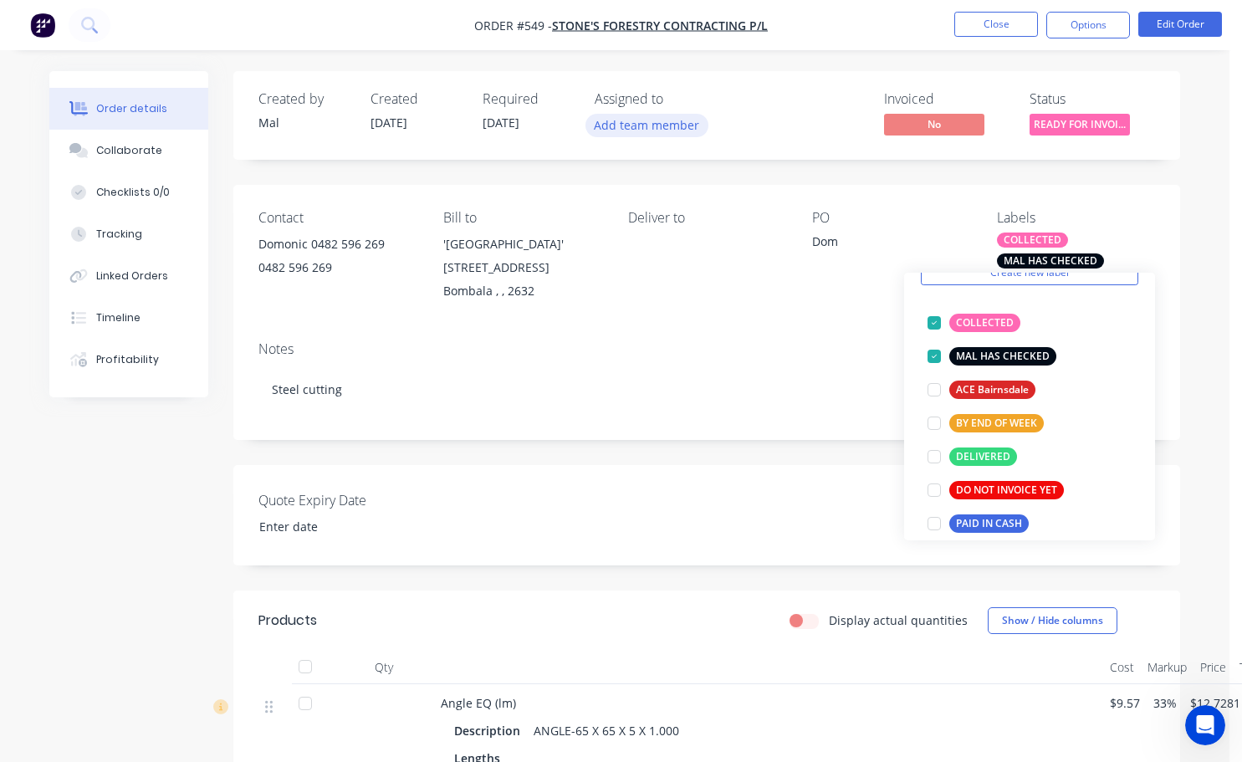
click at [635, 126] on button "Add team member" at bounding box center [646, 125] width 123 height 23
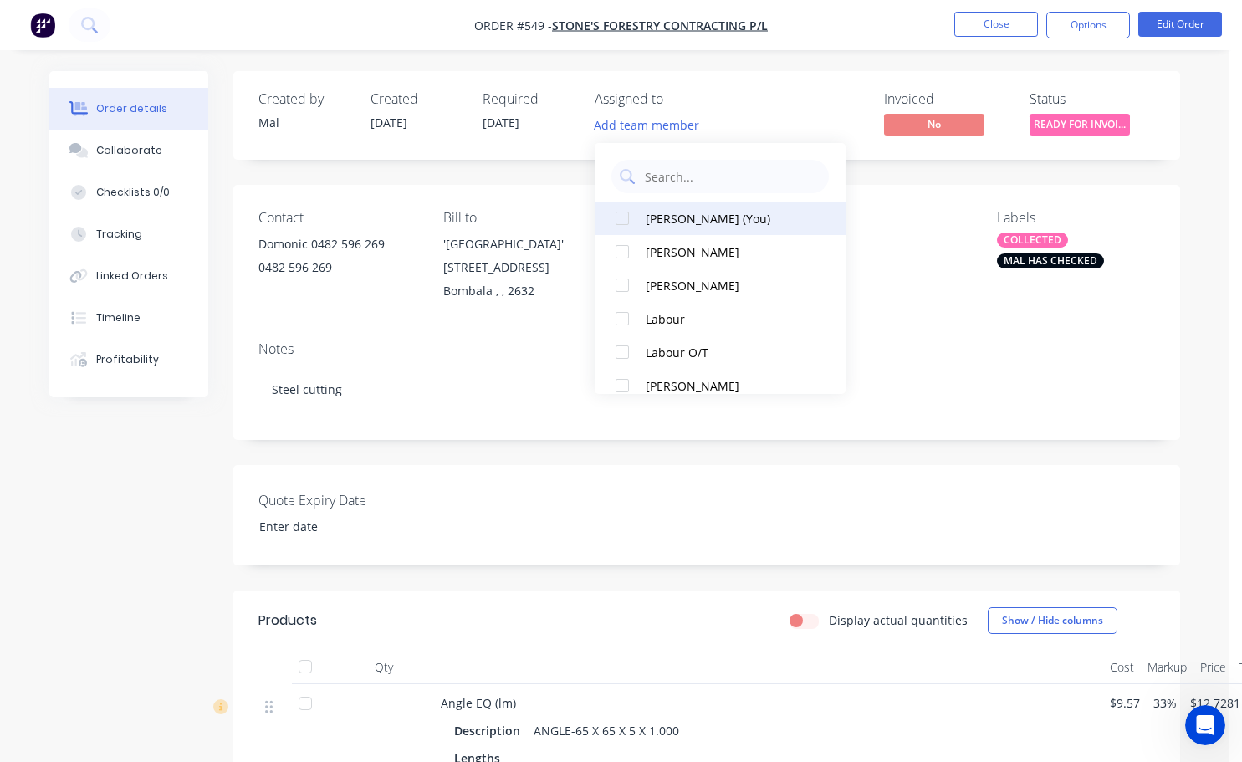
click at [625, 216] on div at bounding box center [621, 217] width 33 height 33
click at [925, 311] on div "Contact Domonic [PHONE_NUMBER] Bill to '[GEOGRAPHIC_DATA]' [STREET_ADDRESS] Del…" at bounding box center [706, 256] width 946 height 143
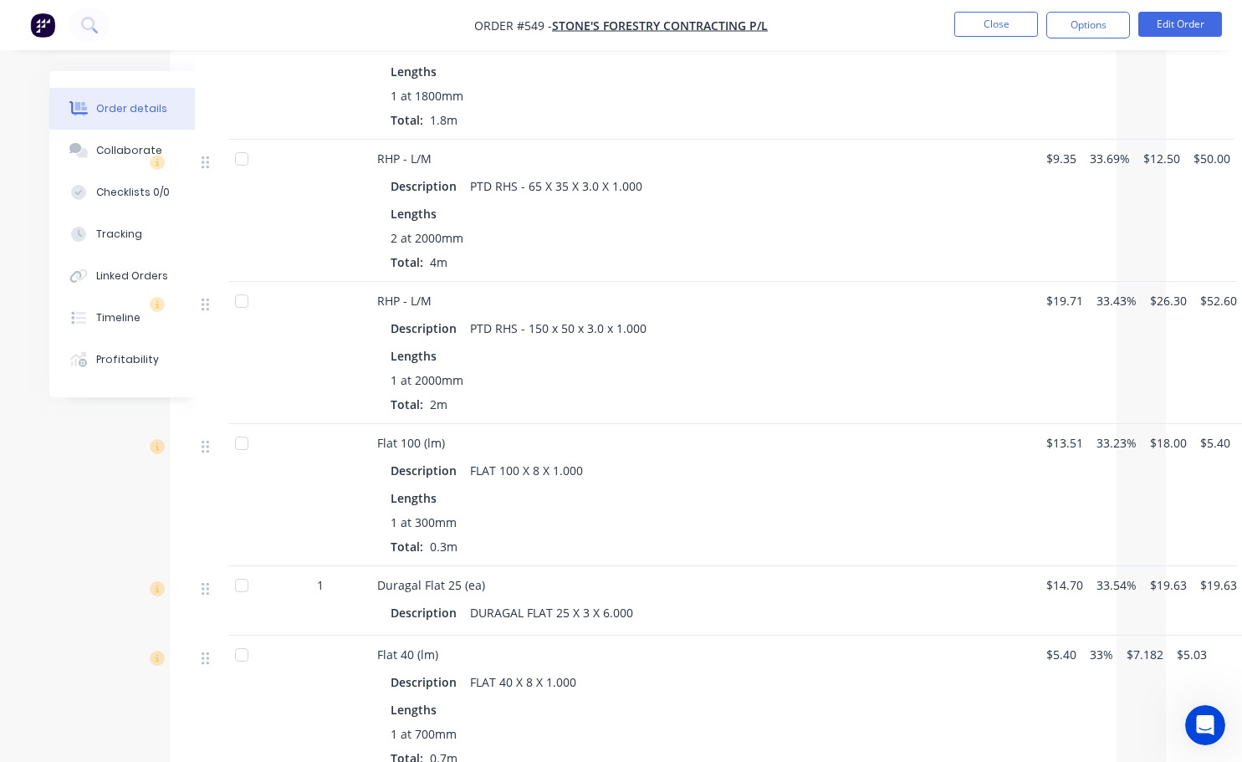
scroll to position [706, 64]
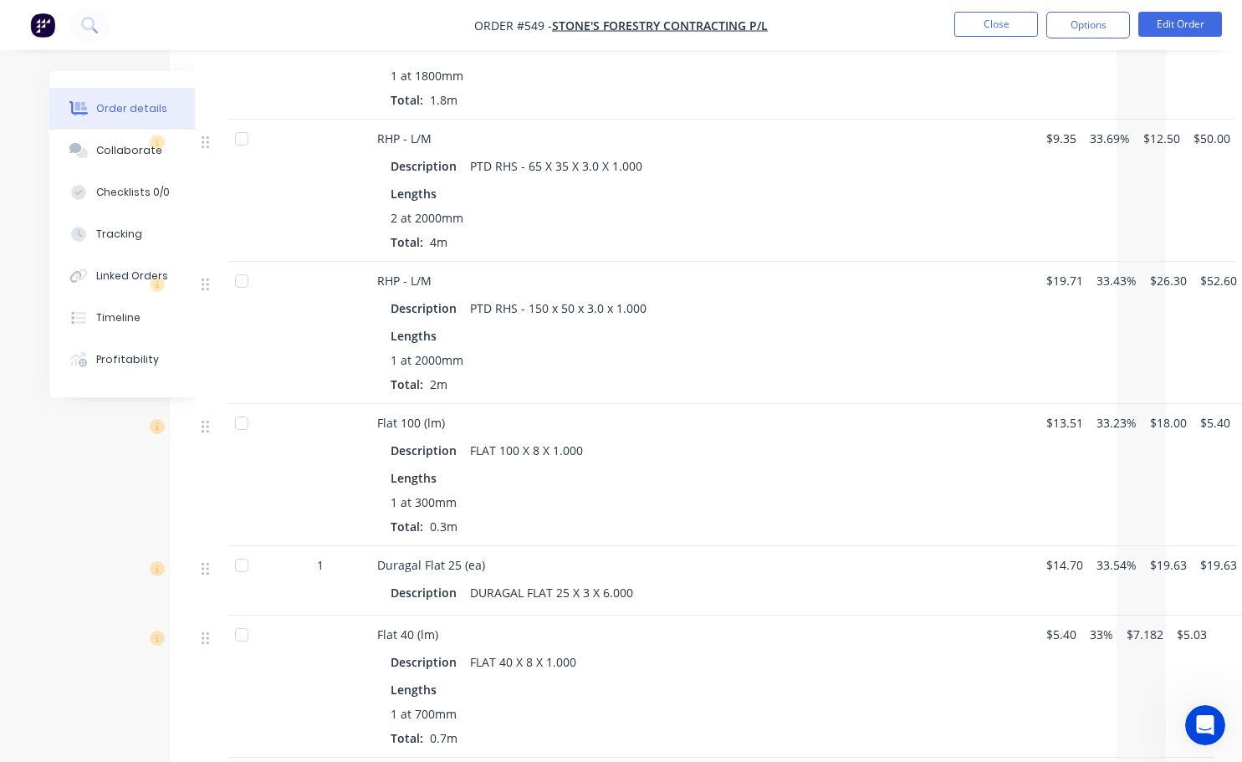
click at [1220, 283] on span "$52.60" at bounding box center [1218, 281] width 37 height 18
click at [1206, 285] on span "$52.60" at bounding box center [1218, 281] width 37 height 18
click at [1186, 30] on button "Edit Order" at bounding box center [1180, 24] width 84 height 25
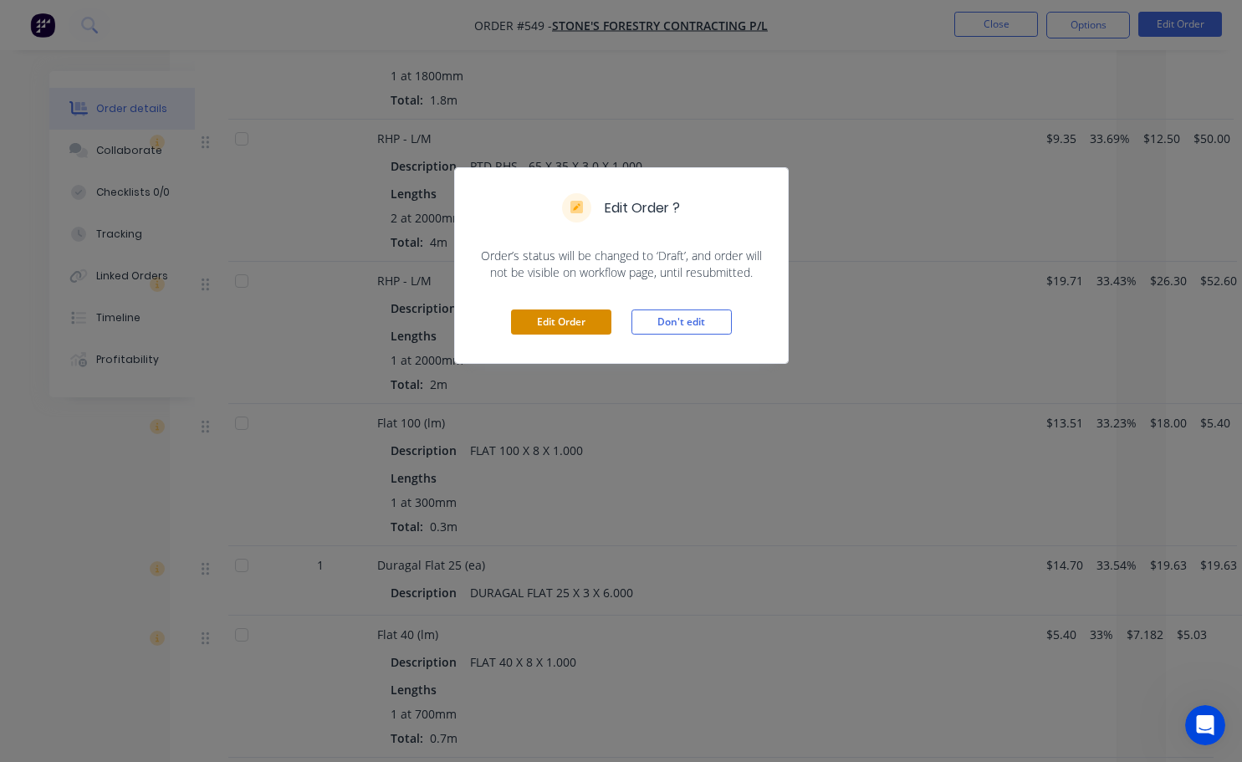
click at [543, 329] on button "Edit Order" at bounding box center [561, 321] width 100 height 25
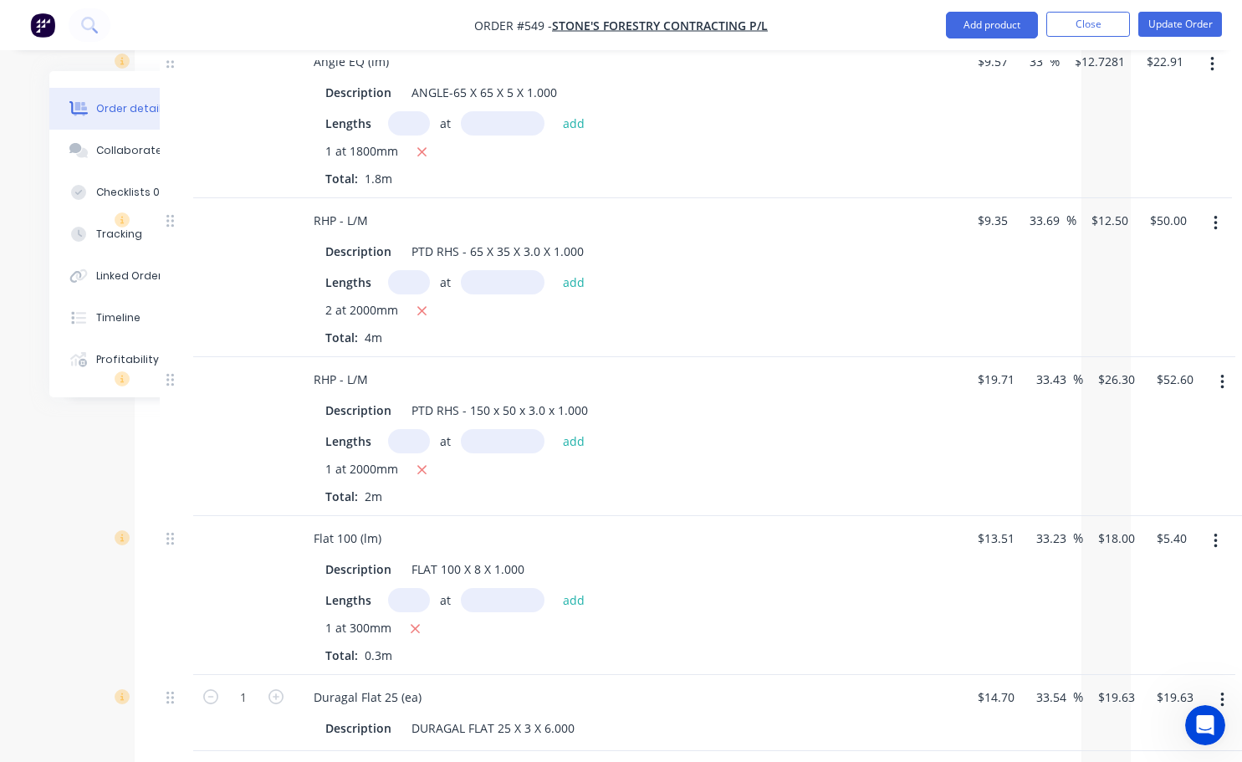
scroll to position [752, 99]
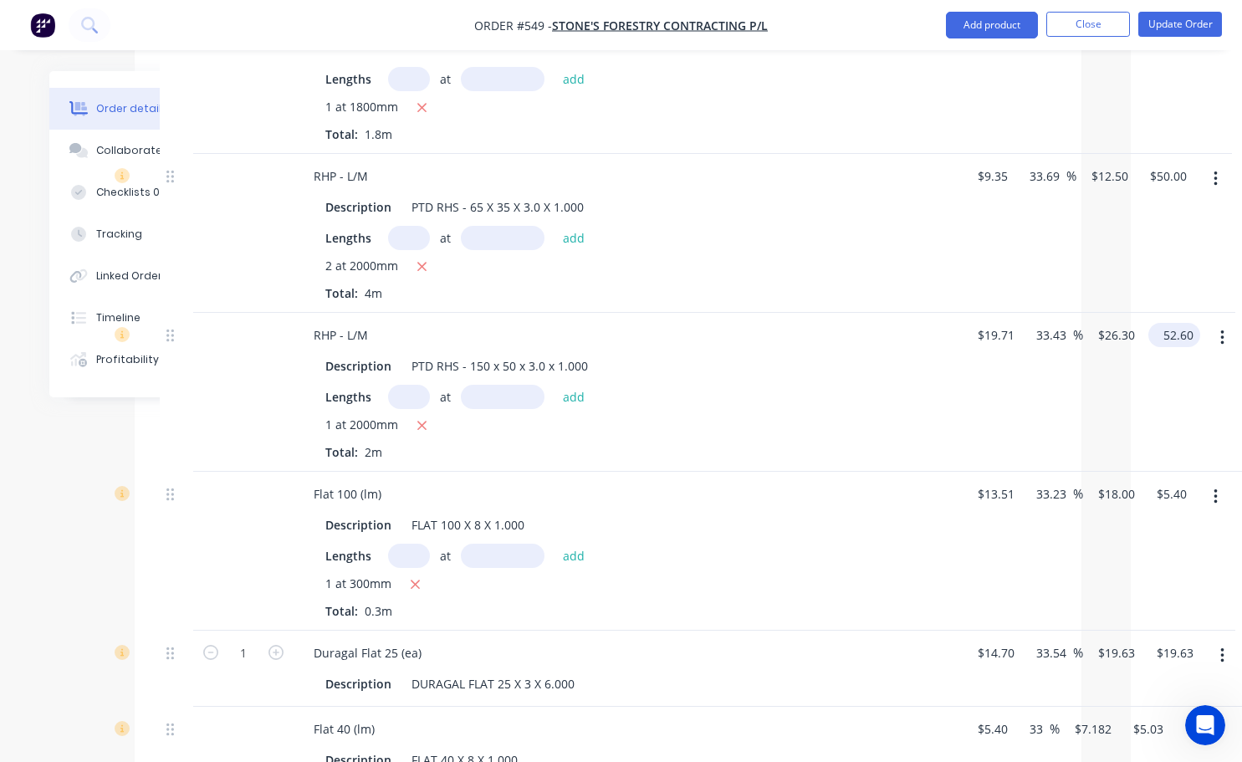
click at [1173, 334] on input "52.60" at bounding box center [1177, 335] width 45 height 24
type input "58"
type input "47.13"
type input "$29.00"
type input "$58.00"
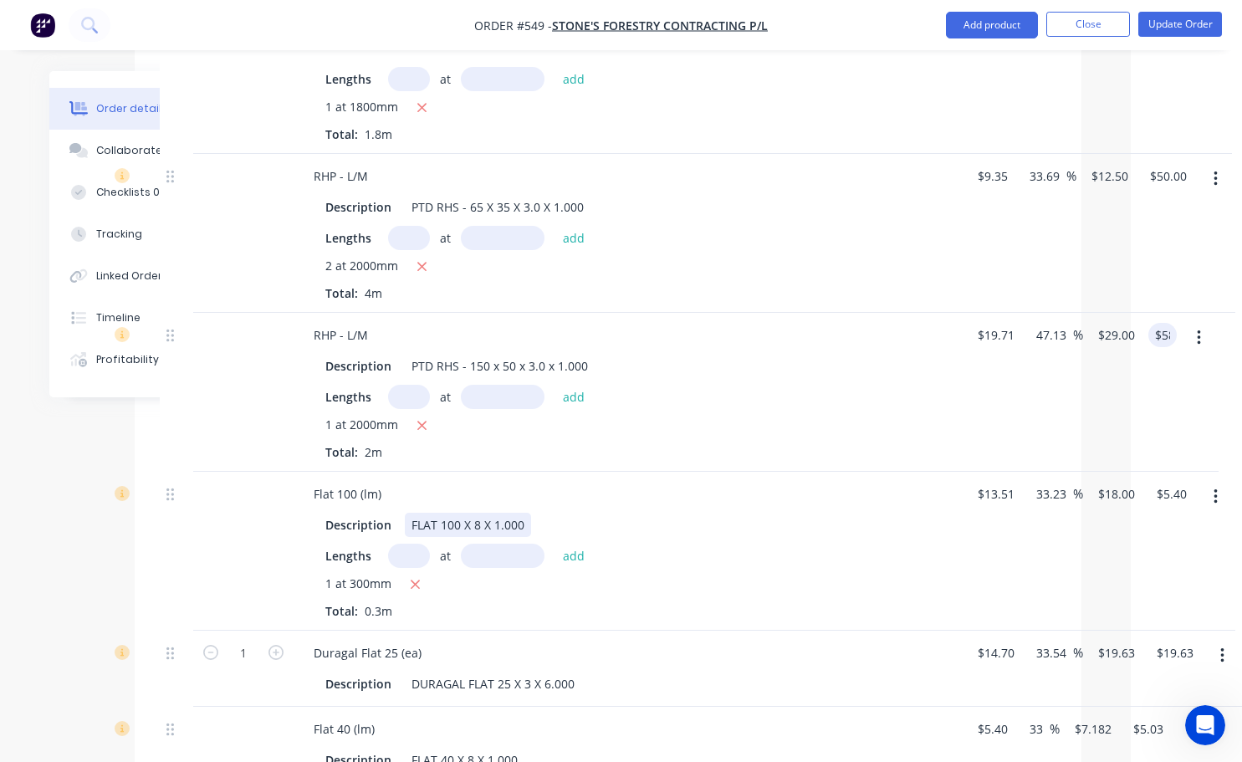
click at [859, 529] on div "Description FLAT 100 X 8 X 1.000" at bounding box center [625, 525] width 612 height 24
click at [1168, 174] on input "50.00" at bounding box center [1170, 176] width 45 height 24
type input "55"
type input "47.06"
type input "$13.75"
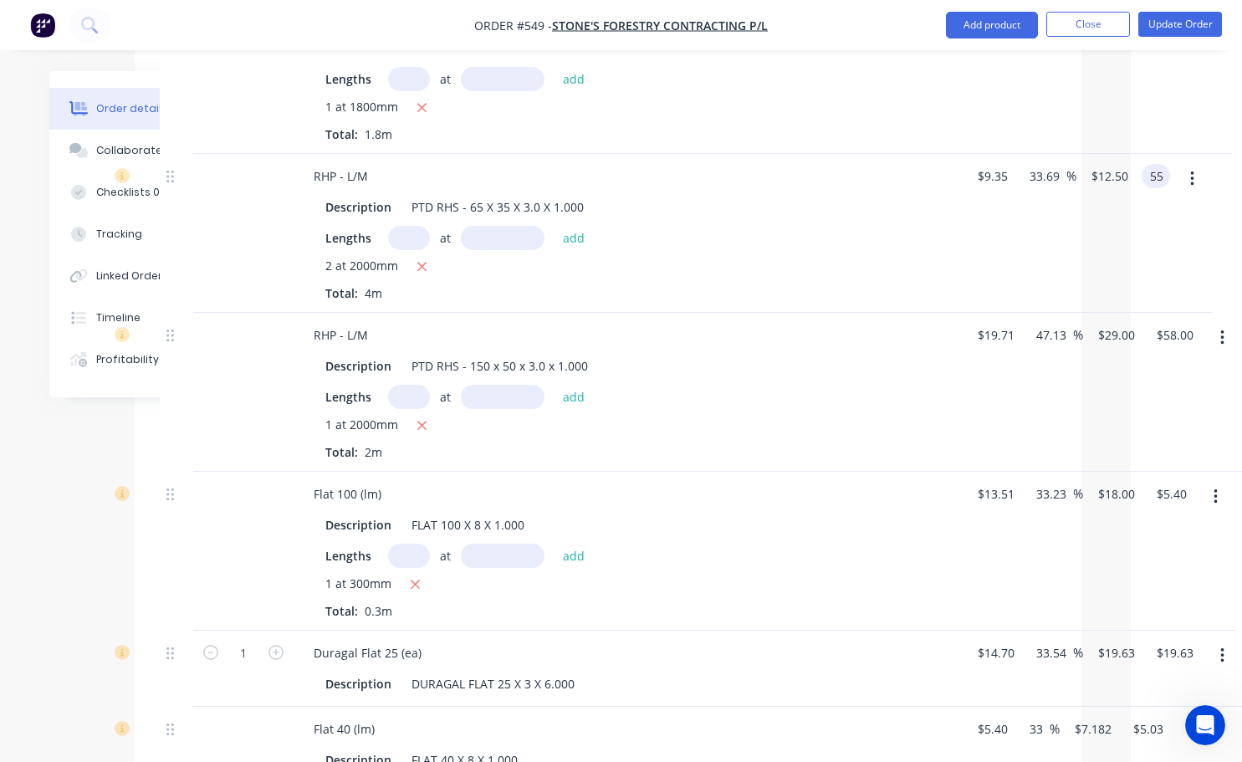
type input "$55.00"
click at [869, 411] on div "Lengths at add 1 at 2000mm Total: 2m" at bounding box center [627, 423] width 605 height 76
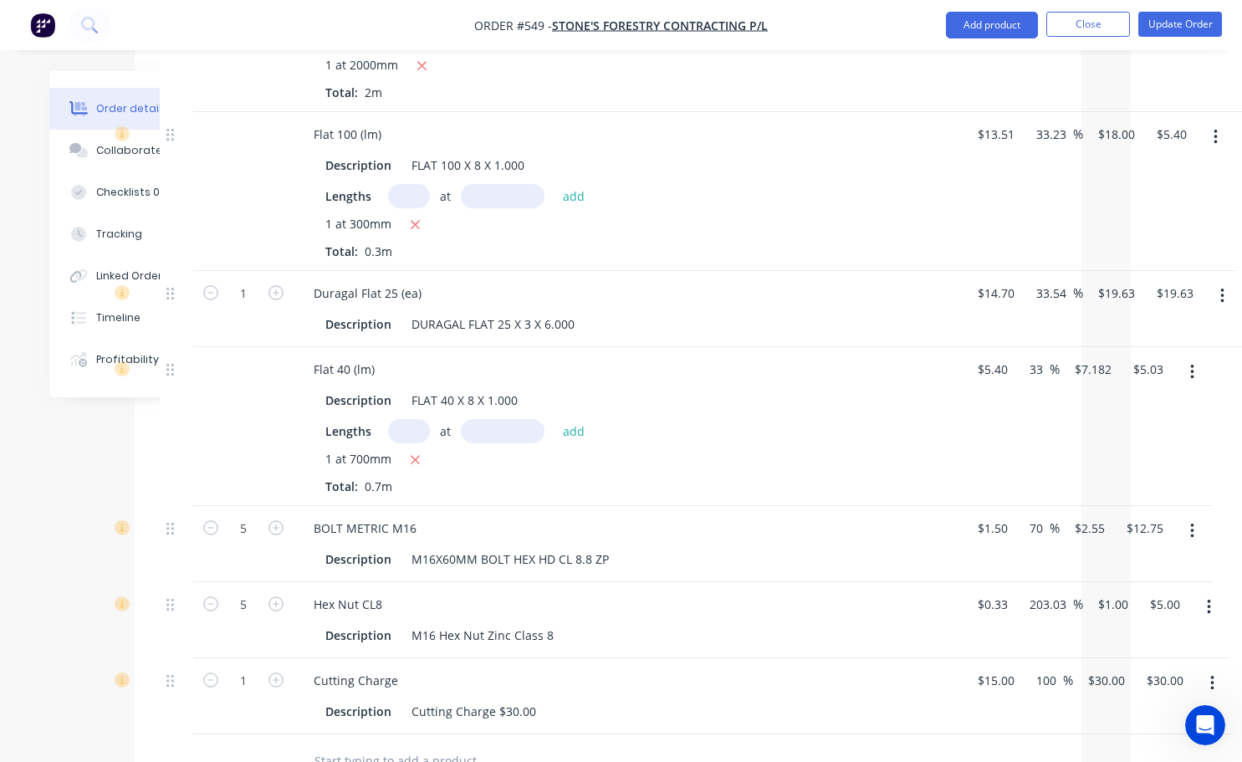
scroll to position [1171, 99]
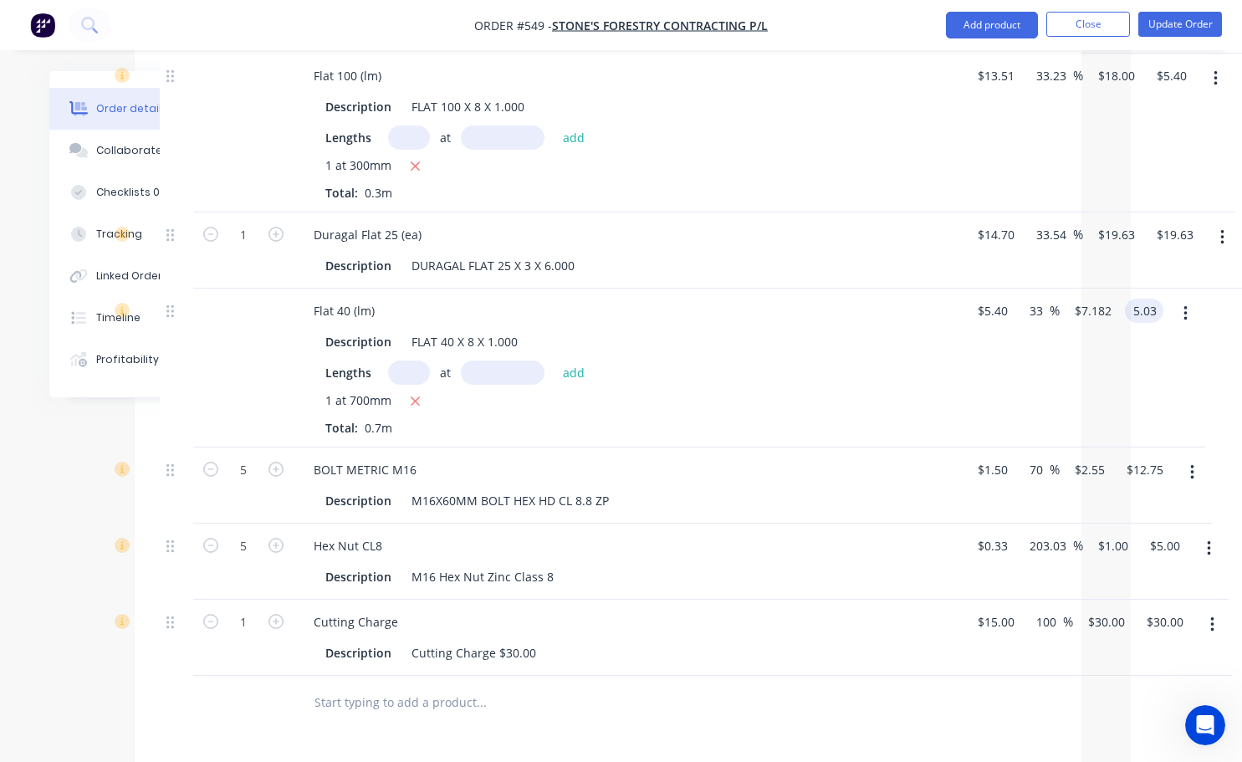
click at [1145, 314] on input "5.03" at bounding box center [1147, 310] width 32 height 24
type input "6"
type input "58.73"
type input "$8.5714"
type input "$6.00"
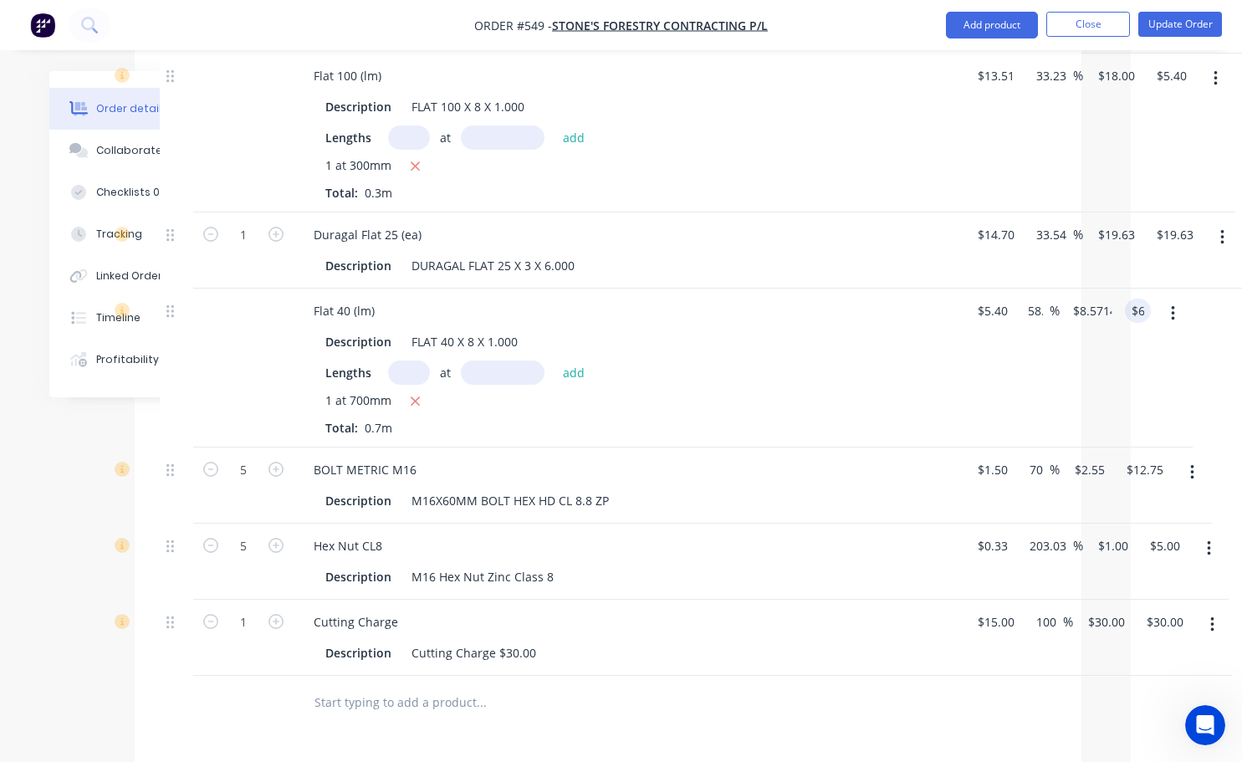
click at [854, 424] on div "1 at 700mm Total: 0.7m" at bounding box center [627, 413] width 605 height 45
click at [1188, 31] on button "Update Order" at bounding box center [1180, 24] width 84 height 25
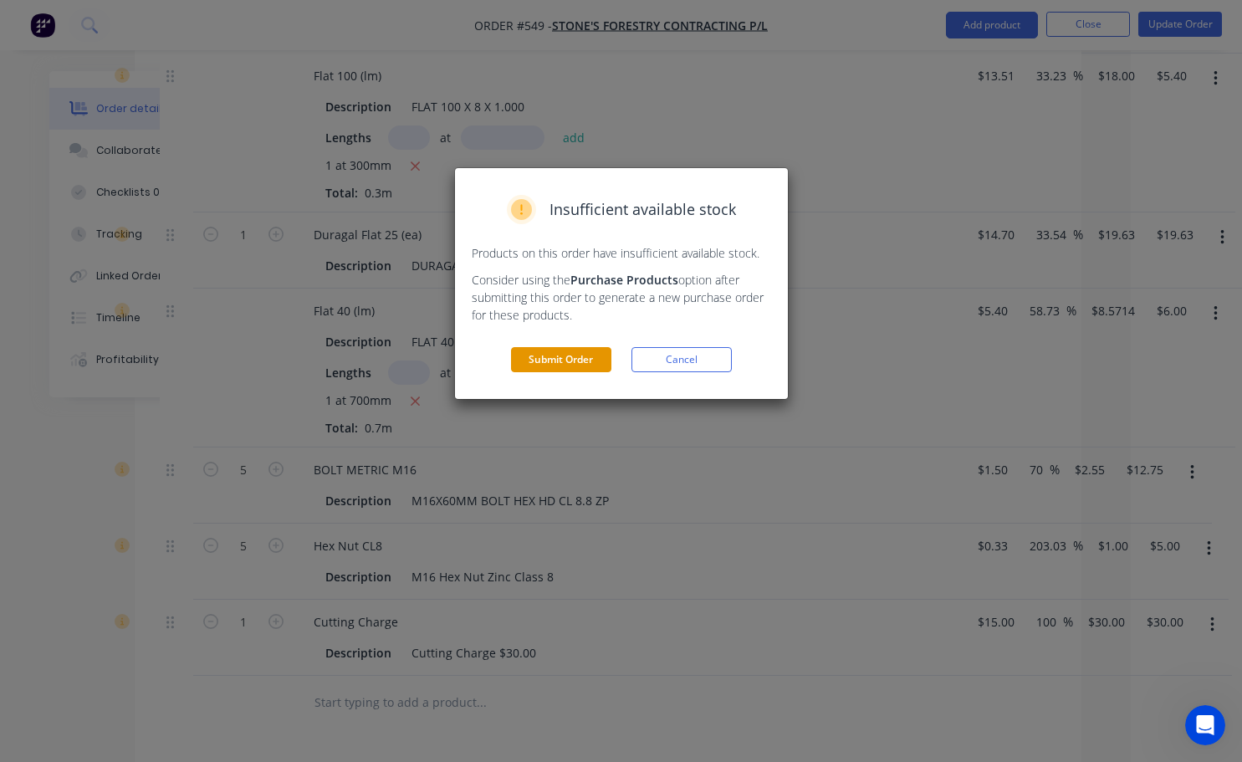
click at [563, 360] on button "Submit Order" at bounding box center [561, 359] width 100 height 25
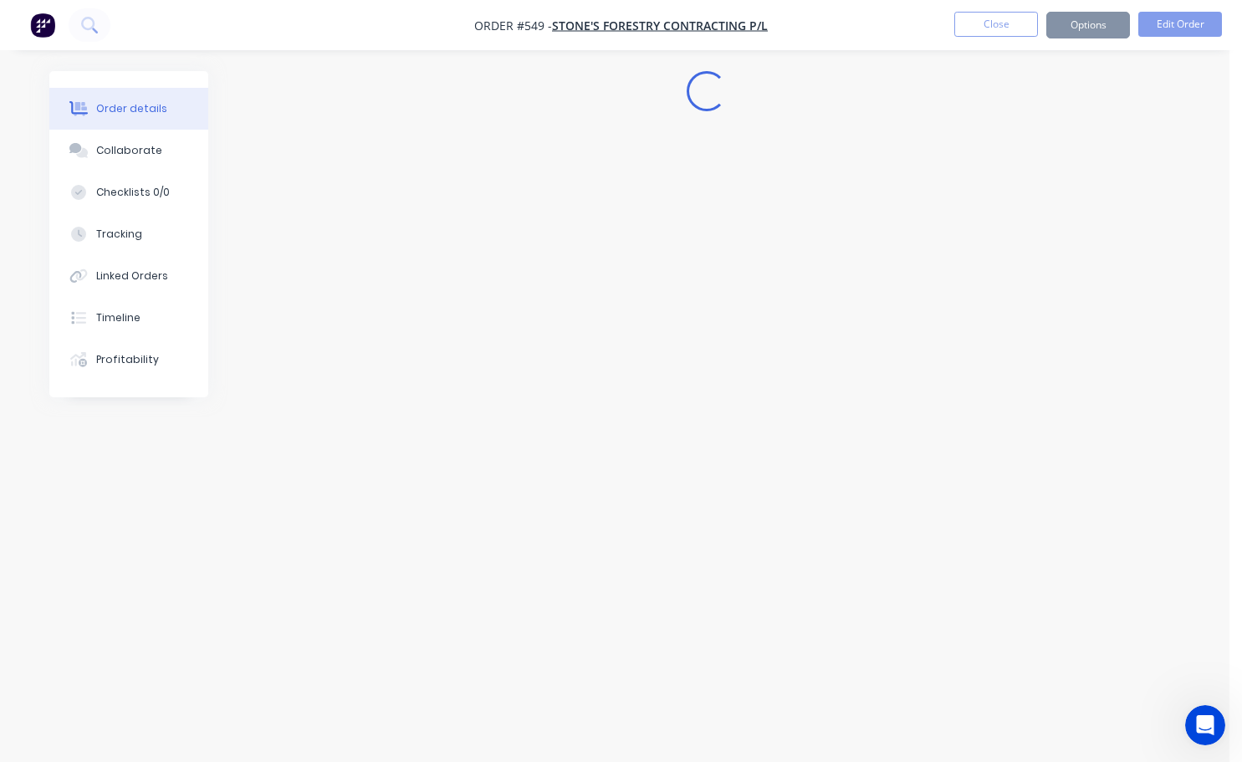
scroll to position [0, 0]
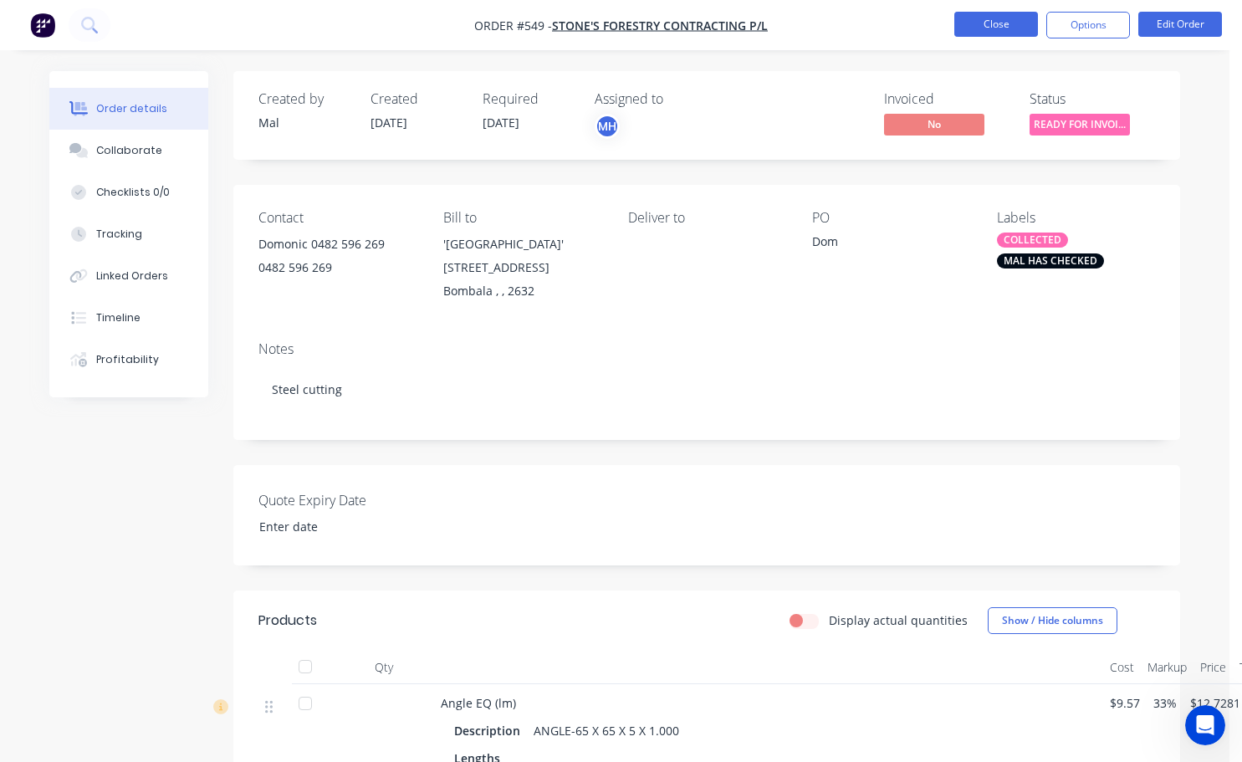
click at [1001, 18] on button "Close" at bounding box center [996, 24] width 84 height 25
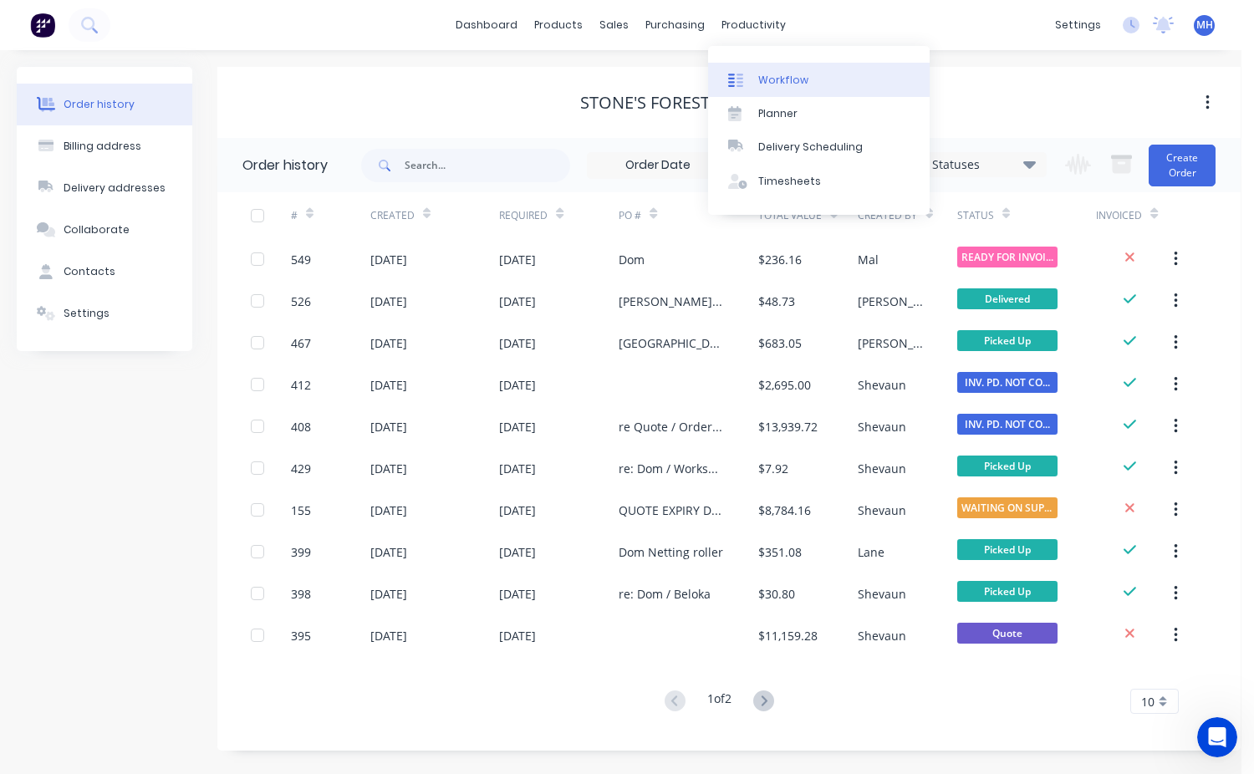
click at [784, 89] on link "Workflow" at bounding box center [819, 79] width 222 height 33
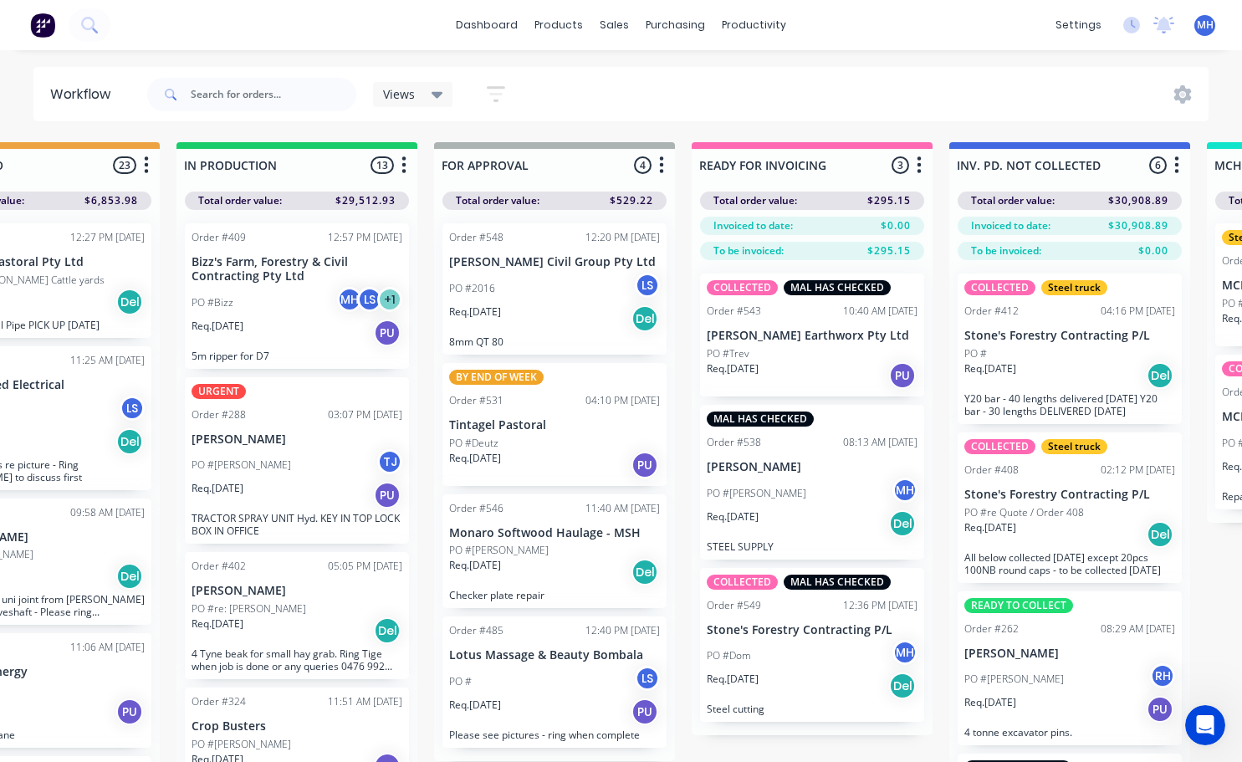
scroll to position [0, 888]
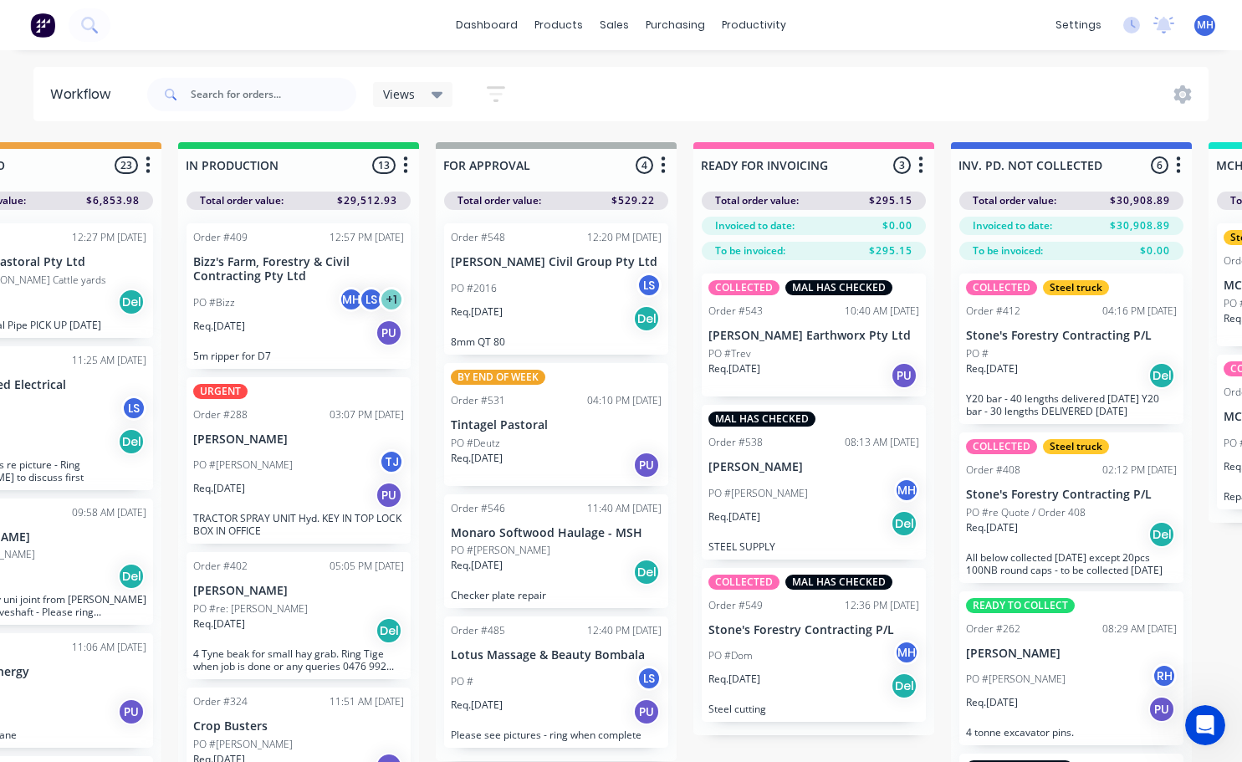
click at [785, 468] on p "[PERSON_NAME]" at bounding box center [813, 467] width 211 height 14
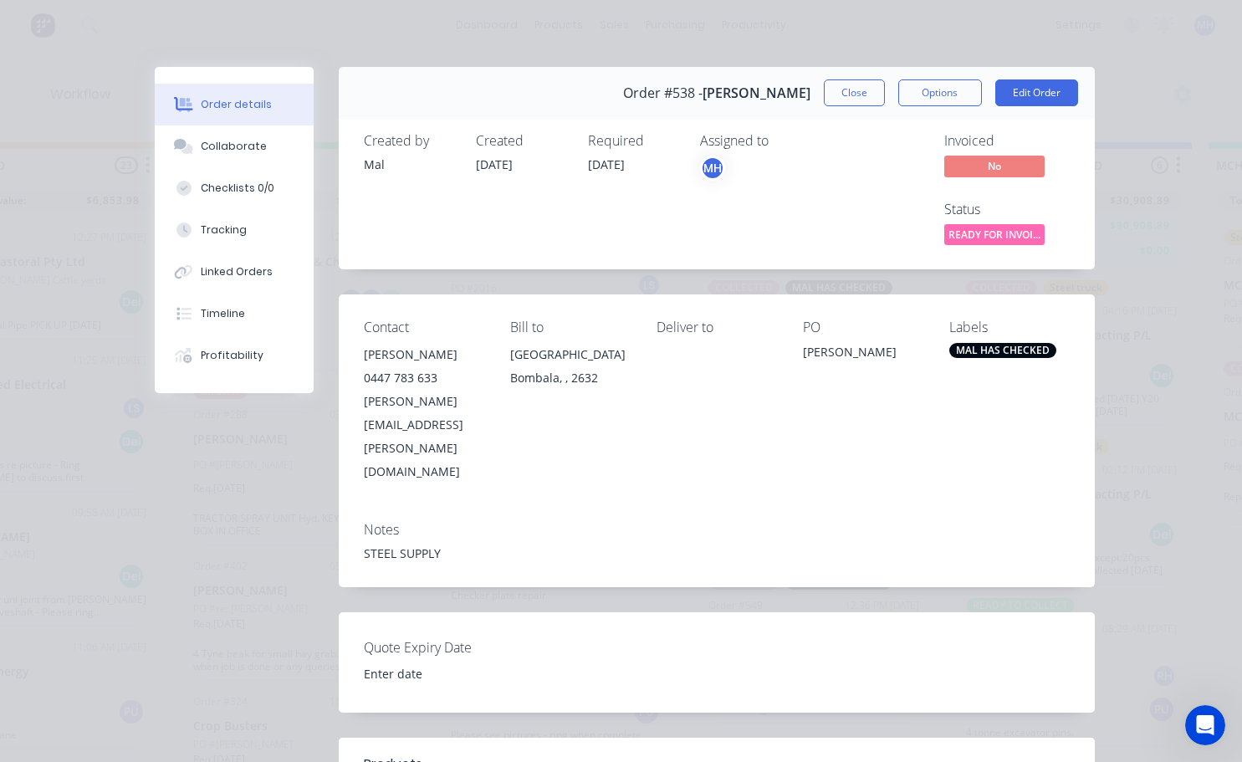
click at [1007, 345] on div "MAL HAS CHECKED" at bounding box center [1002, 350] width 107 height 15
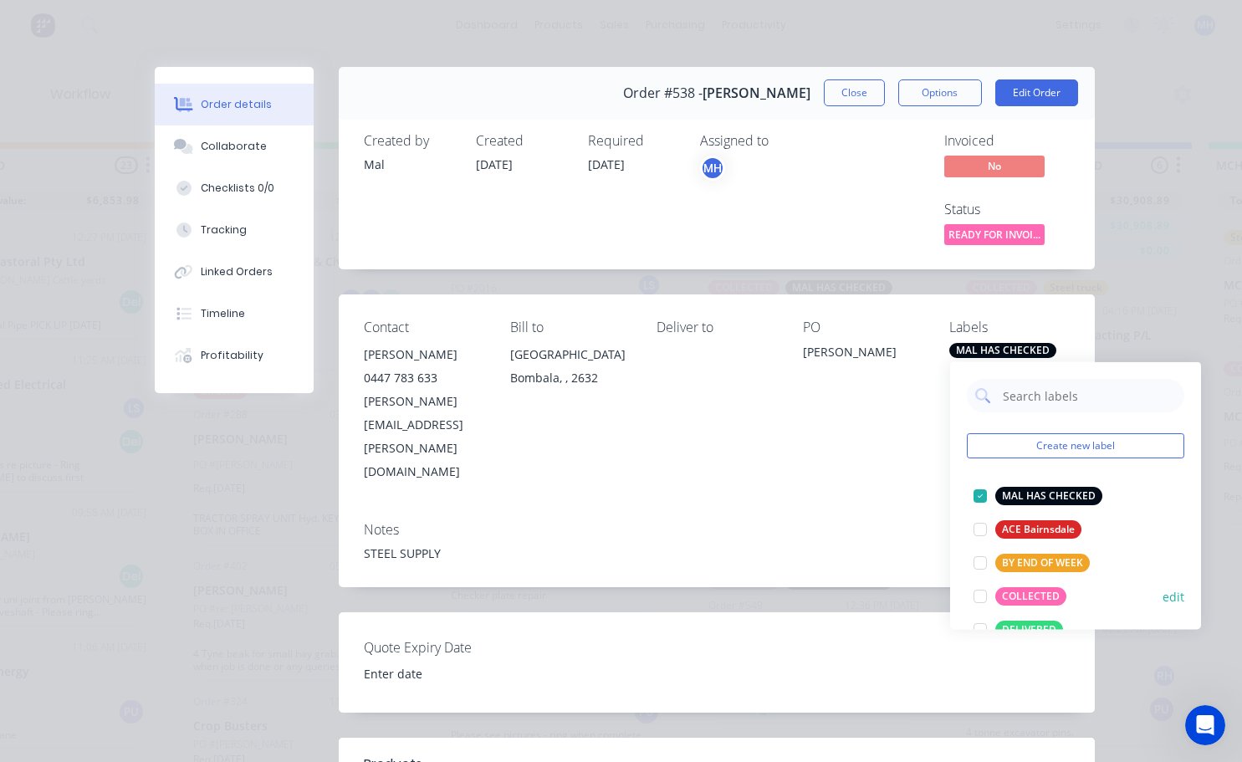
click at [978, 596] on div at bounding box center [979, 595] width 33 height 33
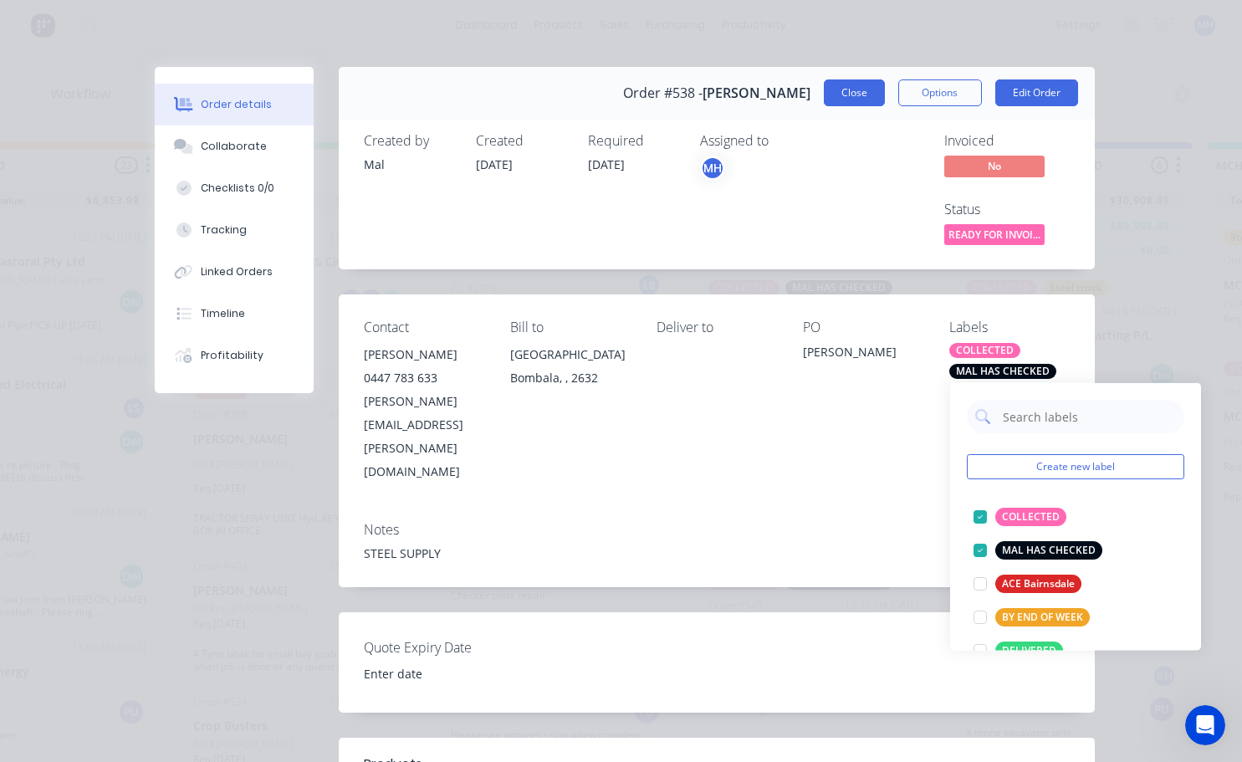
click at [841, 90] on button "Close" at bounding box center [854, 92] width 61 height 27
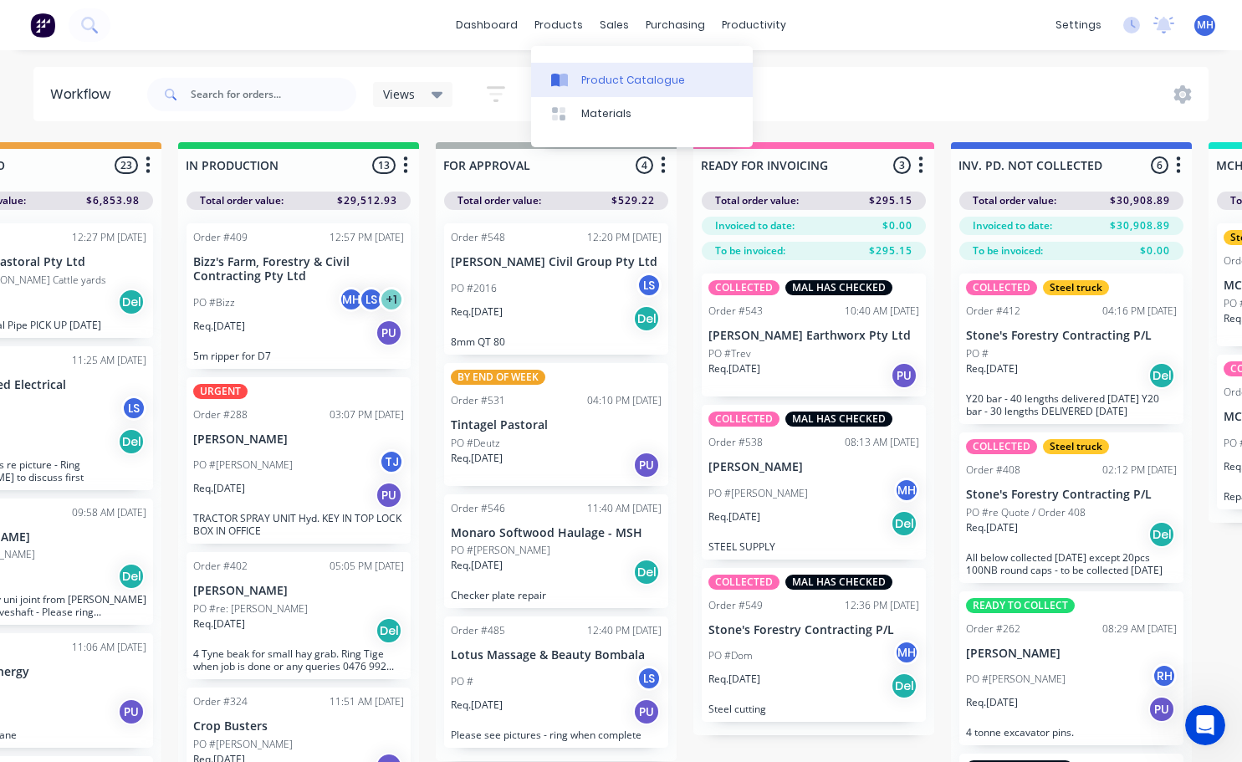
click at [574, 76] on div at bounding box center [563, 80] width 25 height 15
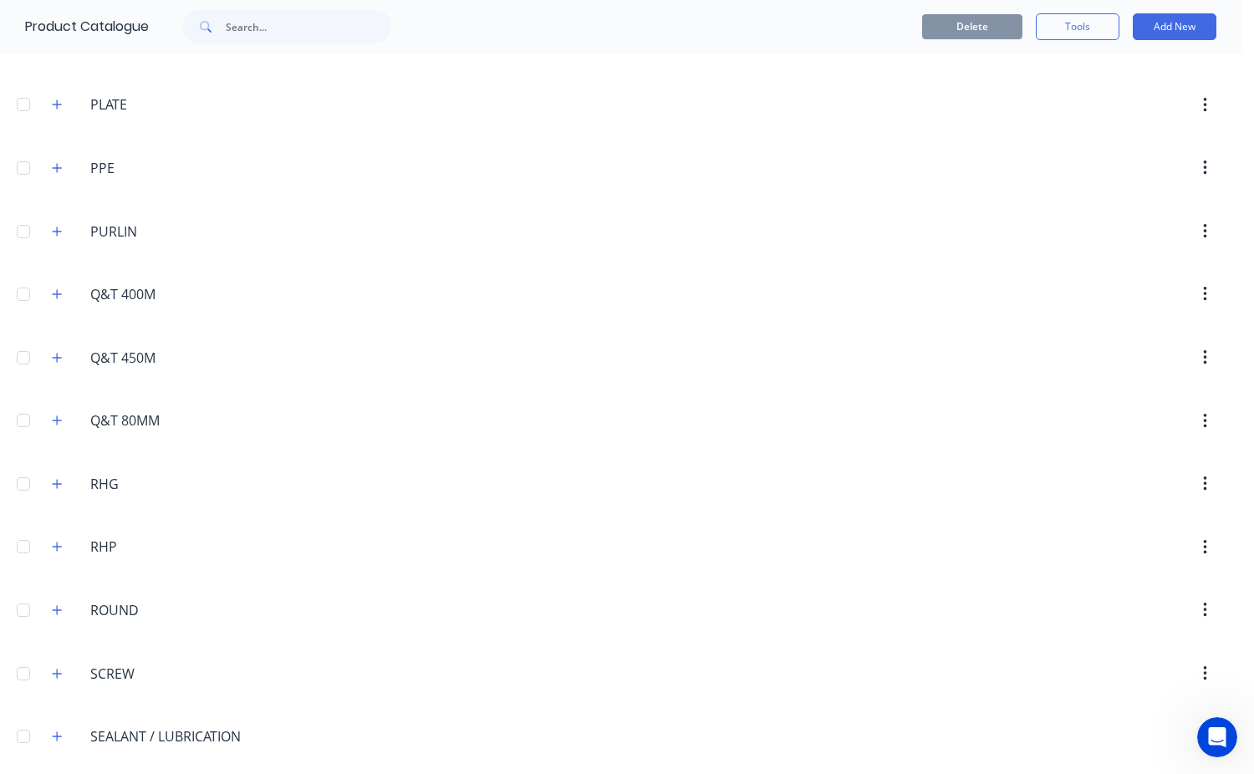
scroll to position [6103, 0]
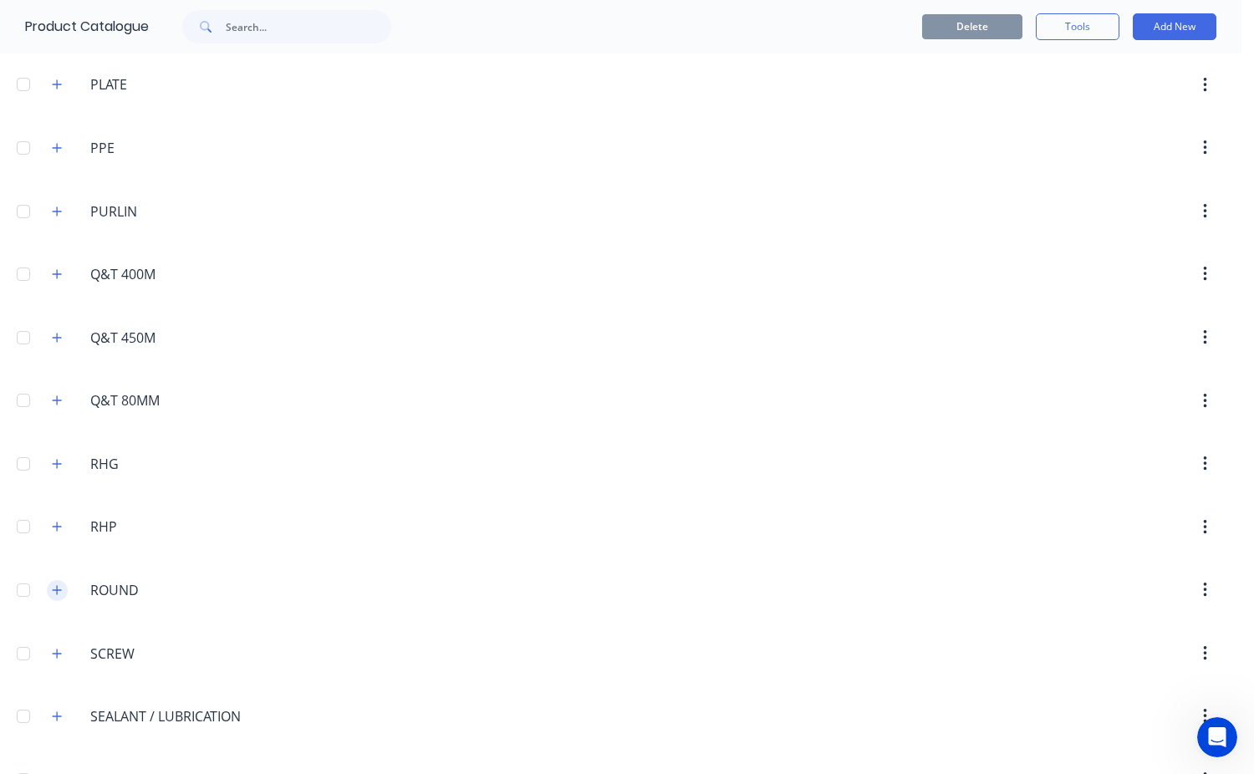
click at [54, 594] on icon "button" at bounding box center [57, 590] width 10 height 12
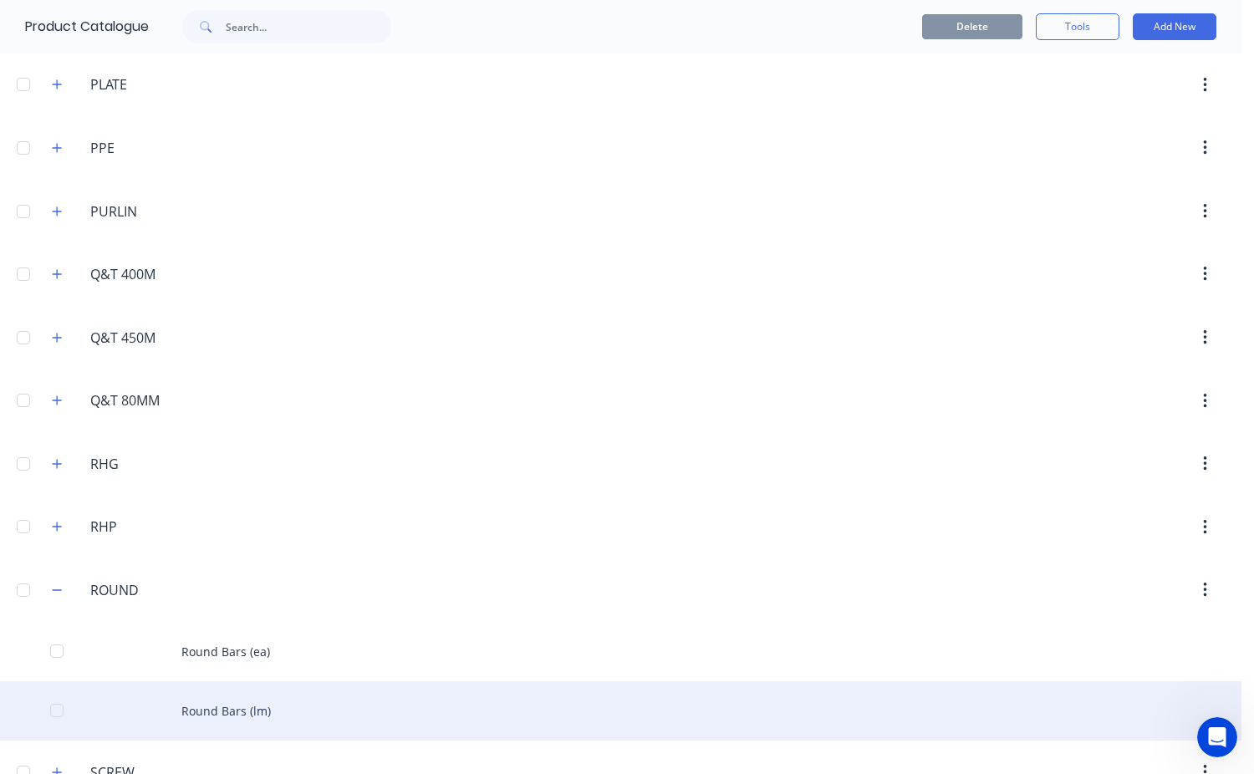
click at [250, 711] on div "Round Bars (lm)" at bounding box center [621, 710] width 1242 height 59
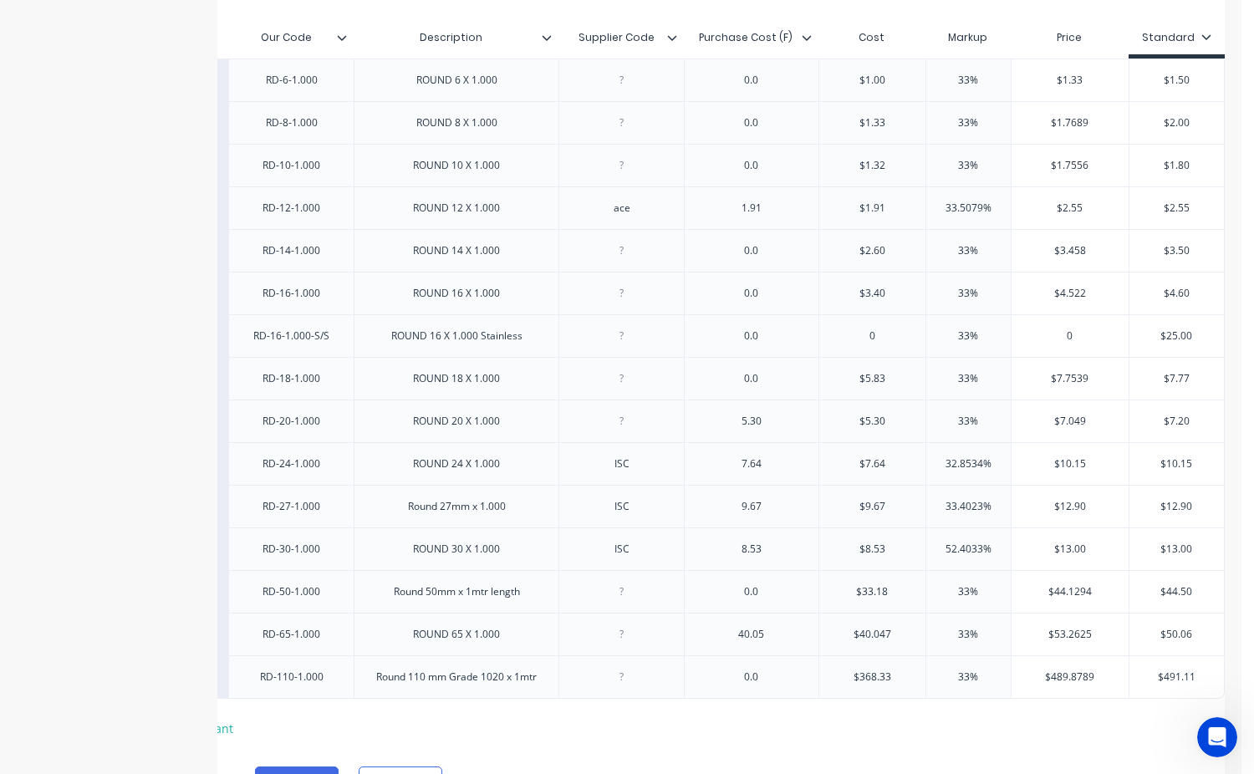
scroll to position [492, 0]
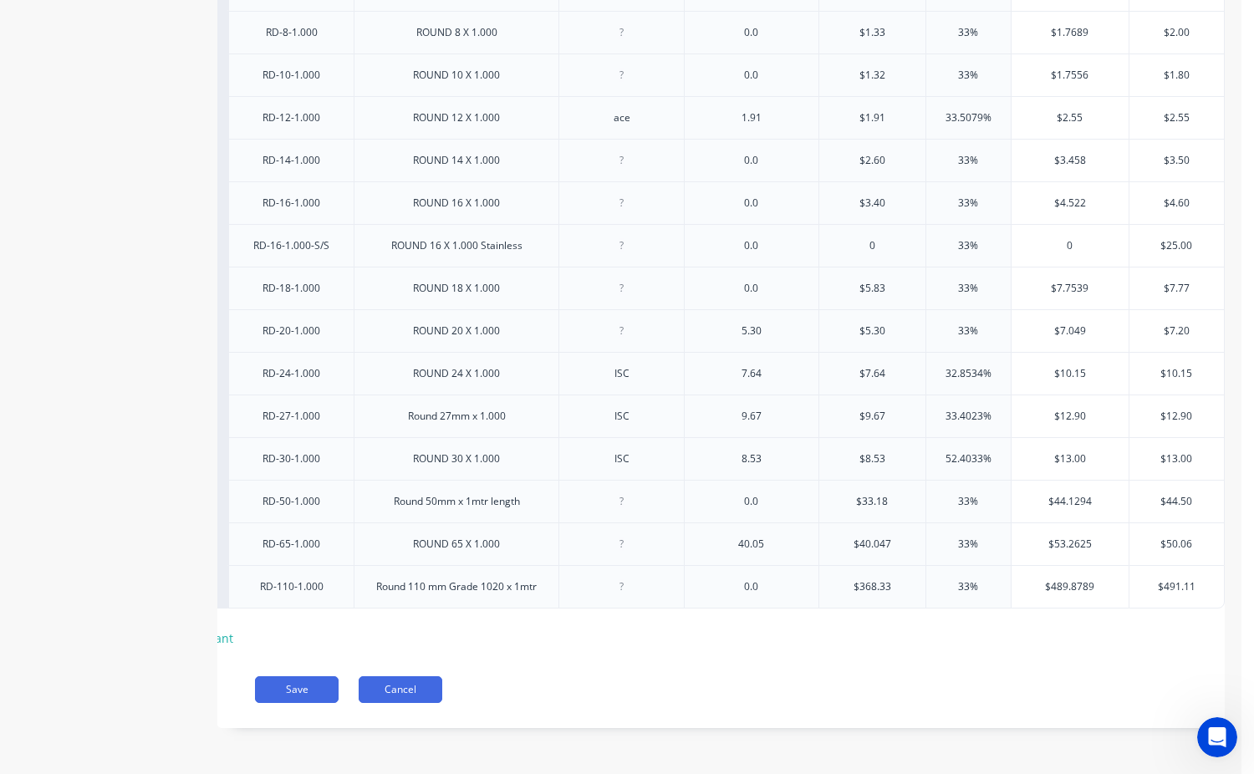
click at [422, 681] on button "Cancel" at bounding box center [401, 689] width 84 height 27
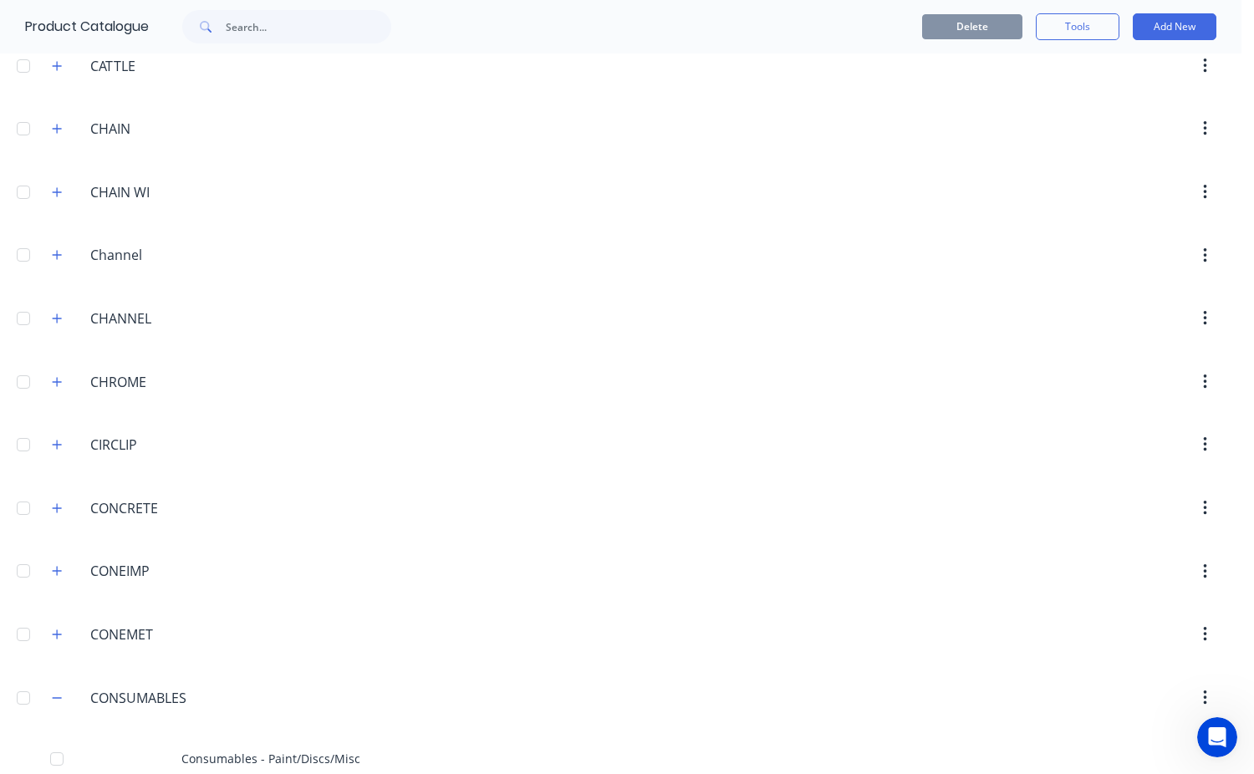
scroll to position [2843, 0]
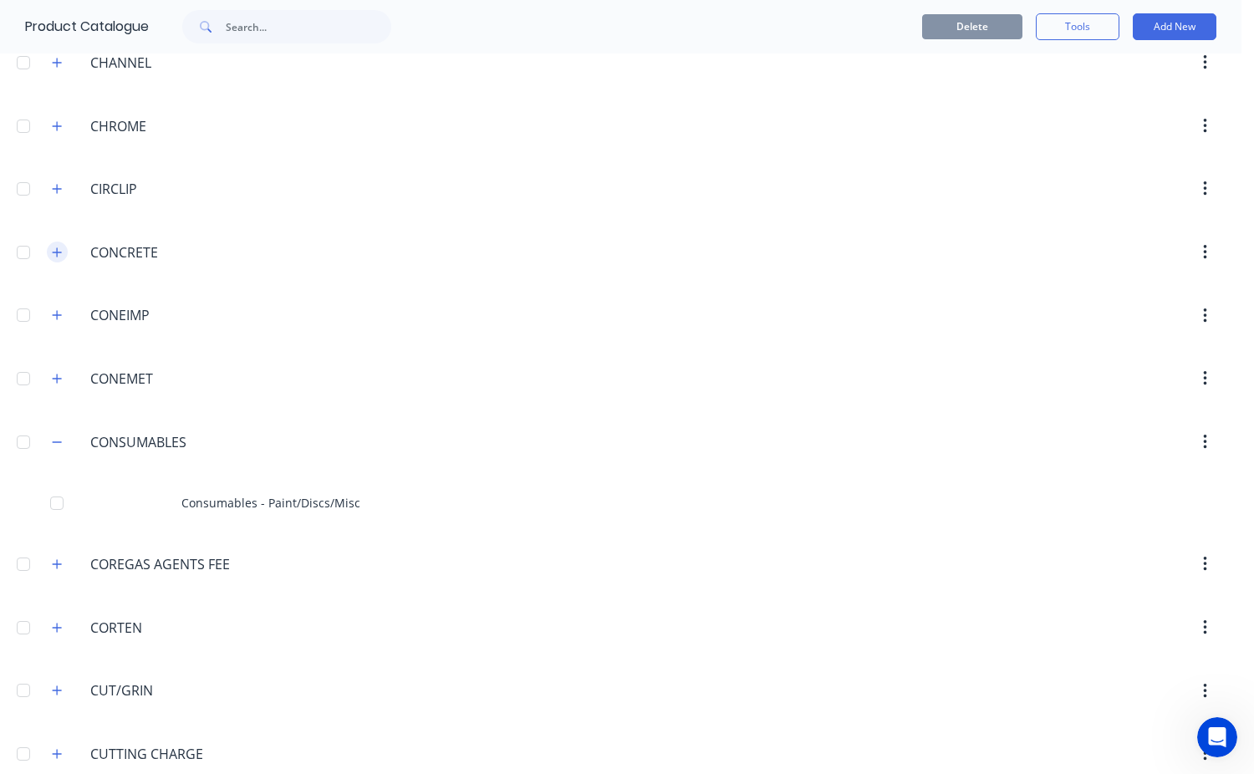
click at [61, 252] on icon "button" at bounding box center [57, 253] width 10 height 12
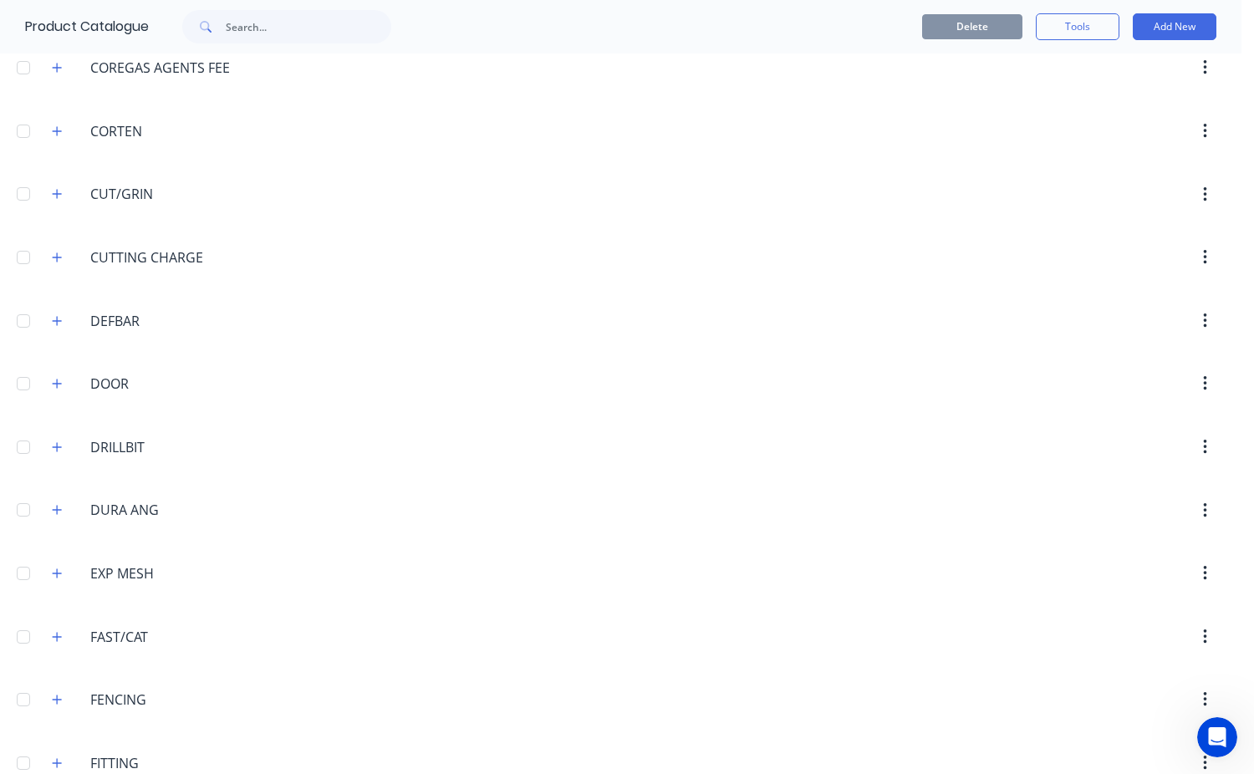
scroll to position [4097, 0]
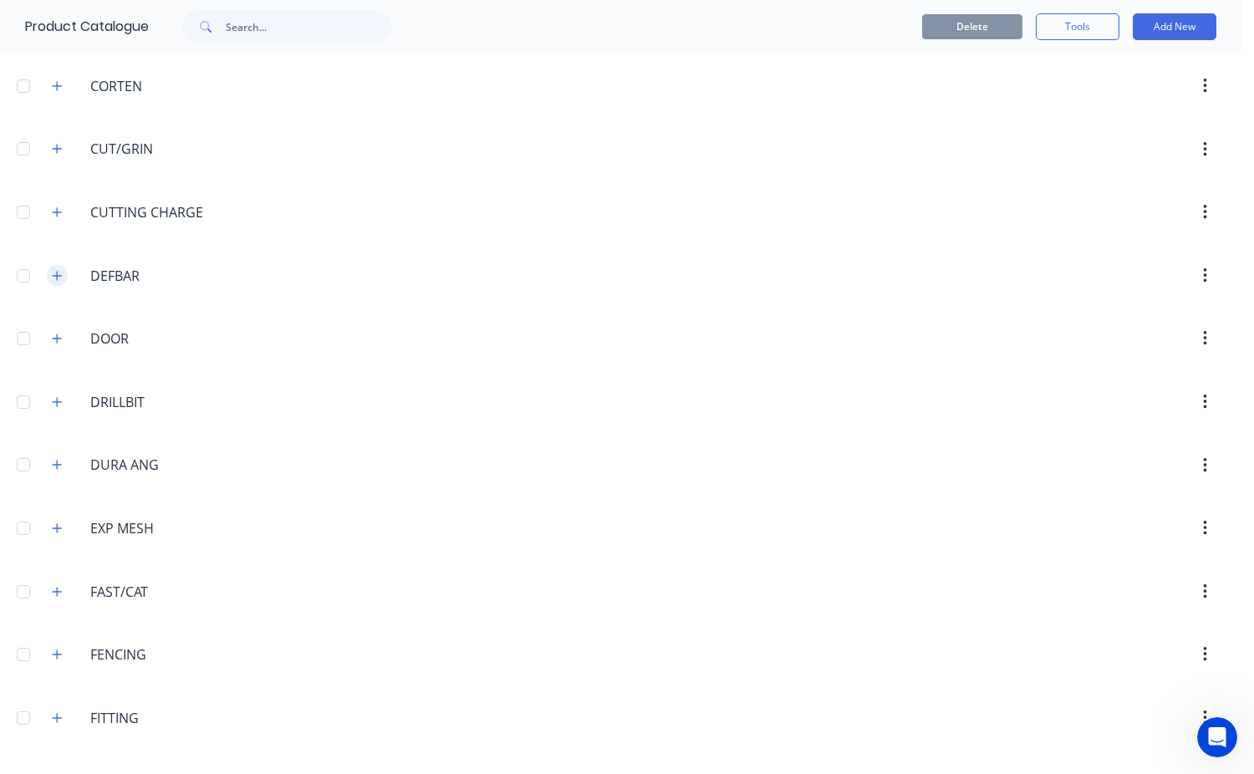
click at [54, 278] on icon "button" at bounding box center [57, 276] width 10 height 12
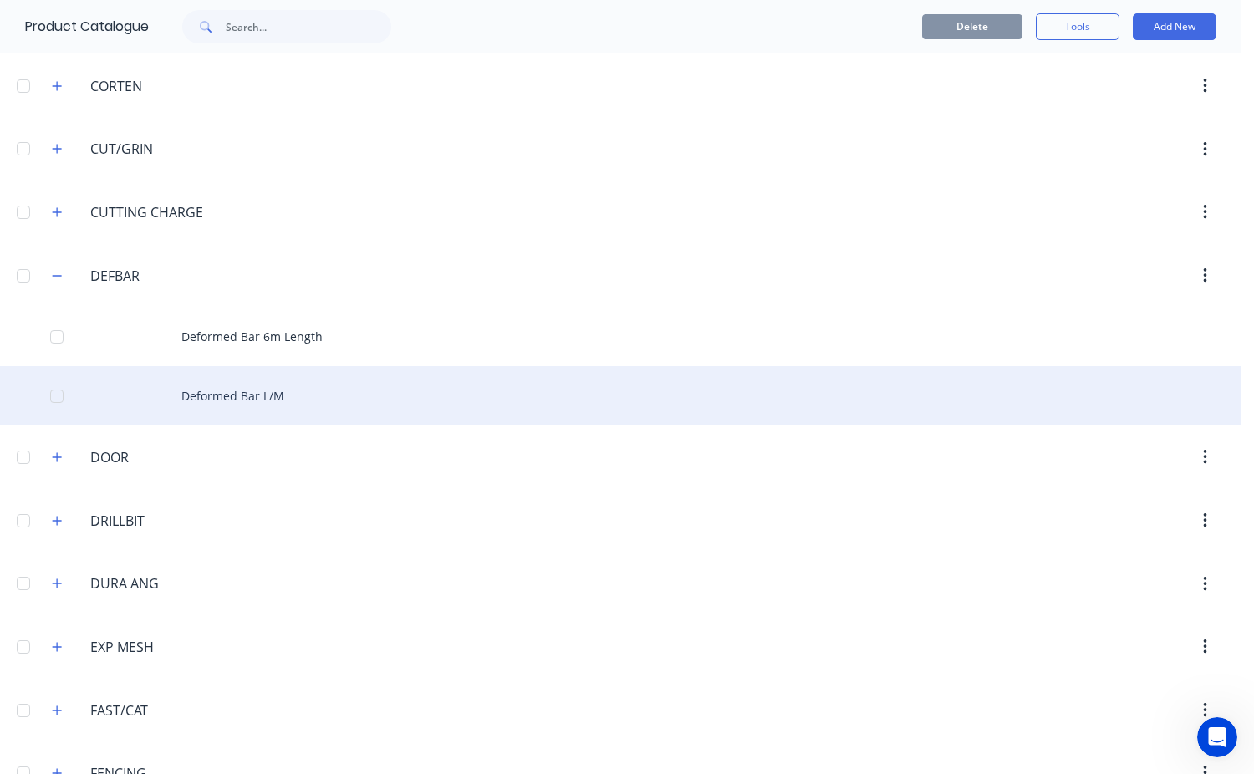
click at [270, 398] on div "Deformed Bar L/M" at bounding box center [621, 395] width 1242 height 59
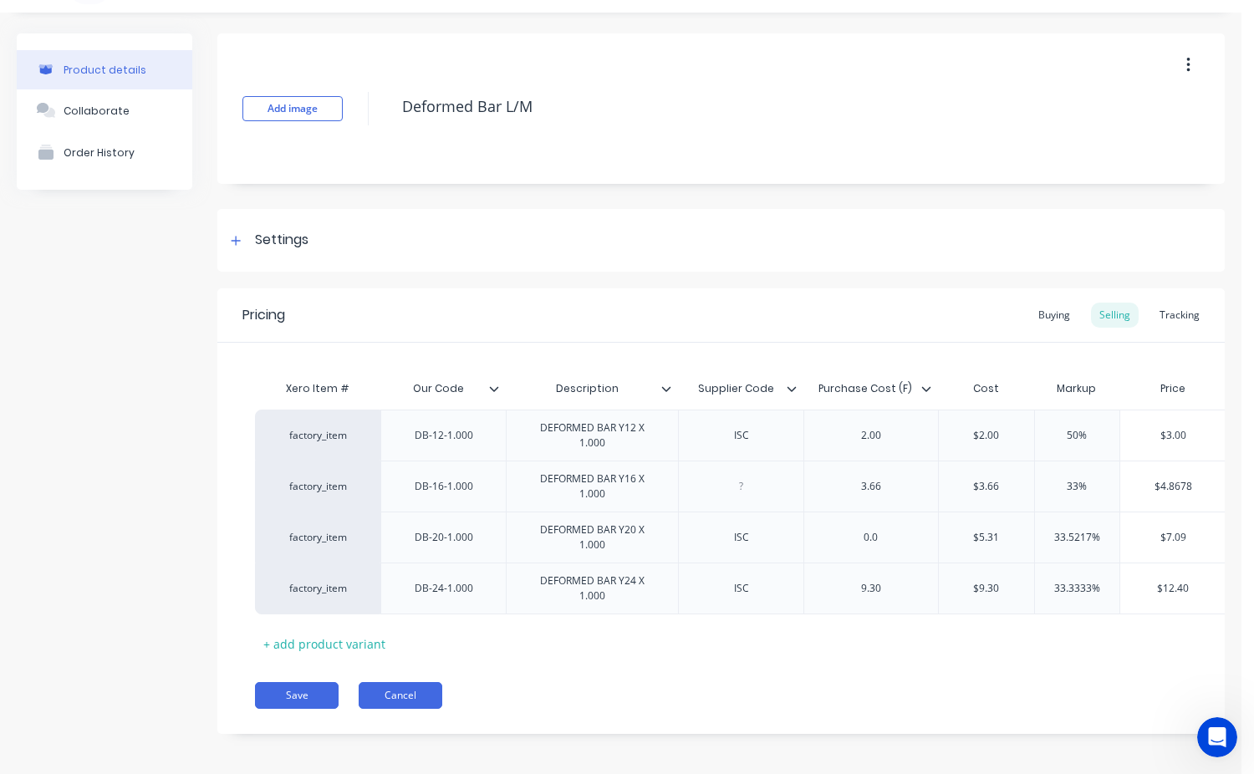
scroll to position [56, 0]
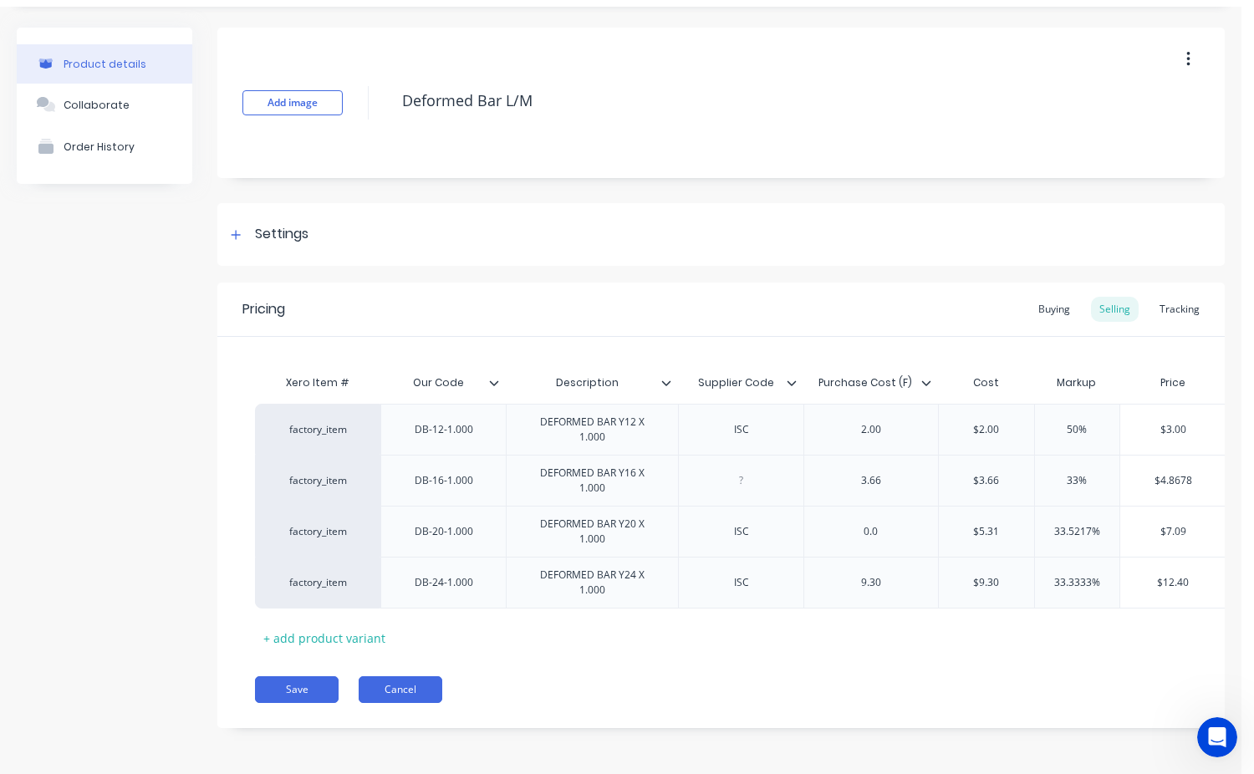
click at [381, 691] on button "Cancel" at bounding box center [401, 689] width 84 height 27
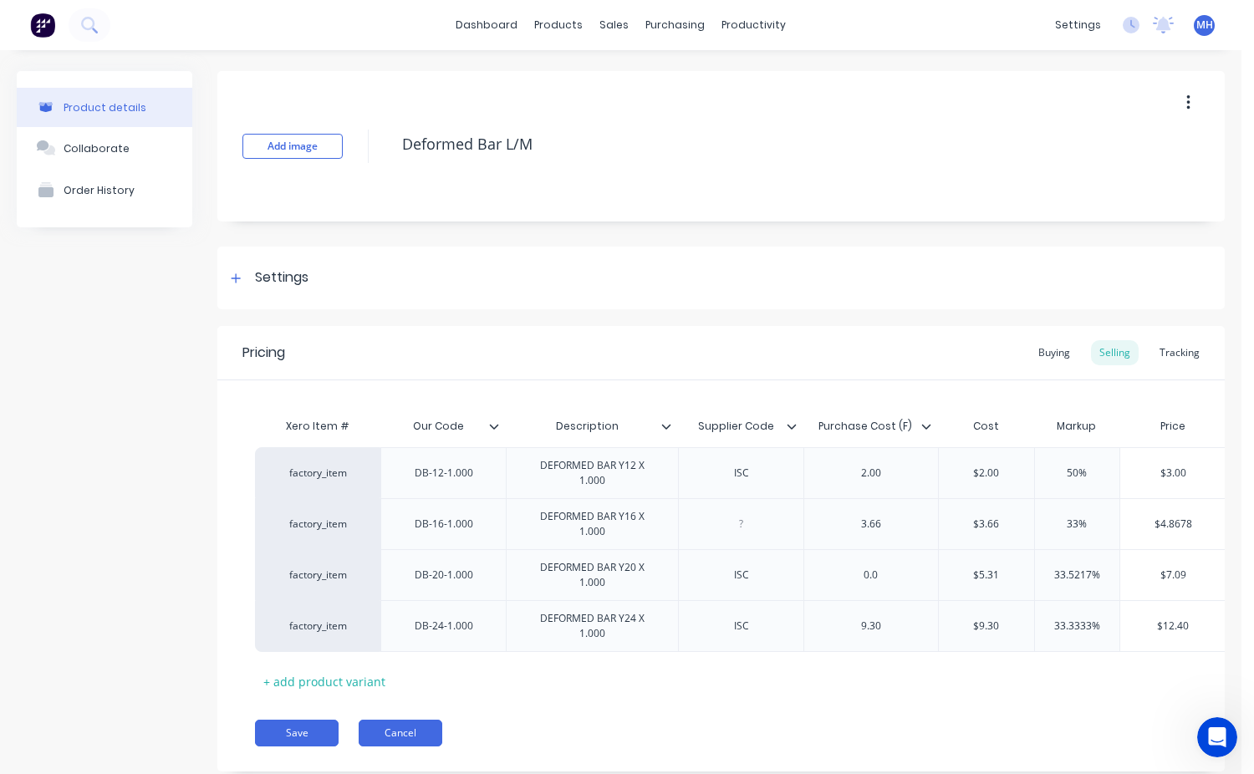
click at [410, 744] on button "Cancel" at bounding box center [401, 733] width 84 height 27
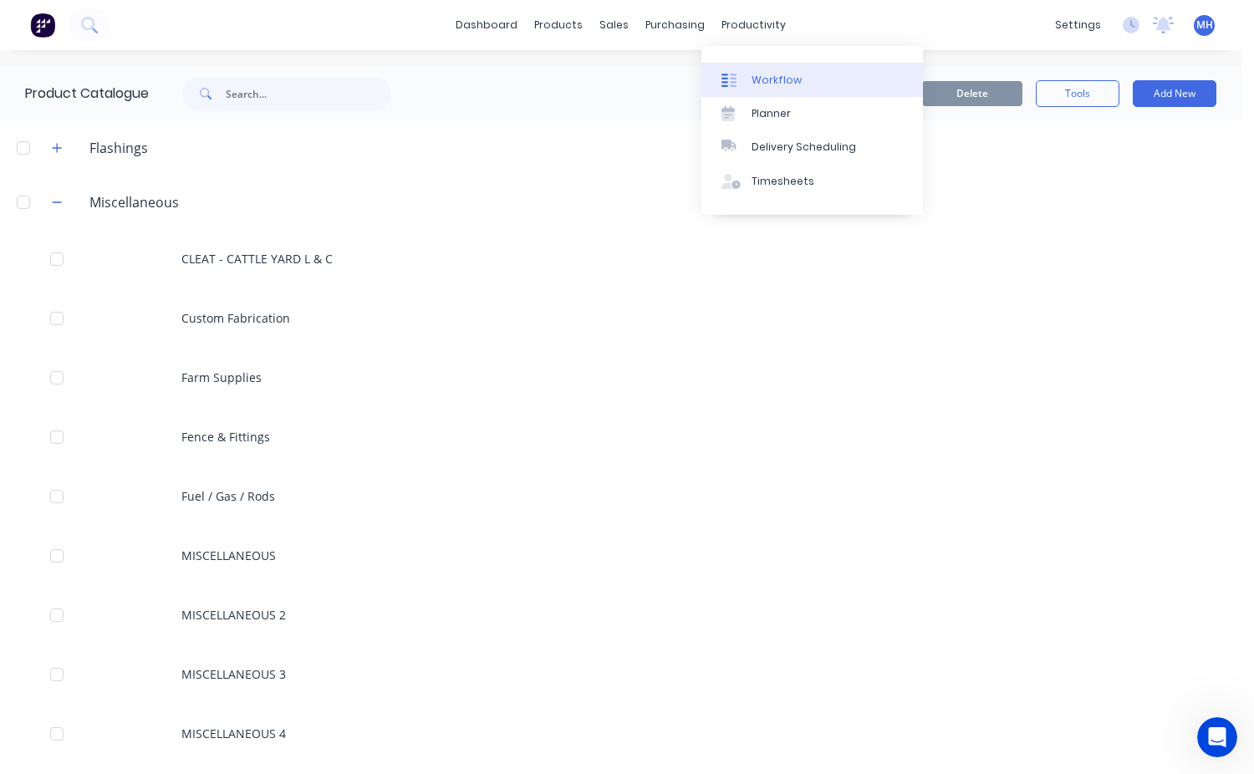
click at [781, 79] on div "Workflow" at bounding box center [777, 80] width 50 height 15
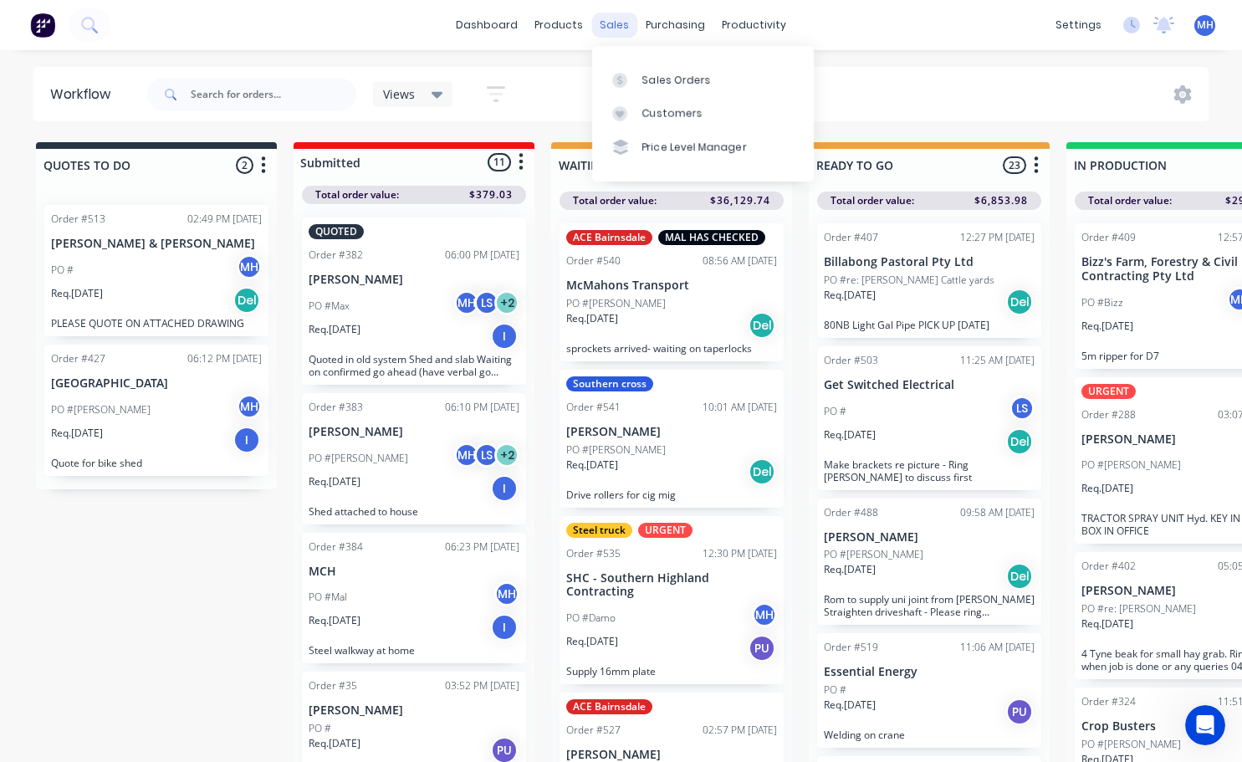
click at [617, 26] on div "sales" at bounding box center [614, 25] width 46 height 25
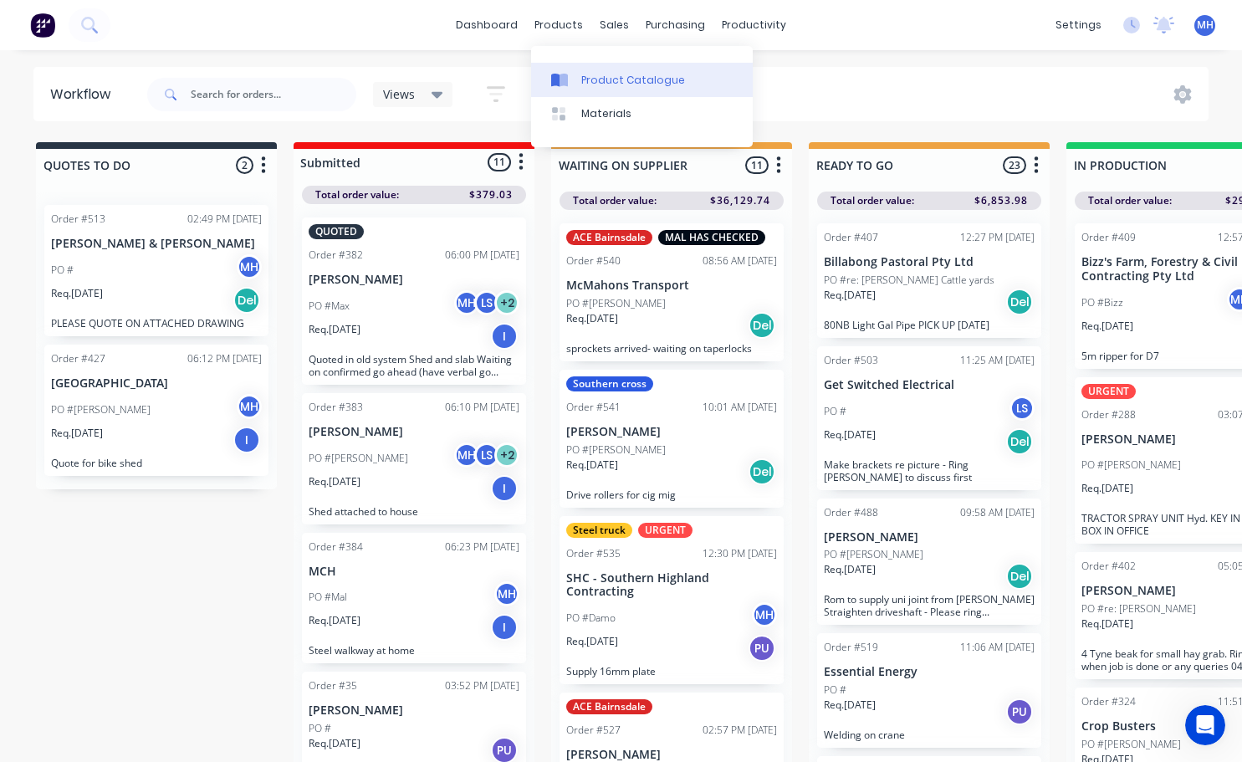
click at [605, 87] on link "Product Catalogue" at bounding box center [642, 79] width 222 height 33
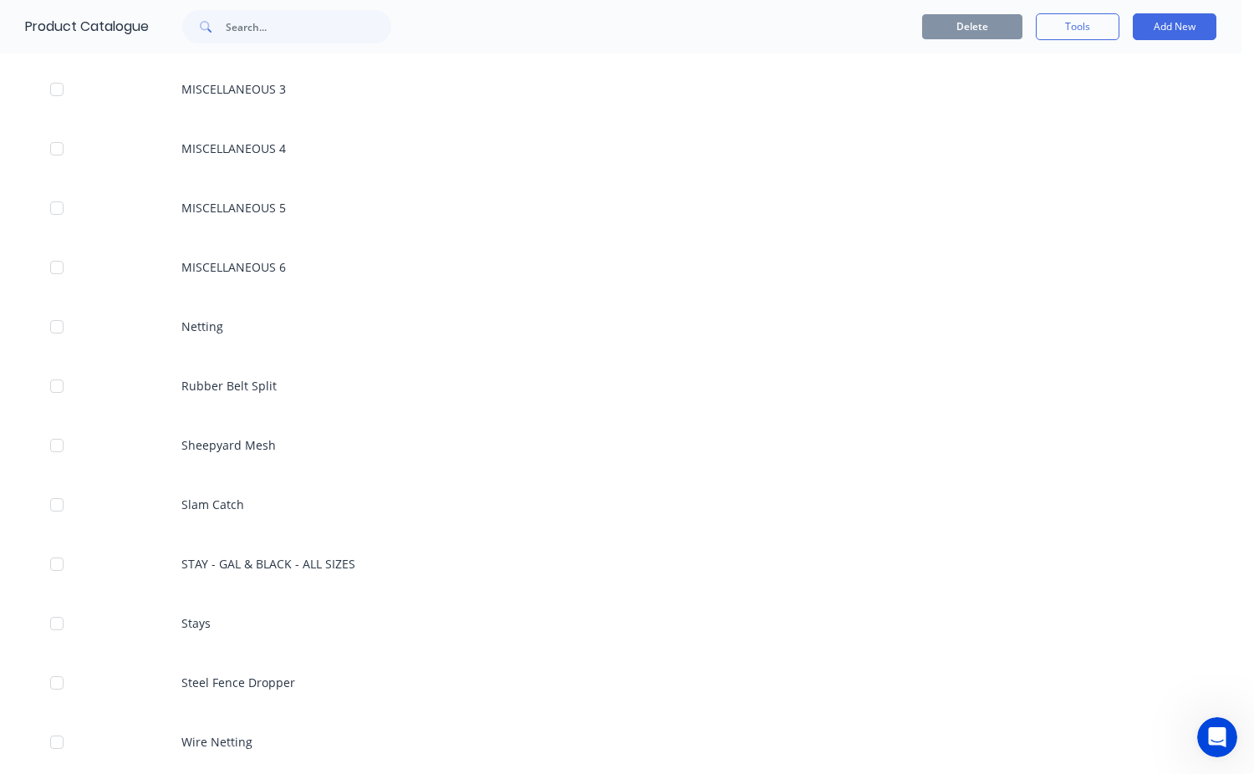
scroll to position [1003, 0]
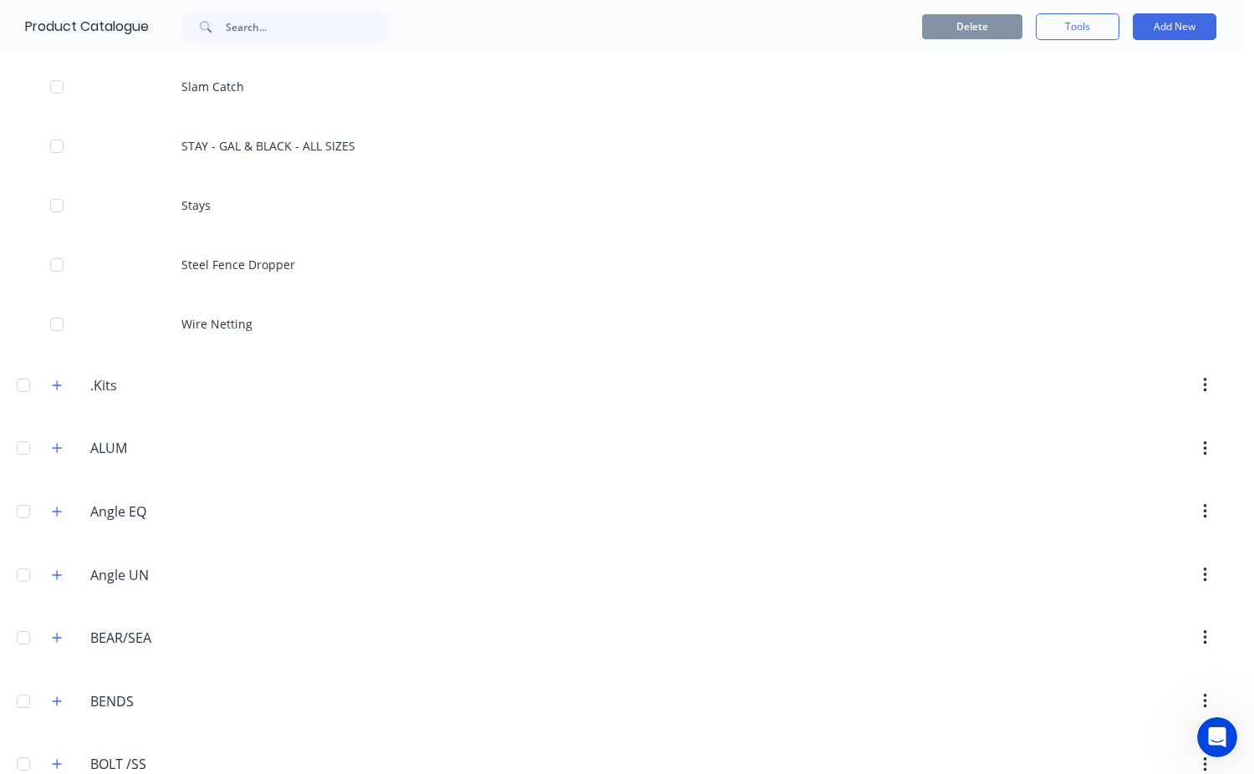
click at [58, 511] on icon "button" at bounding box center [57, 511] width 9 height 9
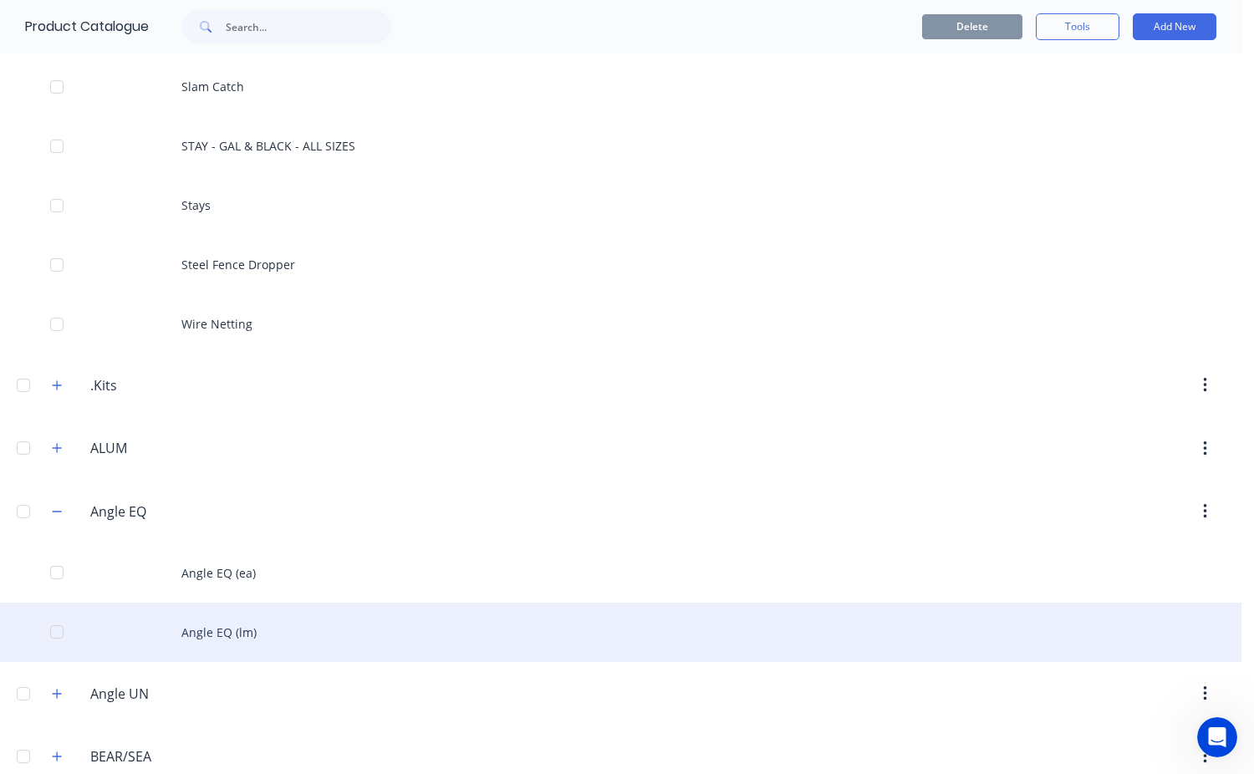
click at [237, 632] on div "Angle EQ (lm)" at bounding box center [621, 632] width 1242 height 59
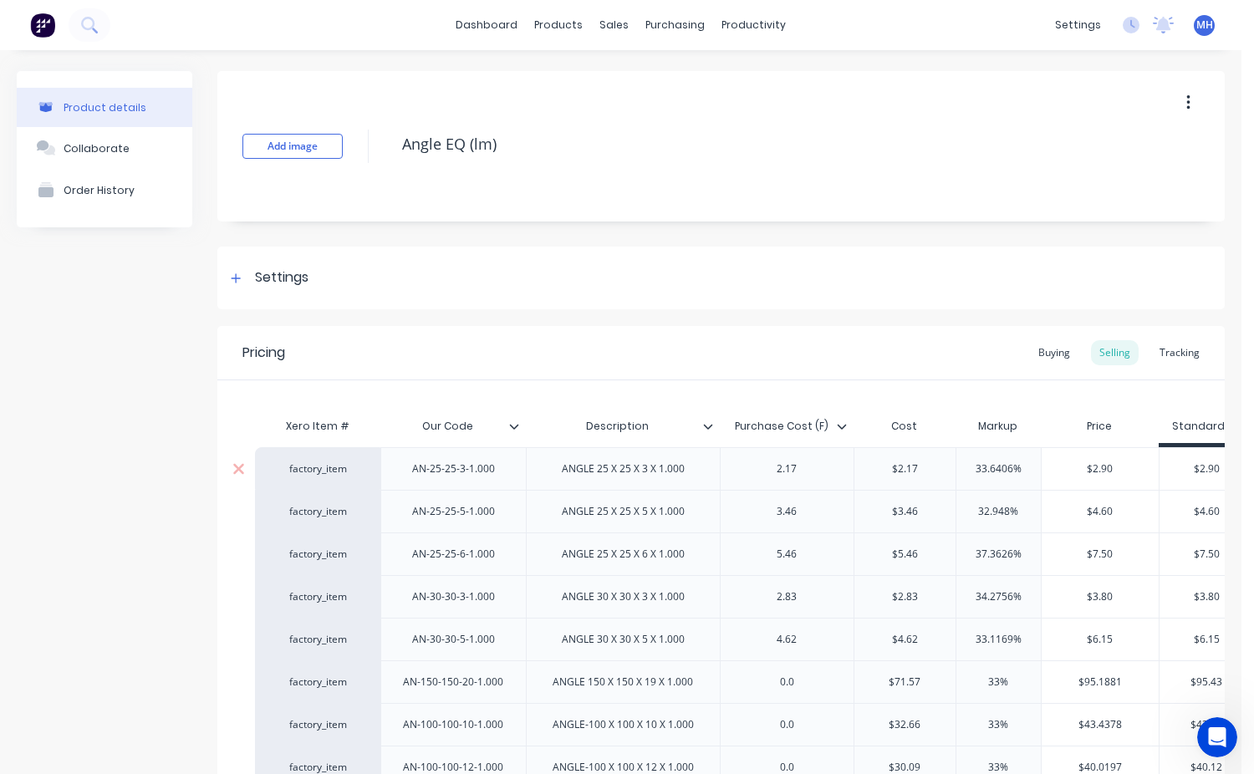
type textarea "x"
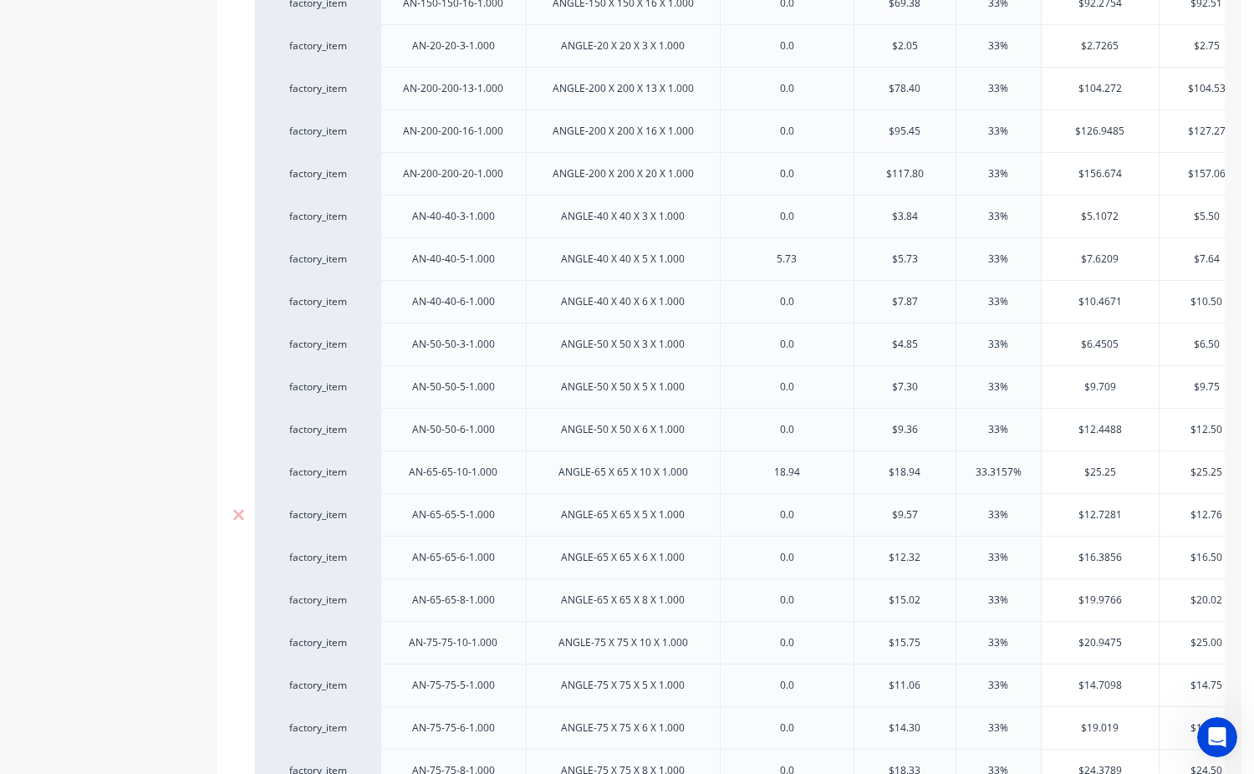
scroll to position [1171, 0]
